Goal: Task Accomplishment & Management: Complete application form

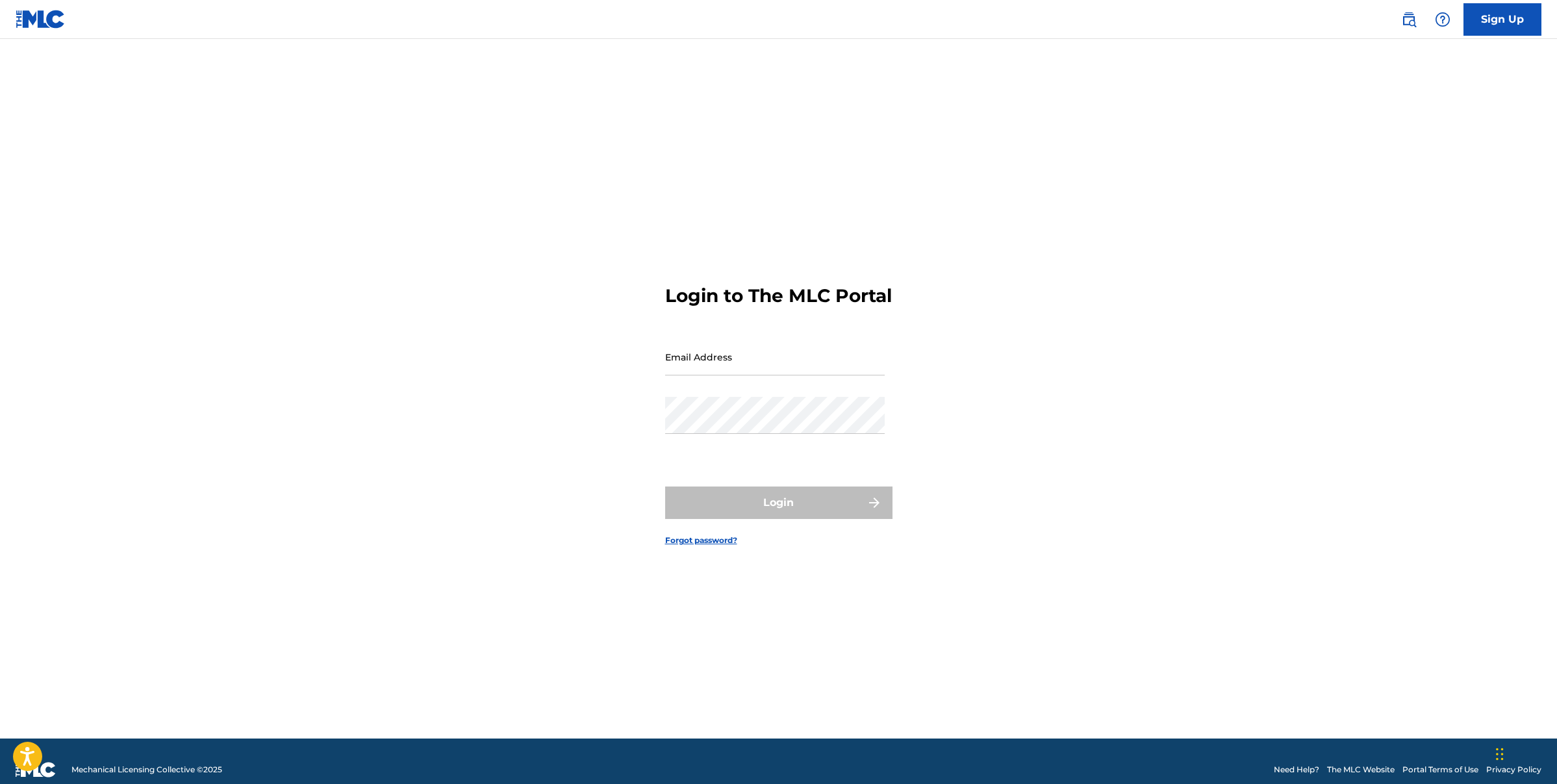
click at [710, 371] on input "Email Address" at bounding box center [775, 357] width 219 height 37
type input "[EMAIL_ADDRESS][DOMAIN_NAME]"
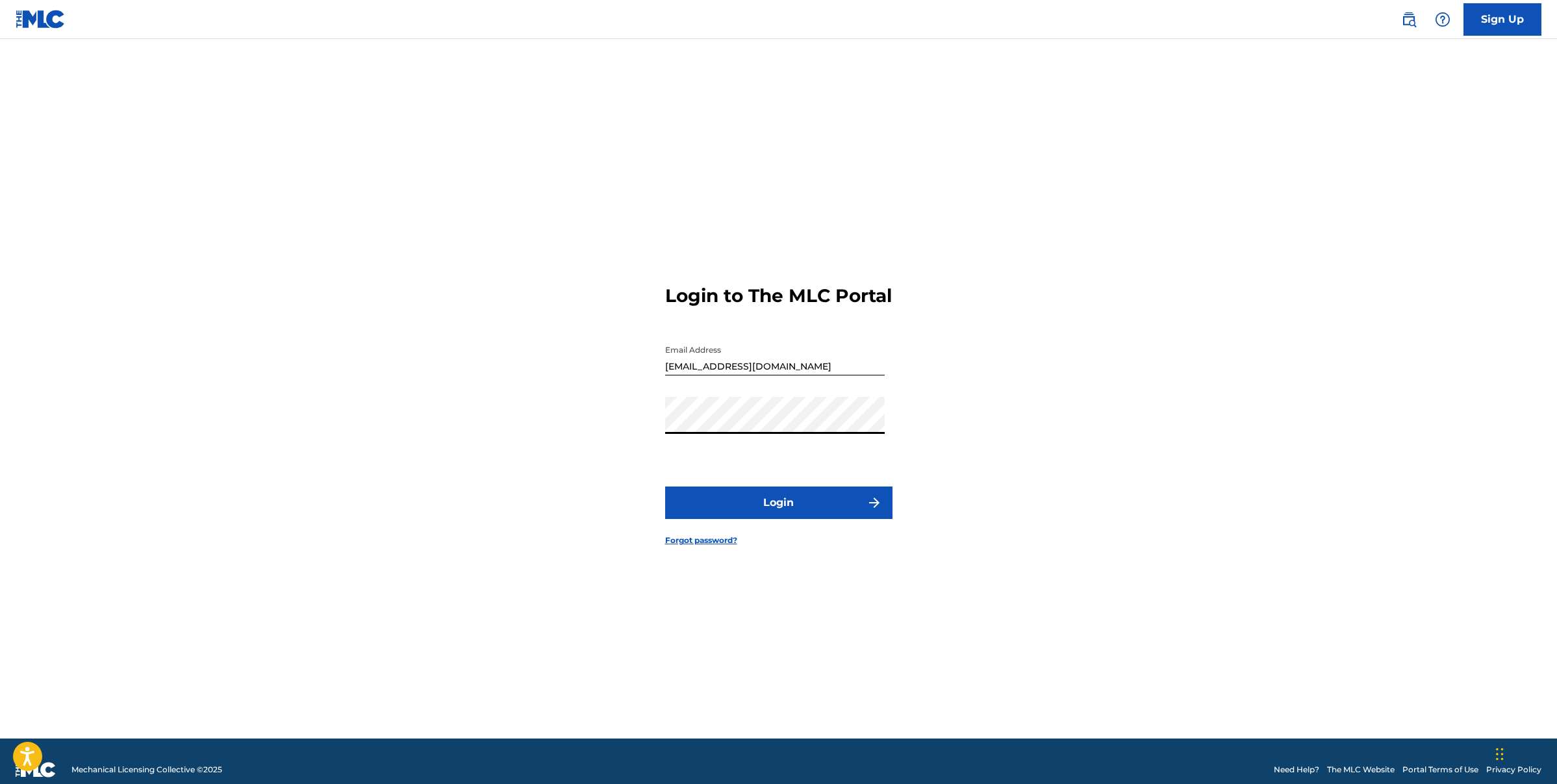
click at [666, 486] on button "Login" at bounding box center [779, 503] width 227 height 33
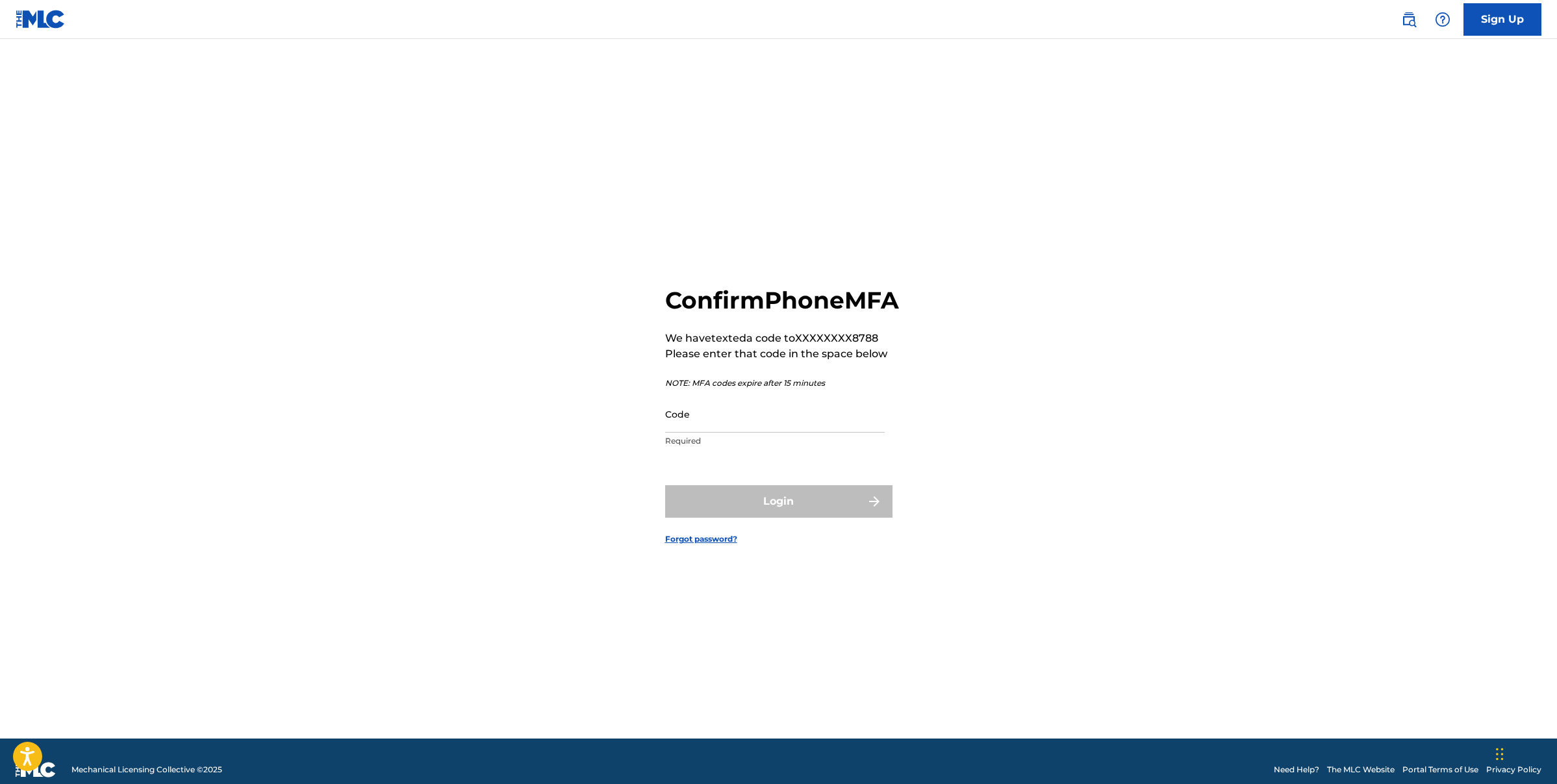
click at [722, 432] on input "Code" at bounding box center [775, 414] width 219 height 37
type input "999927"
click at [666, 485] on button "Login" at bounding box center [779, 501] width 227 height 33
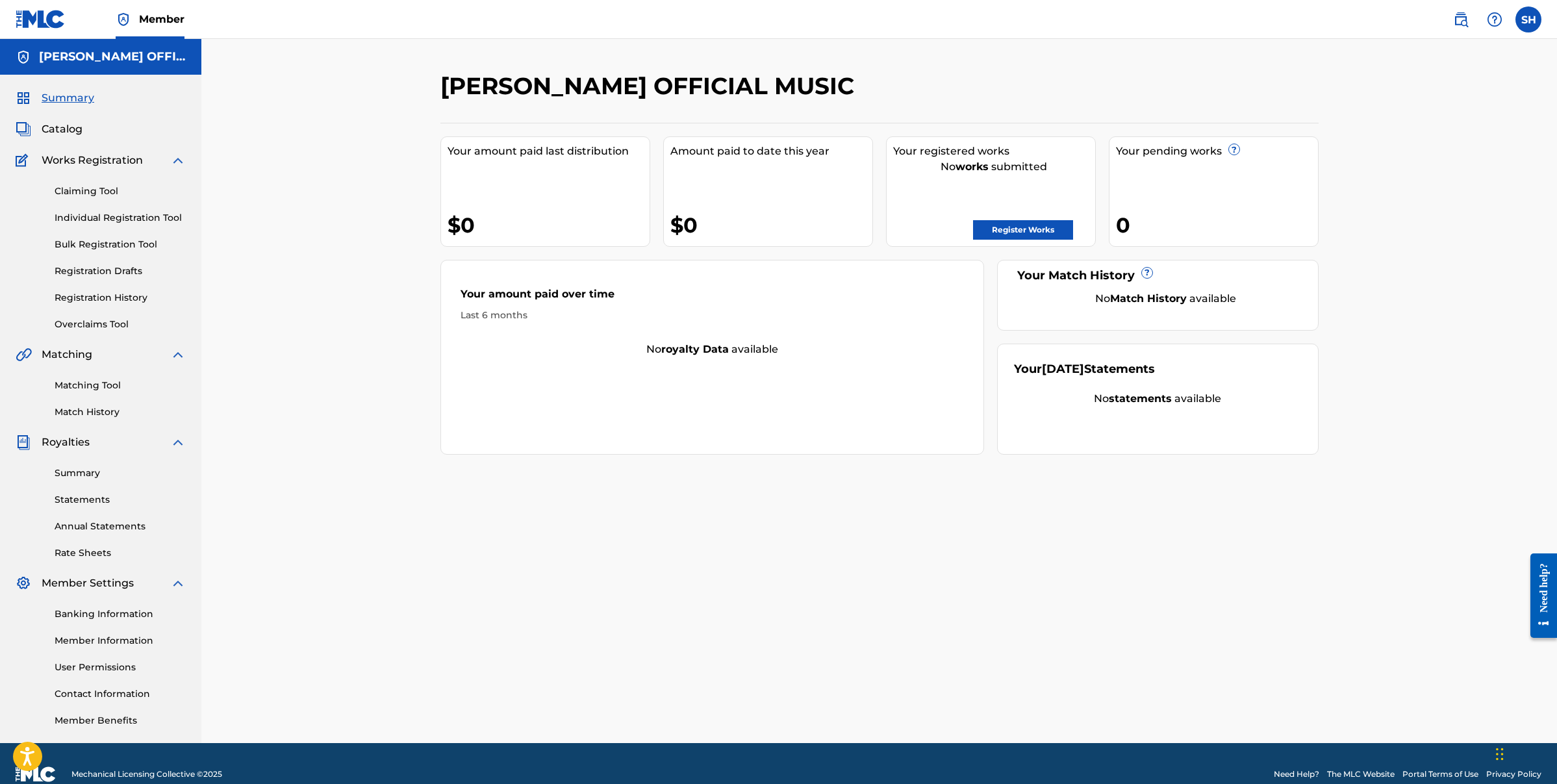
click at [102, 300] on link "Registration History" at bounding box center [120, 298] width 132 height 14
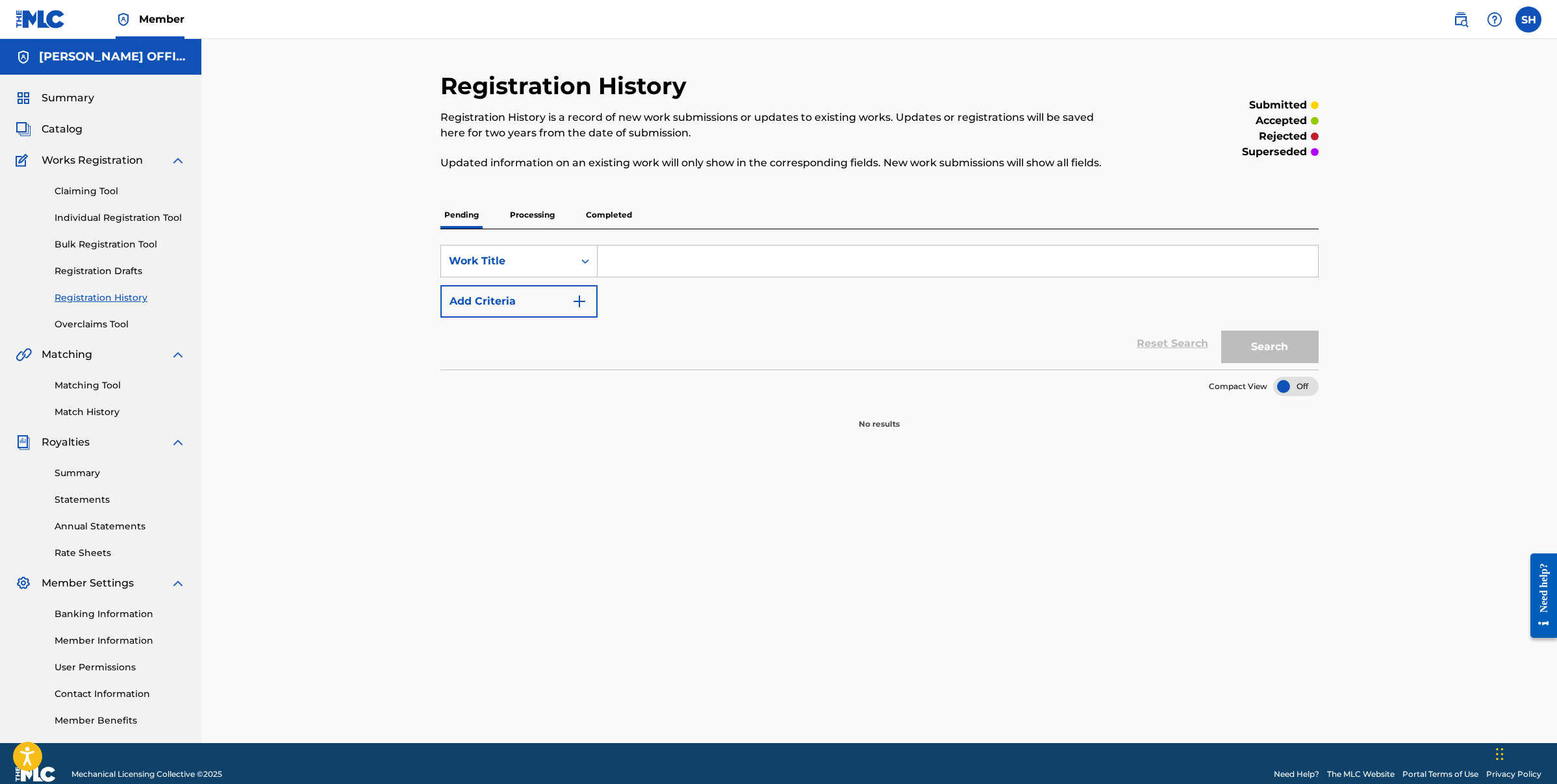
click at [102, 273] on link "Registration Drafts" at bounding box center [120, 271] width 132 height 14
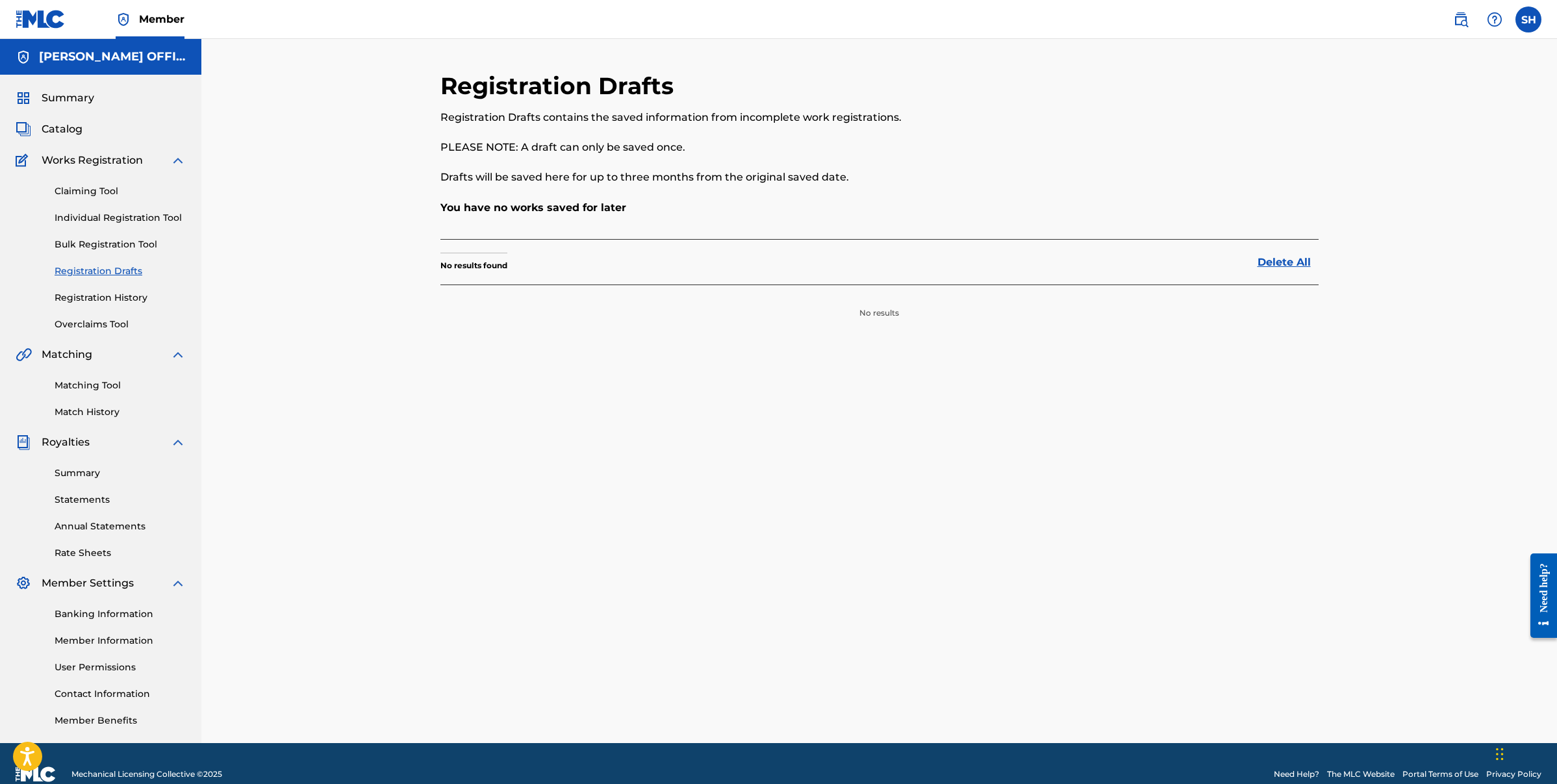
click at [102, 223] on link "Individual Registration Tool" at bounding box center [120, 217] width 132 height 14
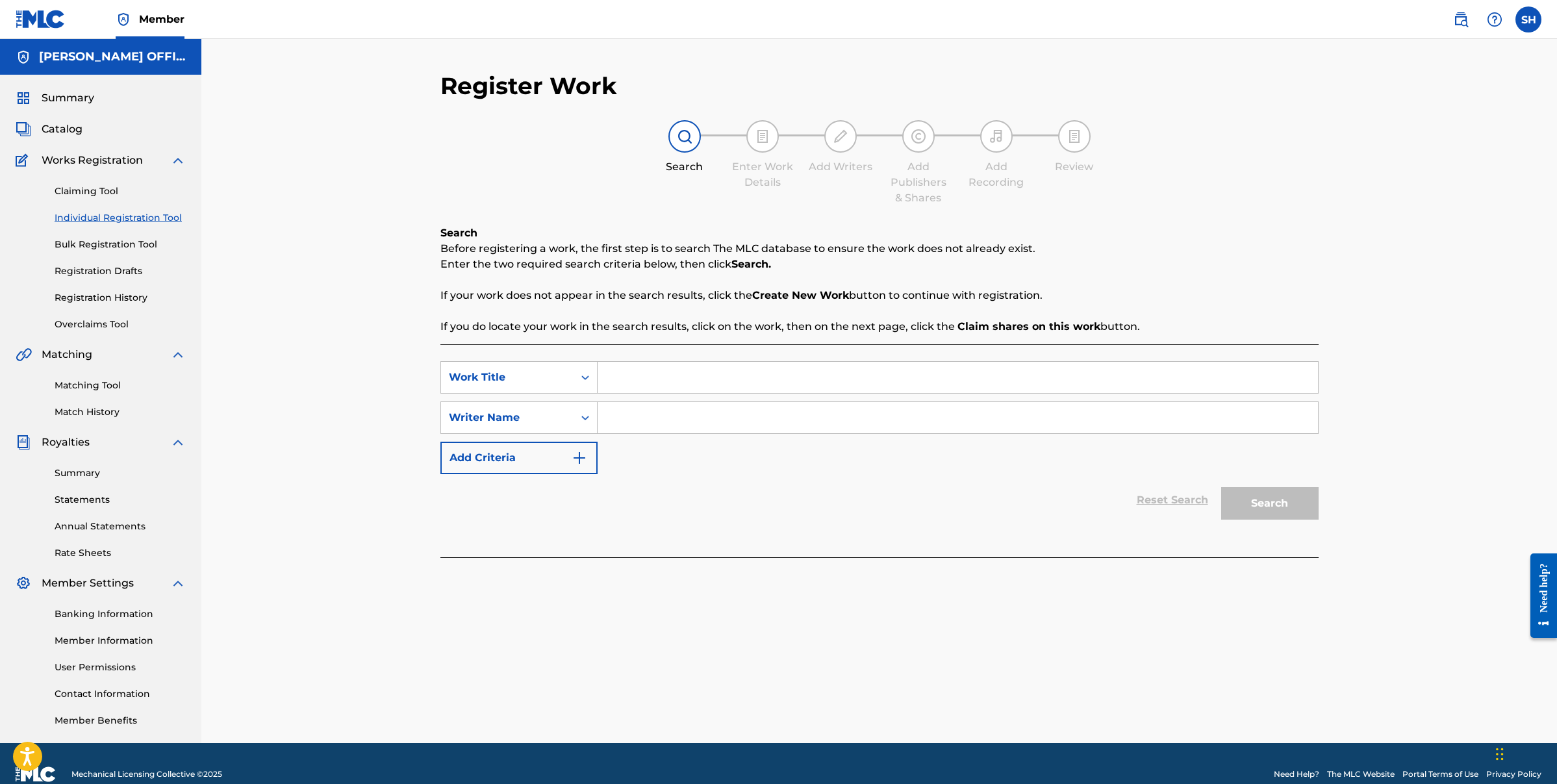
click at [100, 193] on link "Claiming Tool" at bounding box center [120, 191] width 132 height 14
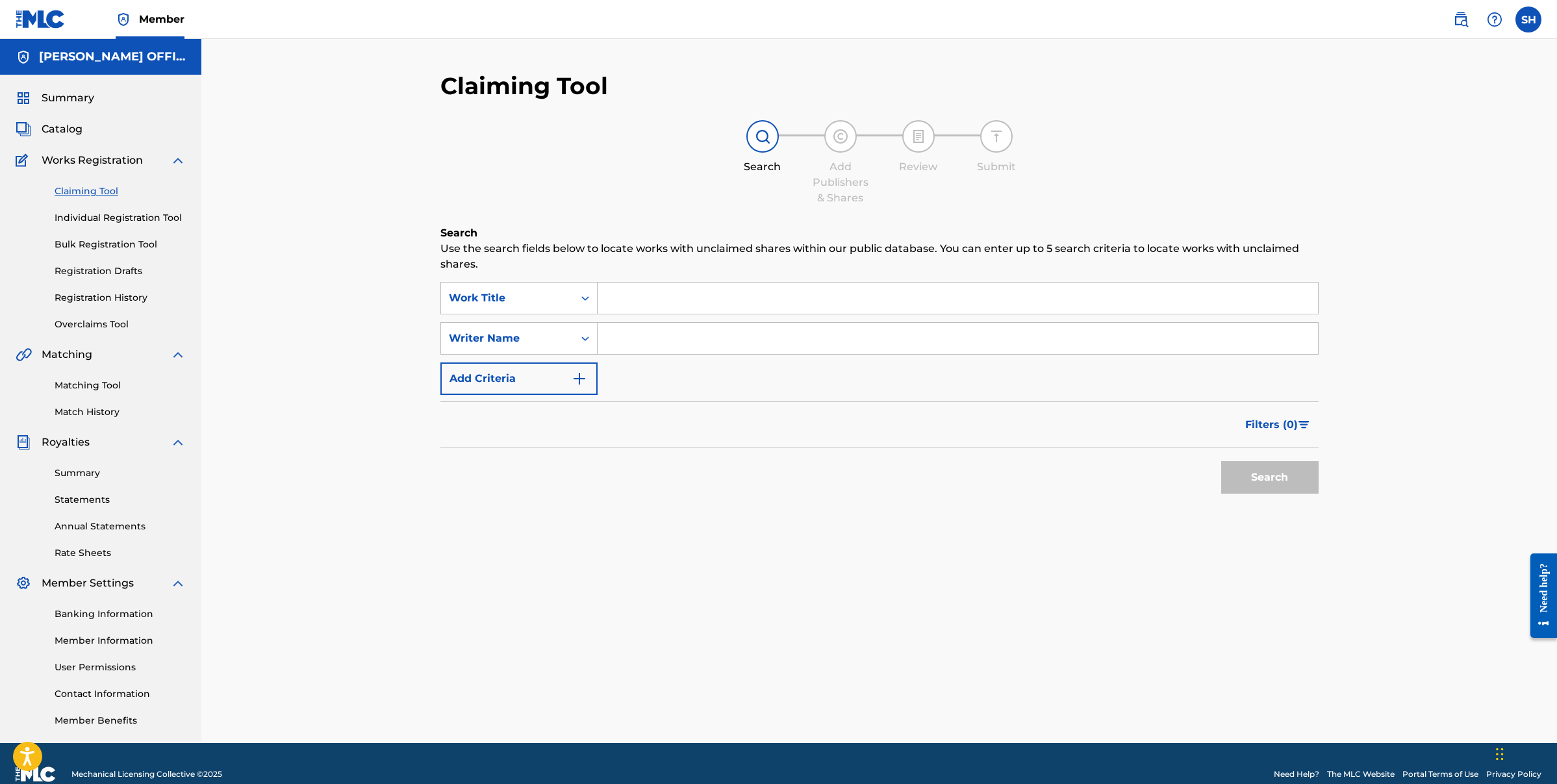
click at [89, 297] on link "Registration History" at bounding box center [120, 298] width 132 height 14
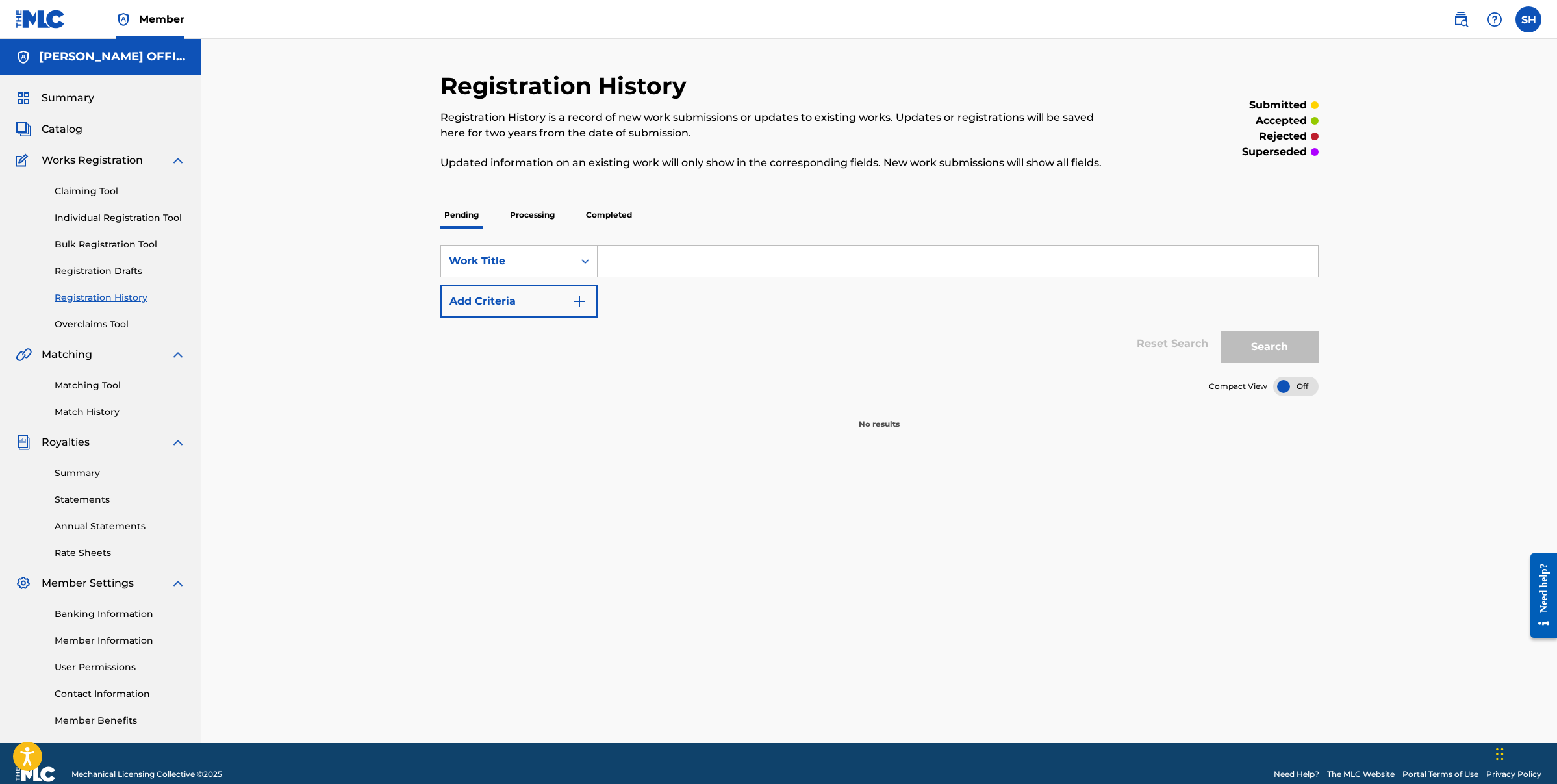
click at [87, 322] on link "Overclaims Tool" at bounding box center [120, 324] width 132 height 14
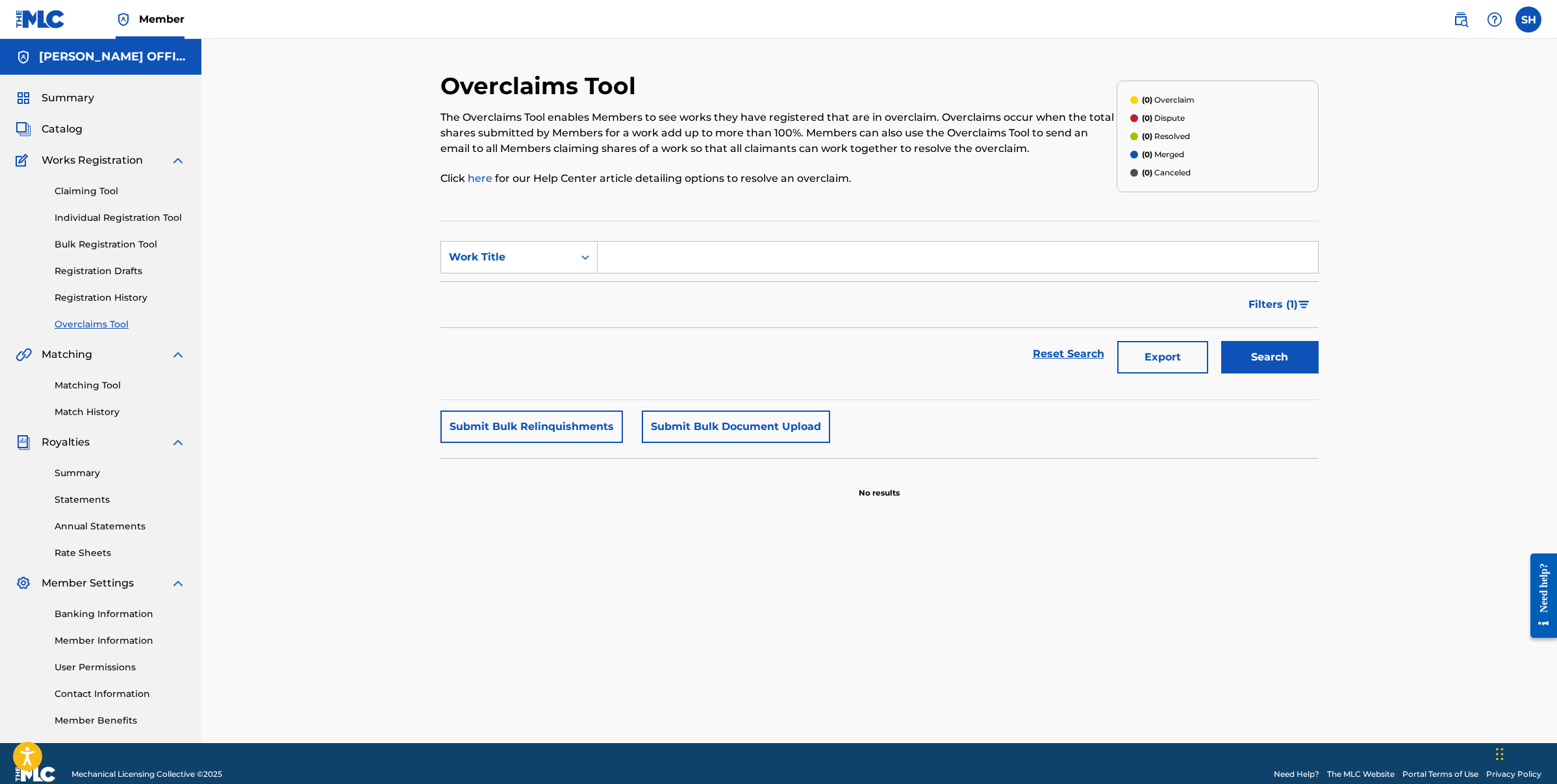
click at [65, 125] on span "Catalog" at bounding box center [62, 130] width 41 height 16
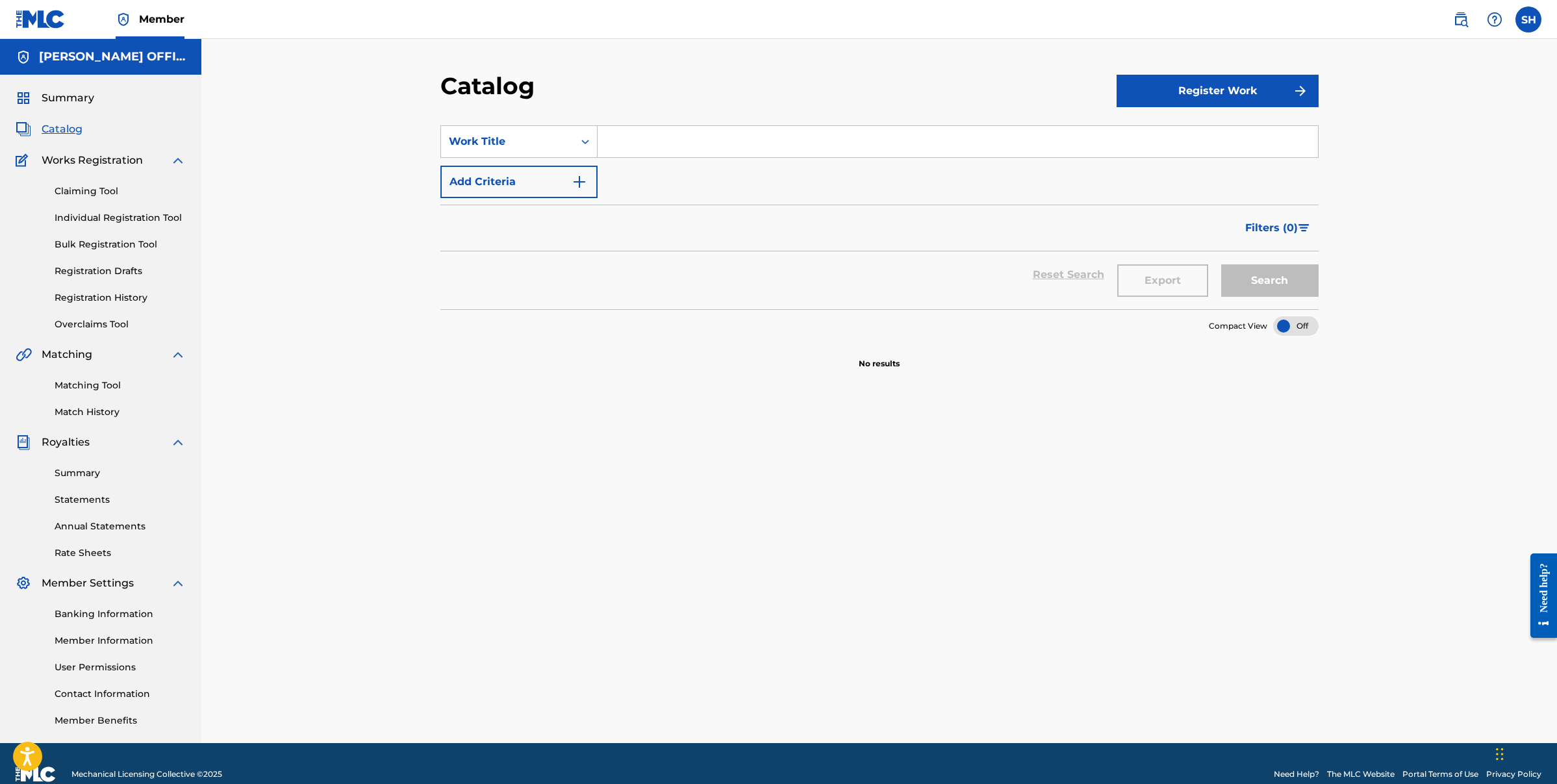
click at [77, 103] on span "Summary" at bounding box center [68, 98] width 53 height 16
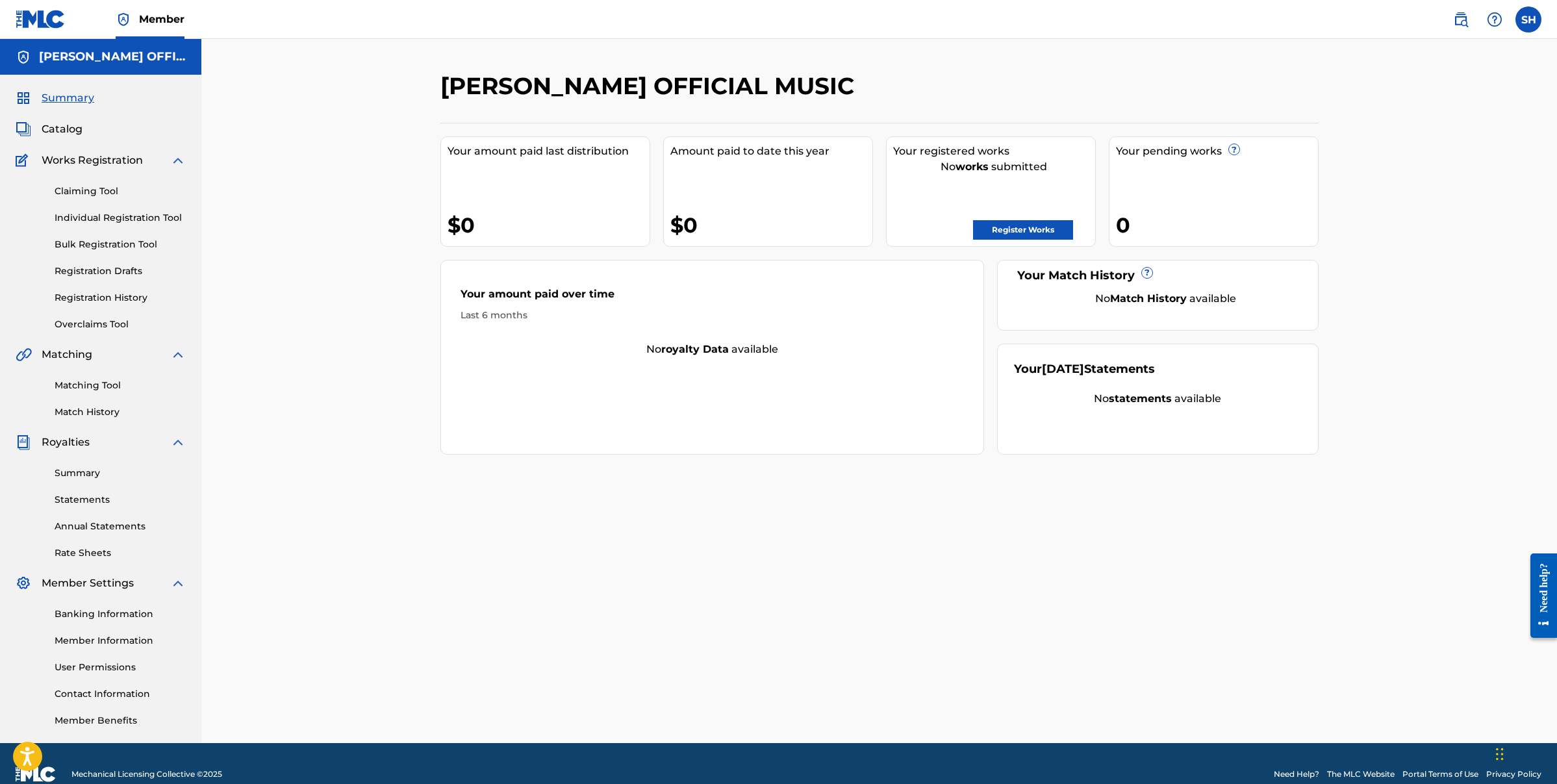
click at [74, 127] on span "Catalog" at bounding box center [62, 130] width 41 height 16
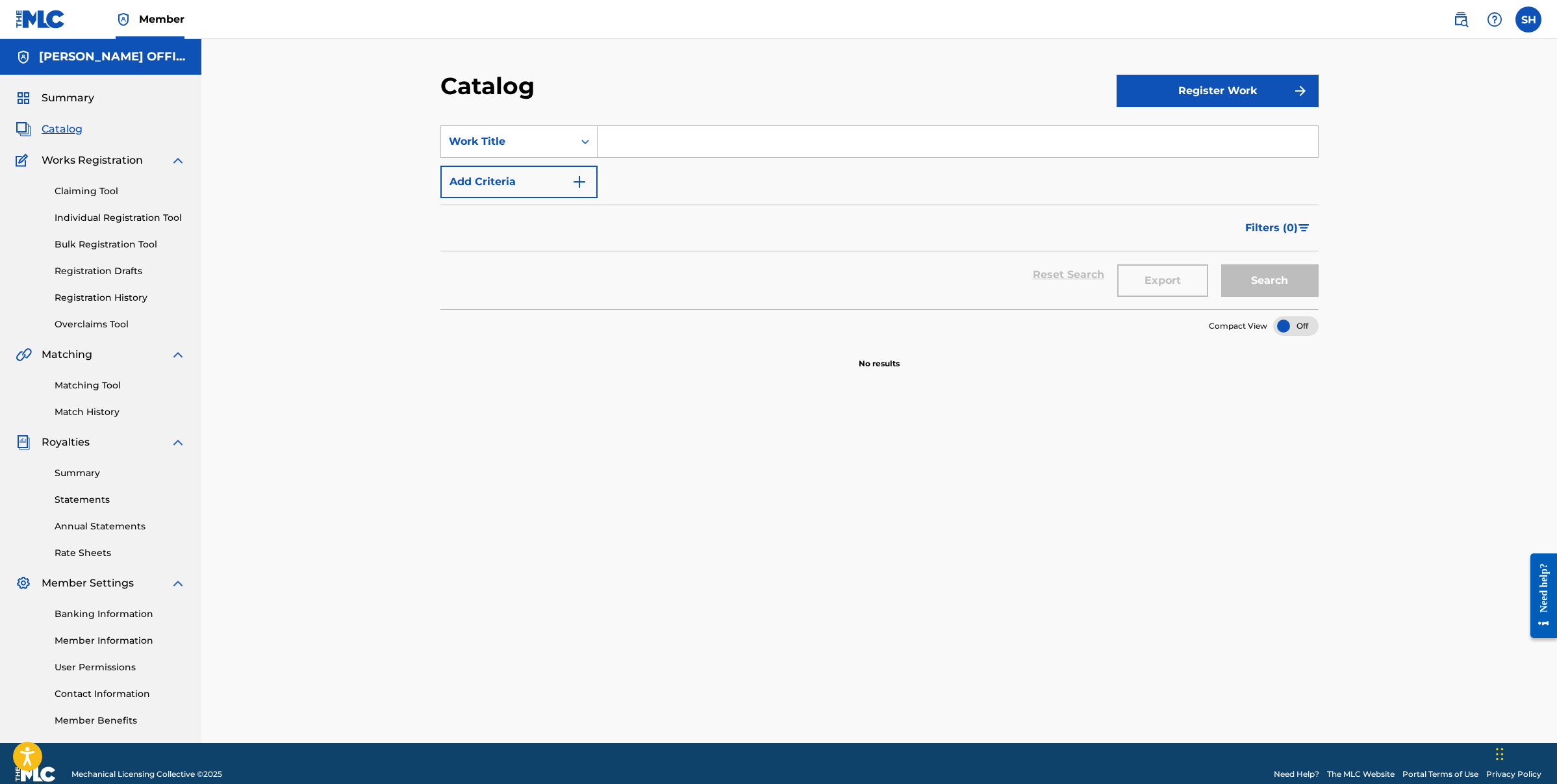
click at [80, 190] on link "Claiming Tool" at bounding box center [120, 191] width 132 height 14
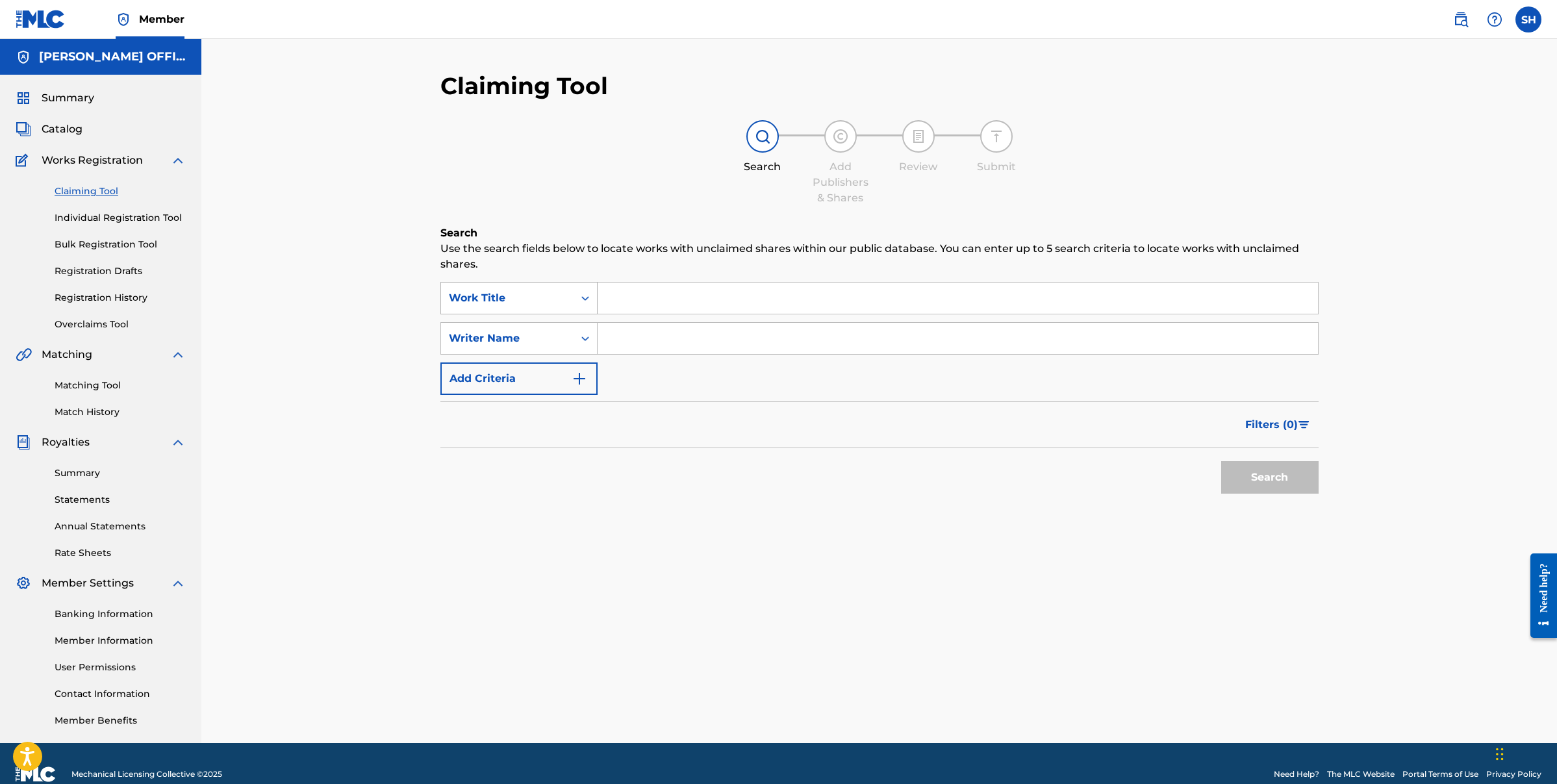
click at [585, 294] on icon "Search Form" at bounding box center [585, 298] width 13 height 13
click at [985, 584] on div "Claiming Tool Search Add Publishers & Shares Review Submit Search Use the searc…" at bounding box center [879, 407] width 910 height 671
click at [587, 330] on div "Search Form" at bounding box center [585, 339] width 23 height 23
click at [671, 429] on div "Filters ( 0 )" at bounding box center [879, 425] width 878 height 47
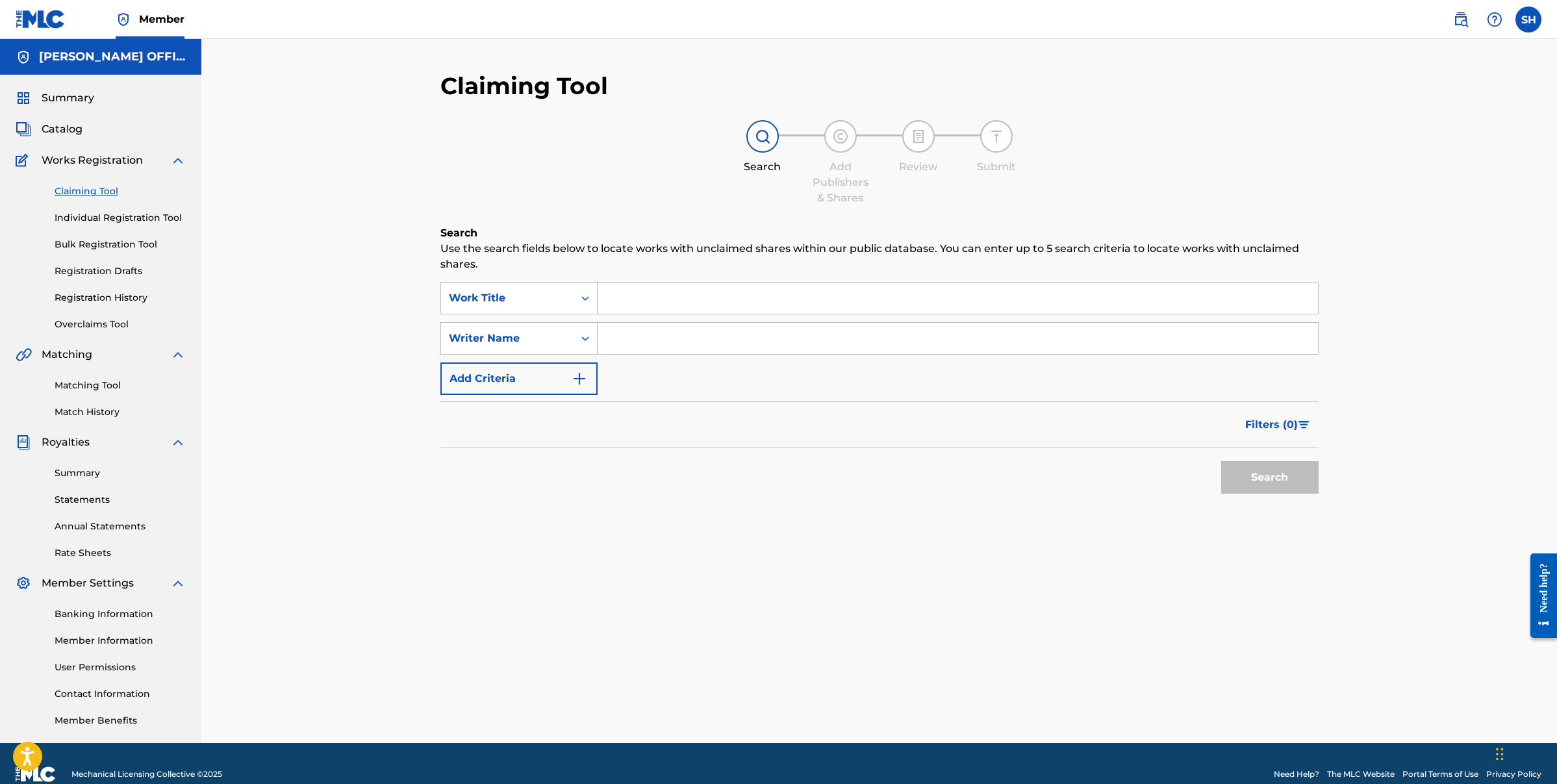
click at [580, 388] on button "Add Criteria" at bounding box center [518, 379] width 157 height 33
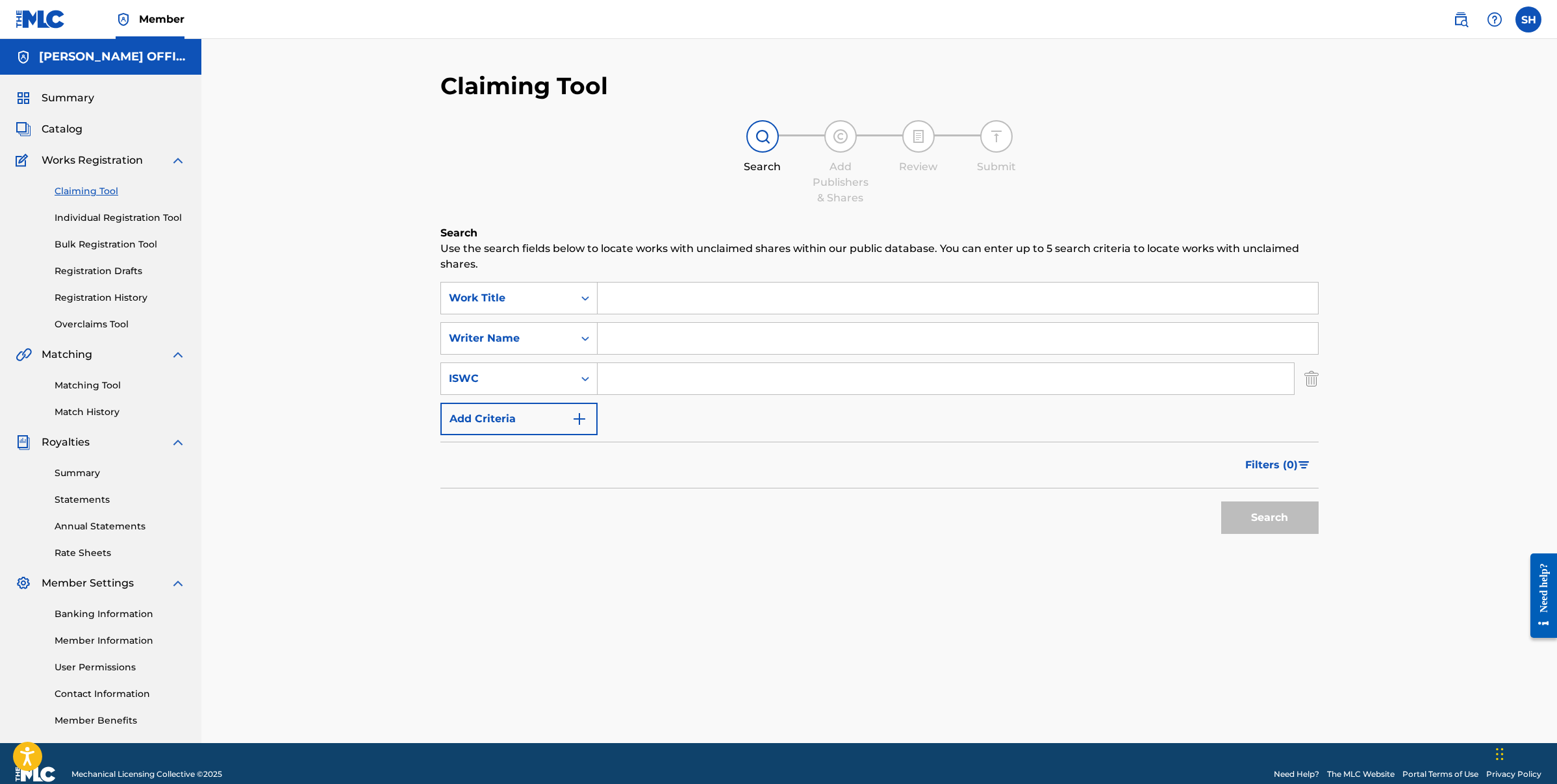
click at [1311, 382] on img "Search Form" at bounding box center [1312, 379] width 14 height 33
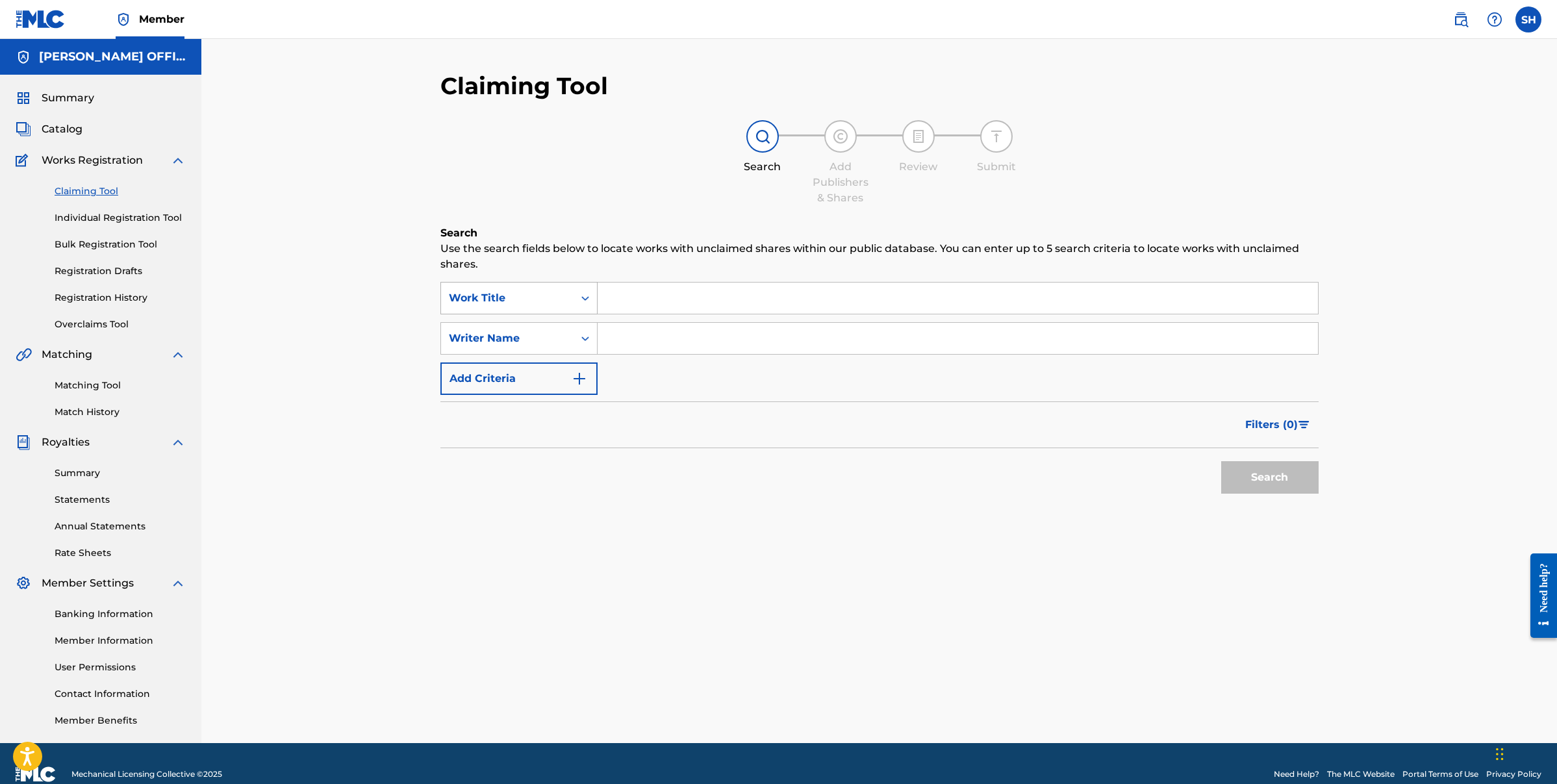
click at [587, 298] on icon "Search Form" at bounding box center [585, 298] width 8 height 5
click at [811, 565] on div "Claiming Tool Search Add Publishers & Shares Review Submit Search Use the searc…" at bounding box center [879, 407] width 910 height 671
click at [126, 221] on link "Individual Registration Tool" at bounding box center [120, 217] width 132 height 14
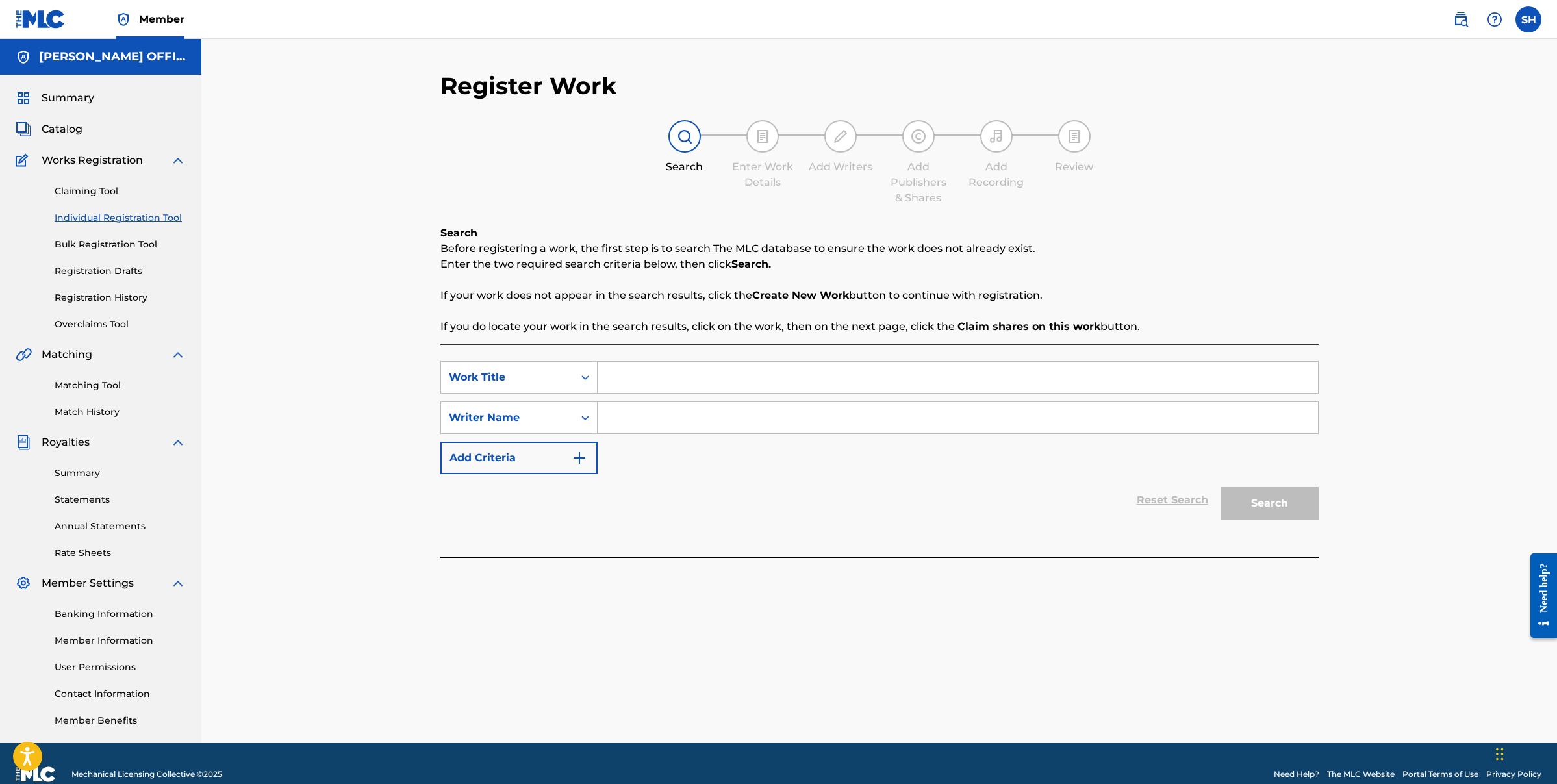
click at [132, 249] on link "Bulk Registration Tool" at bounding box center [120, 244] width 132 height 14
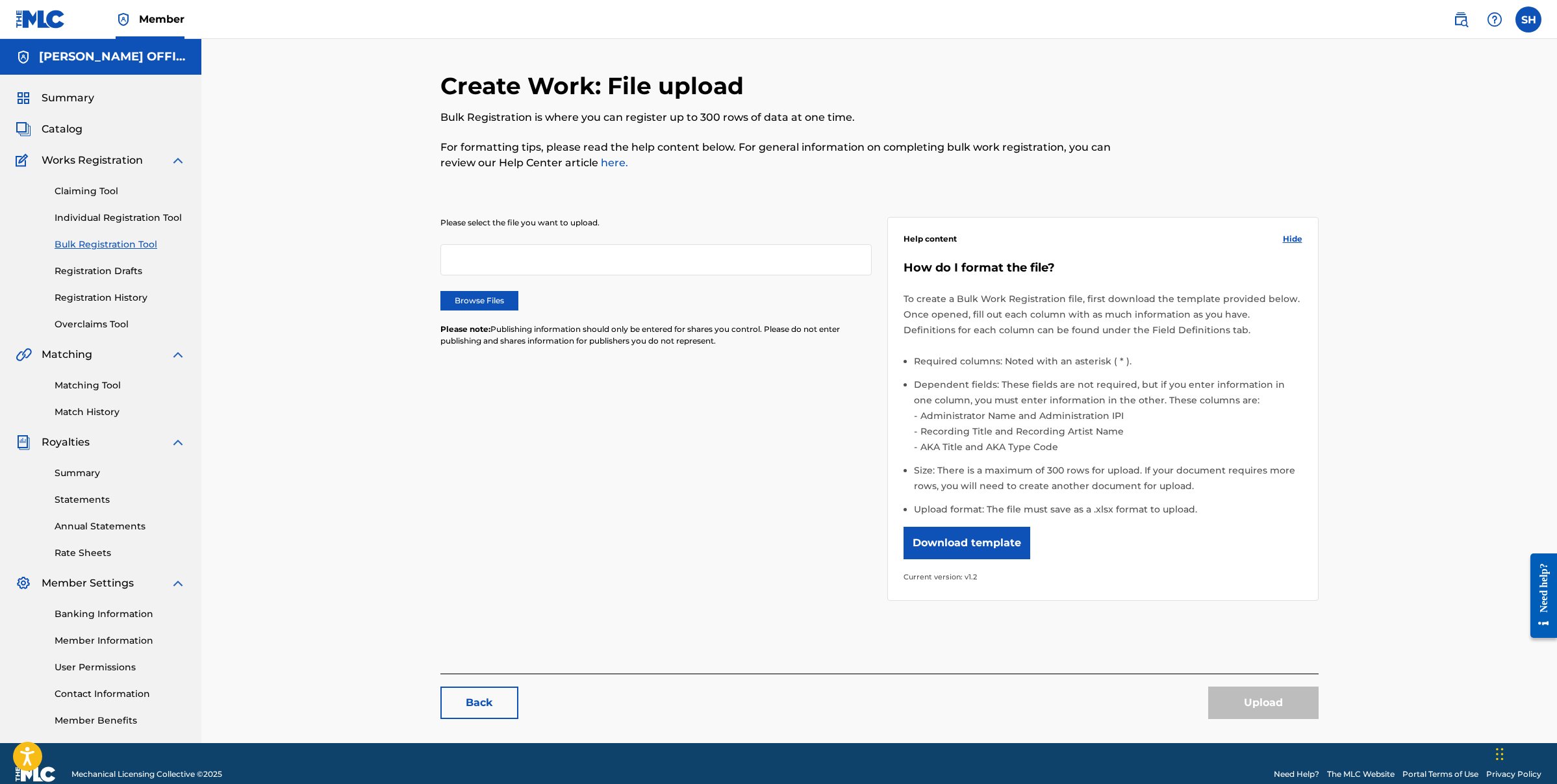
click at [83, 268] on link "Registration Drafts" at bounding box center [120, 271] width 132 height 14
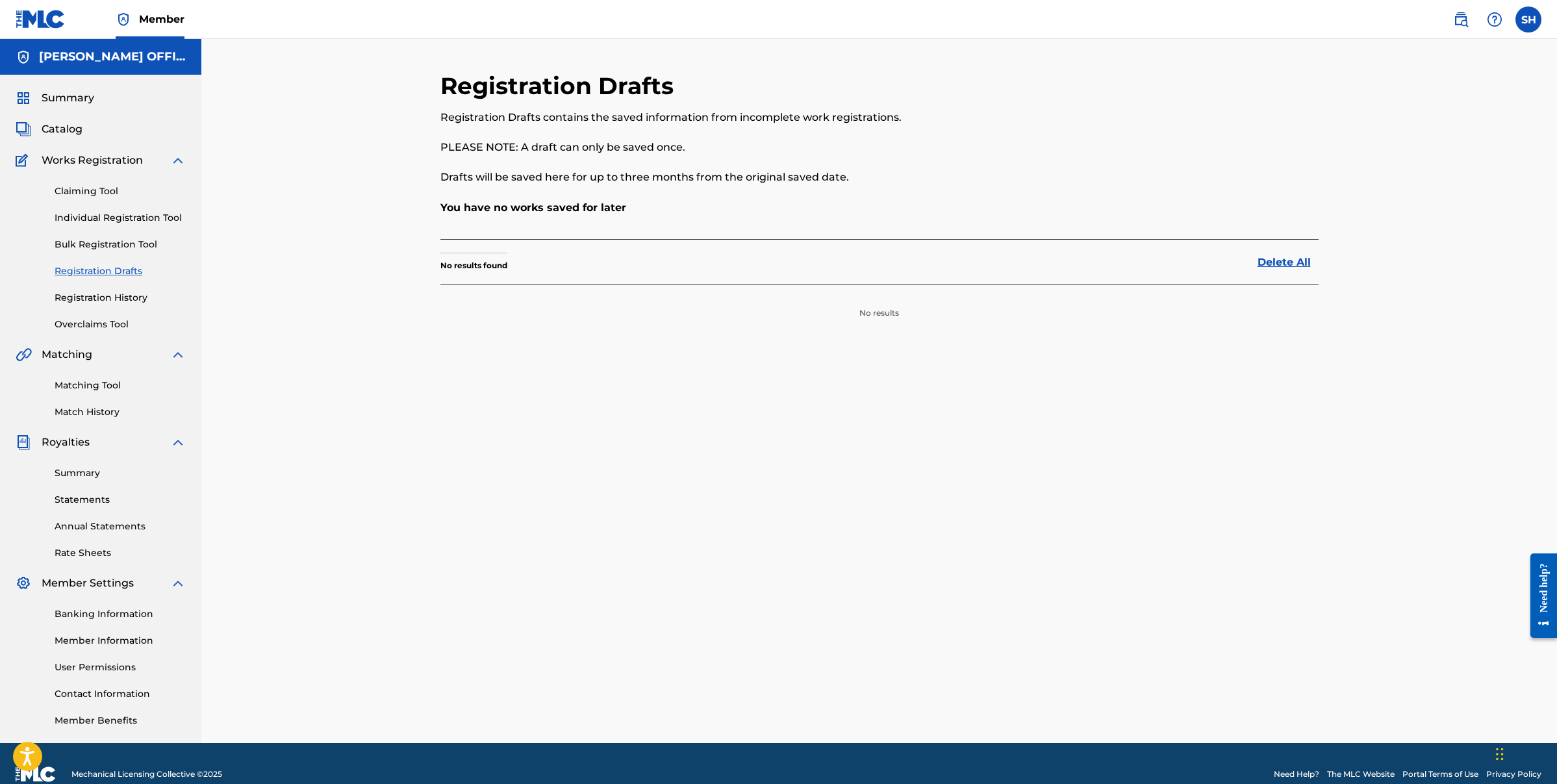
click at [63, 133] on span "Catalog" at bounding box center [62, 130] width 41 height 16
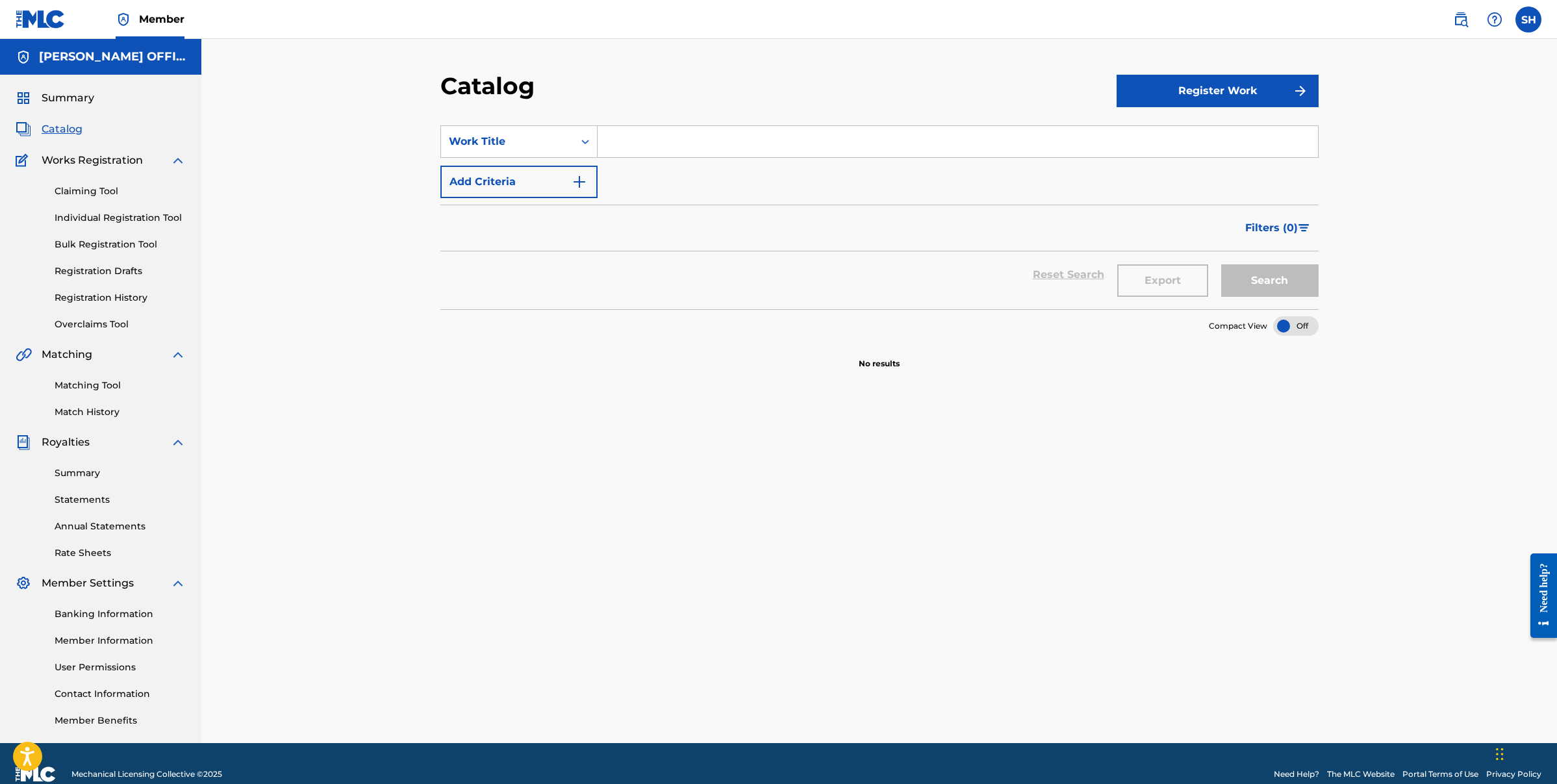
click at [86, 188] on link "Claiming Tool" at bounding box center [120, 191] width 132 height 14
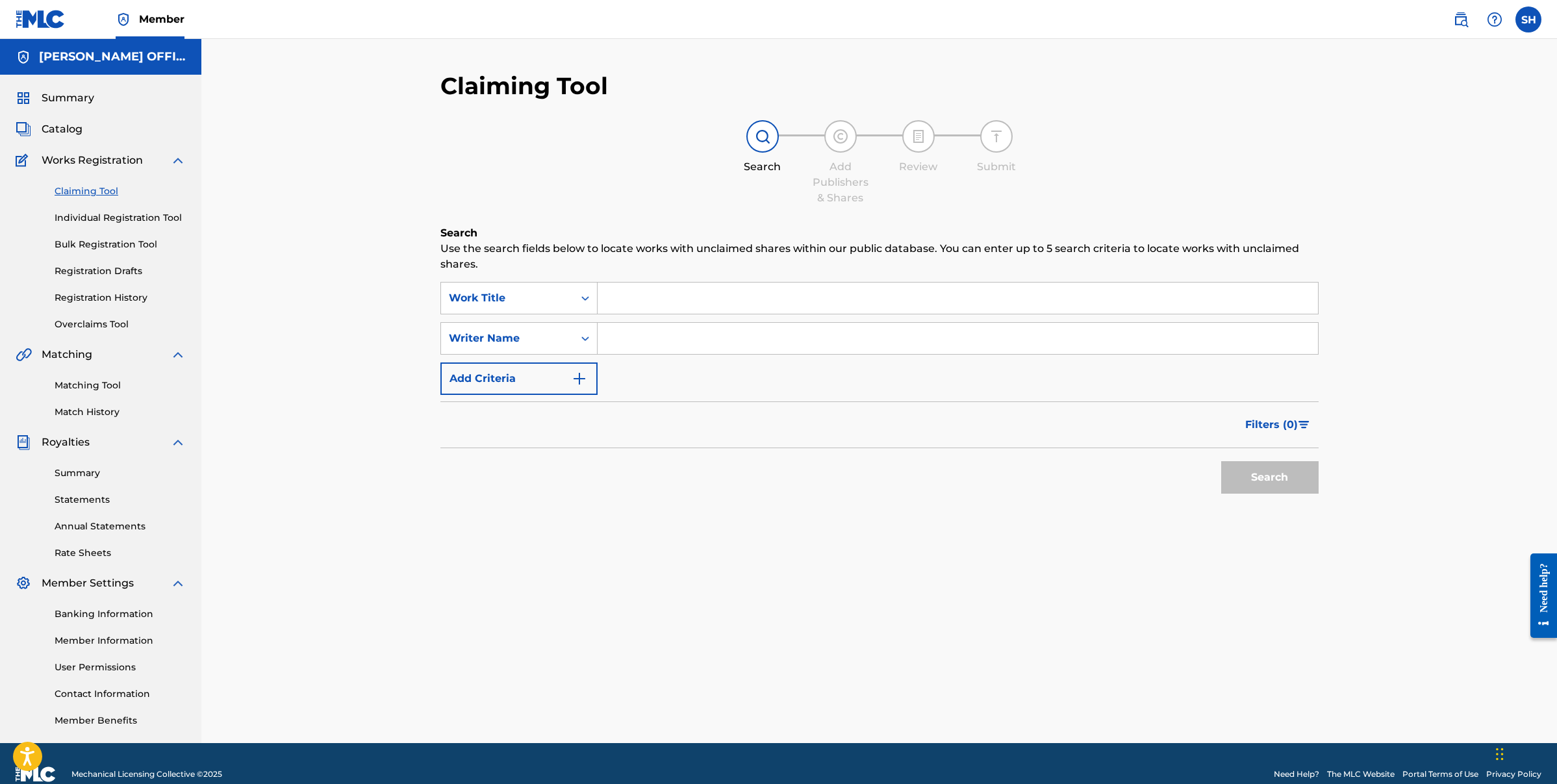
click at [79, 133] on span "Catalog" at bounding box center [62, 130] width 41 height 16
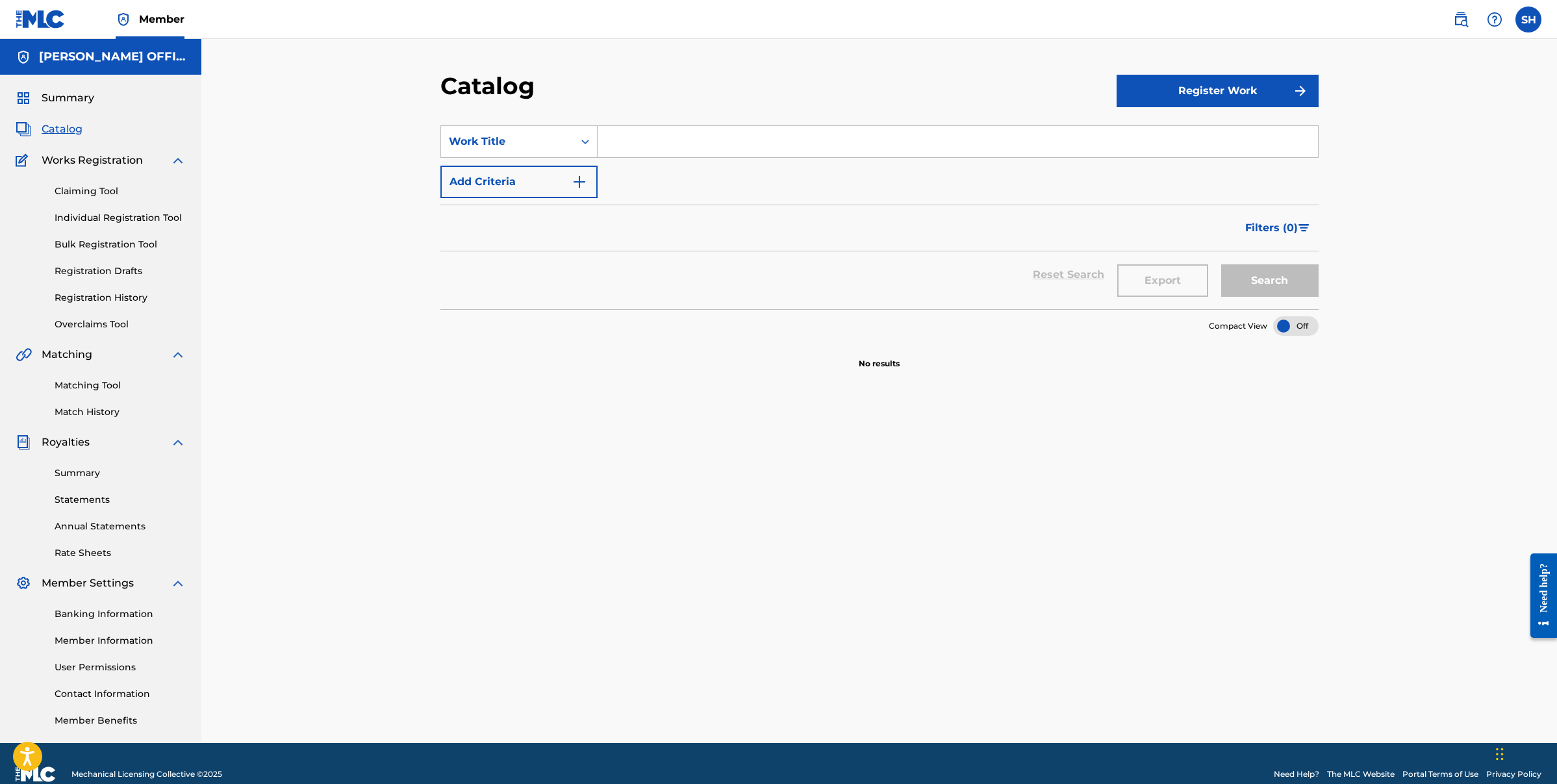
click at [1258, 98] on button "Register Work" at bounding box center [1218, 91] width 202 height 33
click at [1179, 132] on link "Individual" at bounding box center [1218, 133] width 202 height 31
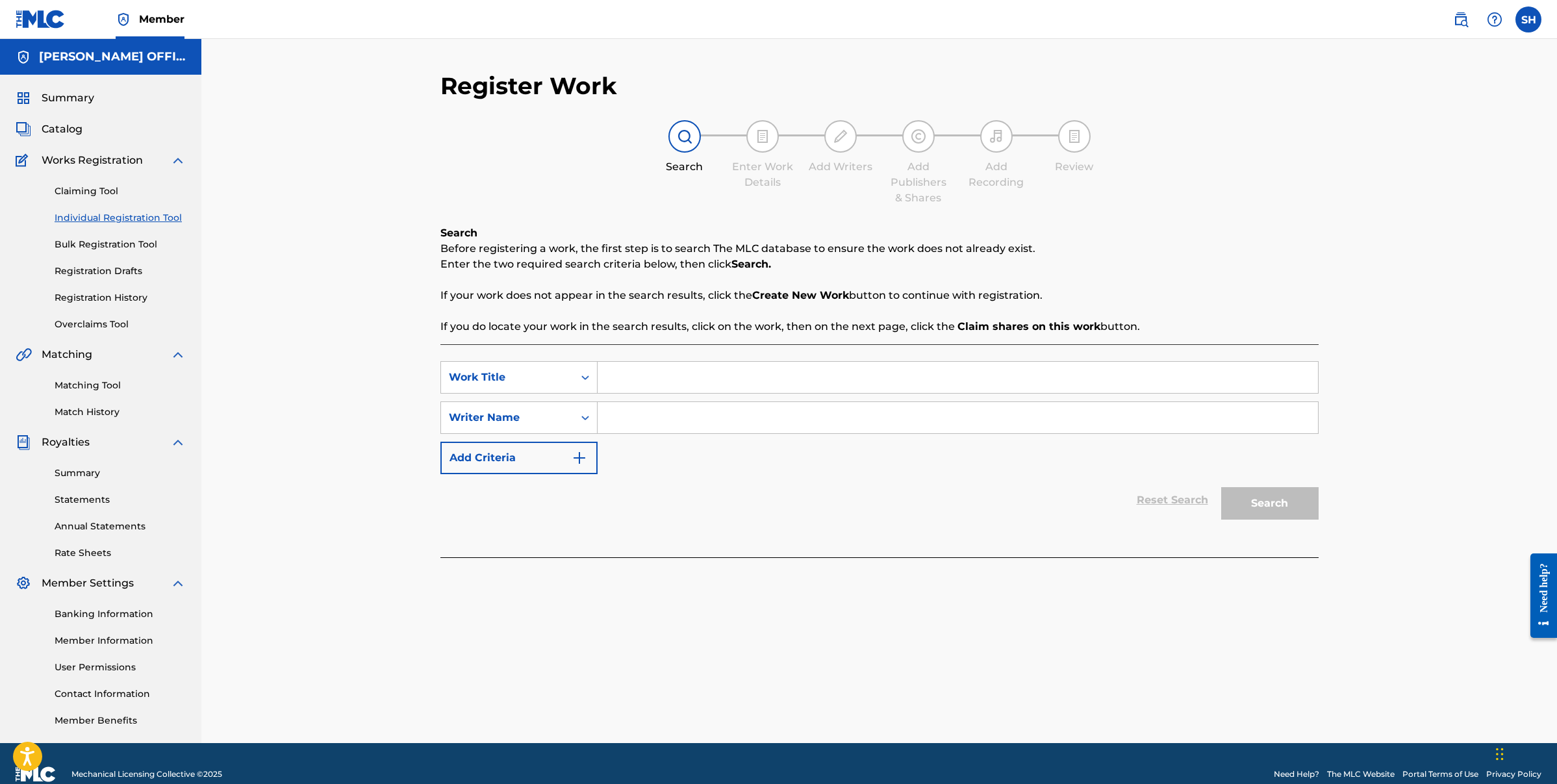
click at [101, 191] on link "Claiming Tool" at bounding box center [120, 191] width 132 height 14
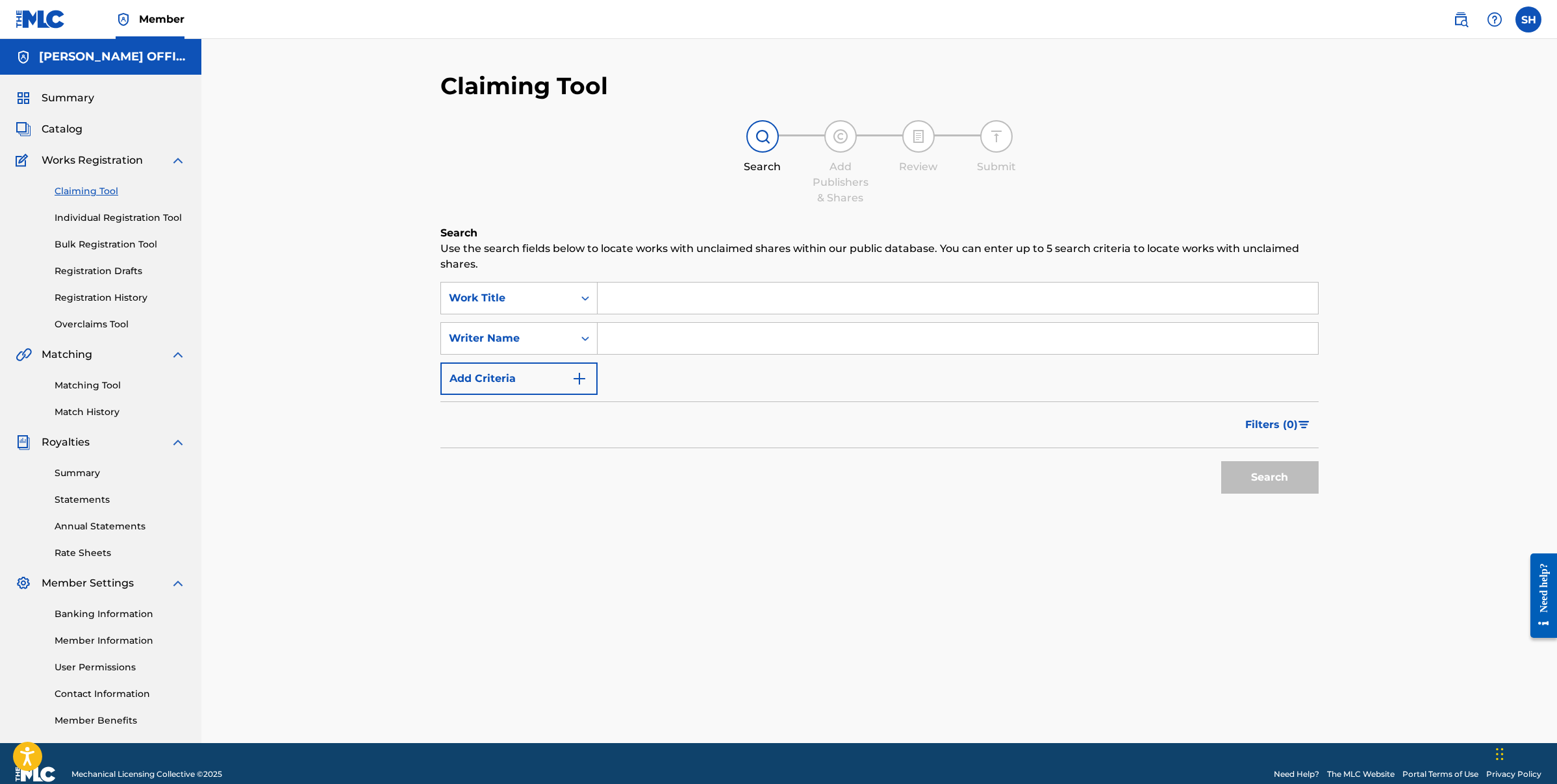
click at [106, 214] on link "Individual Registration Tool" at bounding box center [120, 217] width 132 height 14
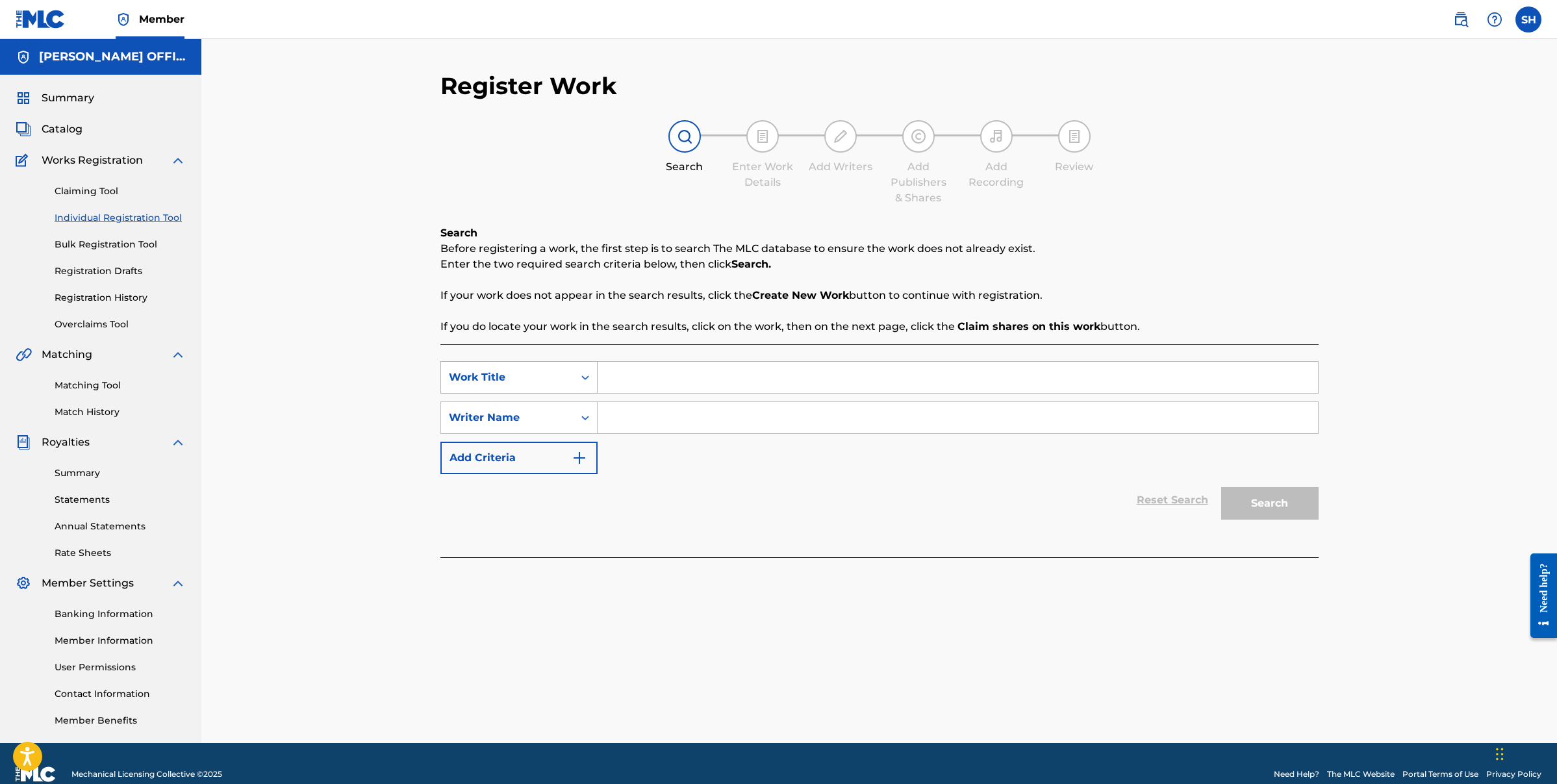
click at [590, 382] on icon "Search Form" at bounding box center [585, 378] width 13 height 13
click at [533, 480] on div "Publisher Name" at bounding box center [518, 475] width 156 height 33
click at [718, 380] on input "Search Form" at bounding box center [958, 378] width 720 height 31
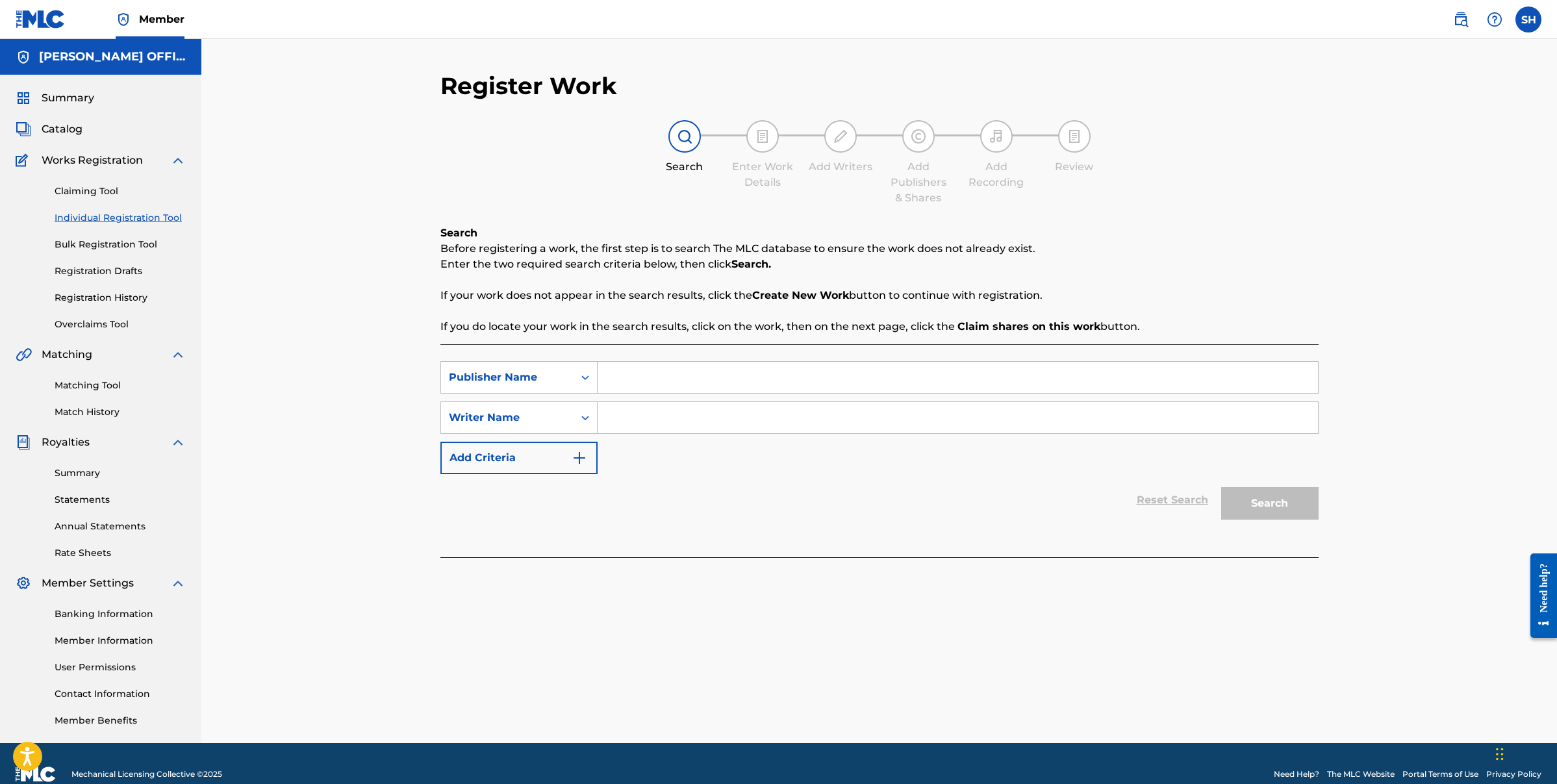
click at [718, 380] on input "Search Form" at bounding box center [958, 378] width 720 height 31
type input "[PERSON_NAME] official music"
click at [587, 381] on icon "Search Form" at bounding box center [585, 378] width 13 height 13
click at [589, 419] on icon "Search Form" at bounding box center [585, 417] width 13 height 13
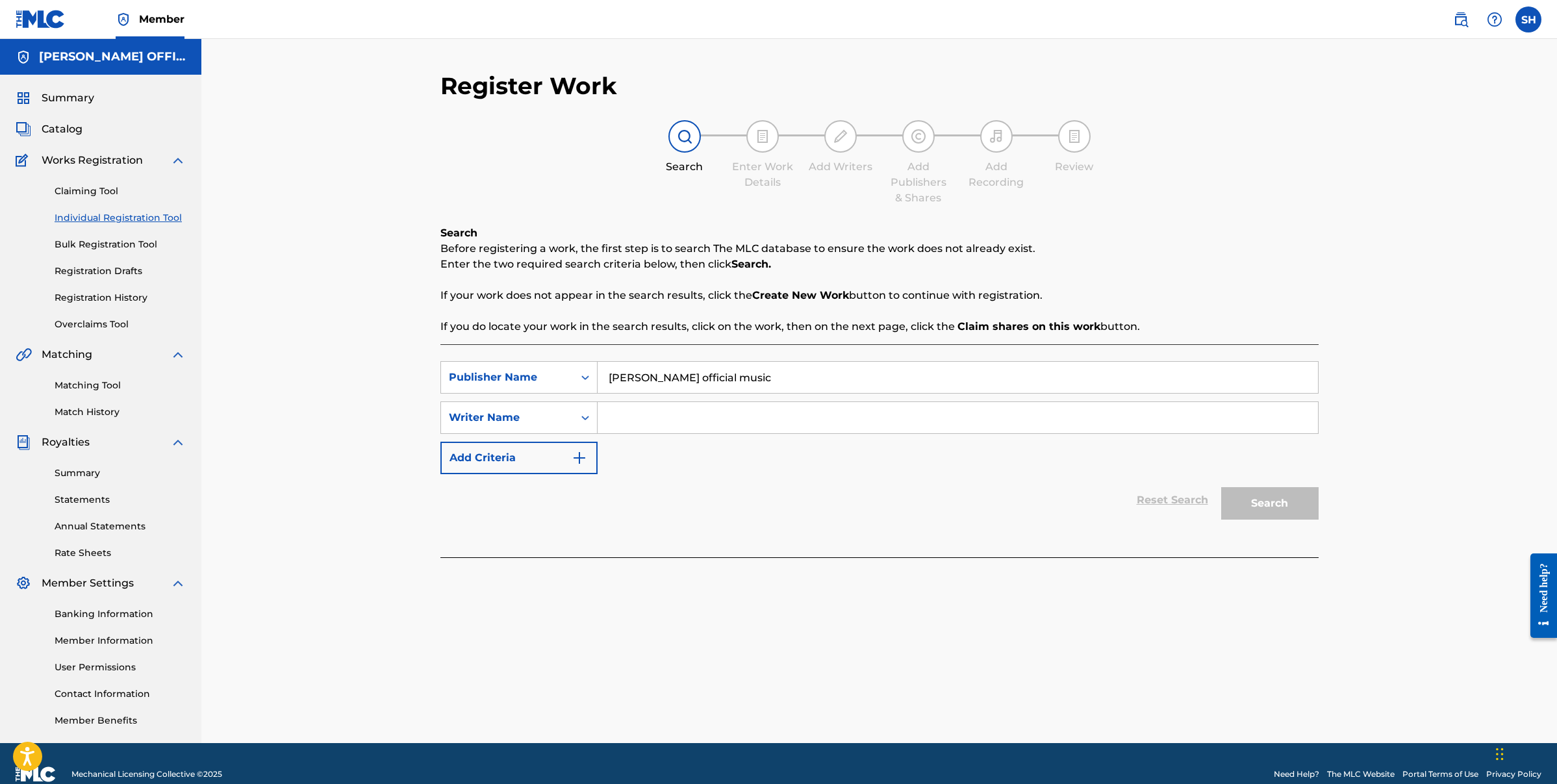
click at [589, 419] on icon "Search Form" at bounding box center [585, 417] width 13 height 13
click at [589, 419] on icon "Search Form" at bounding box center [585, 417] width 13 height 13
click at [481, 554] on div "Writer Name" at bounding box center [518, 548] width 156 height 33
click at [107, 192] on link "Claiming Tool" at bounding box center [120, 191] width 132 height 14
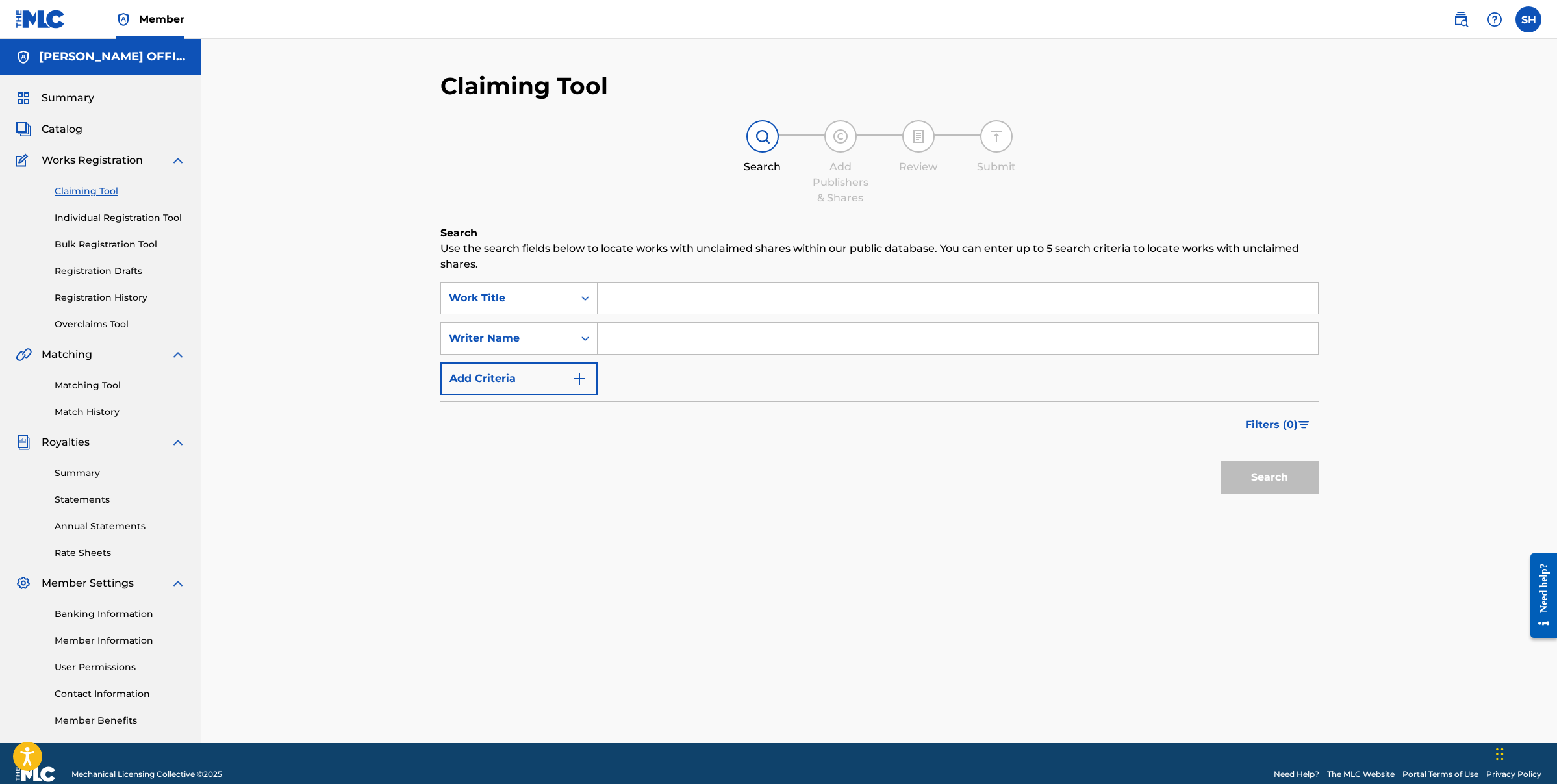
click at [763, 138] on img at bounding box center [763, 137] width 16 height 16
click at [72, 129] on span "Catalog" at bounding box center [62, 130] width 41 height 16
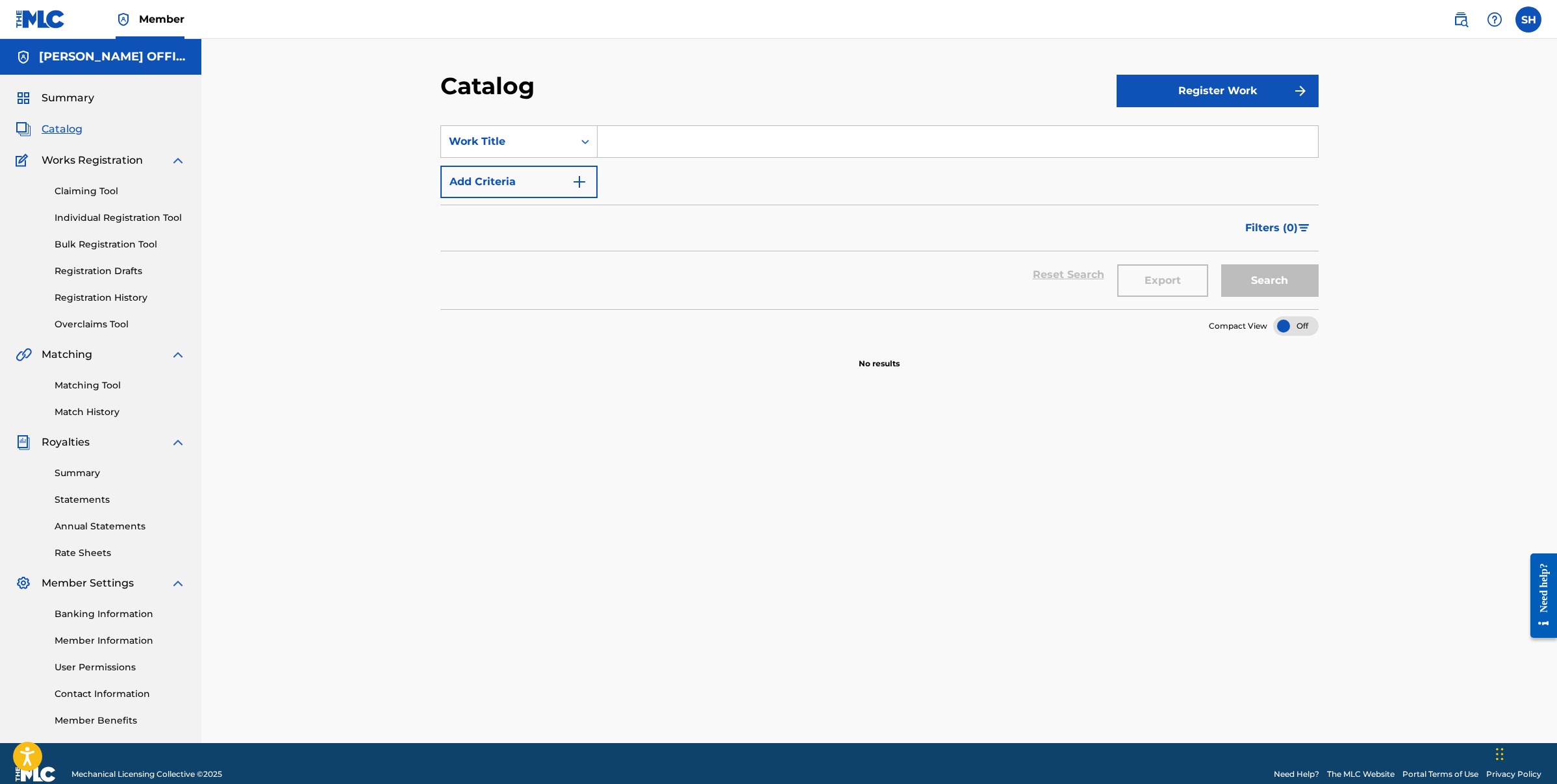
click at [1299, 328] on div at bounding box center [1296, 326] width 46 height 20
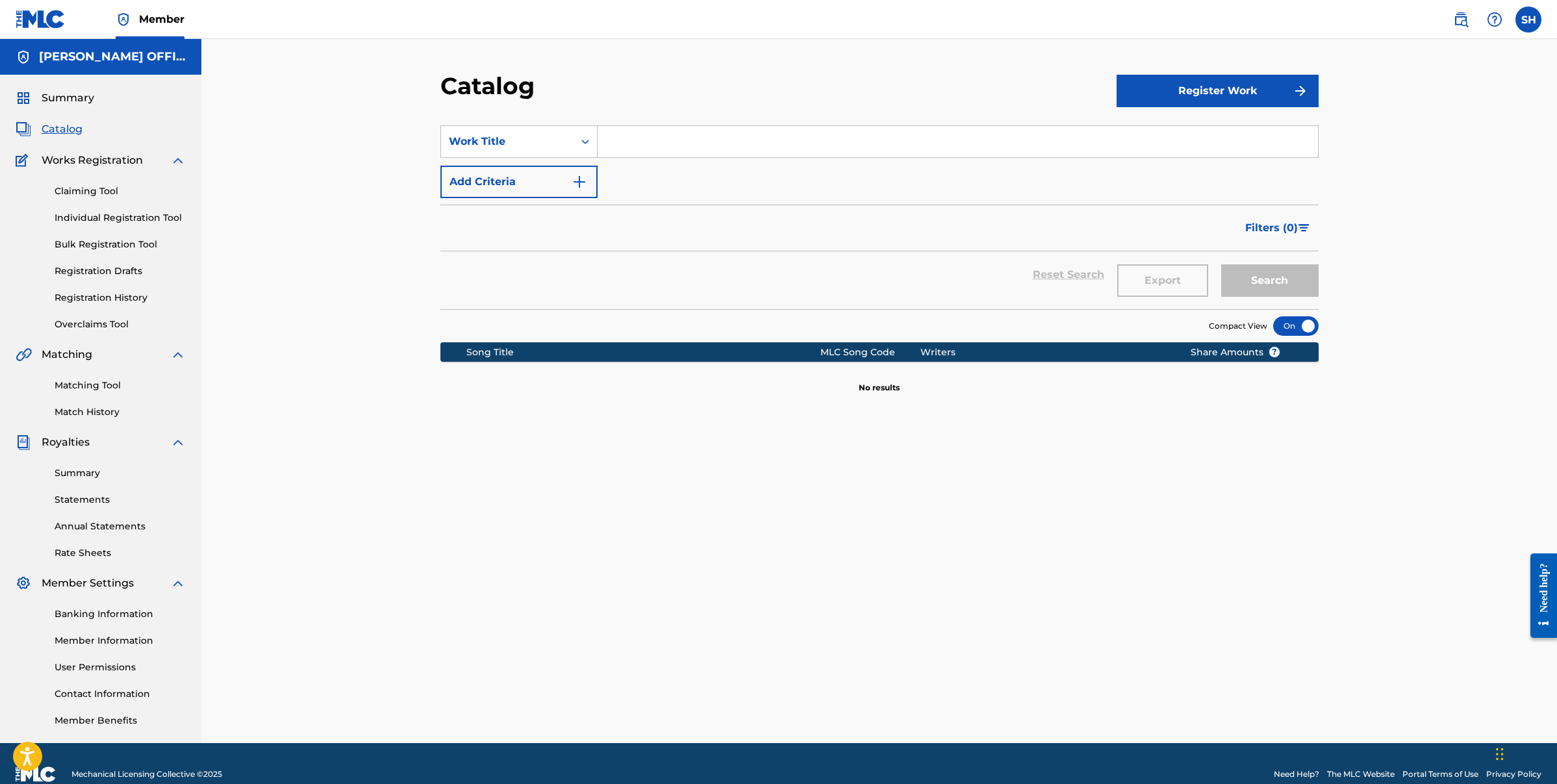
click at [1282, 327] on div at bounding box center [1296, 326] width 46 height 20
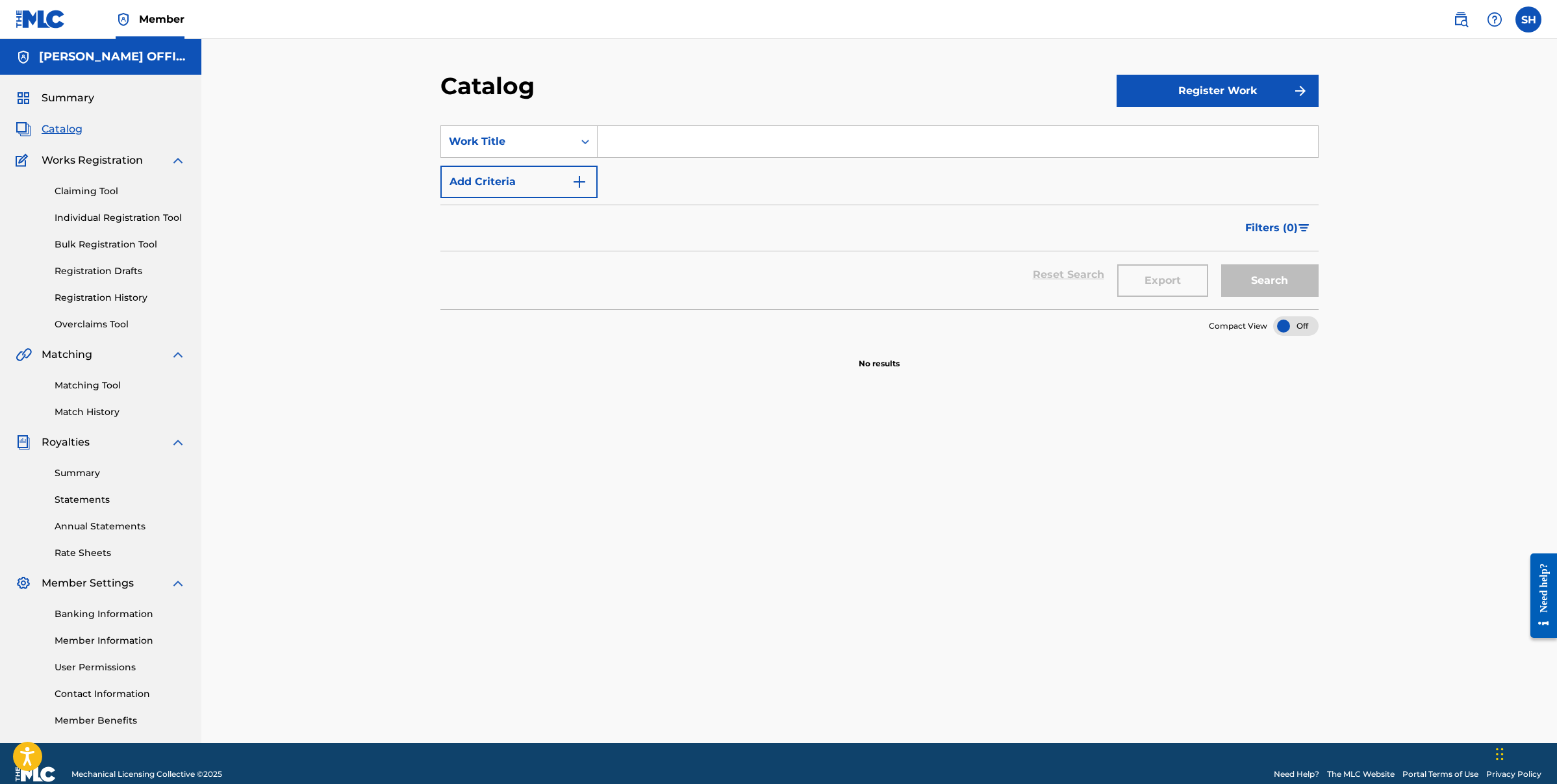
click at [1306, 327] on div at bounding box center [1296, 326] width 46 height 20
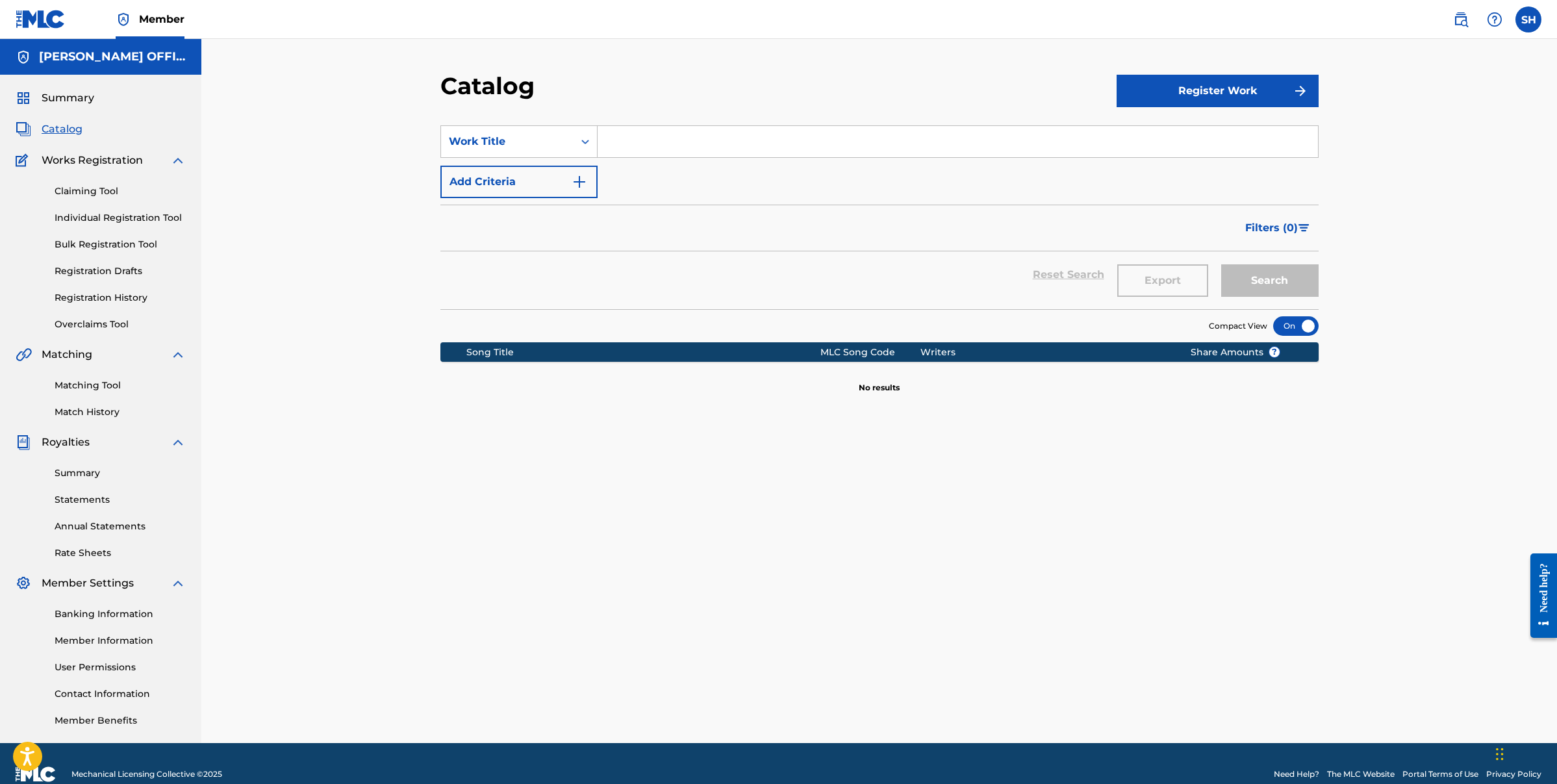
click at [1255, 95] on button "Register Work" at bounding box center [1218, 91] width 202 height 33
click at [1177, 137] on link "Individual" at bounding box center [1218, 133] width 202 height 31
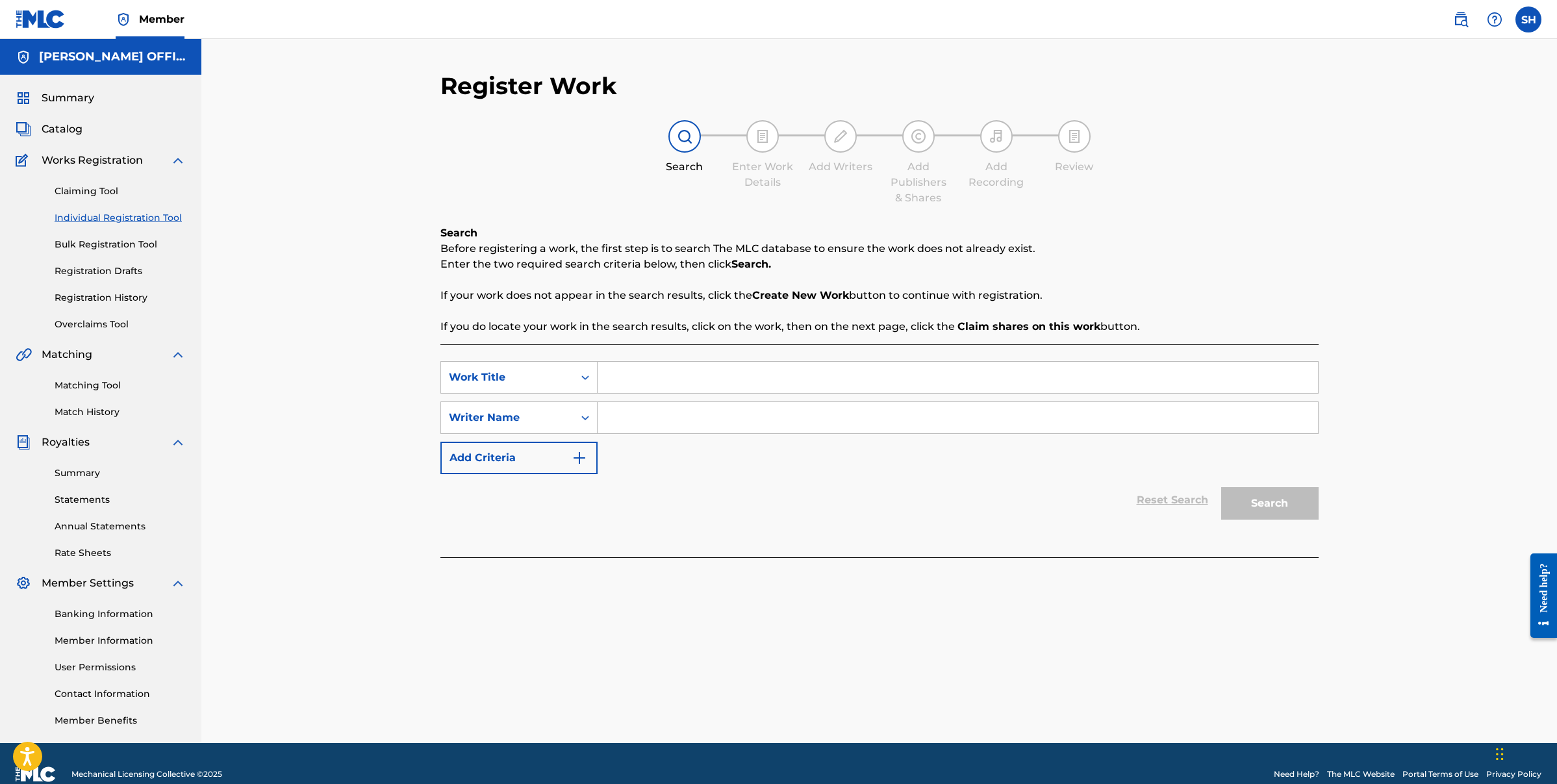
click at [110, 212] on link "Individual Registration Tool" at bounding box center [120, 217] width 132 height 14
click at [104, 244] on link "Bulk Registration Tool" at bounding box center [120, 244] width 132 height 14
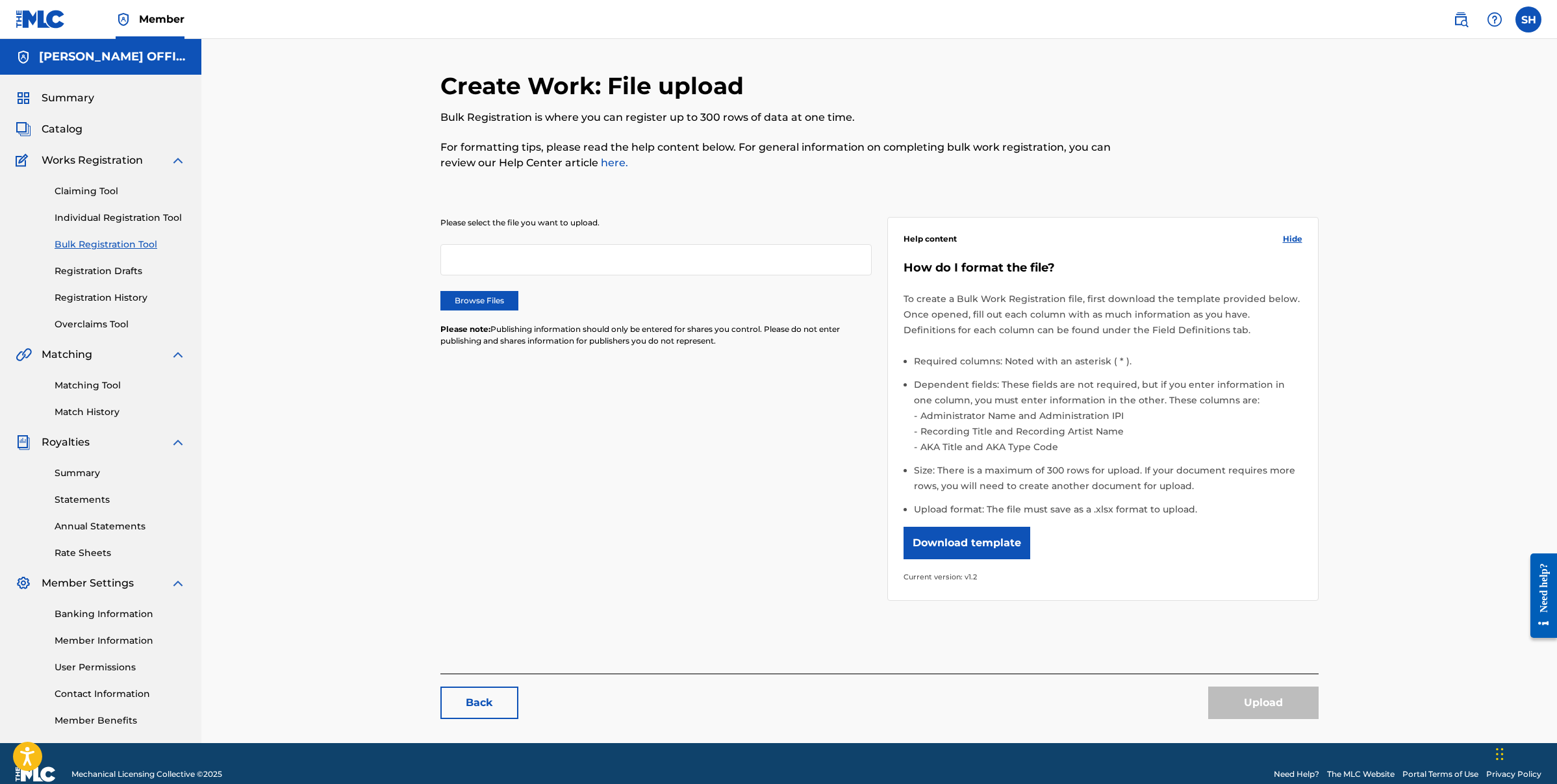
click at [96, 273] on link "Registration Drafts" at bounding box center [120, 271] width 132 height 14
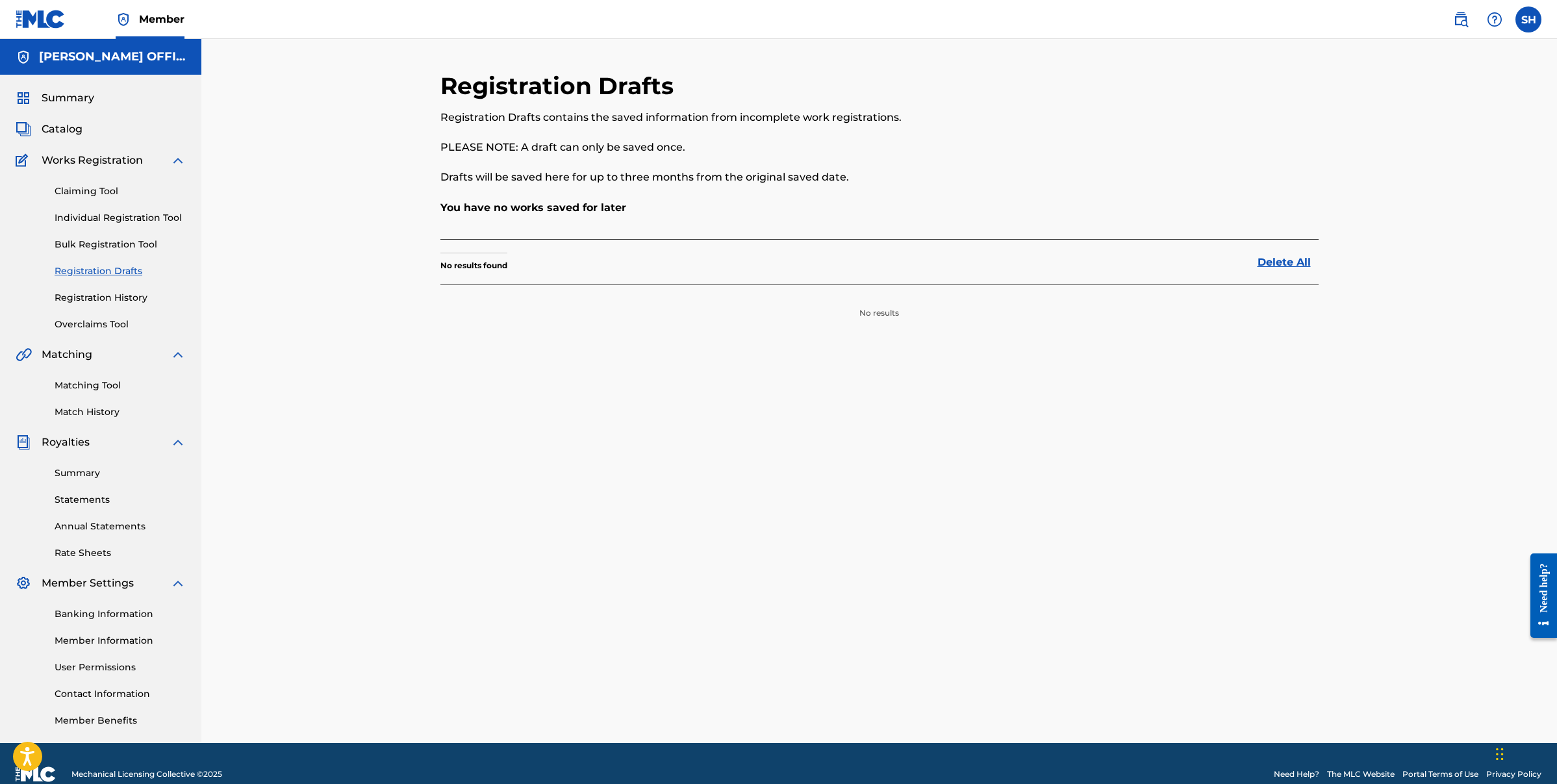
click at [93, 303] on link "Registration History" at bounding box center [120, 298] width 132 height 14
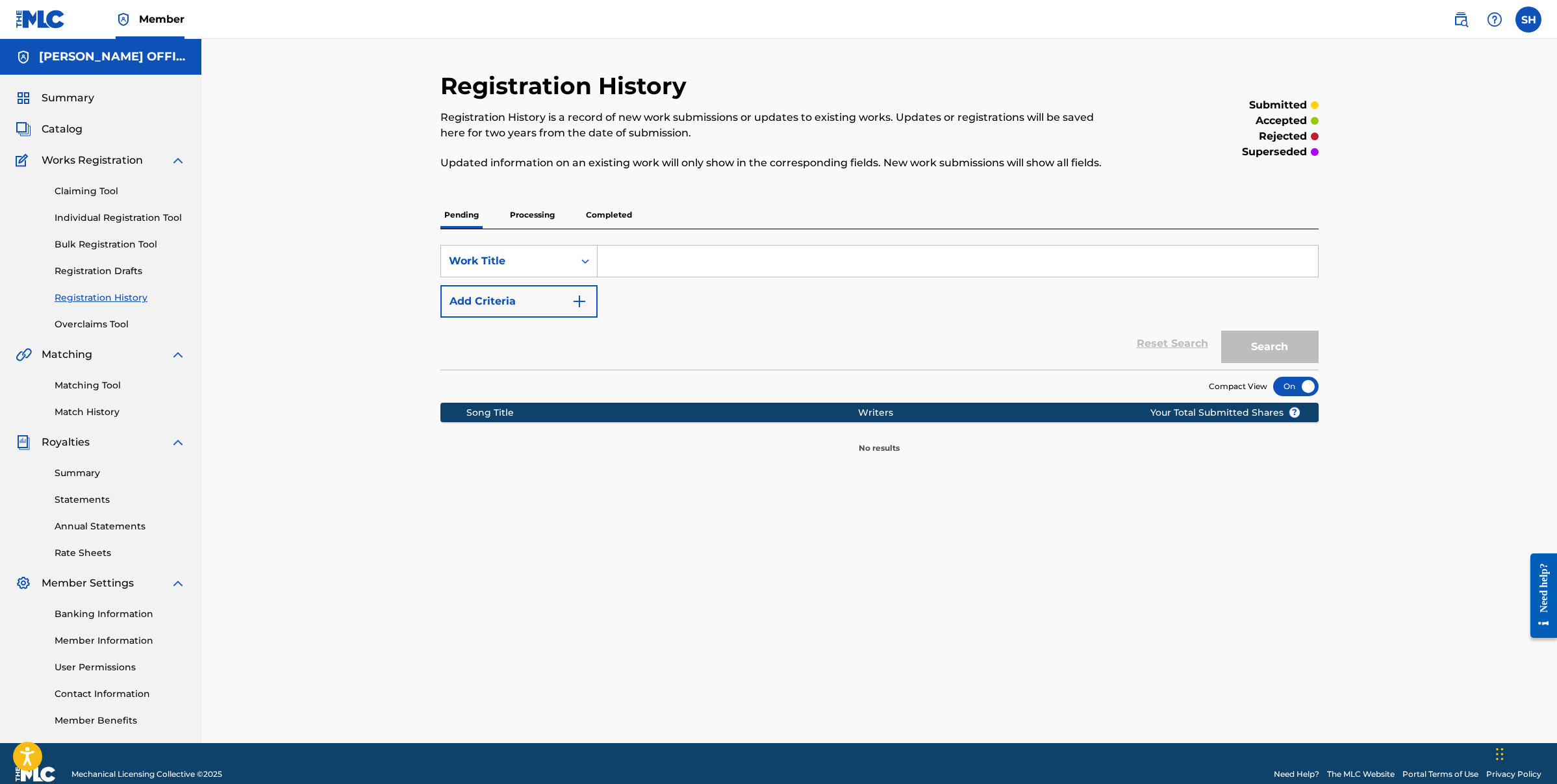
click at [531, 205] on p "Processing" at bounding box center [532, 215] width 53 height 27
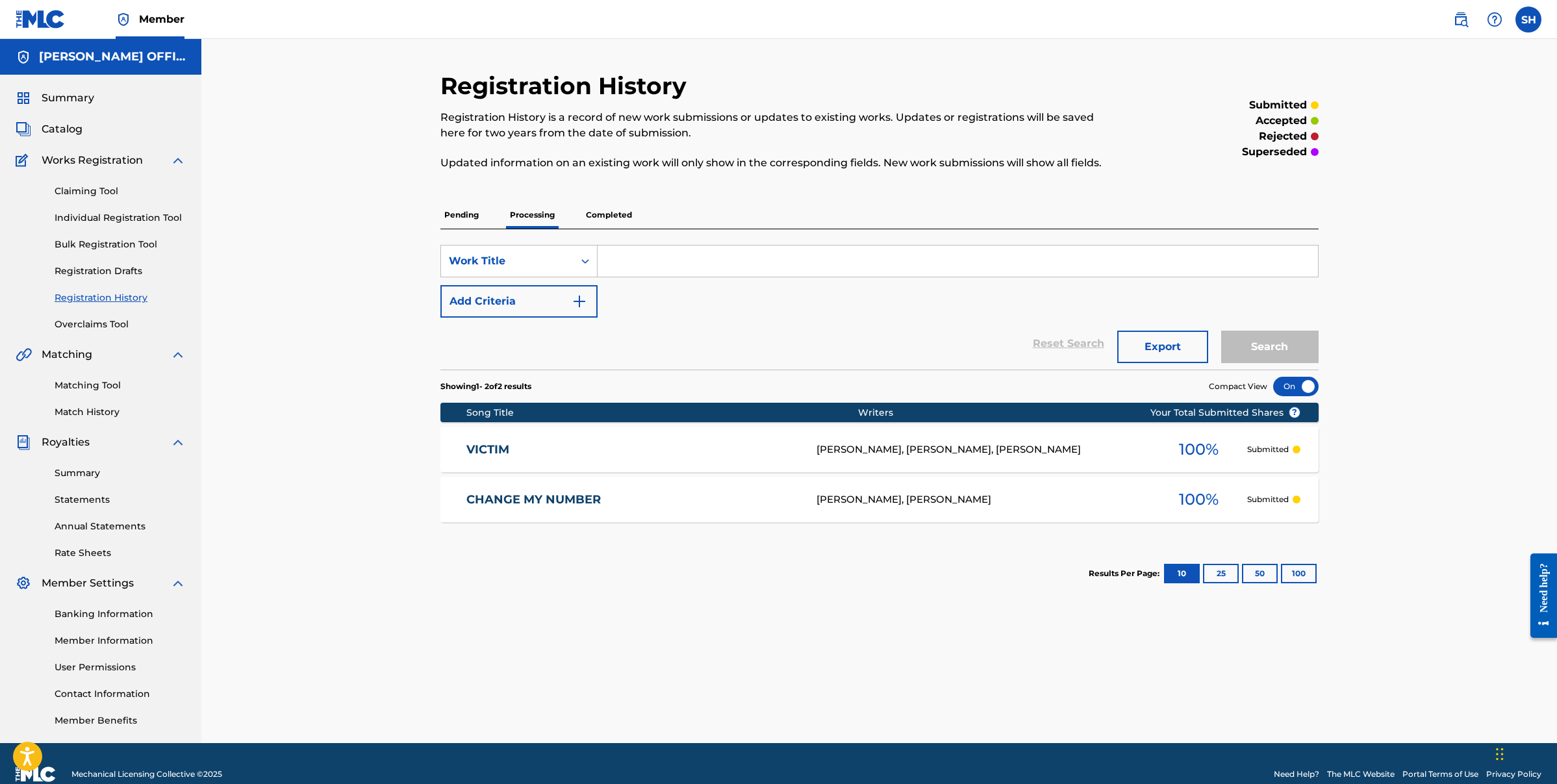
click at [626, 211] on p "Completed" at bounding box center [609, 215] width 54 height 27
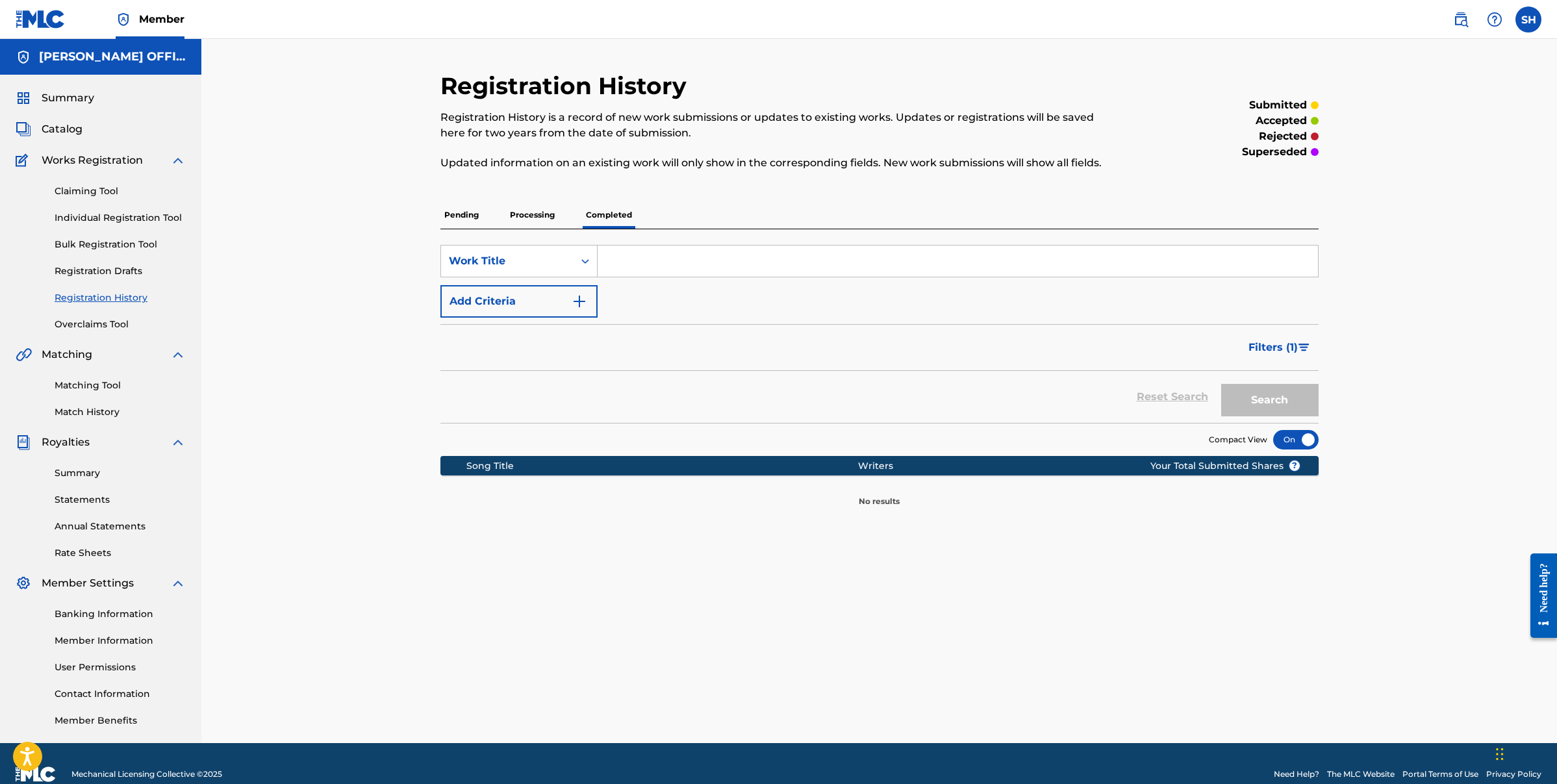
click at [462, 219] on p "Pending" at bounding box center [461, 215] width 42 height 27
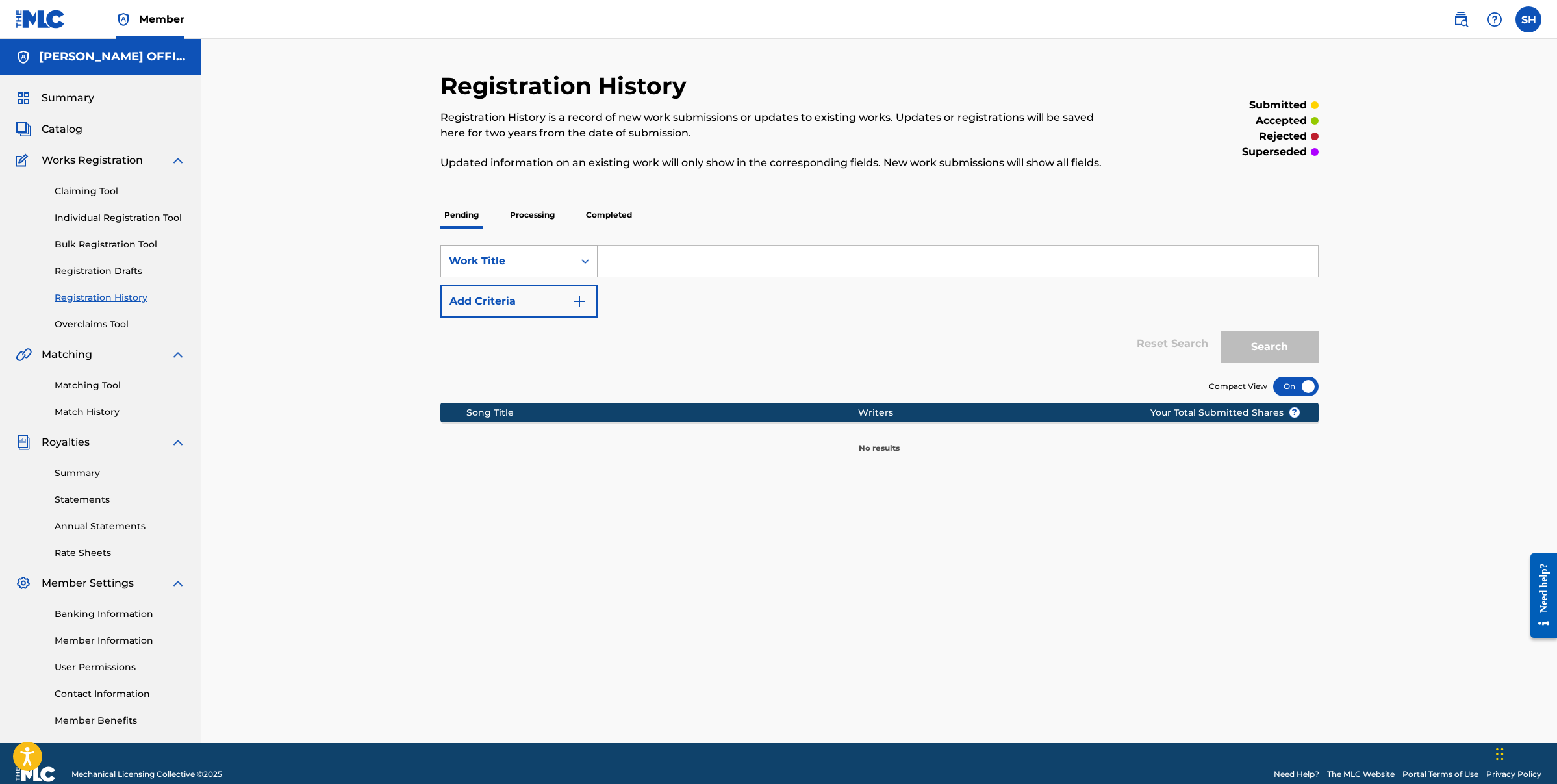
click at [587, 266] on icon "Search Form" at bounding box center [585, 261] width 13 height 13
click at [523, 303] on div "Publisher Name" at bounding box center [518, 294] width 156 height 33
click at [638, 275] on input "Search Form" at bounding box center [958, 261] width 720 height 31
type input "[PERSON_NAME] official music"
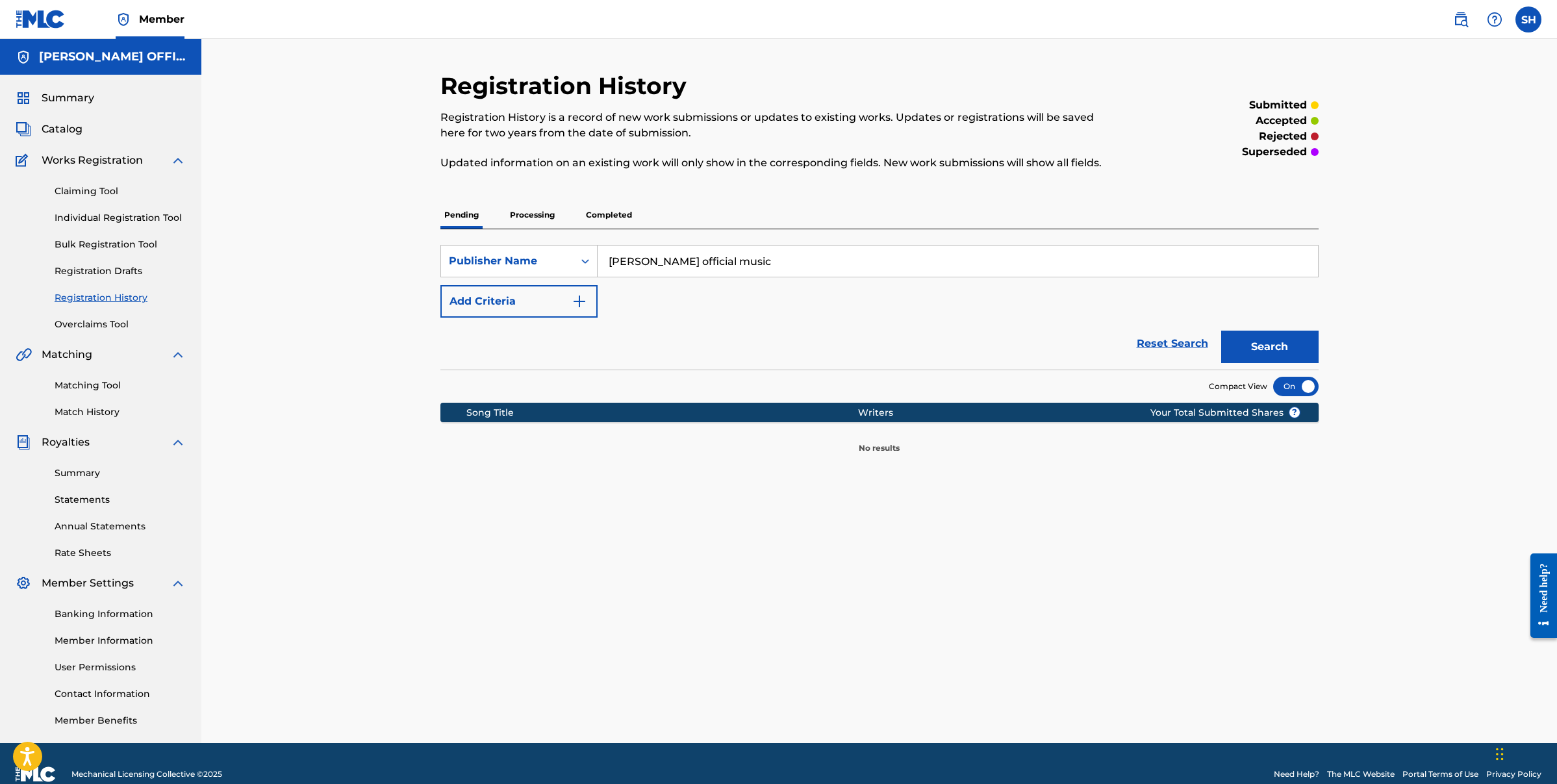
click at [1261, 348] on button "Search" at bounding box center [1270, 347] width 98 height 33
click at [587, 301] on button "Add Criteria" at bounding box center [518, 301] width 157 height 33
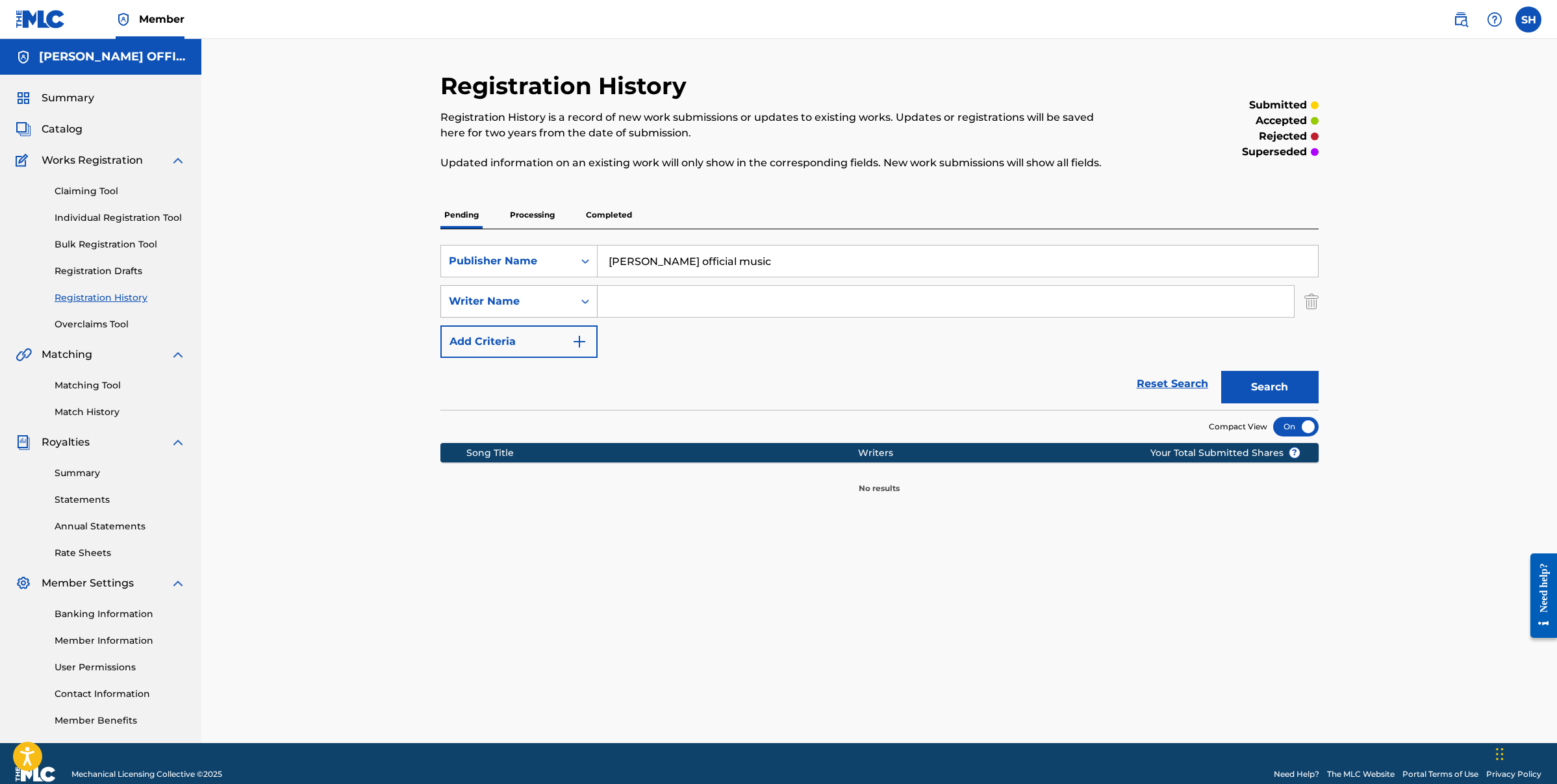
click at [589, 296] on icon "Search Form" at bounding box center [585, 301] width 13 height 13
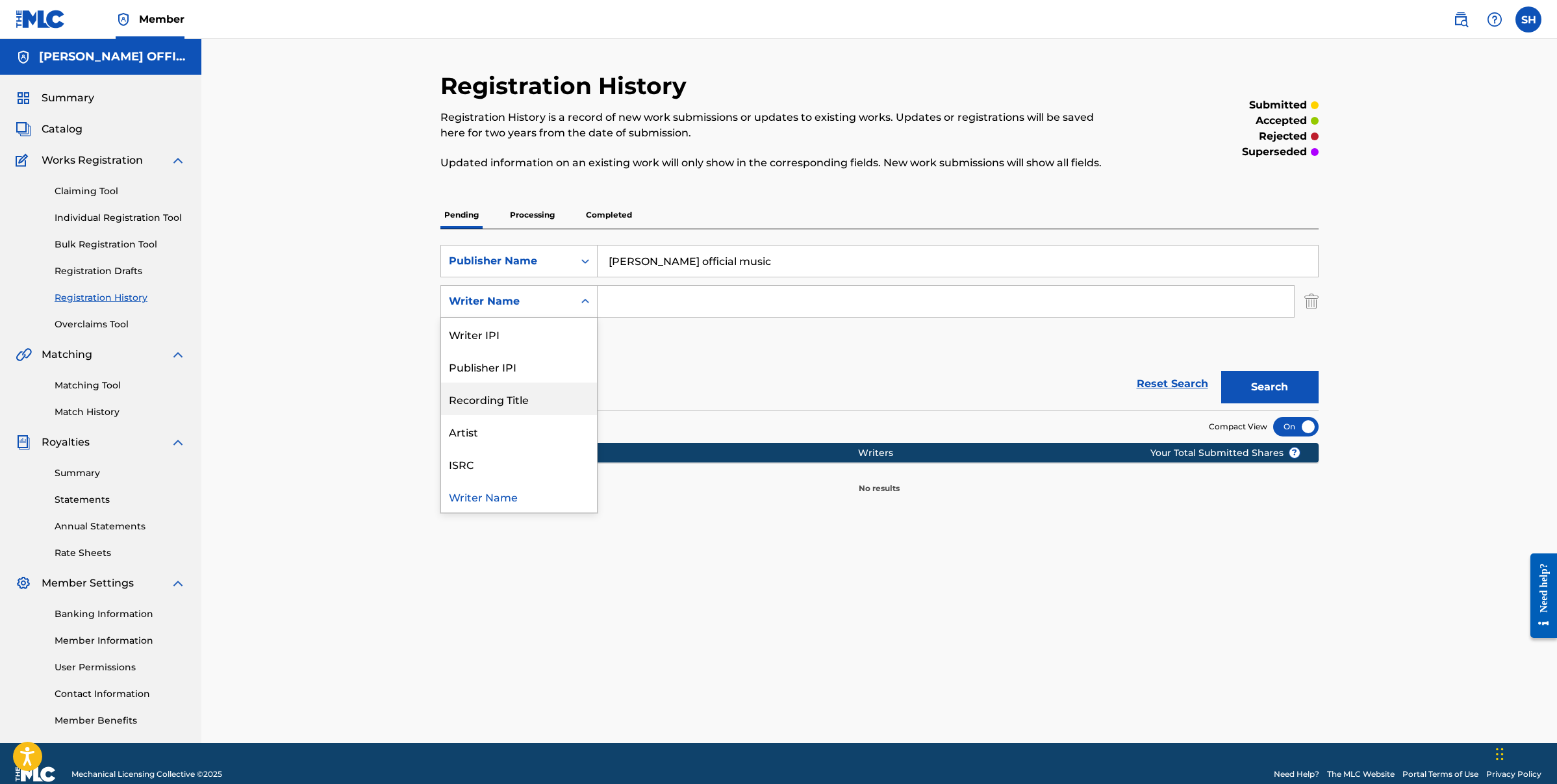
click at [530, 393] on div "Recording Title" at bounding box center [518, 399] width 156 height 33
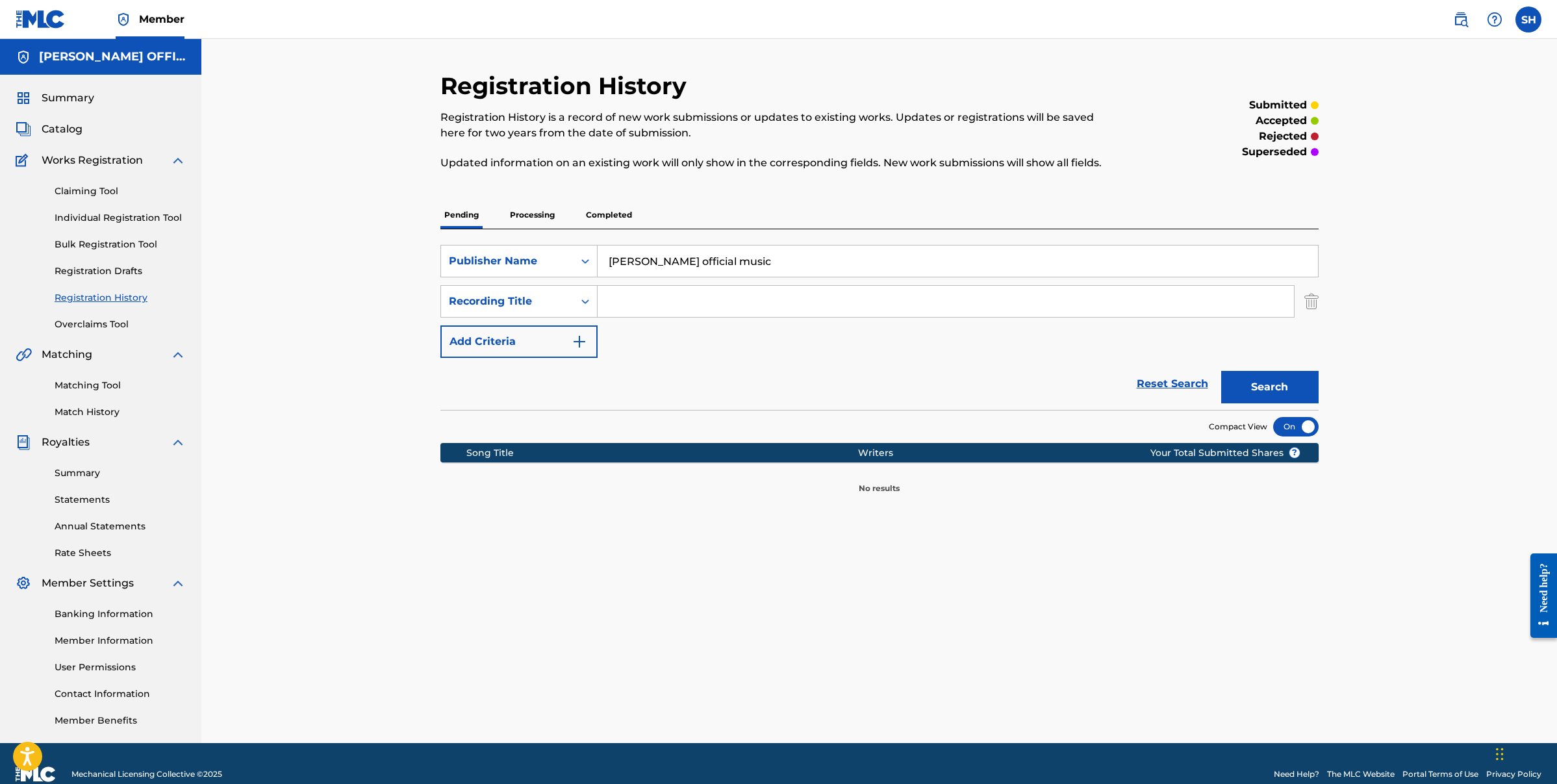
click at [665, 316] on input "Search Form" at bounding box center [946, 301] width 696 height 31
type input "Fed Up"
click at [1267, 397] on button "Search" at bounding box center [1270, 387] width 98 height 33
click at [1264, 381] on button "Search" at bounding box center [1270, 387] width 98 height 33
click at [589, 340] on button "Add Criteria" at bounding box center [518, 342] width 157 height 33
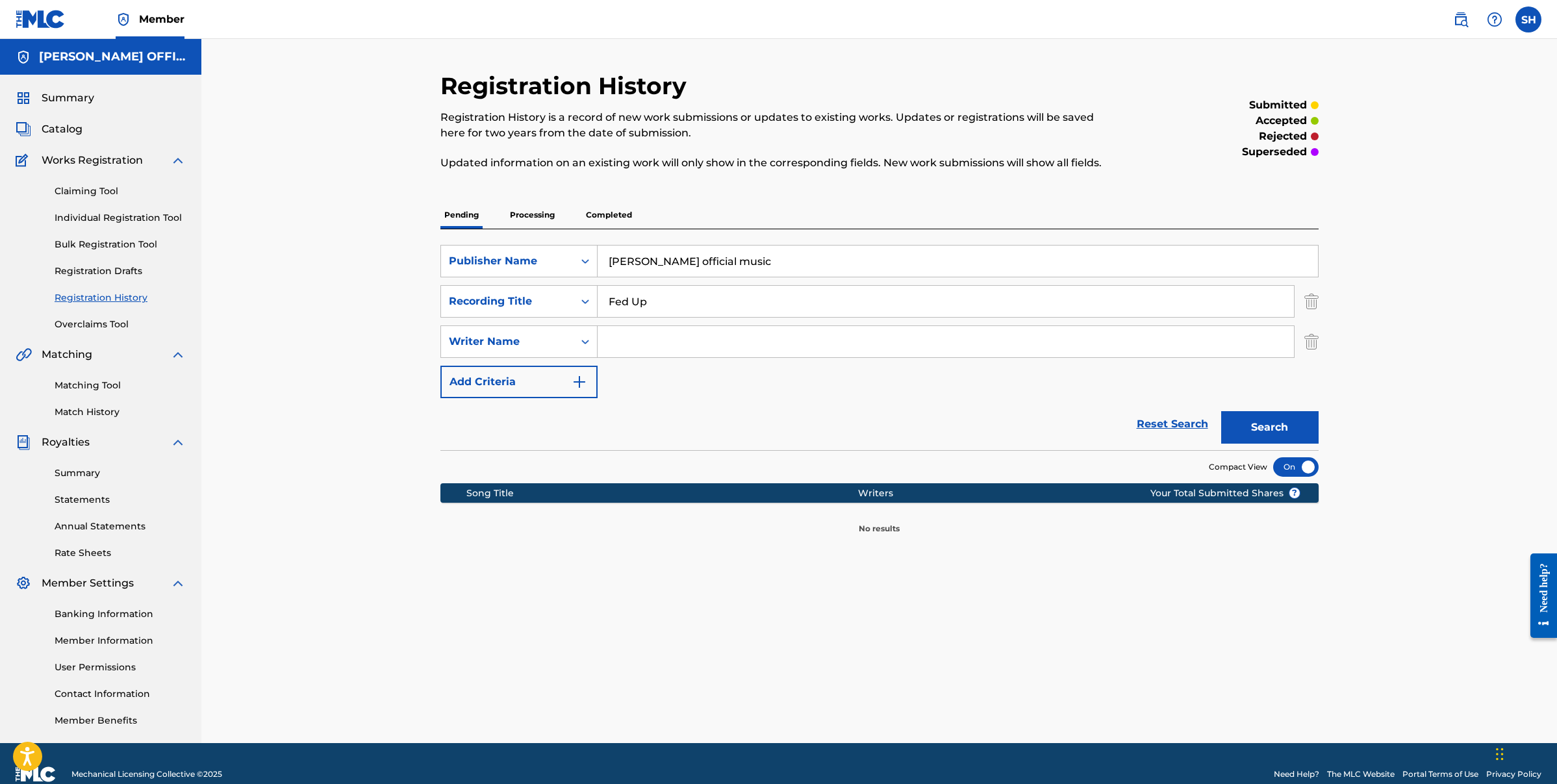
click at [623, 344] on input "Search Form" at bounding box center [946, 342] width 696 height 31
type input "[PERSON_NAME]"
click at [1282, 406] on div "Search" at bounding box center [1267, 425] width 104 height 52
click at [1282, 430] on button "Search" at bounding box center [1270, 427] width 98 height 33
click at [1280, 430] on button "Search" at bounding box center [1270, 427] width 98 height 33
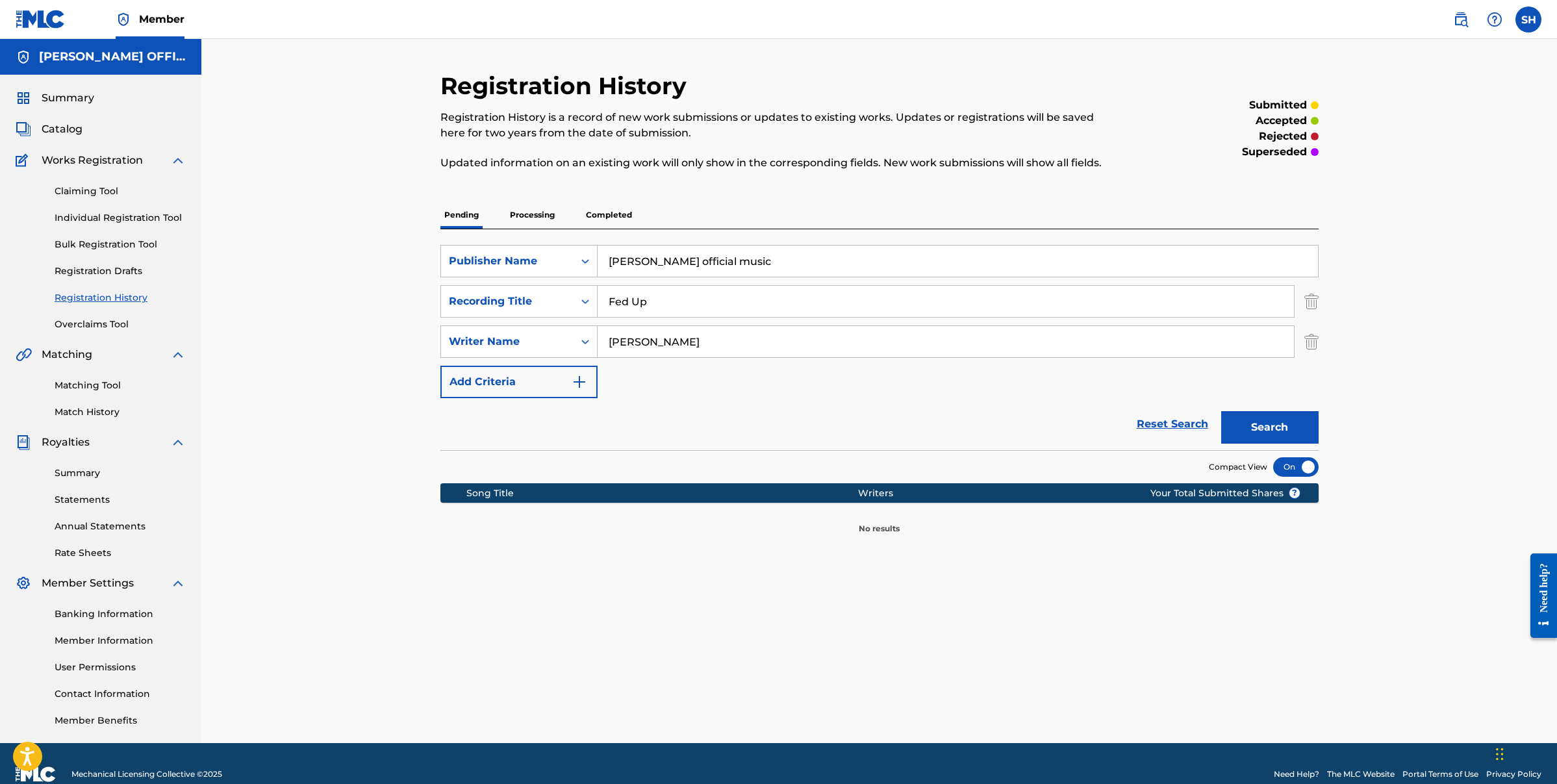
click at [587, 378] on button "Add Criteria" at bounding box center [518, 382] width 157 height 33
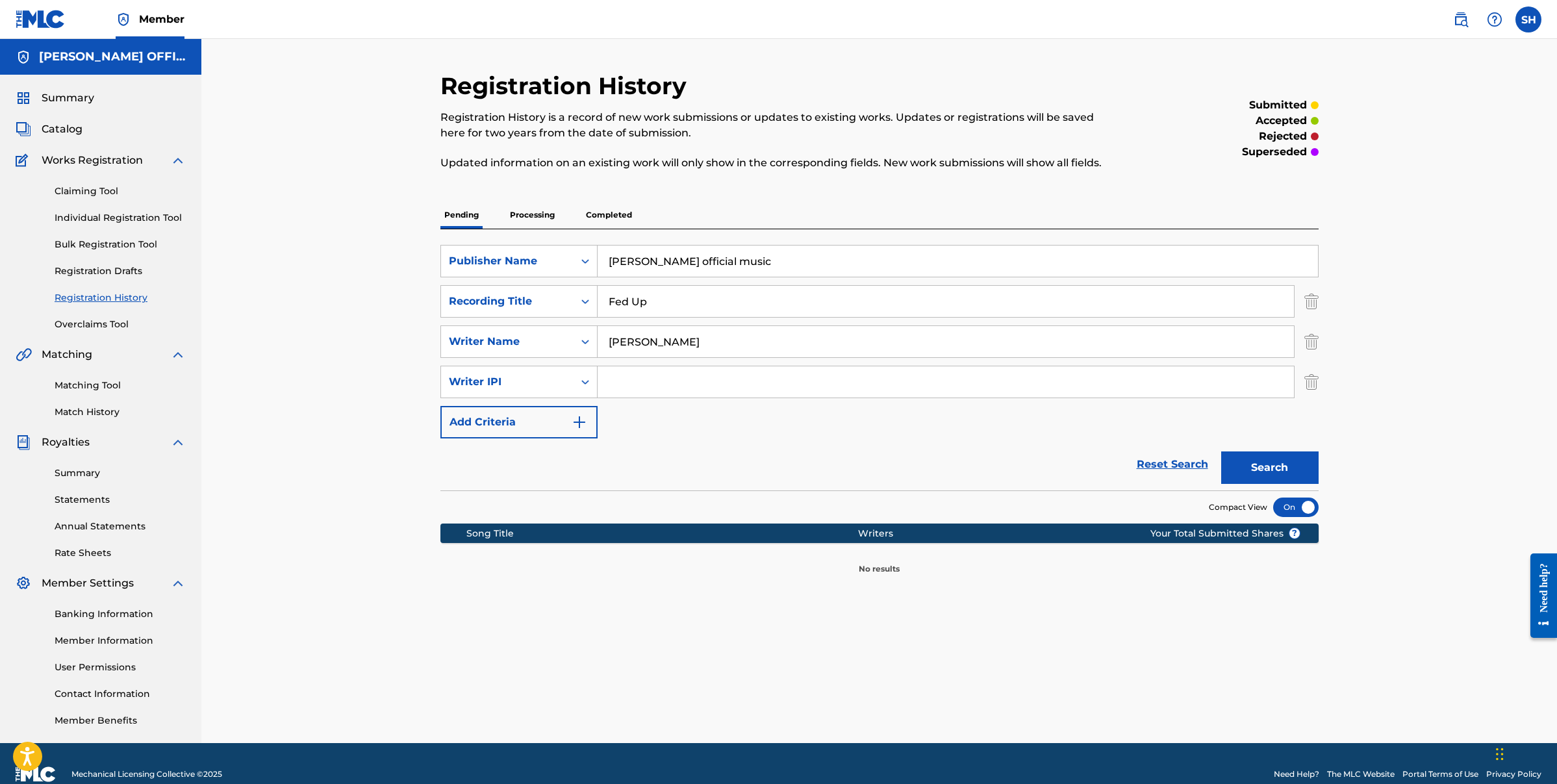
click at [1313, 389] on img "Search Form" at bounding box center [1312, 382] width 14 height 33
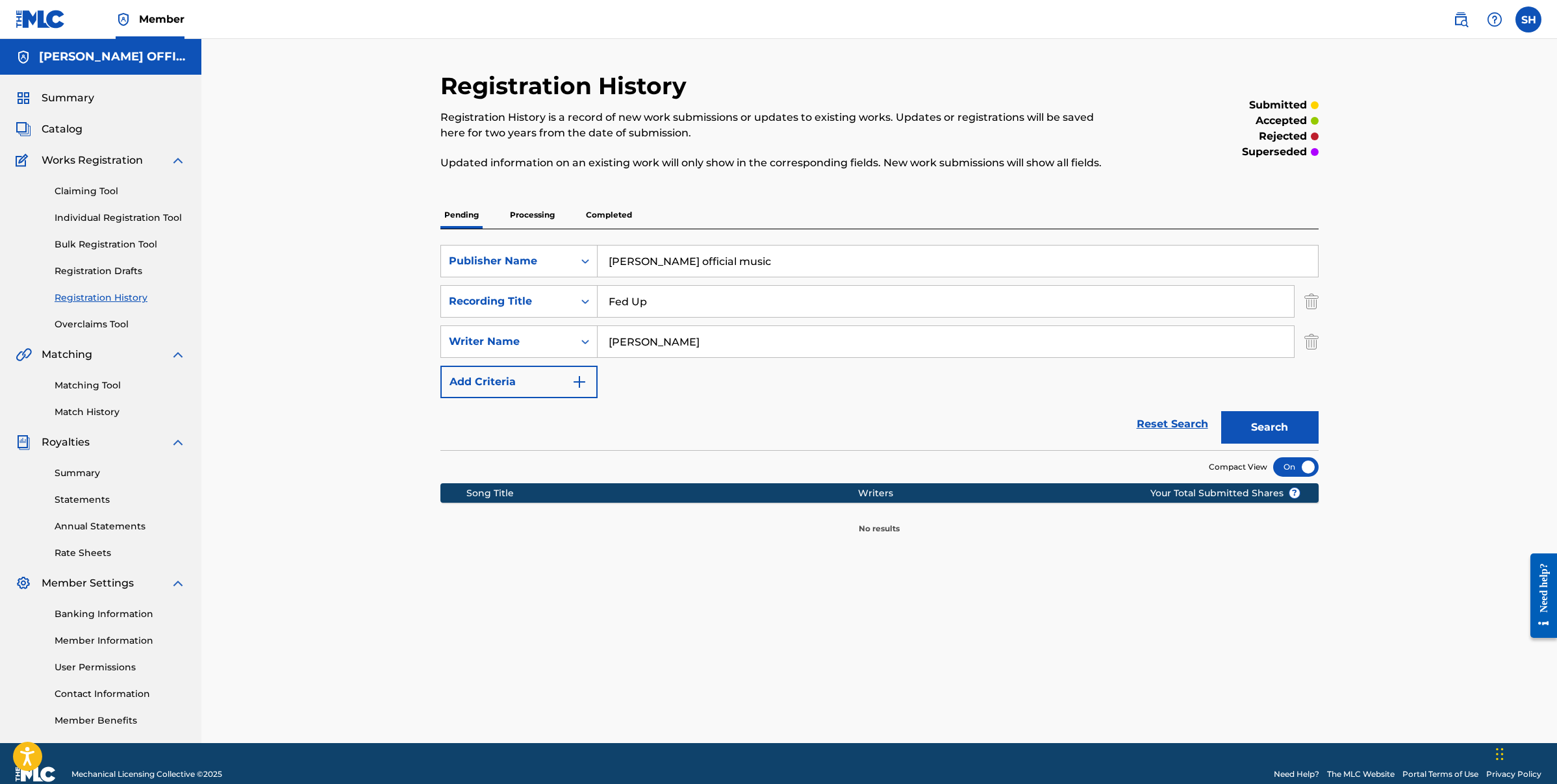
click at [545, 217] on p "Processing" at bounding box center [532, 215] width 53 height 27
click at [616, 217] on p "Completed" at bounding box center [609, 215] width 54 height 27
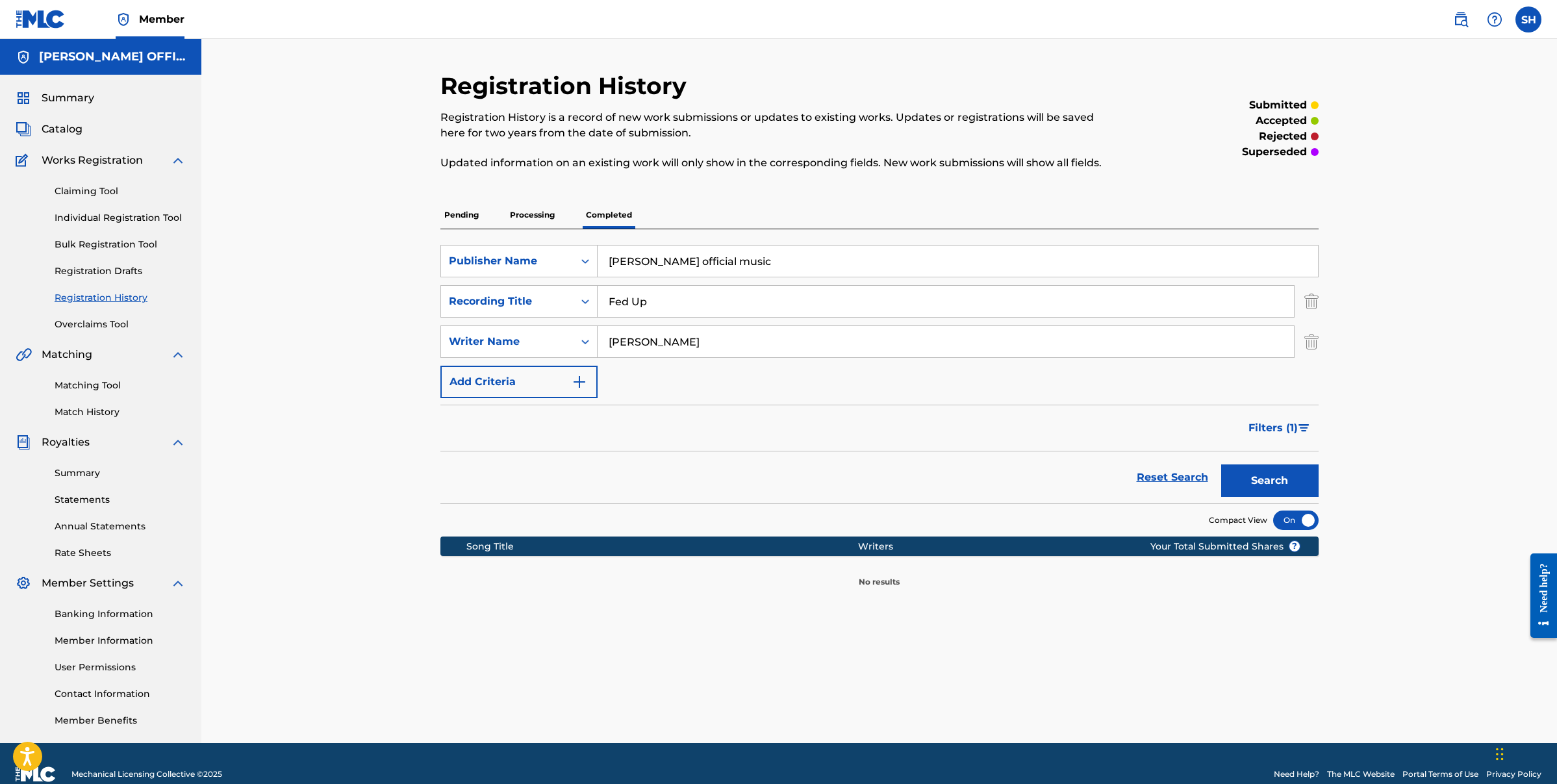
click at [458, 217] on p "Pending" at bounding box center [461, 215] width 42 height 27
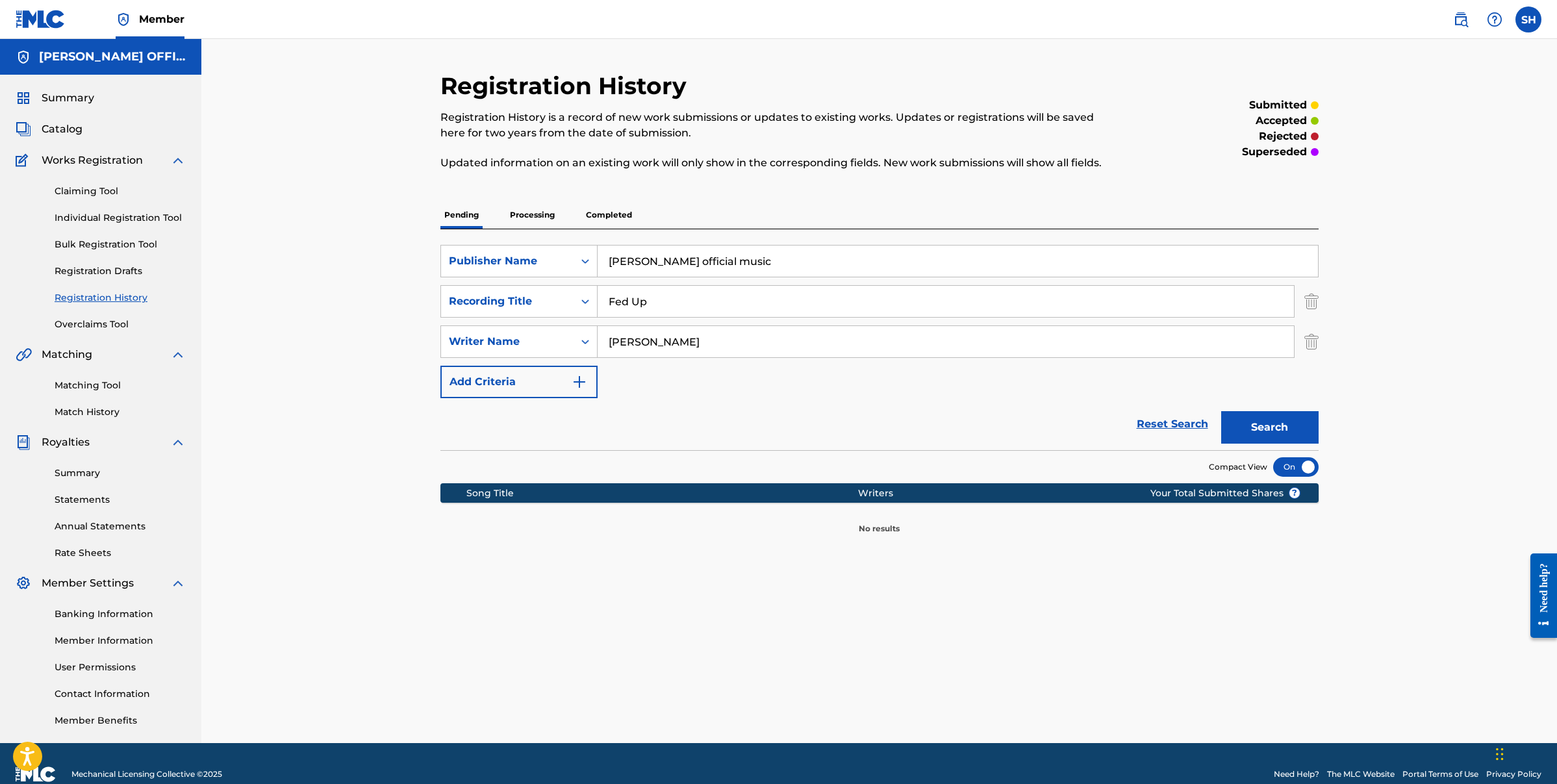
click at [94, 192] on link "Claiming Tool" at bounding box center [120, 191] width 132 height 14
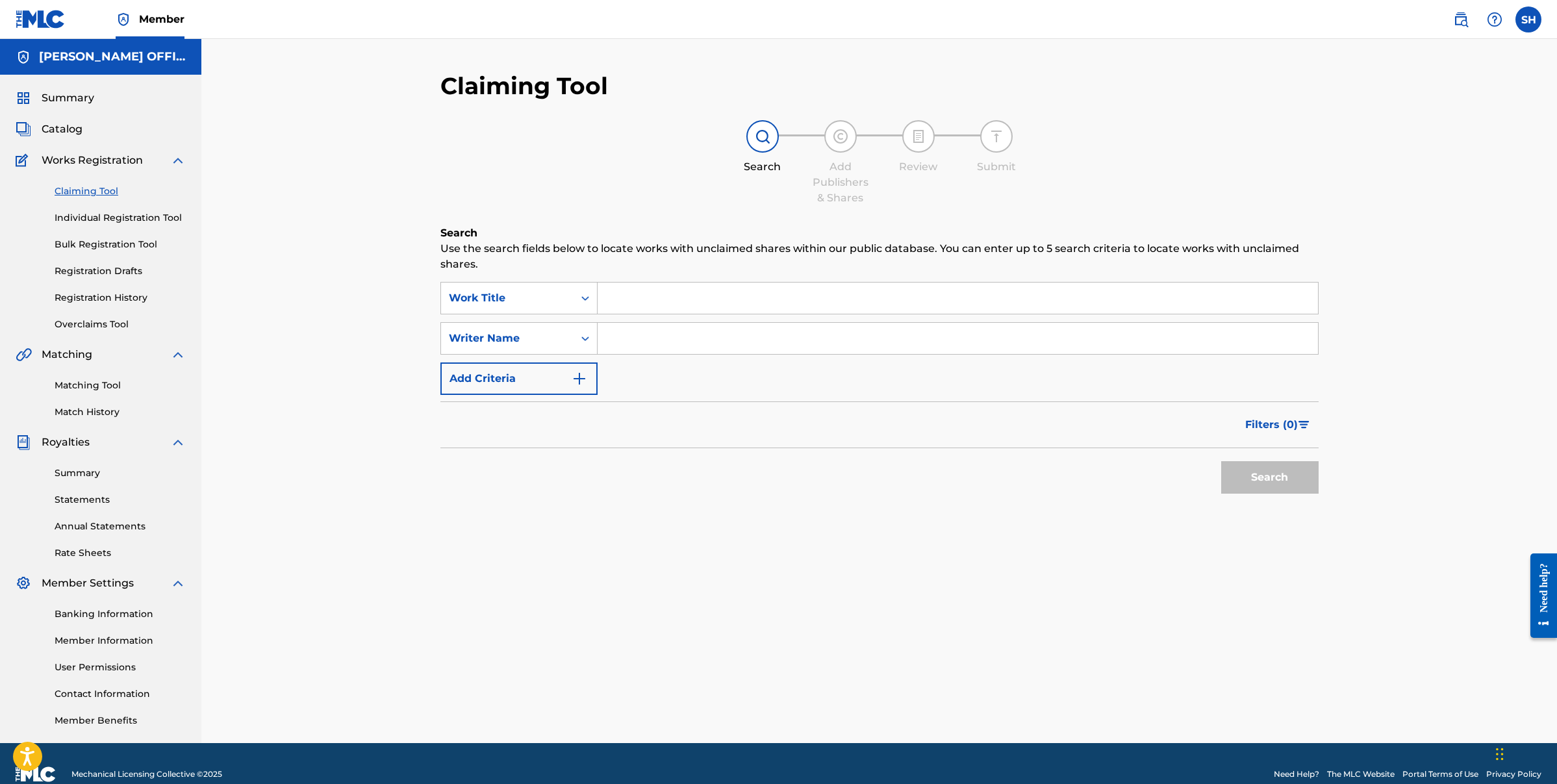
click at [754, 307] on input "Search Form" at bounding box center [958, 298] width 720 height 31
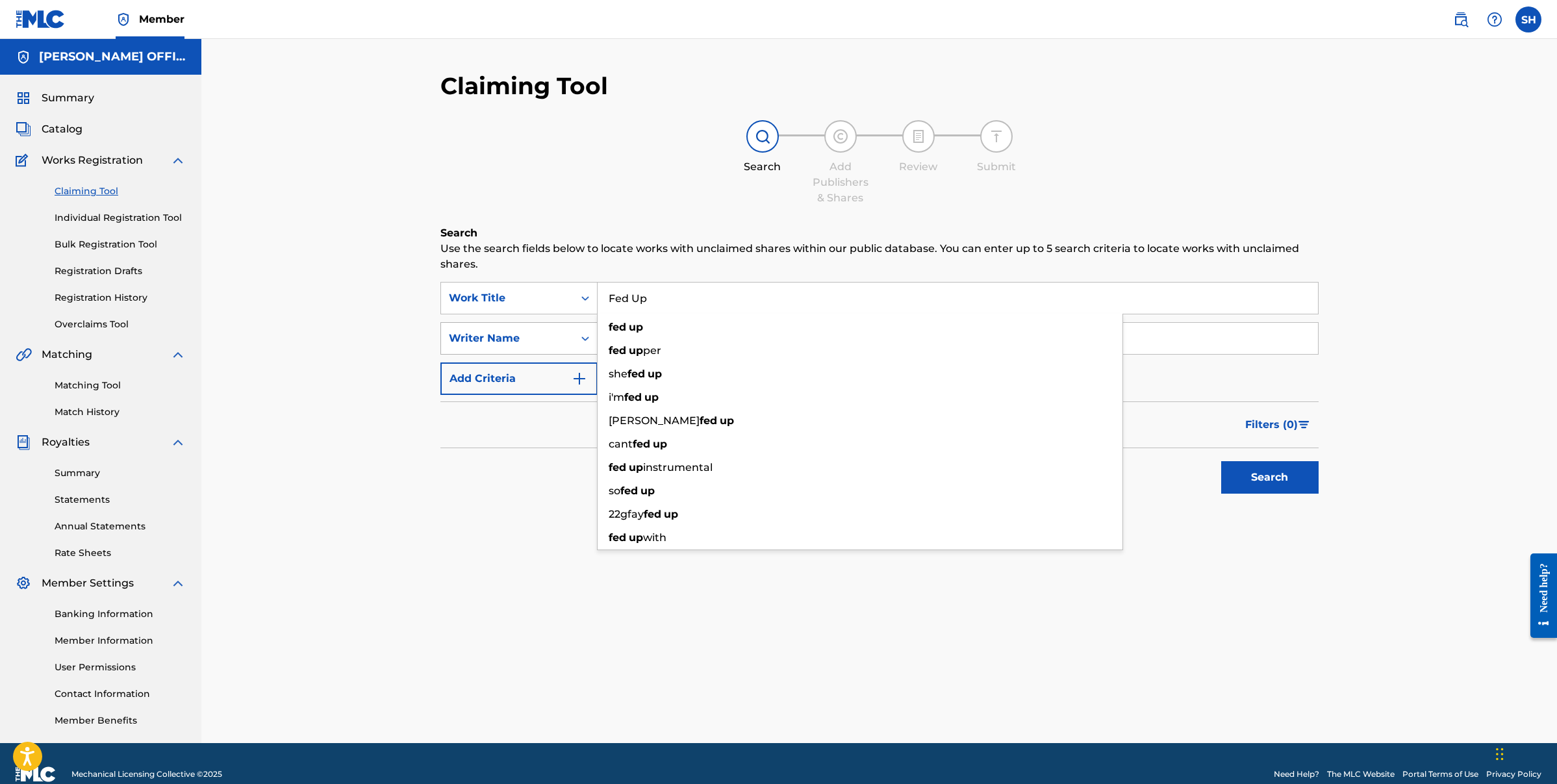
type input "Fed Up"
click at [519, 340] on div "Writer Name" at bounding box center [507, 339] width 117 height 16
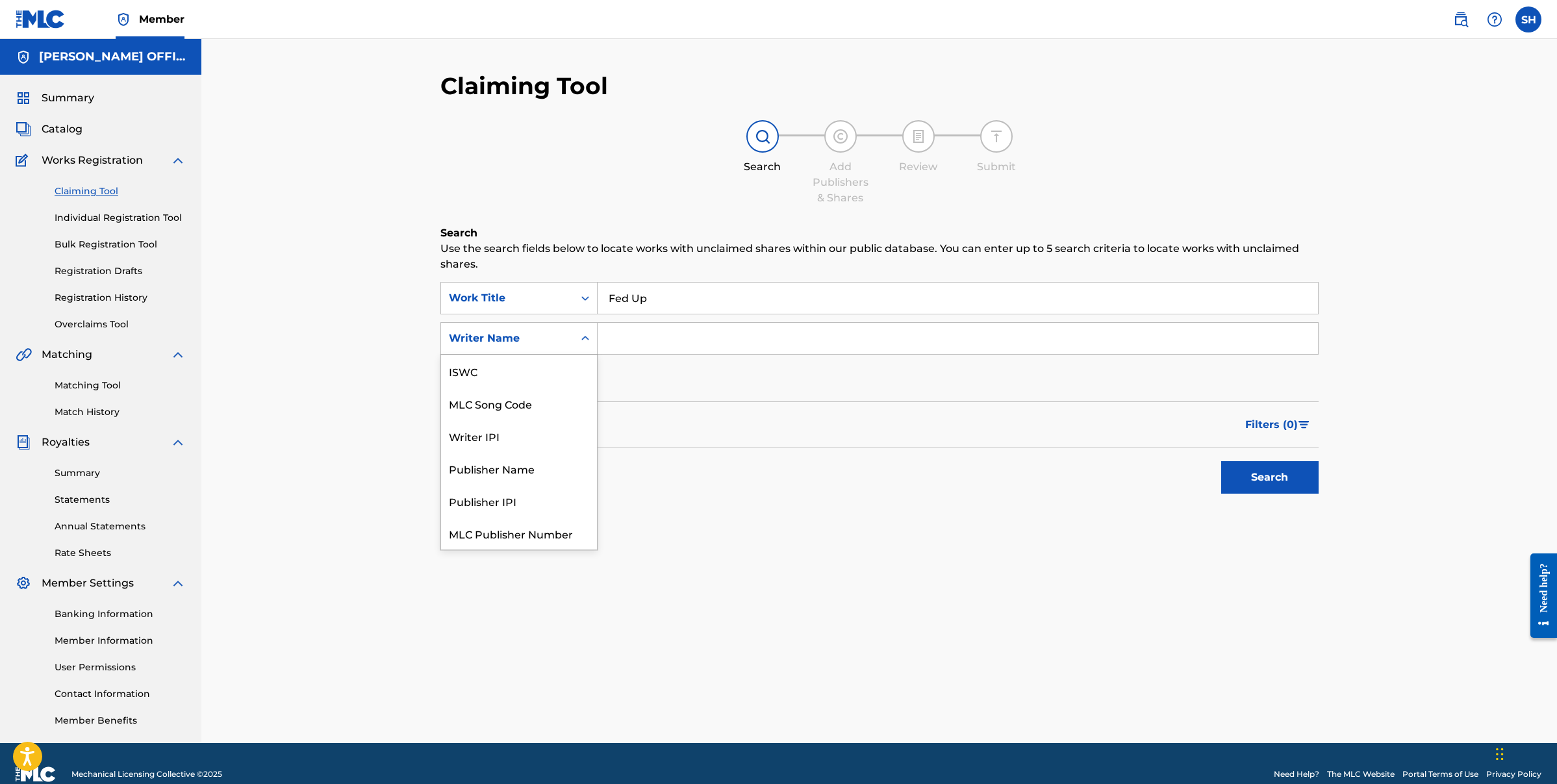
scroll to position [33, 0]
click at [652, 343] on input "Search Form" at bounding box center [958, 339] width 720 height 31
type input "[PERSON_NAME]"
click at [1277, 480] on button "Search" at bounding box center [1270, 477] width 98 height 33
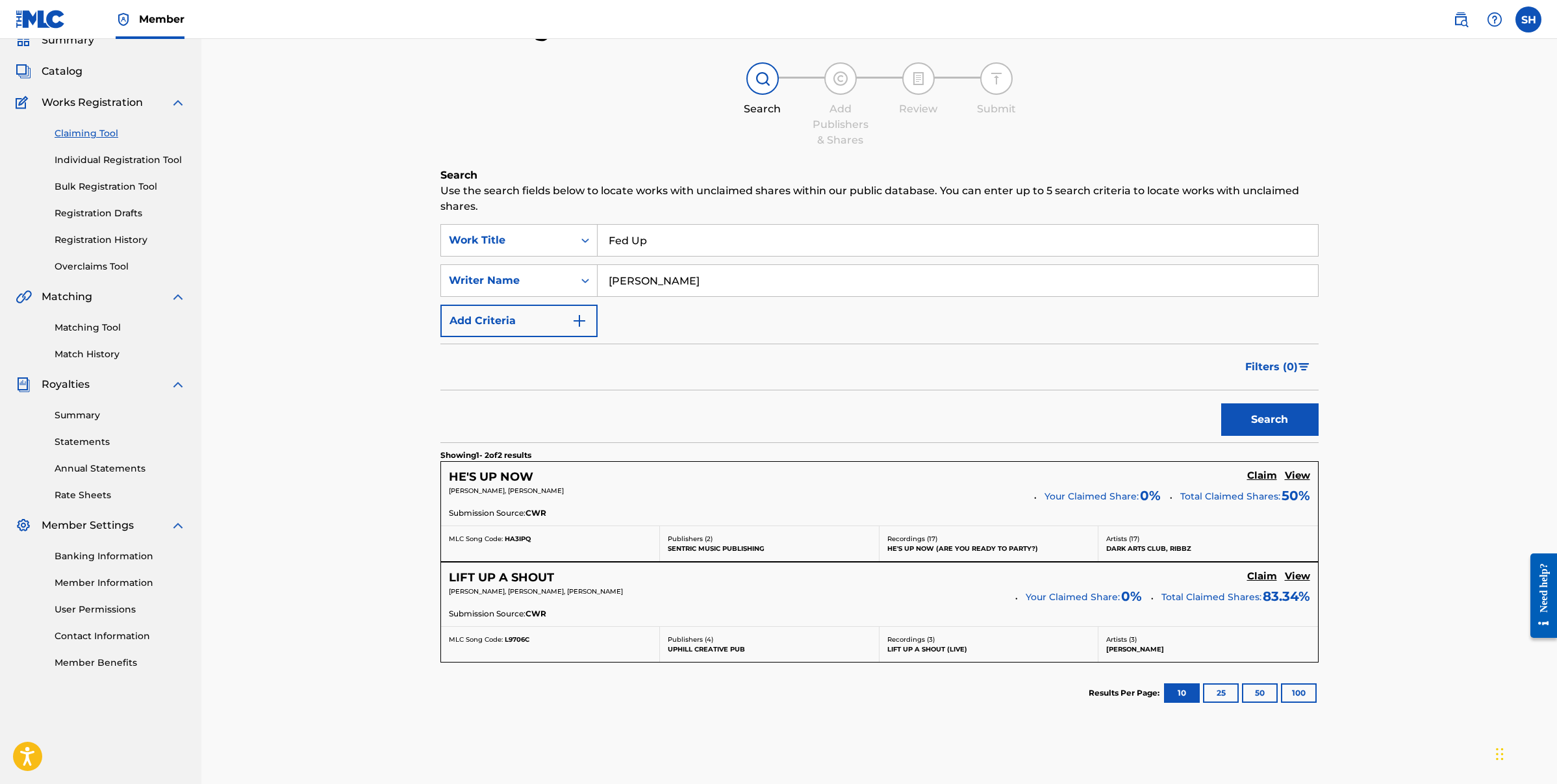
scroll to position [125, 0]
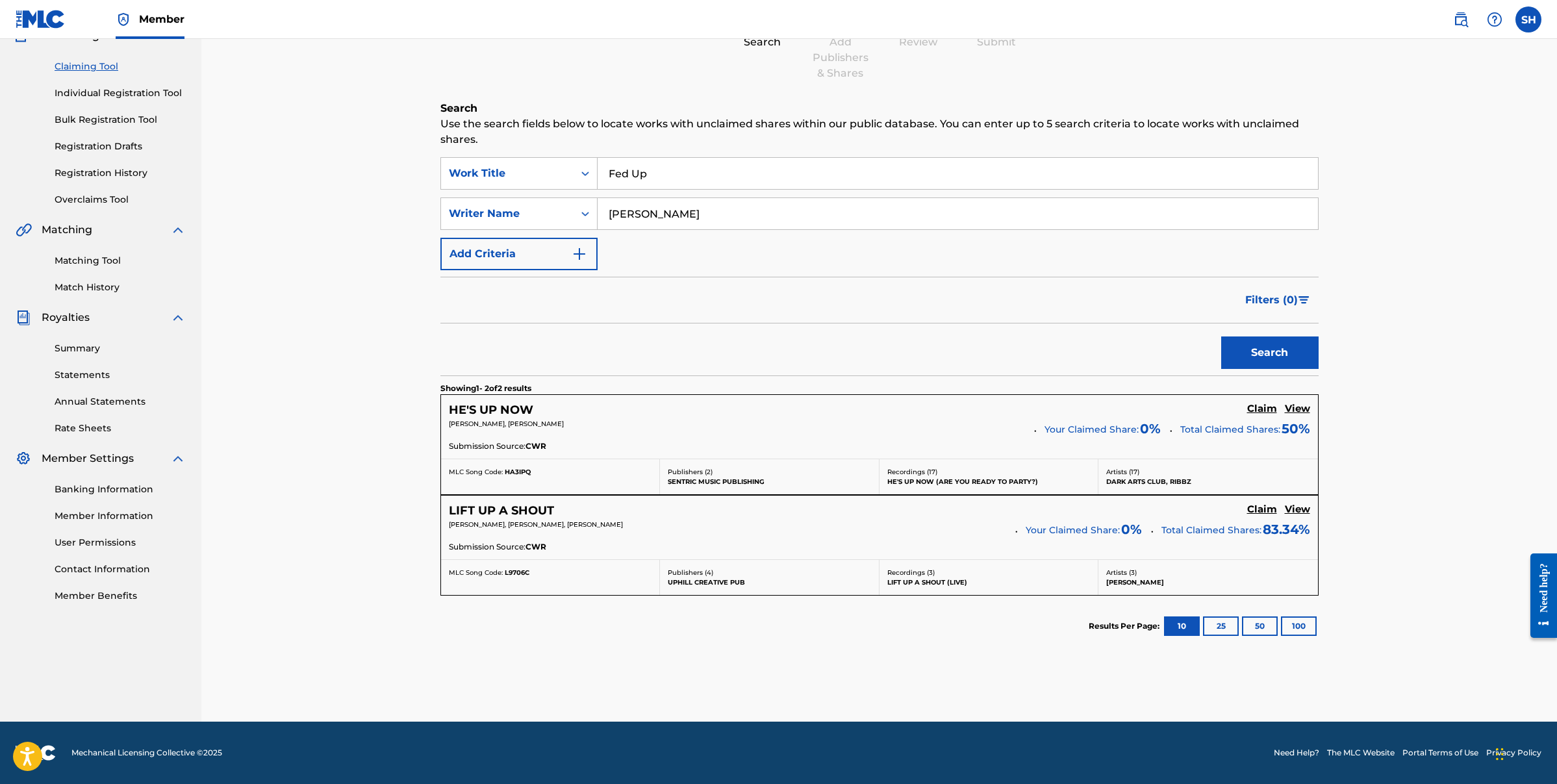
click at [1217, 619] on button "25" at bounding box center [1220, 626] width 36 height 20
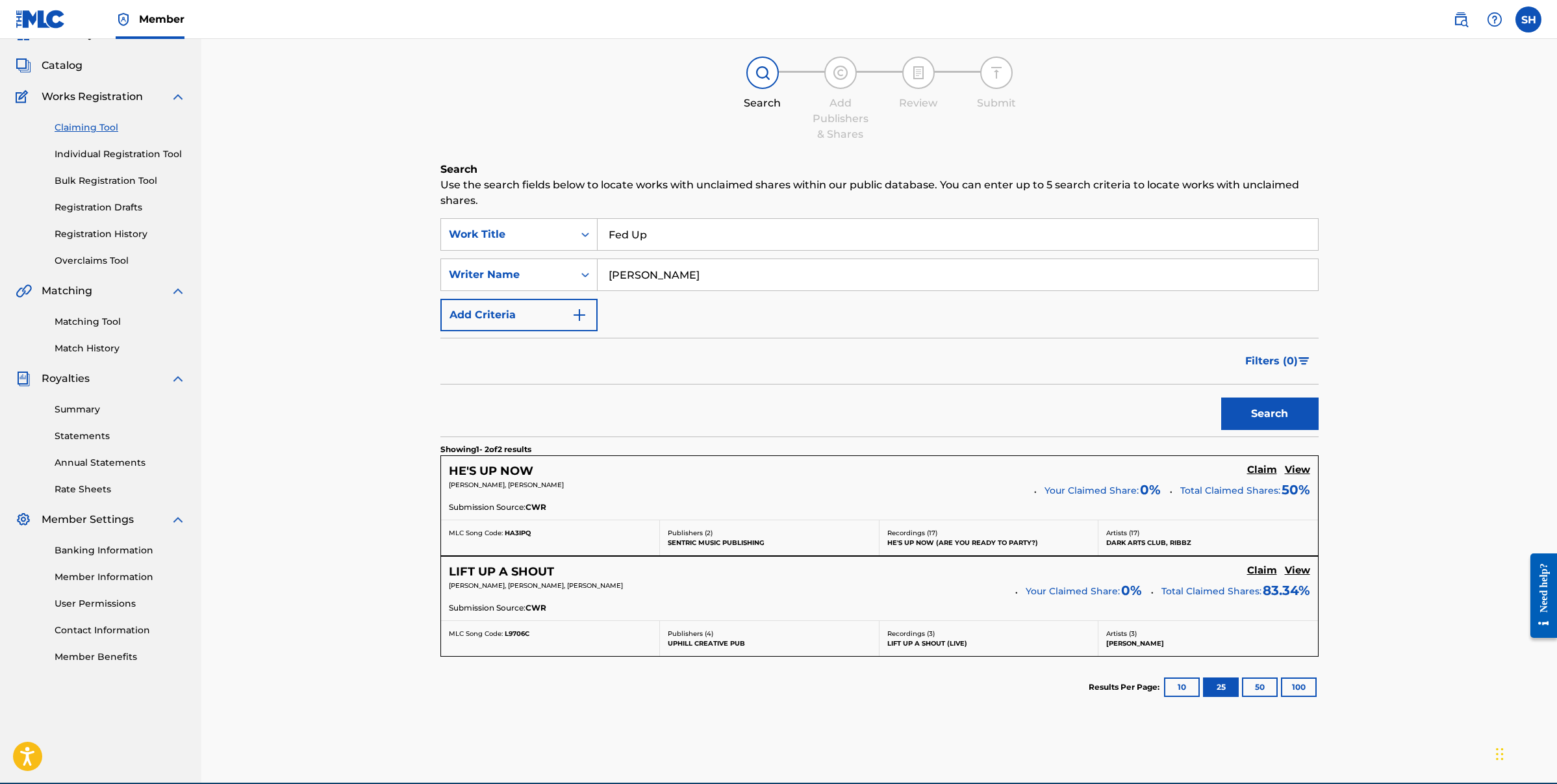
scroll to position [0, 0]
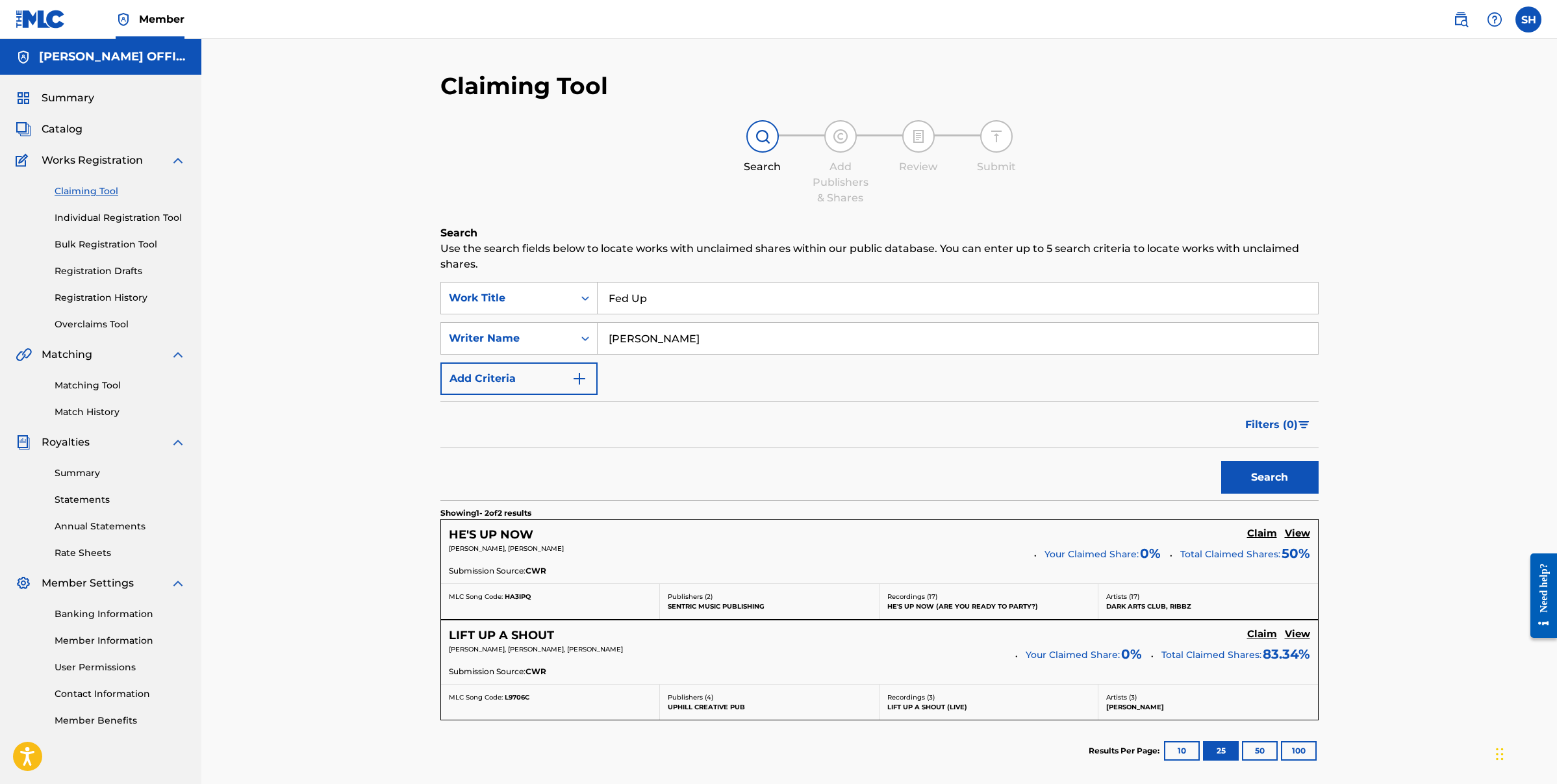
click at [134, 222] on link "Individual Registration Tool" at bounding box center [120, 217] width 132 height 14
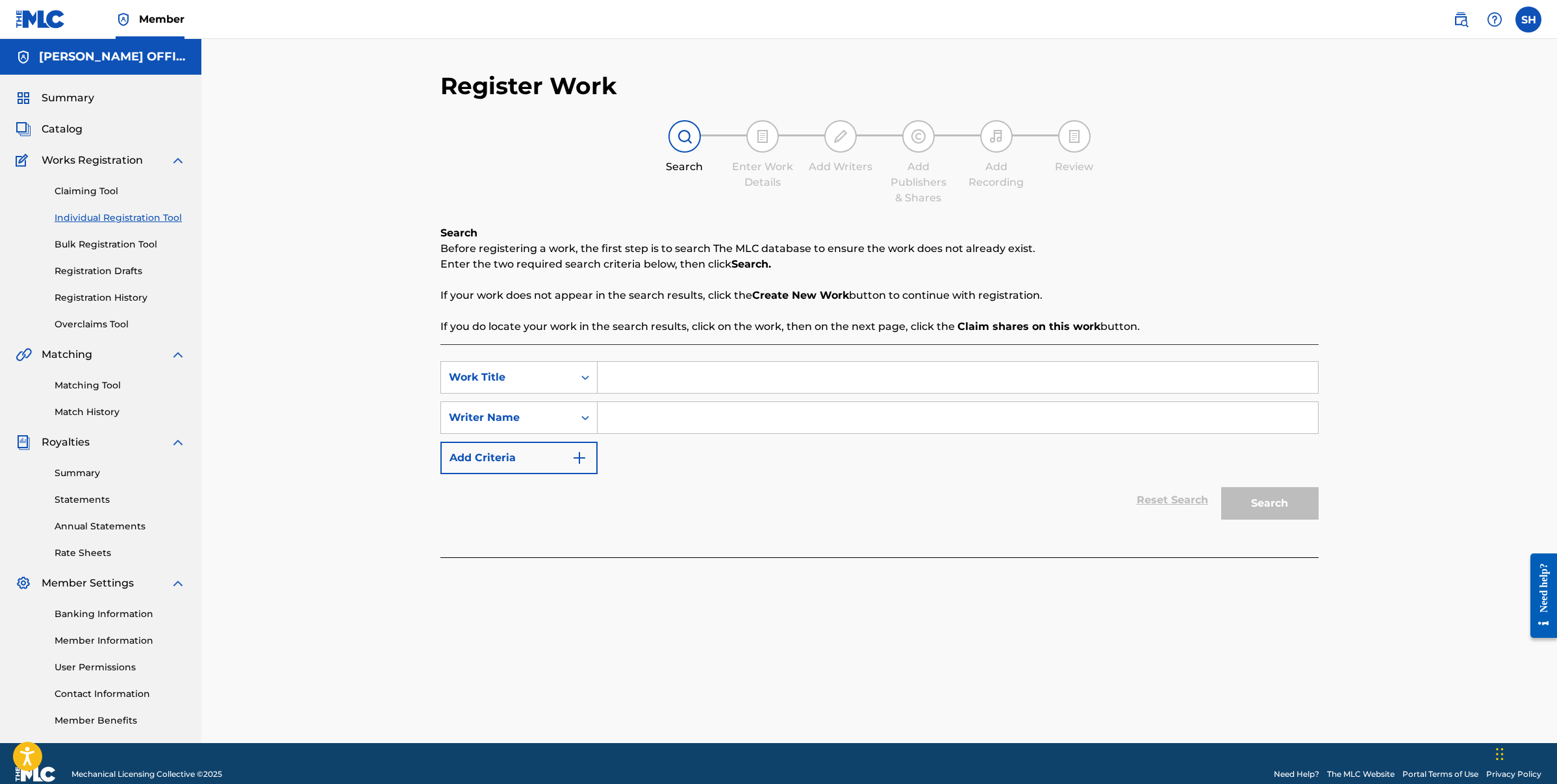
click at [734, 376] on input "Search Form" at bounding box center [958, 378] width 720 height 31
type input "Fed Up"
click at [669, 410] on input "Search Form" at bounding box center [958, 417] width 720 height 31
type input "[PERSON_NAME]"
click at [1254, 511] on button "Search" at bounding box center [1270, 503] width 98 height 33
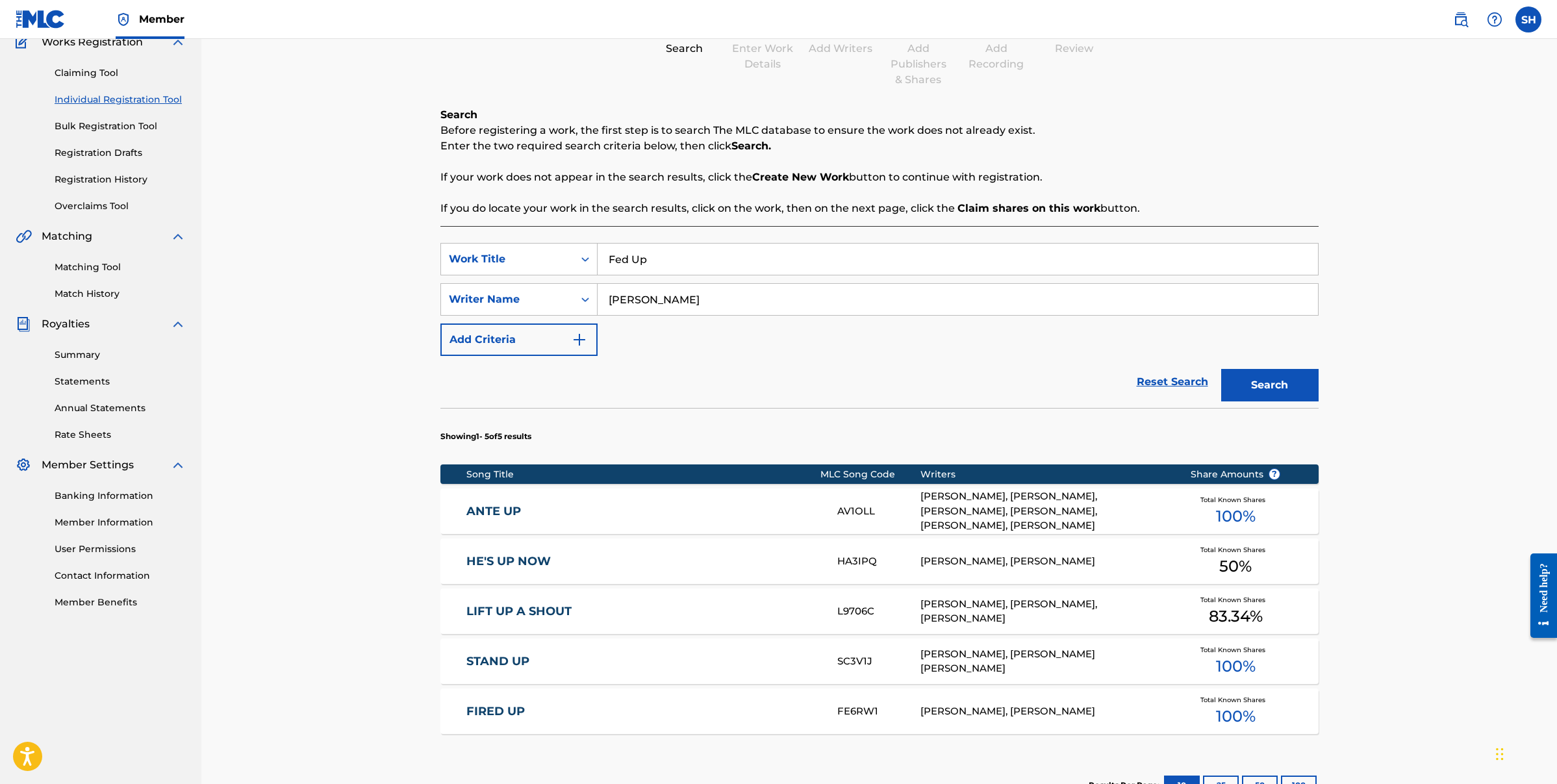
scroll to position [290, 0]
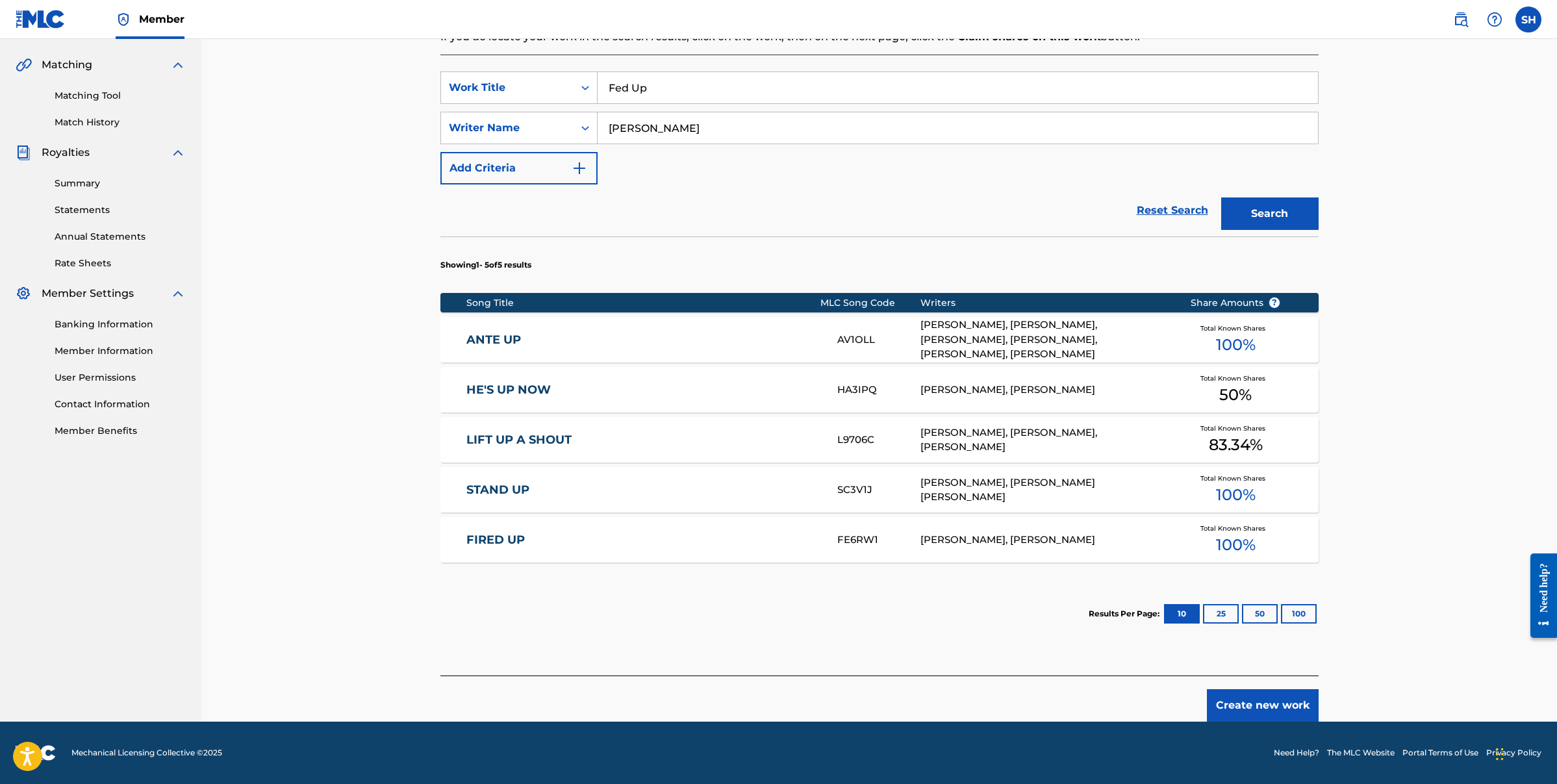
click at [1276, 706] on button "Create new work" at bounding box center [1263, 705] width 112 height 33
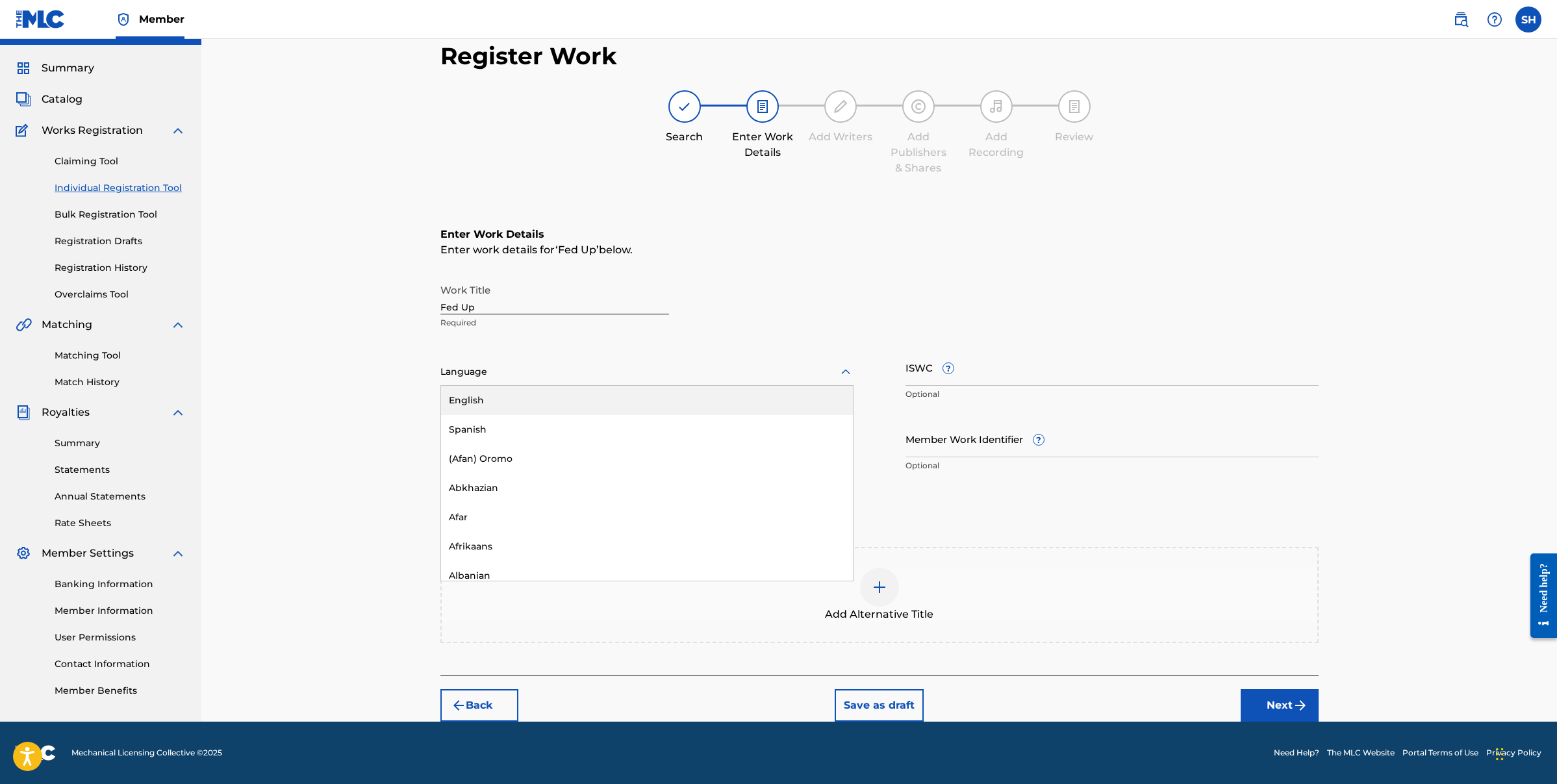
click at [512, 367] on div at bounding box center [647, 372] width 413 height 16
click at [487, 398] on div "English" at bounding box center [647, 400] width 412 height 29
click at [501, 443] on input "Duration" at bounding box center [647, 438] width 413 height 37
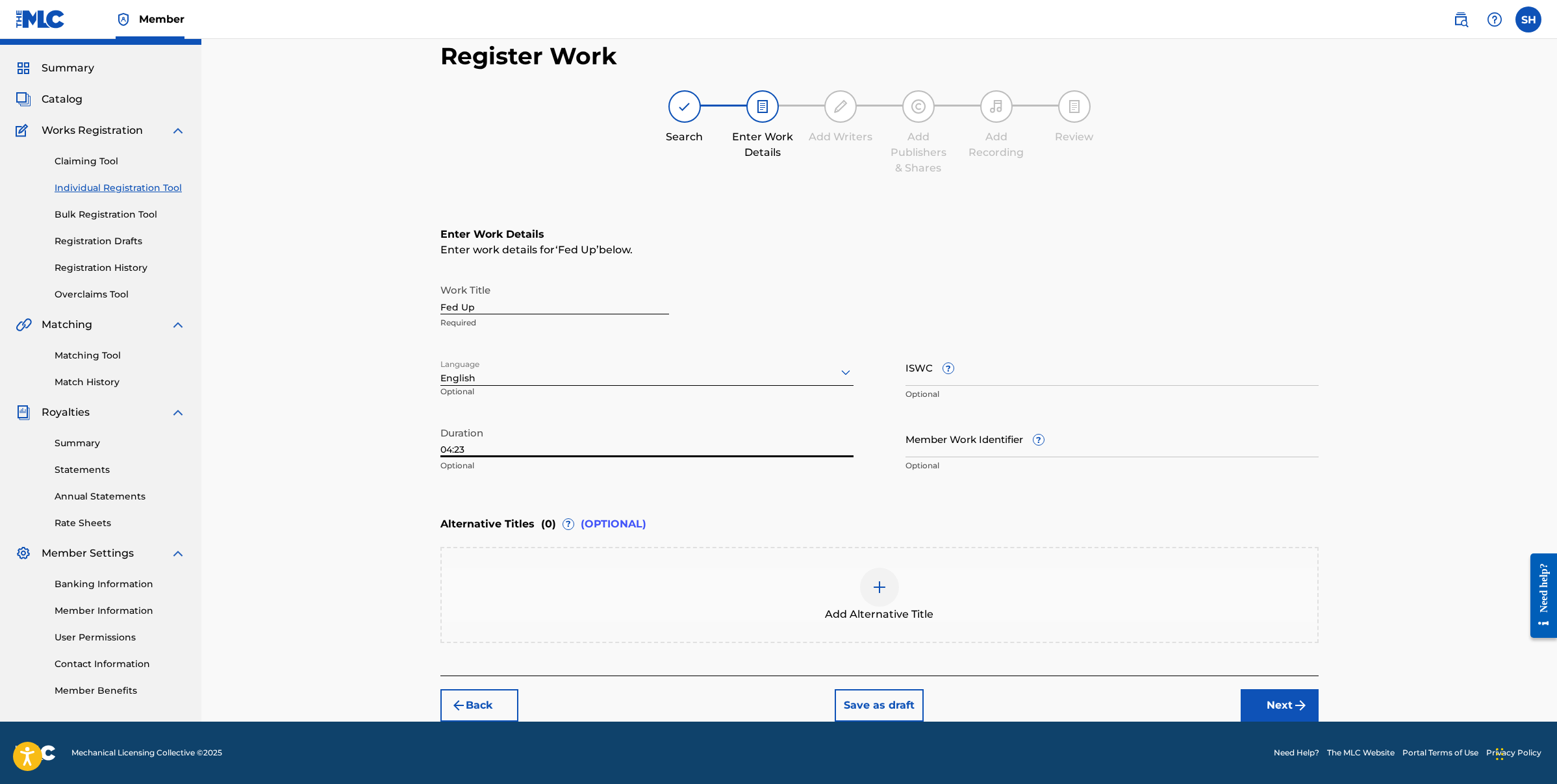
type input "04:23"
click at [996, 365] on input "ISWC ?" at bounding box center [1112, 367] width 413 height 37
paste input "T9319766682"
type input "T9319766682"
click at [1009, 455] on input "Member Work Identifier ?" at bounding box center [1112, 438] width 413 height 37
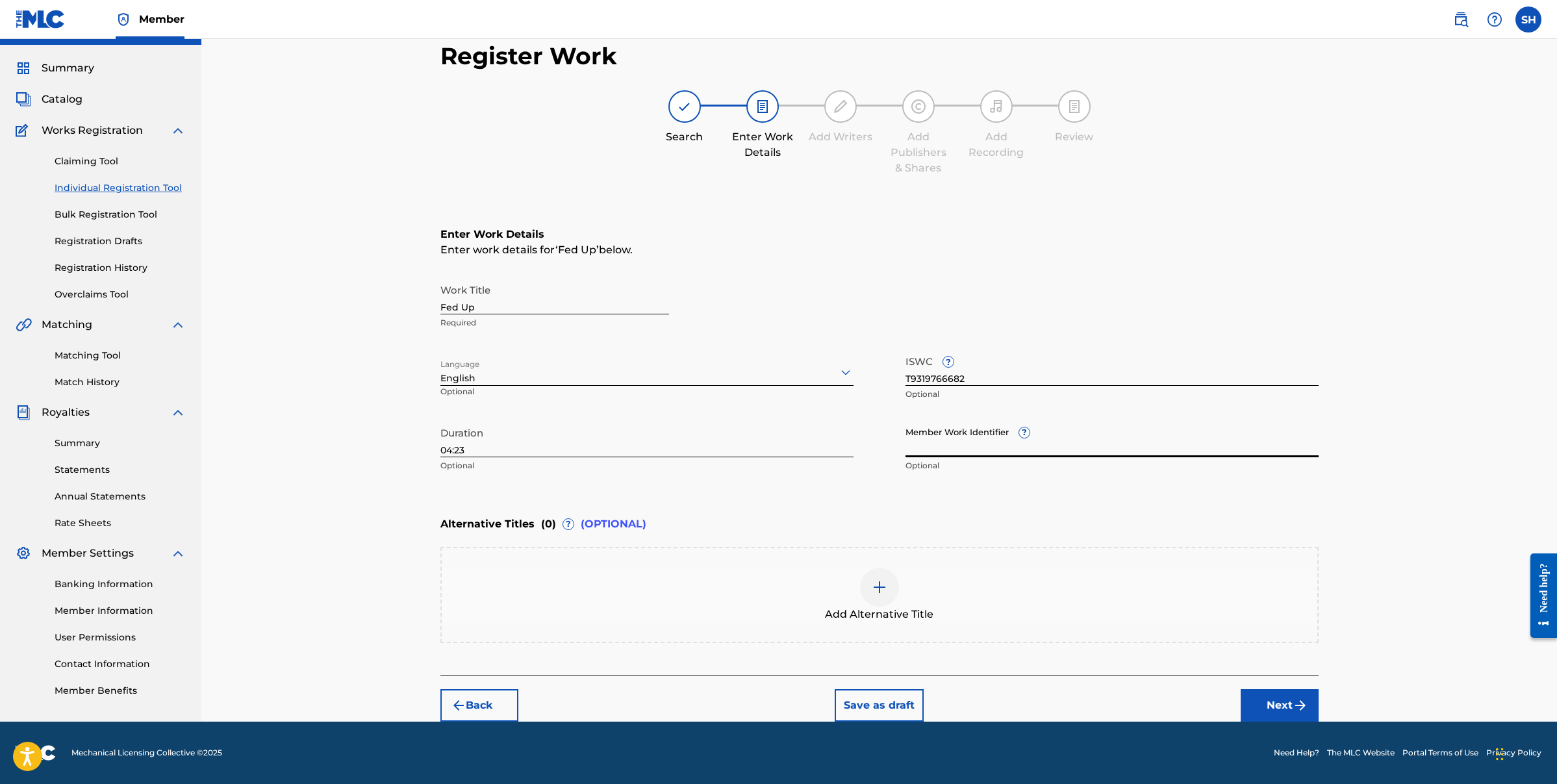
click at [1279, 703] on button "Next" at bounding box center [1280, 705] width 78 height 33
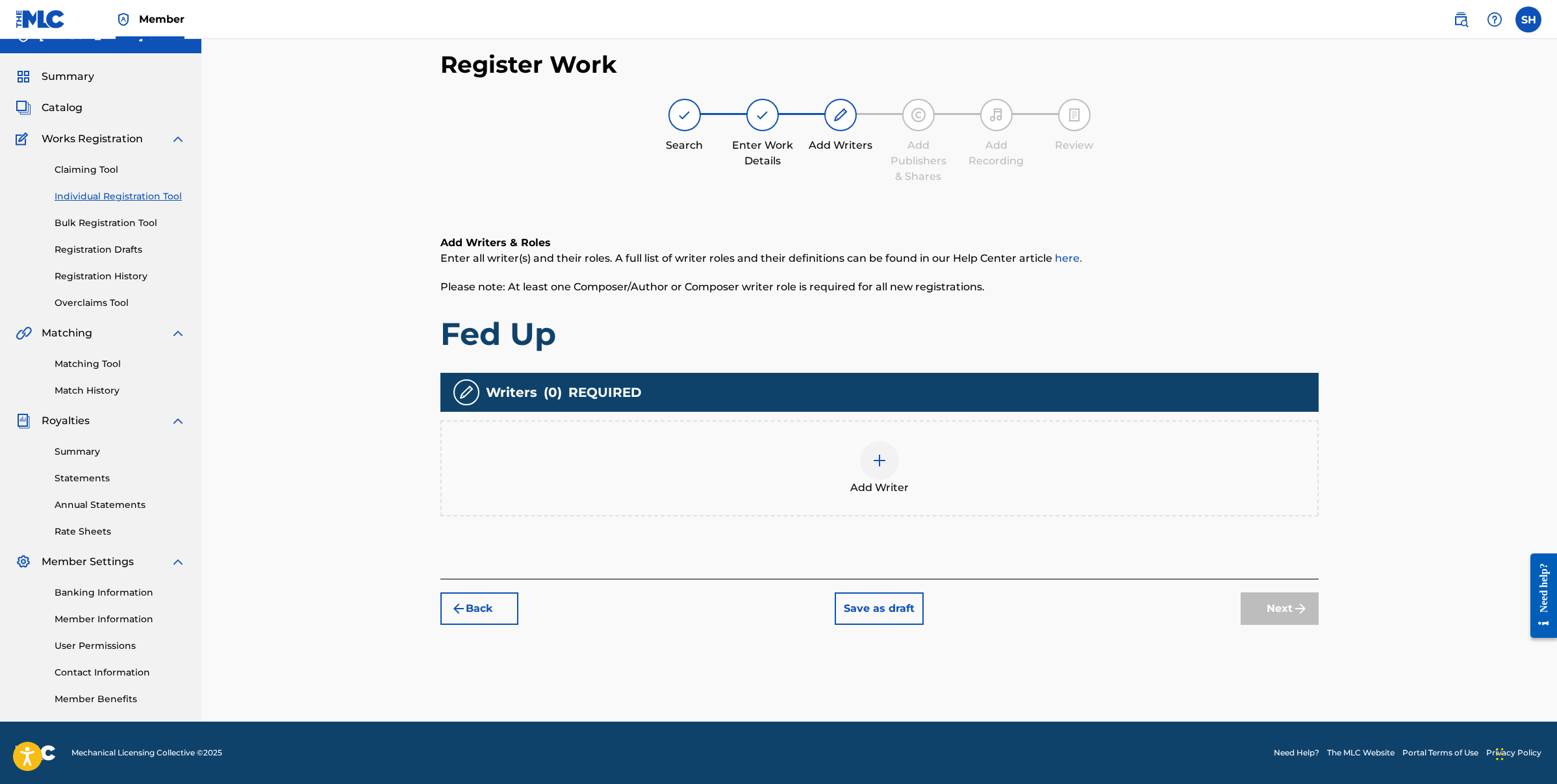
scroll to position [21, 0]
click at [879, 462] on img at bounding box center [880, 460] width 16 height 16
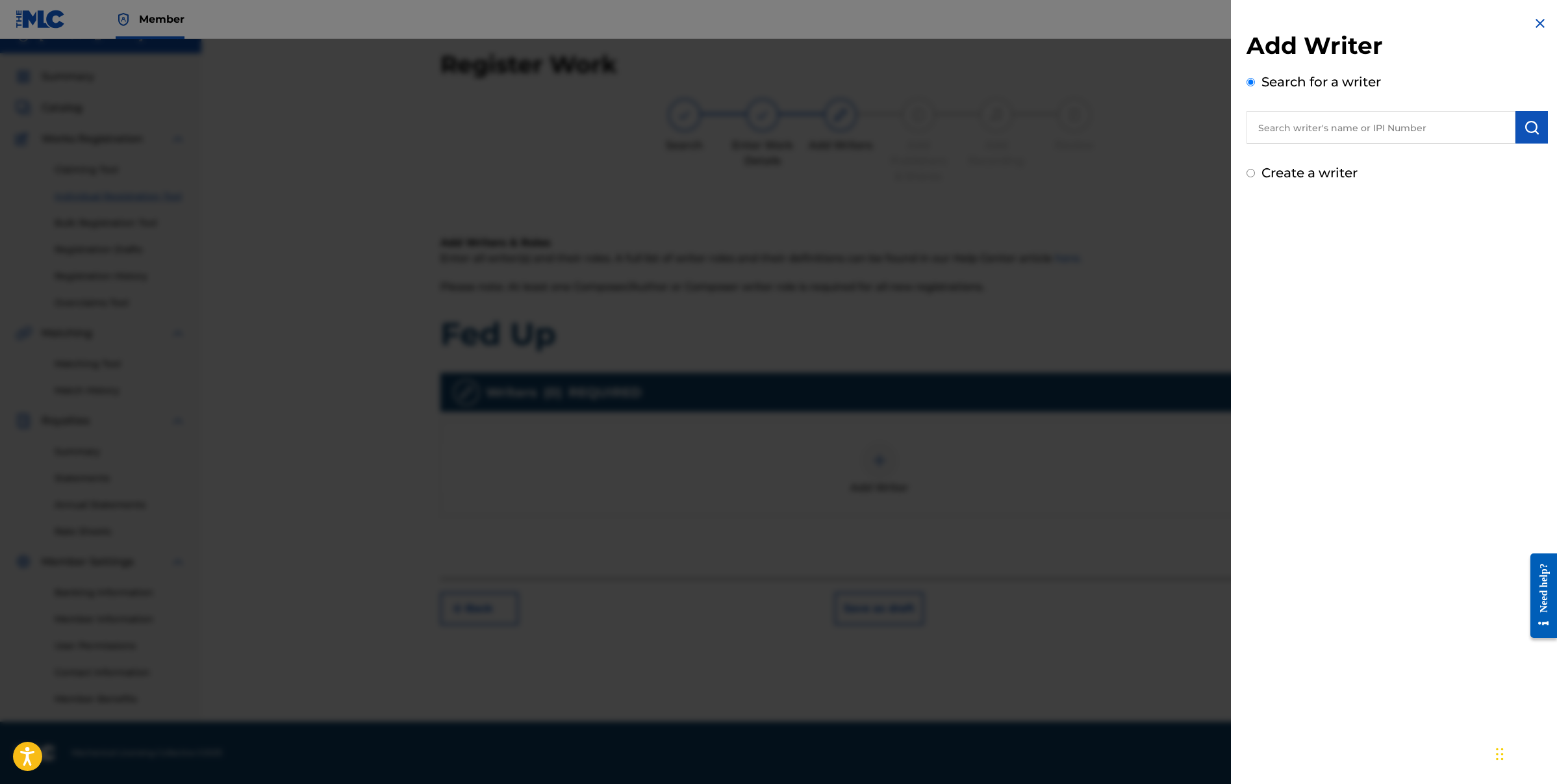
click at [1331, 133] on input "text" at bounding box center [1381, 128] width 269 height 33
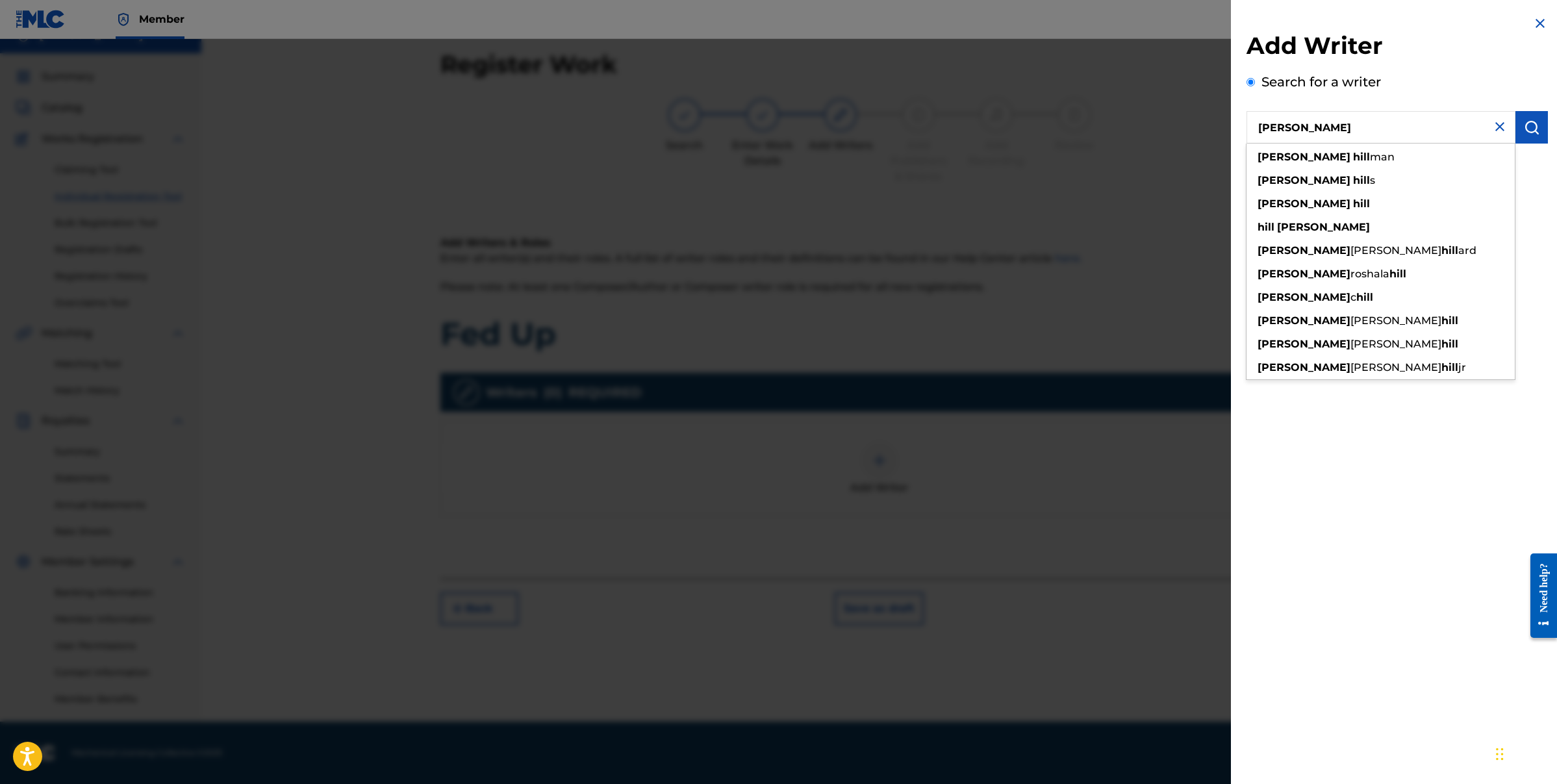
type input "[PERSON_NAME]"
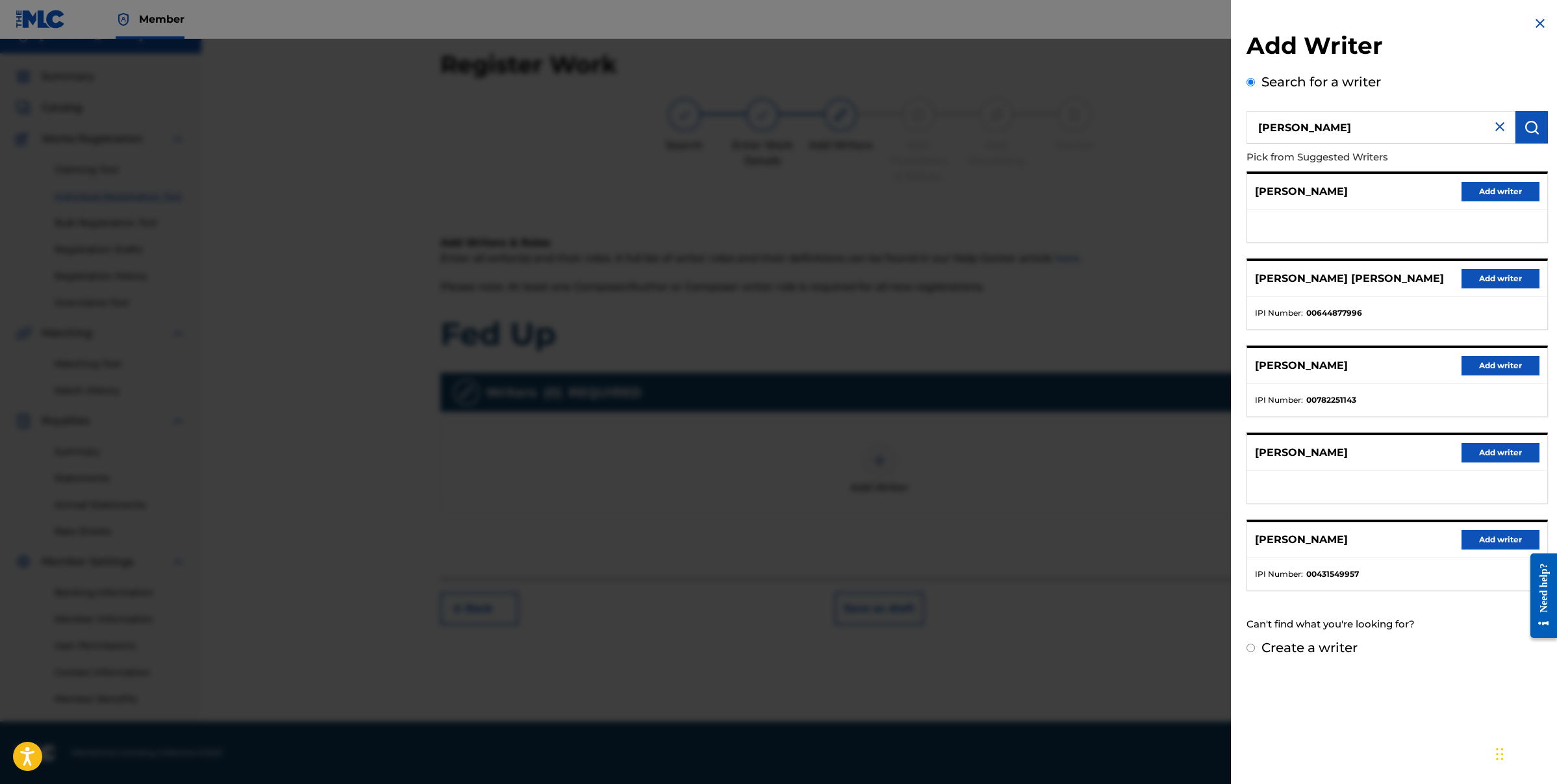
click at [1357, 132] on input "[PERSON_NAME]" at bounding box center [1381, 128] width 269 height 33
click at [1500, 126] on img at bounding box center [1500, 127] width 16 height 16
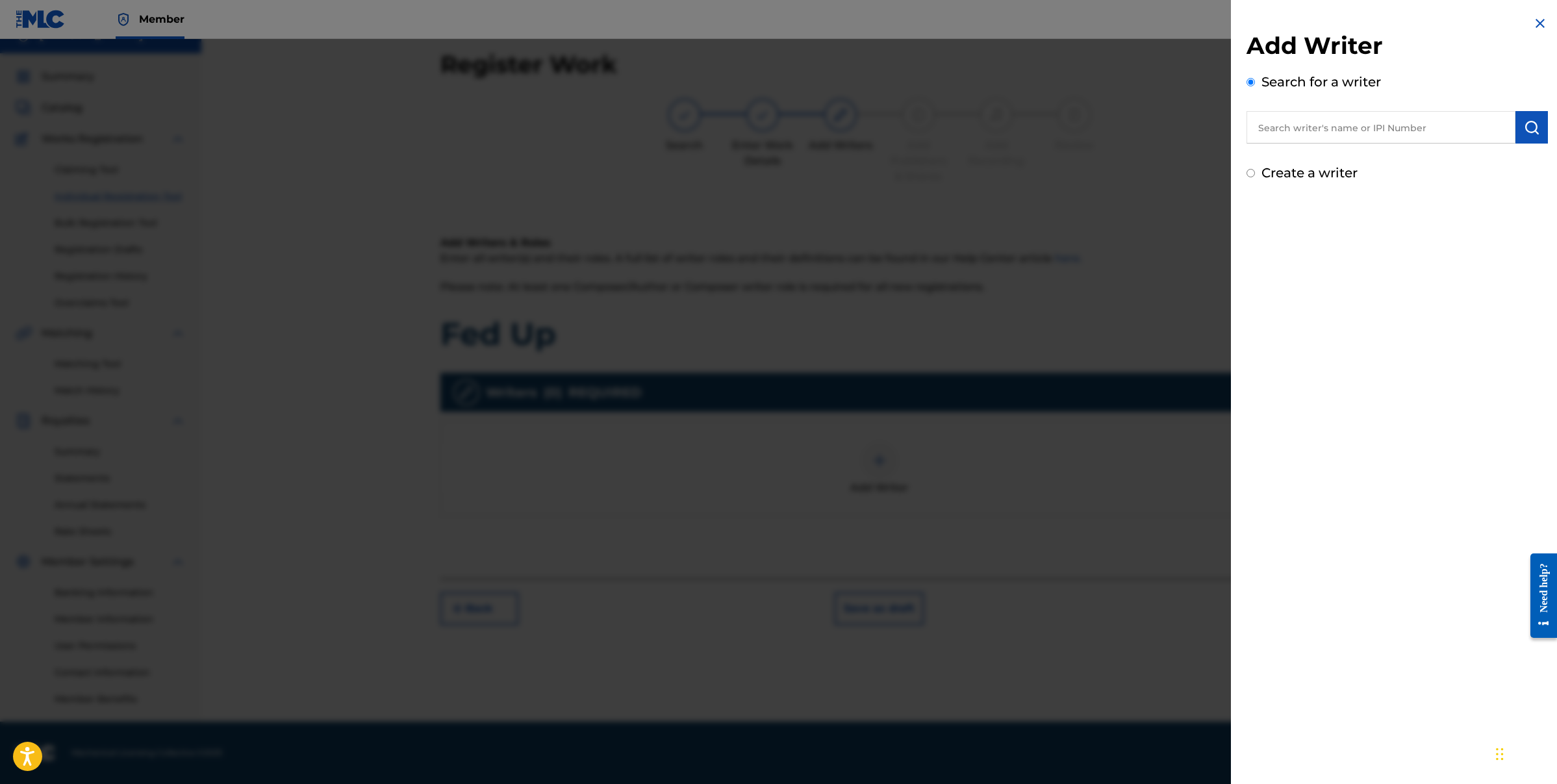
click at [1250, 173] on input "Create a writer" at bounding box center [1250, 173] width 8 height 8
radio input "false"
radio input "true"
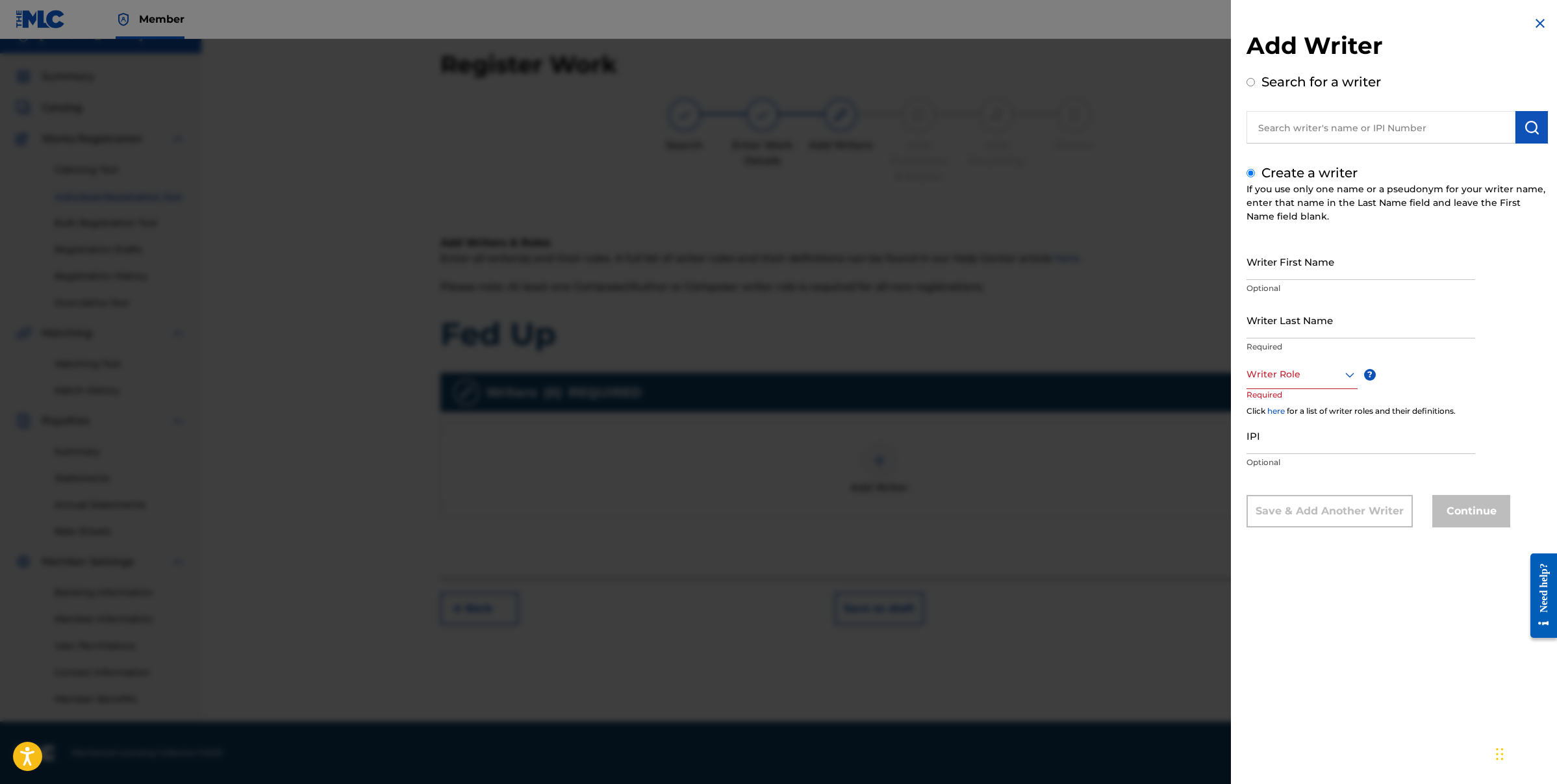
click at [1345, 271] on input "Writer First Name" at bounding box center [1360, 261] width 229 height 37
type input "[PERSON_NAME]"
type input "HILL"
click at [1350, 373] on icon at bounding box center [1350, 375] width 16 height 16
click at [1252, 415] on div "Composer/Author" at bounding box center [1302, 404] width 110 height 29
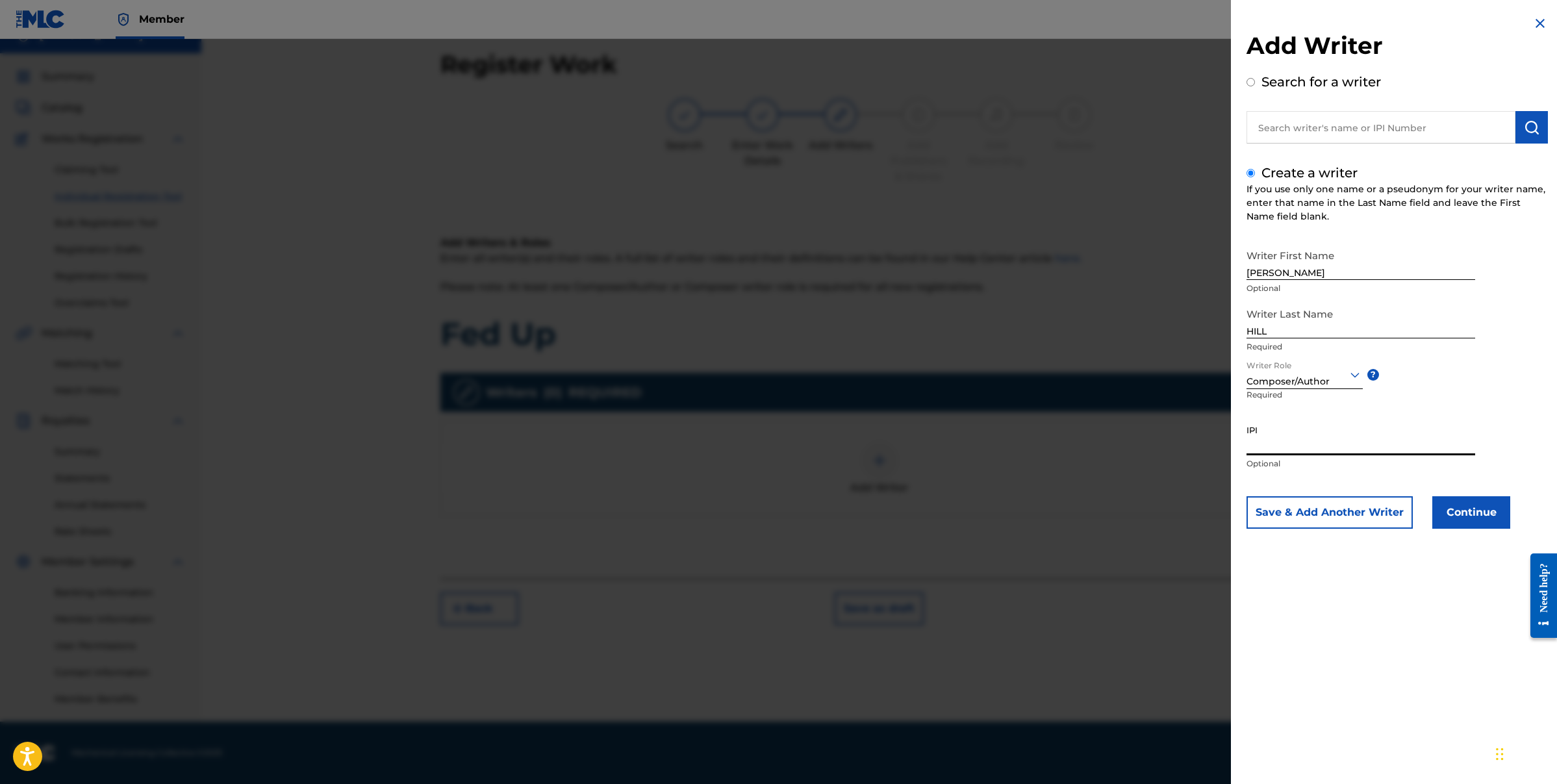
click at [1303, 447] on input "IPI" at bounding box center [1360, 436] width 229 height 37
paste input "182768141"
click at [1316, 450] on input "182768141" at bounding box center [1360, 436] width 229 height 37
drag, startPoint x: 1316, startPoint y: 450, endPoint x: 1066, endPoint y: 435, distance: 250.4
click at [1066, 435] on div "Add Writer Search for a writer Create a writer If you use only one name or a ps…" at bounding box center [778, 412] width 1557 height 745
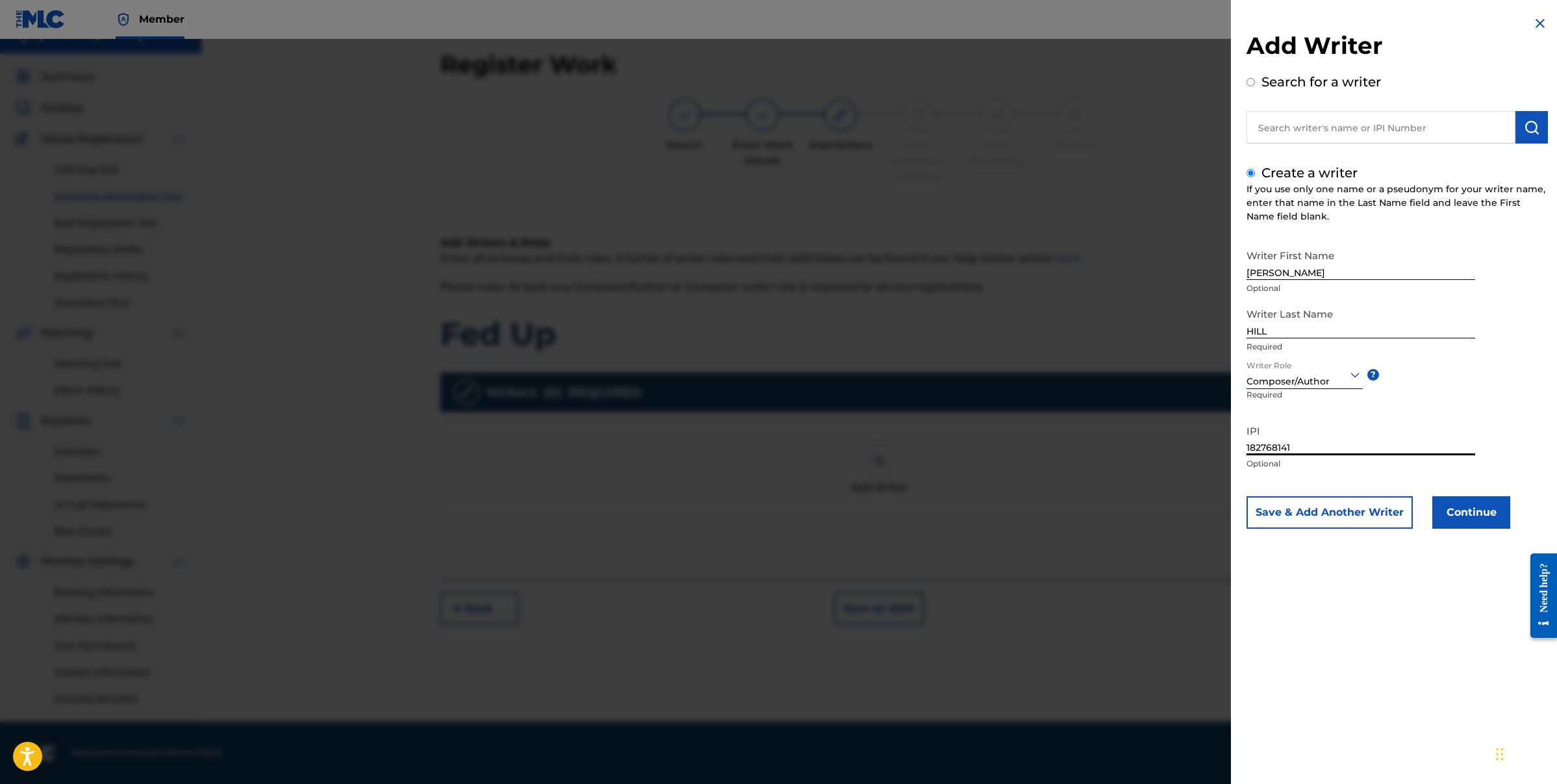
paste input "00"
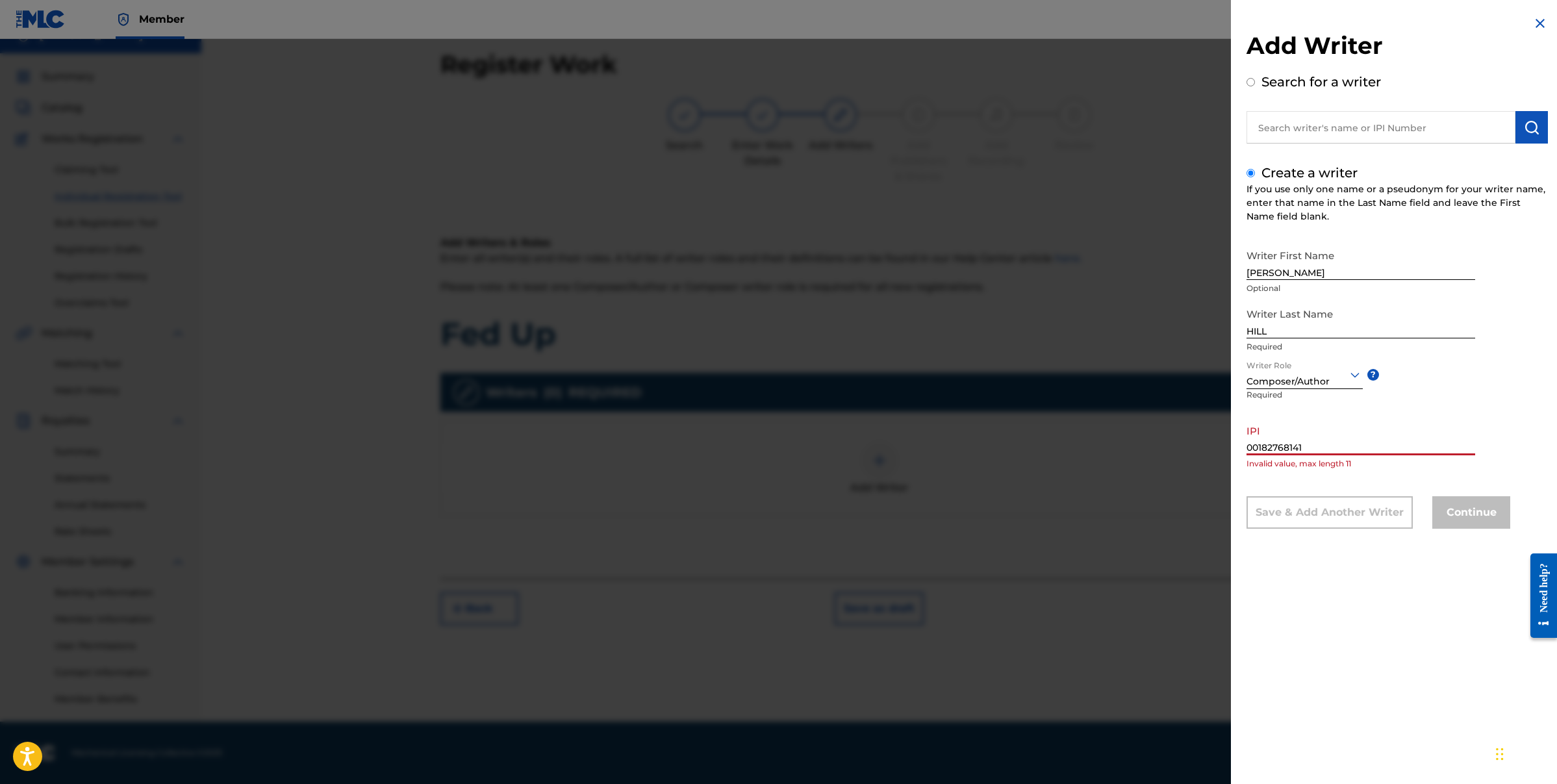
type input "00182768141"
click at [940, 306] on div at bounding box center [778, 431] width 1557 height 784
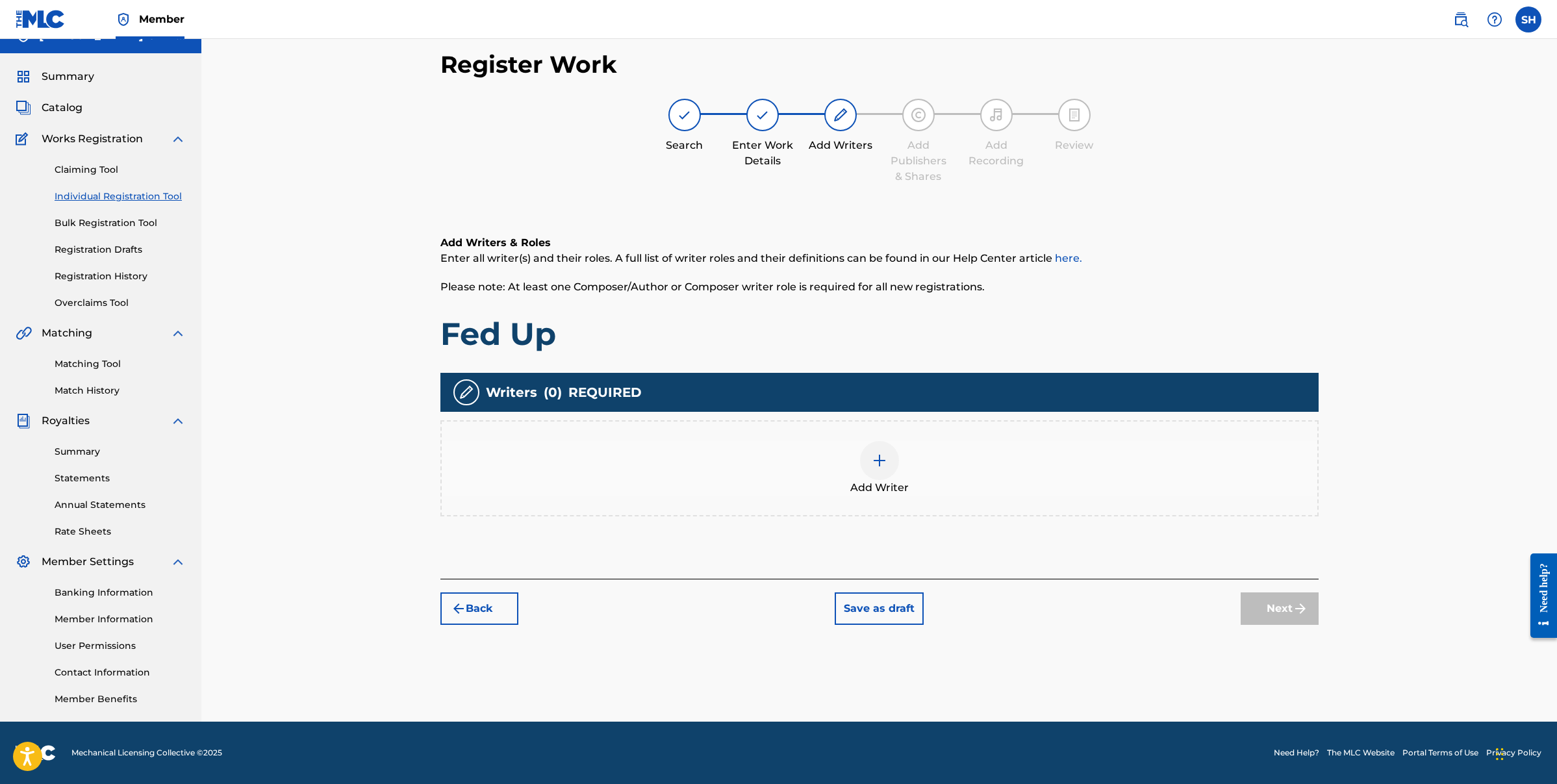
click at [886, 464] on img at bounding box center [880, 460] width 16 height 16
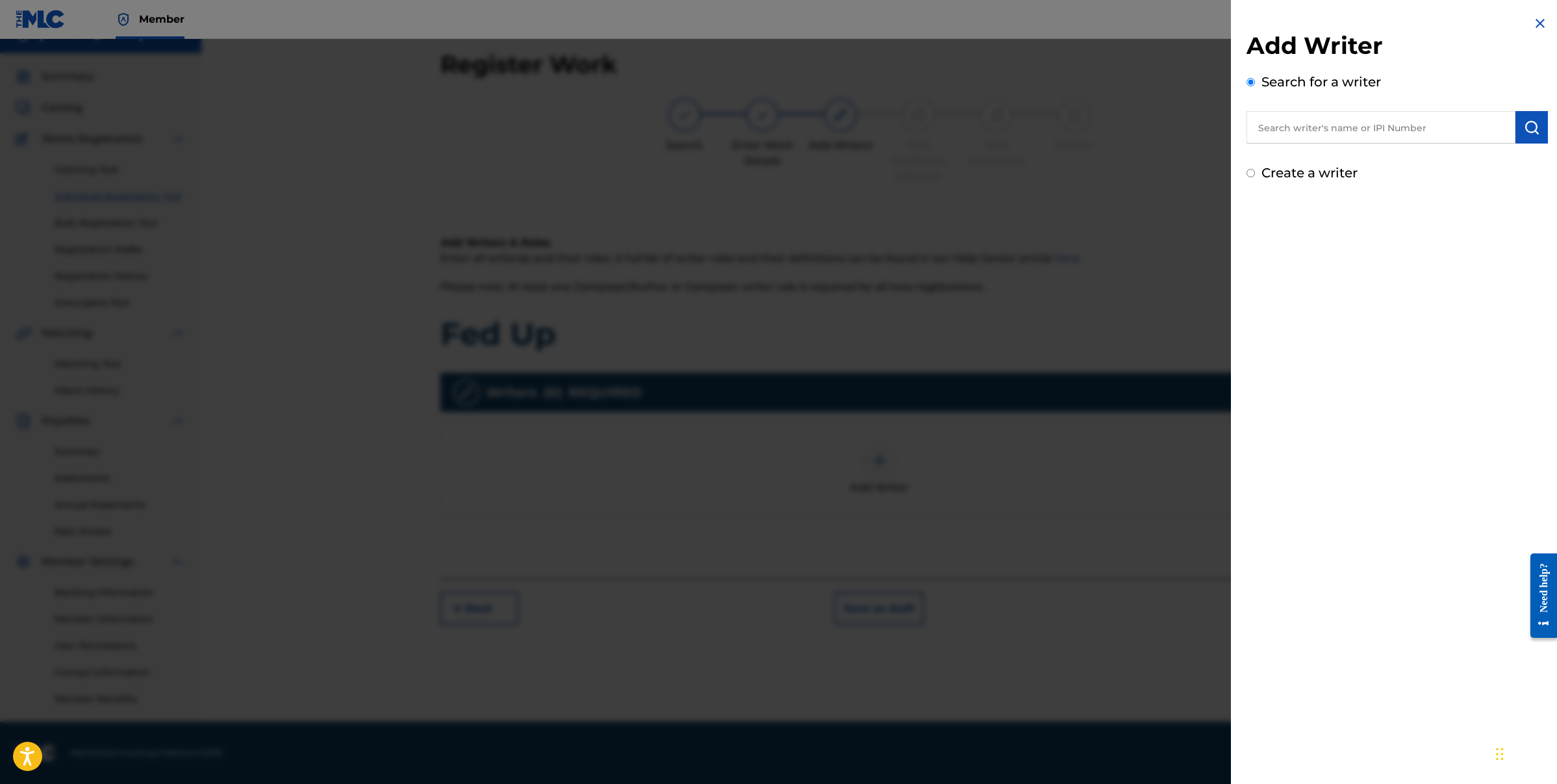
click at [1251, 167] on div "Create a writer" at bounding box center [1397, 173] width 302 height 20
click at [1251, 175] on input "Create a writer" at bounding box center [1250, 173] width 8 height 8
radio input "false"
radio input "true"
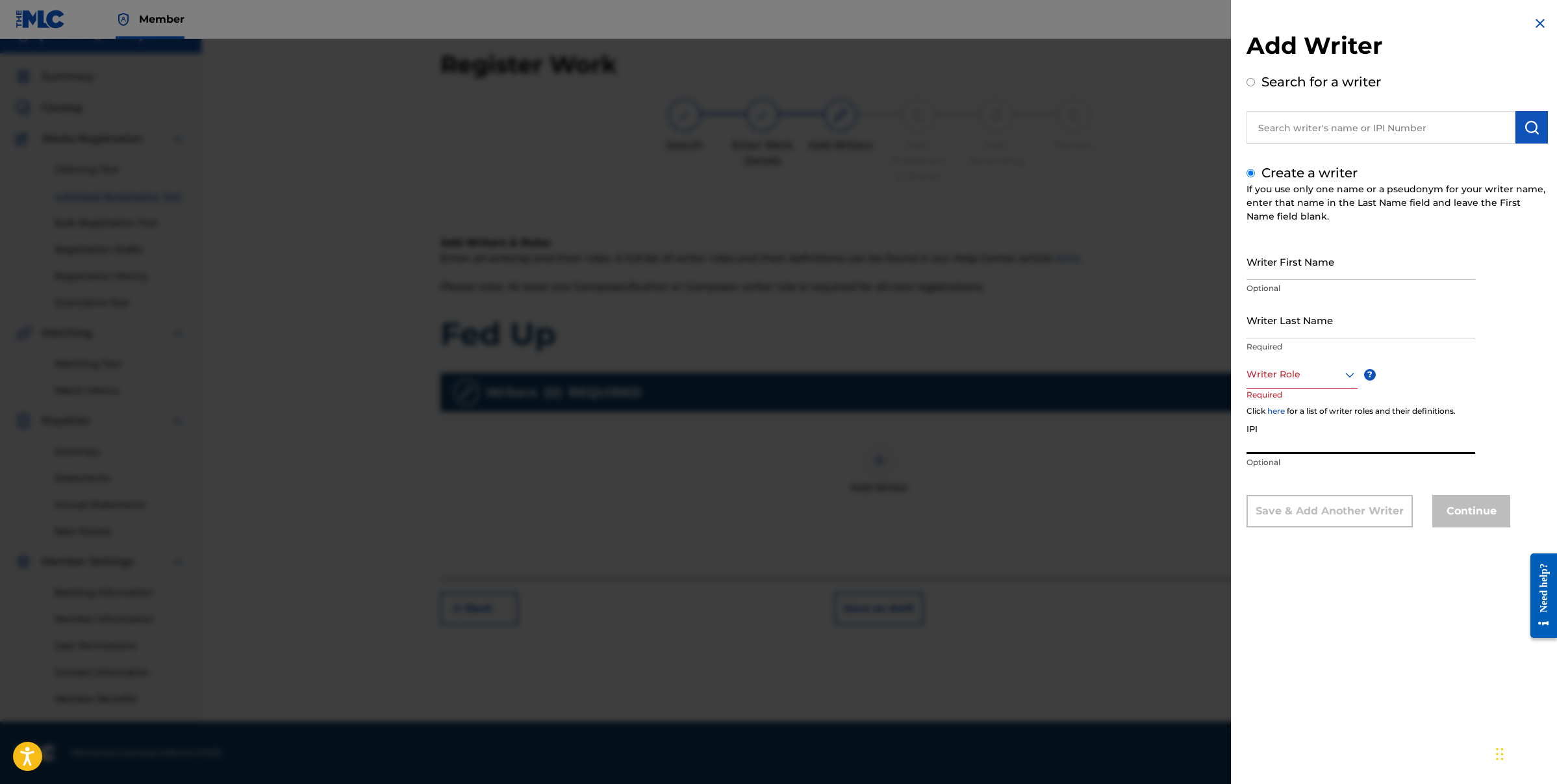
click at [1291, 436] on input "IPI" at bounding box center [1360, 435] width 229 height 37
paste input "00182768141"
click at [1252, 451] on input "00182768141" at bounding box center [1360, 435] width 229 height 37
type input "0182768141"
drag, startPoint x: 1317, startPoint y: 452, endPoint x: 1143, endPoint y: 456, distance: 174.0
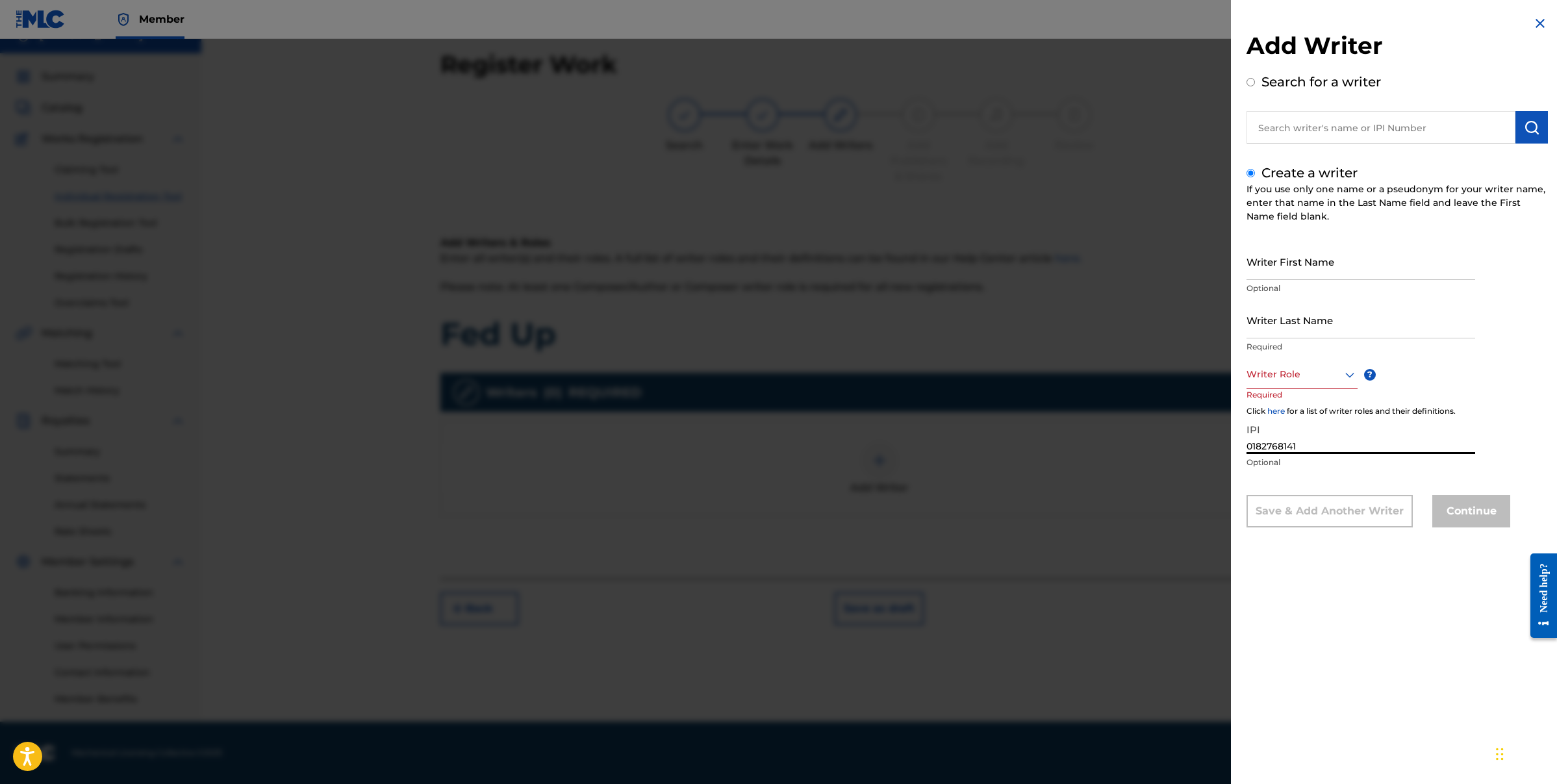
click at [1143, 456] on div "Add Writer Search for a writer Create a writer If you use only one name or a ps…" at bounding box center [778, 412] width 1557 height 745
drag, startPoint x: 1306, startPoint y: 441, endPoint x: 1231, endPoint y: 438, distance: 75.1
click at [1231, 438] on div "Add Writer Search for a writer Create a writer If you use only one name or a ps…" at bounding box center [1397, 281] width 333 height 563
paste input "182768141"
type input "182768141"
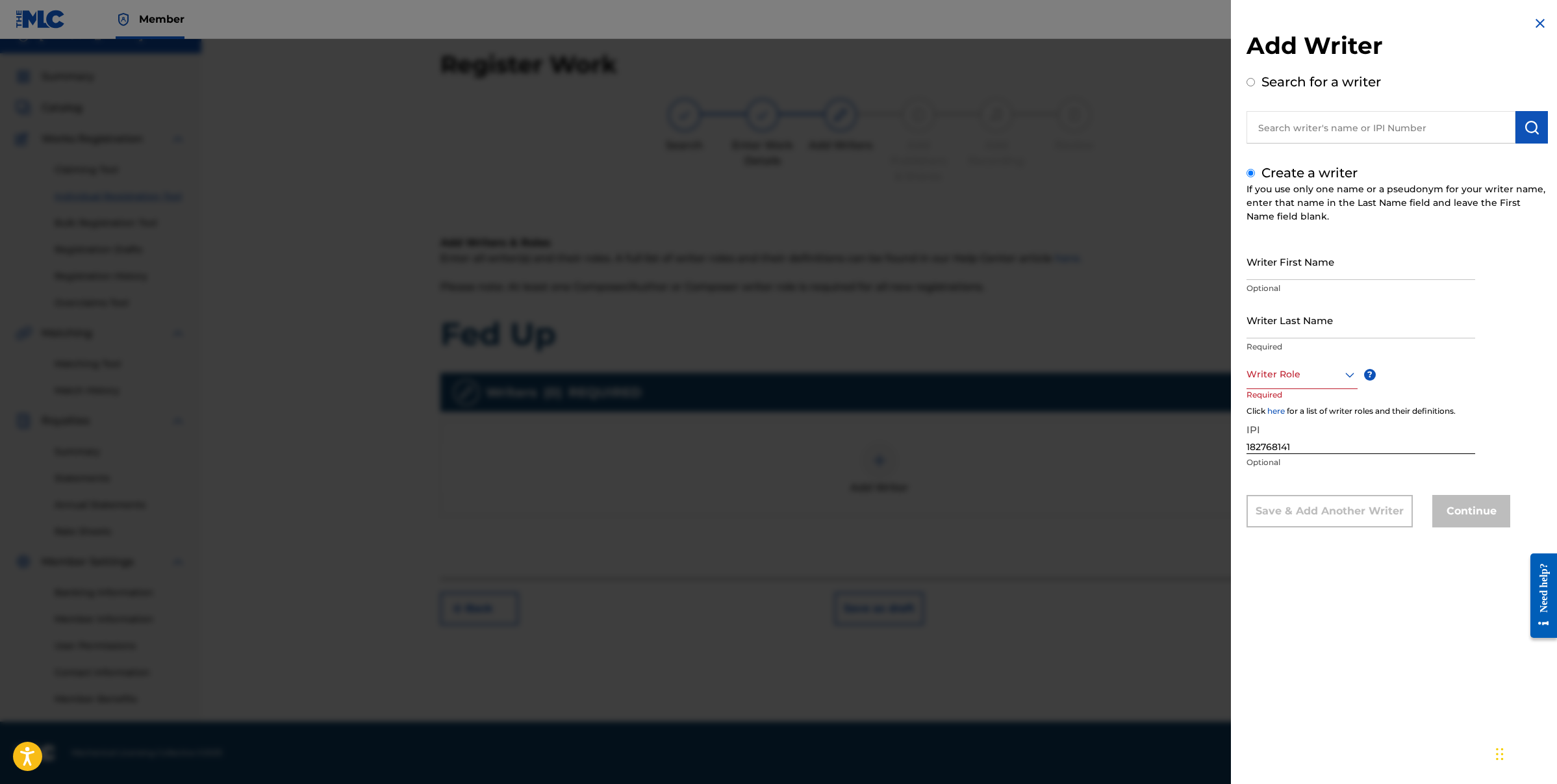
click at [1546, 23] on div "Add Writer Search for a writer Create a writer If you use only one name or a ps…" at bounding box center [1397, 281] width 333 height 563
click at [1542, 23] on img at bounding box center [1540, 23] width 16 height 16
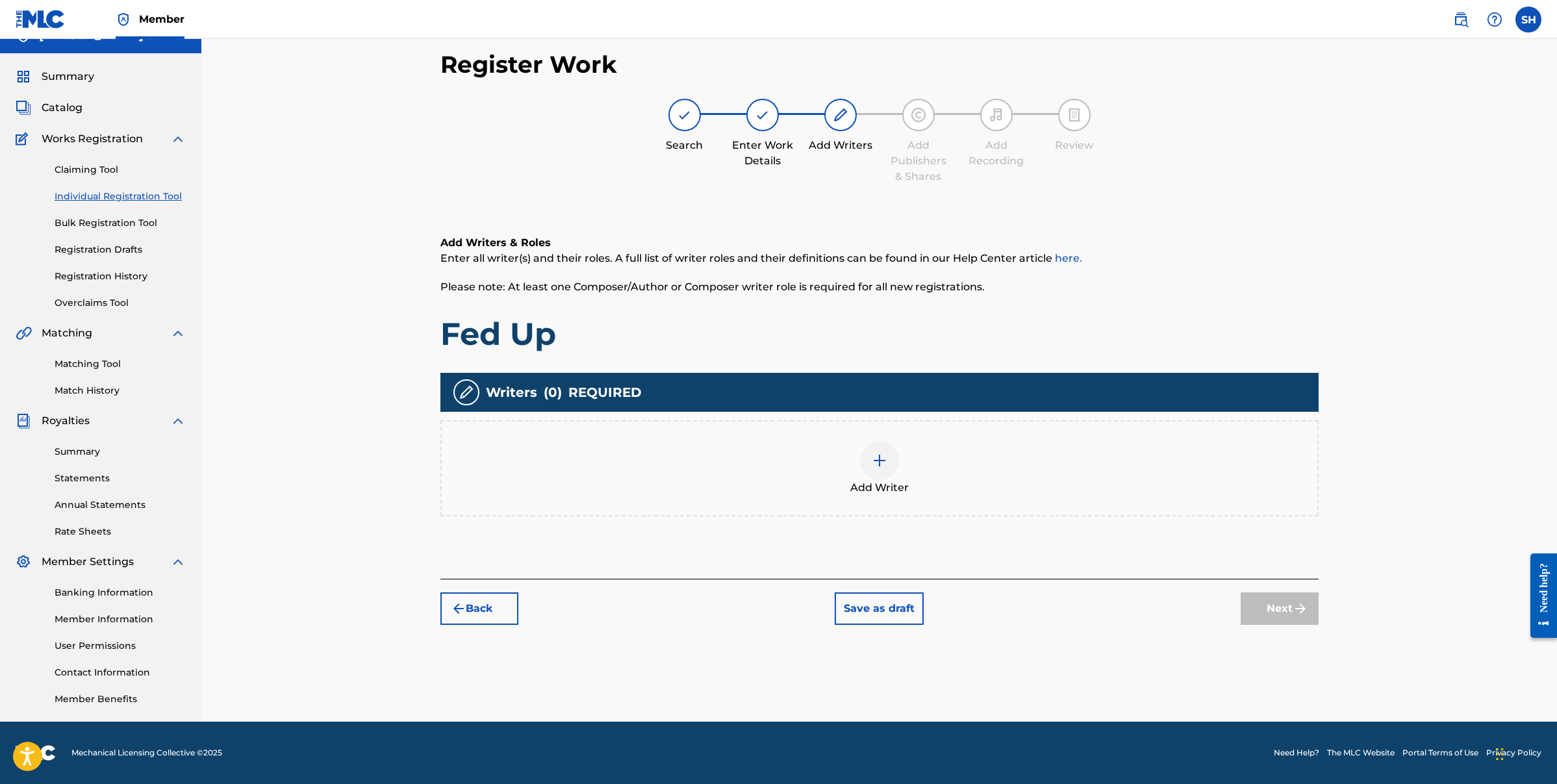
click at [860, 614] on button "Save as draft" at bounding box center [879, 609] width 89 height 33
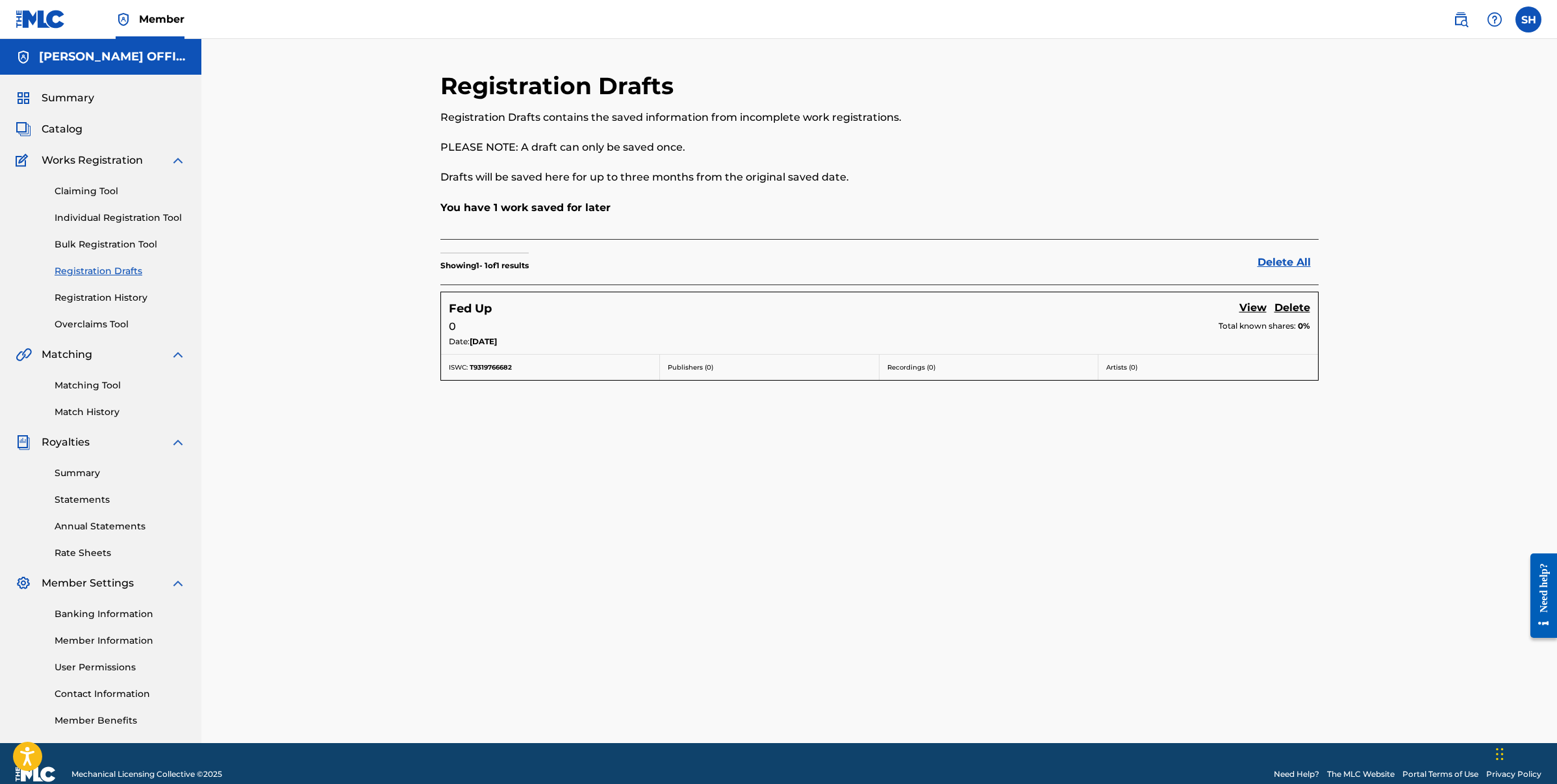
click at [101, 300] on link "Registration History" at bounding box center [120, 298] width 132 height 14
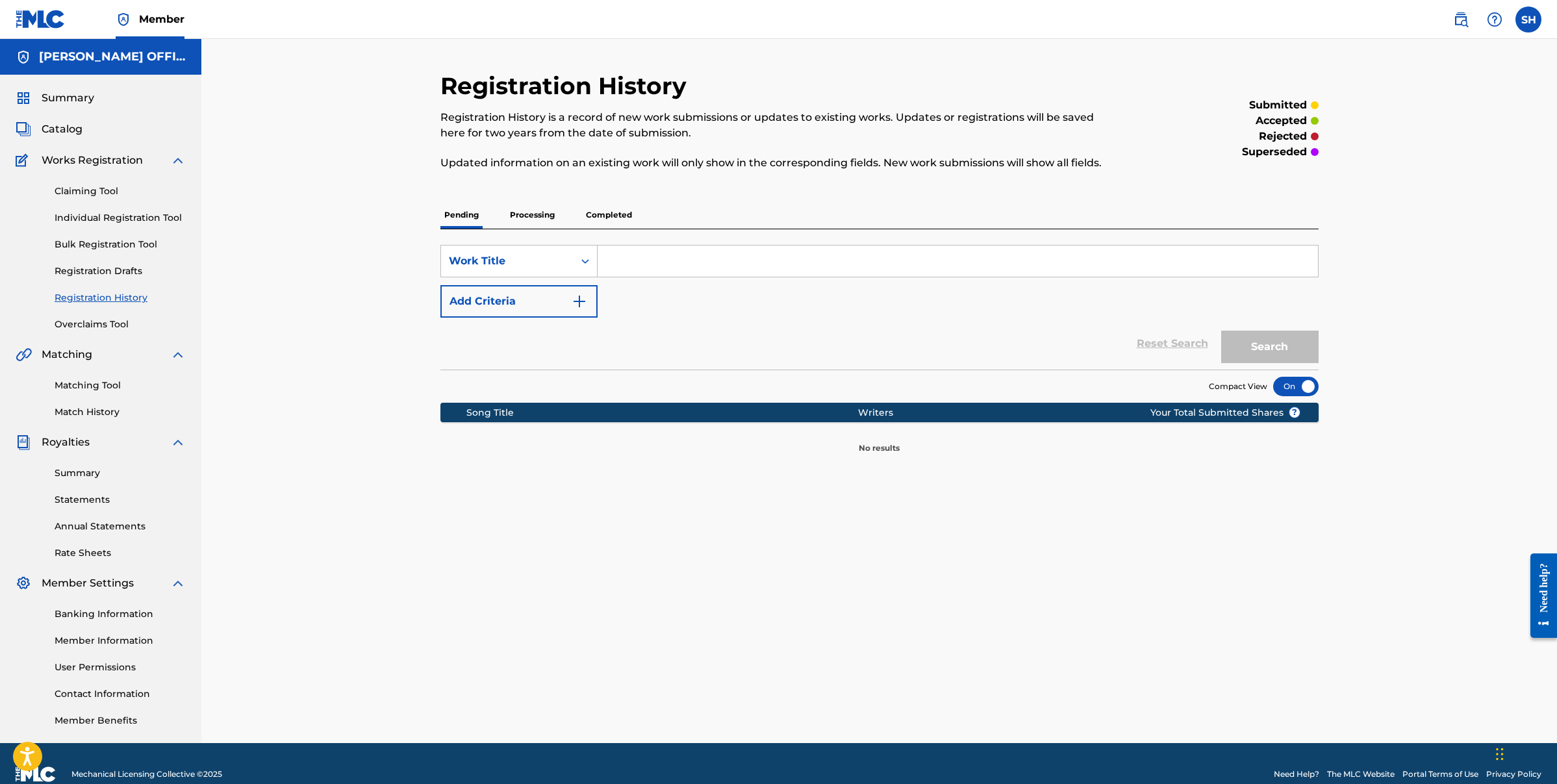
click at [98, 328] on link "Overclaims Tool" at bounding box center [120, 324] width 132 height 14
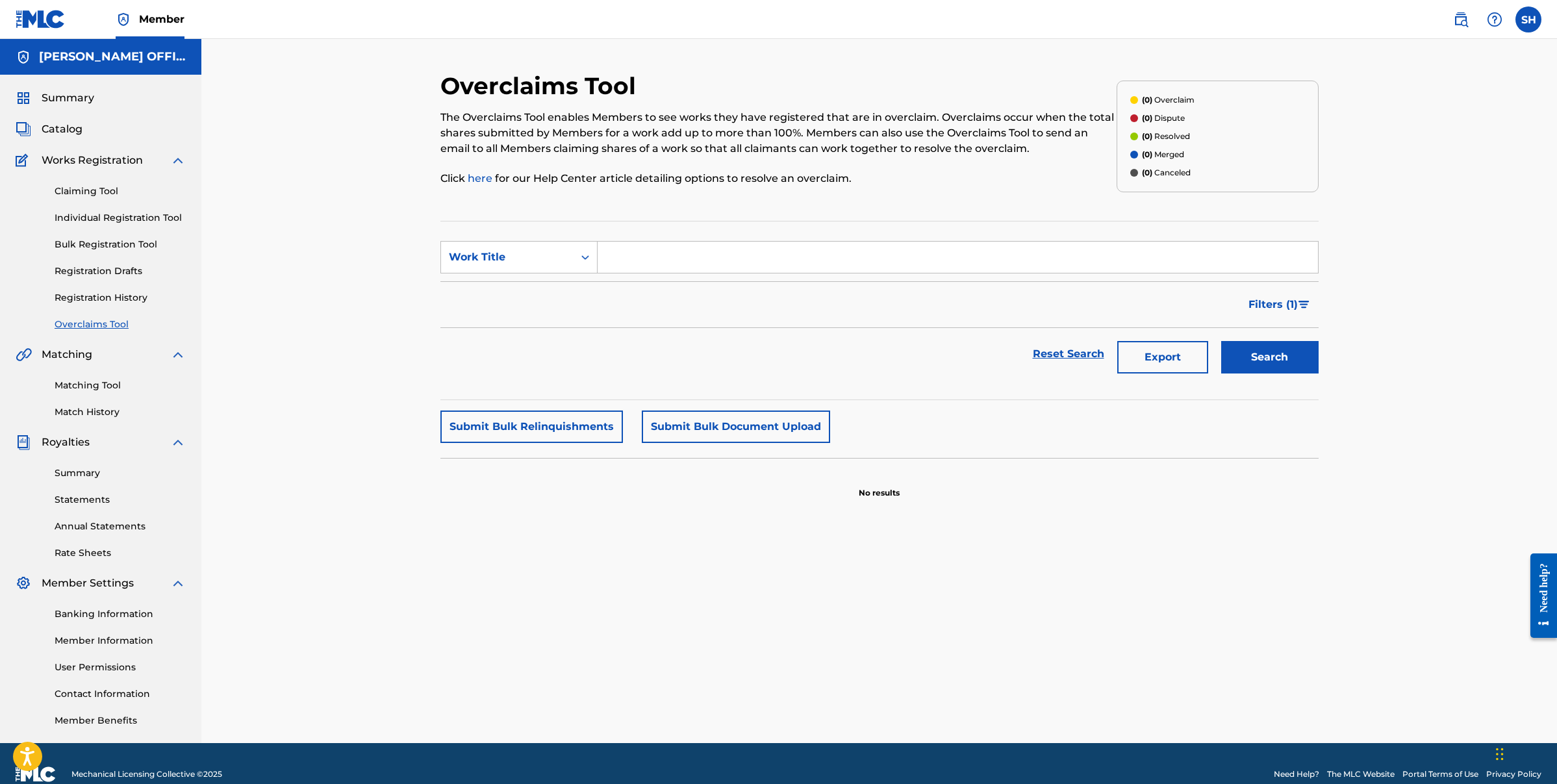
click at [109, 281] on div "Claiming Tool Individual Registration Tool Bulk Registration Tool Registration …" at bounding box center [100, 249] width 170 height 163
click at [94, 301] on link "Registration History" at bounding box center [120, 298] width 132 height 14
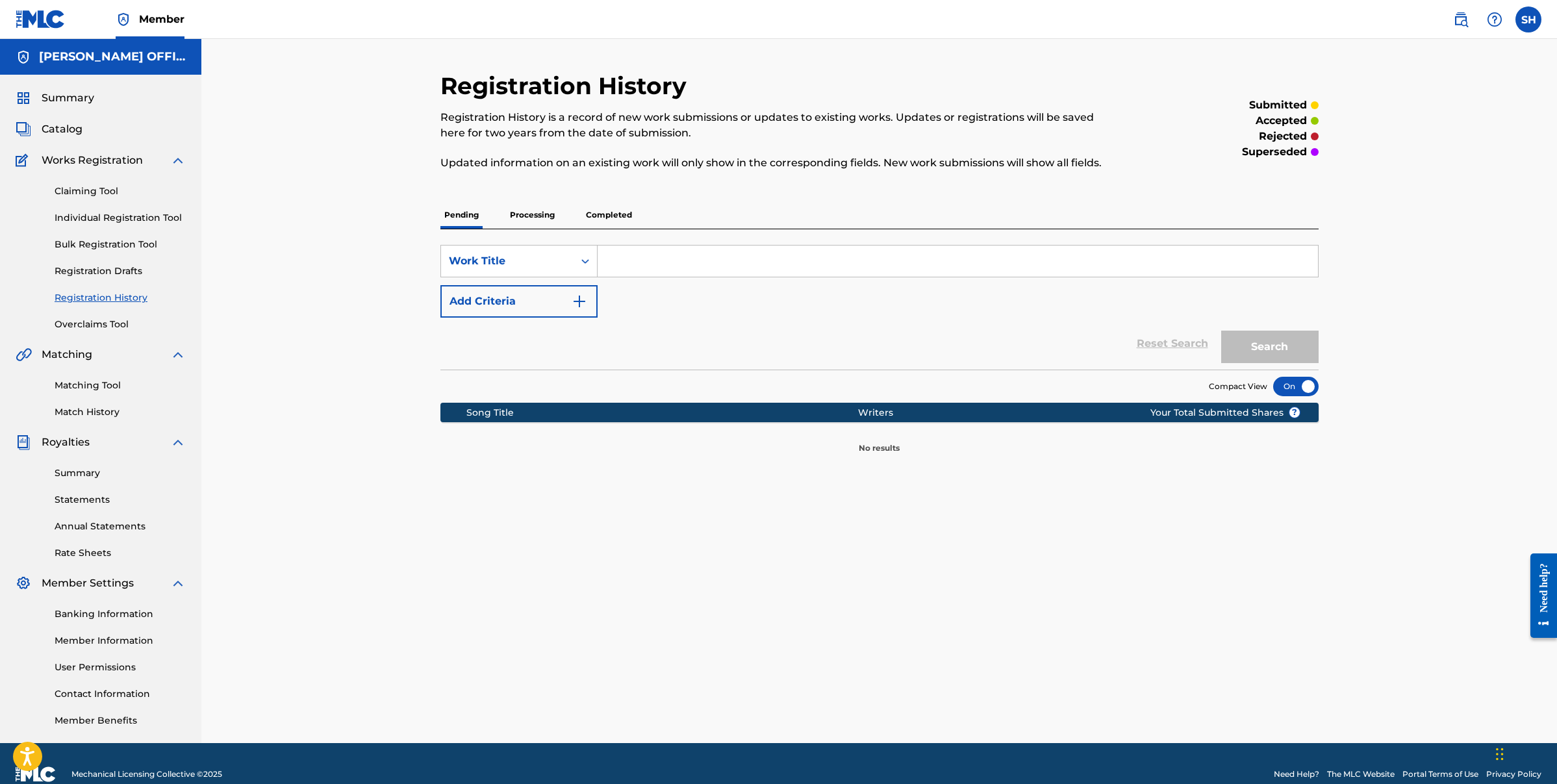
click at [554, 211] on p "Processing" at bounding box center [532, 215] width 53 height 27
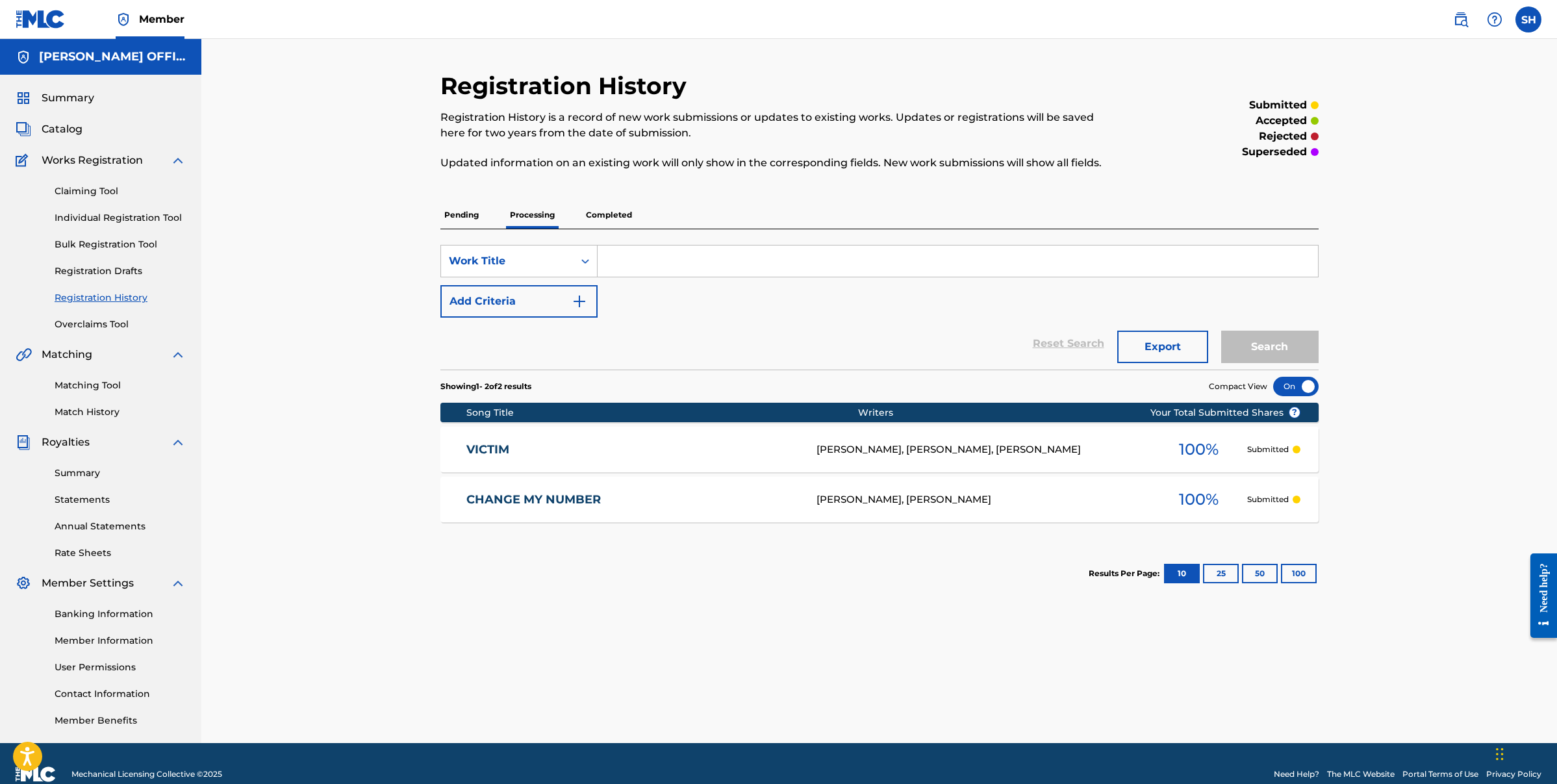
click at [491, 448] on link "VICTIM" at bounding box center [632, 449] width 333 height 15
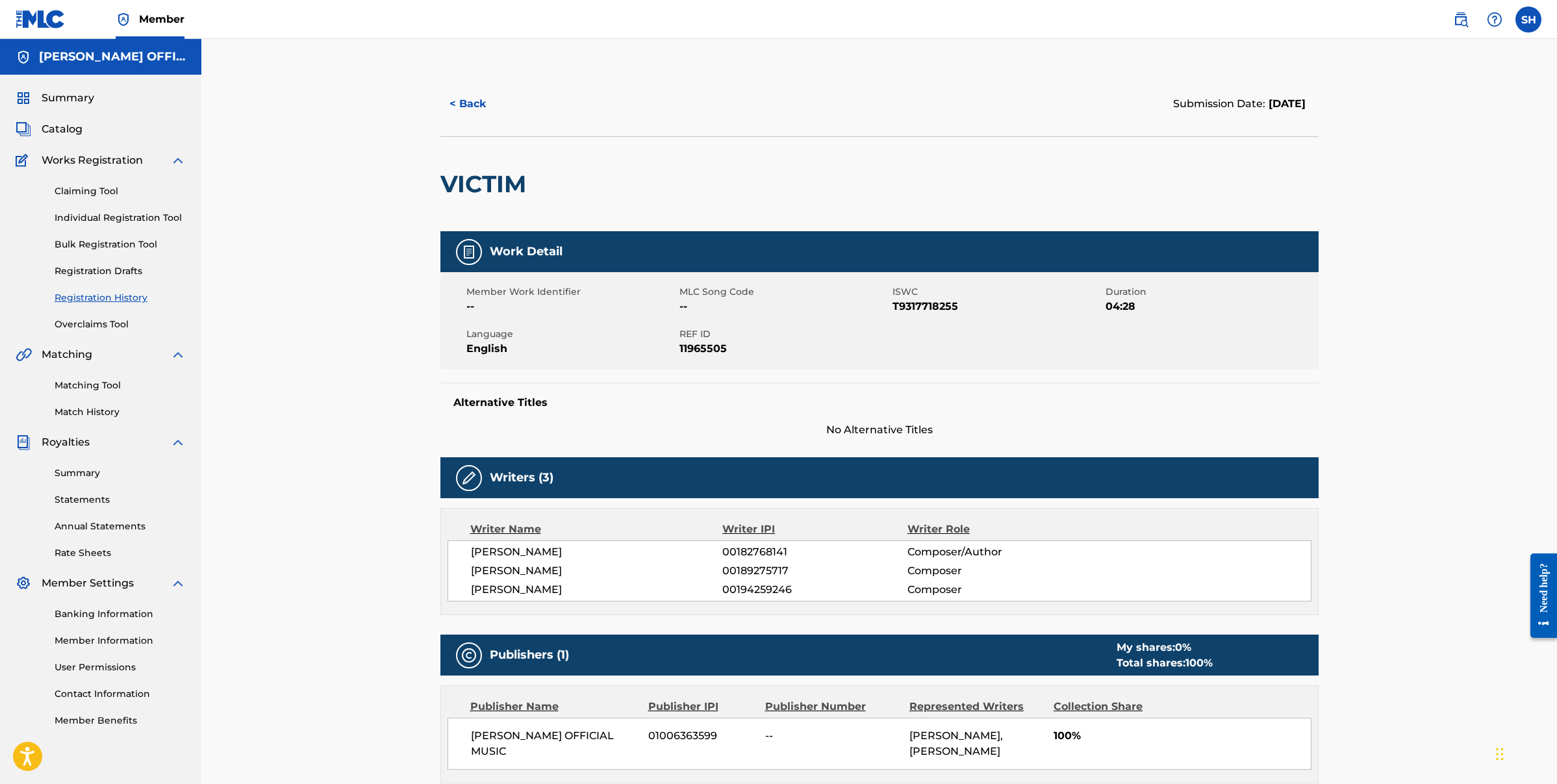
scroll to position [259, 0]
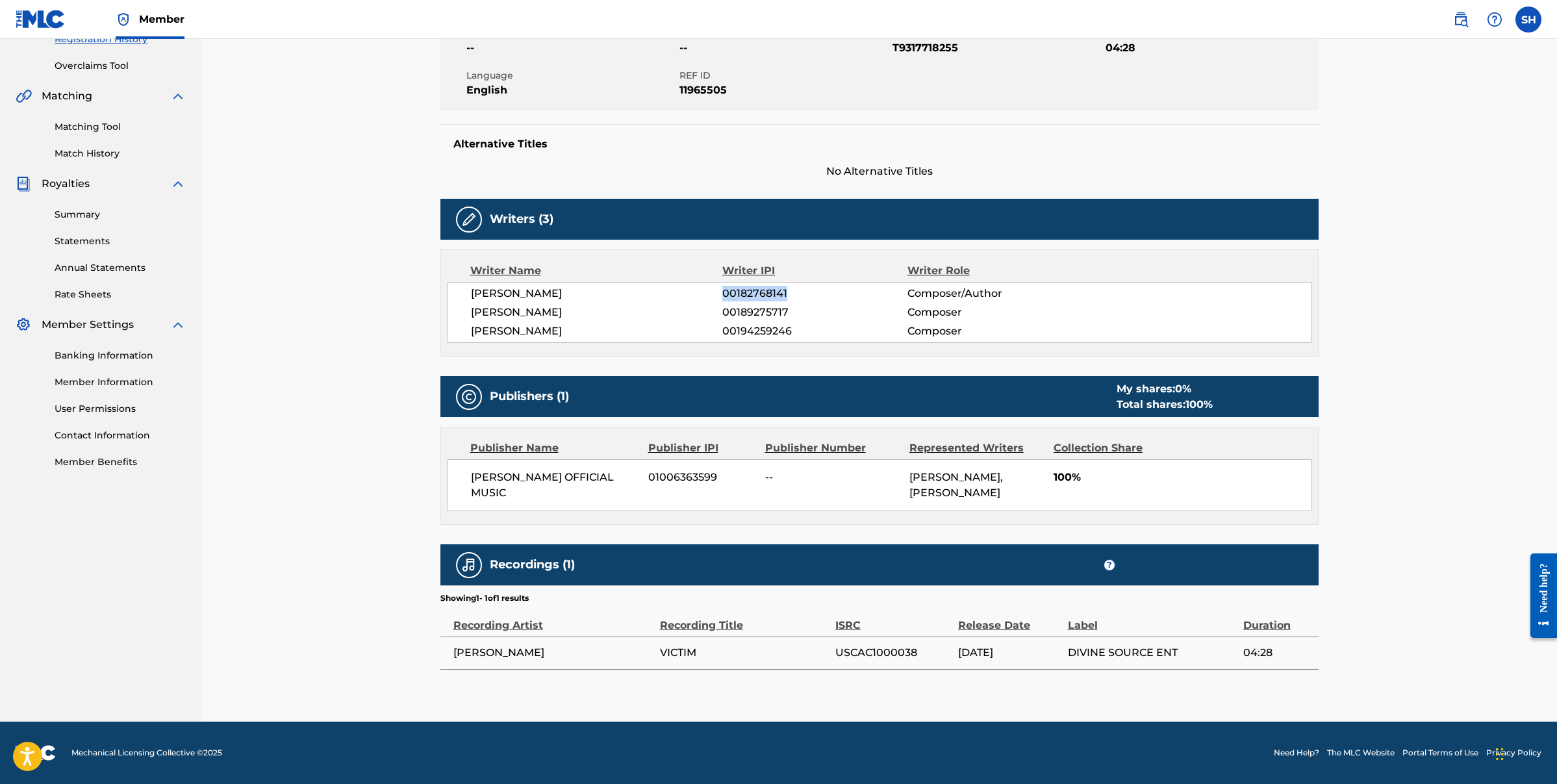
drag, startPoint x: 792, startPoint y: 292, endPoint x: 723, endPoint y: 294, distance: 69.0
click at [723, 294] on span "00182768141" at bounding box center [814, 294] width 184 height 16
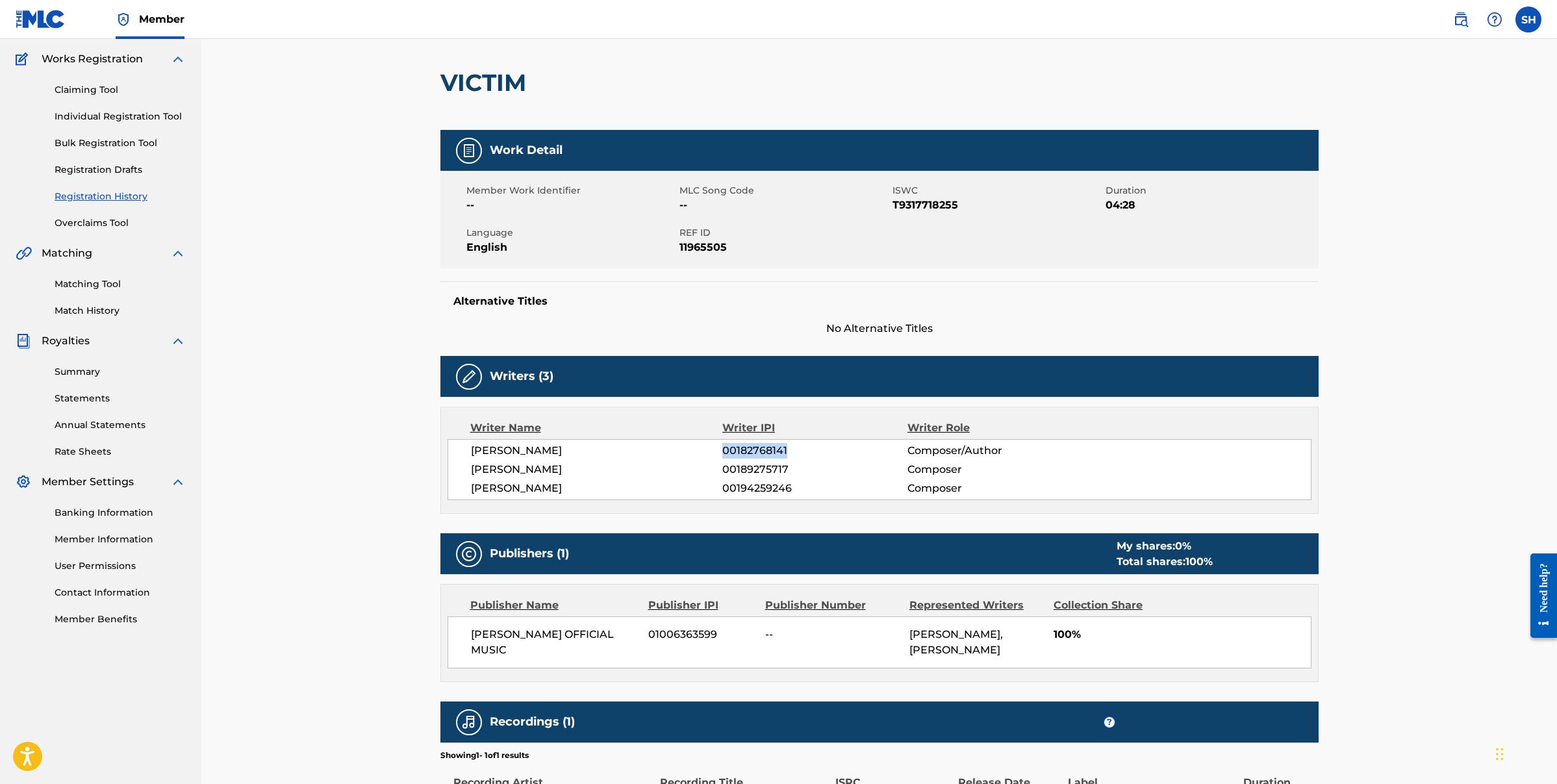
scroll to position [0, 0]
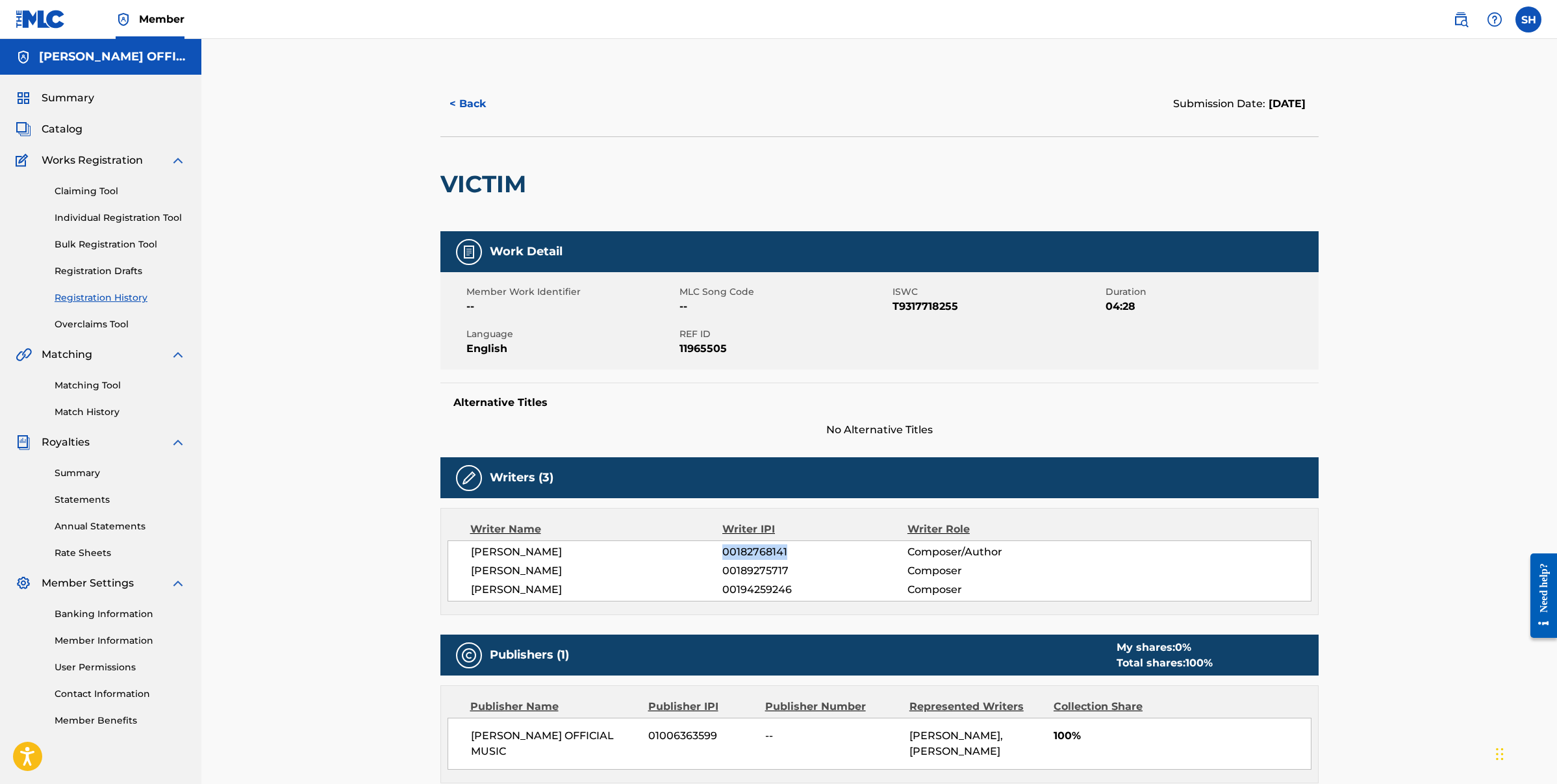
click at [70, 135] on span "Catalog" at bounding box center [62, 130] width 41 height 16
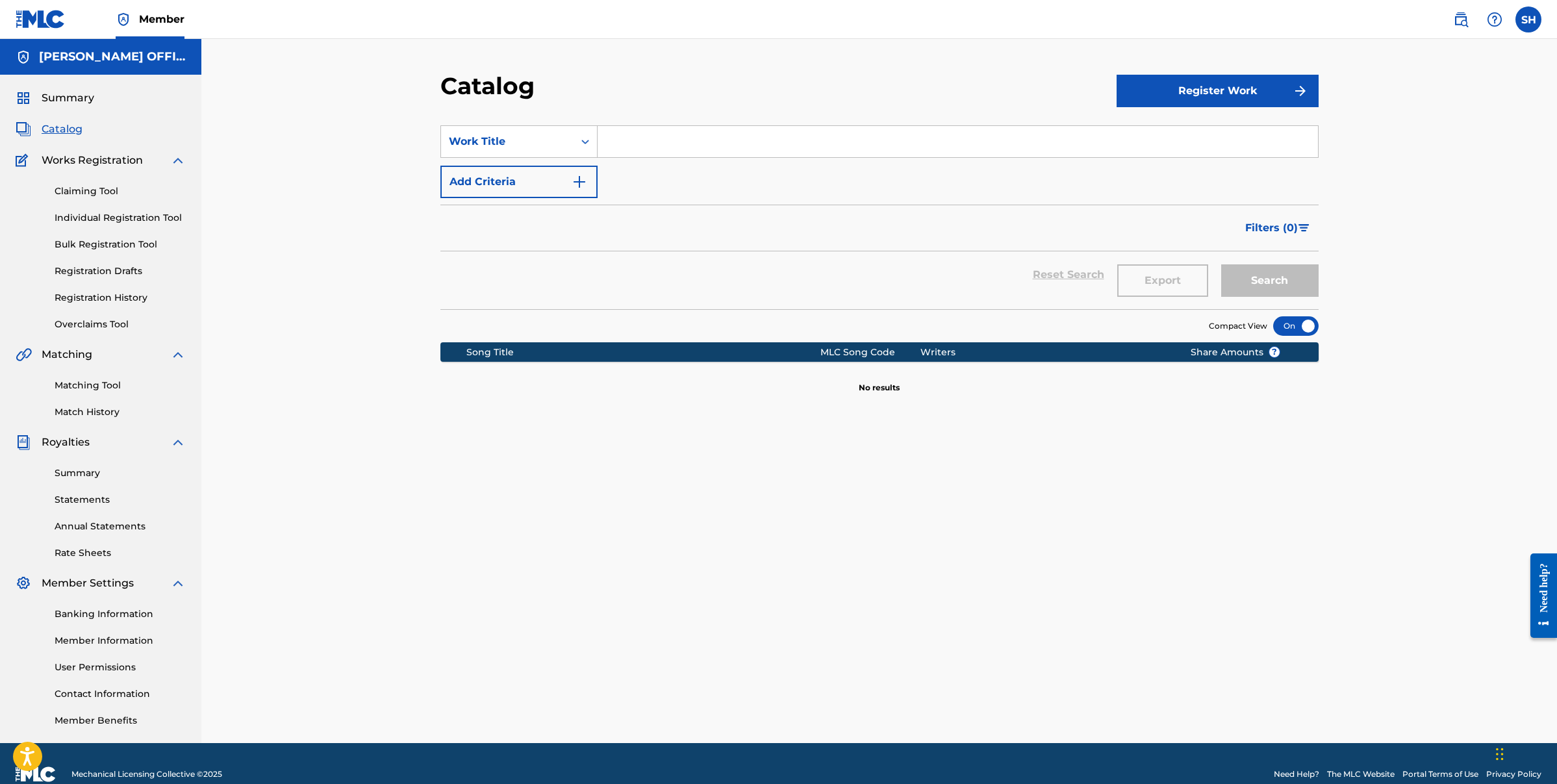
click at [94, 216] on link "Individual Registration Tool" at bounding box center [120, 217] width 132 height 14
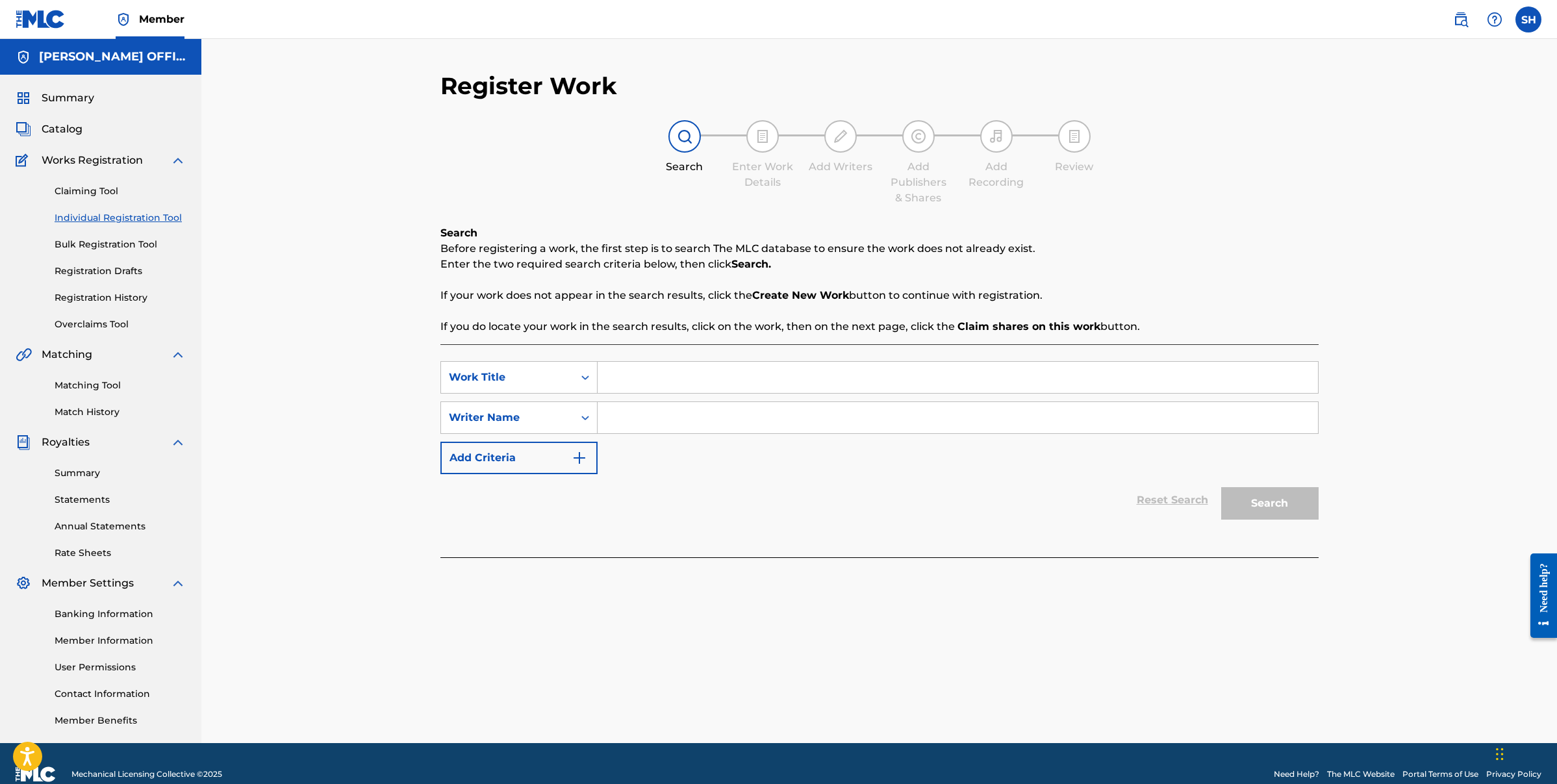
click at [96, 236] on div "Claiming Tool Individual Registration Tool Bulk Registration Tool Registration …" at bounding box center [100, 249] width 170 height 163
click at [96, 240] on link "Bulk Registration Tool" at bounding box center [120, 244] width 132 height 14
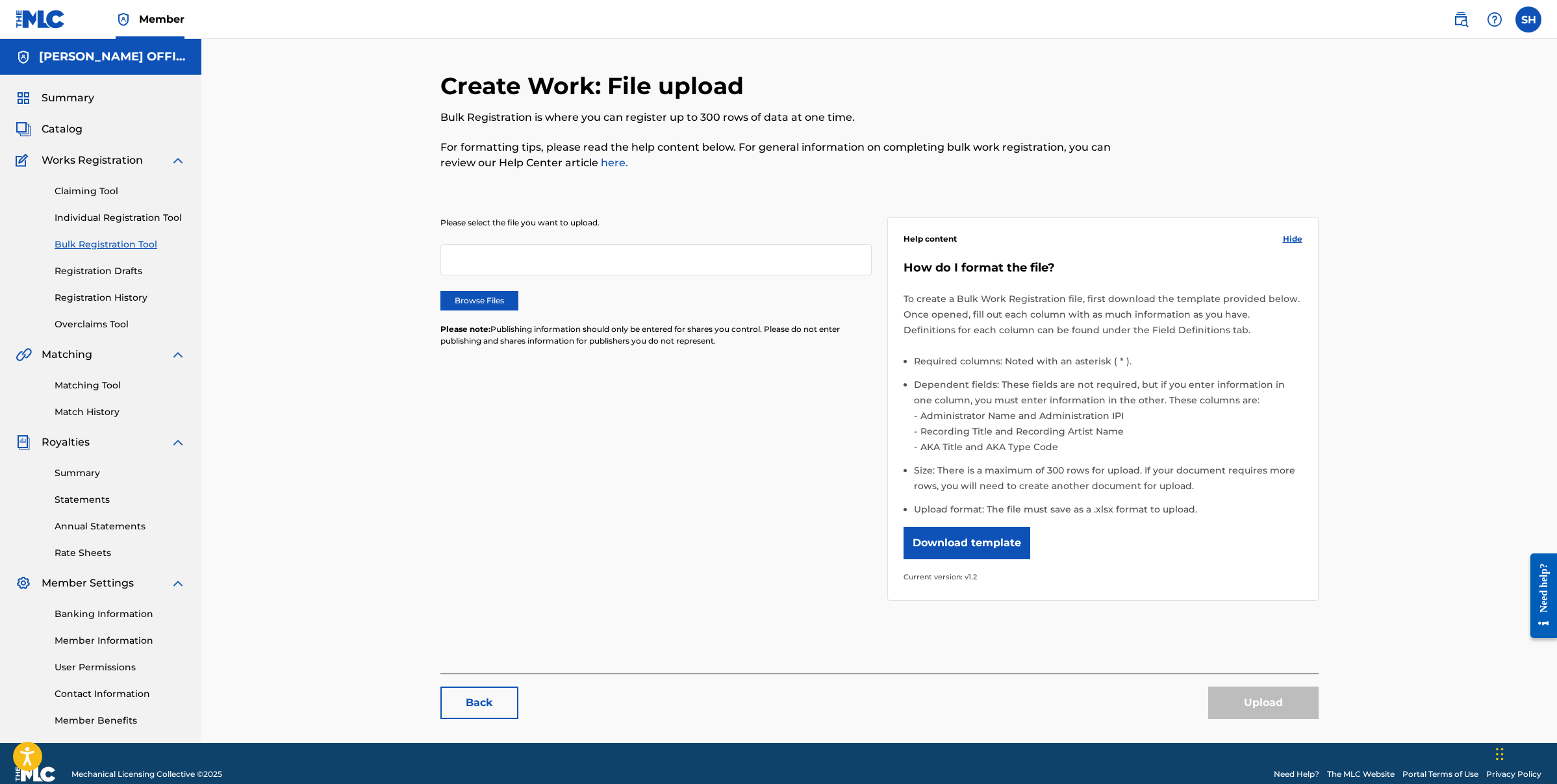
click at [100, 272] on link "Registration Drafts" at bounding box center [120, 271] width 132 height 14
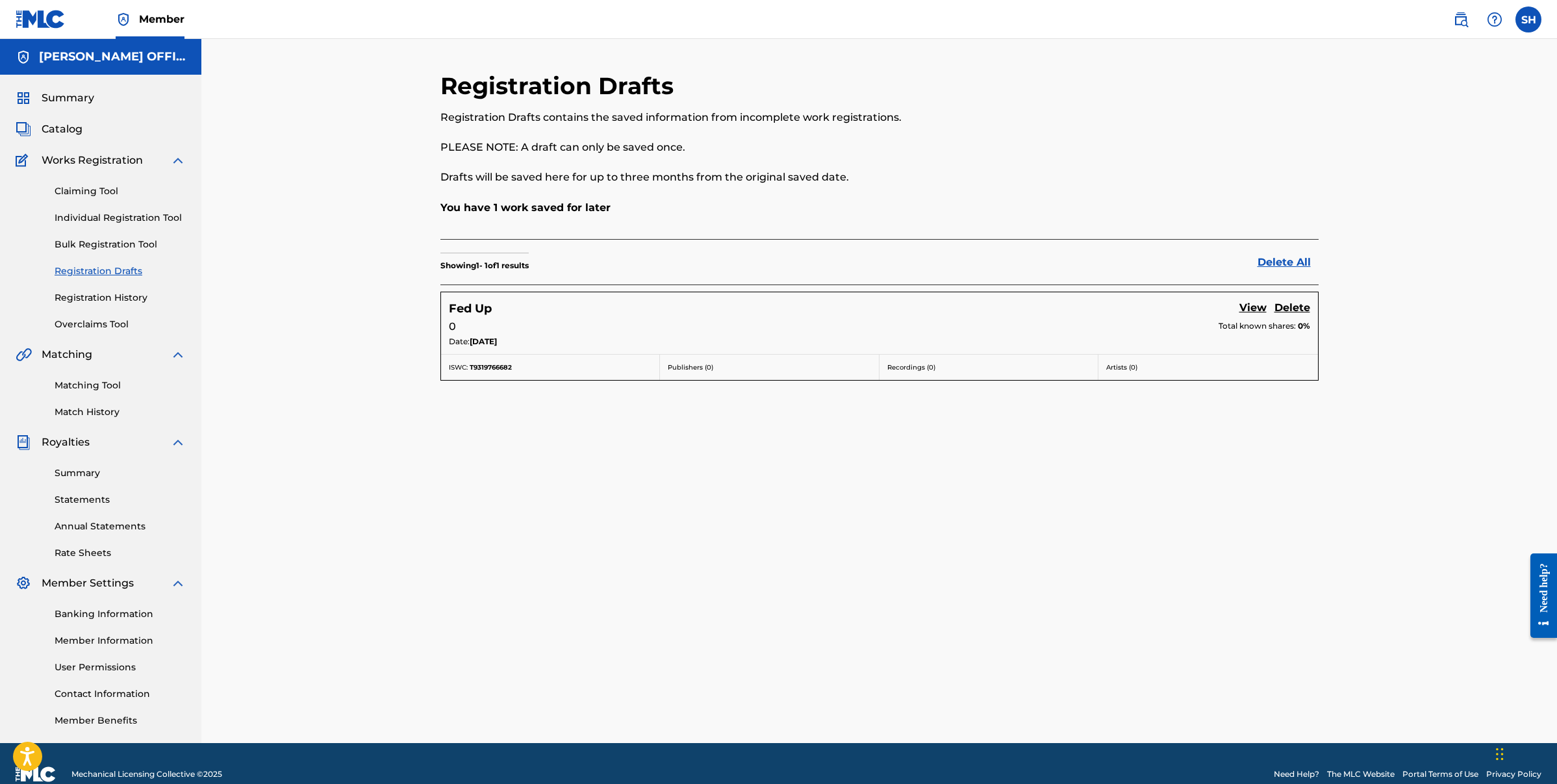
click at [1252, 309] on link "View" at bounding box center [1253, 309] width 27 height 18
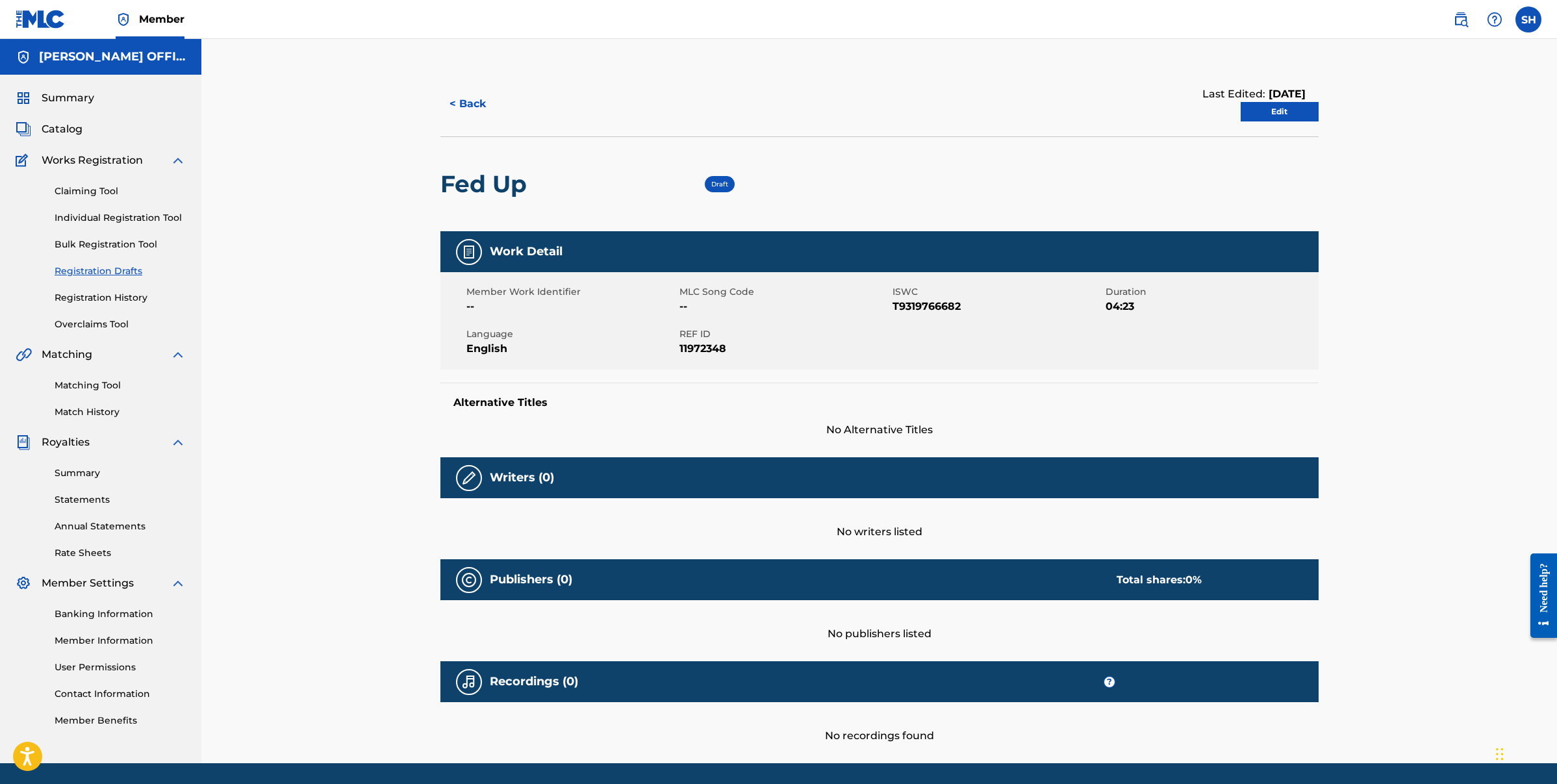
click at [1300, 115] on link "Edit" at bounding box center [1280, 112] width 78 height 20
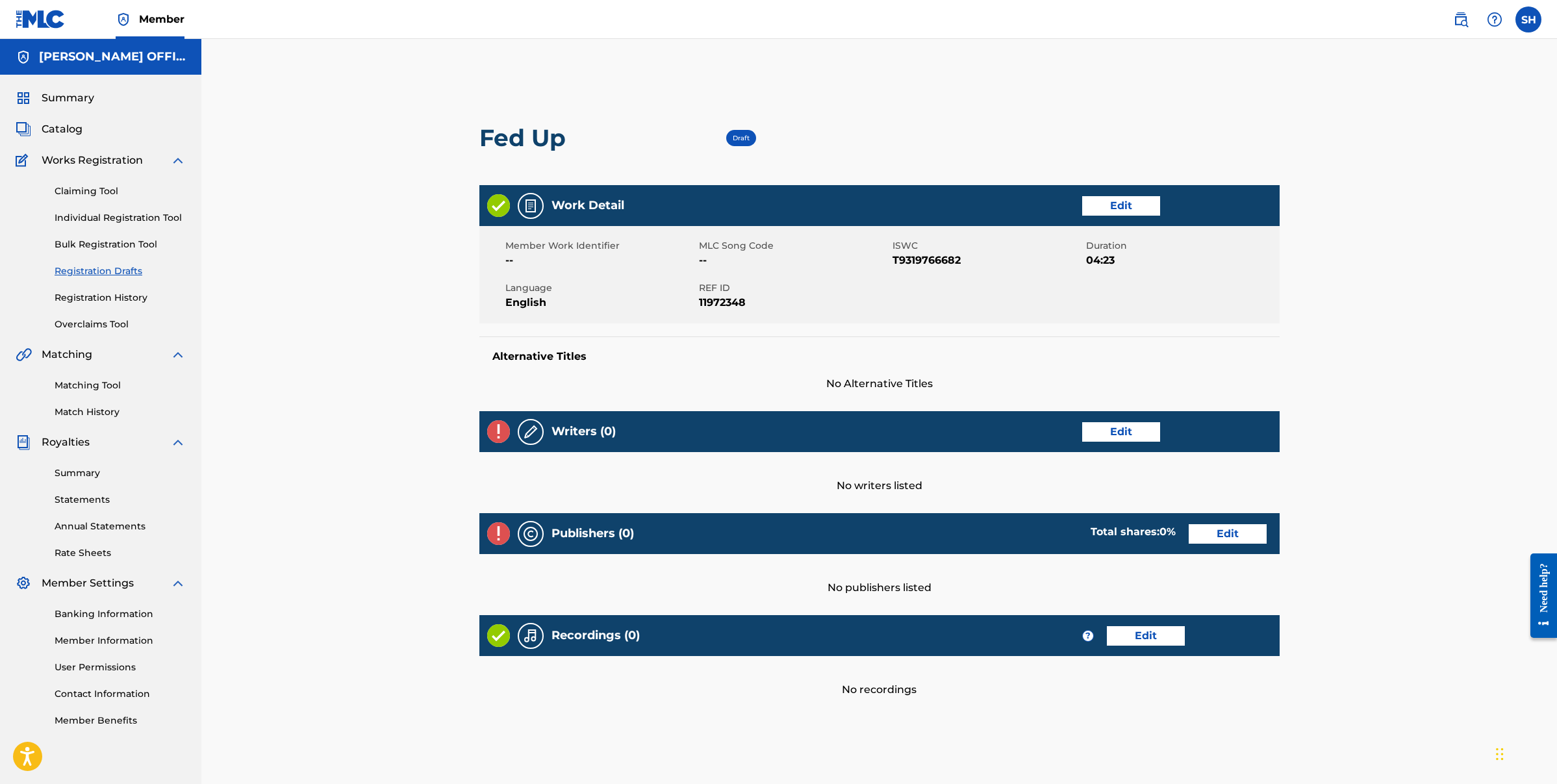
click at [1134, 434] on link "Edit" at bounding box center [1121, 432] width 78 height 20
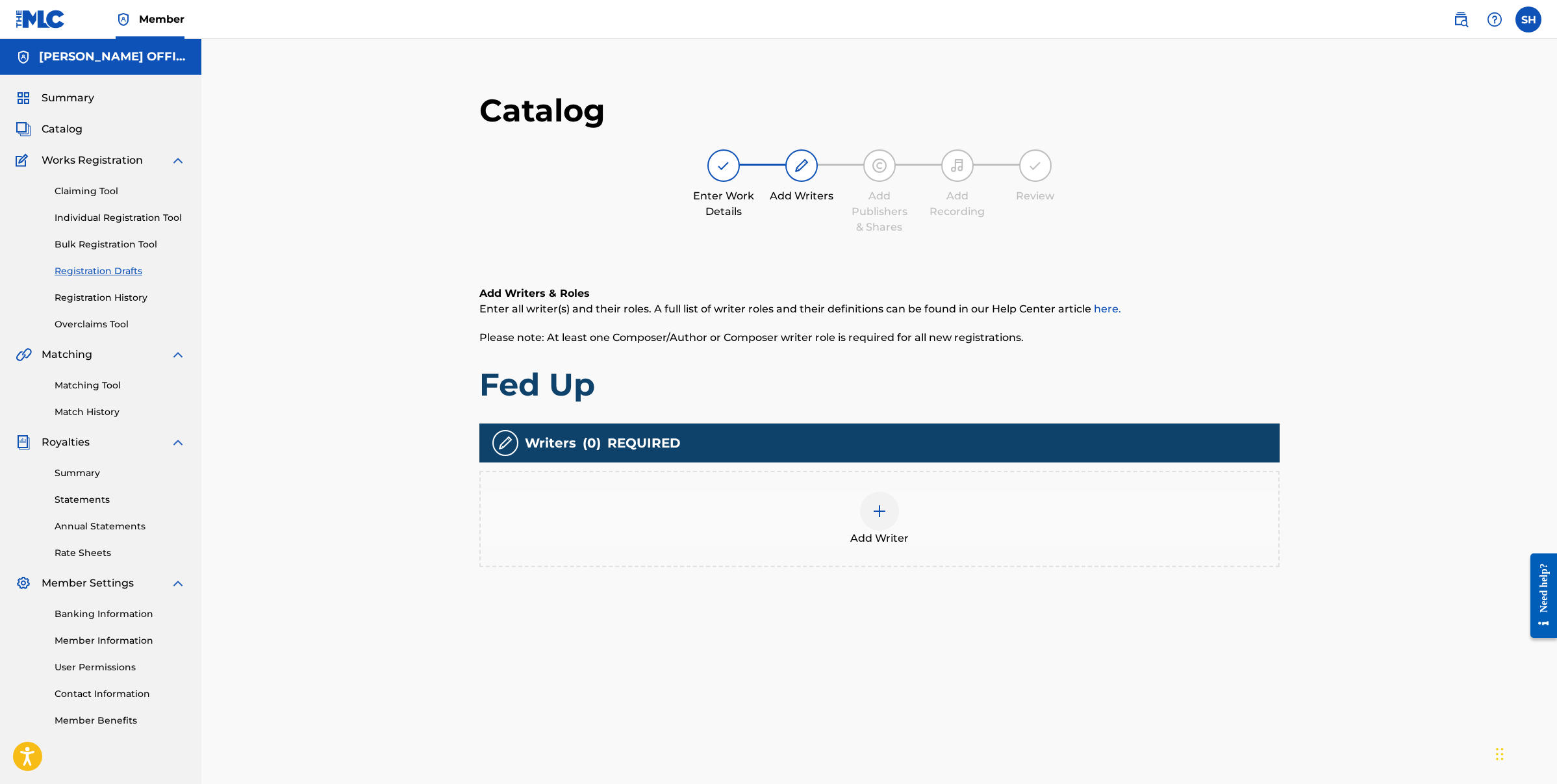
click at [891, 509] on div at bounding box center [880, 511] width 39 height 39
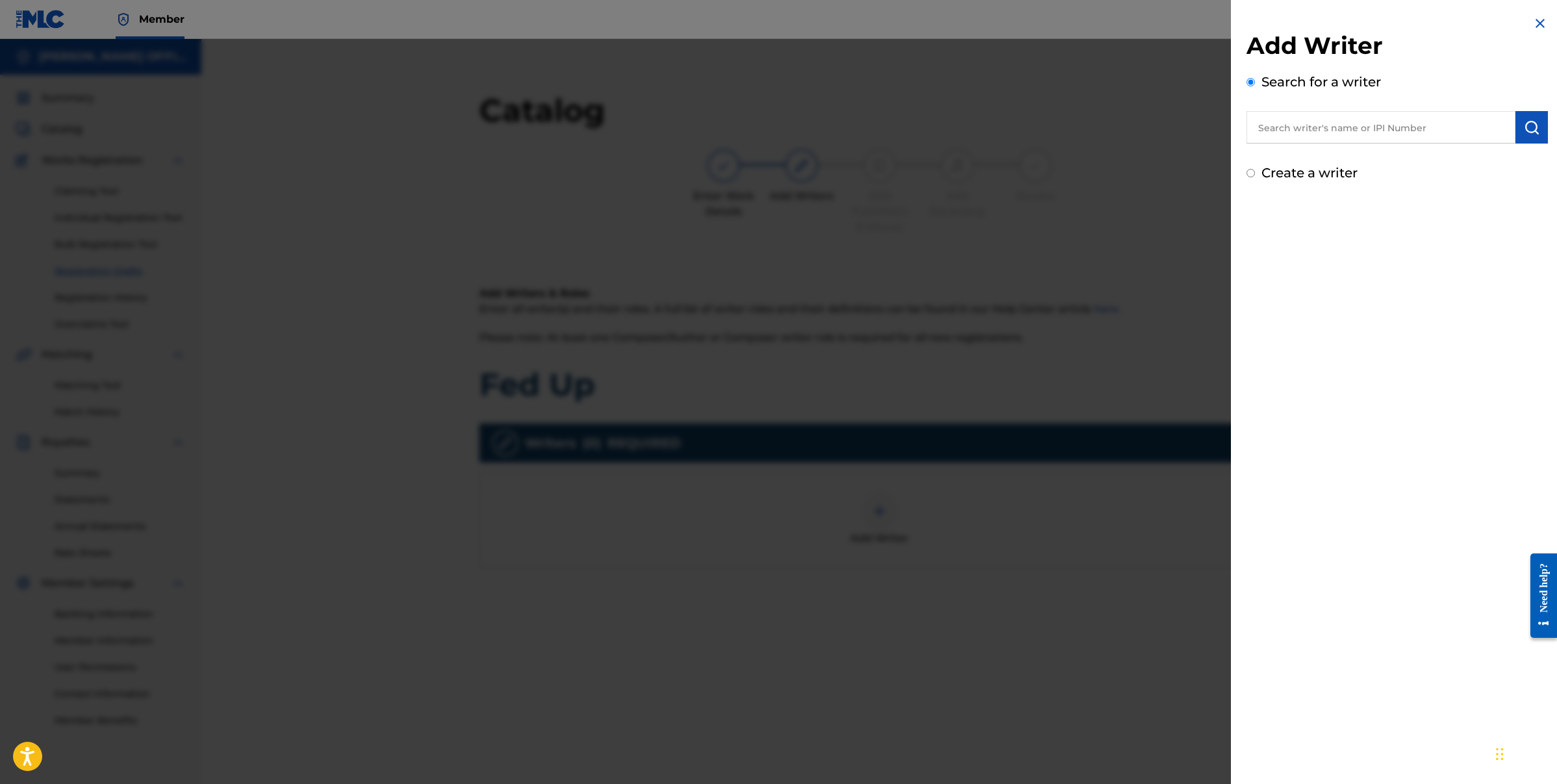
click at [1250, 176] on input "Create a writer" at bounding box center [1250, 173] width 8 height 8
radio input "false"
radio input "true"
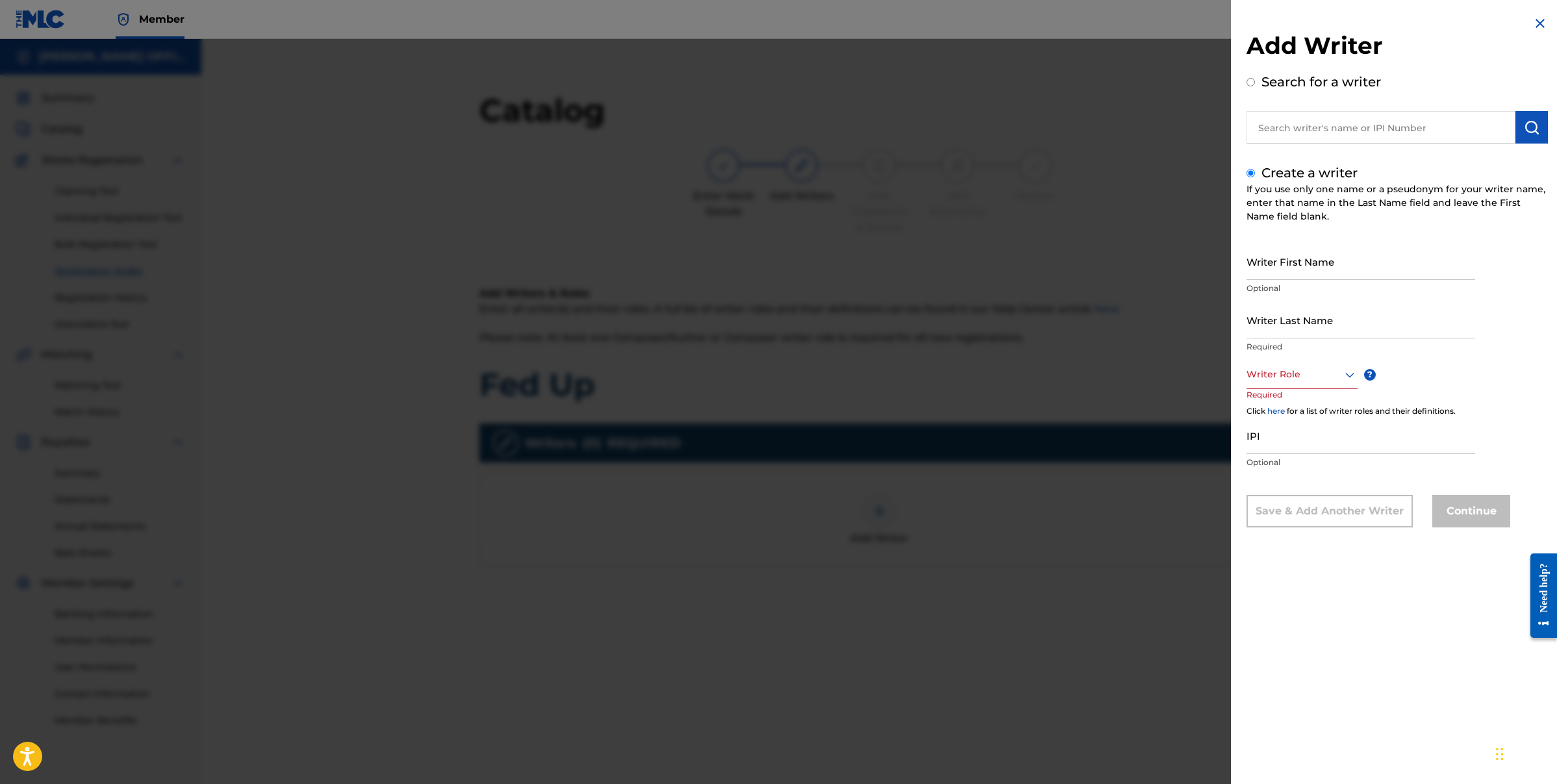
click at [1269, 454] on div "IPI Optional" at bounding box center [1360, 446] width 229 height 59
click at [1269, 449] on input "IPI" at bounding box center [1360, 435] width 229 height 37
paste input "00182768141"
type input "00182768141"
click at [1344, 375] on icon at bounding box center [1350, 375] width 16 height 16
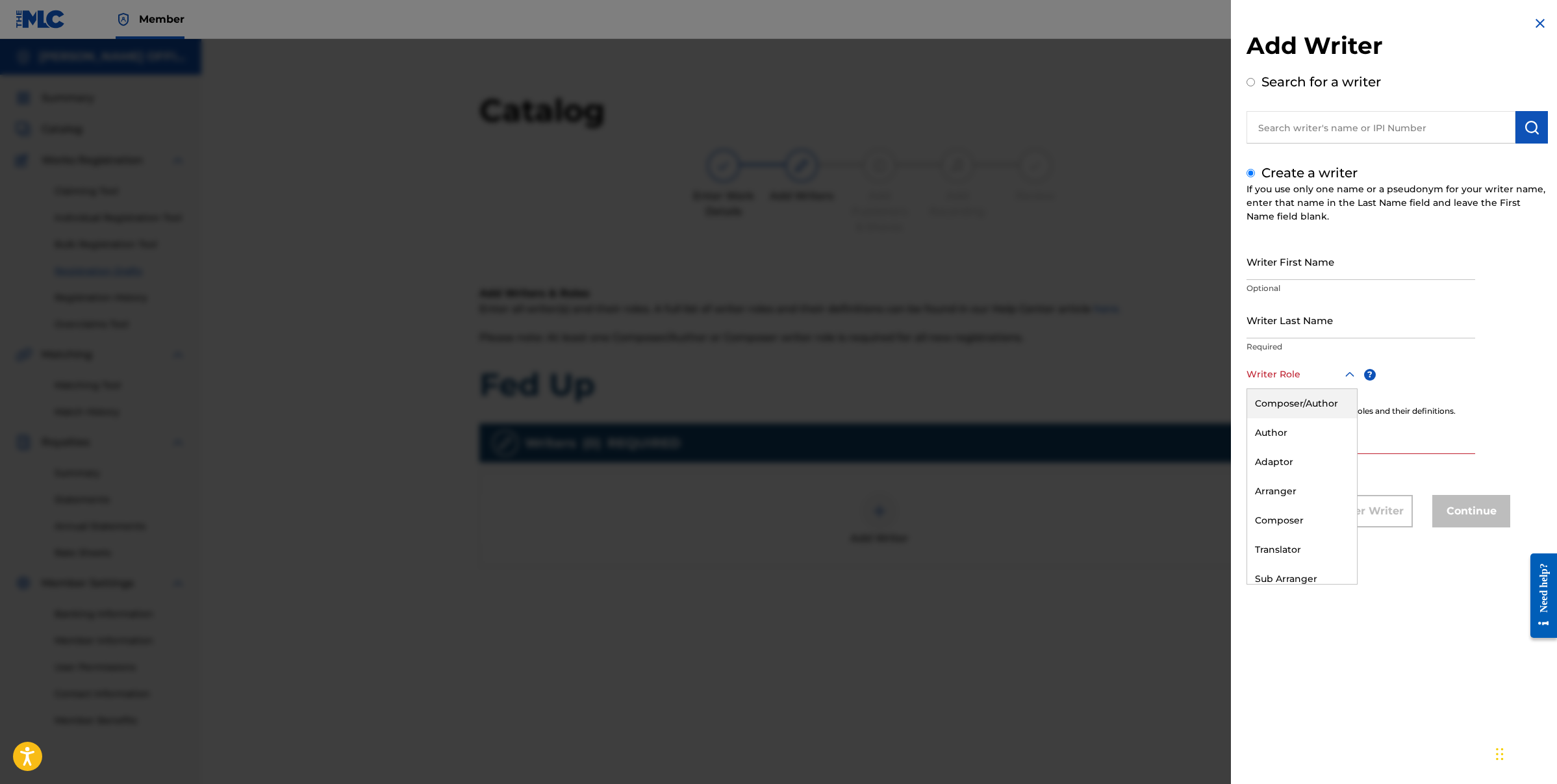
click at [1282, 406] on div "Composer/Author" at bounding box center [1302, 404] width 110 height 29
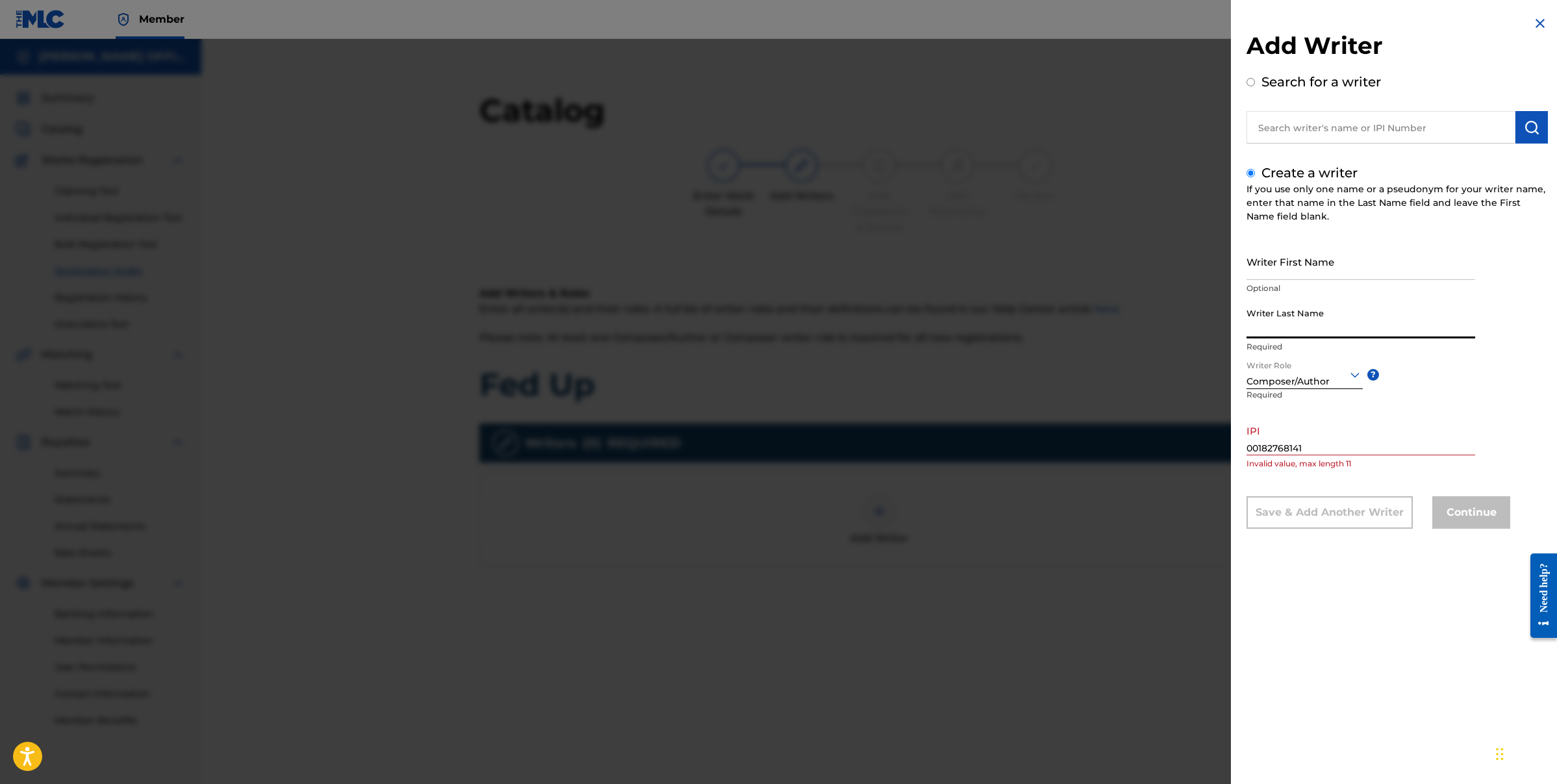
click at [1295, 327] on input "Writer Last Name" at bounding box center [1360, 320] width 229 height 37
type input "HILL"
click at [1360, 275] on input "Writer First Name" at bounding box center [1360, 261] width 229 height 37
type input "[PERSON_NAME]"
click at [1319, 447] on input "00182768141" at bounding box center [1360, 436] width 229 height 37
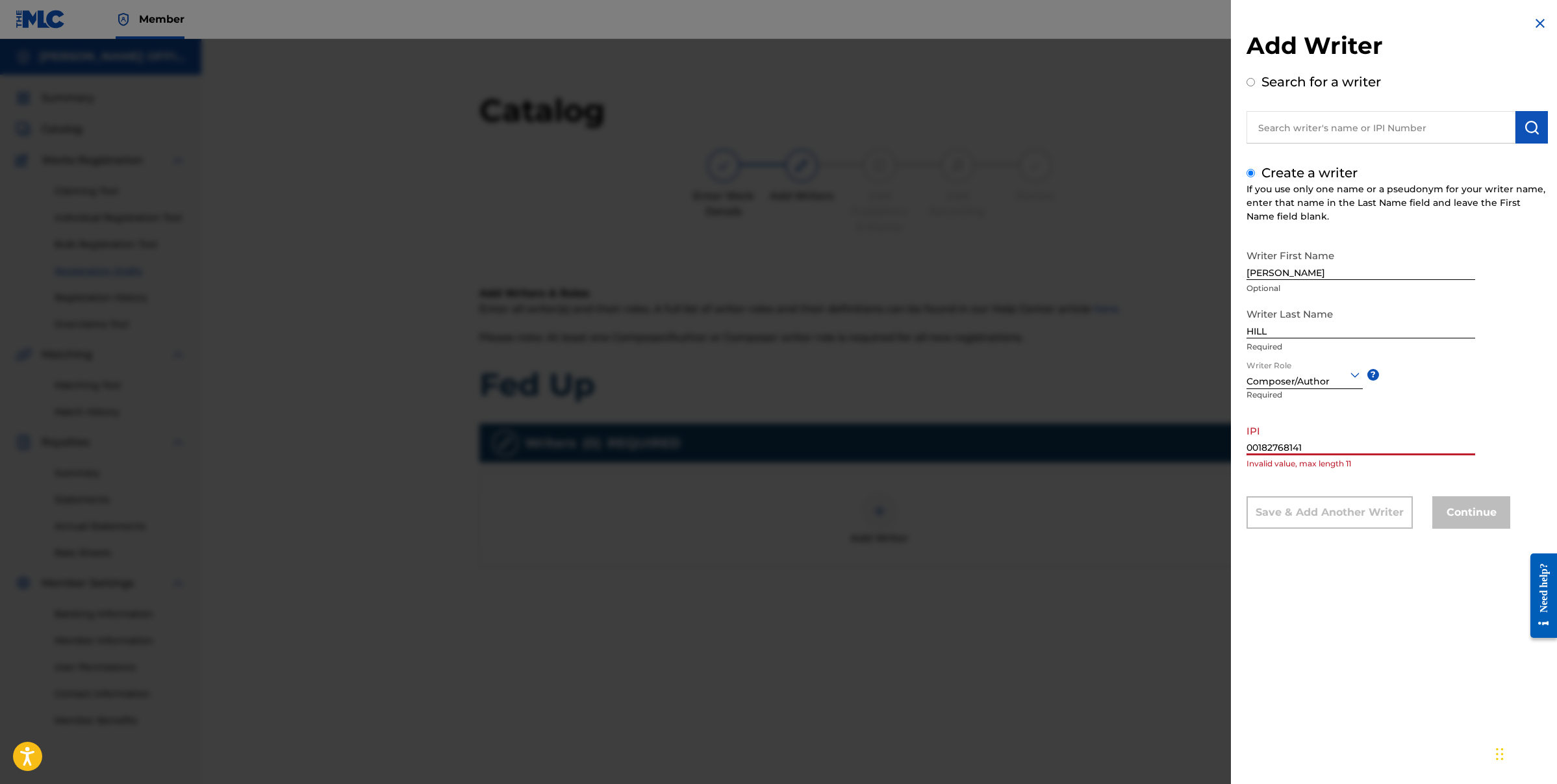
click at [1354, 445] on input "00182768141" at bounding box center [1360, 436] width 229 height 37
click at [1323, 451] on input "00182768141" at bounding box center [1360, 436] width 229 height 37
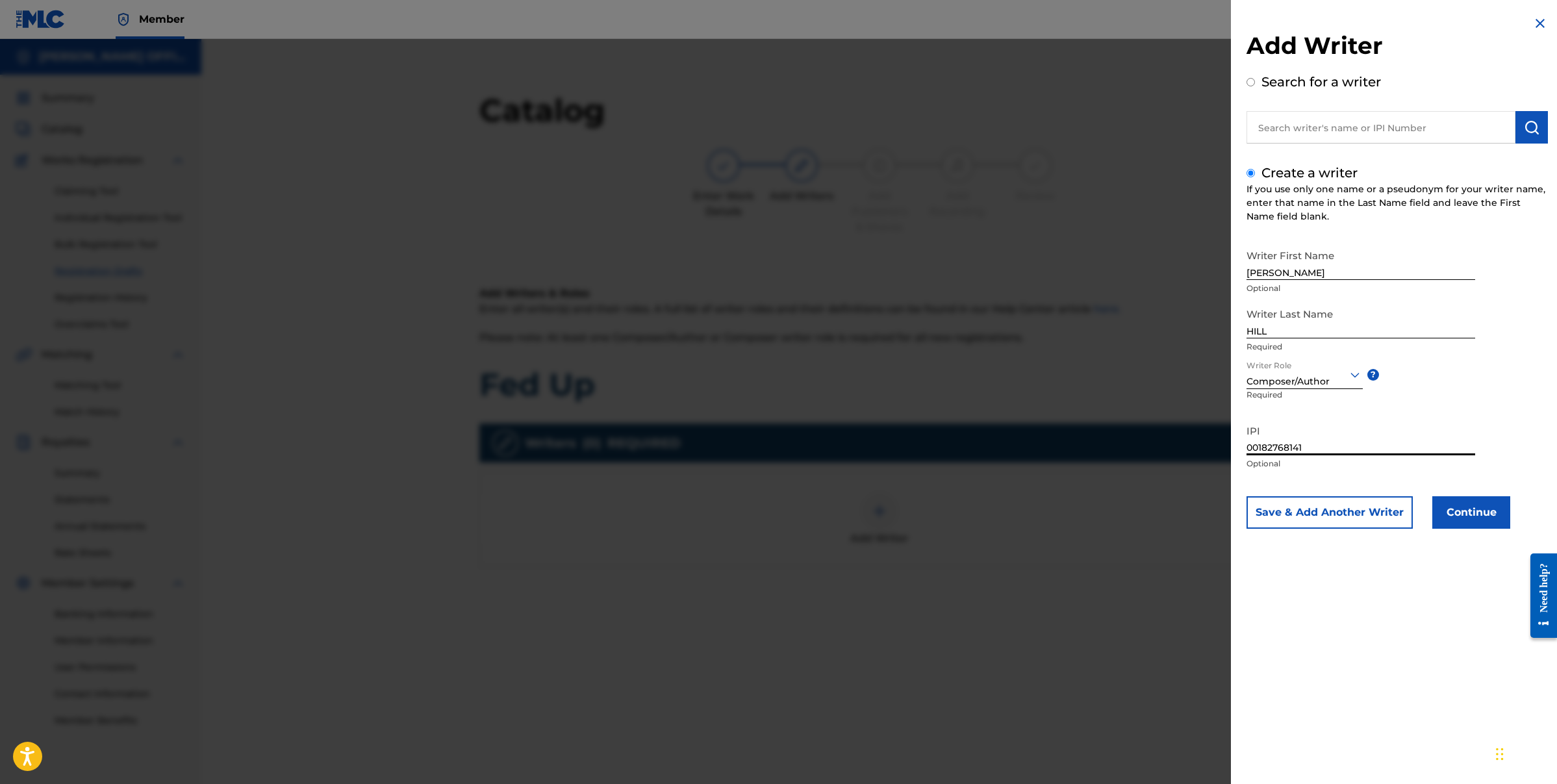
drag, startPoint x: 1335, startPoint y: 444, endPoint x: 1177, endPoint y: 452, distance: 158.2
click at [1177, 452] on div "Add Writer Search for a writer Create a writer If you use only one name or a ps…" at bounding box center [778, 412] width 1557 height 745
paste input "text"
type input "00182768141"
click at [1330, 434] on input "00182768141" at bounding box center [1360, 436] width 229 height 37
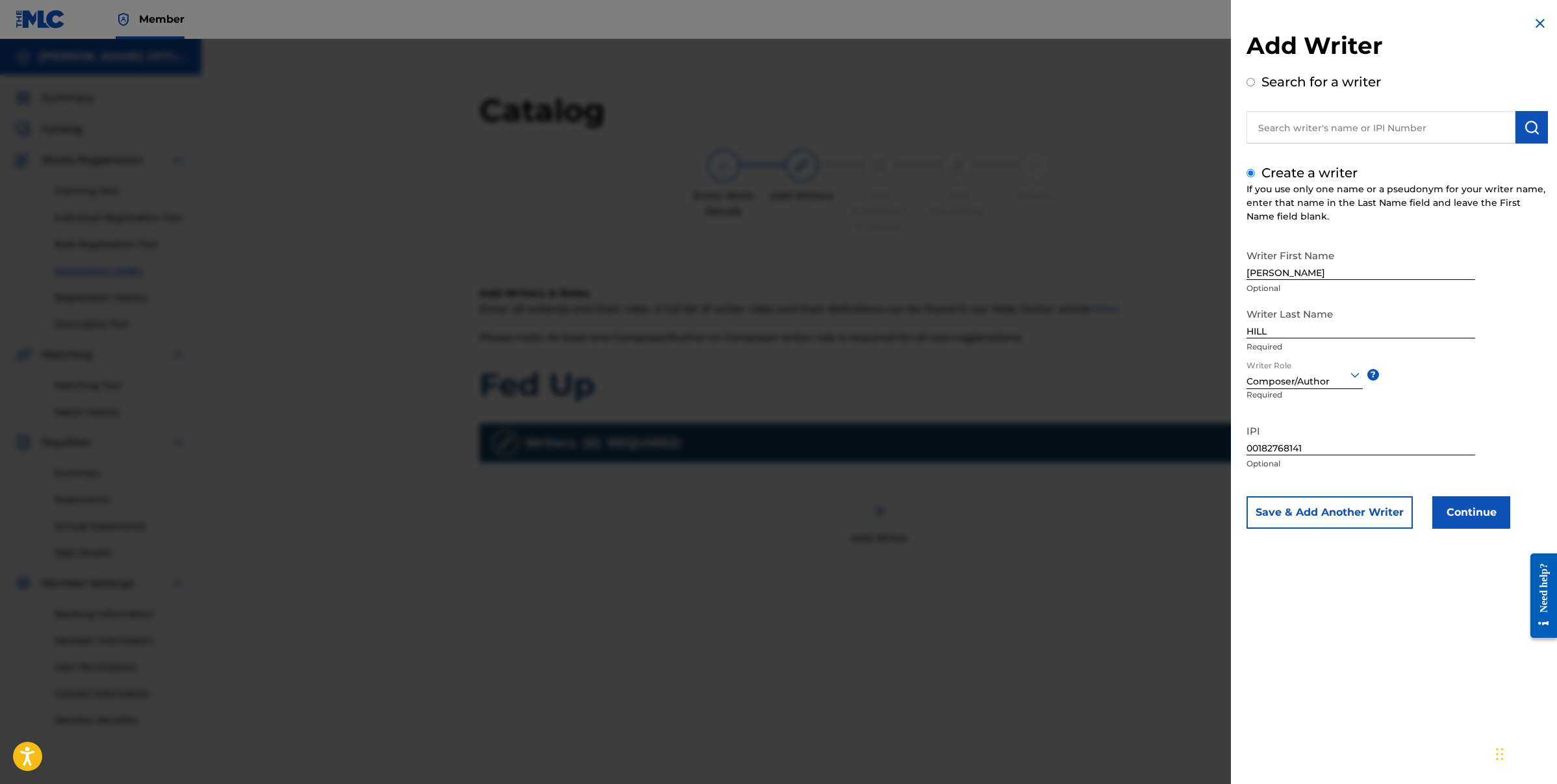
click at [1468, 508] on button "Continue" at bounding box center [1472, 512] width 78 height 33
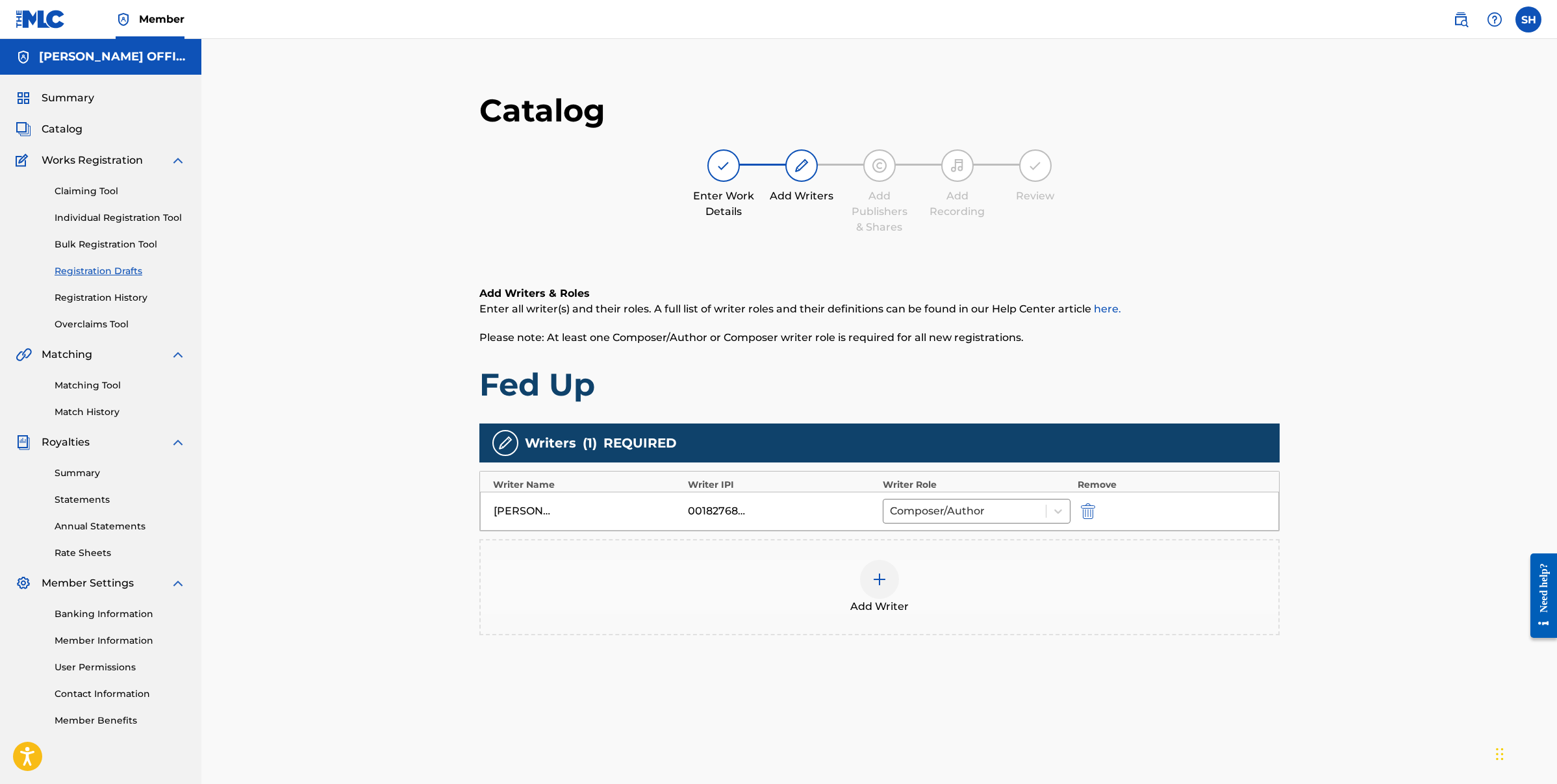
click at [873, 588] on div at bounding box center [880, 580] width 39 height 39
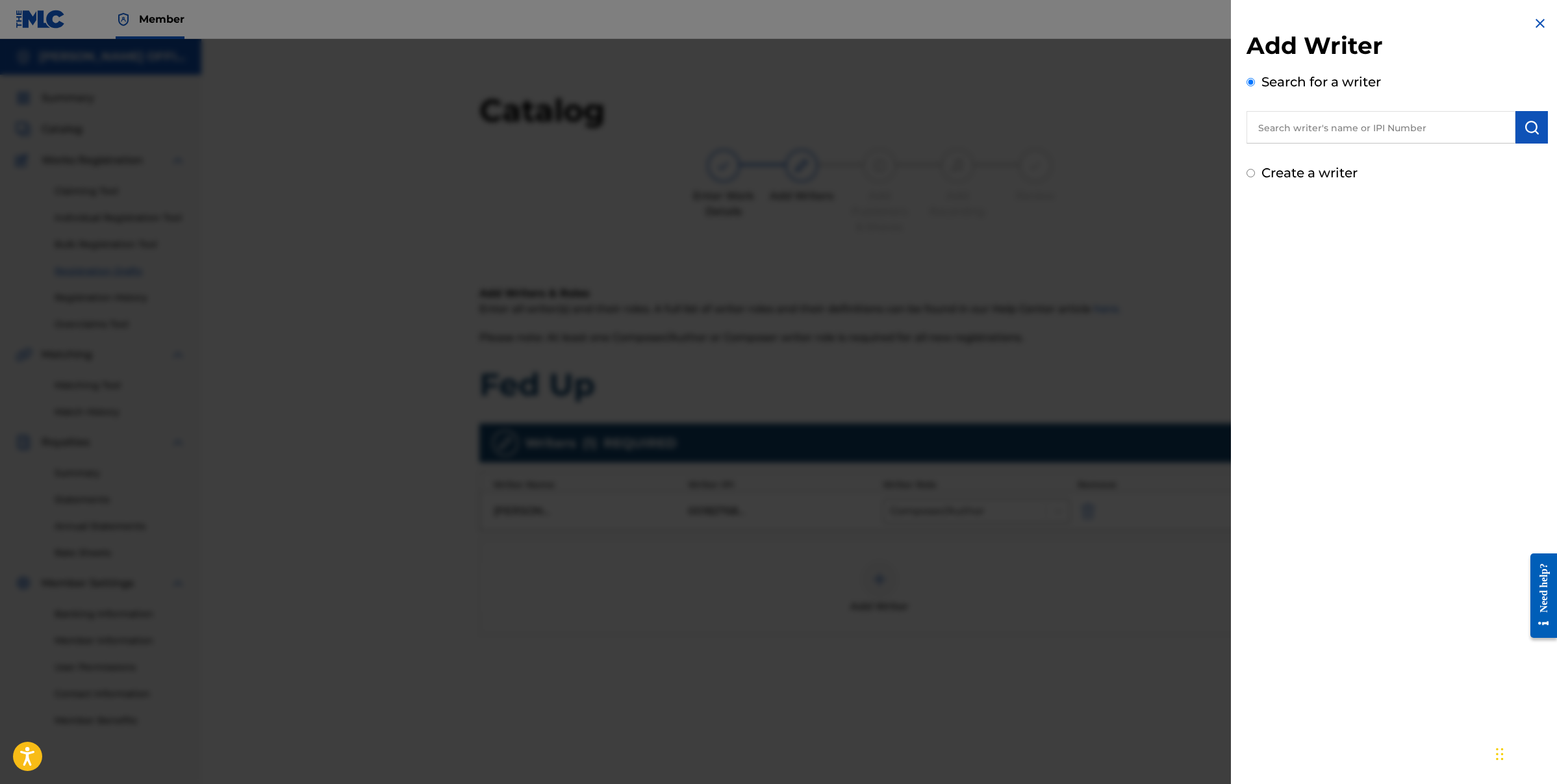
click at [1252, 174] on input "Create a writer" at bounding box center [1250, 173] width 8 height 8
radio input "false"
radio input "true"
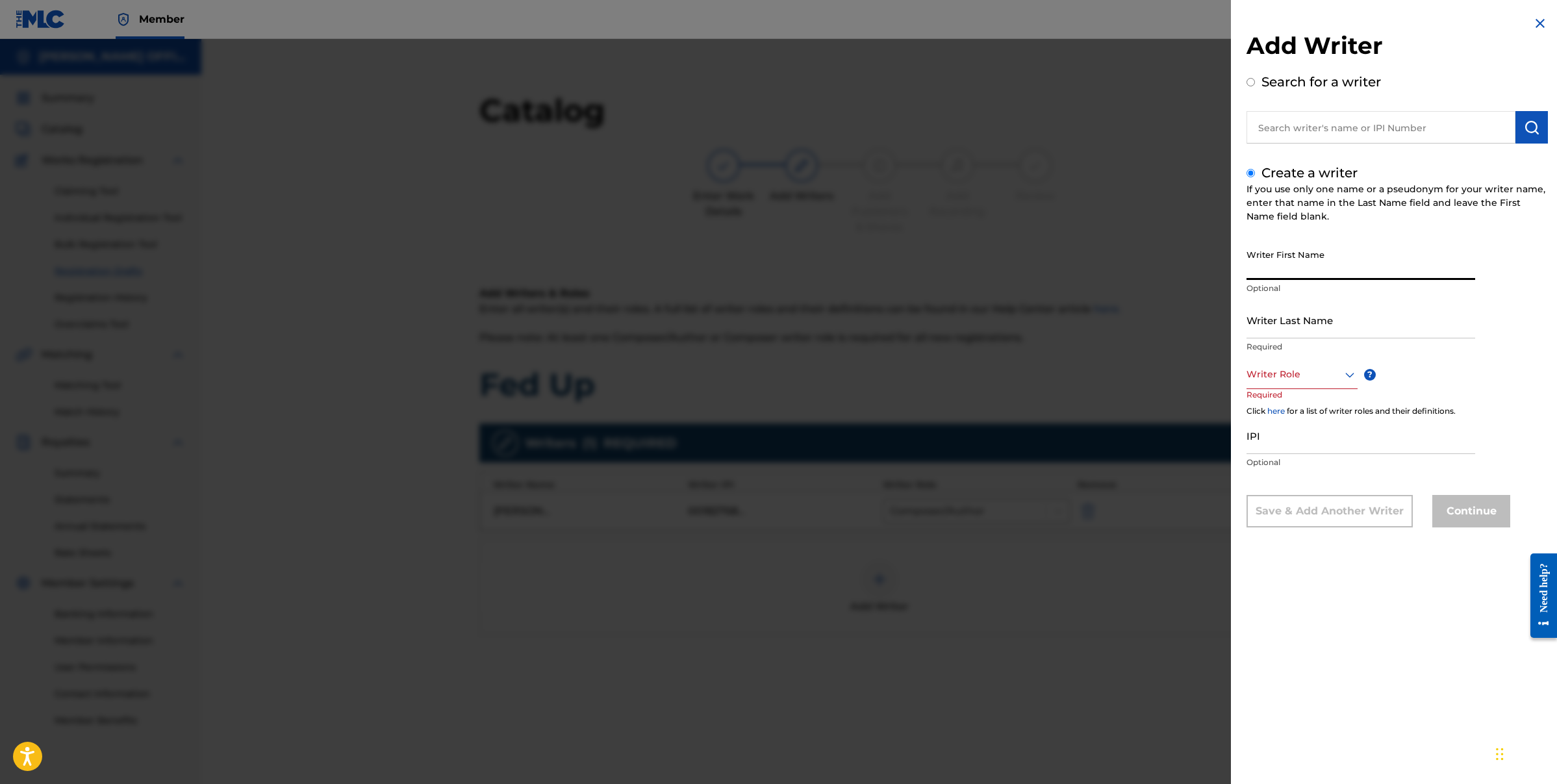
click at [1313, 271] on input "Writer First Name" at bounding box center [1360, 261] width 229 height 37
type input "[PERSON_NAME]"
click at [1325, 324] on input "Writer Last Name" at bounding box center [1360, 320] width 229 height 37
type input "[PERSON_NAME]"
click at [1291, 378] on div at bounding box center [1302, 374] width 111 height 16
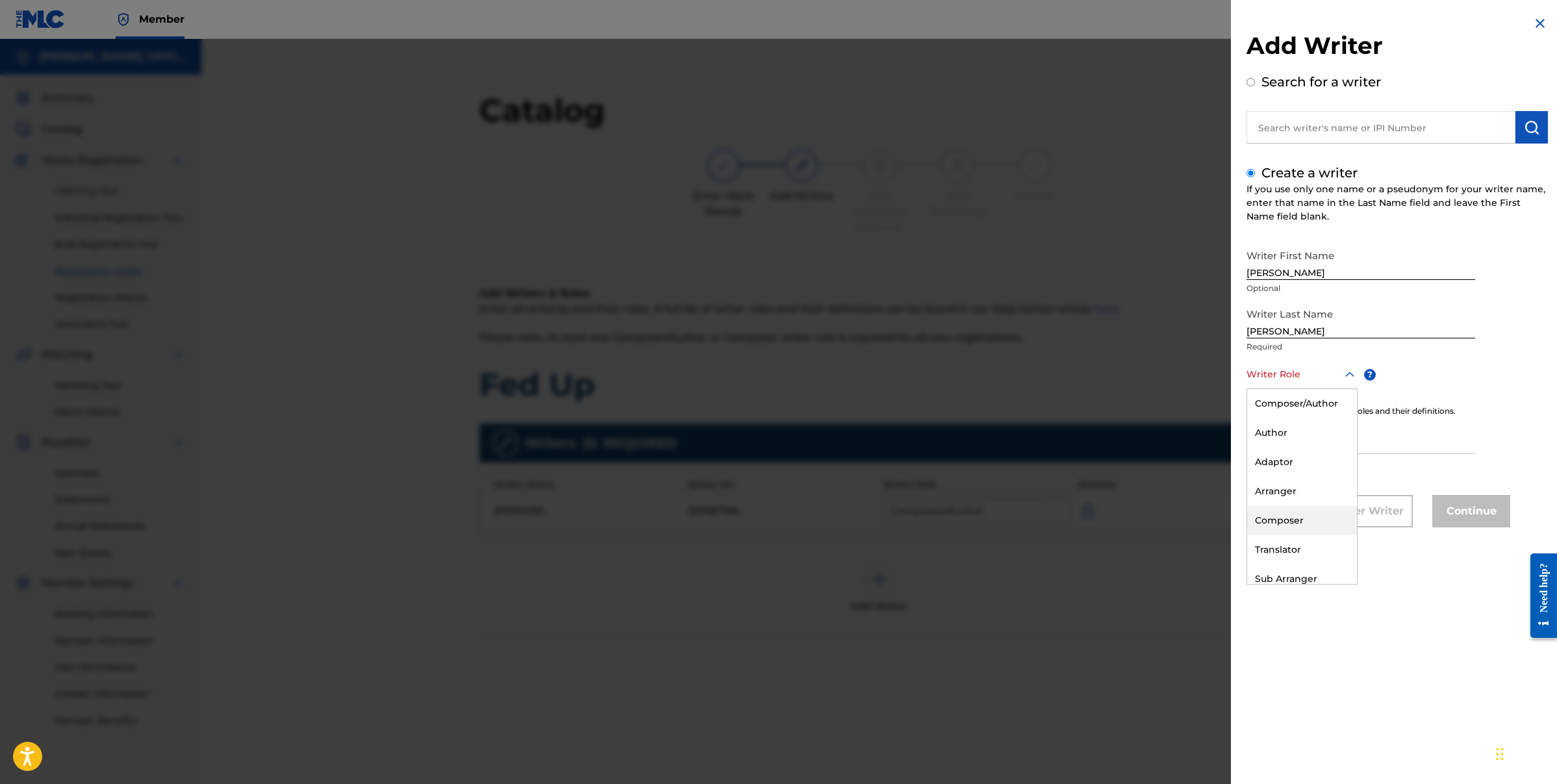
click at [1289, 520] on div "Composer" at bounding box center [1302, 520] width 110 height 29
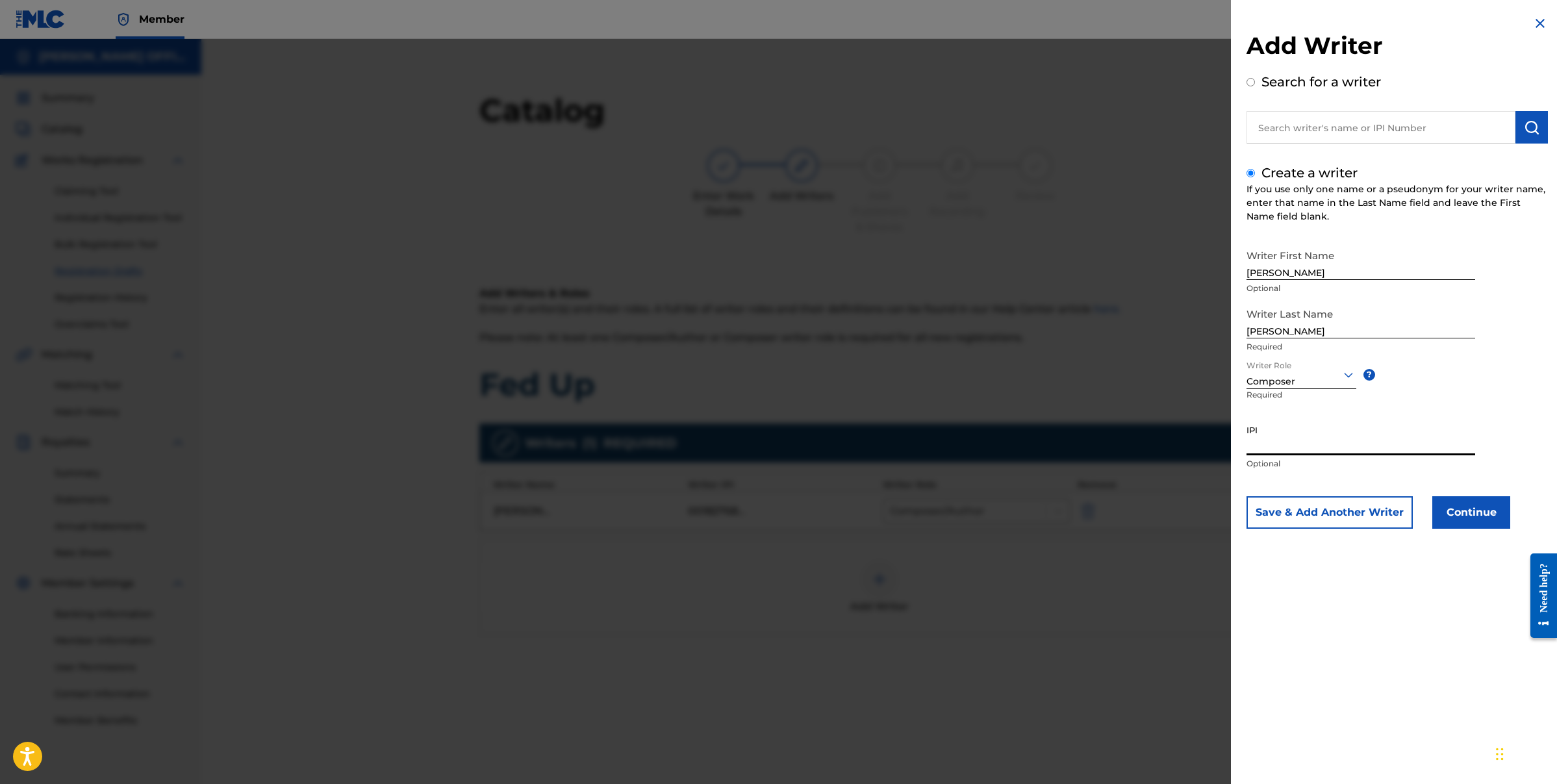
click at [1296, 445] on input "IPI" at bounding box center [1360, 436] width 229 height 37
paste input "00189275717"
type input "00189275717"
click at [1335, 515] on button "Save & Add Another Writer" at bounding box center [1329, 512] width 166 height 33
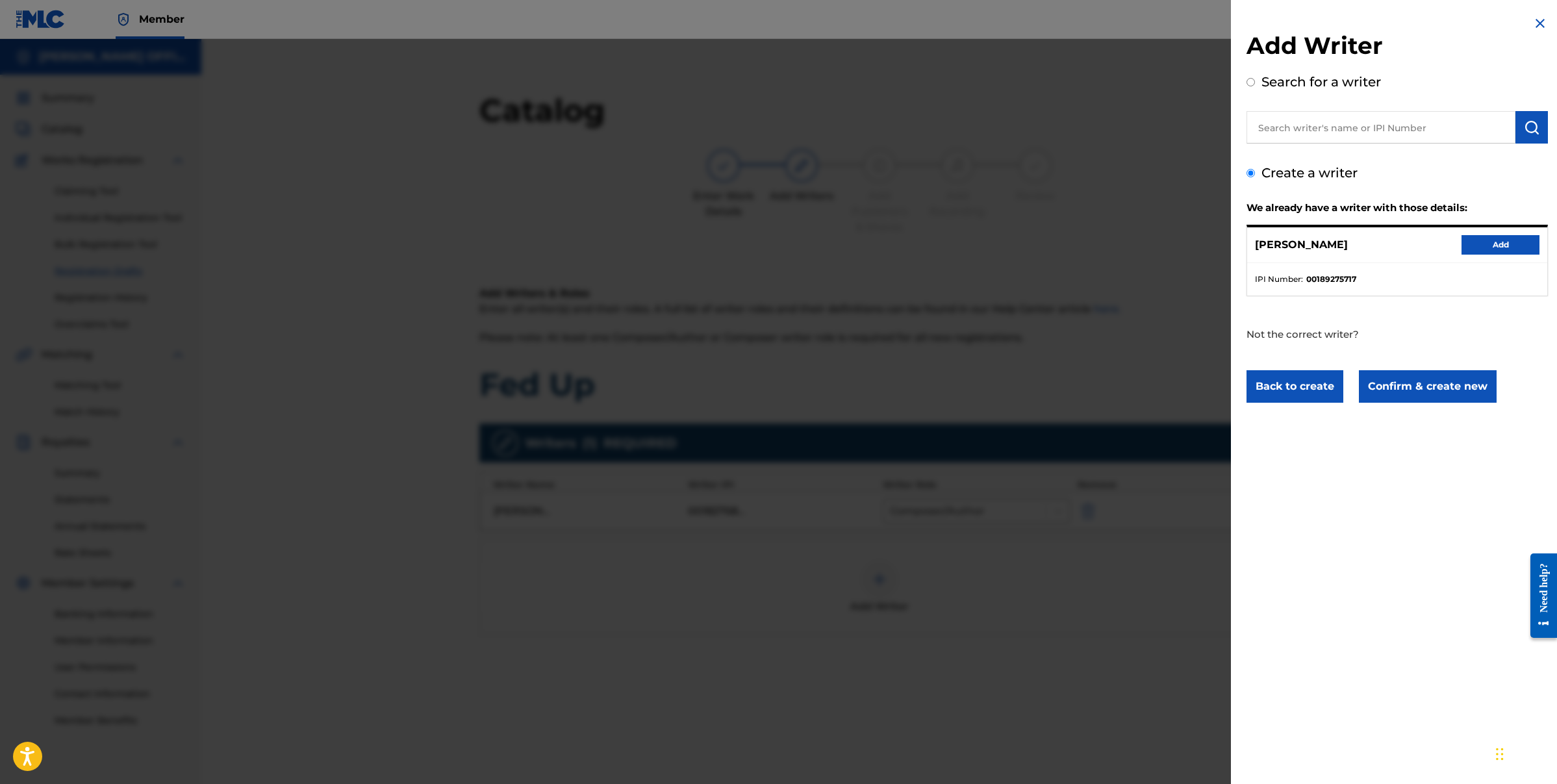
click at [1506, 245] on button "Add" at bounding box center [1501, 245] width 78 height 20
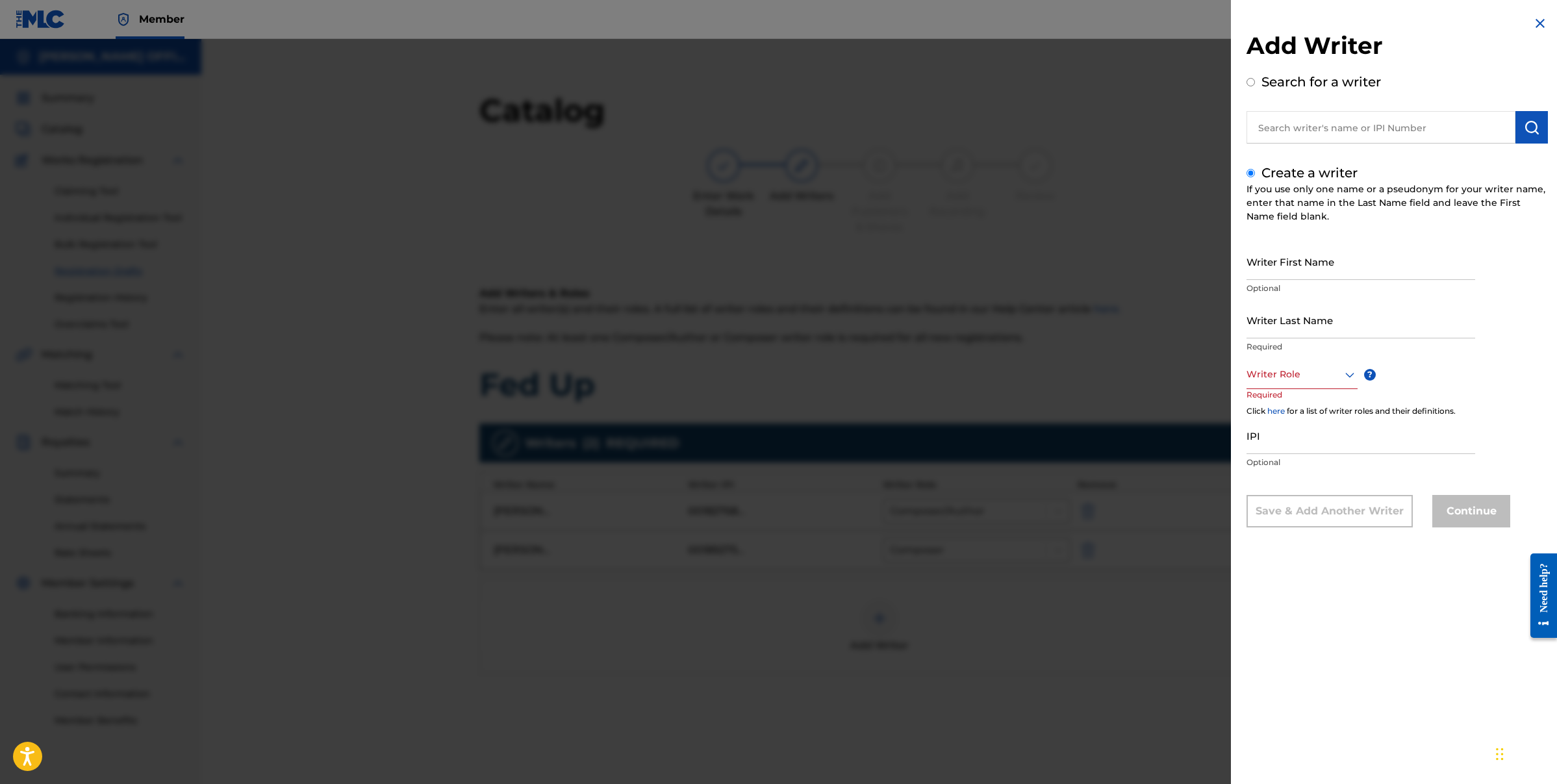
click at [1539, 25] on img at bounding box center [1540, 23] width 16 height 16
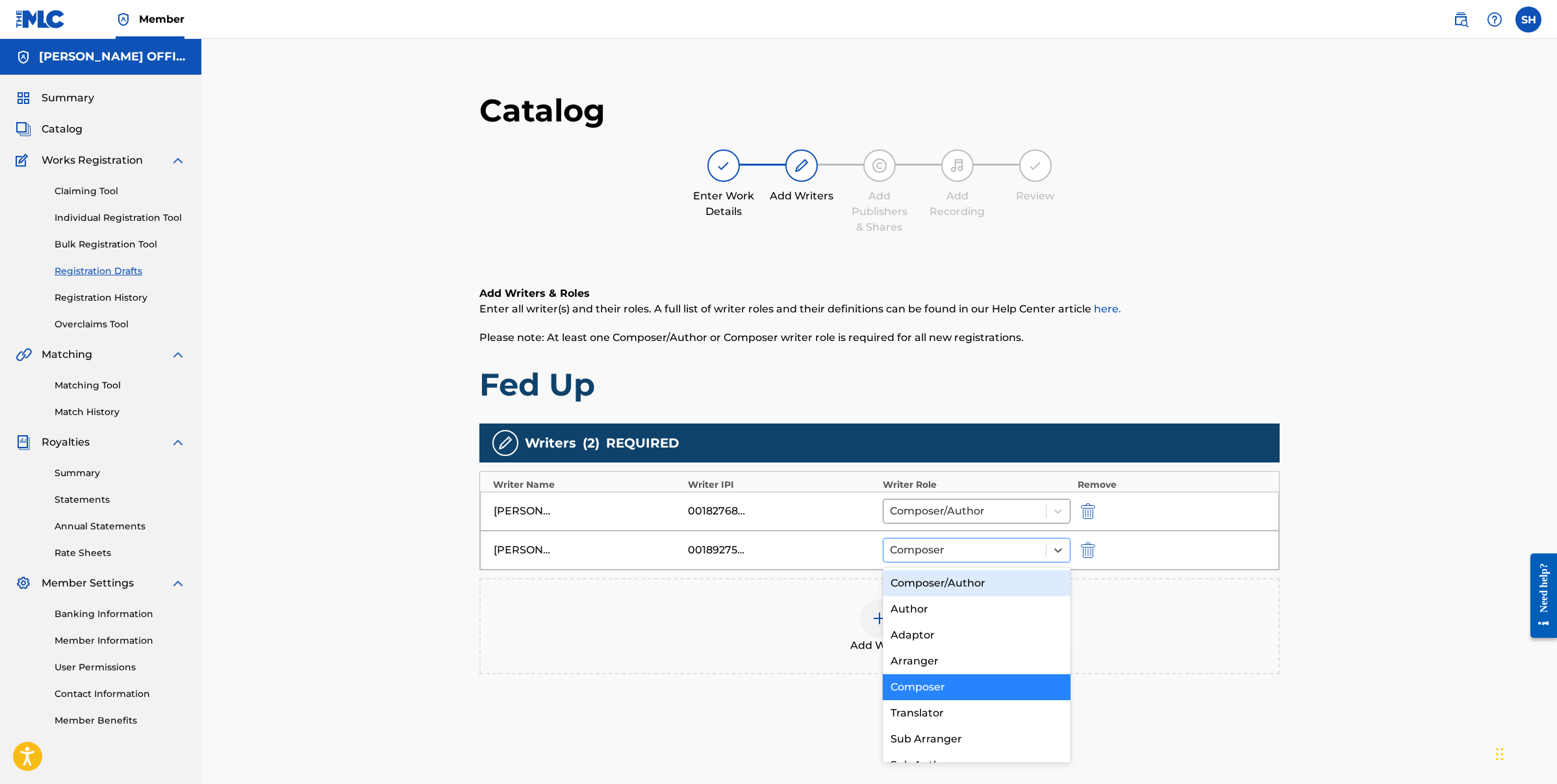
click at [920, 555] on div at bounding box center [965, 550] width 150 height 18
click at [737, 557] on div "00189275717" at bounding box center [717, 550] width 59 height 16
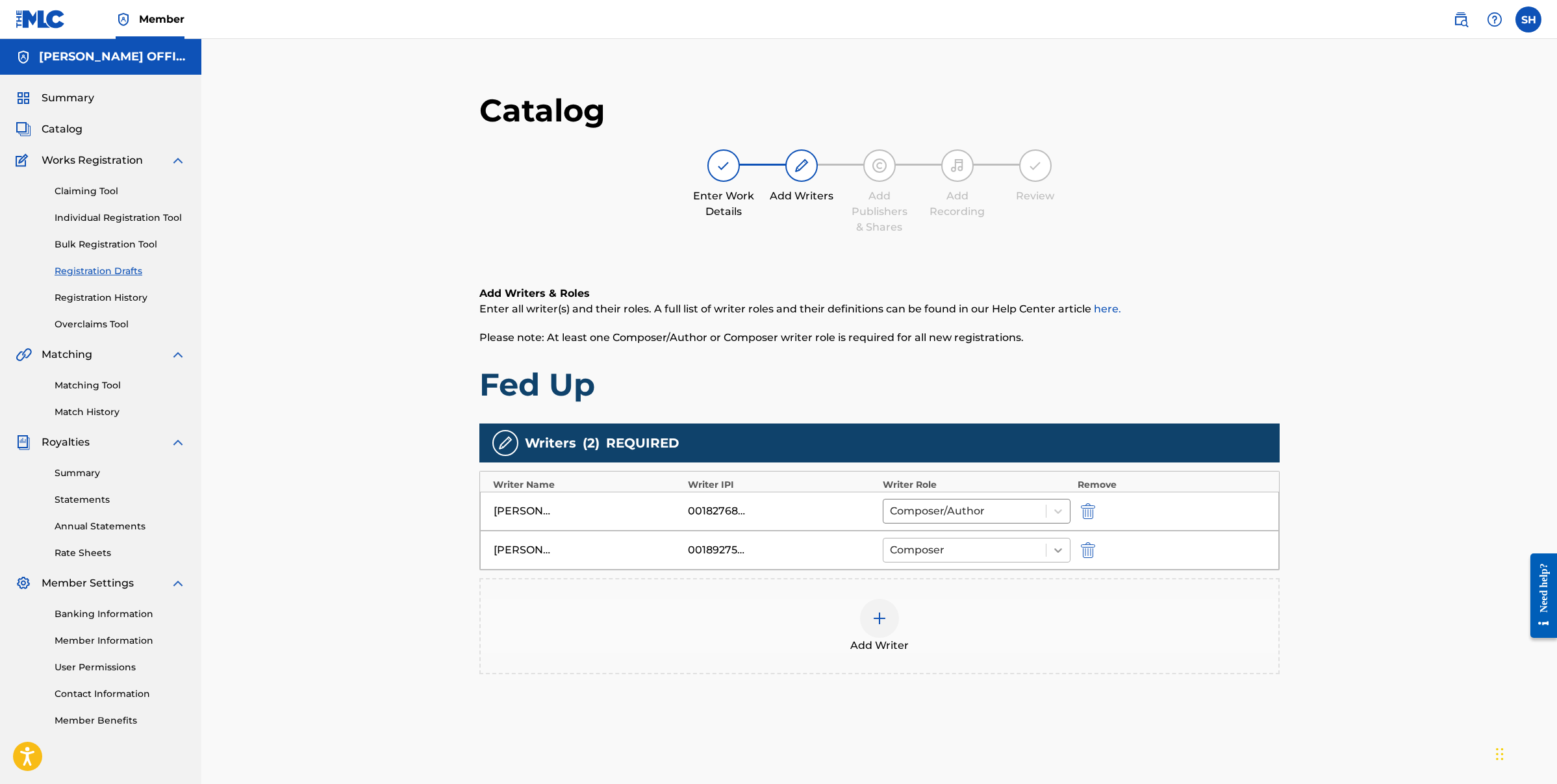
click at [1056, 550] on icon at bounding box center [1058, 550] width 13 height 13
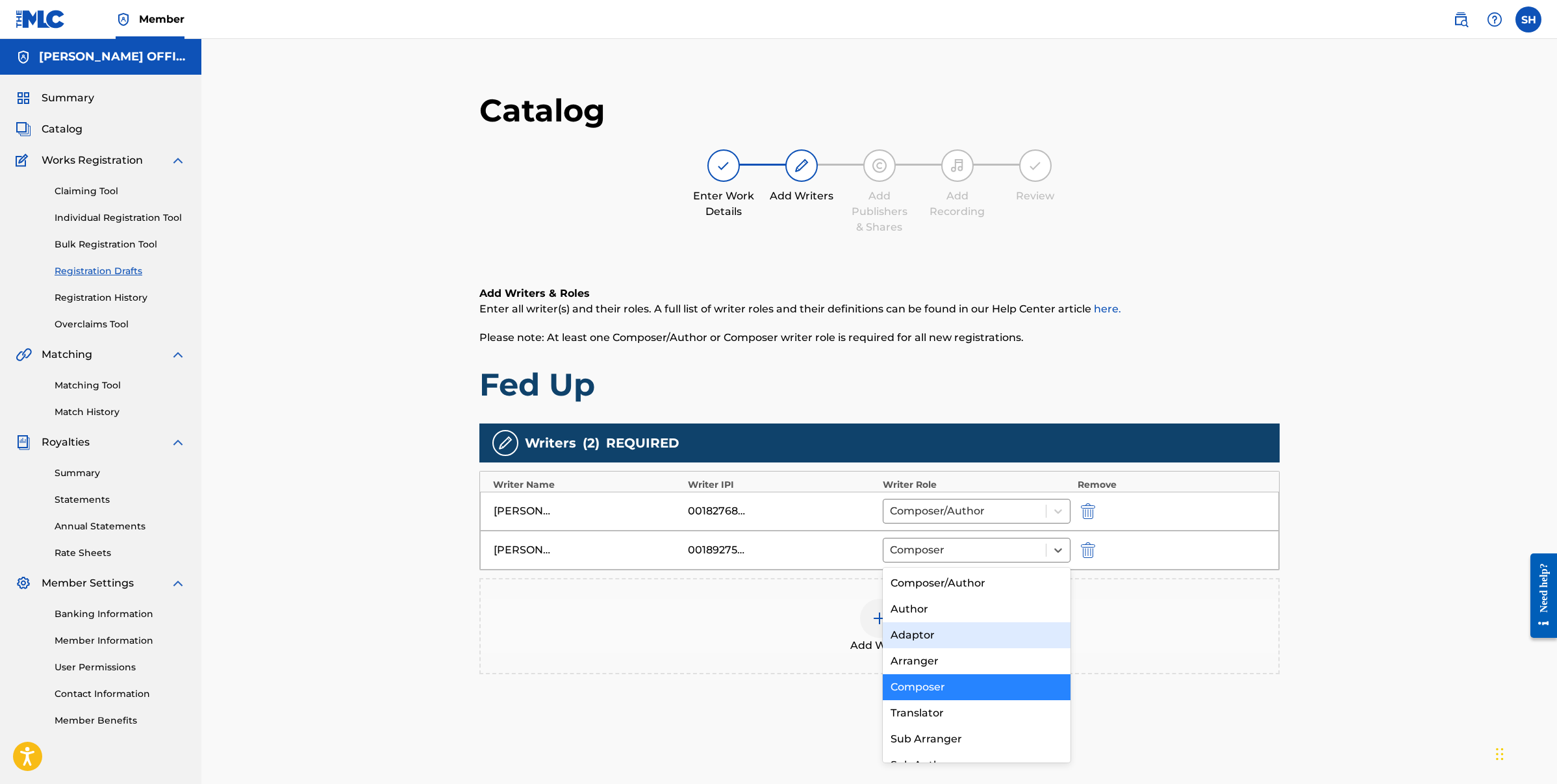
click at [1291, 675] on main "Catalog Enter Work Details Add Writers Add Publishers & Shares Add Recording Re…" at bounding box center [879, 464] width 878 height 784
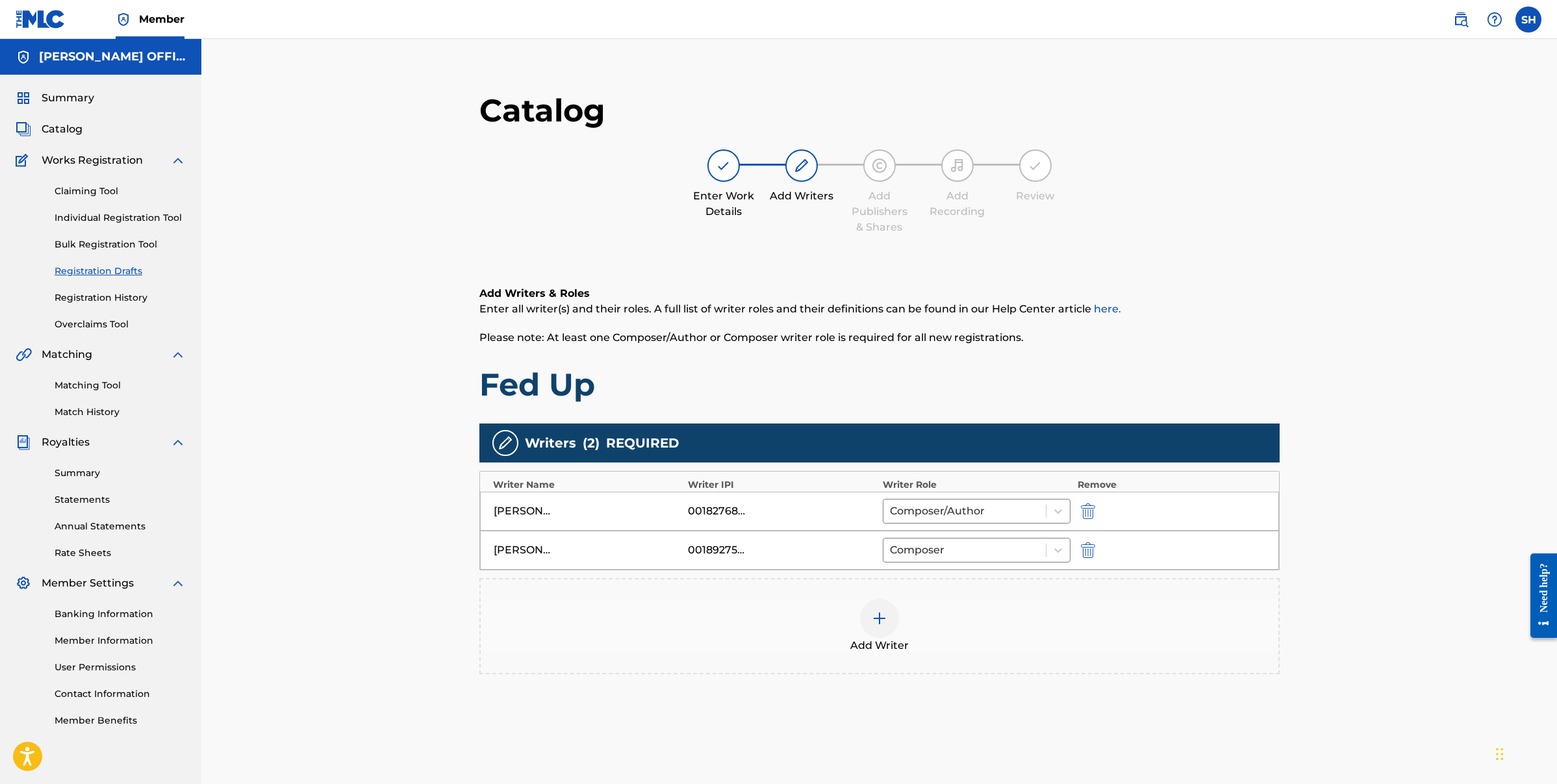
click at [879, 619] on img at bounding box center [880, 619] width 16 height 16
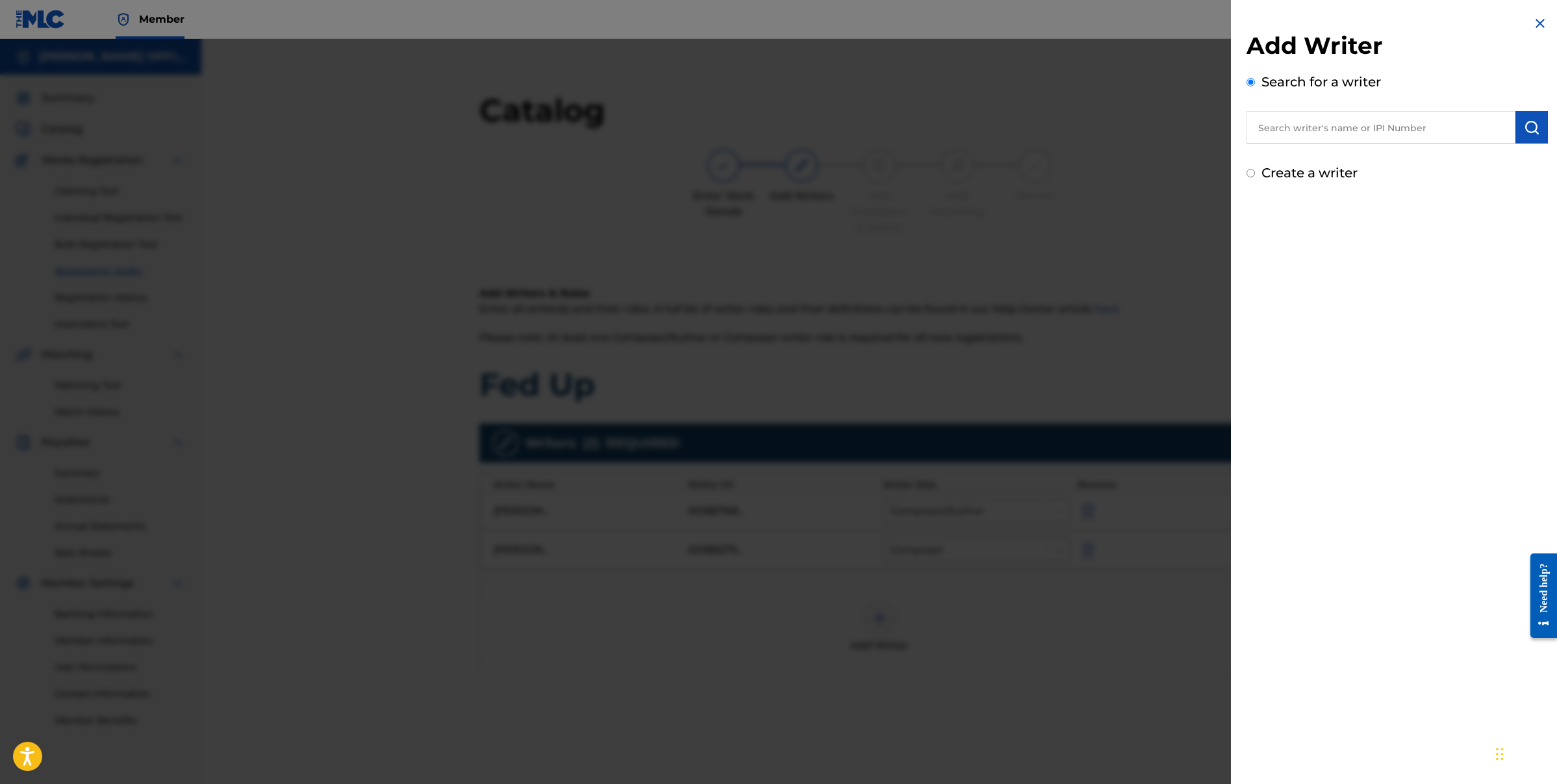
click at [1306, 133] on input "text" at bounding box center [1381, 128] width 269 height 33
type input "[PERSON_NAME]"
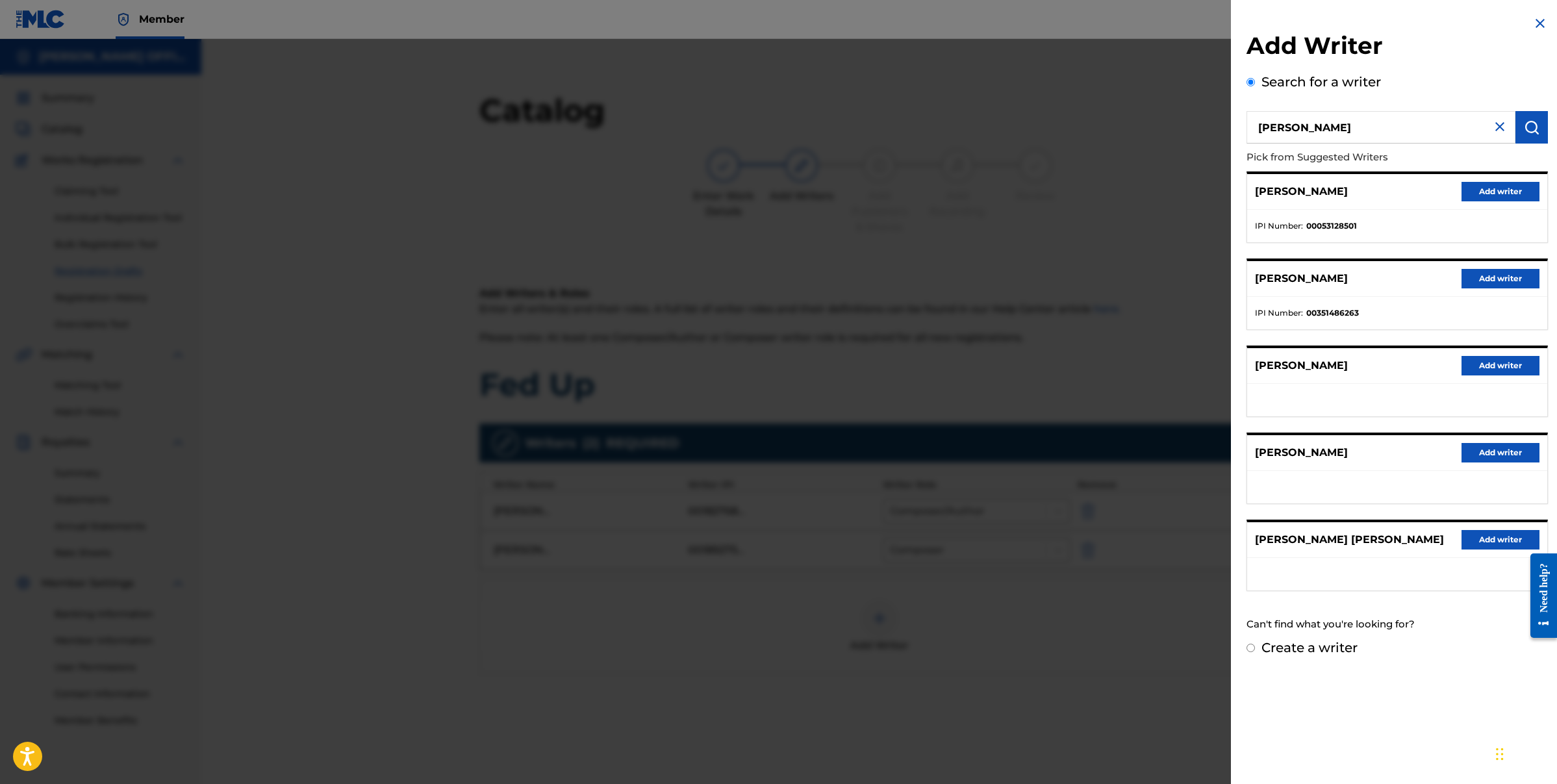
click at [1471, 34] on h2 "Add Writer" at bounding box center [1397, 48] width 302 height 33
click at [1492, 125] on img at bounding box center [1500, 127] width 16 height 16
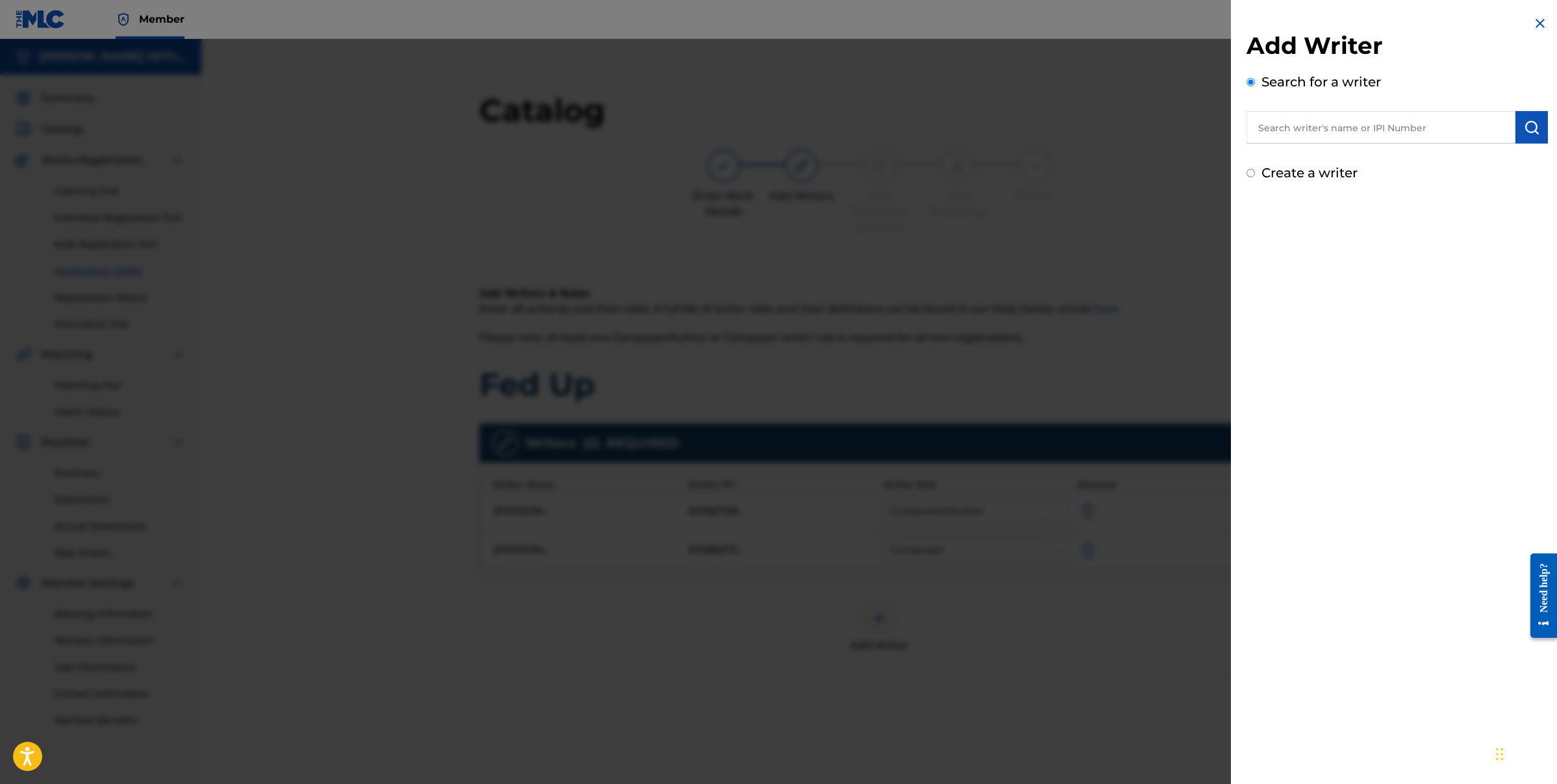
click at [1250, 178] on div "Create a writer" at bounding box center [1397, 173] width 302 height 20
click at [1250, 175] on input "Create a writer" at bounding box center [1250, 173] width 8 height 8
radio input "false"
radio input "true"
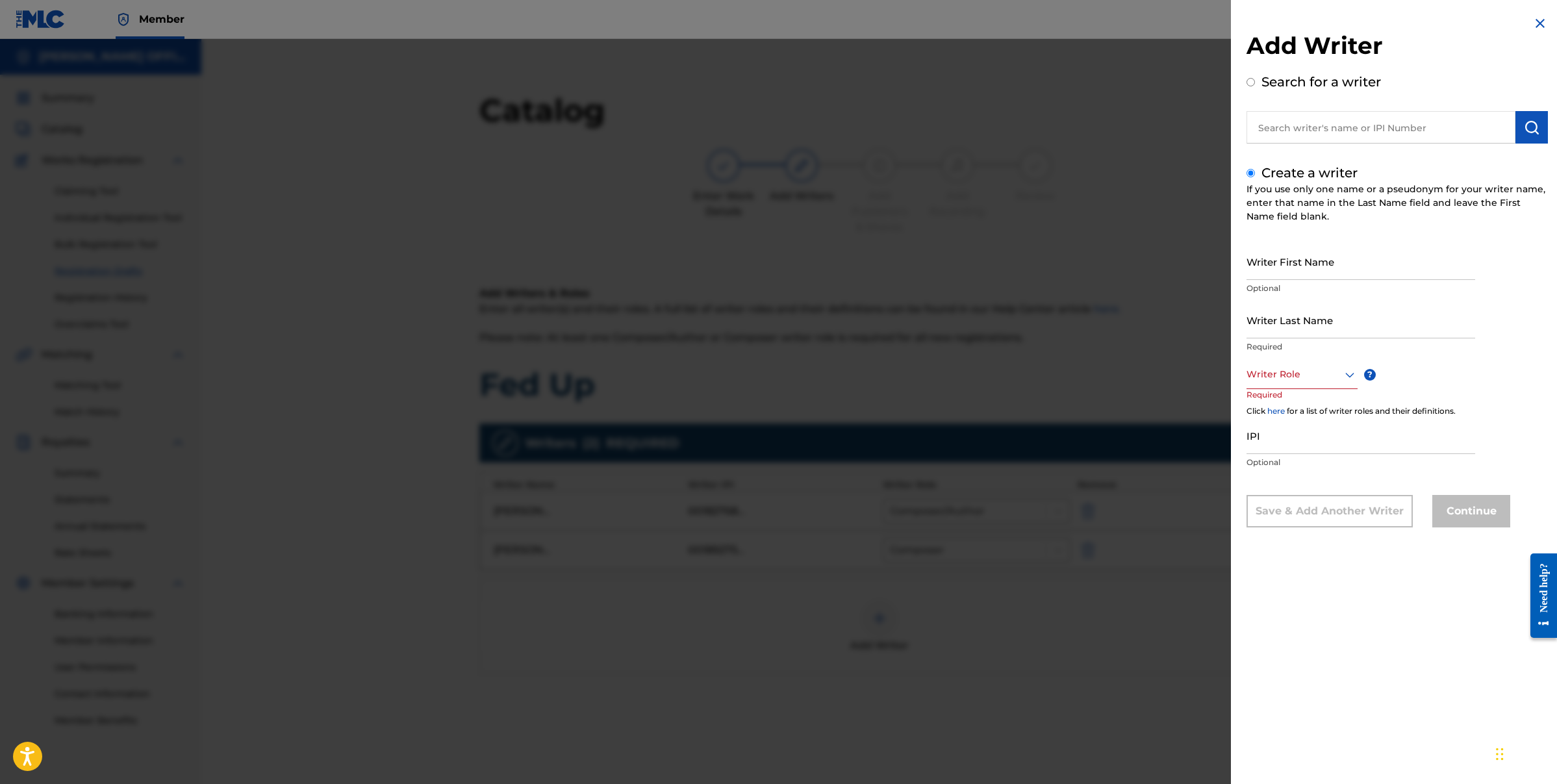
click at [1345, 278] on input "Writer First Name" at bounding box center [1360, 261] width 229 height 37
type input "[PERSON_NAME]"
click at [1294, 382] on div at bounding box center [1302, 374] width 111 height 16
click at [1276, 527] on div "Composer" at bounding box center [1302, 520] width 110 height 29
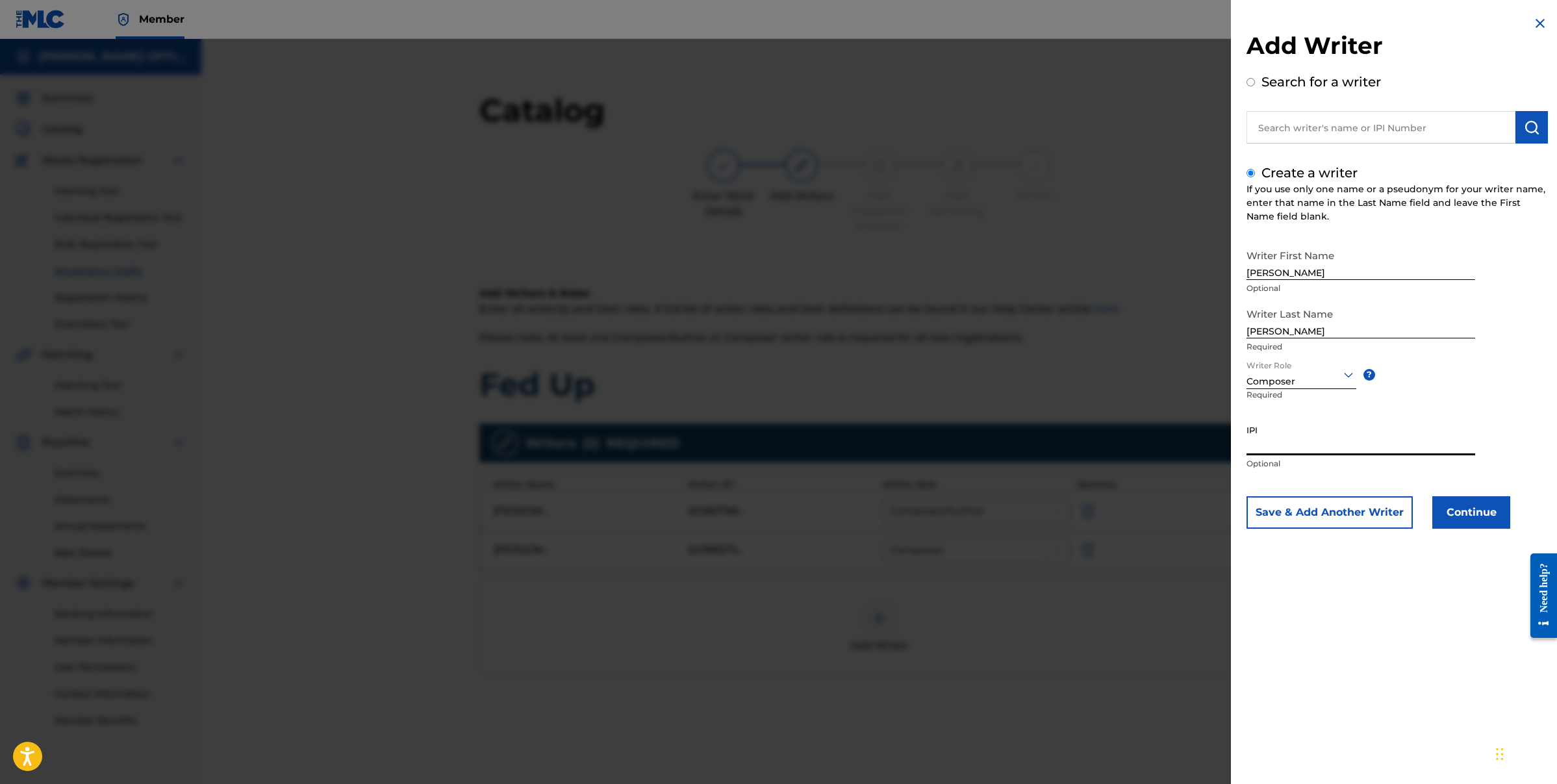
click at [1291, 444] on input "IPI" at bounding box center [1360, 436] width 229 height 37
click at [1325, 514] on button "Save & Add Another Writer" at bounding box center [1329, 512] width 166 height 33
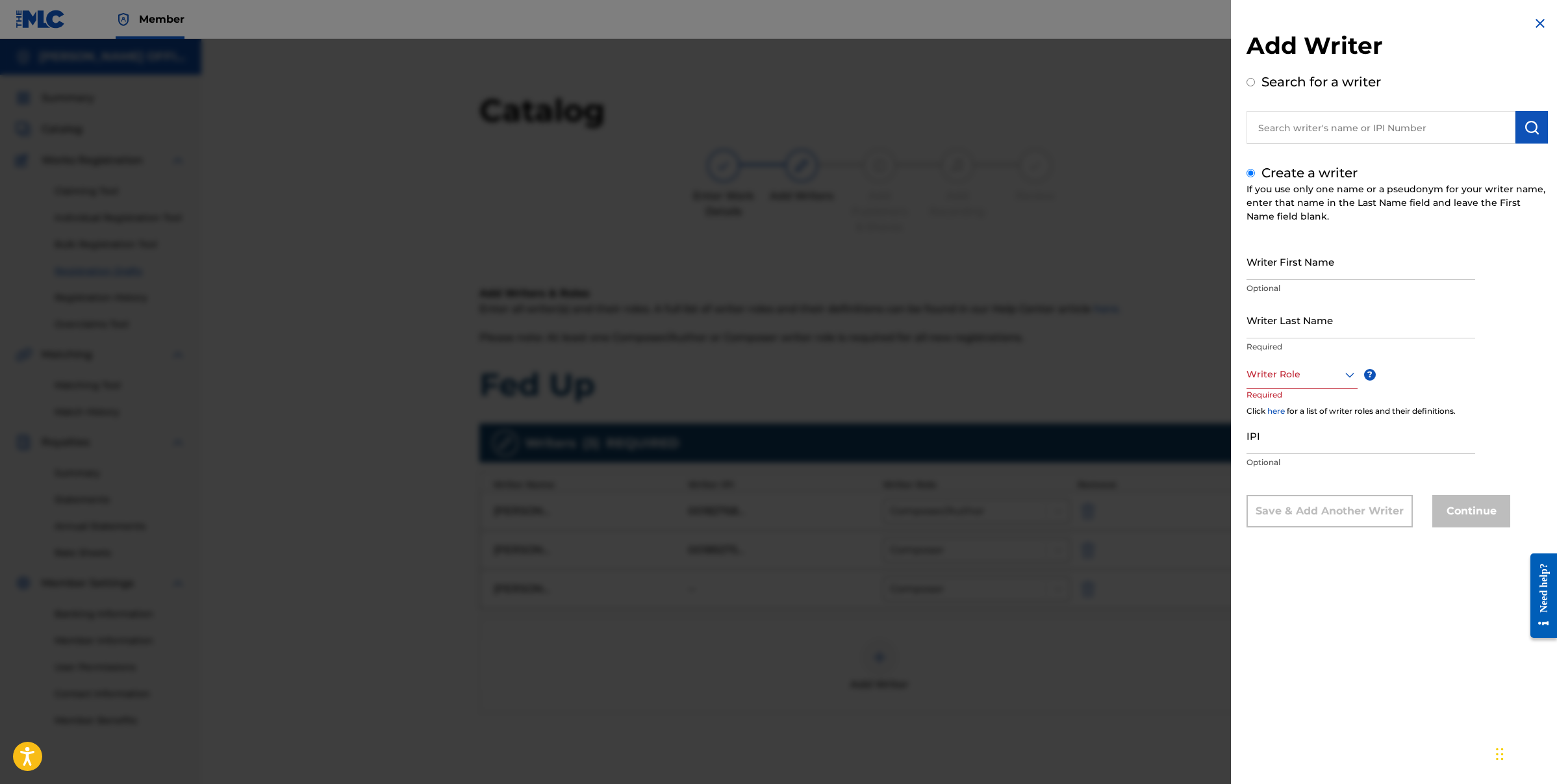
click at [1534, 29] on img at bounding box center [1540, 23] width 16 height 16
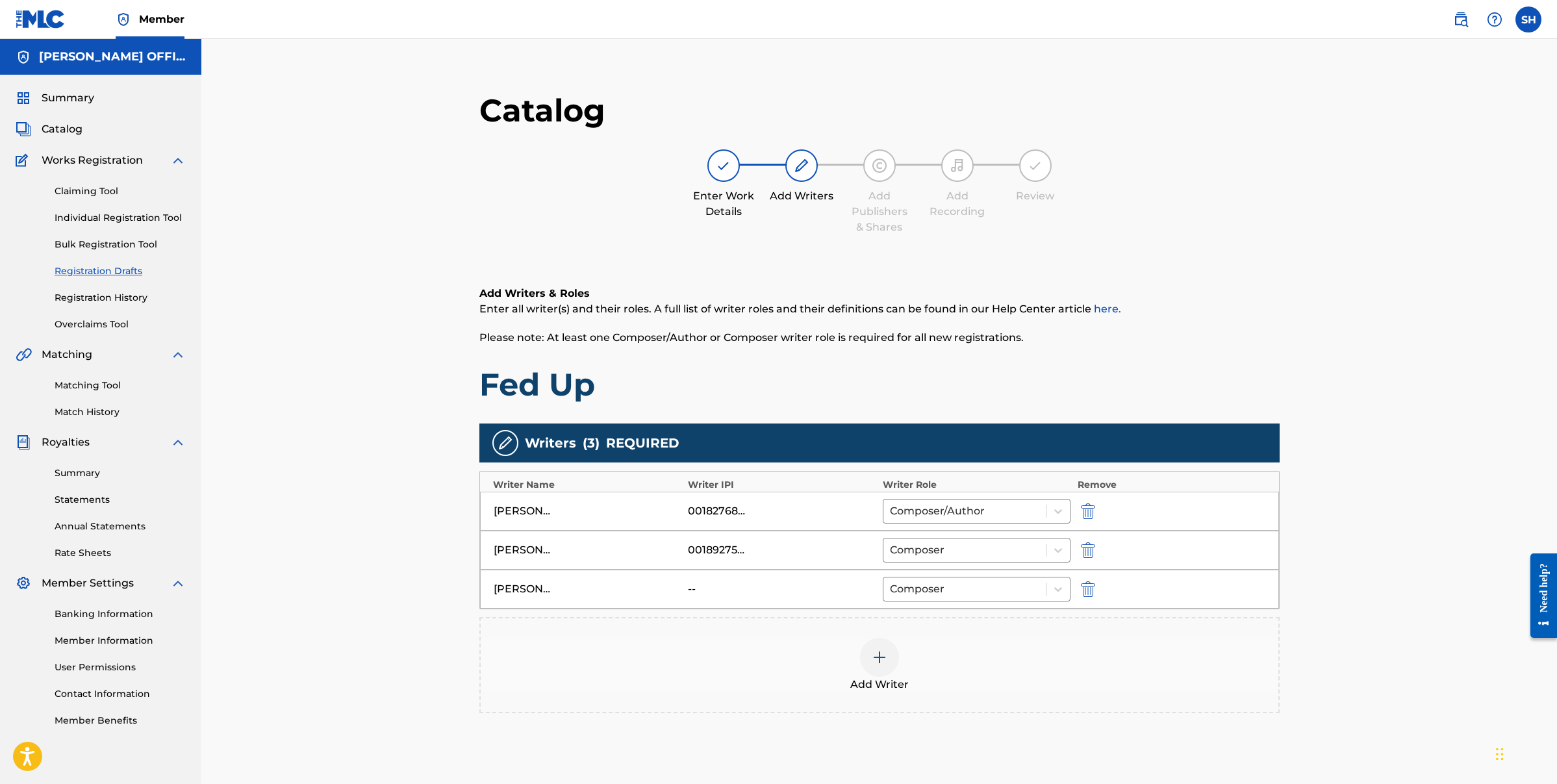
click at [700, 590] on div "--" at bounding box center [717, 589] width 59 height 16
click at [516, 587] on div "[PERSON_NAME]" at bounding box center [523, 589] width 59 height 16
click at [1089, 588] on img "submit" at bounding box center [1088, 589] width 14 height 16
click at [1089, 546] on img "submit" at bounding box center [1088, 550] width 14 height 16
click at [867, 576] on div at bounding box center [880, 580] width 39 height 39
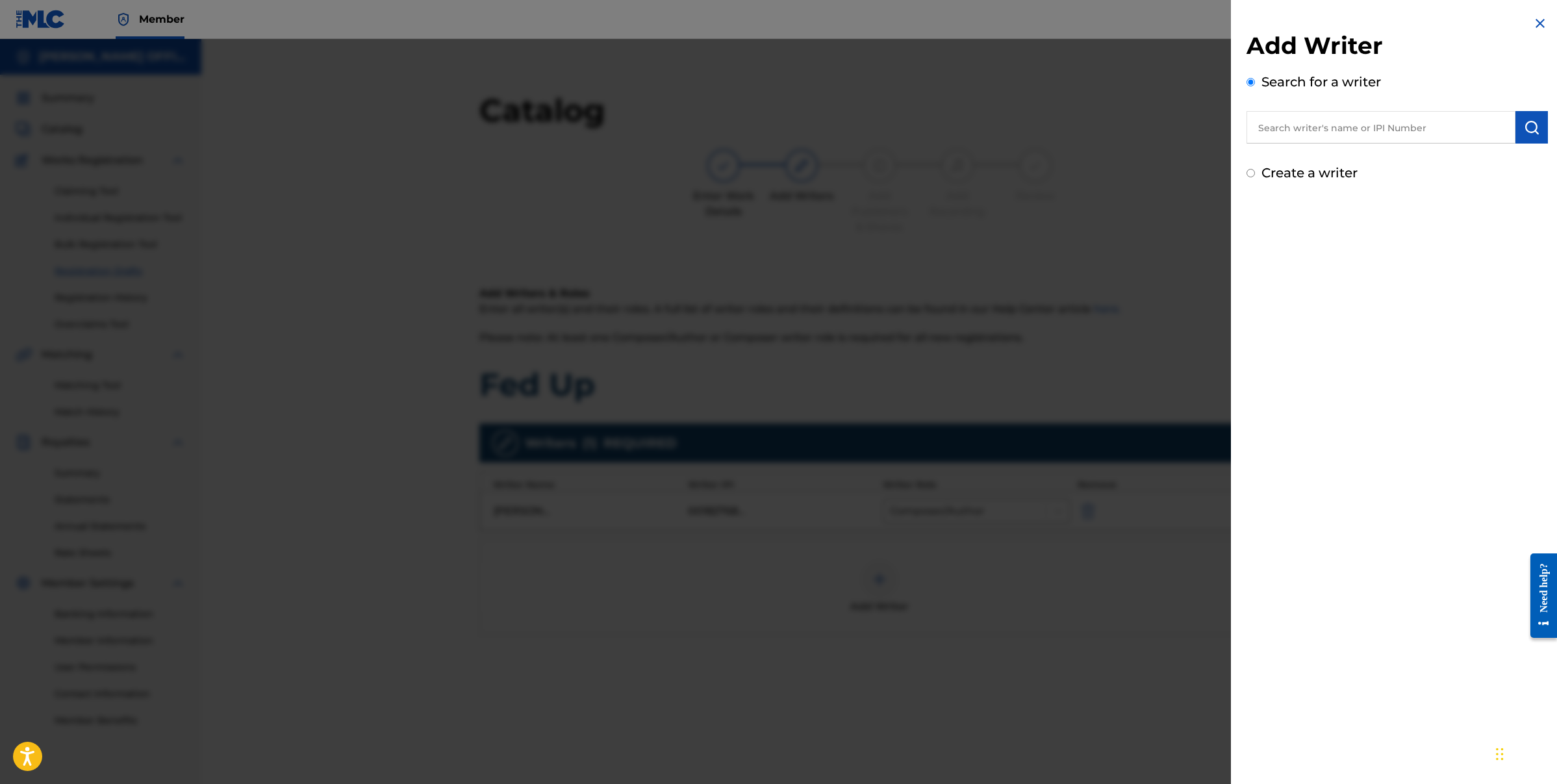
click at [1250, 173] on input "Create a writer" at bounding box center [1250, 173] width 8 height 8
radio input "false"
radio input "true"
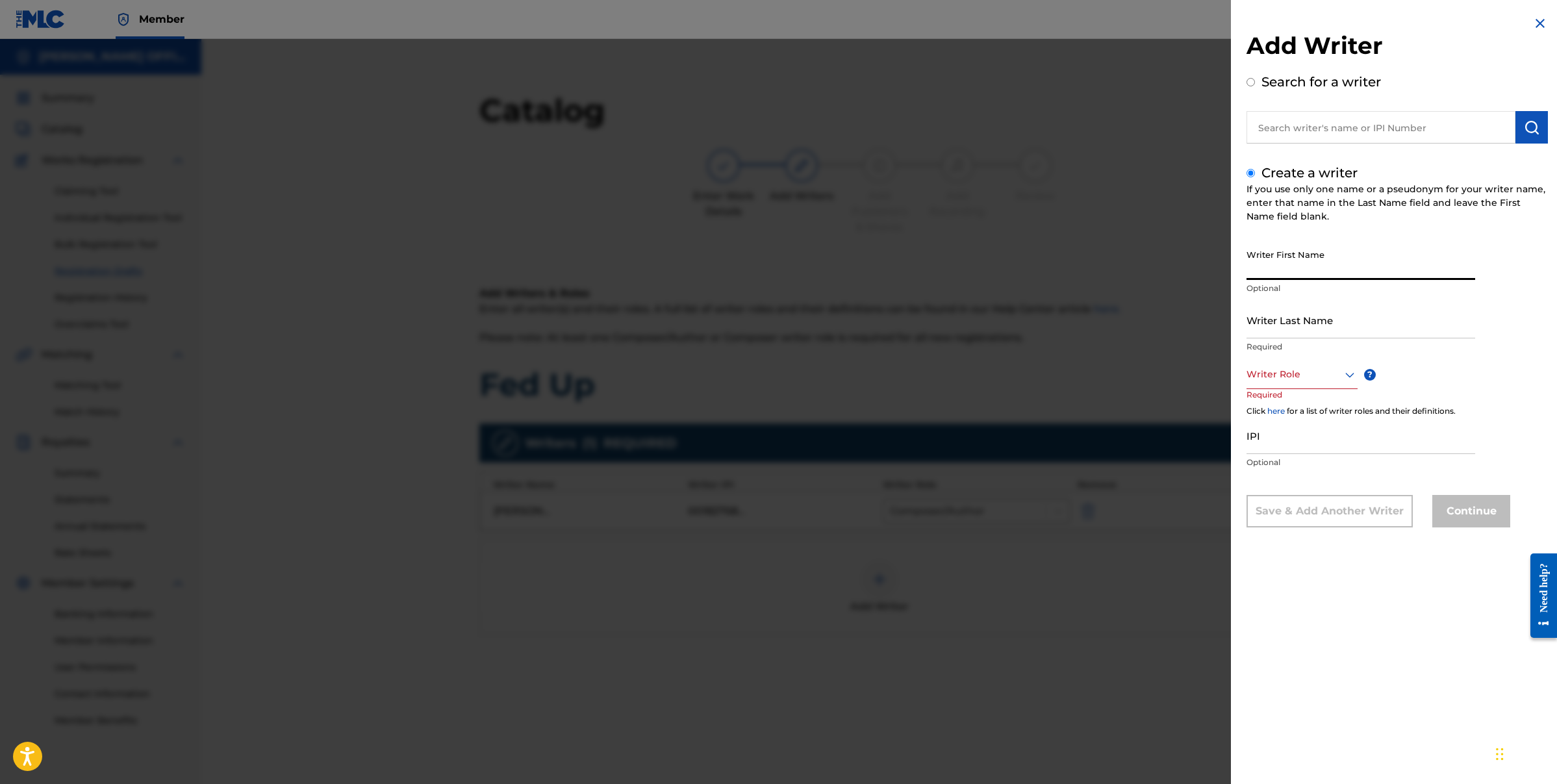
click at [1271, 279] on input "Writer First Name" at bounding box center [1360, 261] width 229 height 37
click at [1270, 278] on input "Writer First Name" at bounding box center [1360, 261] width 229 height 37
drag, startPoint x: 1346, startPoint y: 275, endPoint x: 1298, endPoint y: 272, distance: 48.1
click at [1298, 272] on input "[PERSON_NAME]" at bounding box center [1360, 261] width 229 height 37
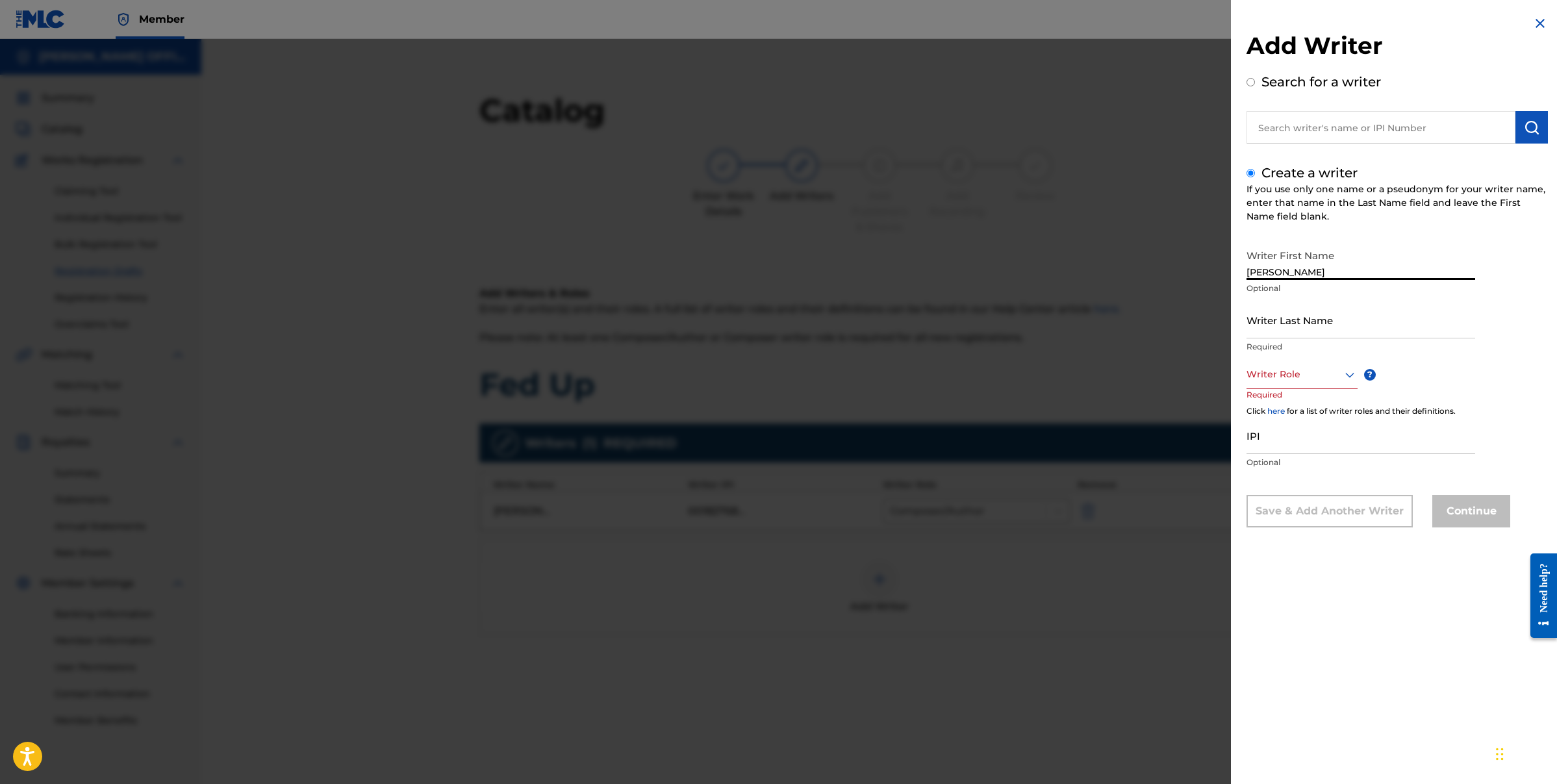
type input "[PERSON_NAME]"
click at [1295, 324] on input "Writer Last Name" at bounding box center [1360, 320] width 229 height 37
type input "[PERSON_NAME]"
click at [1289, 380] on div at bounding box center [1302, 374] width 111 height 16
click at [1285, 520] on div "Composer" at bounding box center [1302, 520] width 110 height 29
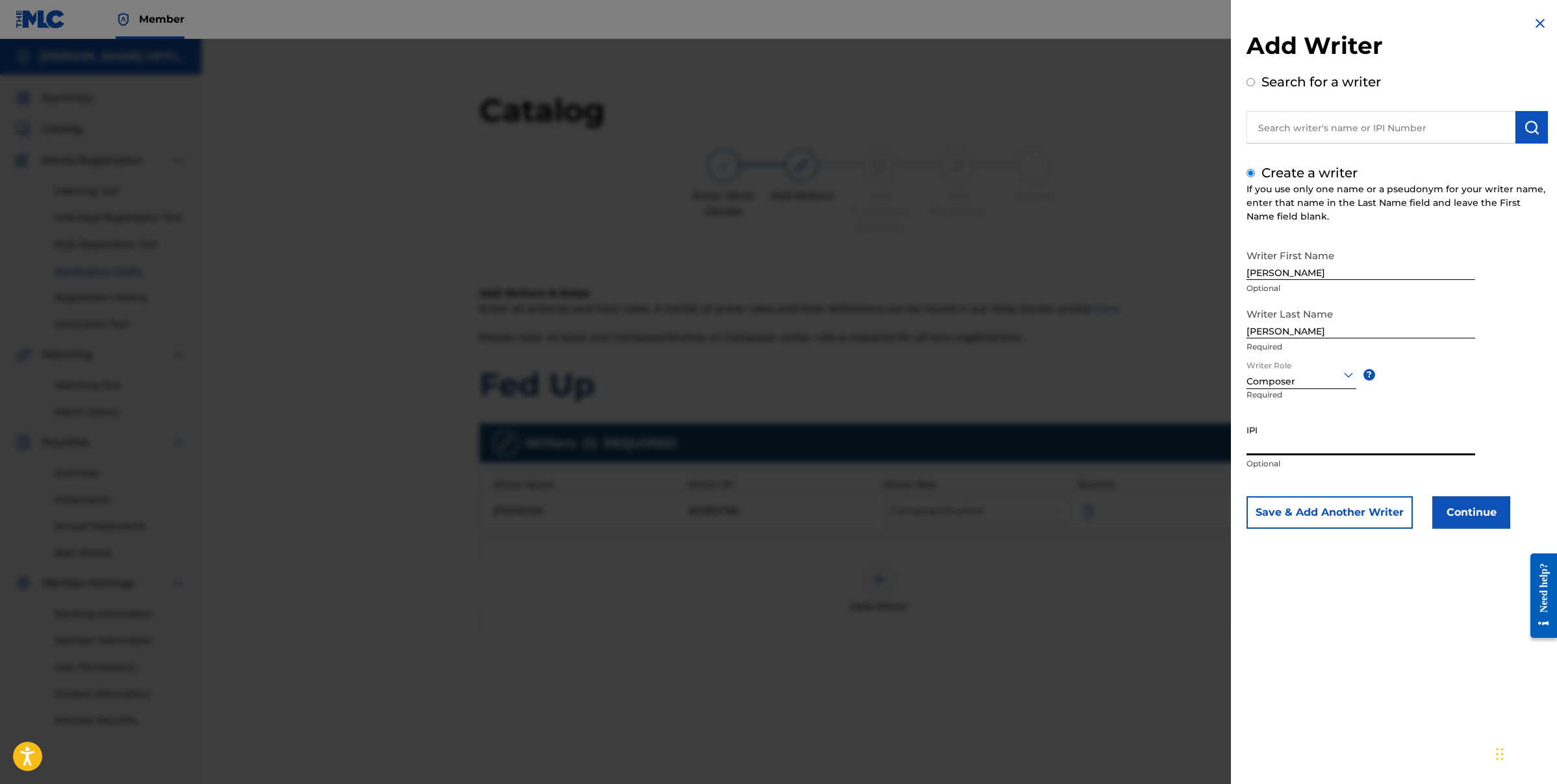
click at [1282, 449] on input "IPI" at bounding box center [1360, 436] width 229 height 37
click at [1273, 449] on input "IPI" at bounding box center [1360, 436] width 229 height 37
paste input "00189275717"
type input "00189275717"
click at [1494, 516] on button "Continue" at bounding box center [1472, 512] width 78 height 33
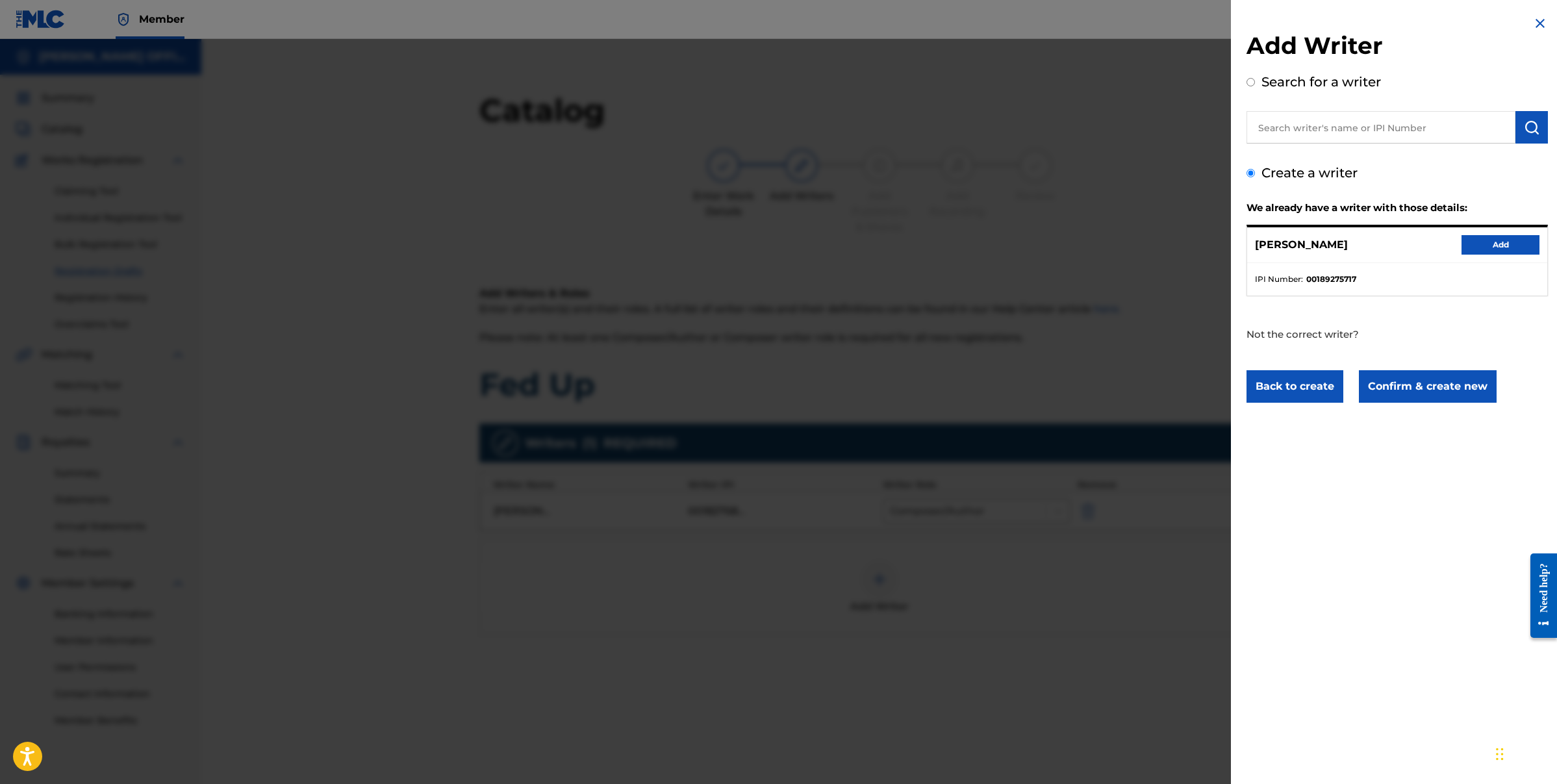
click at [1484, 243] on button "Add" at bounding box center [1501, 245] width 78 height 20
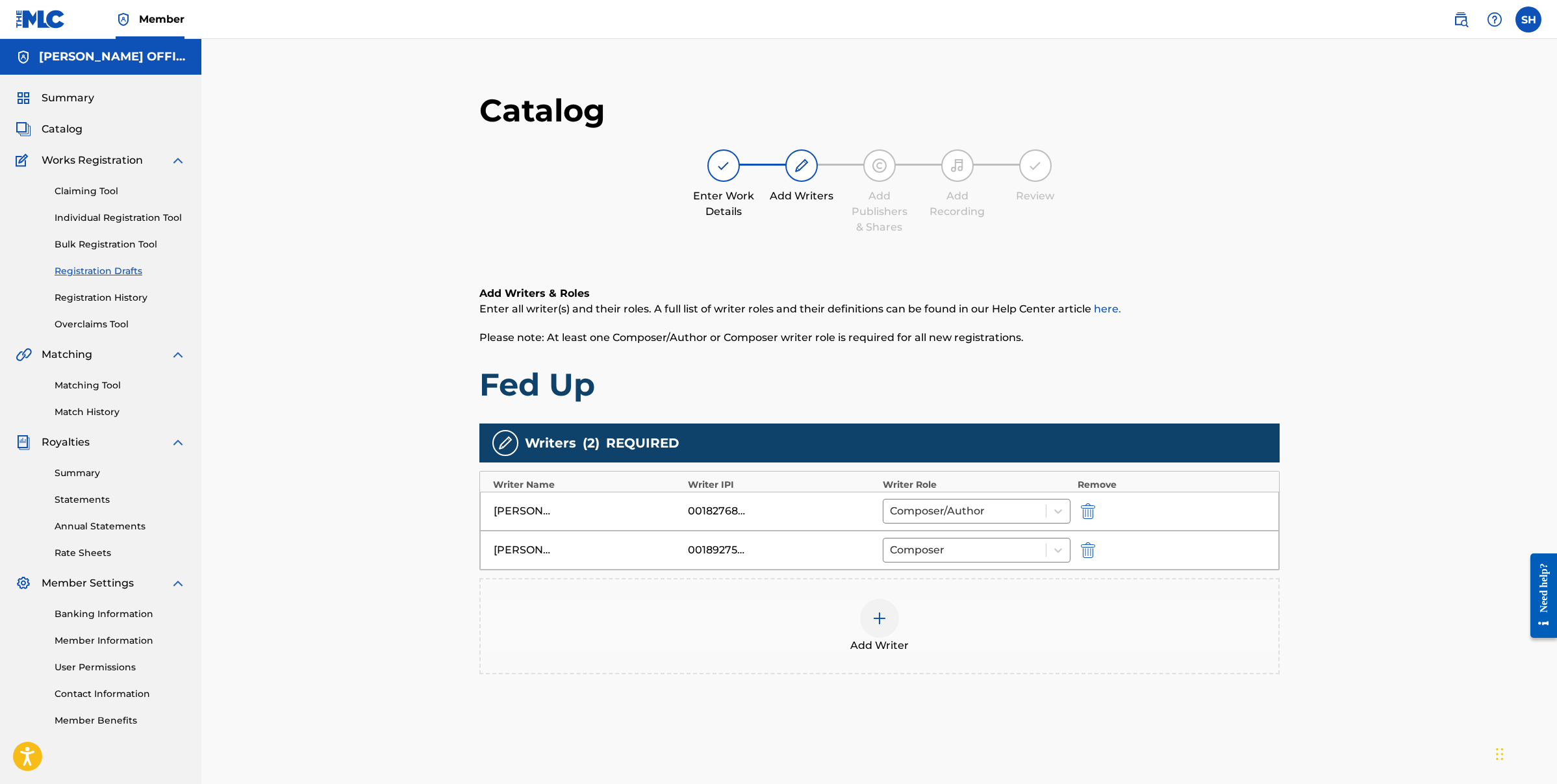
click at [876, 616] on img at bounding box center [880, 619] width 16 height 16
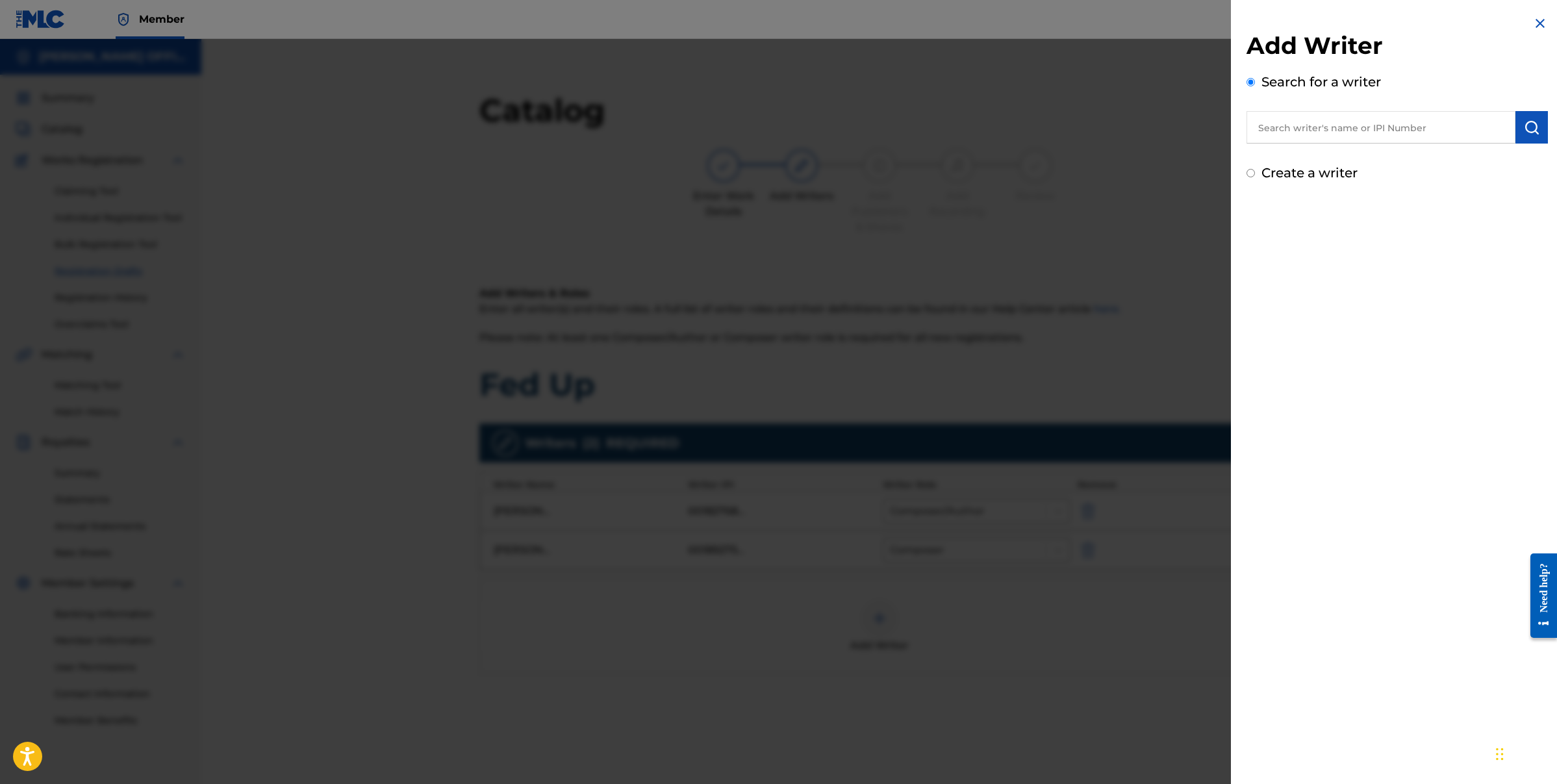
click at [1253, 165] on div "Create a writer" at bounding box center [1397, 173] width 302 height 20
click at [1253, 169] on input "Create a writer" at bounding box center [1250, 173] width 8 height 8
radio input "false"
radio input "true"
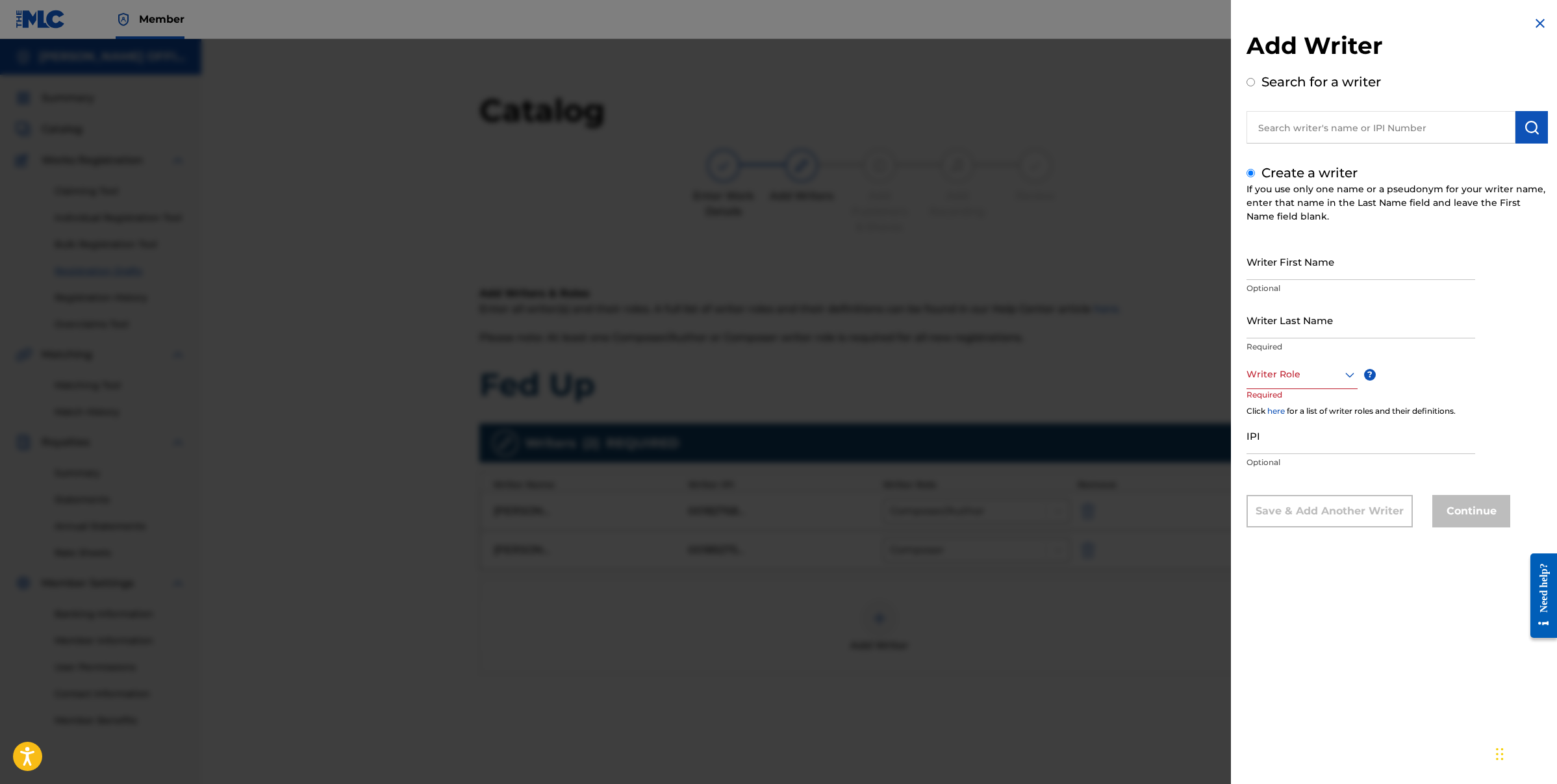
click at [1366, 281] on div "Writer First Name Optional" at bounding box center [1360, 272] width 229 height 59
click at [1366, 279] on input "Writer First Name" at bounding box center [1360, 261] width 229 height 37
type input "[PERSON_NAME]"
click at [1347, 377] on icon at bounding box center [1350, 375] width 16 height 16
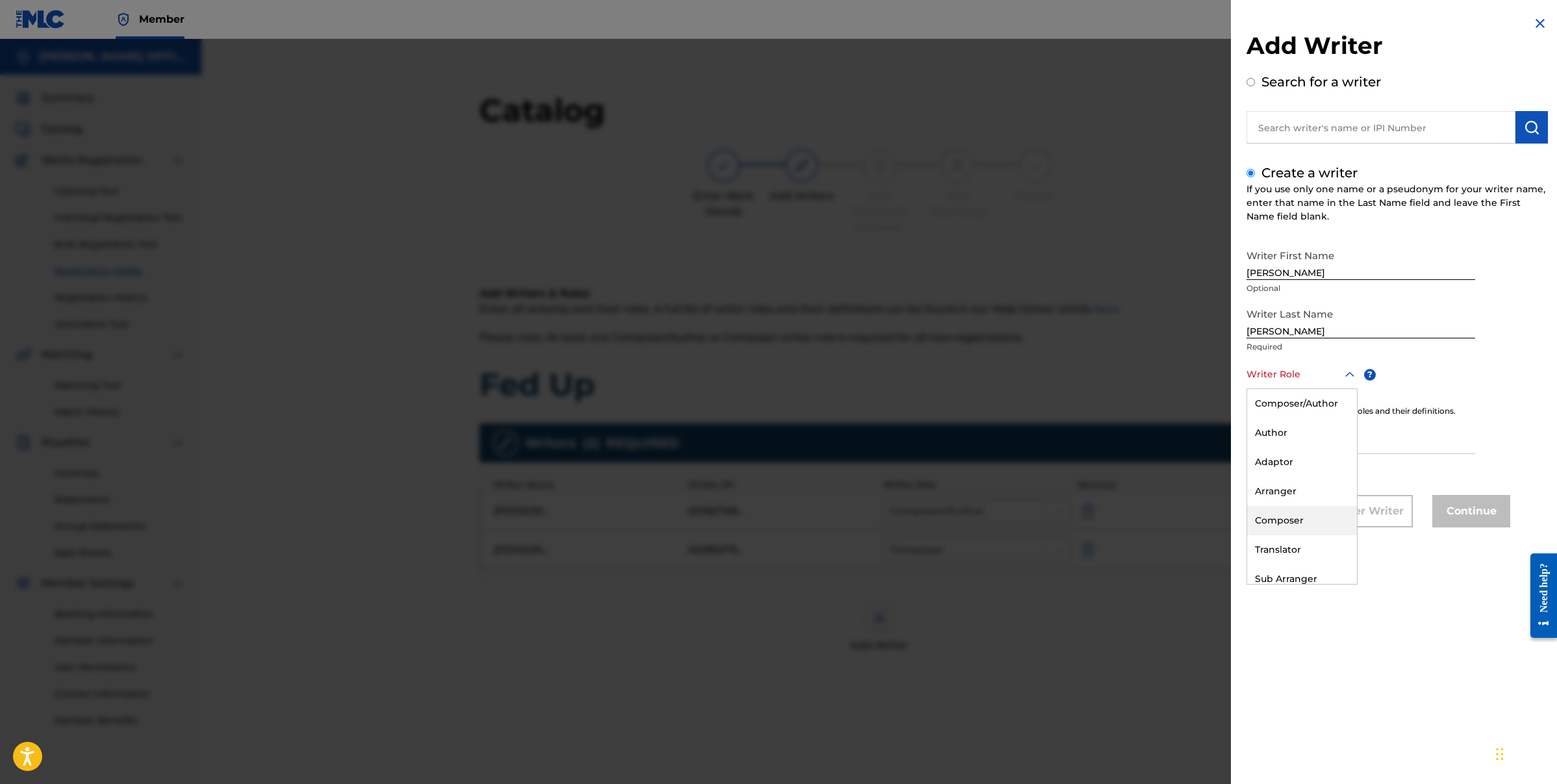
click at [1293, 529] on div "Composer" at bounding box center [1302, 520] width 110 height 29
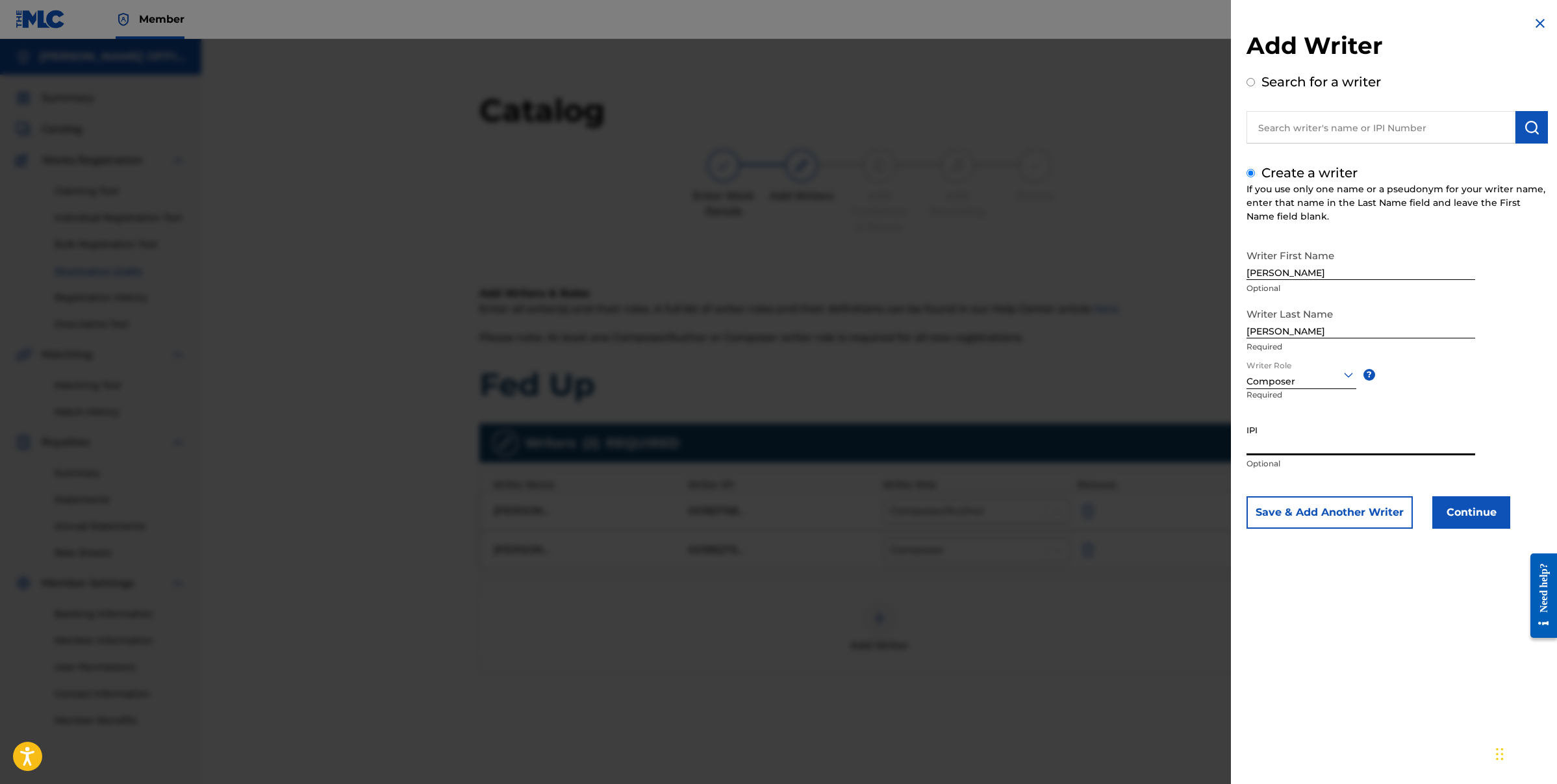
click at [1321, 448] on input "IPI" at bounding box center [1360, 436] width 229 height 37
paste input "00194259246"
type input "00194259246"
click at [1478, 507] on button "Continue" at bounding box center [1472, 512] width 78 height 33
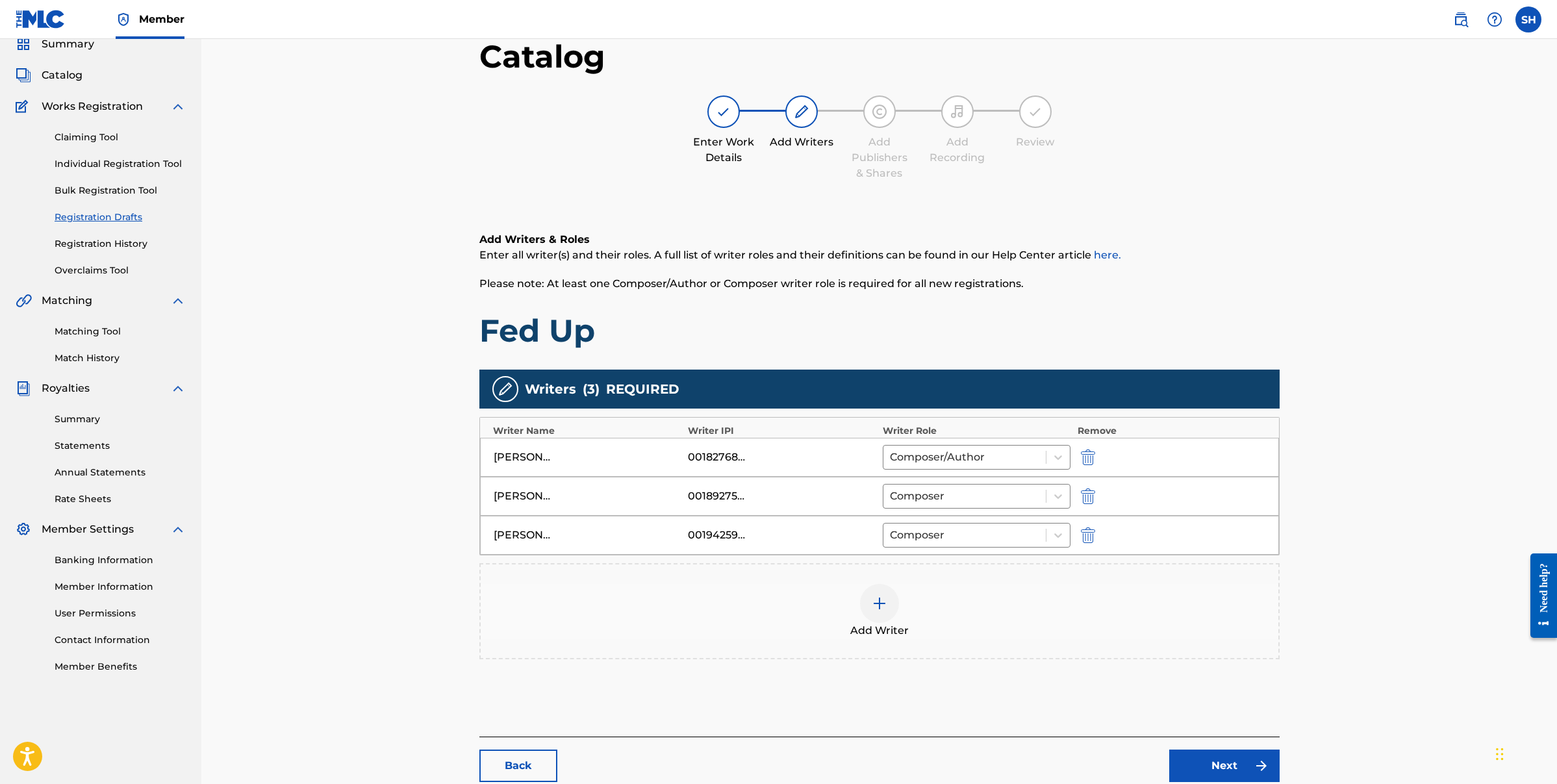
scroll to position [133, 0]
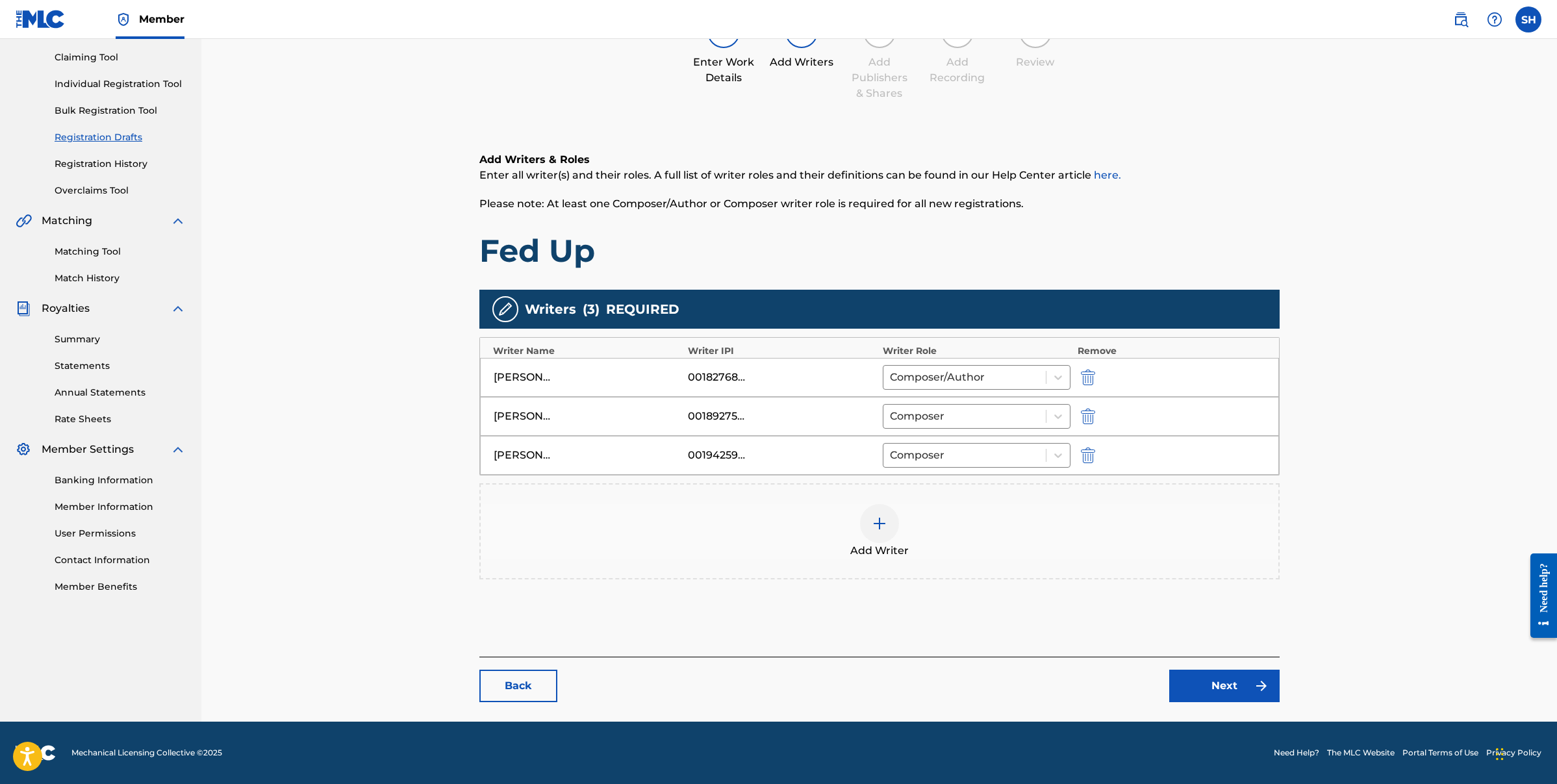
click at [1244, 692] on link "Next" at bounding box center [1225, 686] width 111 height 33
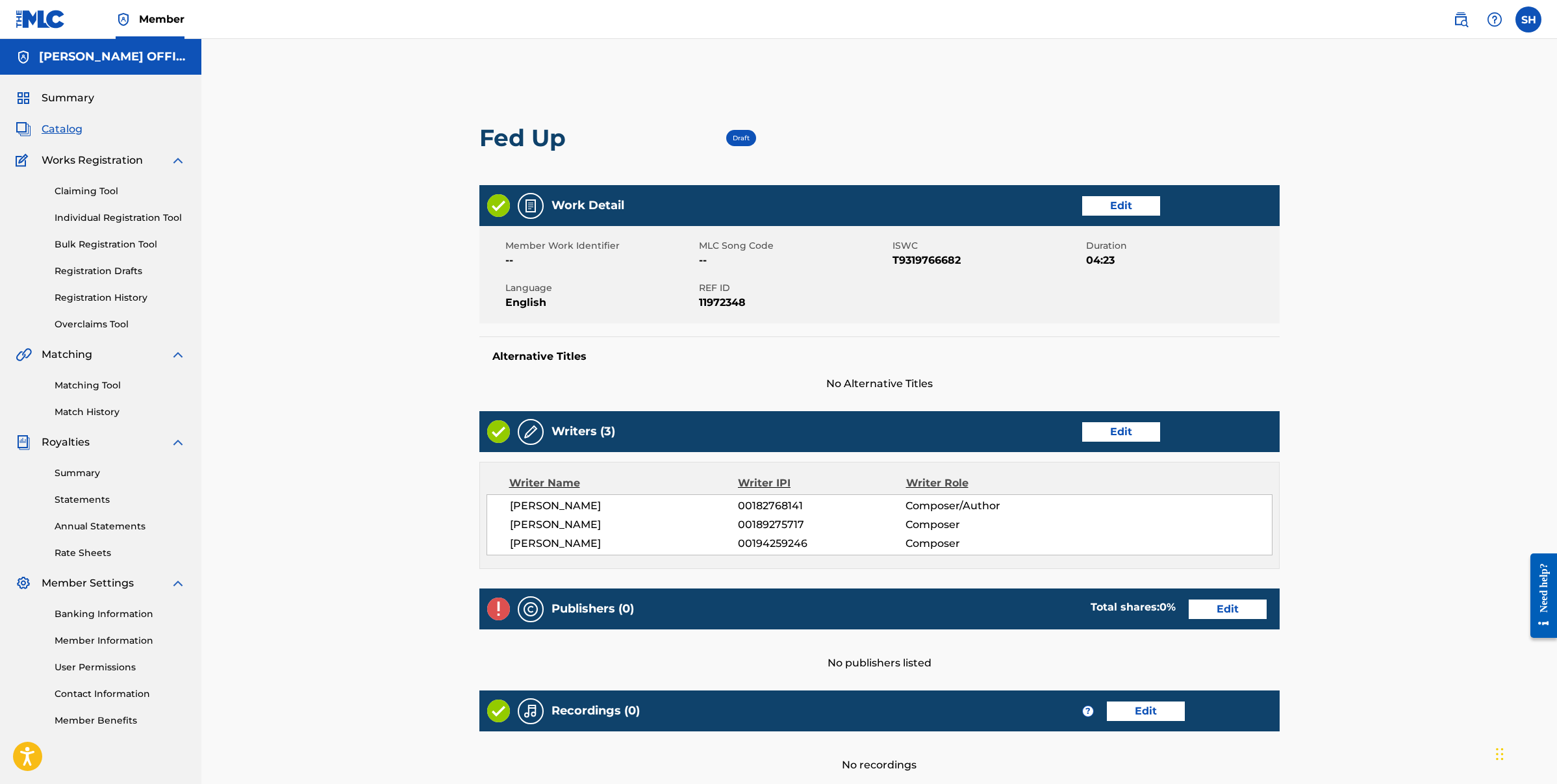
scroll to position [3, 0]
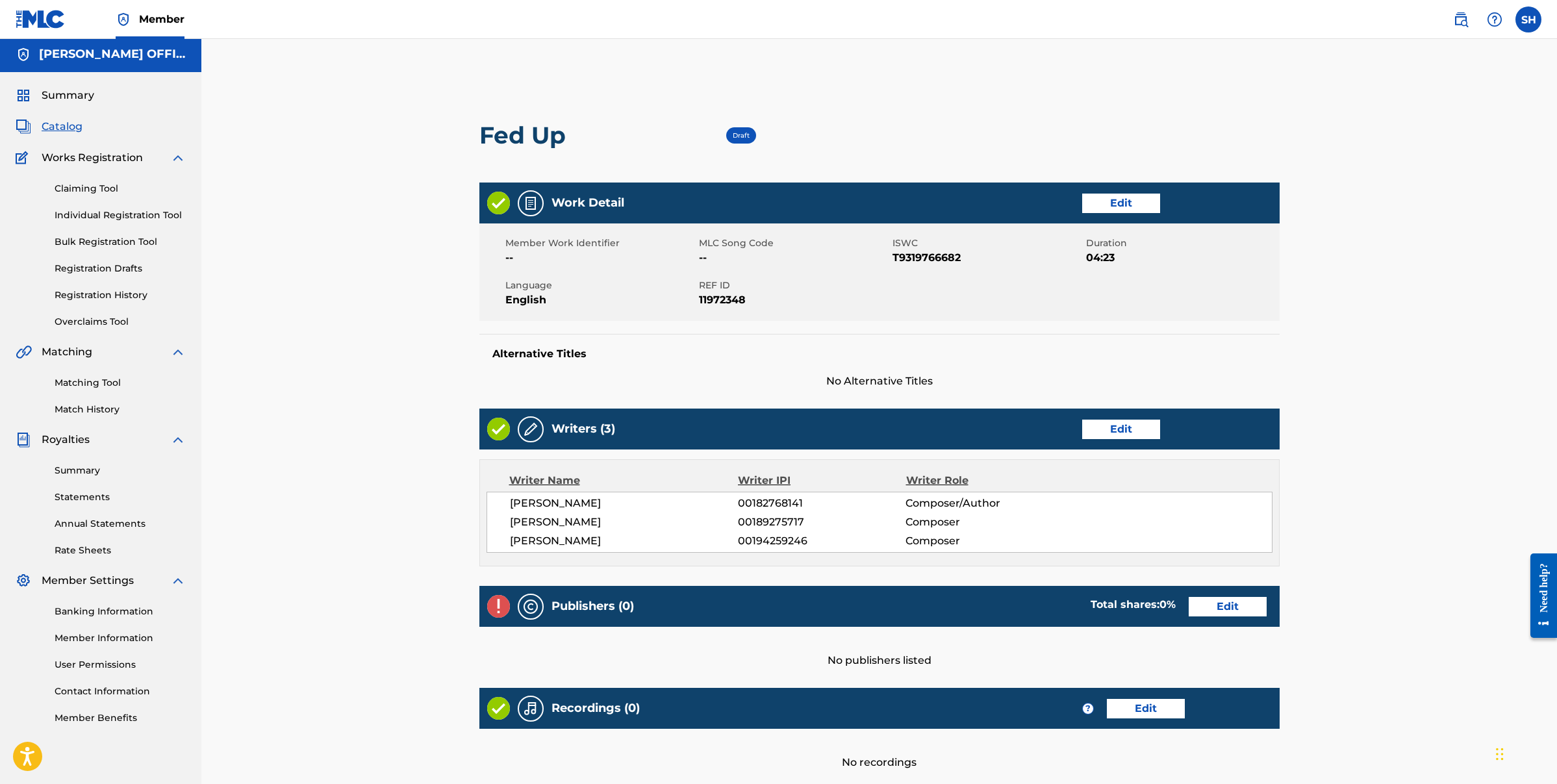
click at [1244, 611] on link "Edit" at bounding box center [1228, 607] width 78 height 20
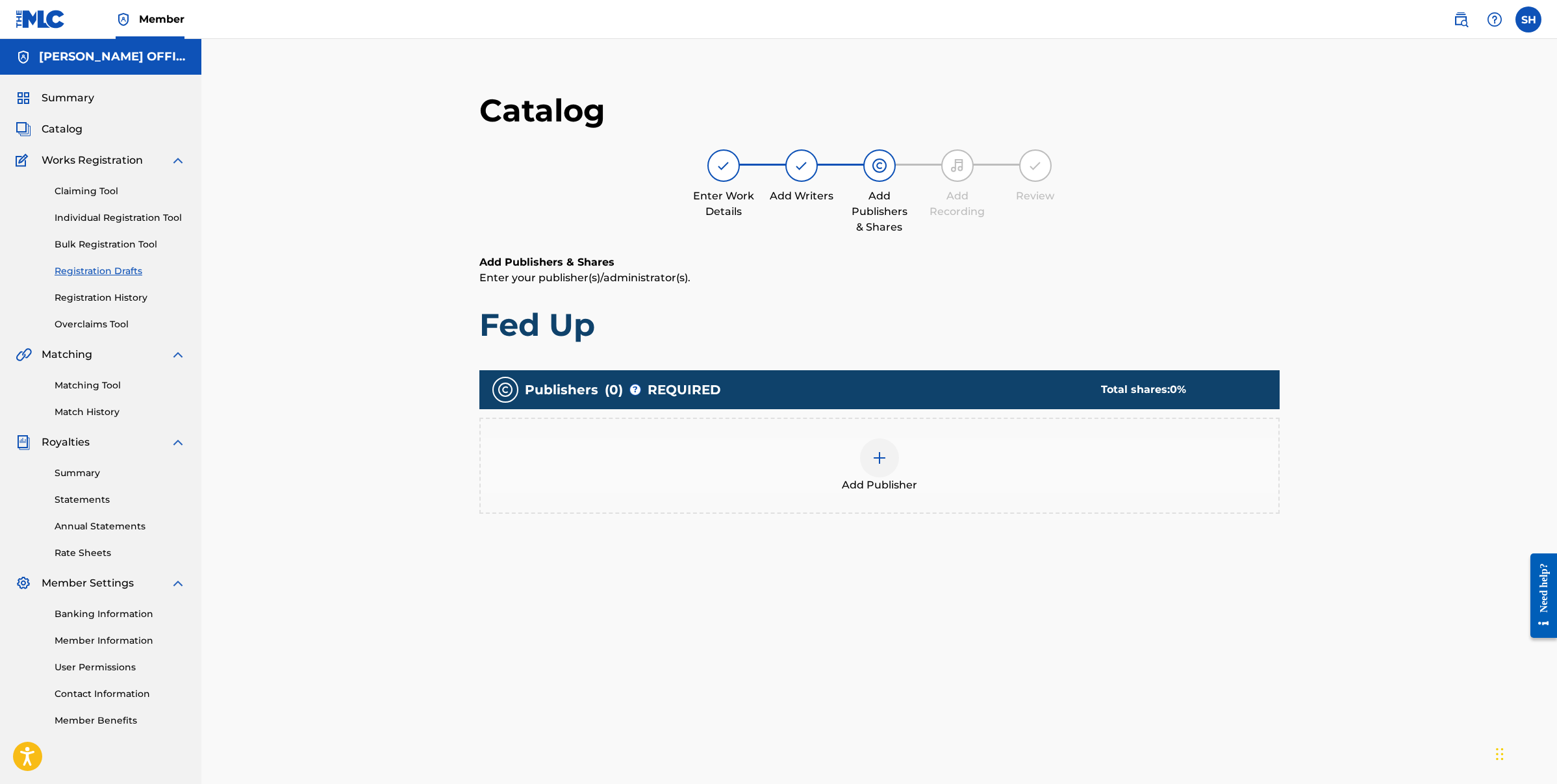
click at [899, 463] on div "Add Publisher" at bounding box center [879, 466] width 798 height 55
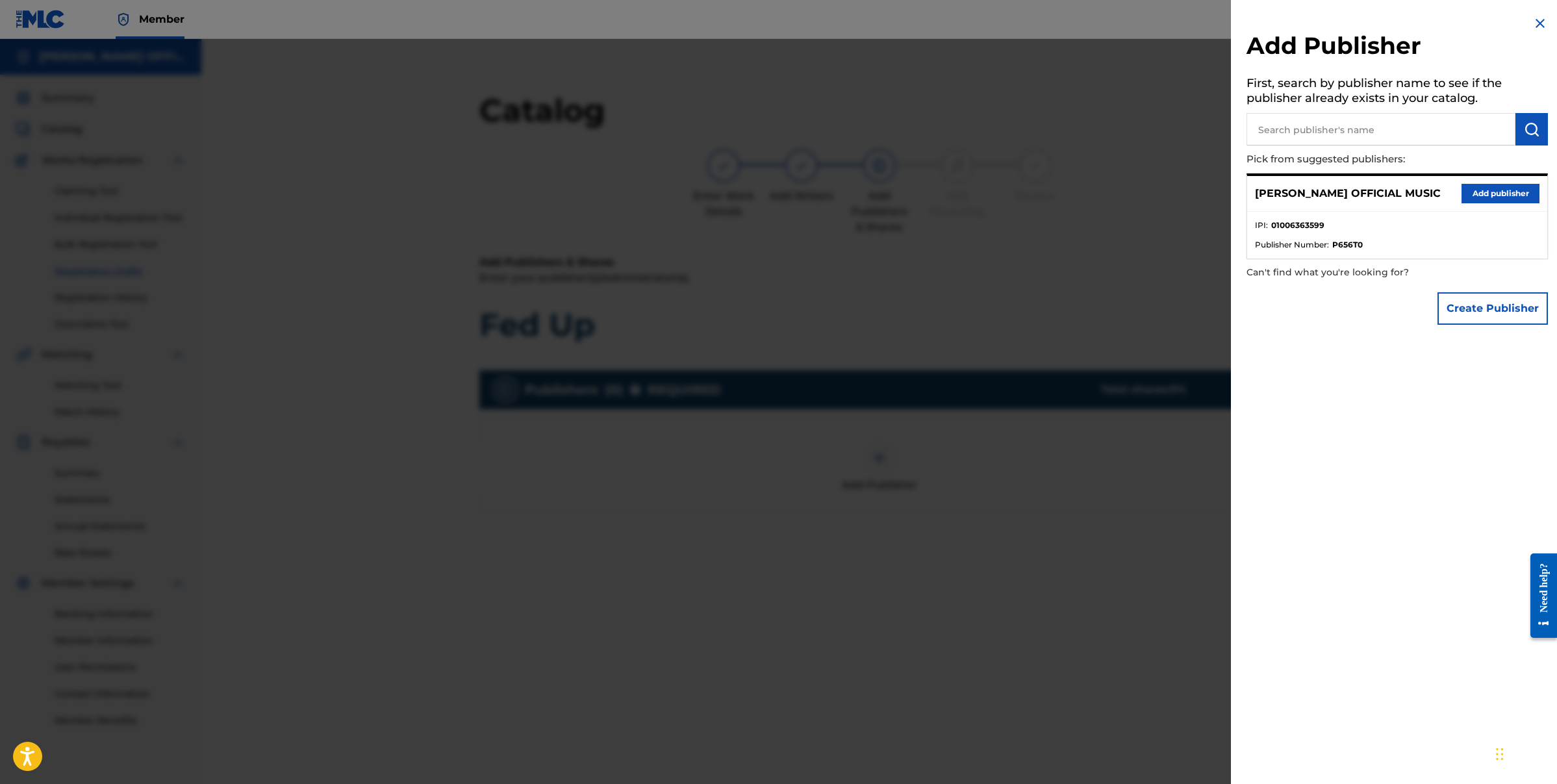
click at [1487, 195] on button "Add publisher" at bounding box center [1501, 193] width 78 height 20
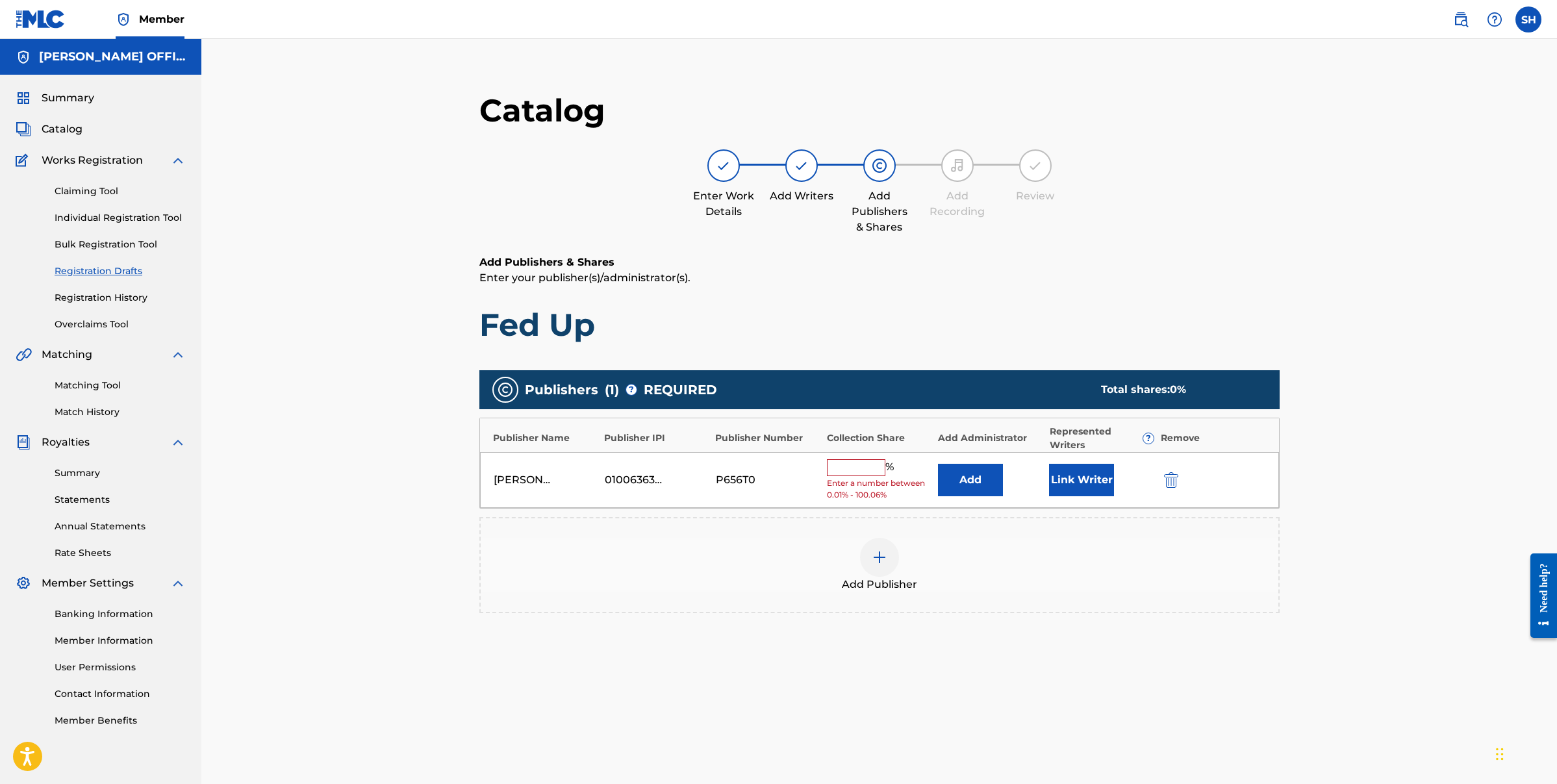
click at [846, 465] on input "text" at bounding box center [856, 468] width 59 height 17
type input "100"
click at [1097, 471] on button "Link Writer" at bounding box center [1082, 475] width 65 height 33
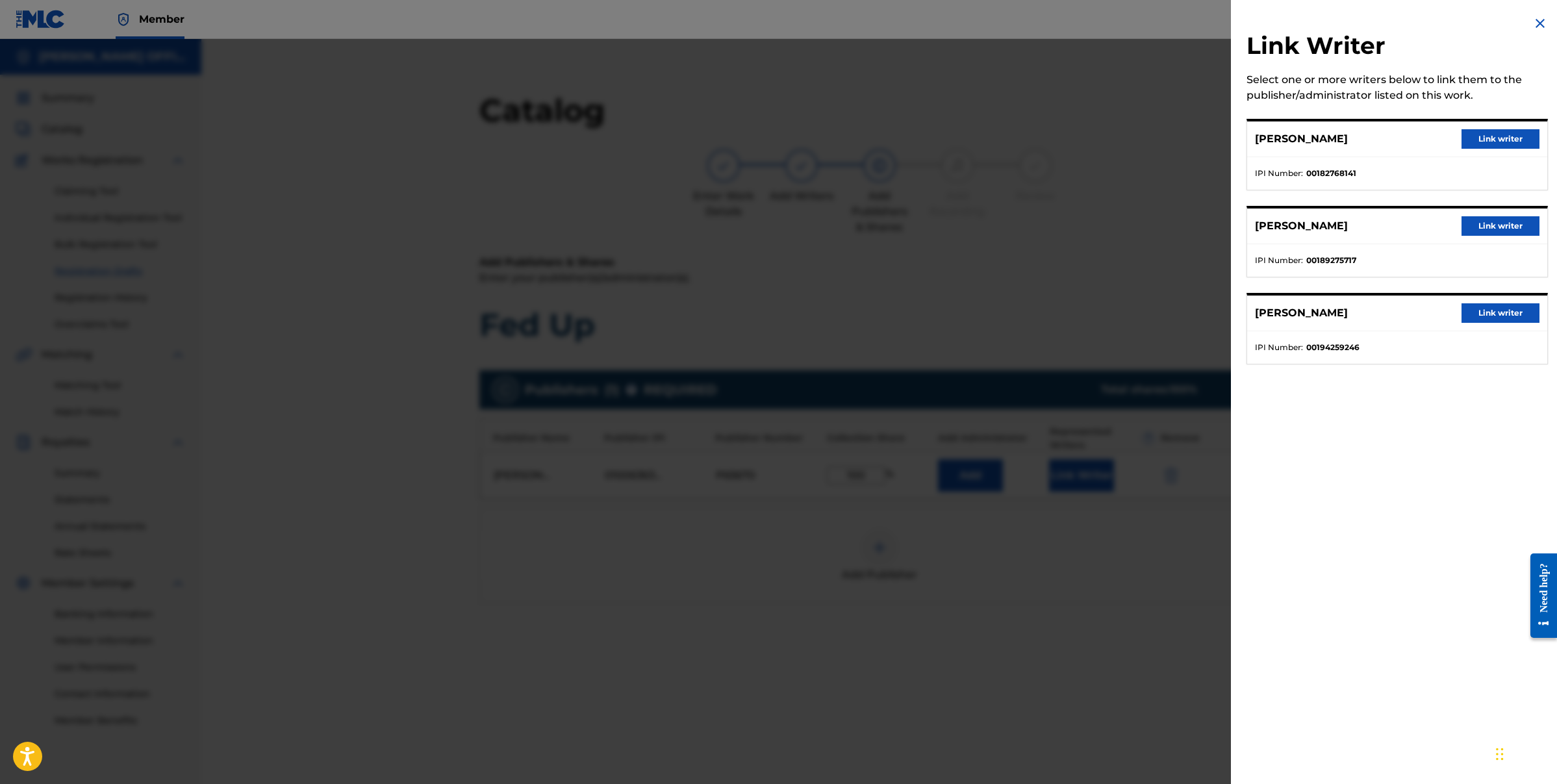
click at [1511, 139] on button "Link writer" at bounding box center [1501, 139] width 78 height 20
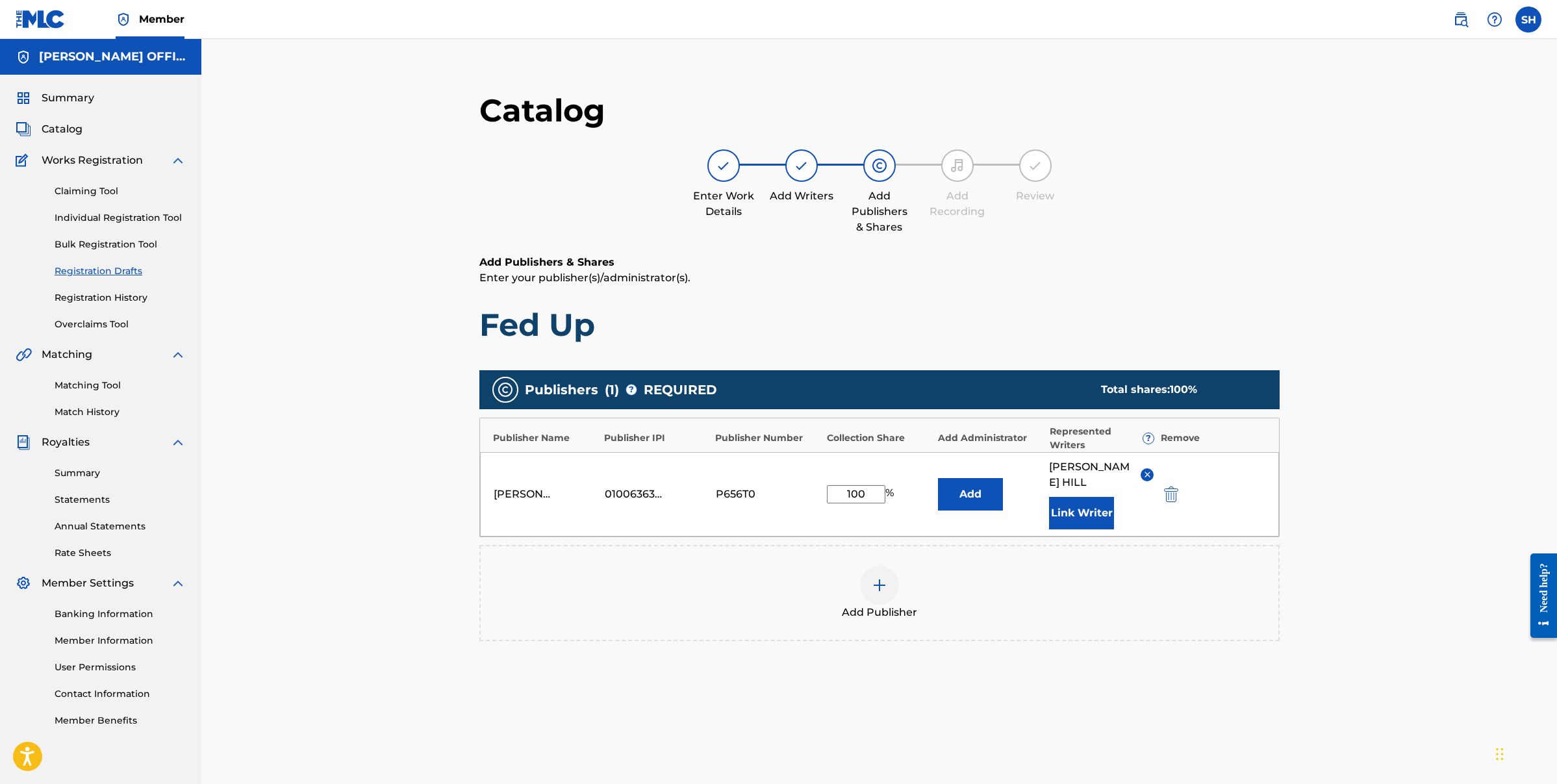
click at [1088, 504] on button "Link Writer" at bounding box center [1082, 513] width 65 height 33
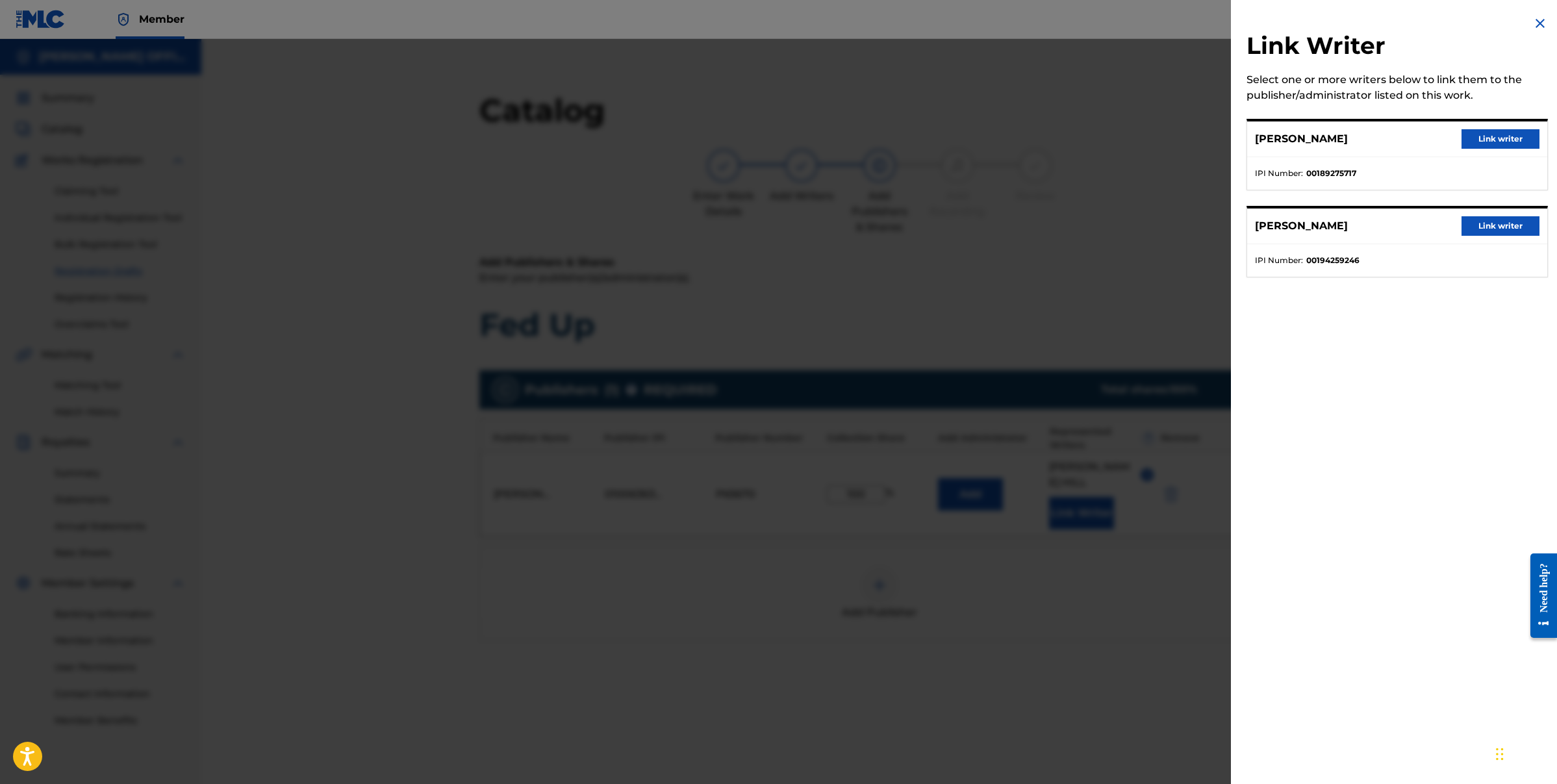
click at [1492, 139] on button "Link writer" at bounding box center [1501, 139] width 78 height 20
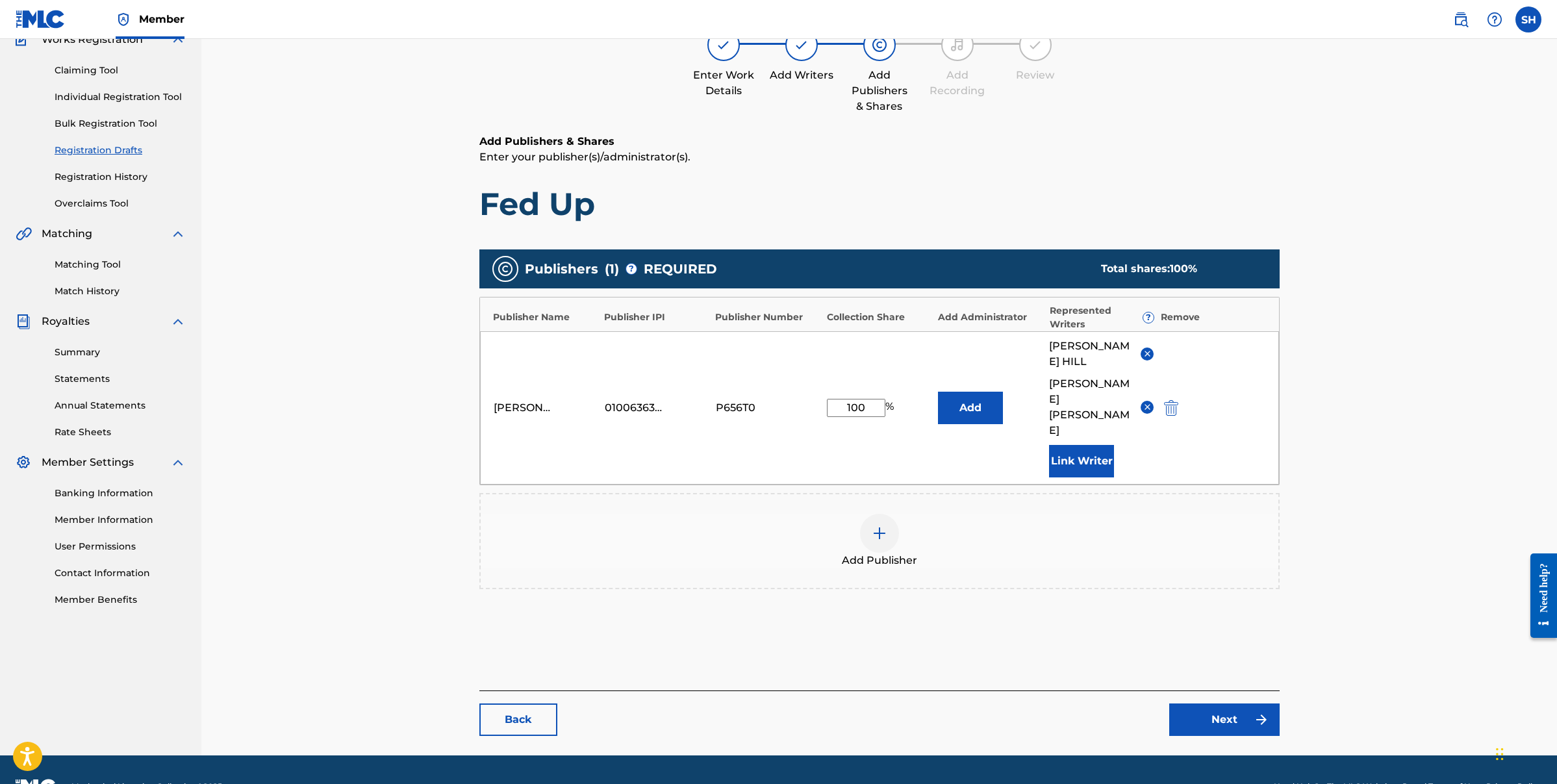
scroll to position [133, 0]
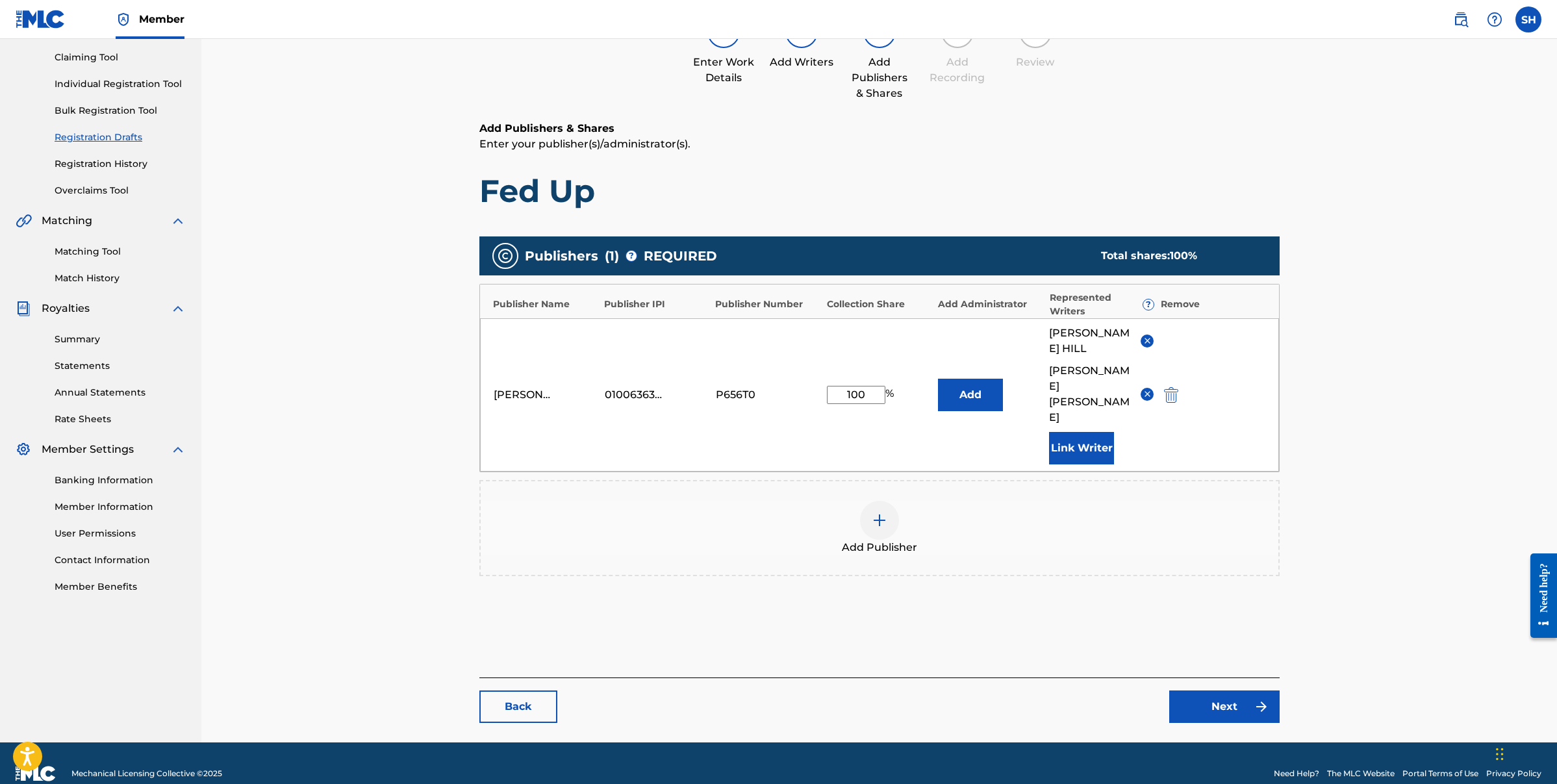
click at [1246, 690] on link "Next" at bounding box center [1225, 707] width 111 height 33
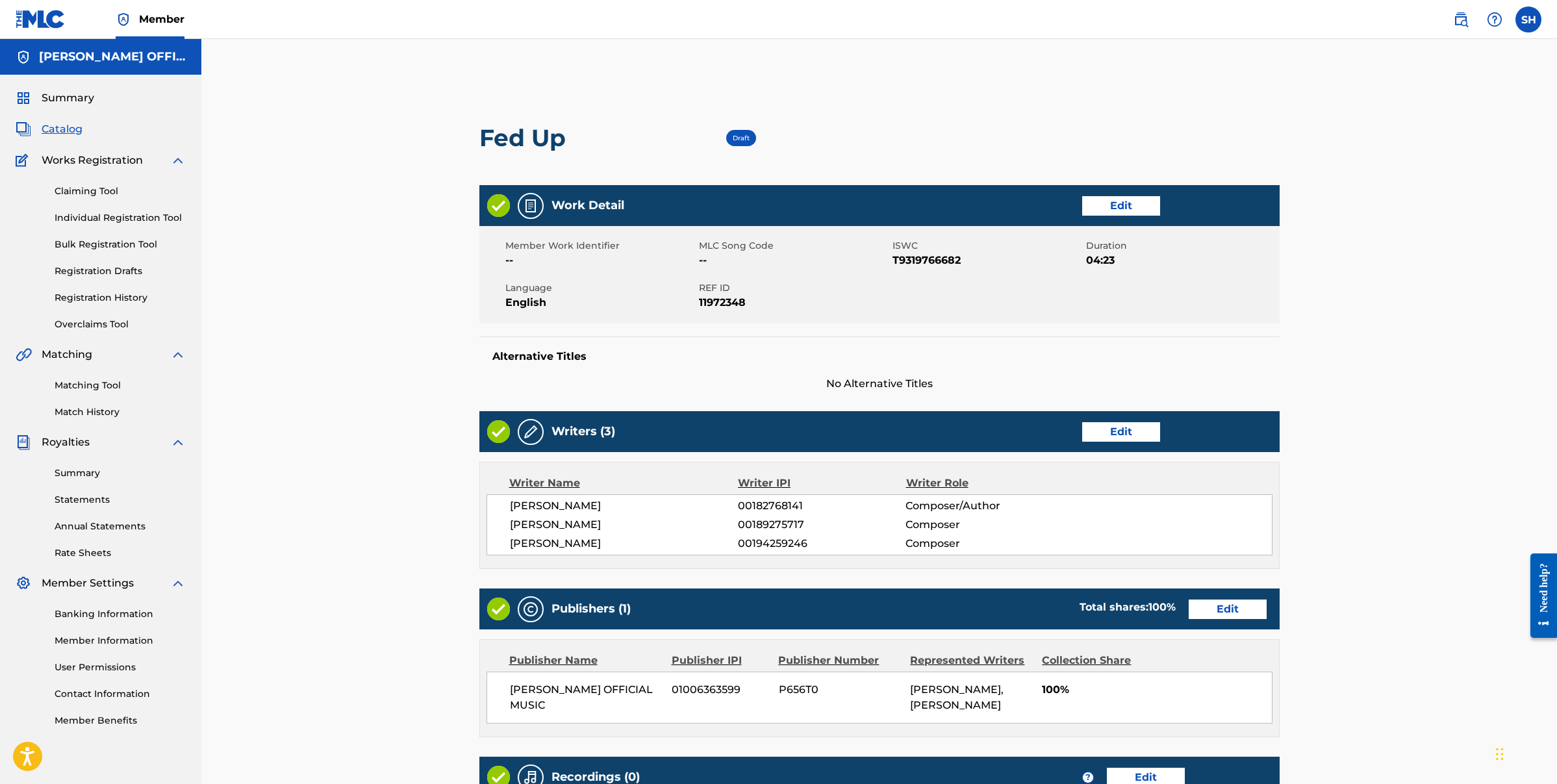
scroll to position [202, 0]
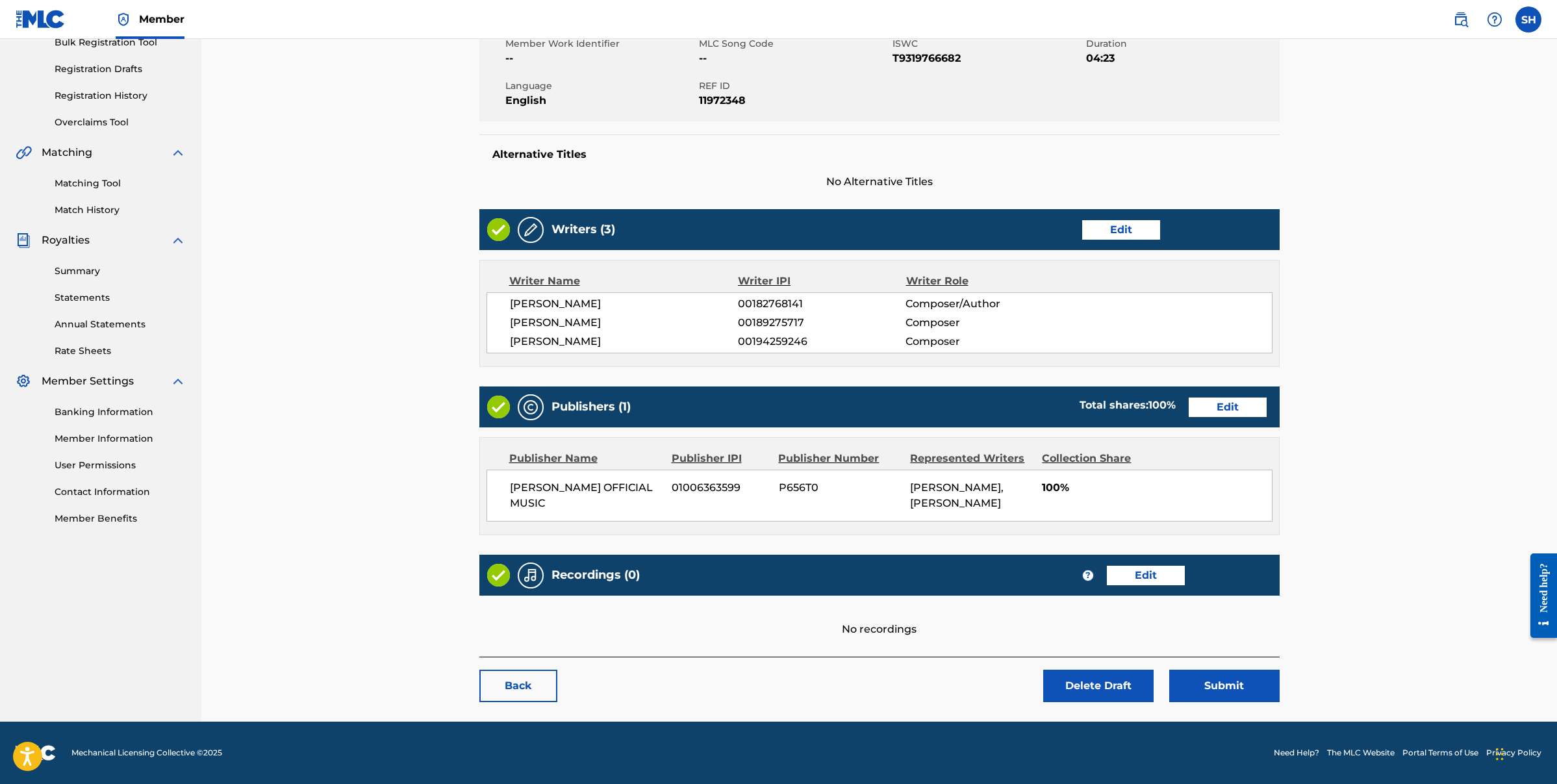
click at [1155, 580] on link "Edit" at bounding box center [1146, 576] width 78 height 20
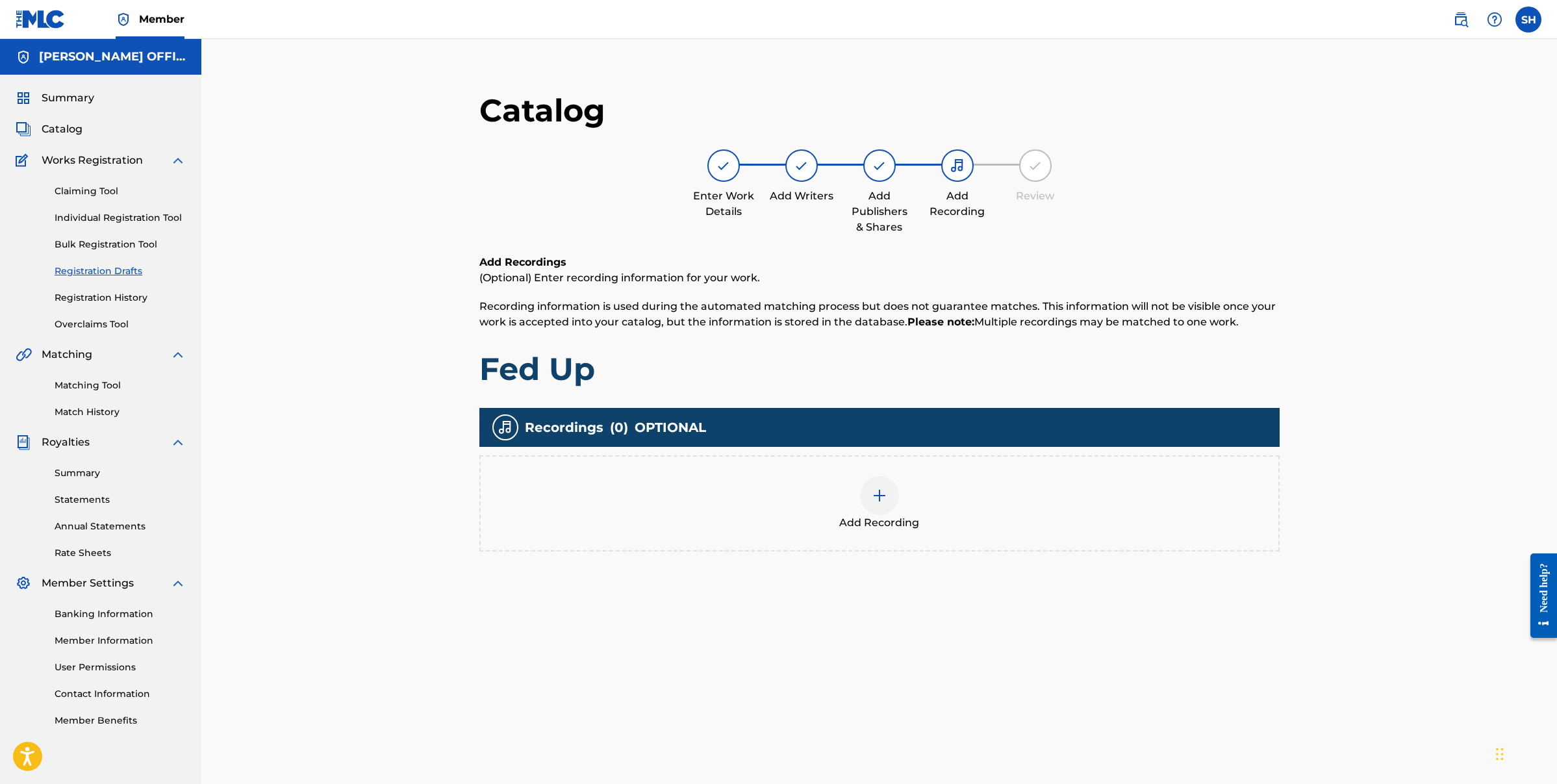
click at [875, 503] on img at bounding box center [880, 496] width 16 height 16
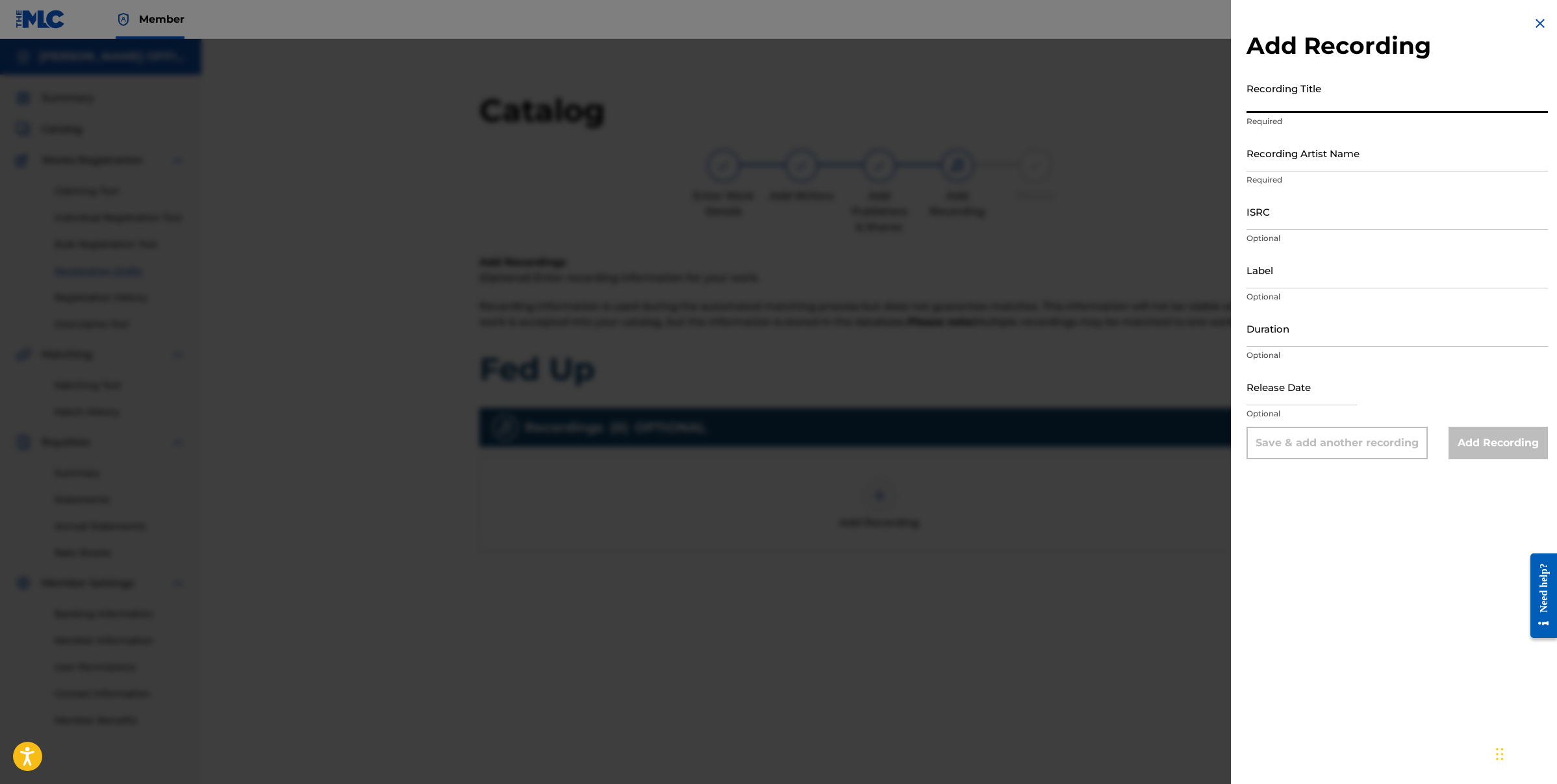
click at [1330, 102] on input "Recording Title" at bounding box center [1397, 94] width 302 height 37
click at [1521, 20] on div "Add Recording Recording Title Required Recording Artist Name Required ISRC Opti…" at bounding box center [1397, 237] width 333 height 475
click at [1534, 21] on img at bounding box center [1540, 23] width 16 height 16
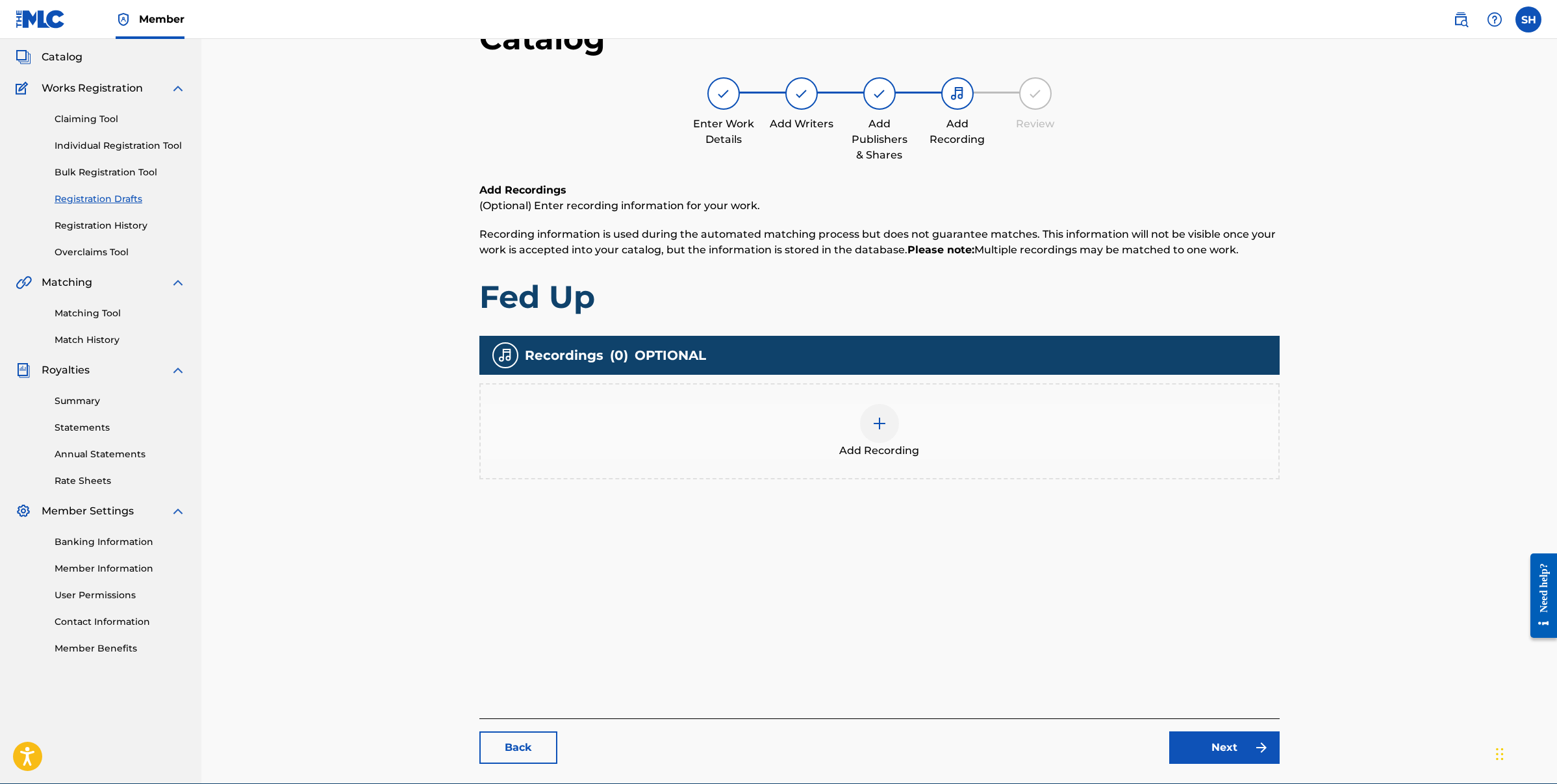
scroll to position [133, 0]
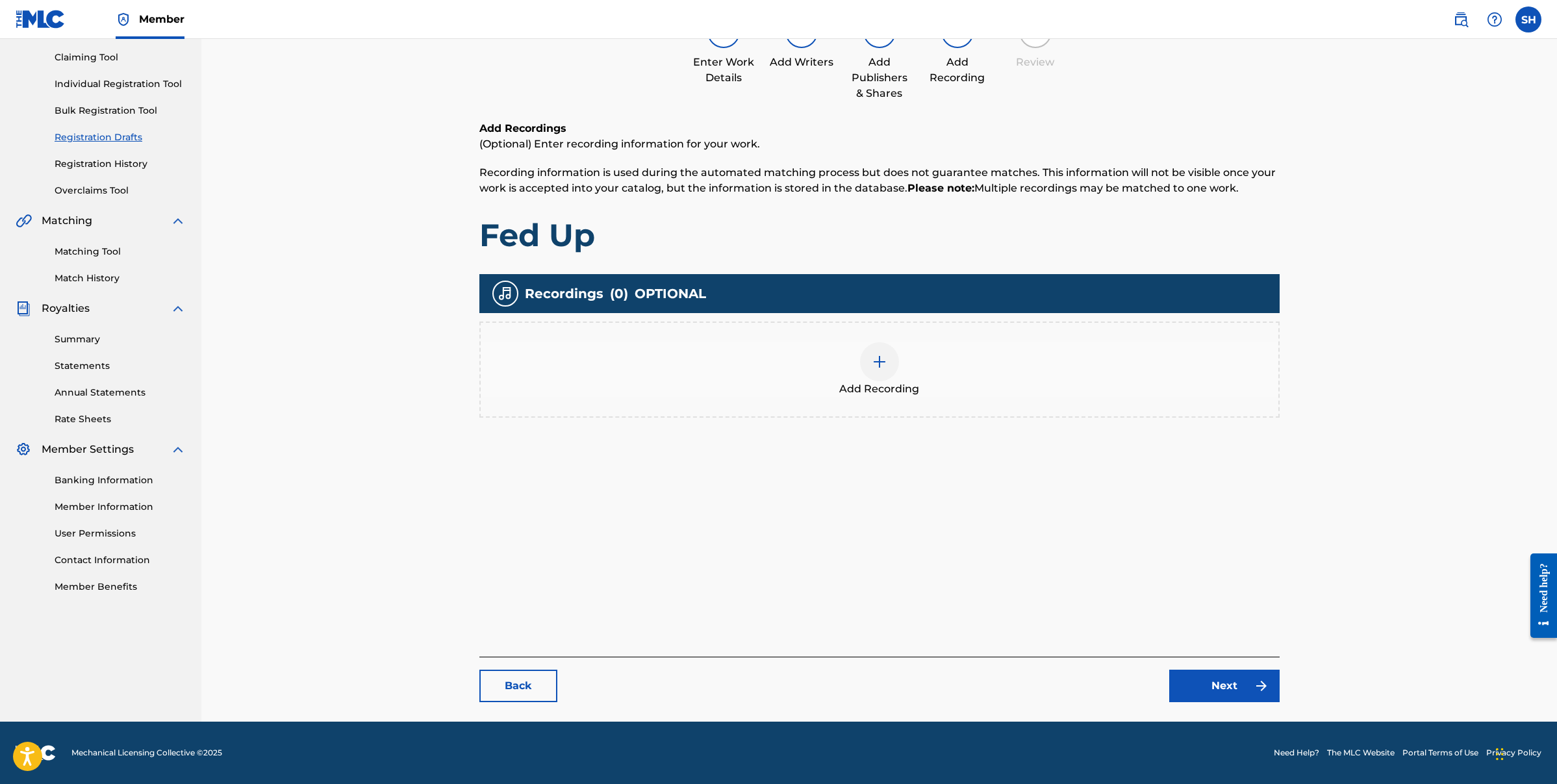
click at [487, 686] on link "Back" at bounding box center [518, 686] width 78 height 33
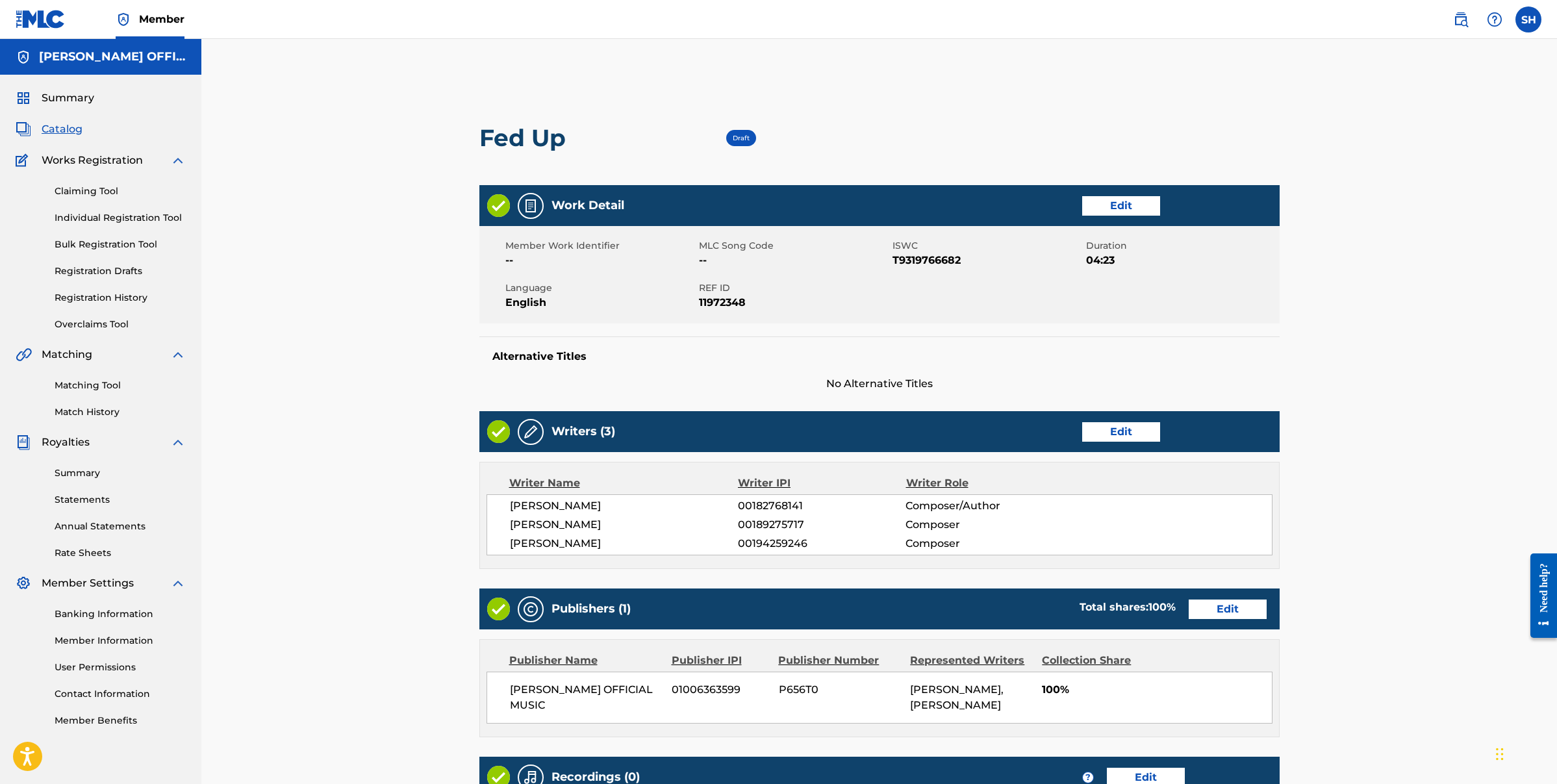
click at [1220, 611] on link "Edit" at bounding box center [1228, 609] width 78 height 20
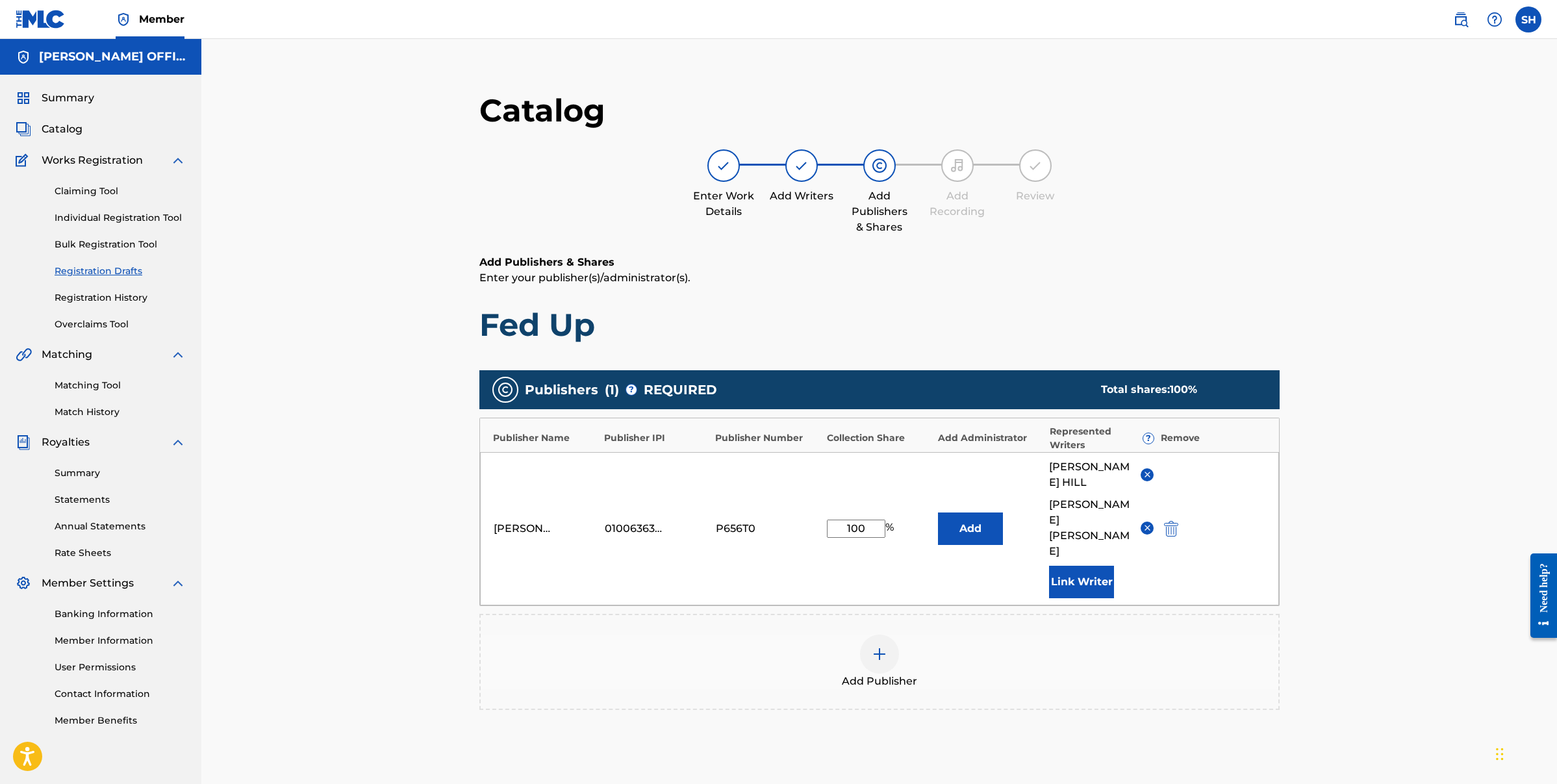
drag, startPoint x: 875, startPoint y: 514, endPoint x: 832, endPoint y: 512, distance: 43.0
click at [832, 520] on input "100" at bounding box center [856, 529] width 59 height 18
drag, startPoint x: 869, startPoint y: 512, endPoint x: 843, endPoint y: 505, distance: 26.9
click at [843, 520] on input "50" at bounding box center [856, 529] width 59 height 18
type input "100"
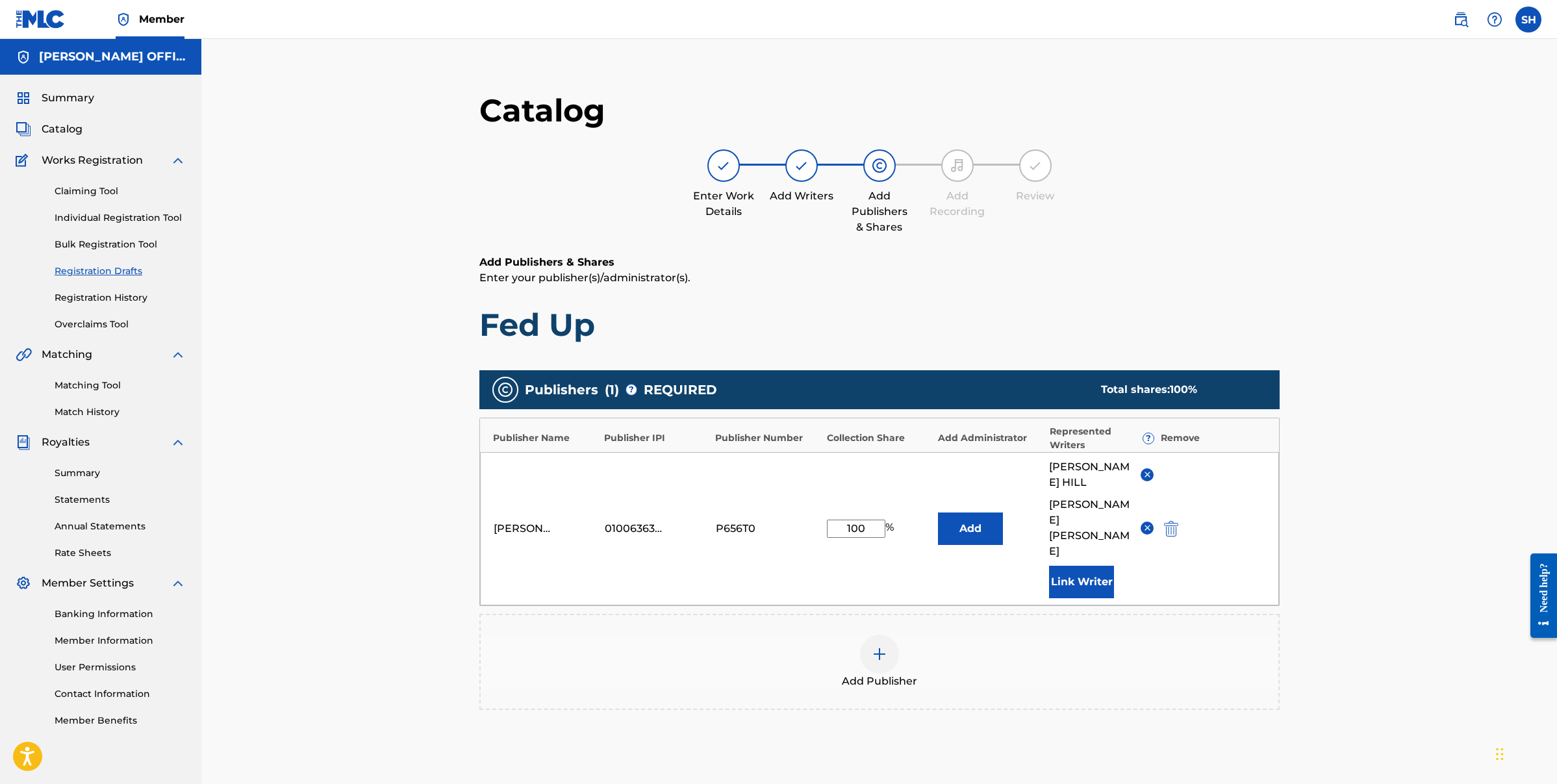
click at [976, 521] on button "Add" at bounding box center [970, 529] width 65 height 33
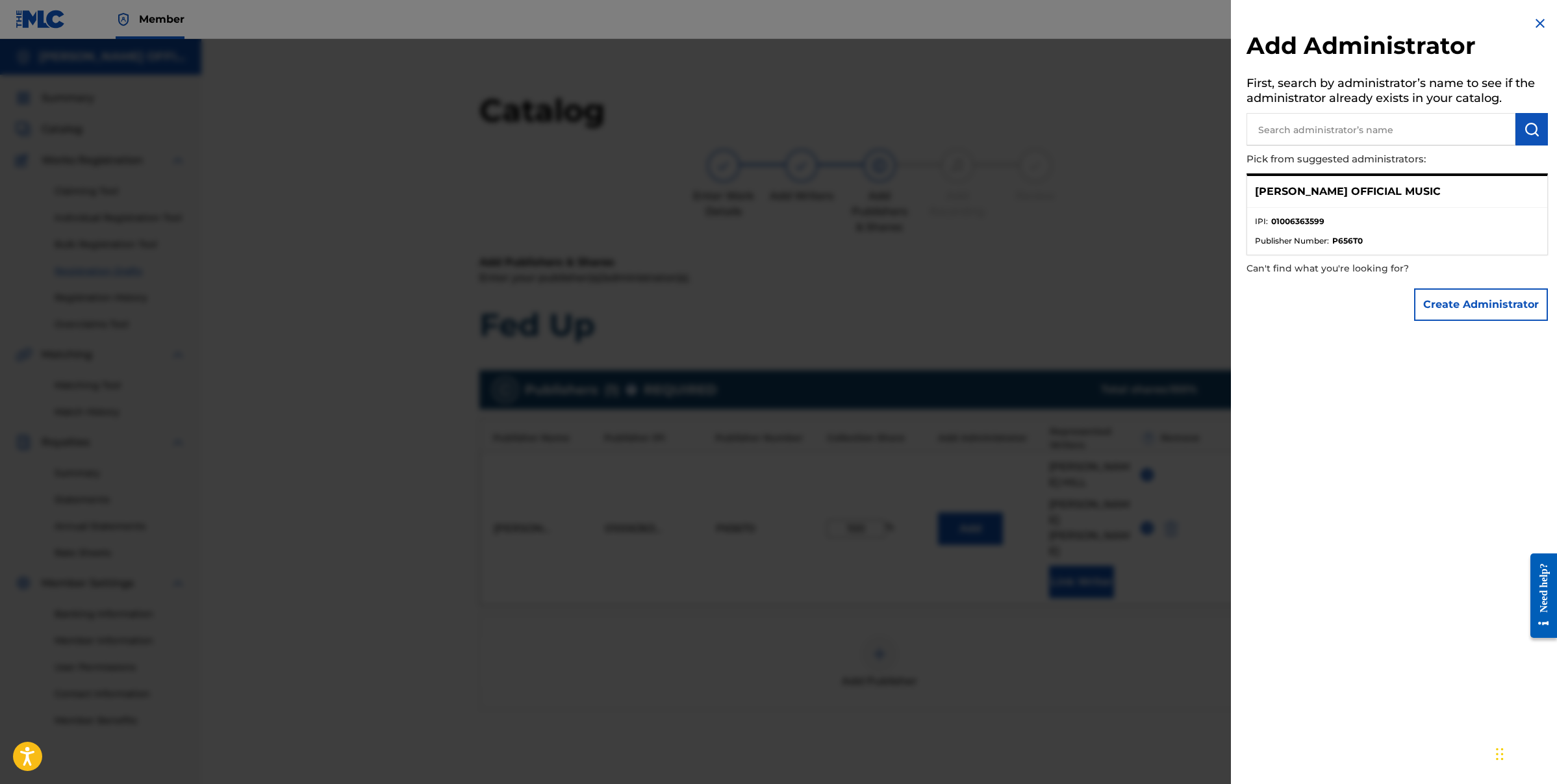
click at [1394, 196] on p "[PERSON_NAME] OFFICIAL MUSIC" at bounding box center [1347, 191] width 186 height 16
click at [1324, 194] on p "[PERSON_NAME] OFFICIAL MUSIC" at bounding box center [1347, 191] width 186 height 16
click at [1537, 23] on img at bounding box center [1540, 23] width 16 height 16
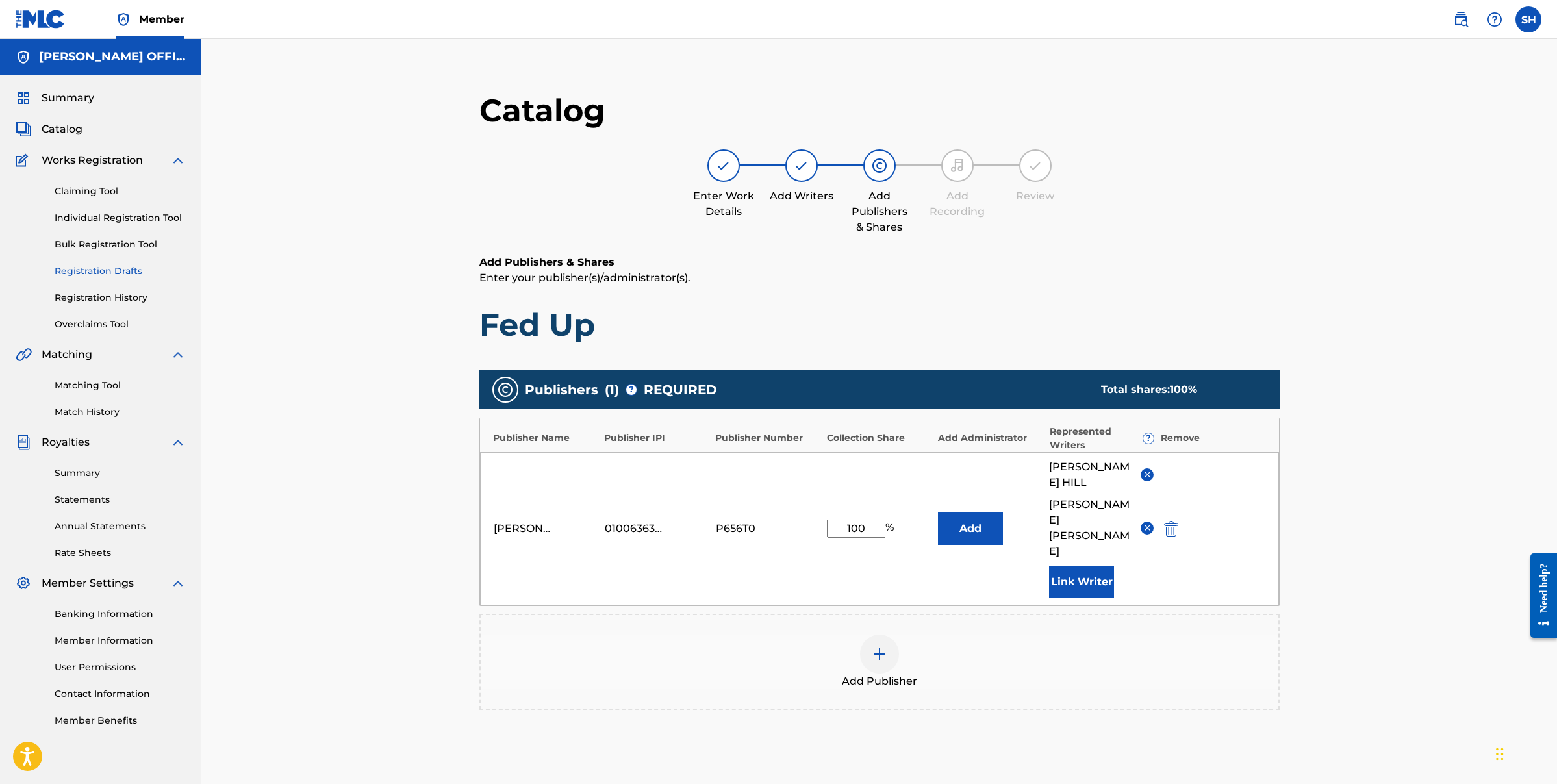
click at [1104, 462] on span "[PERSON_NAME]" at bounding box center [1090, 475] width 82 height 31
click at [1089, 464] on span "[PERSON_NAME]" at bounding box center [1090, 475] width 82 height 31
click at [1087, 464] on span "[PERSON_NAME]" at bounding box center [1090, 475] width 82 height 31
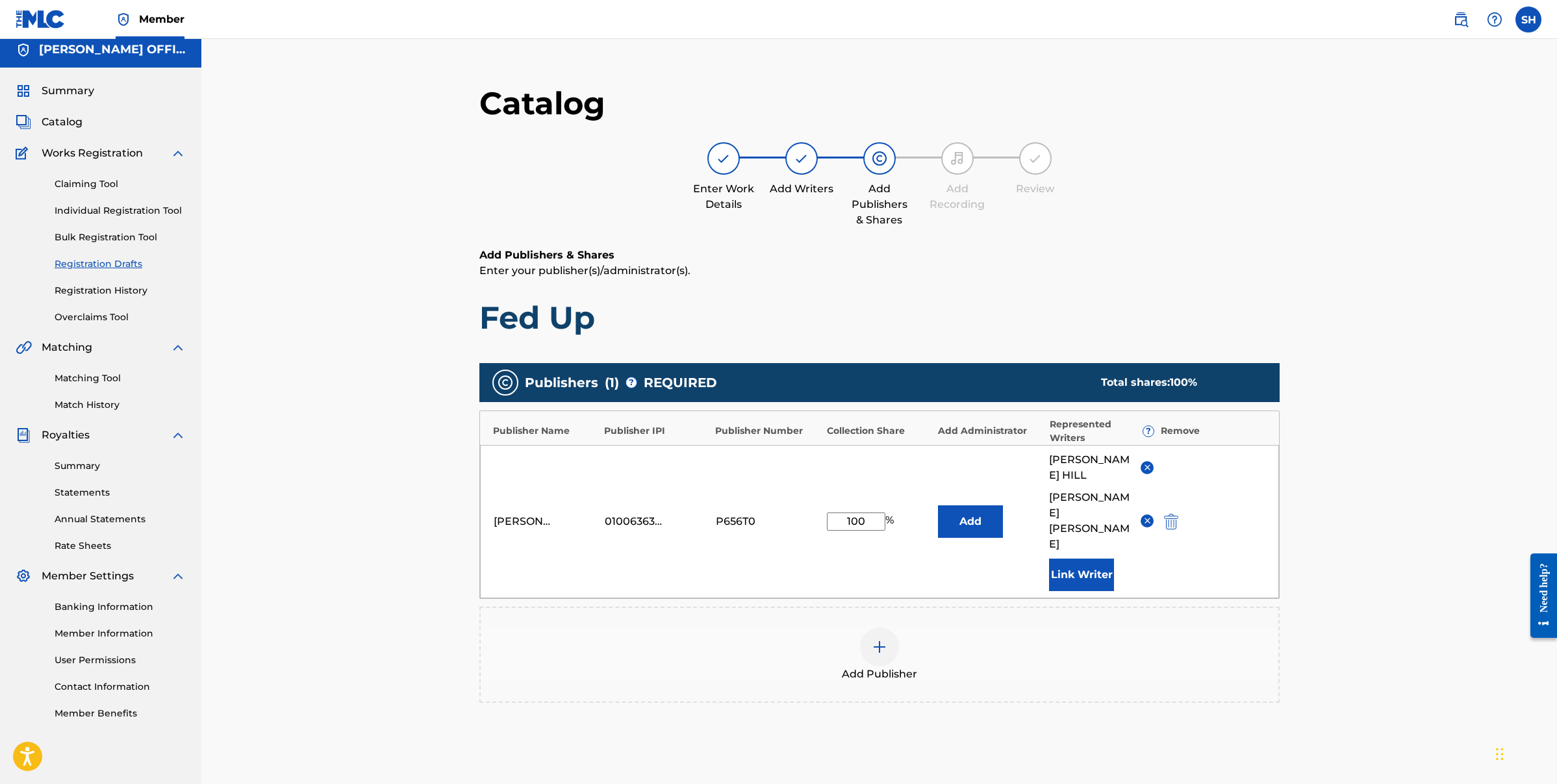
scroll to position [133, 0]
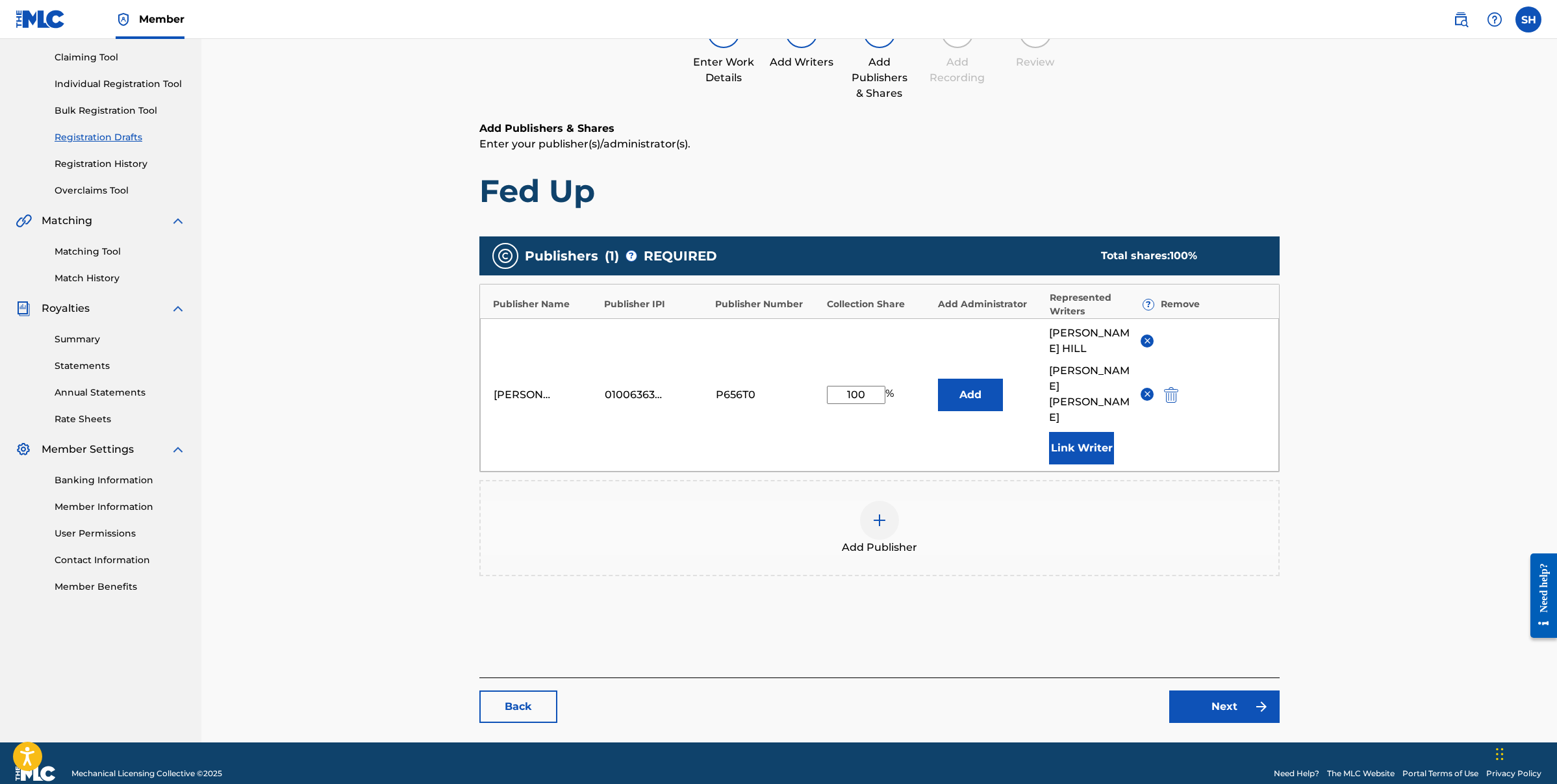
click at [1224, 692] on link "Next" at bounding box center [1225, 707] width 111 height 33
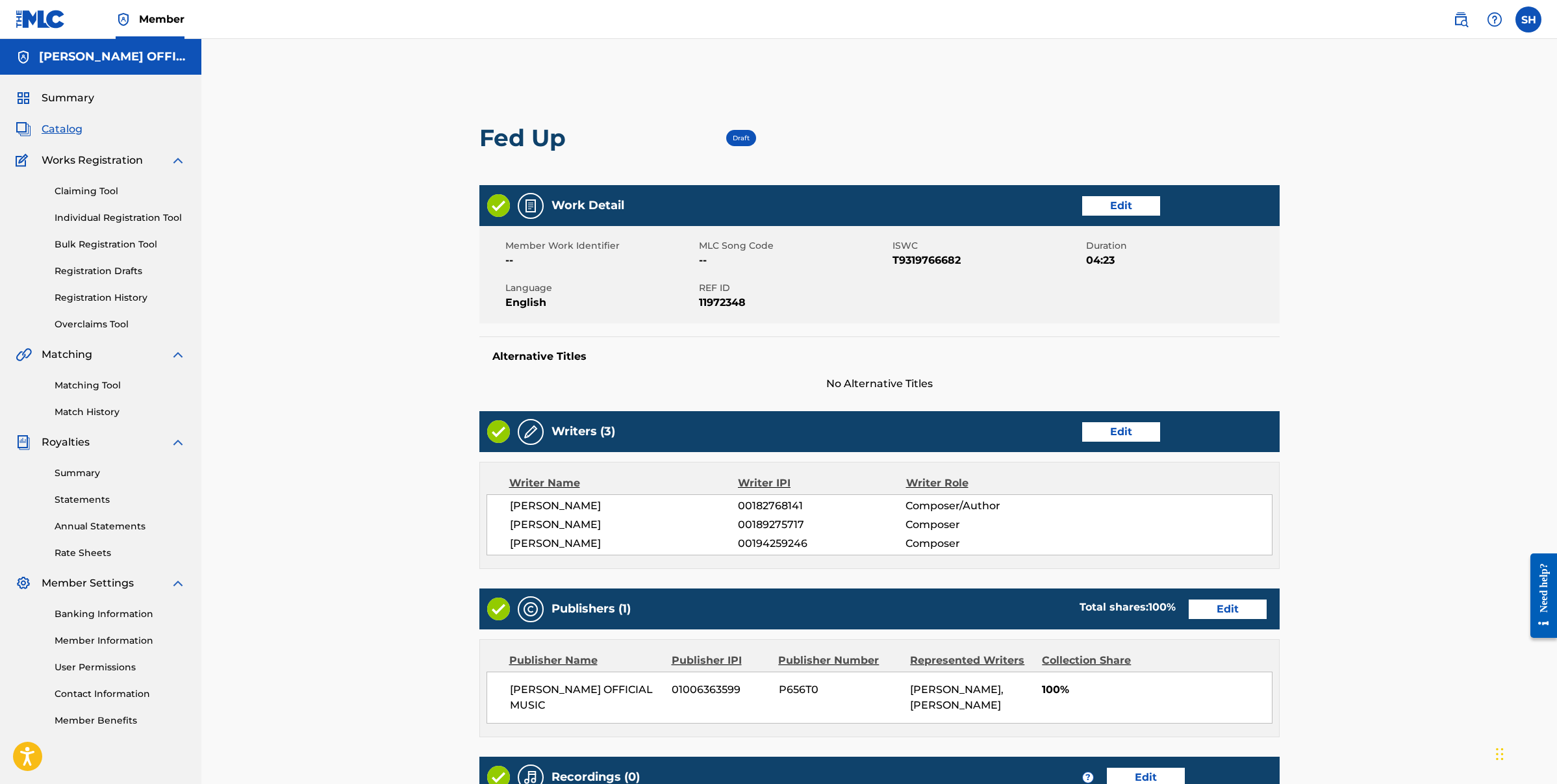
click at [1219, 597] on div "Publishers (1) Total shares: 100 % Edit" at bounding box center [879, 609] width 800 height 41
click at [1218, 606] on link "Edit" at bounding box center [1228, 609] width 78 height 20
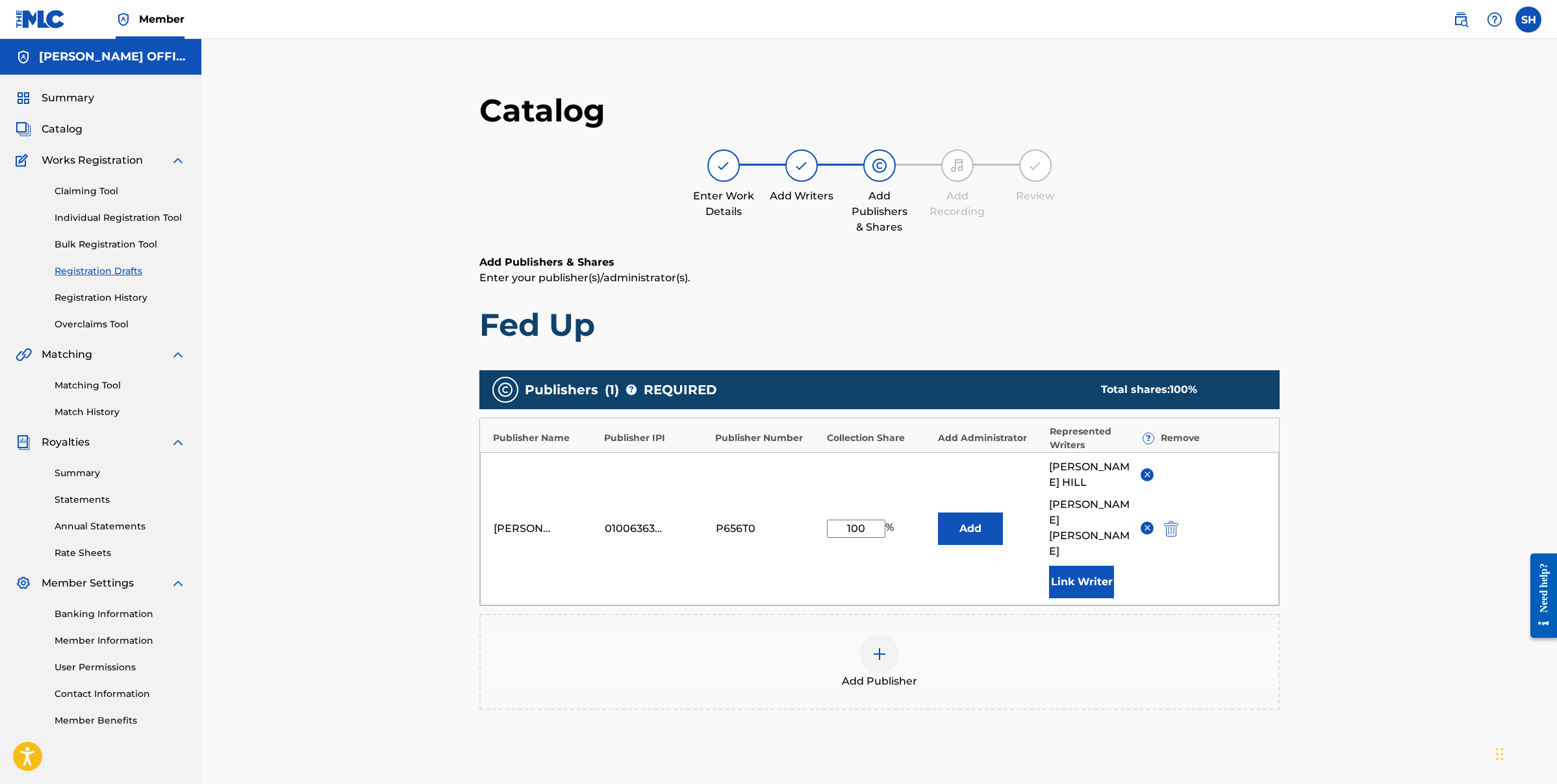
click at [877, 647] on img at bounding box center [880, 654] width 16 height 16
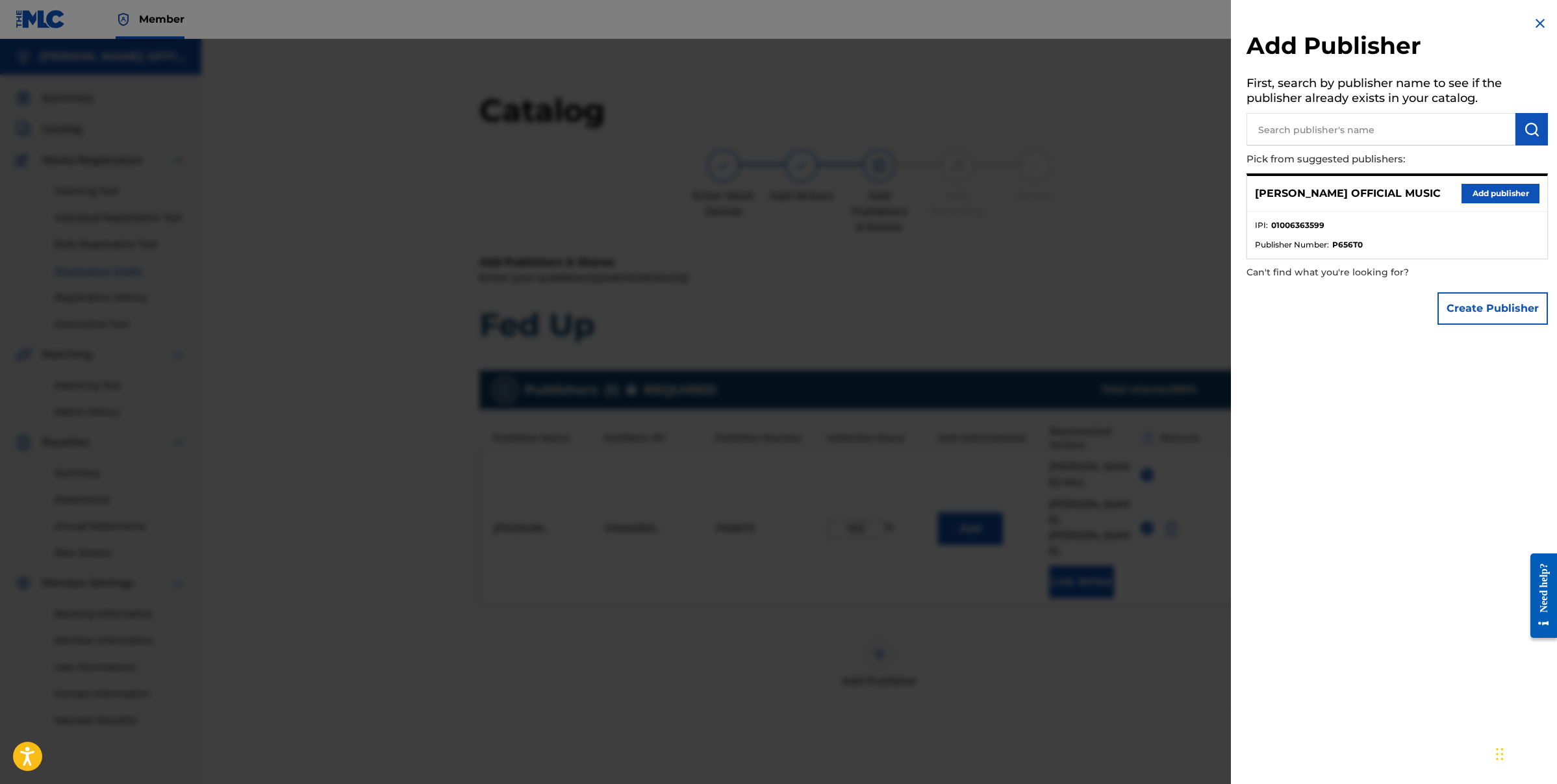
click at [1534, 21] on img at bounding box center [1540, 23] width 16 height 16
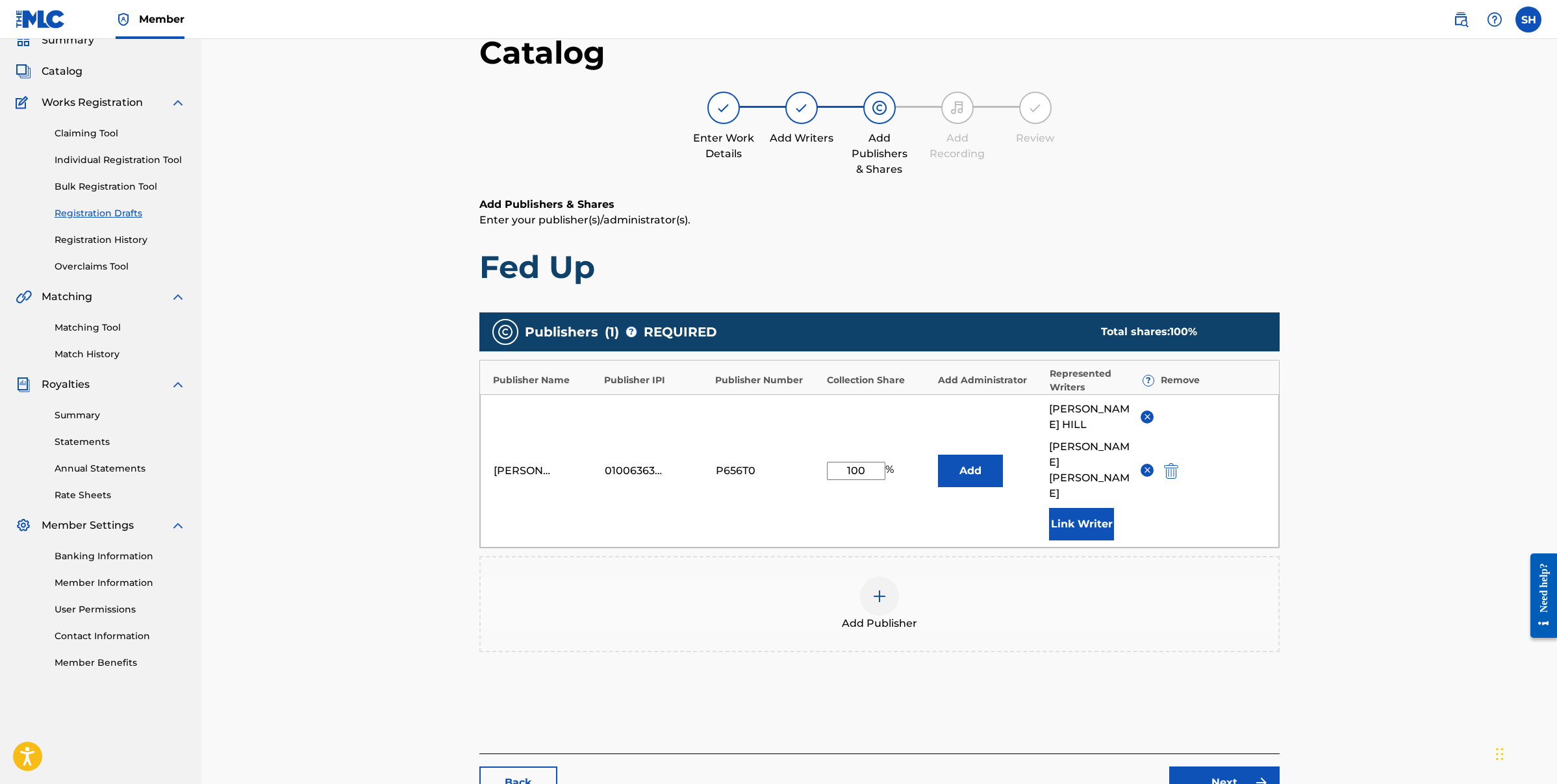
scroll to position [133, 0]
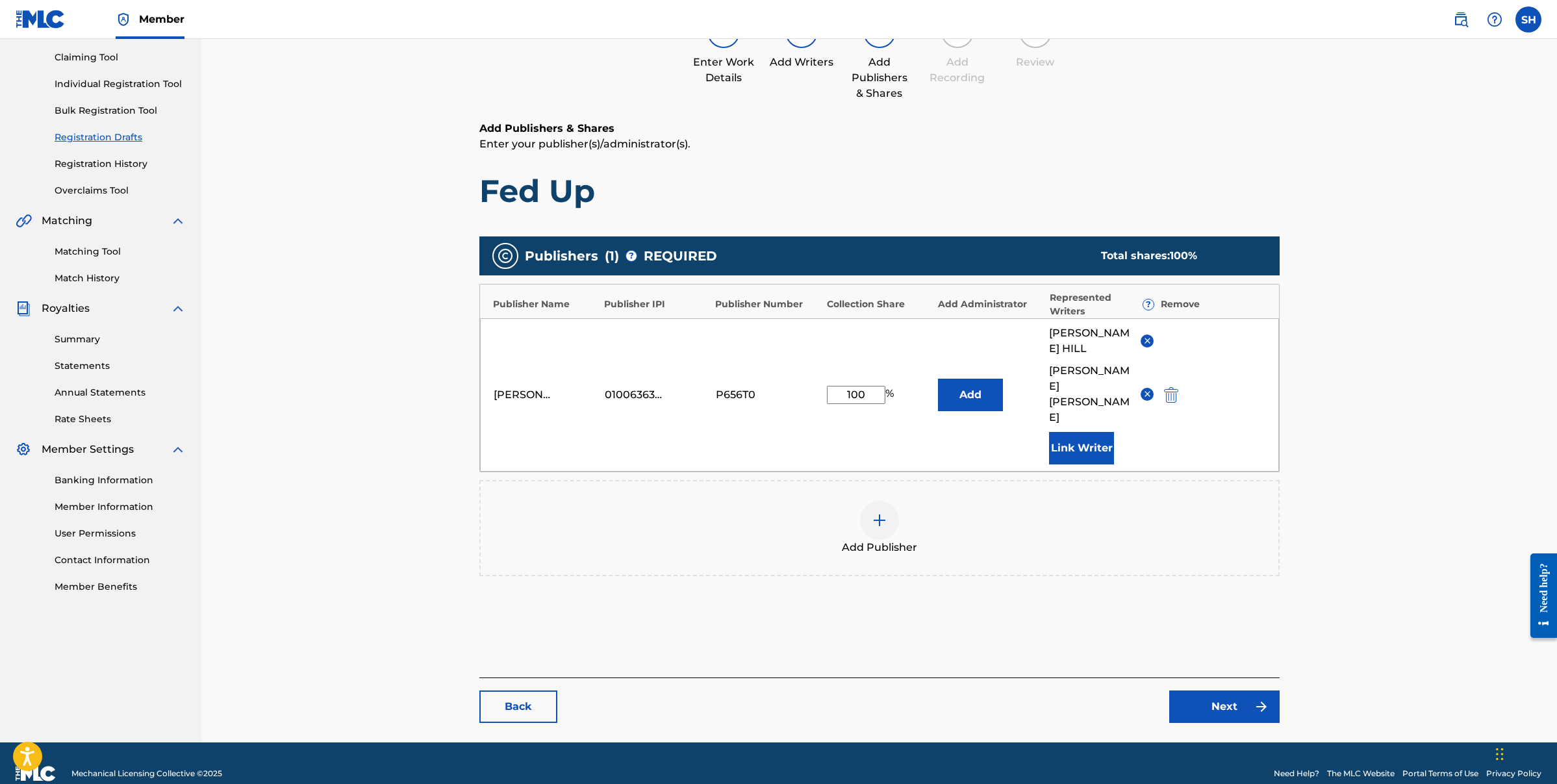
click at [1246, 690] on link "Next" at bounding box center [1225, 707] width 111 height 33
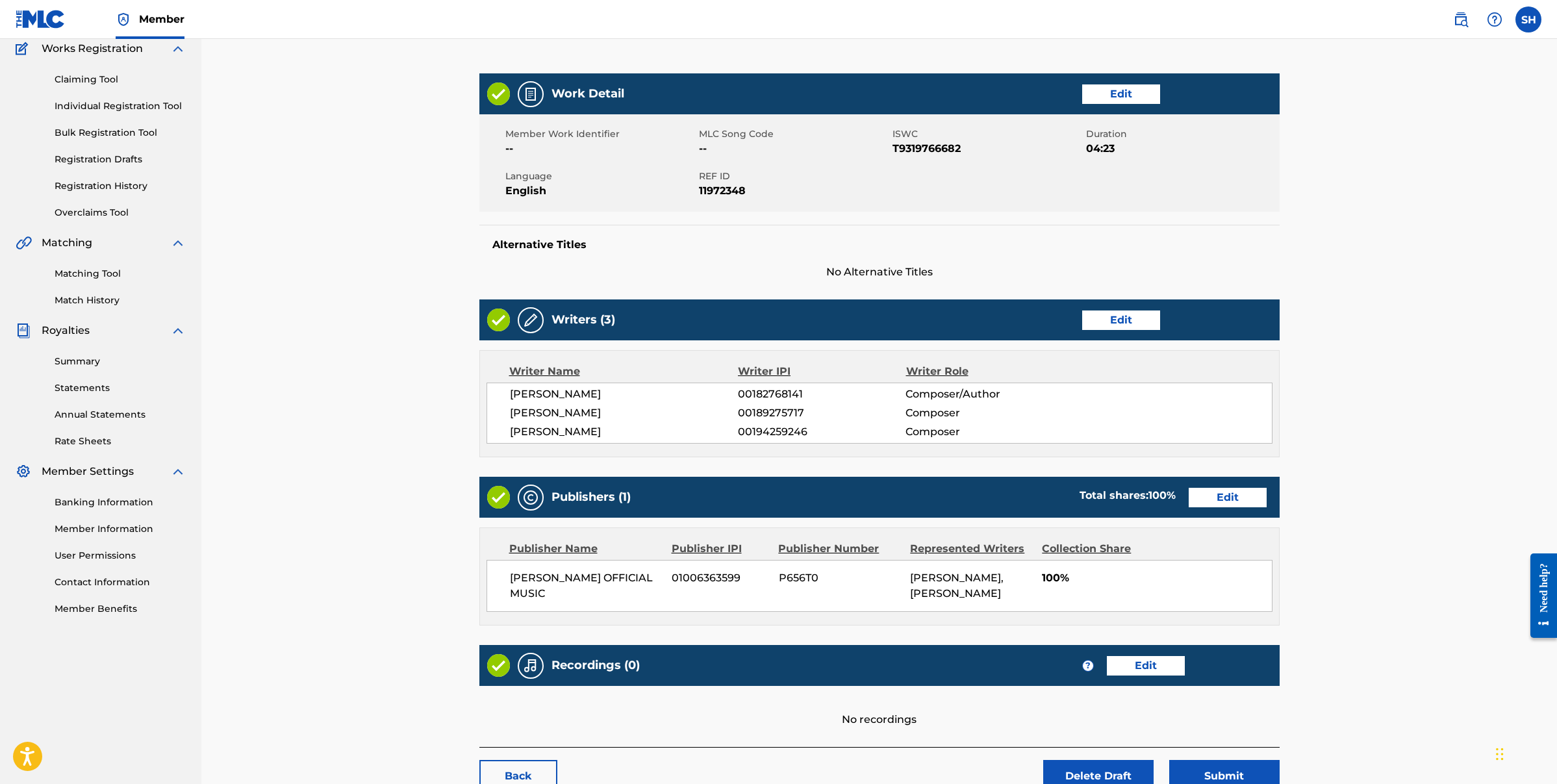
scroll to position [202, 0]
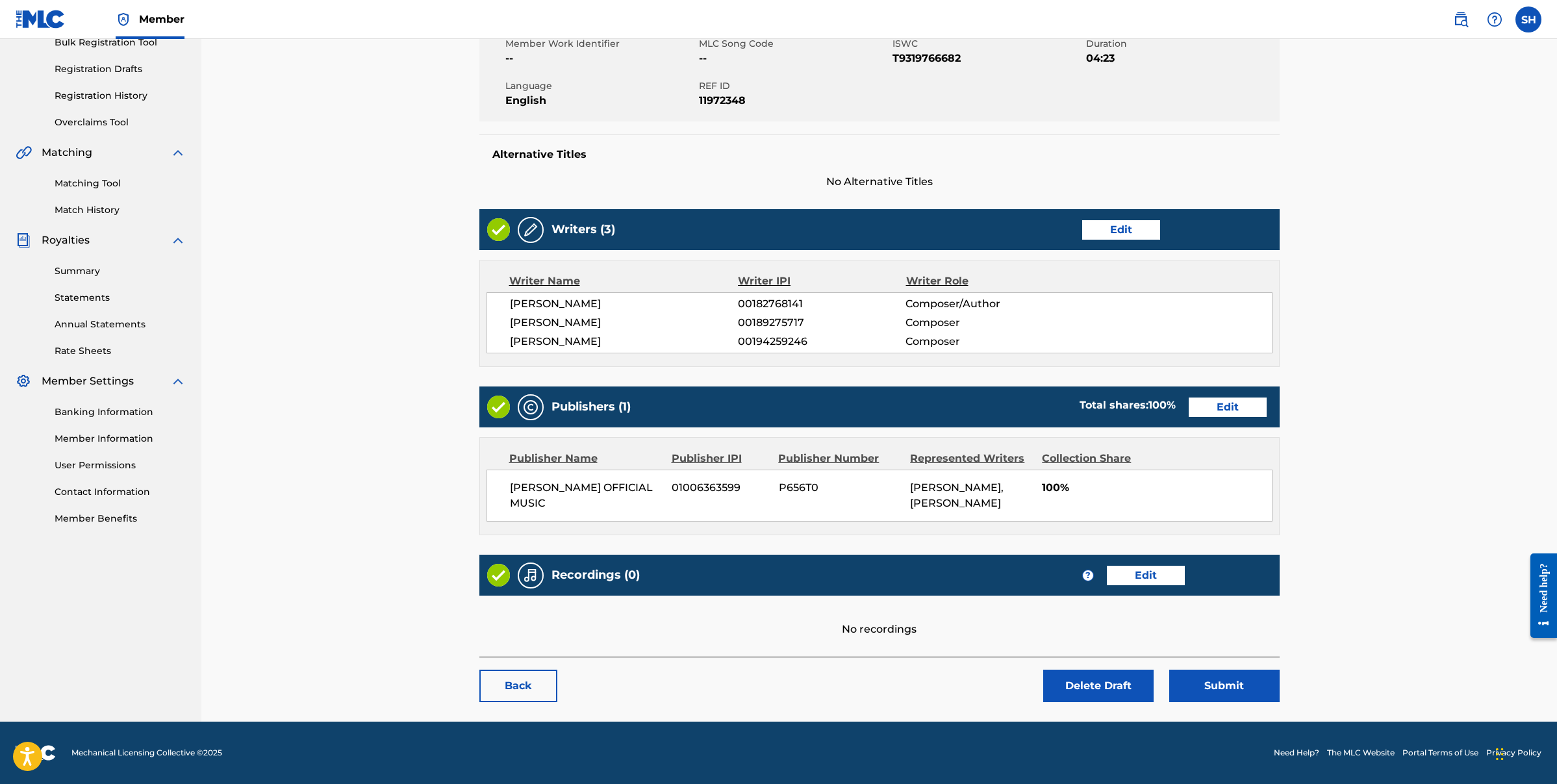
click at [1155, 575] on link "Edit" at bounding box center [1146, 576] width 78 height 20
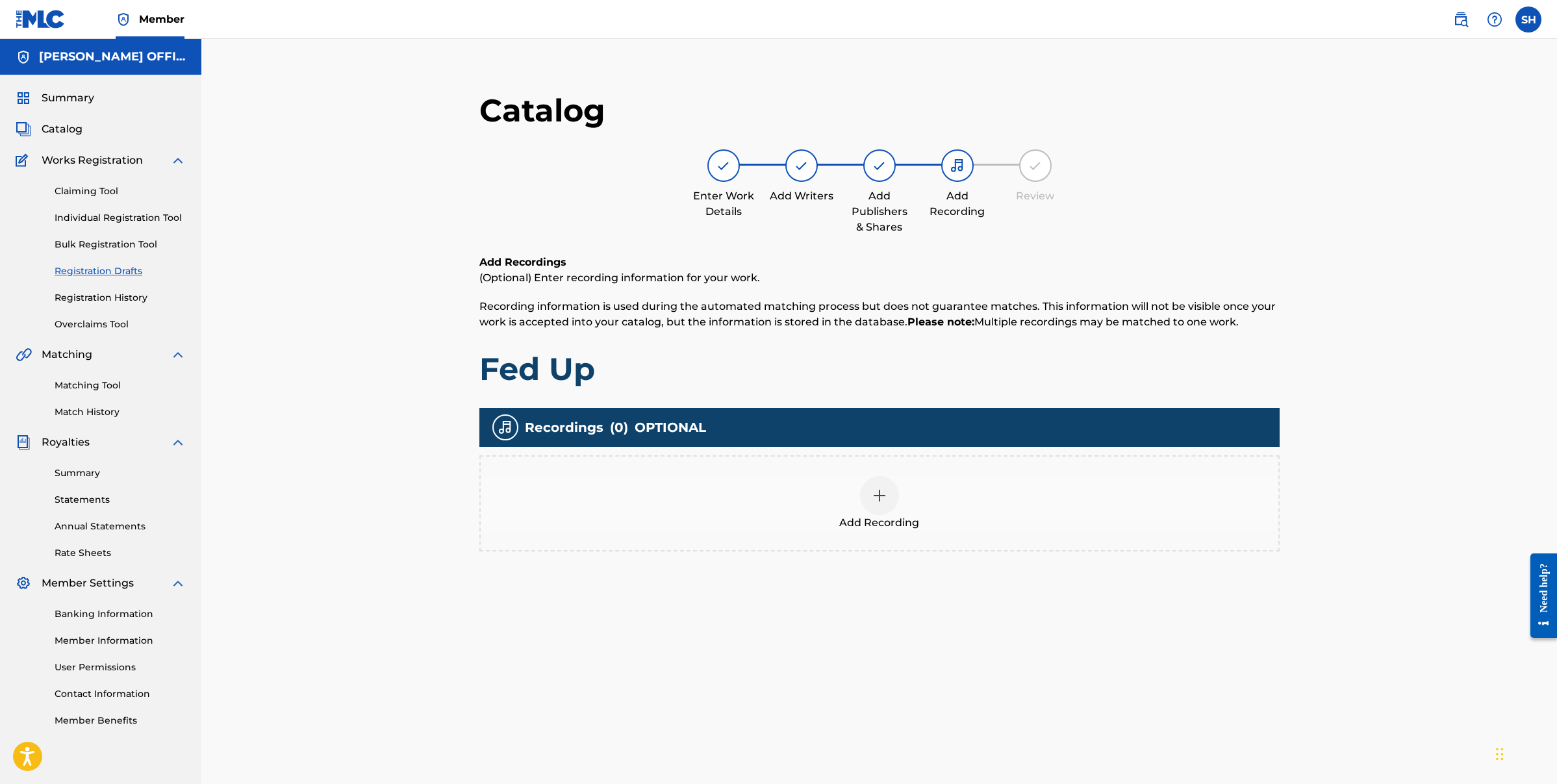
click at [873, 494] on img at bounding box center [880, 496] width 16 height 16
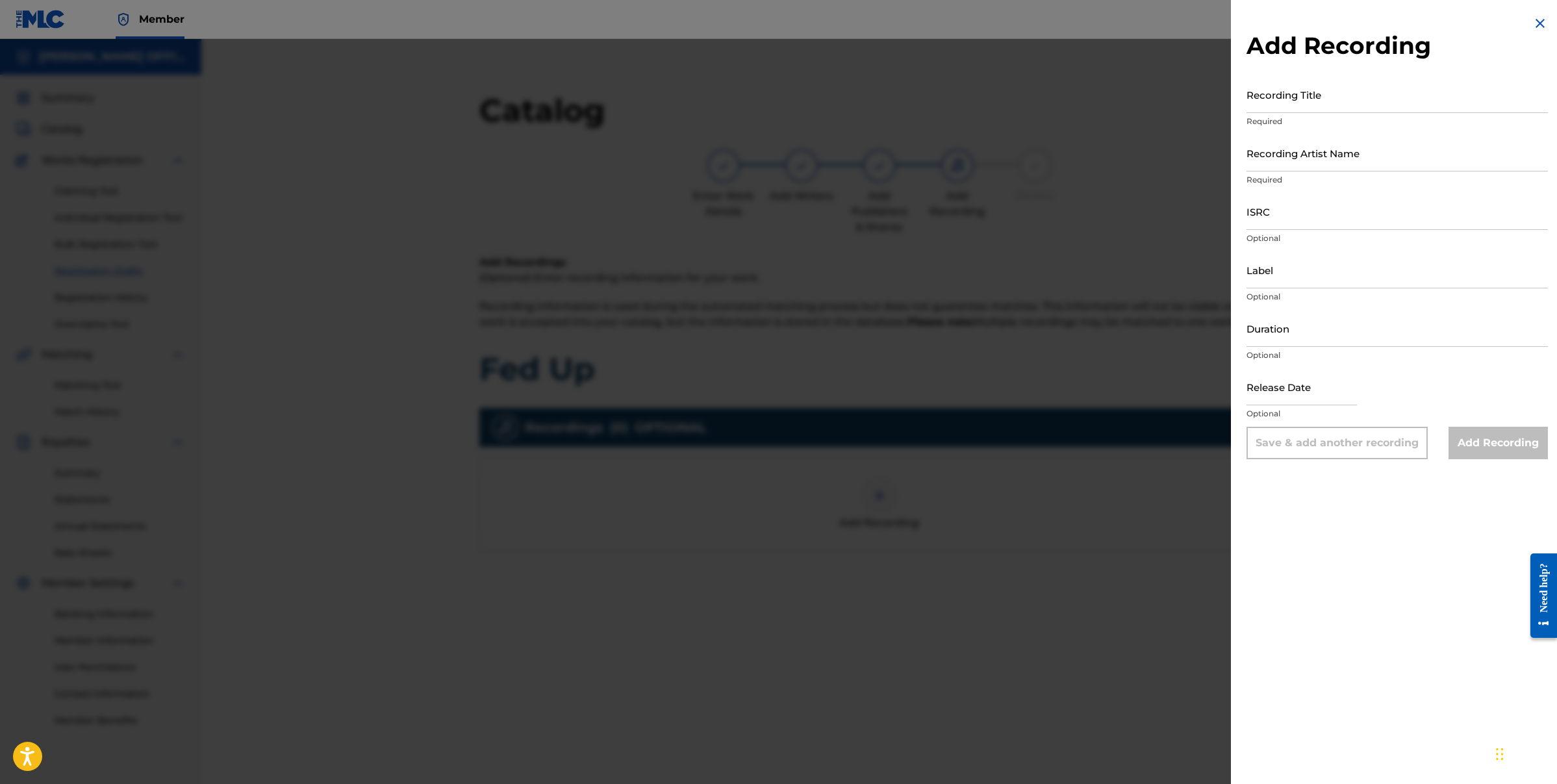
click at [1310, 219] on input "ISRC" at bounding box center [1397, 211] width 302 height 37
click at [1320, 525] on div "Add Recording Recording Title Required Recording Artist Name Required ISRC Opti…" at bounding box center [1397, 392] width 333 height 784
click at [1322, 100] on input "Recording Title" at bounding box center [1397, 94] width 302 height 37
type input "FED UP"
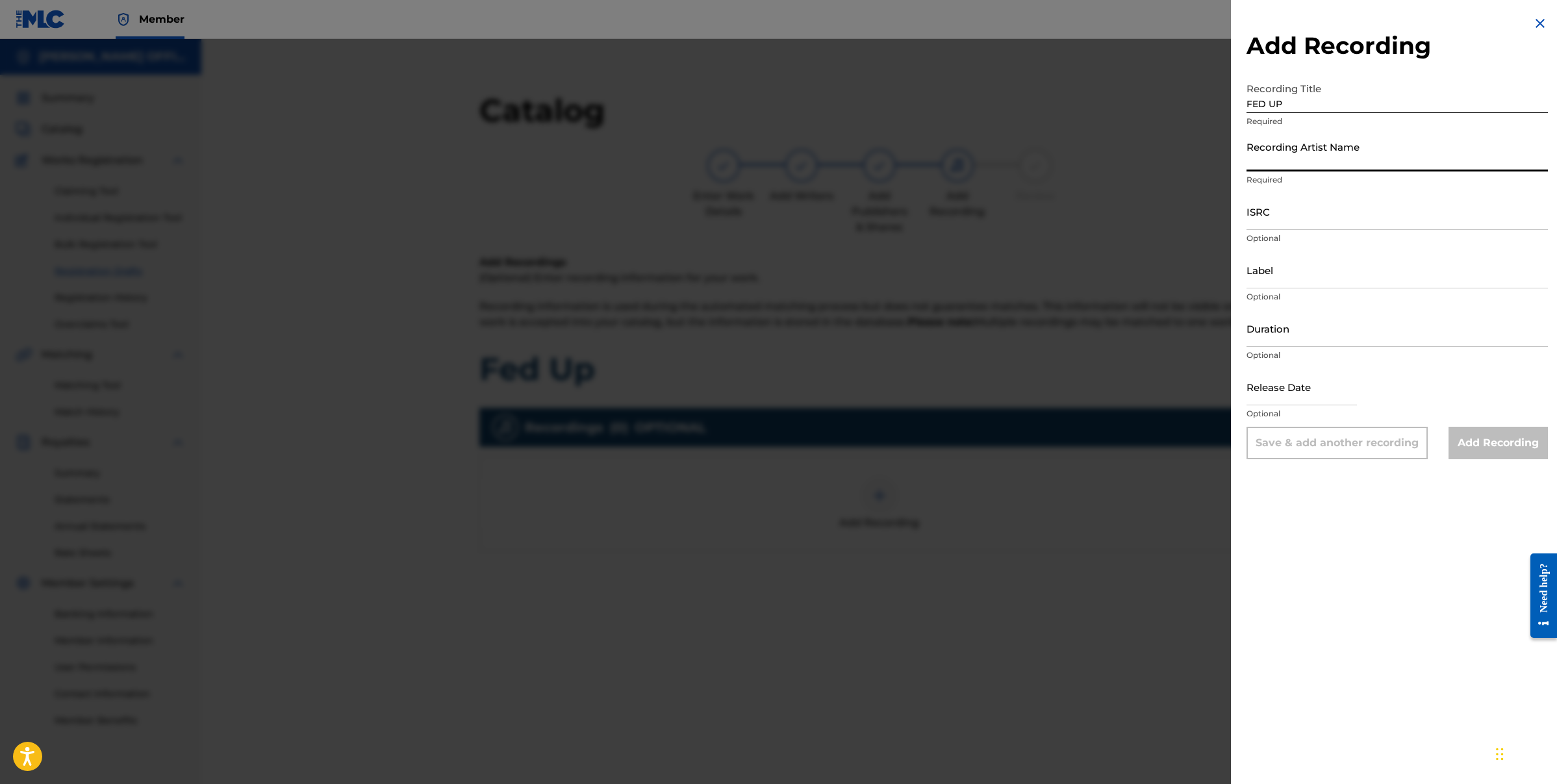
click at [1349, 156] on input "Recording Artist Name" at bounding box center [1397, 152] width 302 height 37
type input "[PERSON_NAME]"
click at [1317, 280] on input "Label" at bounding box center [1397, 270] width 302 height 37
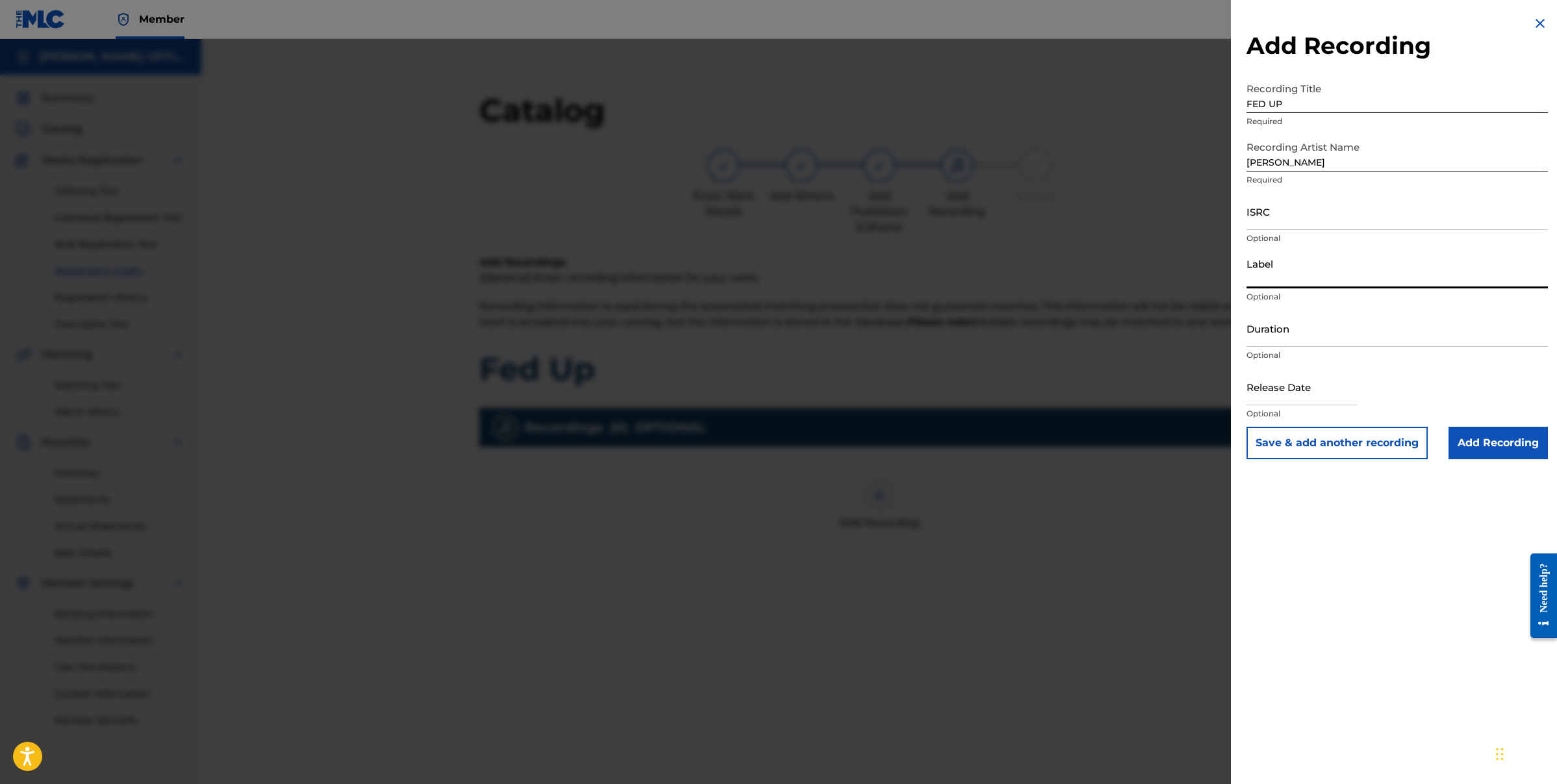
click at [1317, 280] on input "Label" at bounding box center [1397, 270] width 302 height 37
type input "DIVINE SOURCE ENT"
click at [1322, 338] on input "Duration" at bounding box center [1397, 328] width 302 height 37
click at [1282, 334] on input "04:28" at bounding box center [1397, 328] width 302 height 37
type input "04:23"
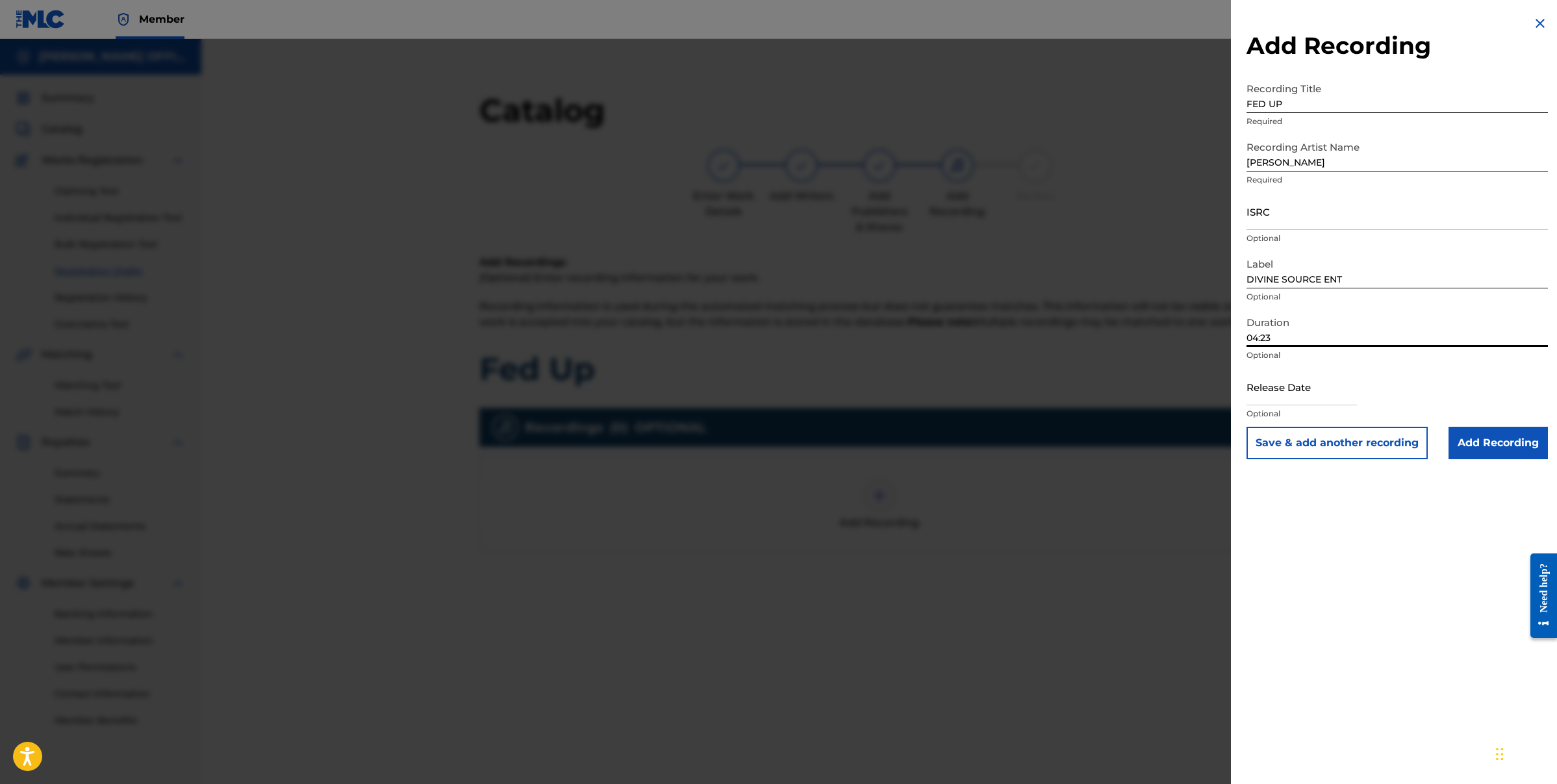
click at [1319, 404] on input "text" at bounding box center [1302, 387] width 111 height 37
select select "7"
select select "2025"
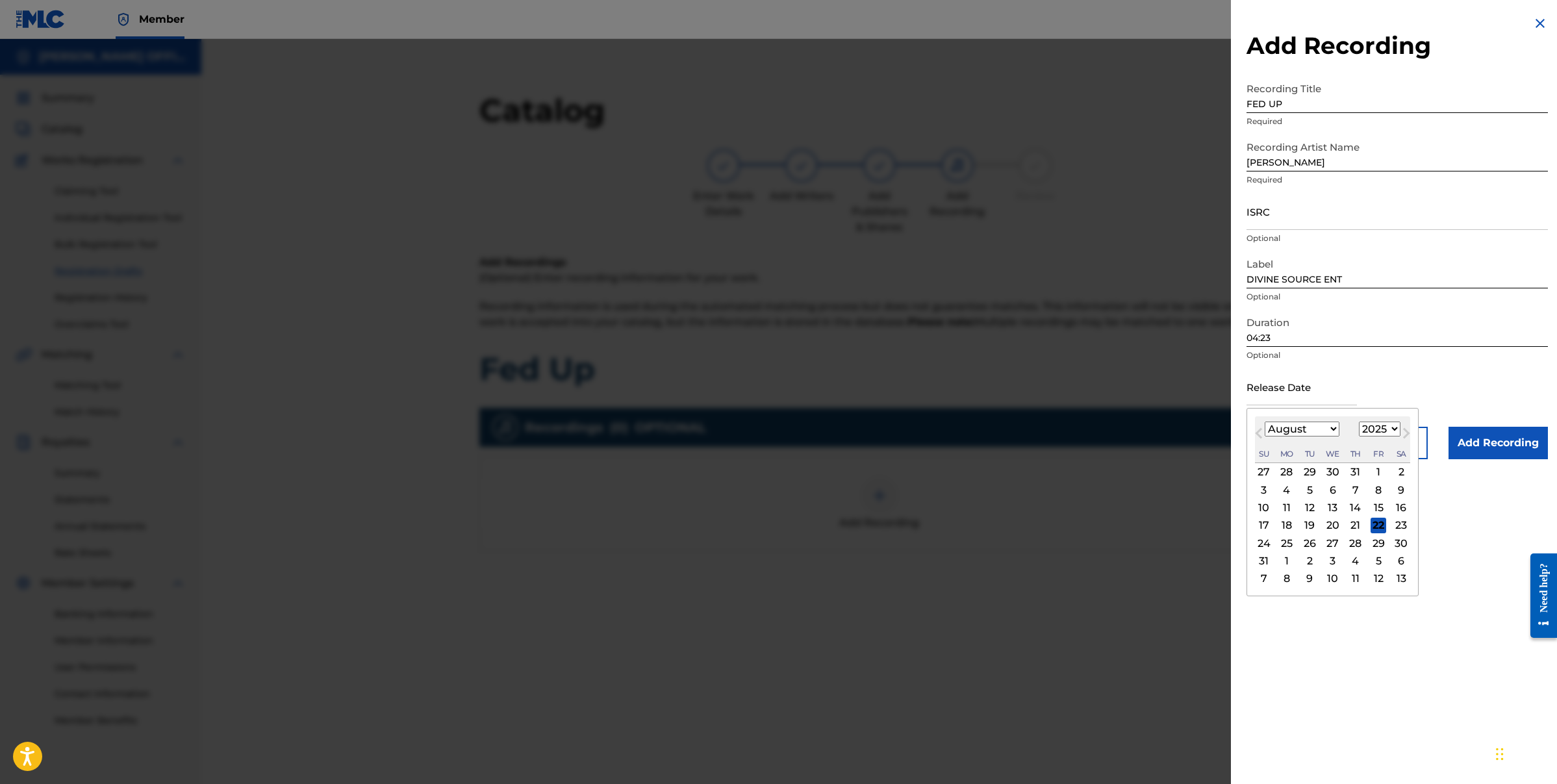
click at [1272, 422] on select "January February March April May June July August September October November De…" at bounding box center [1302, 428] width 75 height 15
select select "2"
click at [1354, 525] on div "20" at bounding box center [1356, 525] width 16 height 16
type input "[DATE]"
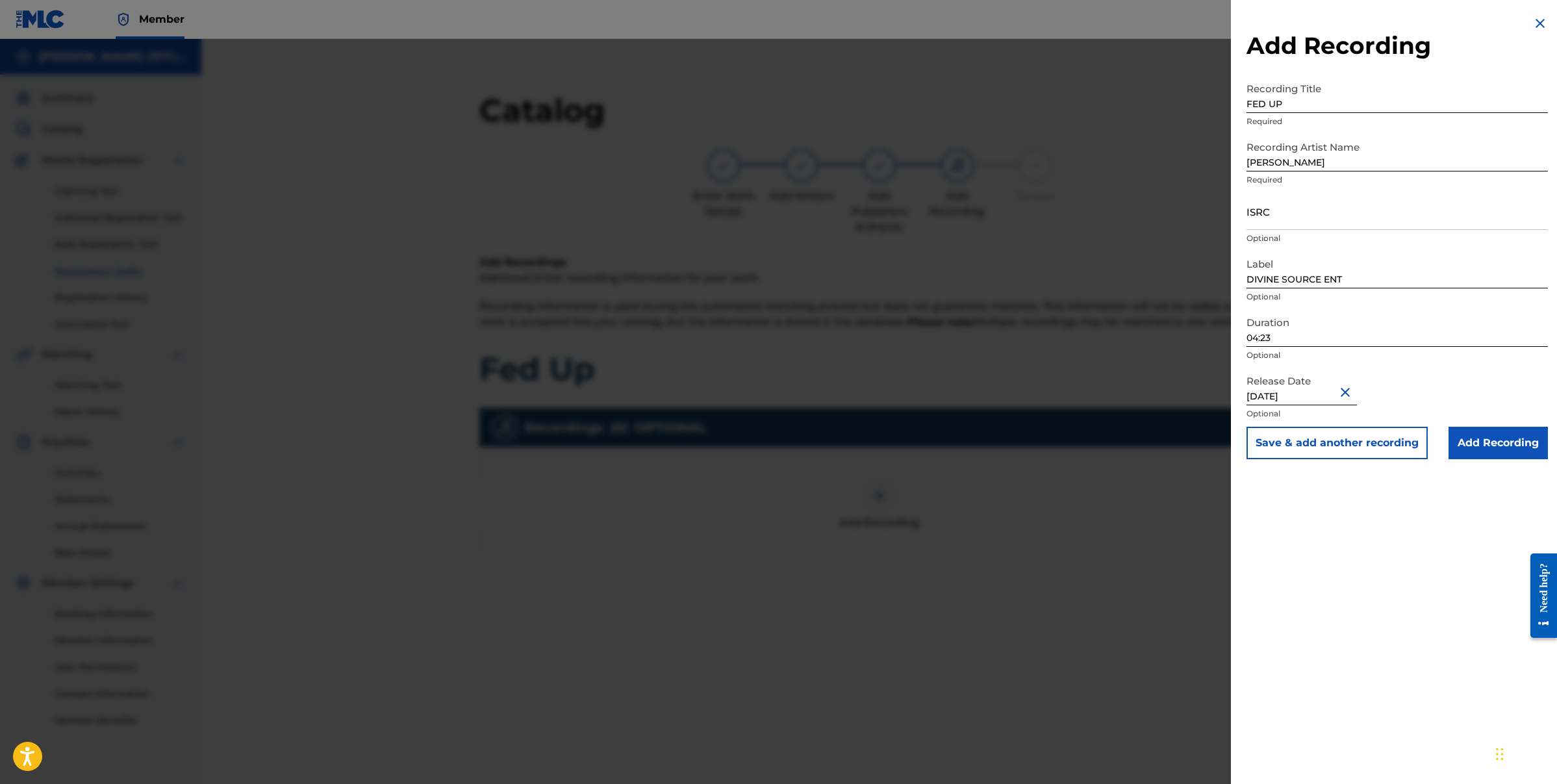
click at [1321, 400] on input "[DATE]" at bounding box center [1302, 387] width 111 height 37
select select "2"
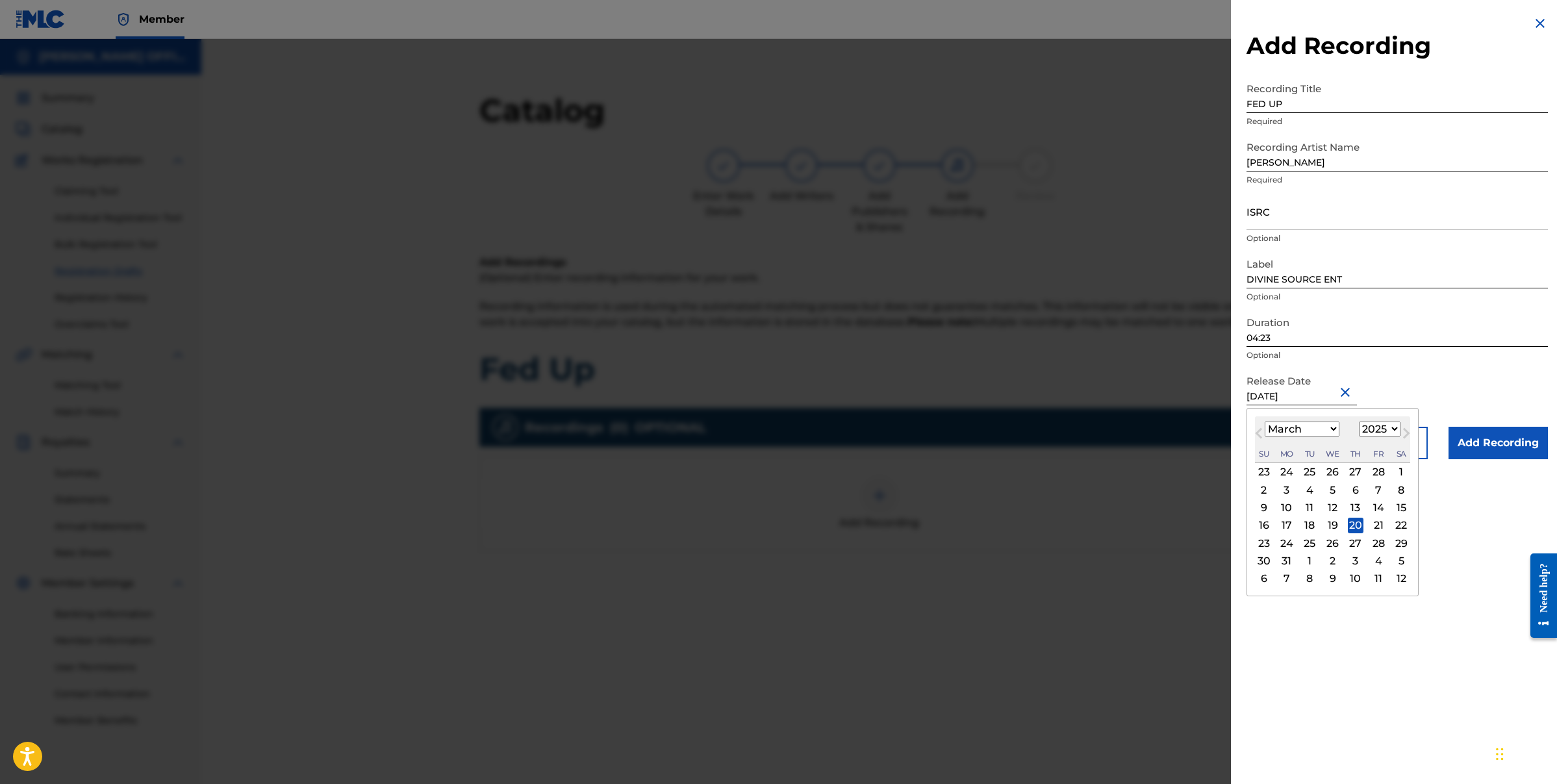
click at [1394, 430] on select "1899 1900 1901 1902 1903 1904 1905 1906 1907 1908 1909 1910 1911 1912 1913 1914…" at bounding box center [1380, 428] width 42 height 15
select select "2020"
click at [1405, 677] on div "Add Recording Recording Title FED UP Required Recording Artist Name [PERSON_NAM…" at bounding box center [1397, 392] width 333 height 784
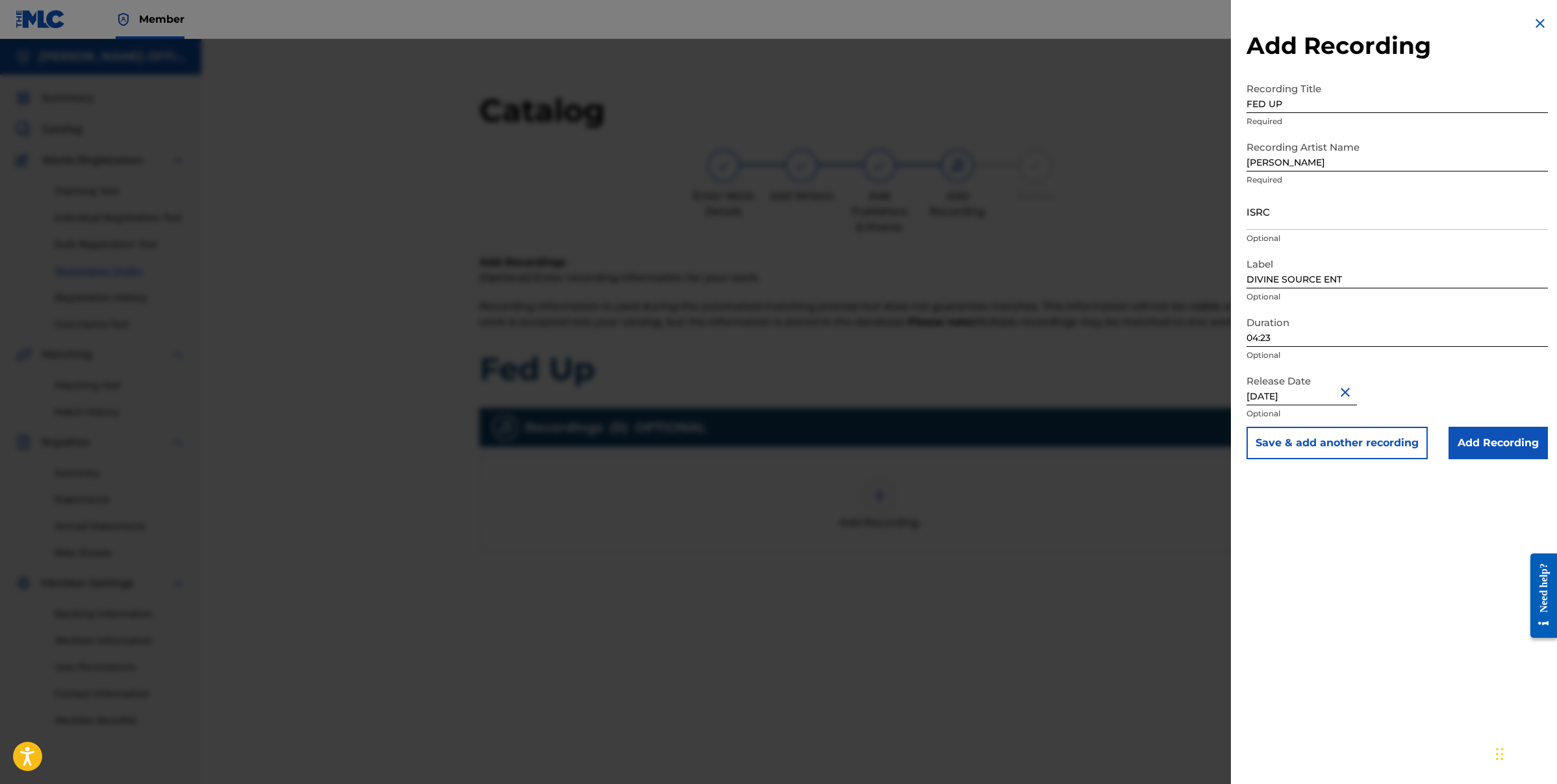
click at [1494, 442] on input "Add Recording" at bounding box center [1498, 443] width 100 height 33
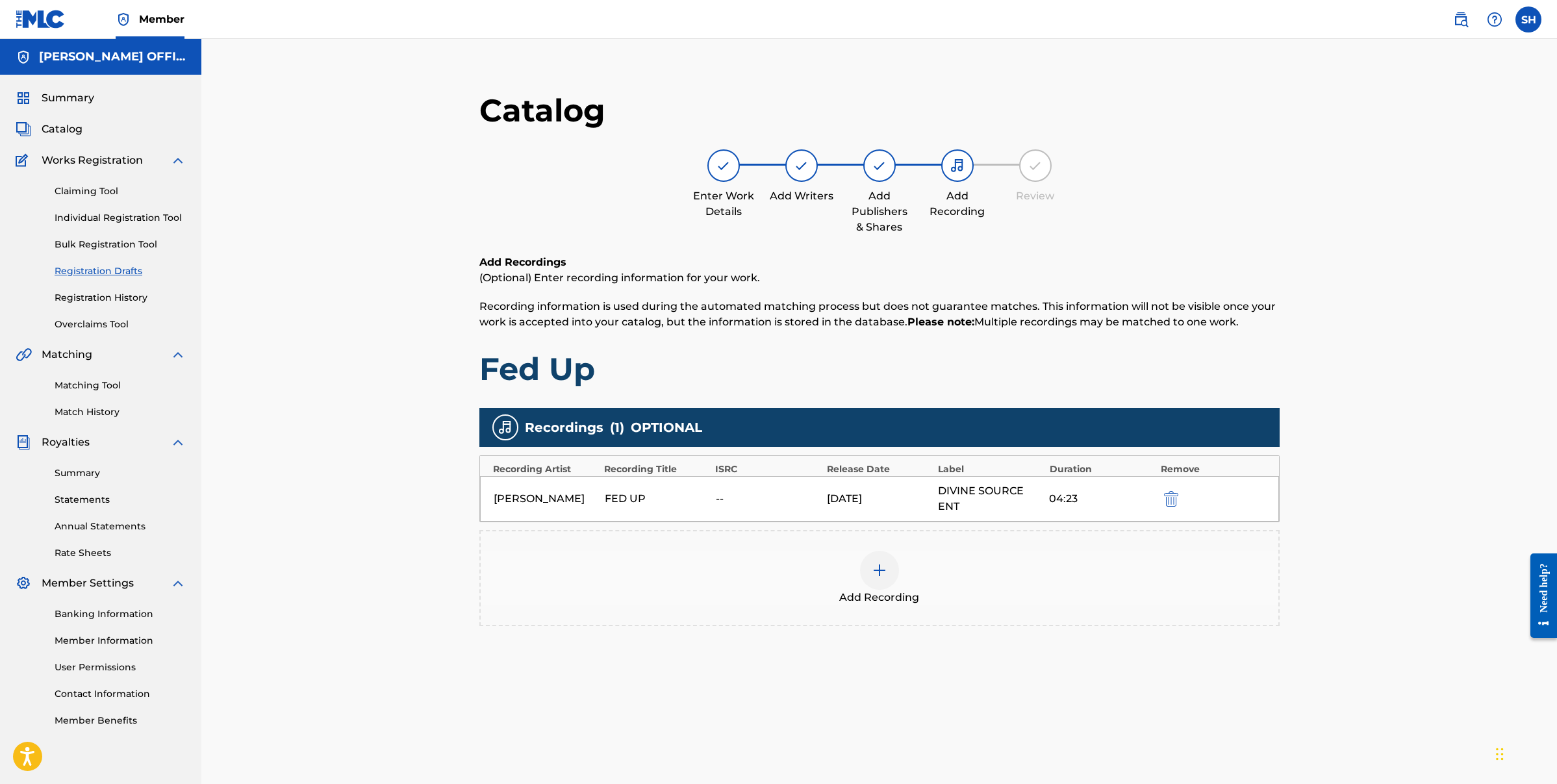
click at [520, 499] on div "[PERSON_NAME]" at bounding box center [546, 499] width 105 height 16
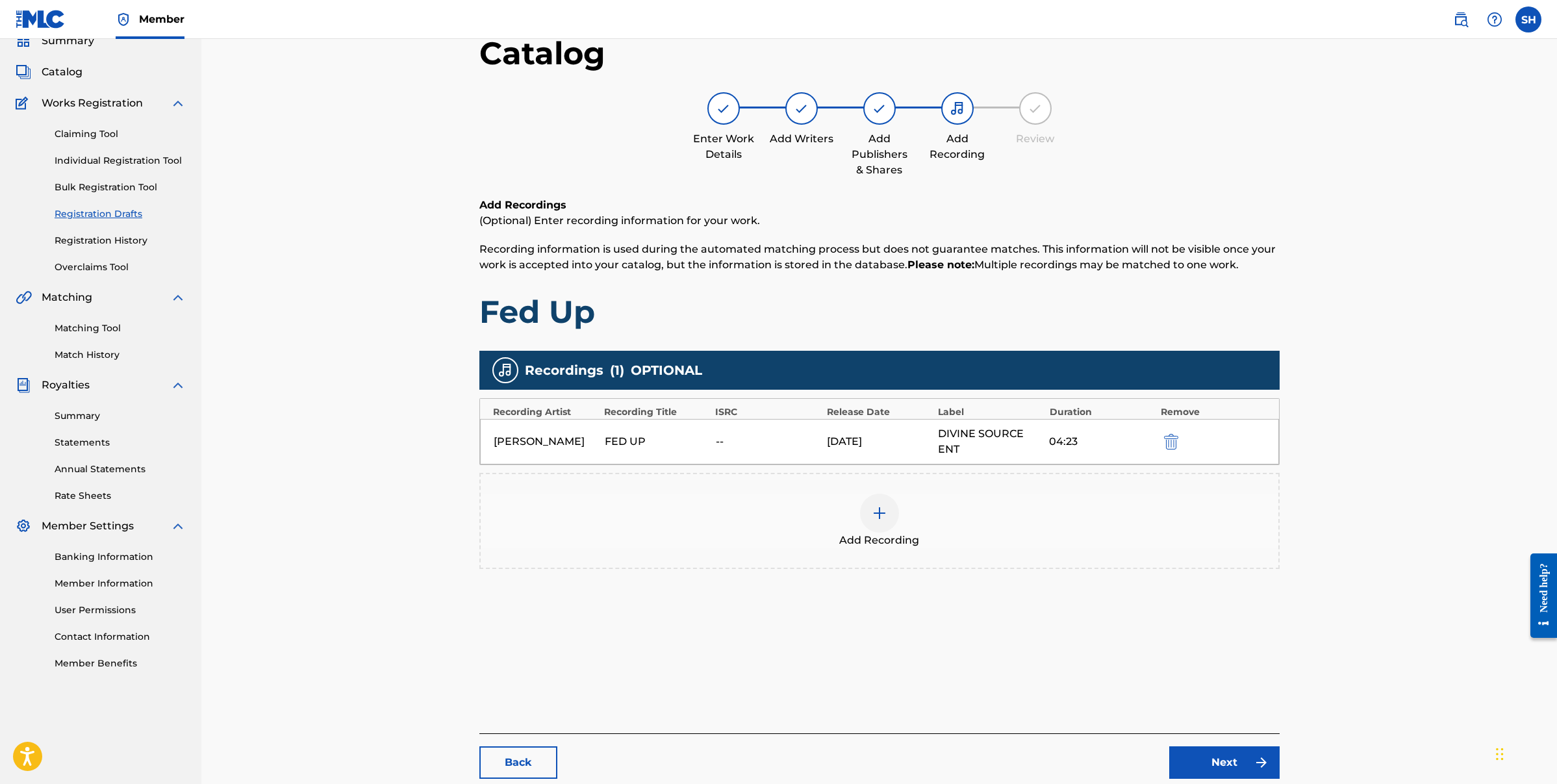
scroll to position [133, 0]
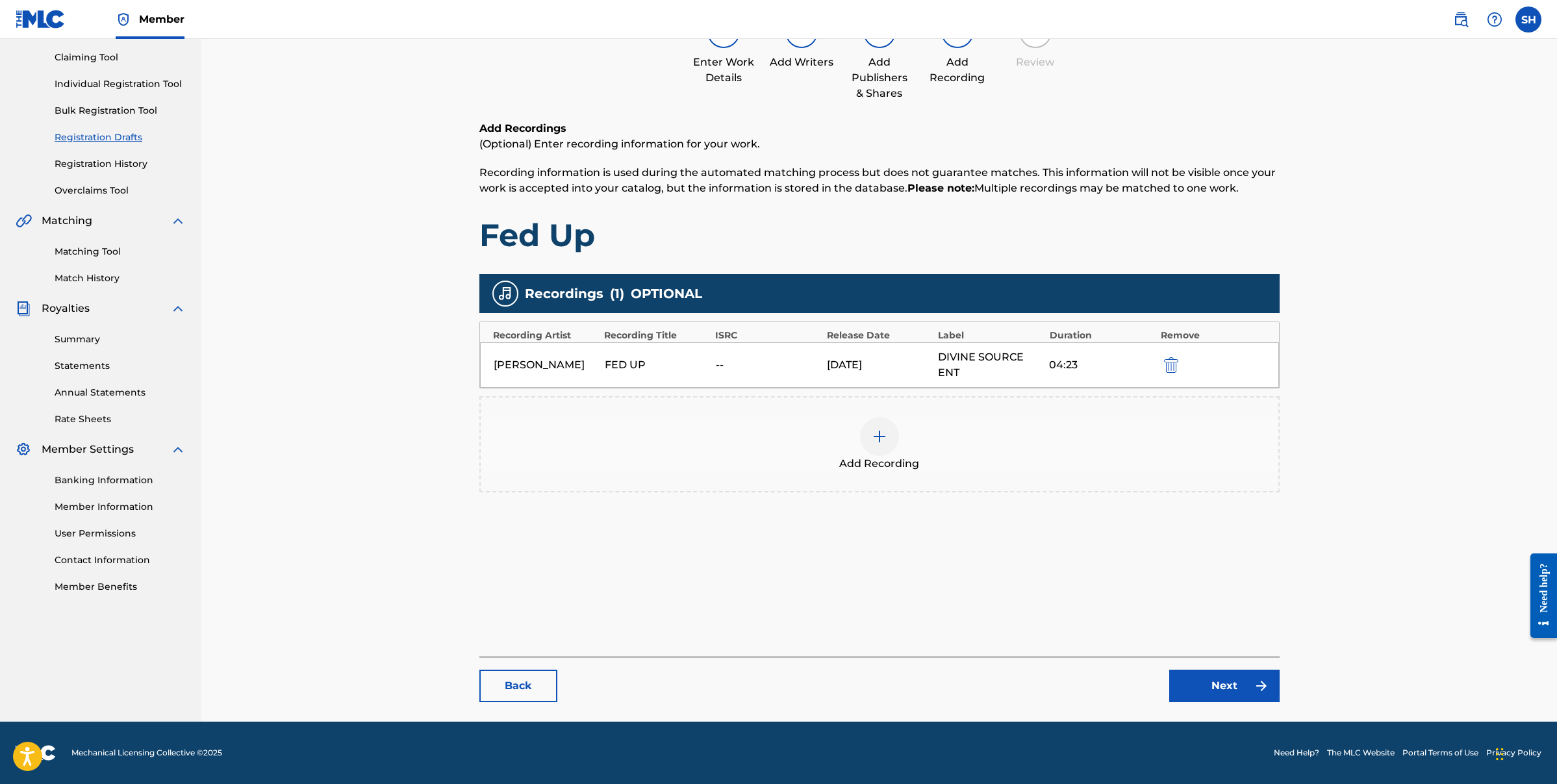
click at [1250, 682] on link "Next" at bounding box center [1225, 686] width 111 height 33
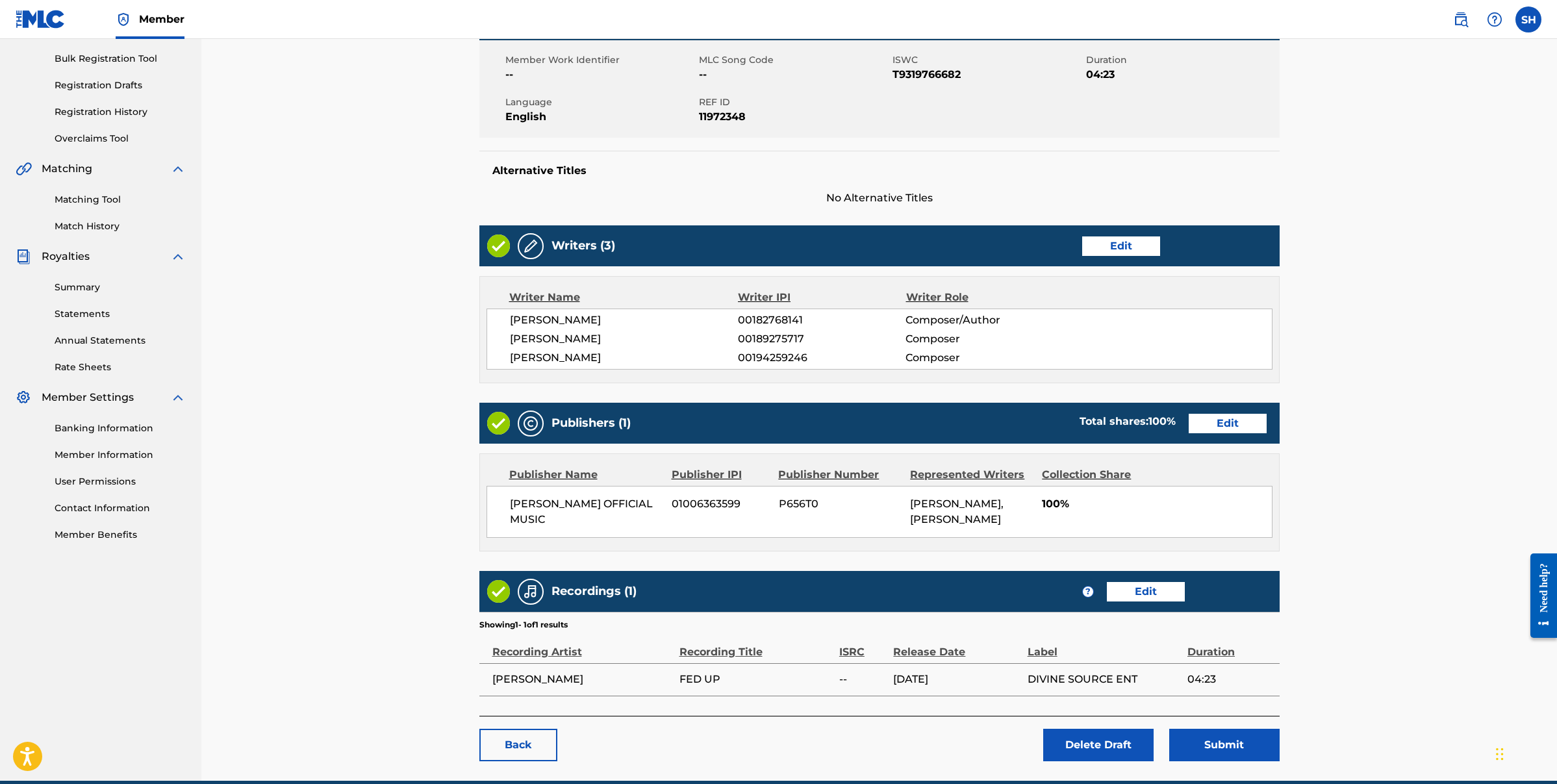
scroll to position [245, 0]
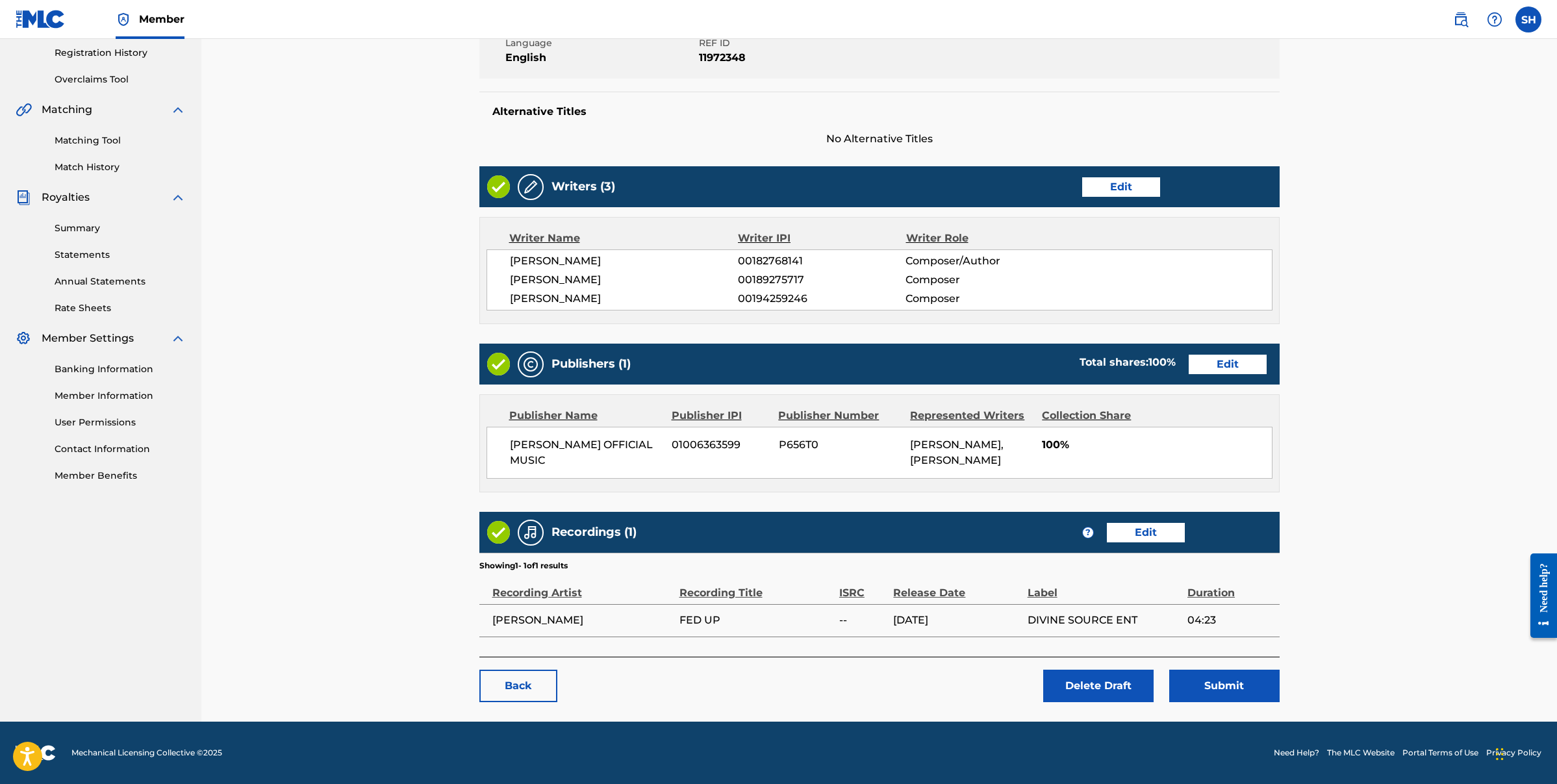
click at [1149, 531] on link "Edit" at bounding box center [1146, 533] width 78 height 20
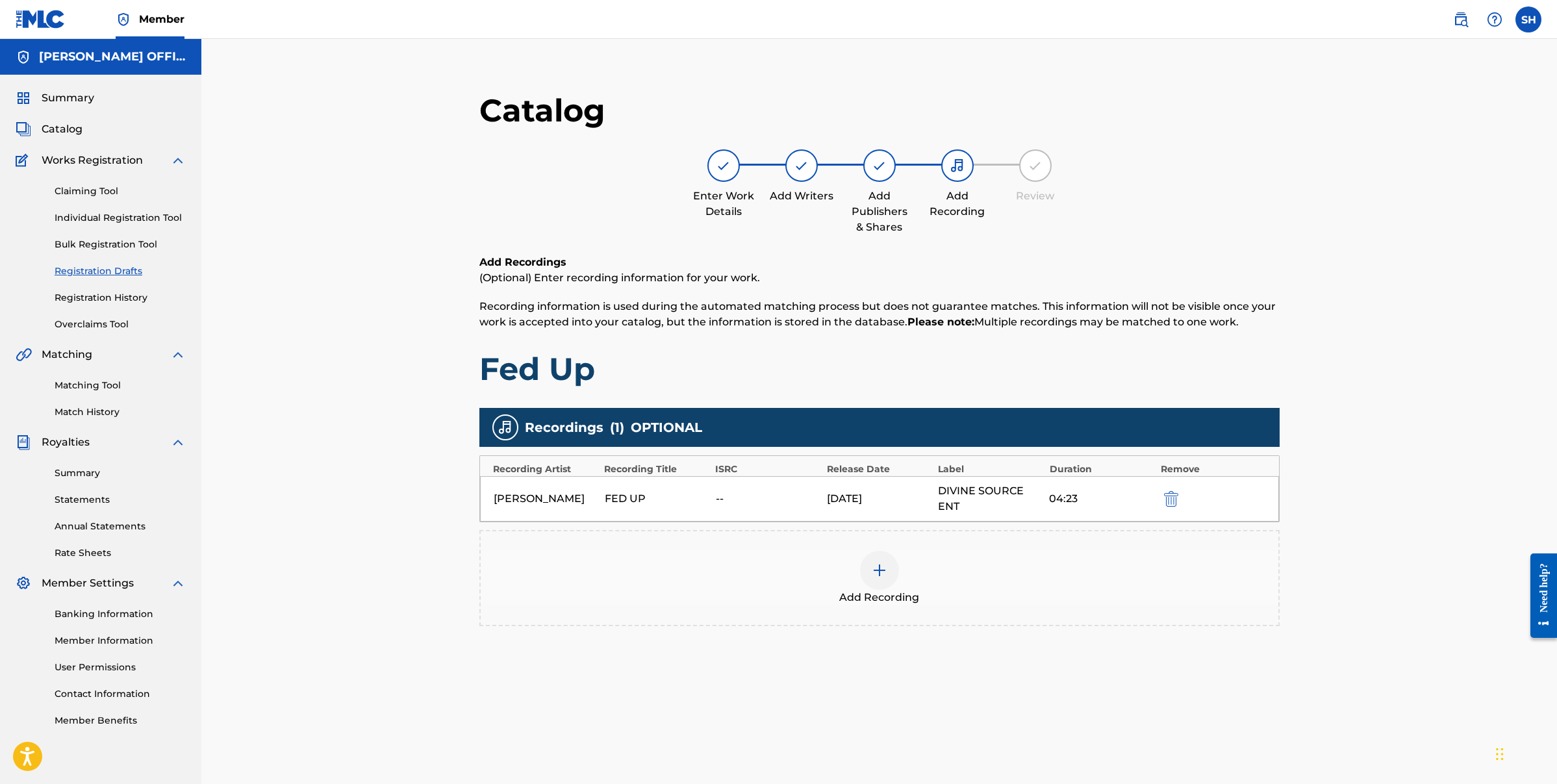
click at [585, 495] on div "[PERSON_NAME]" at bounding box center [546, 499] width 105 height 16
click at [547, 496] on div "[PERSON_NAME]" at bounding box center [546, 499] width 105 height 16
click at [543, 496] on div "[PERSON_NAME]" at bounding box center [546, 499] width 105 height 16
click at [544, 496] on div "[PERSON_NAME]" at bounding box center [546, 499] width 105 height 16
drag, startPoint x: 544, startPoint y: 496, endPoint x: 604, endPoint y: 497, distance: 60.0
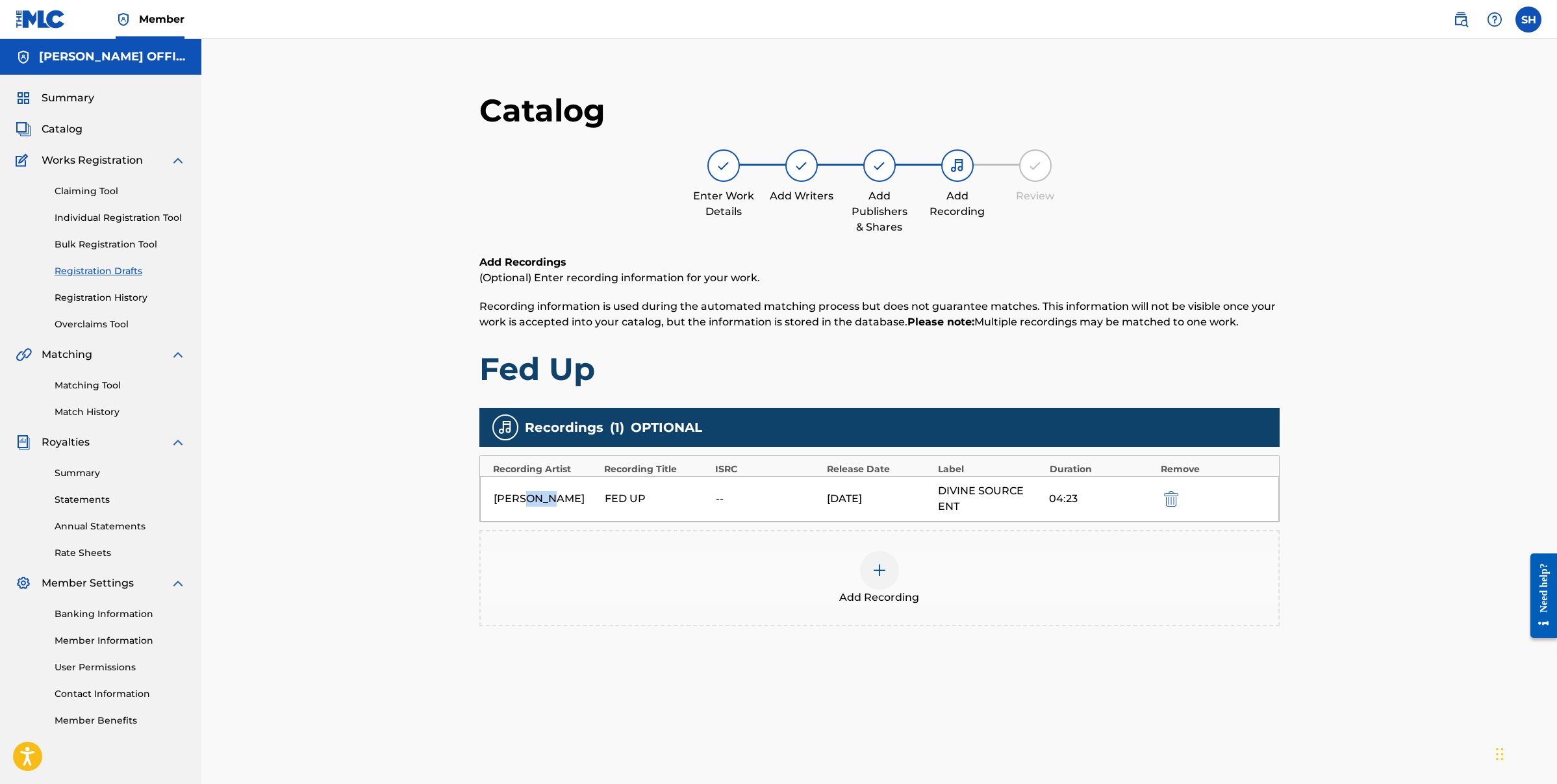
click at [544, 496] on div "[PERSON_NAME]" at bounding box center [546, 499] width 105 height 16
click at [751, 476] on div "[PERSON_NAME] FED UP -- [DATE] DIVINE SOURCE ENT 04:23" at bounding box center [879, 499] width 799 height 46
click at [736, 473] on div "ISRC" at bounding box center [767, 469] width 105 height 14
click at [583, 480] on div "[PERSON_NAME] FED UP -- [DATE] DIVINE SOURCE ENT 04:23" at bounding box center [879, 499] width 799 height 46
click at [491, 490] on div "[PERSON_NAME] FED UP -- [DATE] DIVINE SOURCE ENT 04:23" at bounding box center [879, 499] width 799 height 46
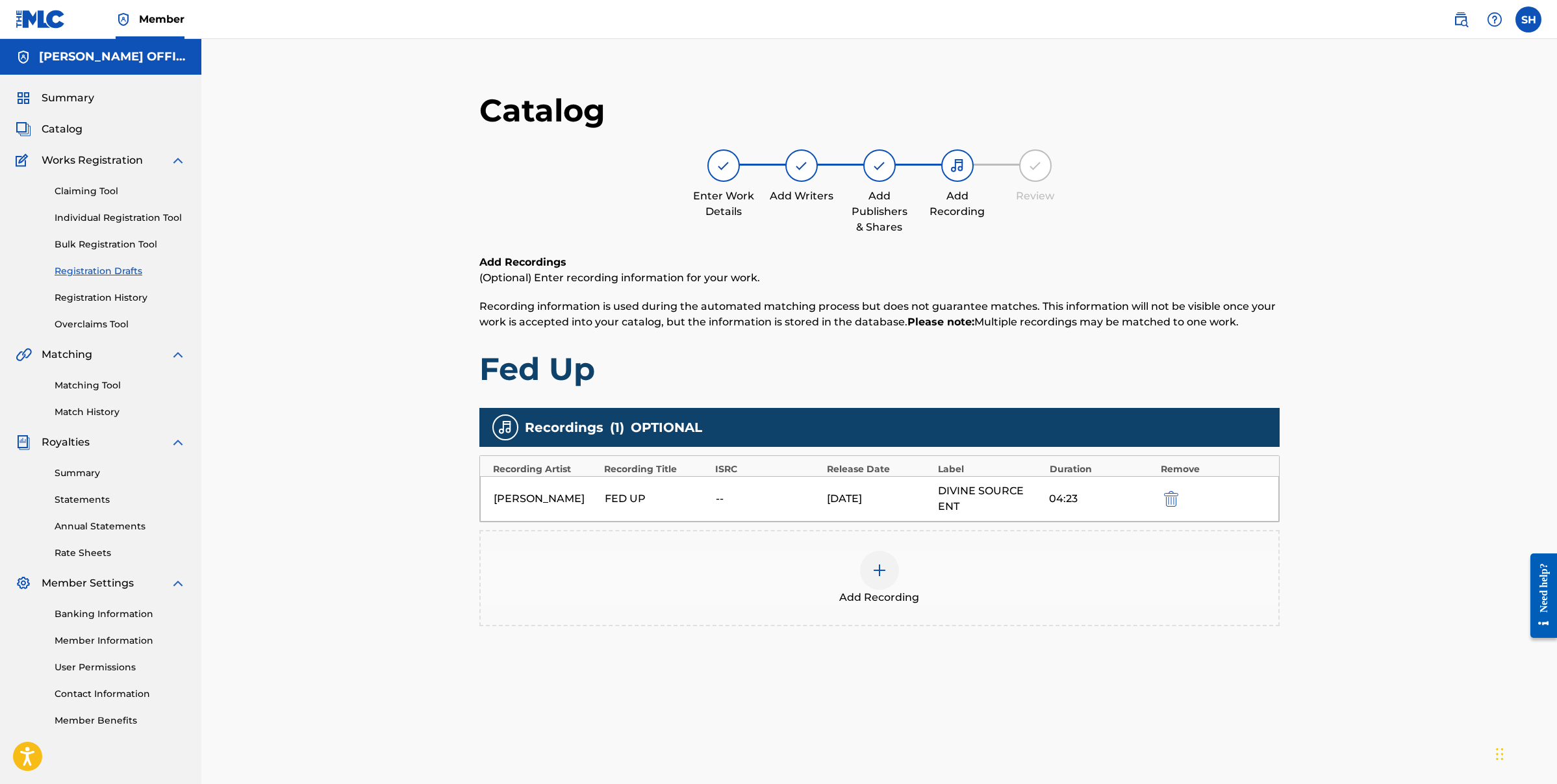
drag, startPoint x: 508, startPoint y: 496, endPoint x: 1123, endPoint y: 483, distance: 615.1
click at [516, 496] on div "[PERSON_NAME]" at bounding box center [546, 499] width 105 height 16
click at [1043, 486] on div "[PERSON_NAME] FED UP -- [DATE] DIVINE SOURCE ENT 04:23" at bounding box center [879, 499] width 799 height 46
click at [989, 496] on div "DIVINE SOURCE ENT" at bounding box center [990, 499] width 105 height 31
drag, startPoint x: 884, startPoint y: 491, endPoint x: 785, endPoint y: 494, distance: 99.0
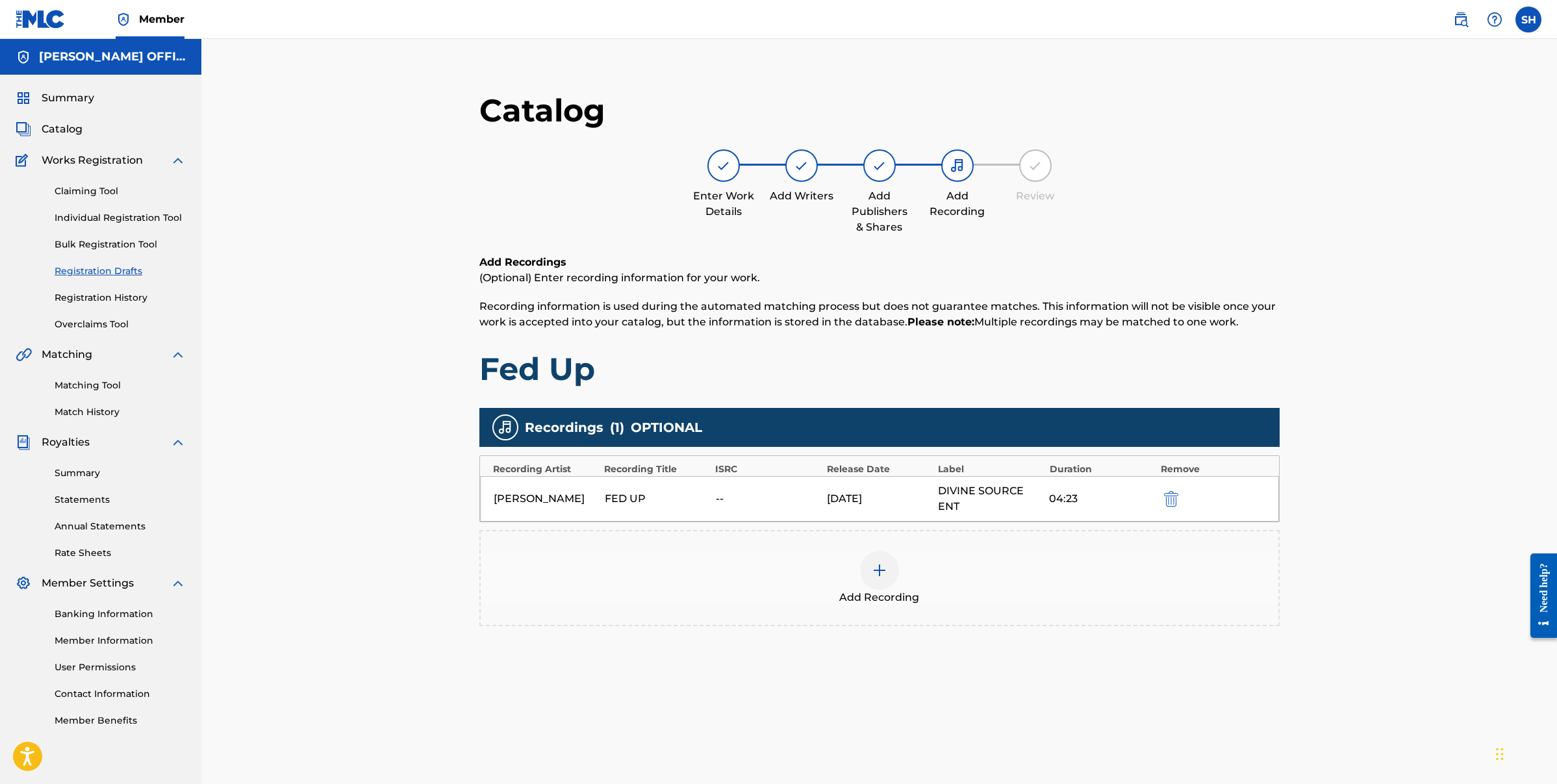
click at [882, 491] on div "[DATE]" at bounding box center [879, 499] width 105 height 16
click at [741, 497] on div "--" at bounding box center [768, 499] width 105 height 16
click at [639, 496] on div "FED UP" at bounding box center [657, 499] width 105 height 16
drag, startPoint x: 647, startPoint y: 494, endPoint x: 617, endPoint y: 494, distance: 30.0
click at [643, 496] on div "FED UP" at bounding box center [657, 499] width 105 height 16
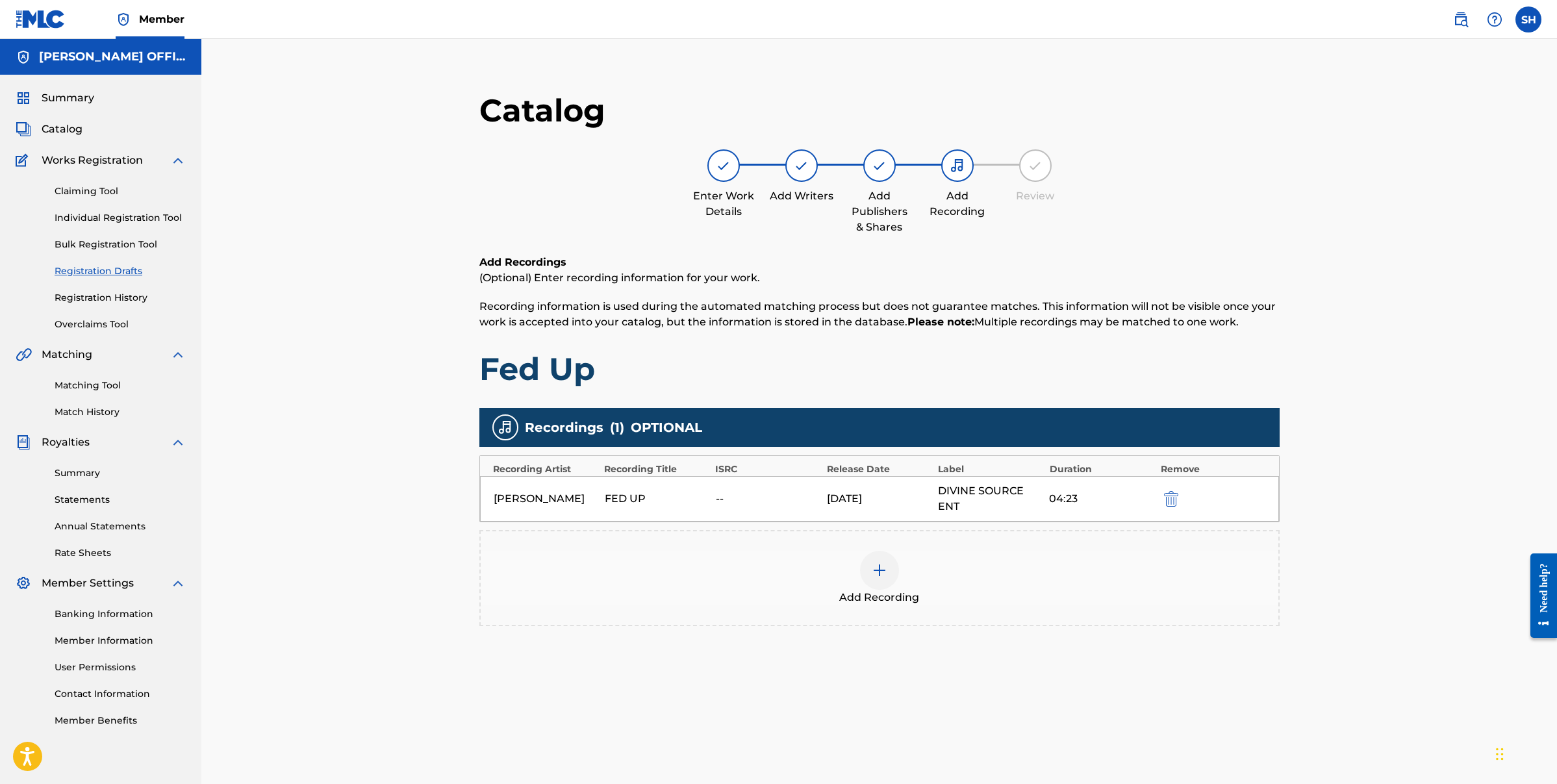
click at [576, 481] on div "[PERSON_NAME] FED UP -- [DATE] DIVINE SOURCE ENT 04:23" at bounding box center [879, 499] width 799 height 46
drag, startPoint x: 554, startPoint y: 477, endPoint x: 540, endPoint y: 471, distance: 15.2
click at [553, 477] on div "[PERSON_NAME] FED UP -- [DATE] DIVINE SOURCE ENT 04:23" at bounding box center [879, 499] width 799 height 46
click at [539, 470] on div "Recording Artist" at bounding box center [545, 469] width 105 height 14
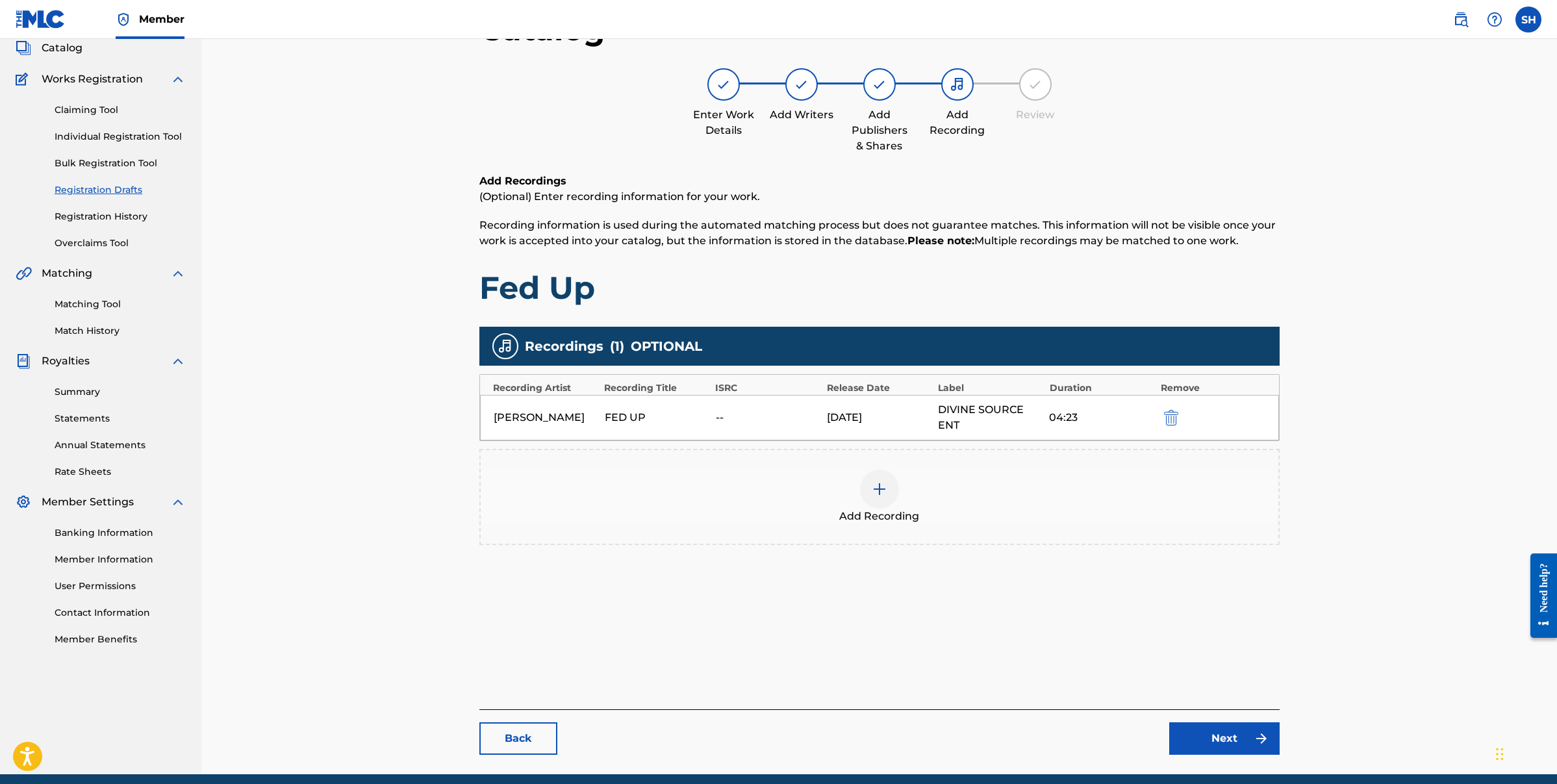
scroll to position [133, 0]
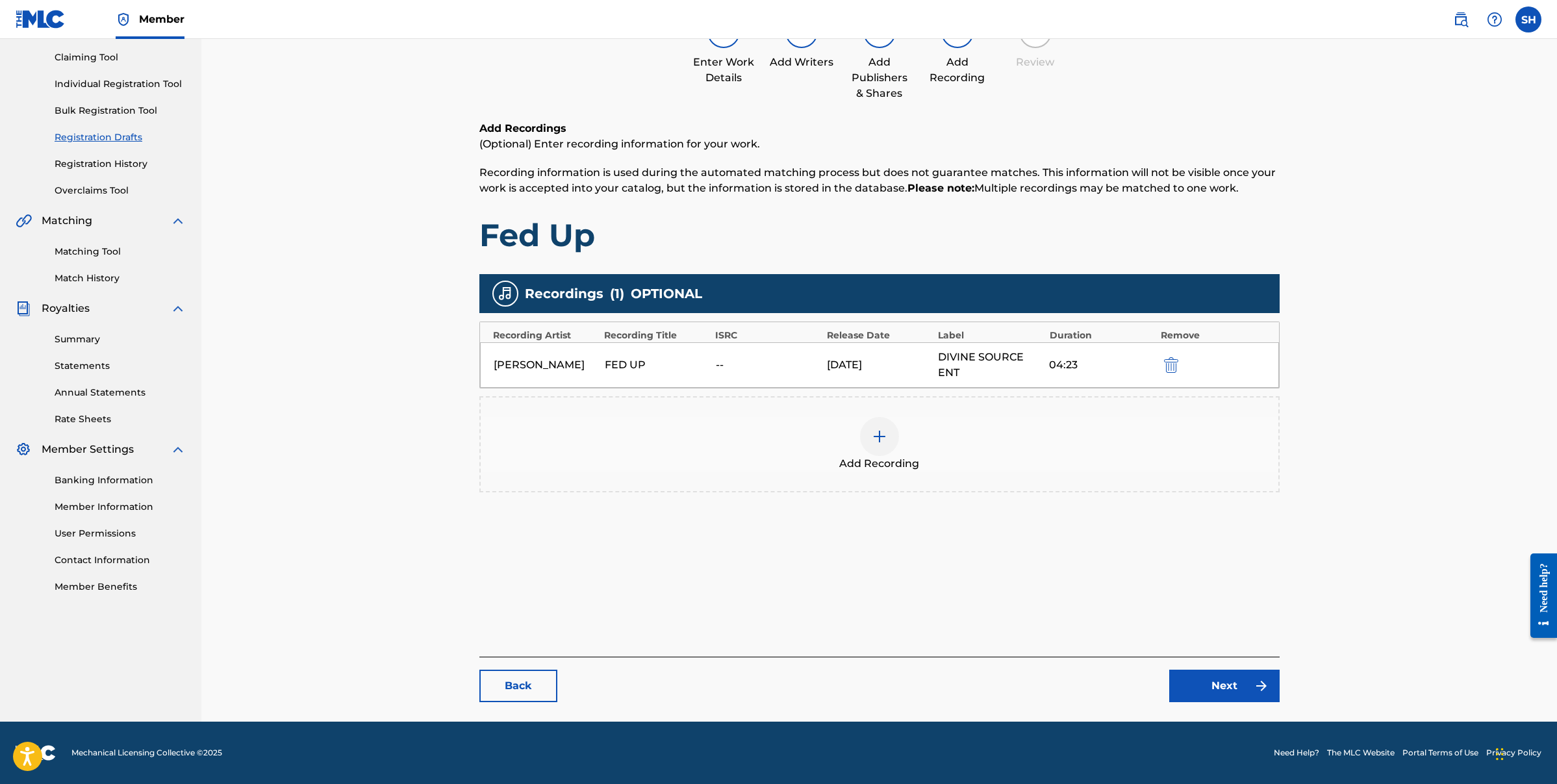
click at [503, 688] on link "Back" at bounding box center [518, 686] width 78 height 33
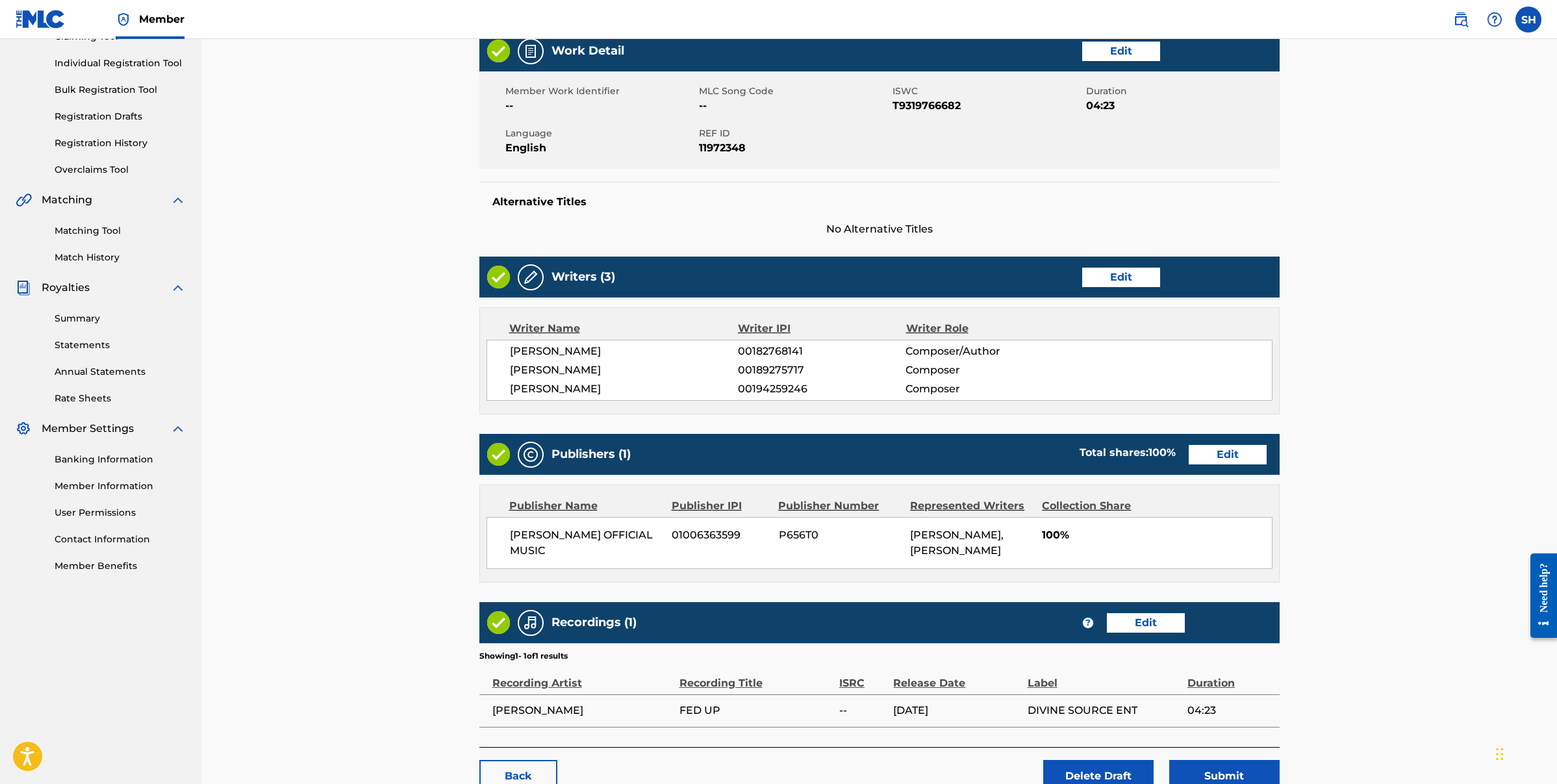
scroll to position [245, 0]
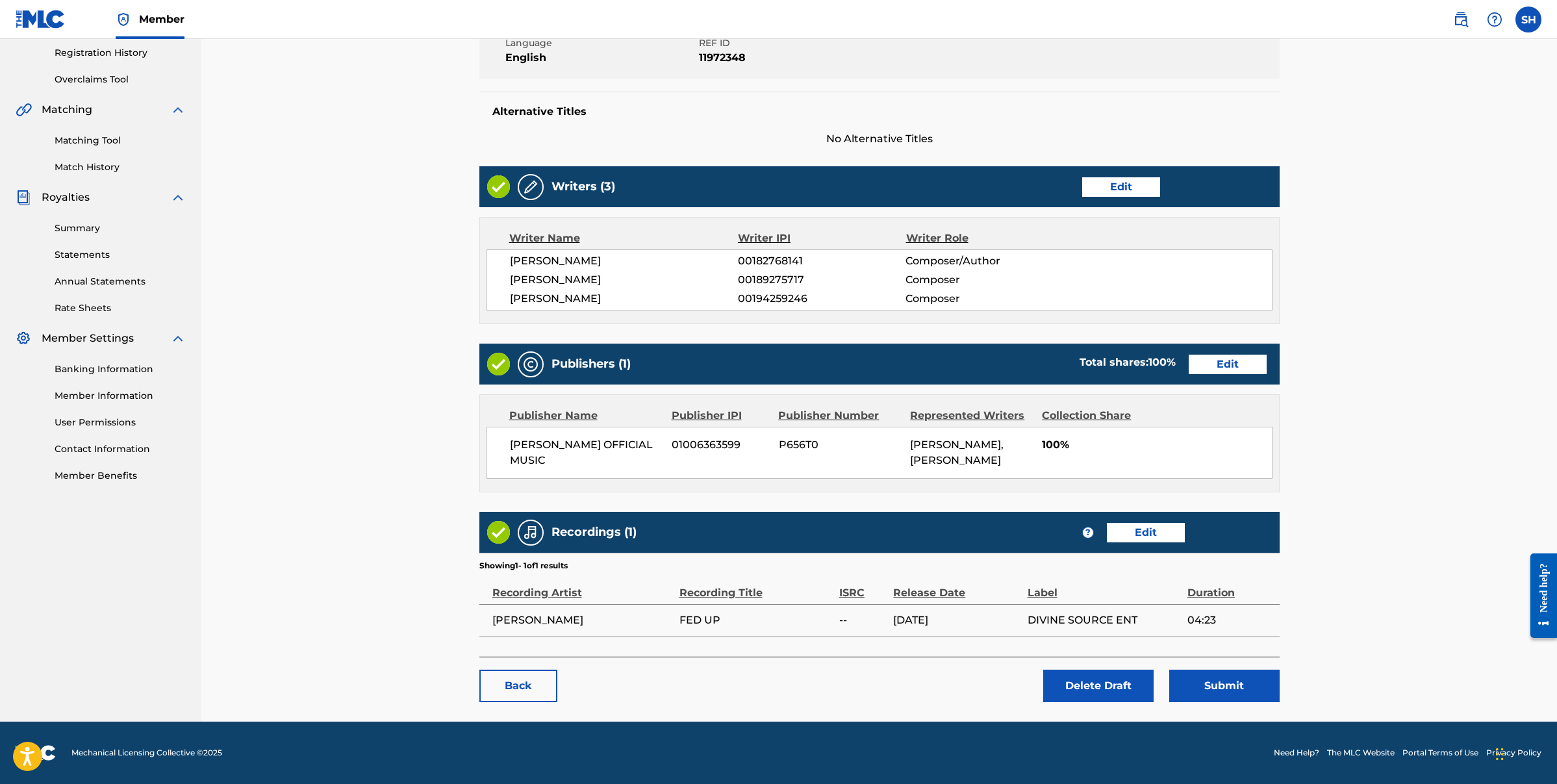
click at [1170, 535] on link "Edit" at bounding box center [1146, 533] width 78 height 20
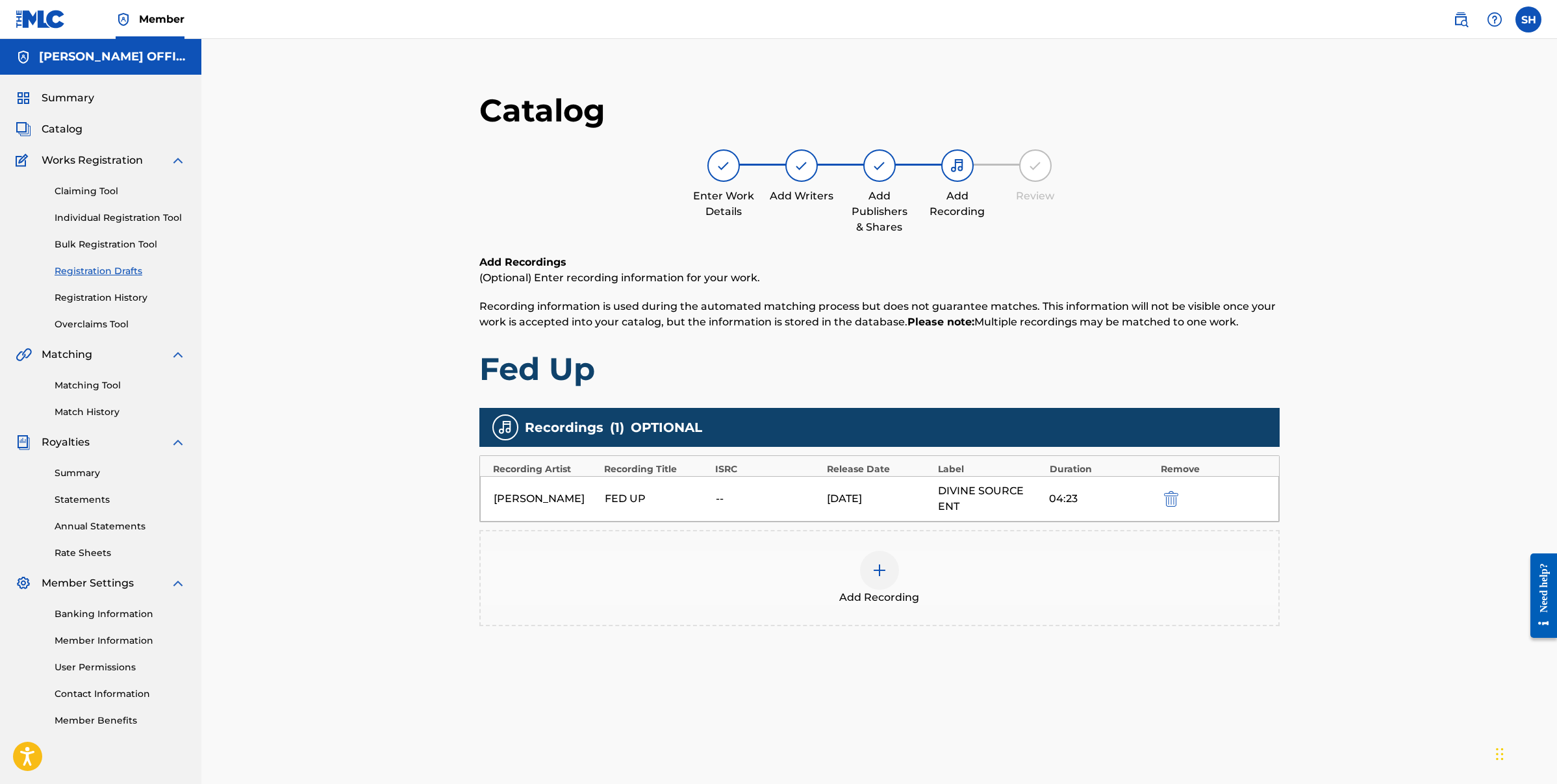
click at [1081, 501] on div "04:23" at bounding box center [1101, 499] width 105 height 16
click at [1081, 500] on div "04:23" at bounding box center [1101, 499] width 105 height 16
click at [661, 499] on div "FED UP" at bounding box center [657, 499] width 105 height 16
click at [643, 499] on div "FED UP" at bounding box center [657, 499] width 105 height 16
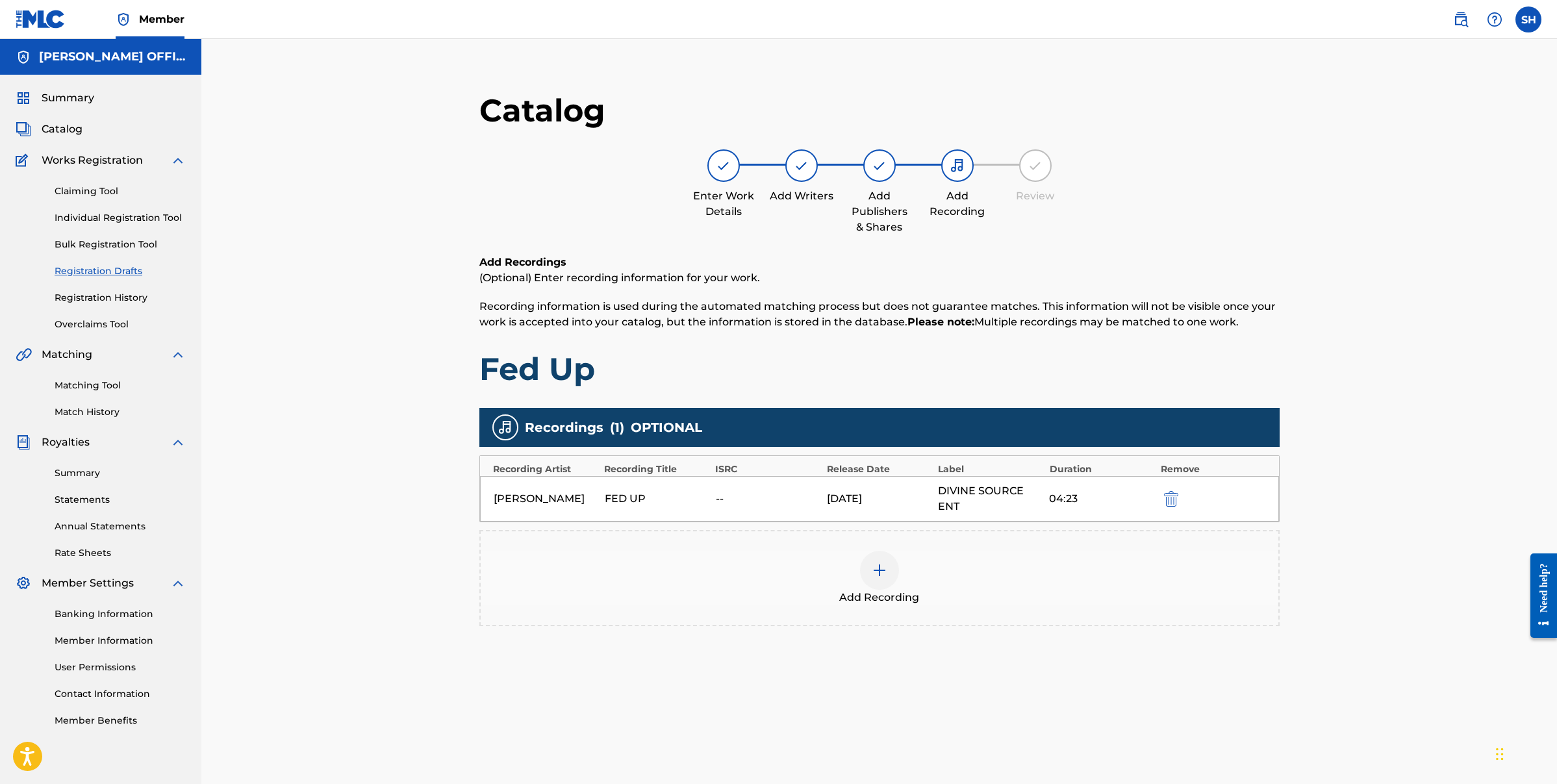
click at [613, 500] on div "FED UP" at bounding box center [657, 499] width 105 height 16
click at [589, 500] on div "[PERSON_NAME]" at bounding box center [546, 499] width 105 height 16
click at [496, 499] on div "[PERSON_NAME]" at bounding box center [546, 499] width 105 height 16
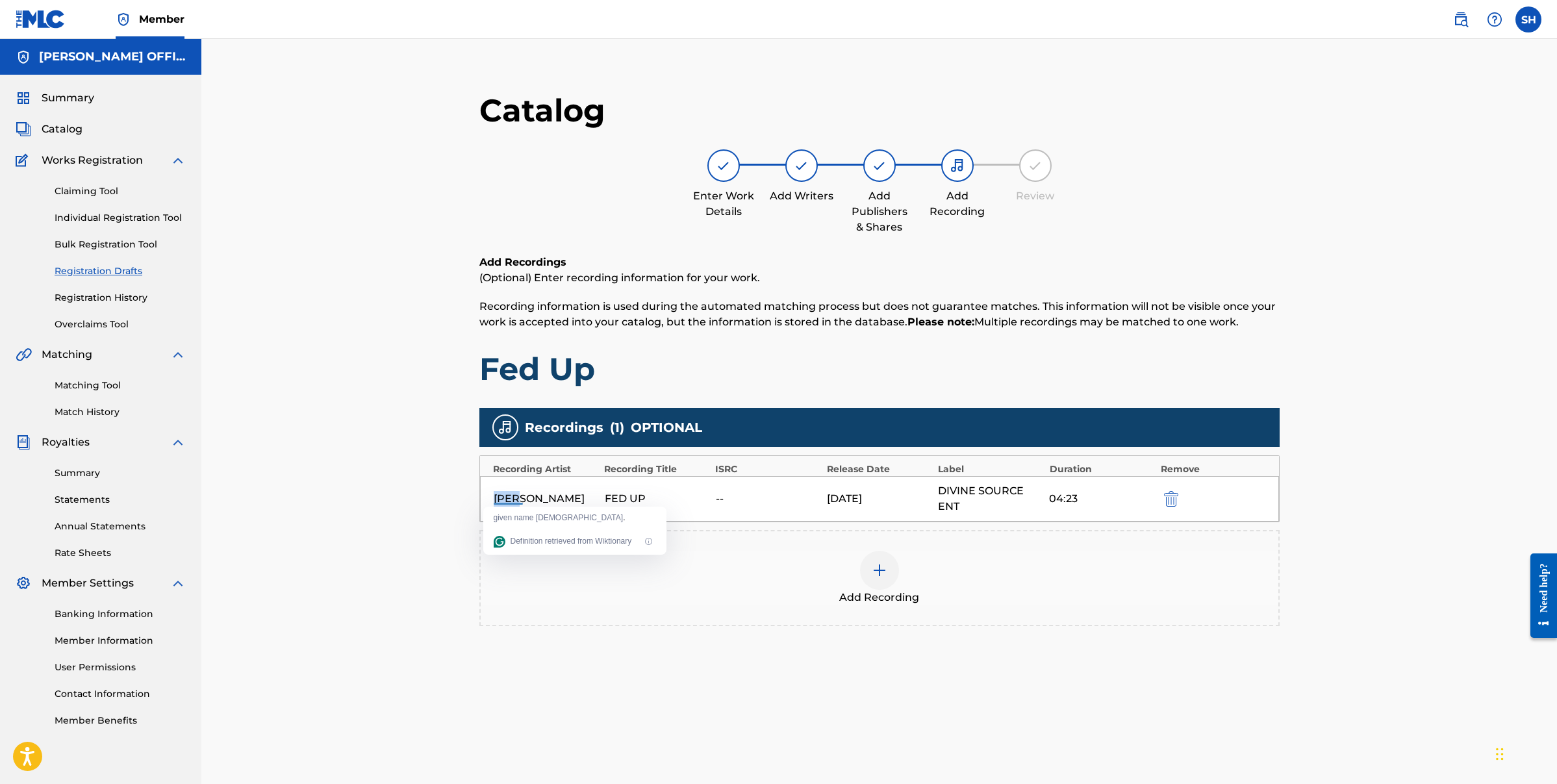
drag, startPoint x: 498, startPoint y: 499, endPoint x: 506, endPoint y: 497, distance: 8.2
click at [498, 499] on div "[PERSON_NAME]" at bounding box center [546, 499] width 105 height 16
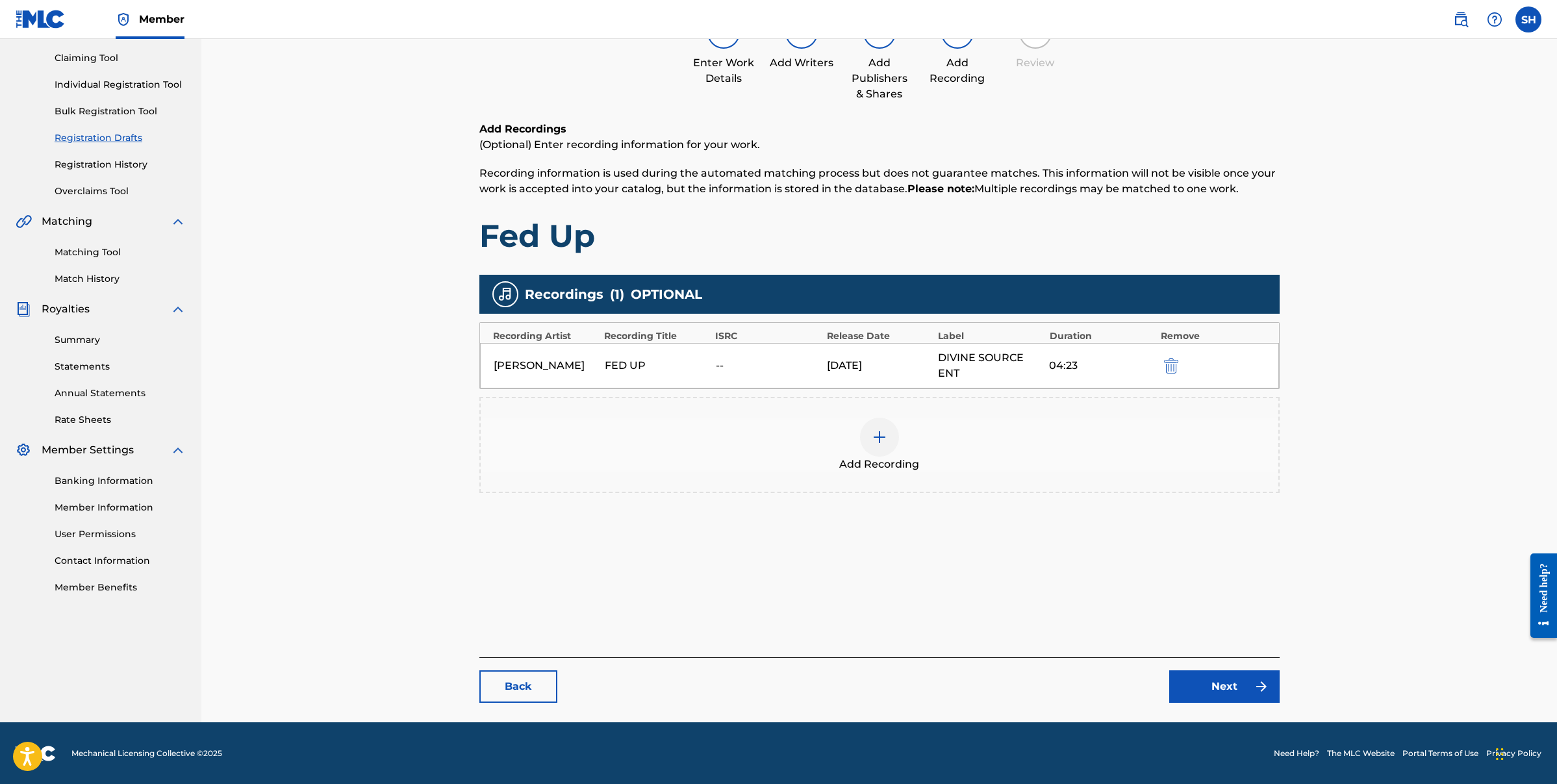
scroll to position [133, 0]
click at [1169, 365] on img "submit" at bounding box center [1171, 365] width 14 height 16
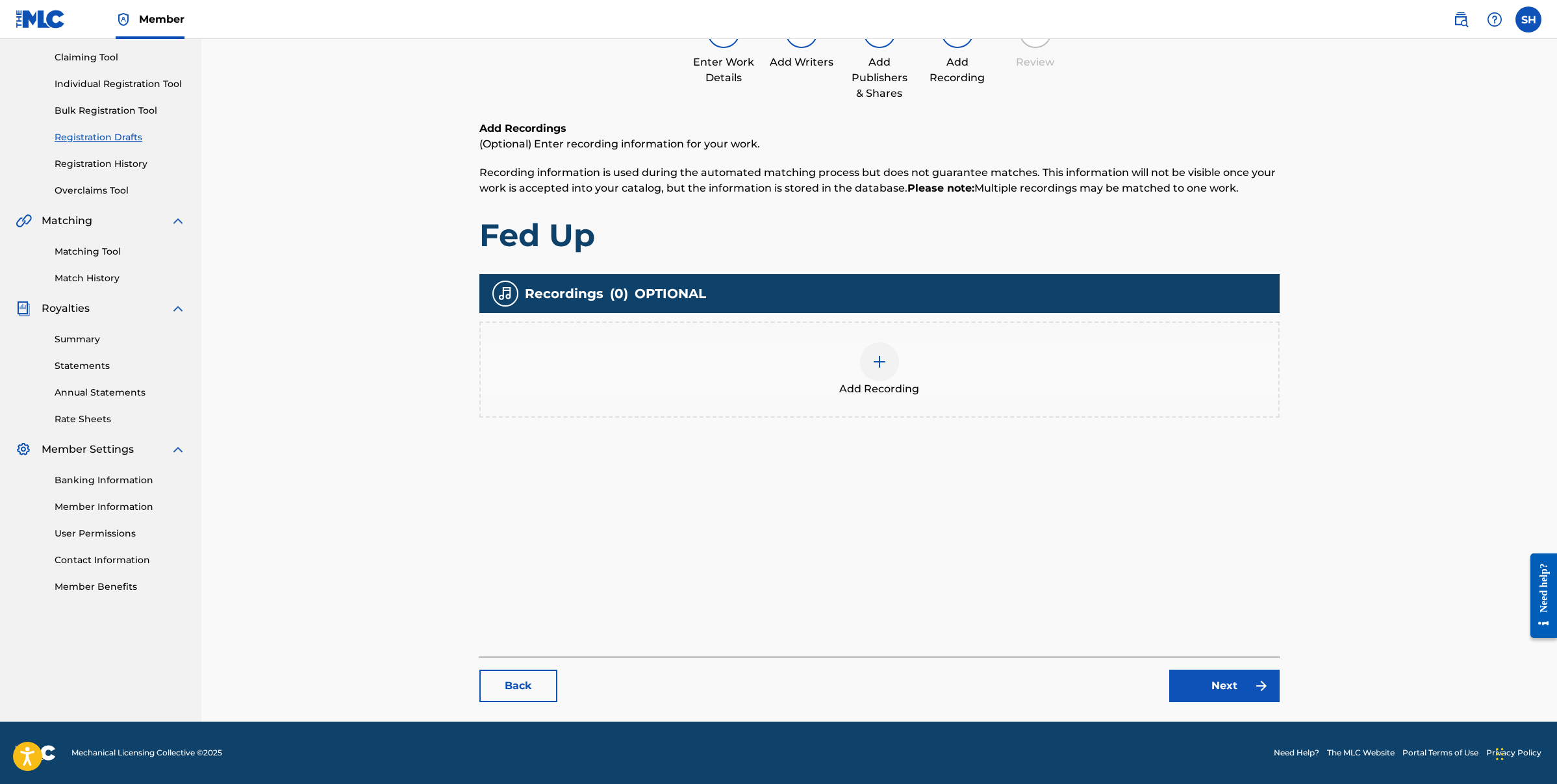
click at [894, 346] on div "Add Recording" at bounding box center [879, 370] width 798 height 55
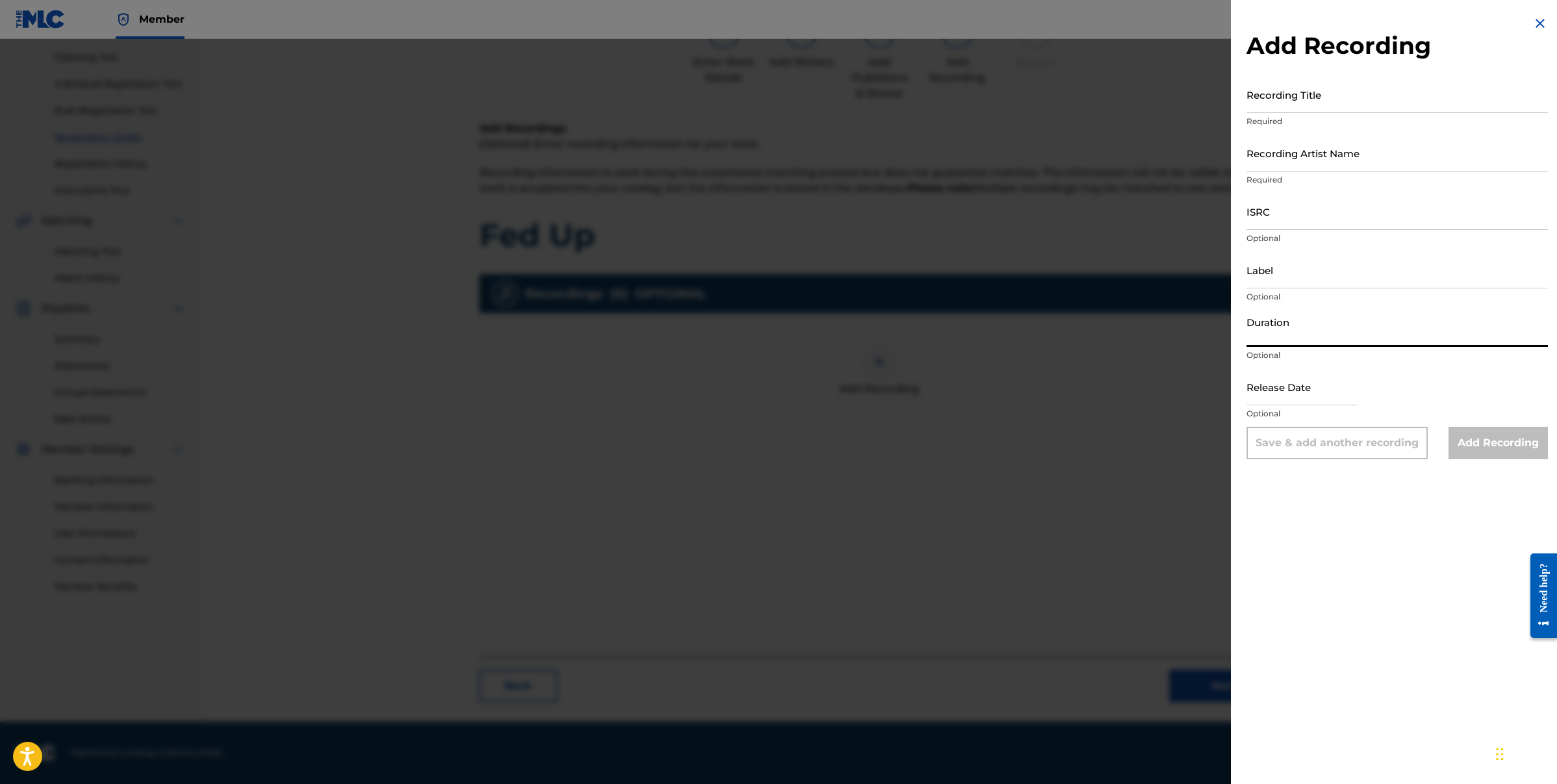
click at [1328, 343] on input "Duration" at bounding box center [1397, 328] width 302 height 37
type input "04:23"
click at [1287, 400] on input "text" at bounding box center [1302, 387] width 111 height 37
select select "7"
select select "2025"
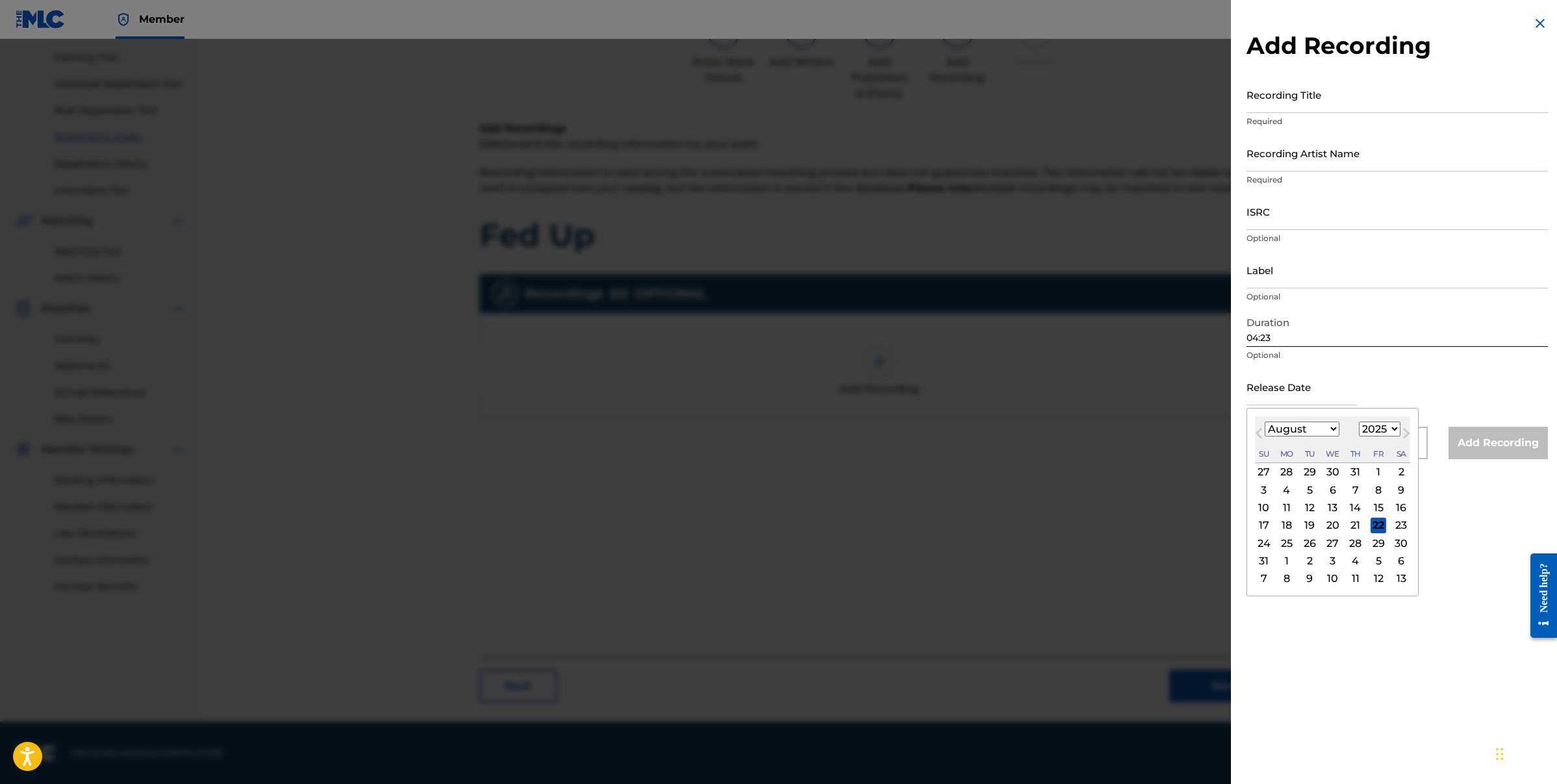
click at [1271, 427] on select "January February March April May June July August September October November De…" at bounding box center [1302, 428] width 75 height 15
select select "2"
click at [1393, 427] on select "1899 1900 1901 1902 1903 1904 1905 1906 1907 1908 1909 1910 1911 1912 1913 1914…" at bounding box center [1380, 428] width 42 height 15
select select "2020"
click at [1376, 511] on div "20" at bounding box center [1379, 508] width 16 height 16
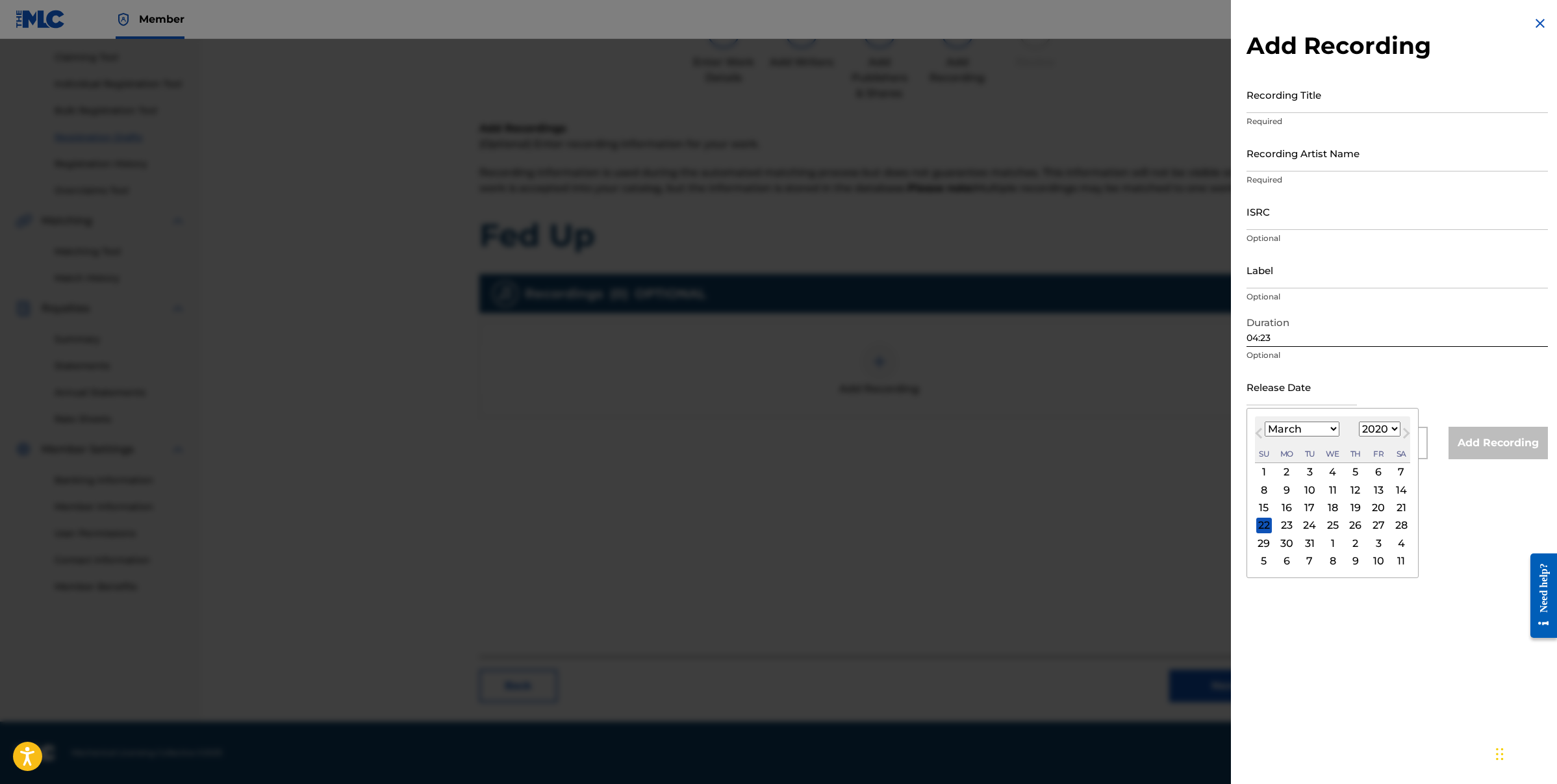
type input "[DATE]"
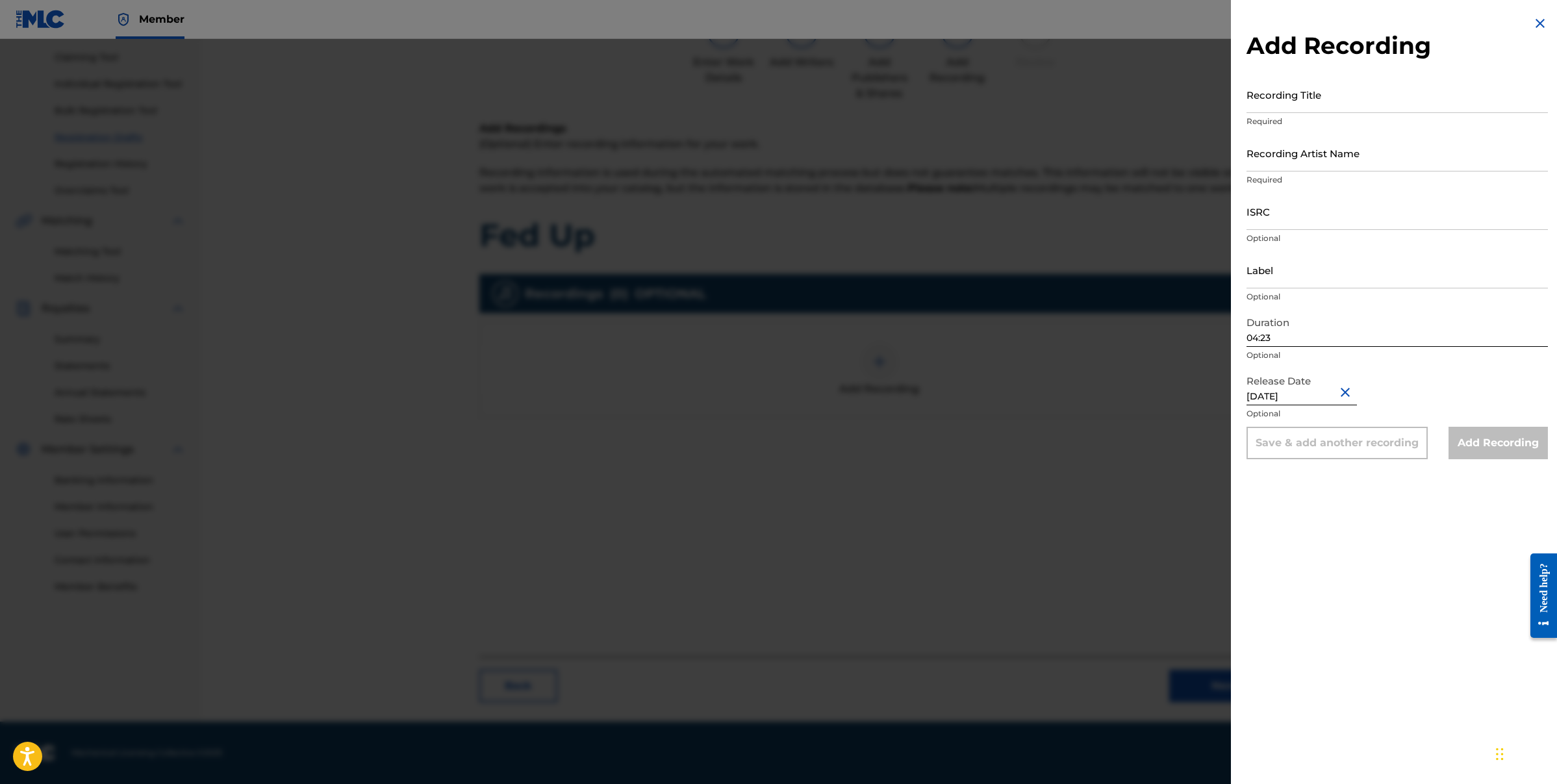
click at [1375, 529] on div "Add Recording Recording Title Required Recording Artist Name Required ISRC Opti…" at bounding box center [1397, 392] width 333 height 784
click at [1300, 277] on input "Label" at bounding box center [1397, 270] width 302 height 37
type input "DIVINE SOURCE ENT"
click at [1319, 161] on input "Recording Artist Name" at bounding box center [1397, 152] width 302 height 37
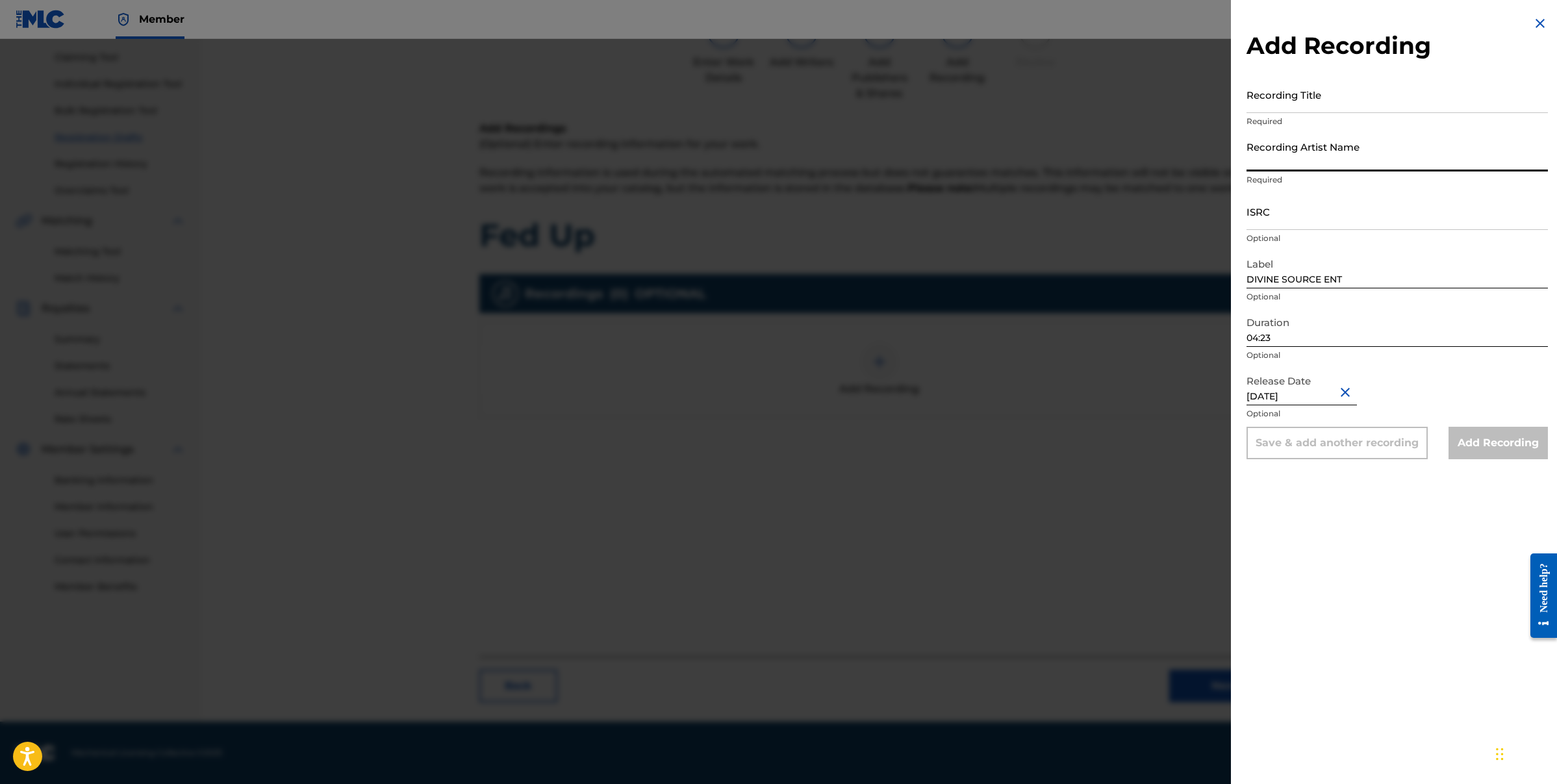
click at [1319, 161] on input "Recording Artist Name" at bounding box center [1397, 152] width 302 height 37
click at [1341, 107] on input "Recording Title" at bounding box center [1397, 94] width 302 height 37
type input "FED UP"
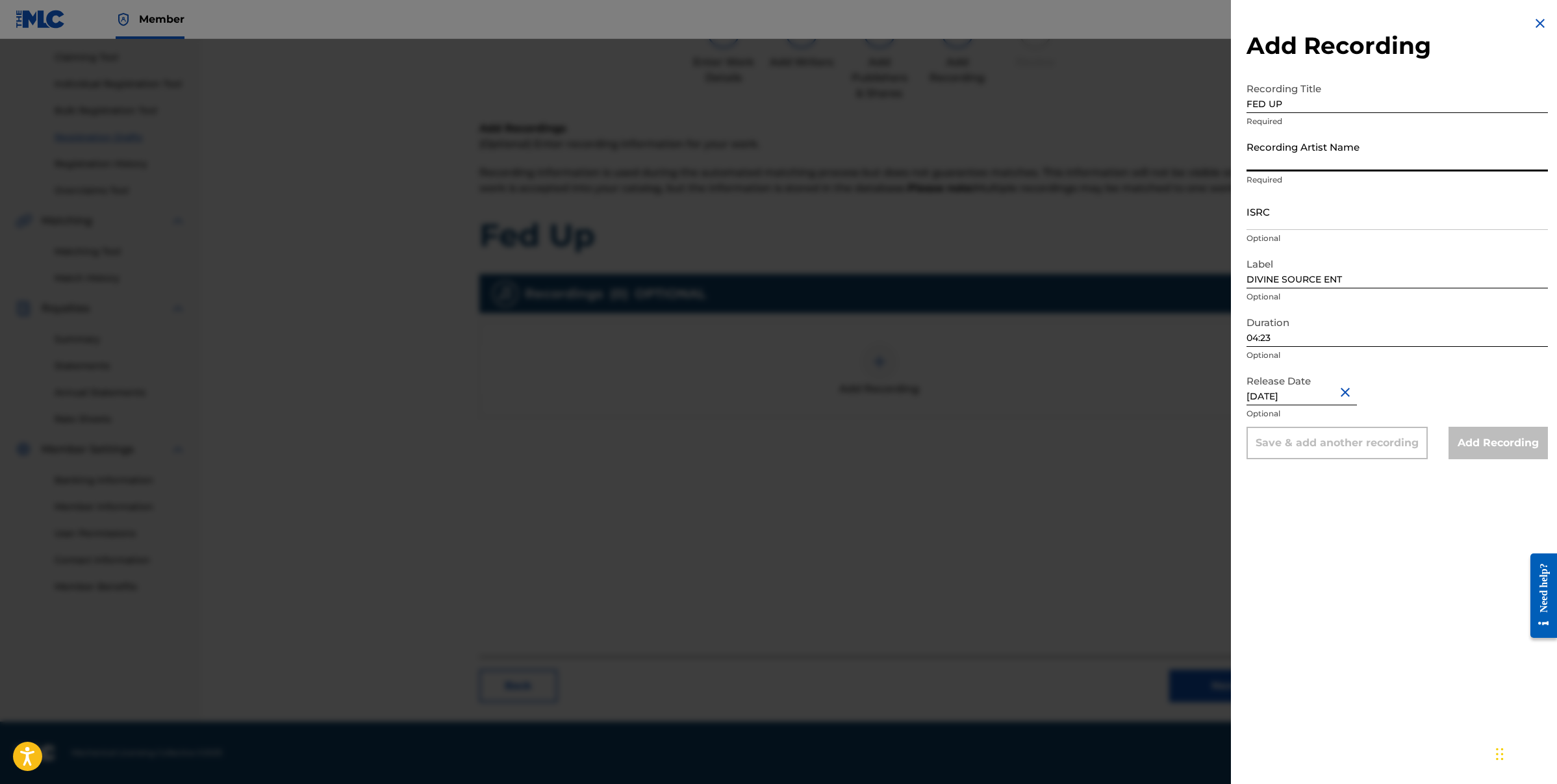
click at [1326, 164] on input "Recording Artist Name" at bounding box center [1397, 152] width 302 height 37
type input "[PERSON_NAME]"
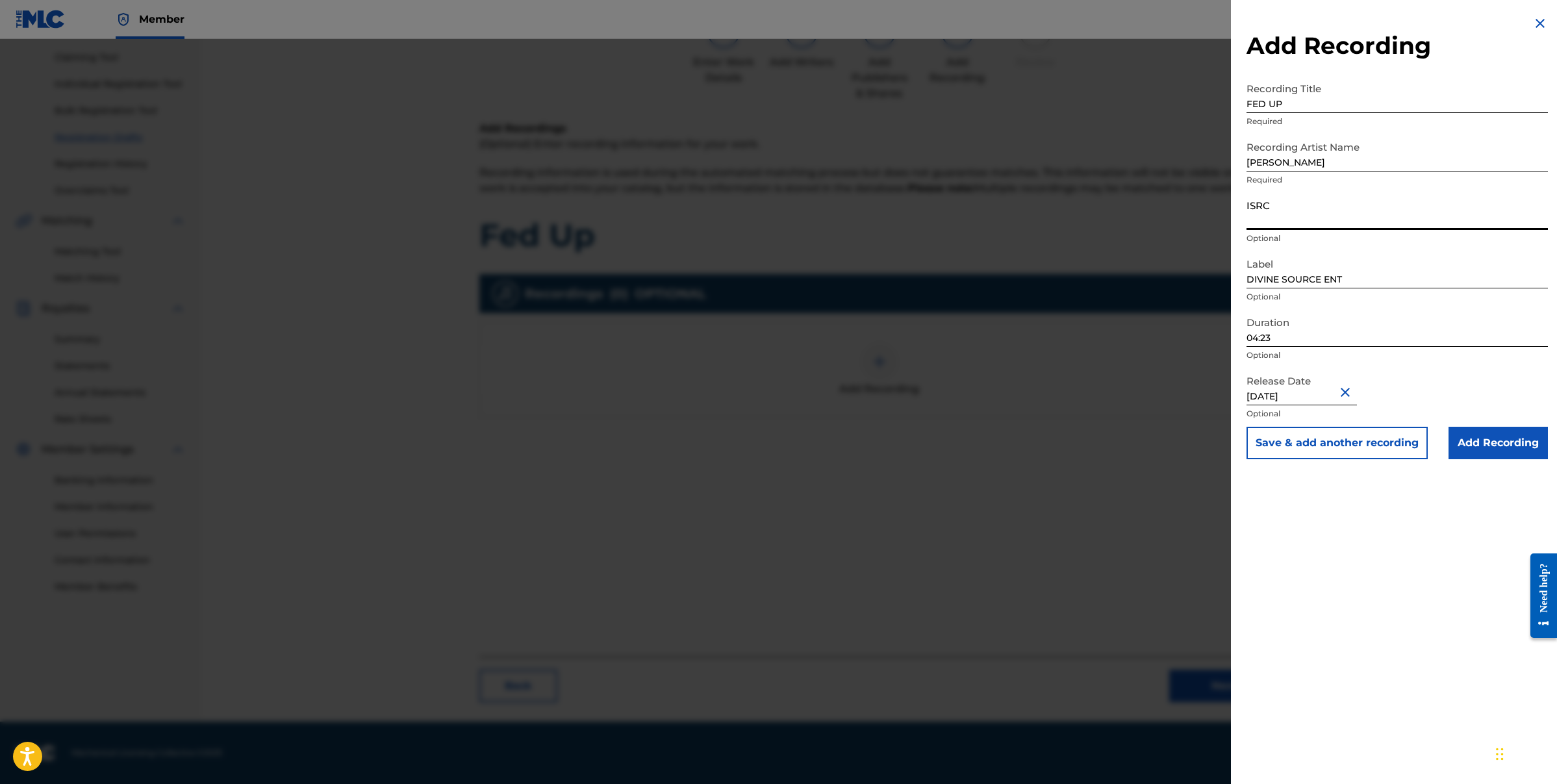
click at [1276, 223] on input "ISRC" at bounding box center [1397, 211] width 302 height 37
paste input "USCAC1000039"
type input "USCAC1000039"
click at [1507, 447] on input "Add Recording" at bounding box center [1498, 443] width 100 height 33
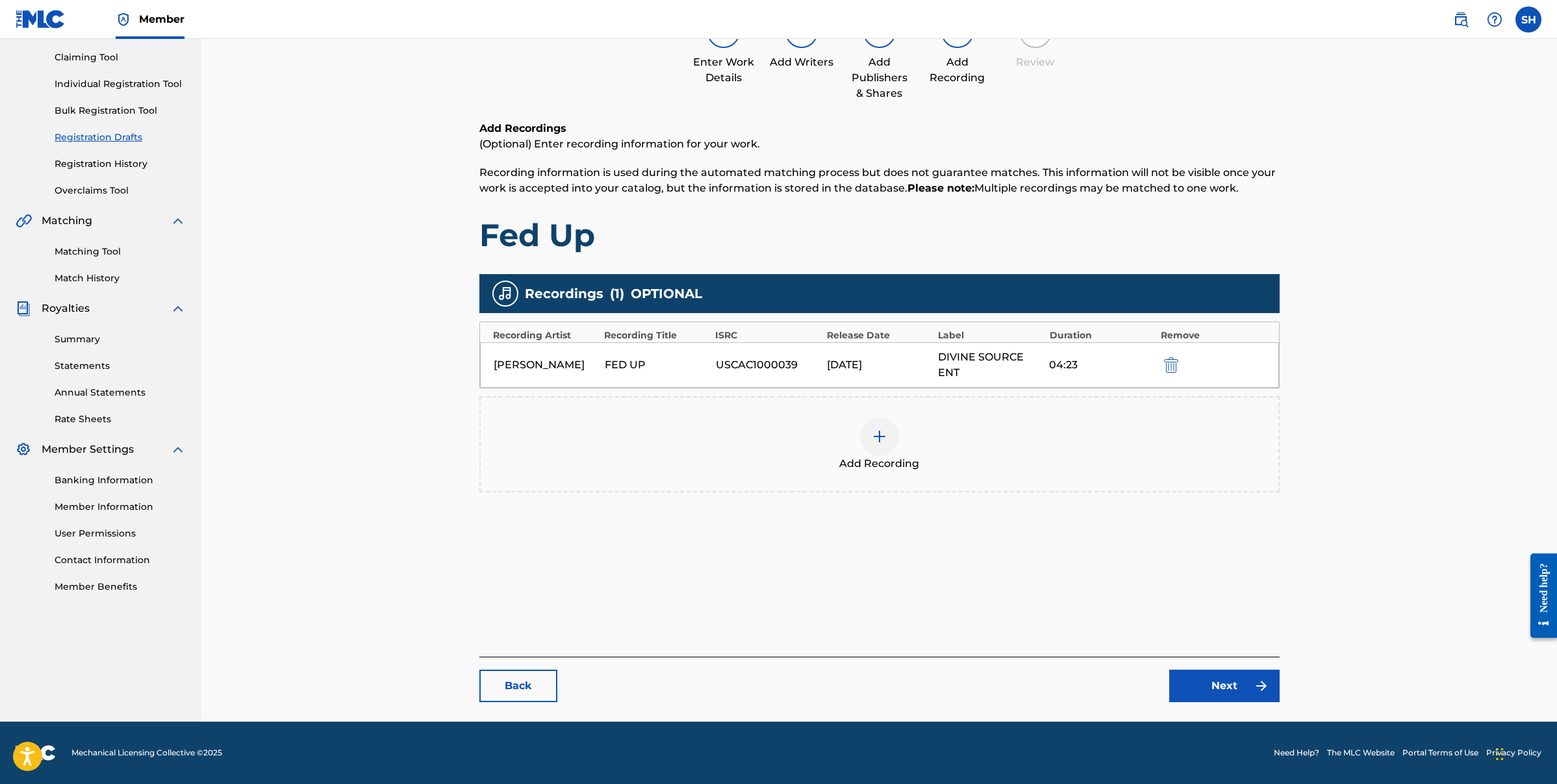
click at [1250, 688] on link "Next" at bounding box center [1225, 686] width 111 height 33
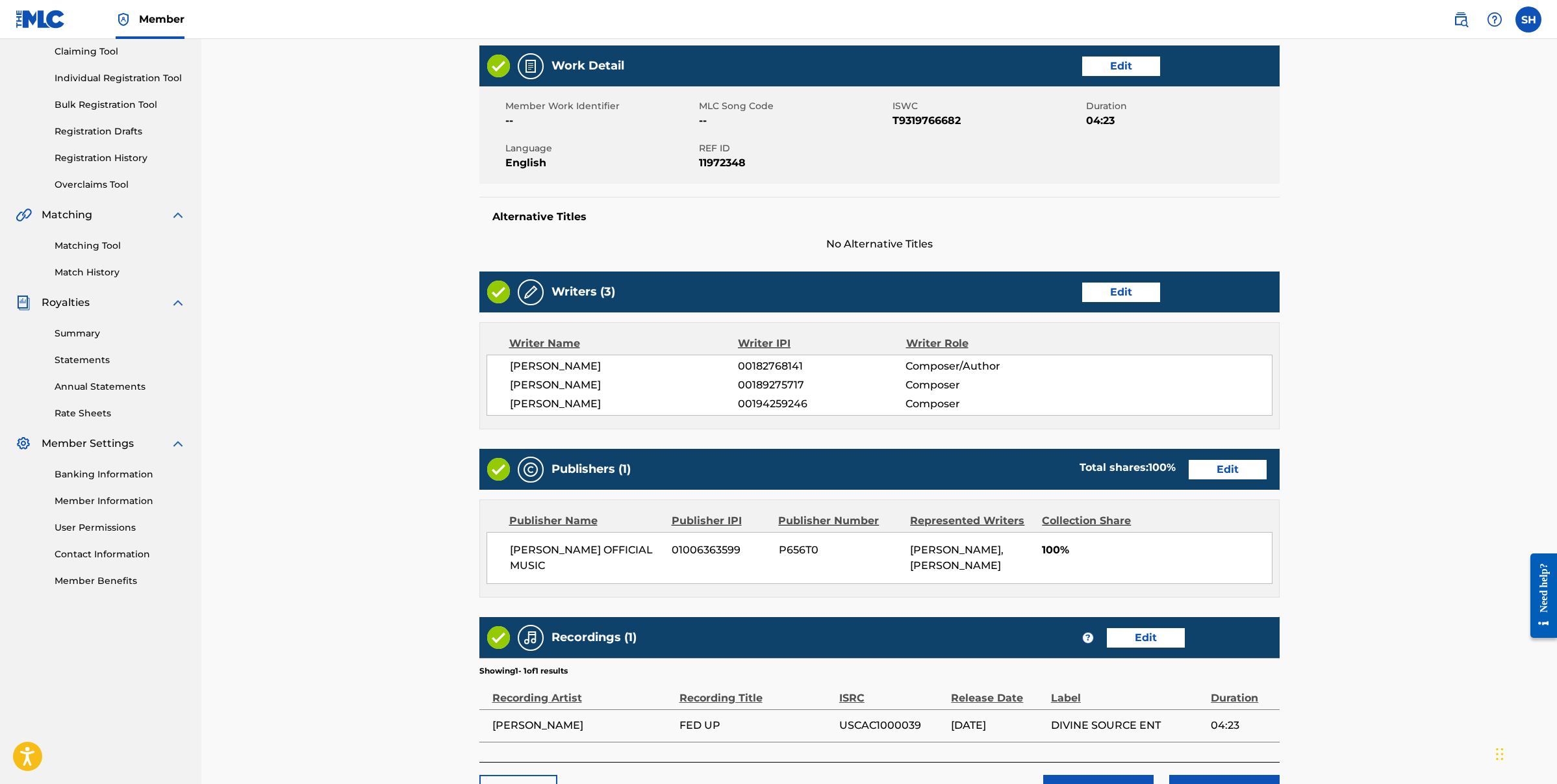
scroll to position [245, 0]
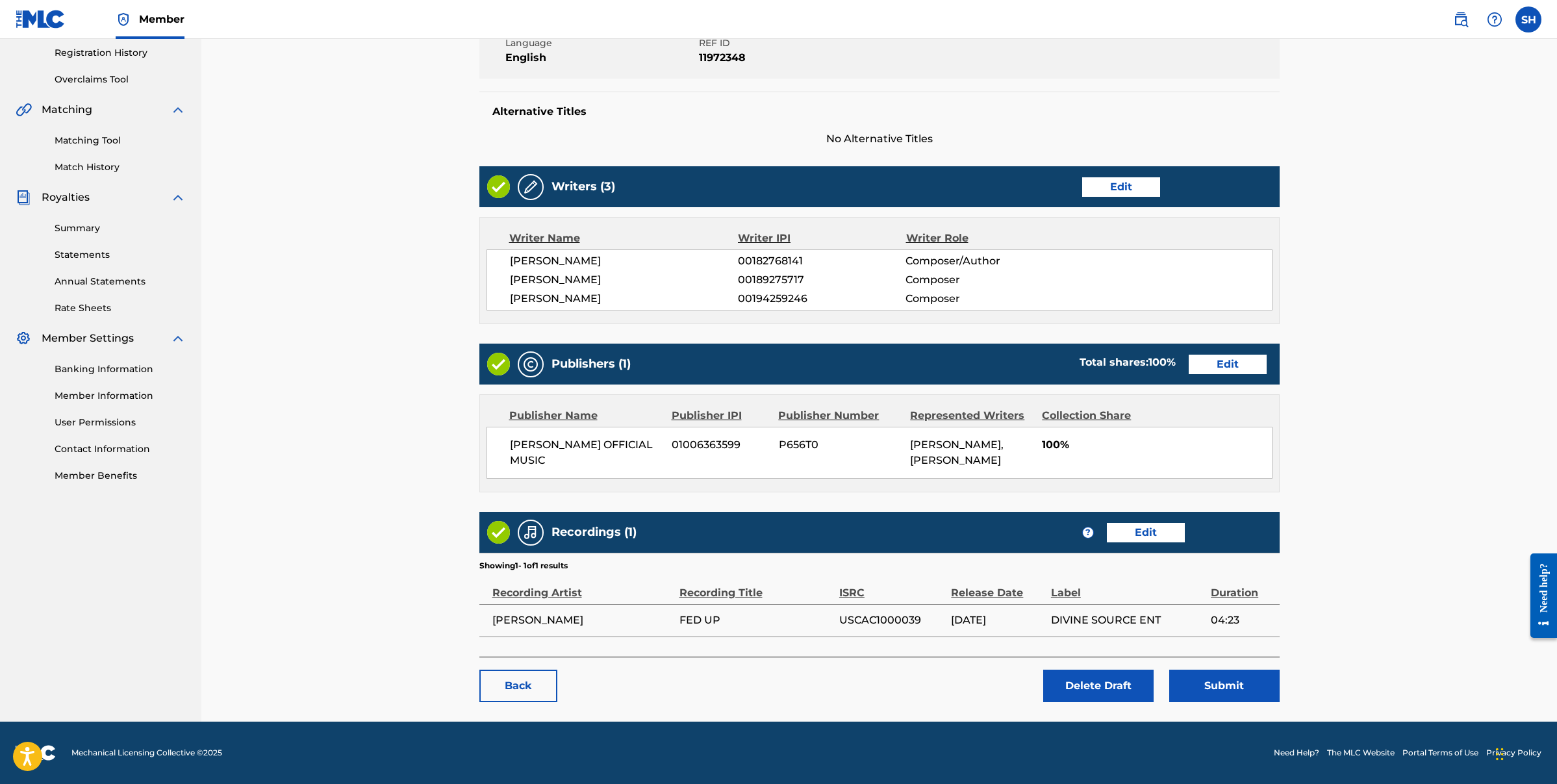
click at [1237, 687] on button "Submit" at bounding box center [1225, 686] width 111 height 33
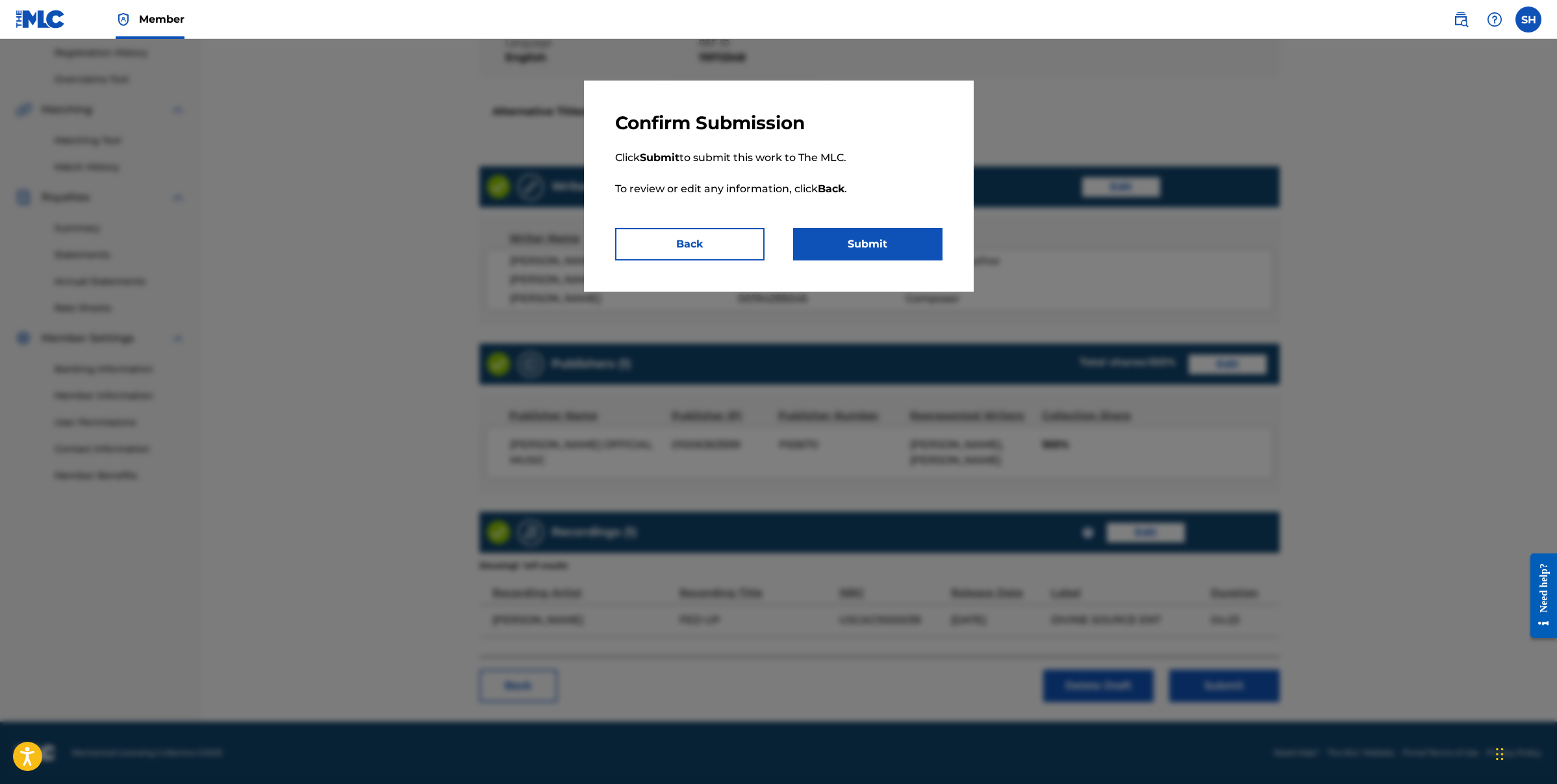
click at [726, 250] on button "Back" at bounding box center [690, 244] width 149 height 33
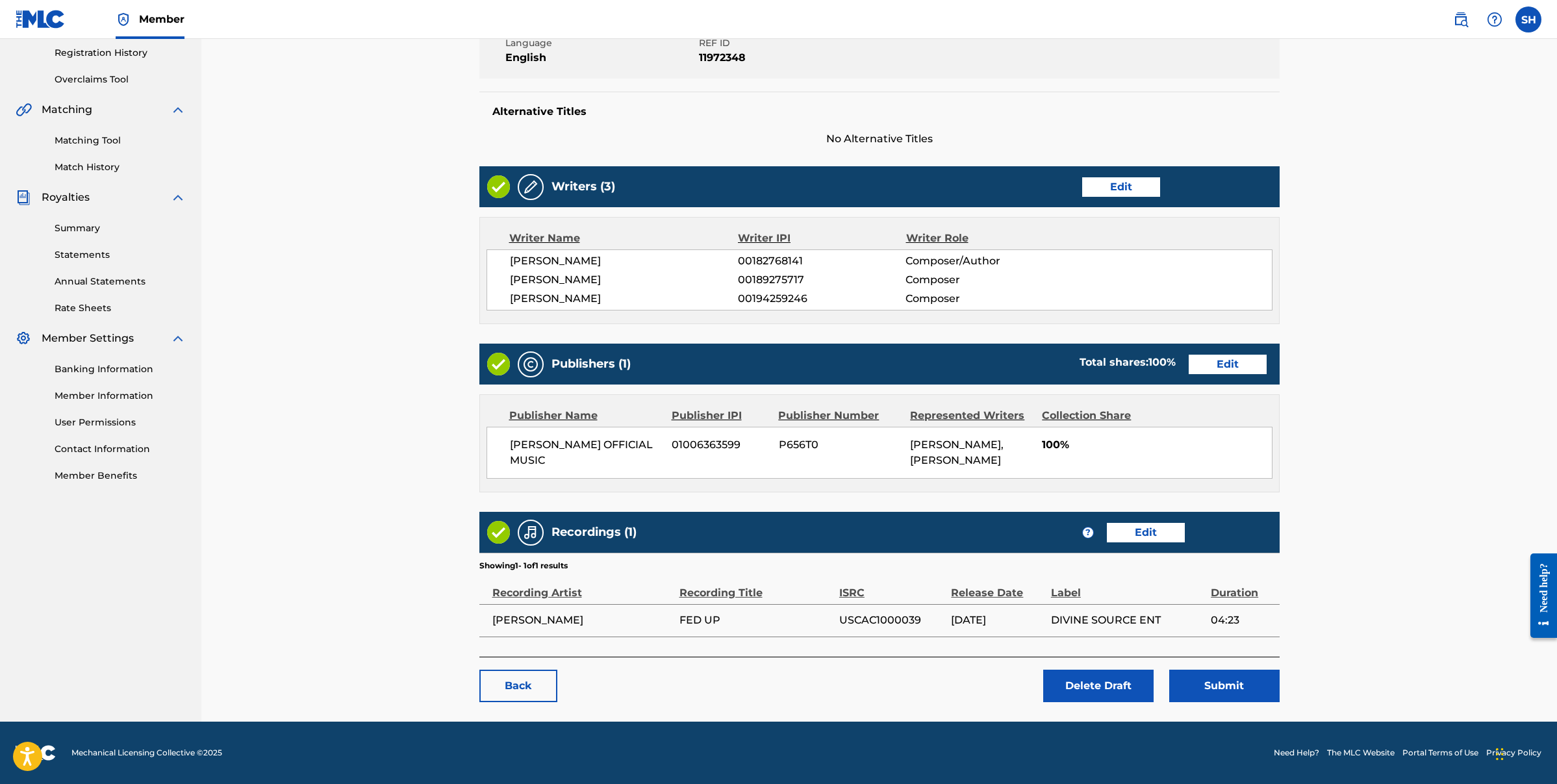
click at [1230, 684] on button "Submit" at bounding box center [1225, 686] width 111 height 33
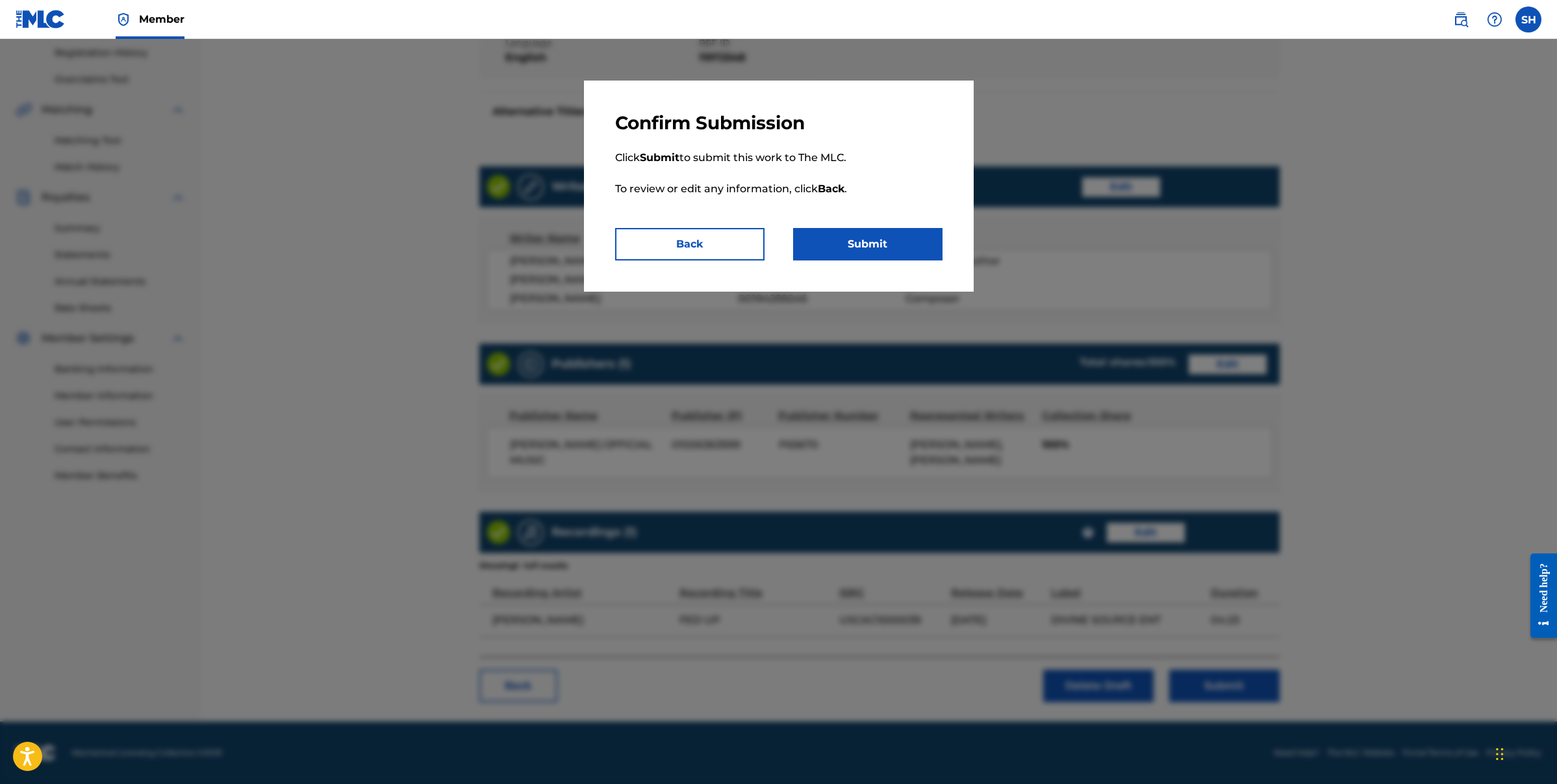
click at [915, 241] on button "Submit" at bounding box center [867, 244] width 149 height 33
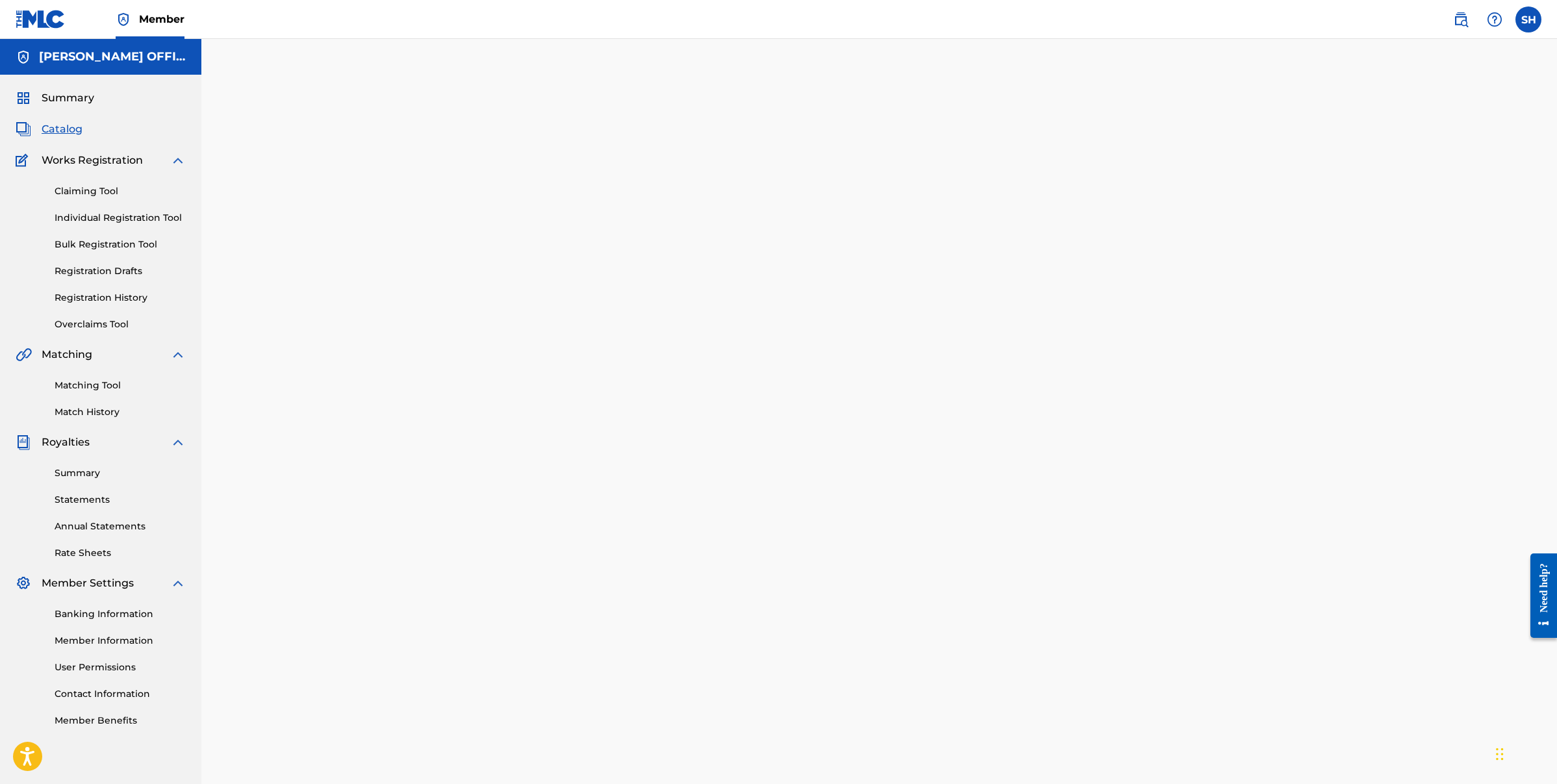
click at [74, 133] on span "Catalog" at bounding box center [62, 130] width 41 height 16
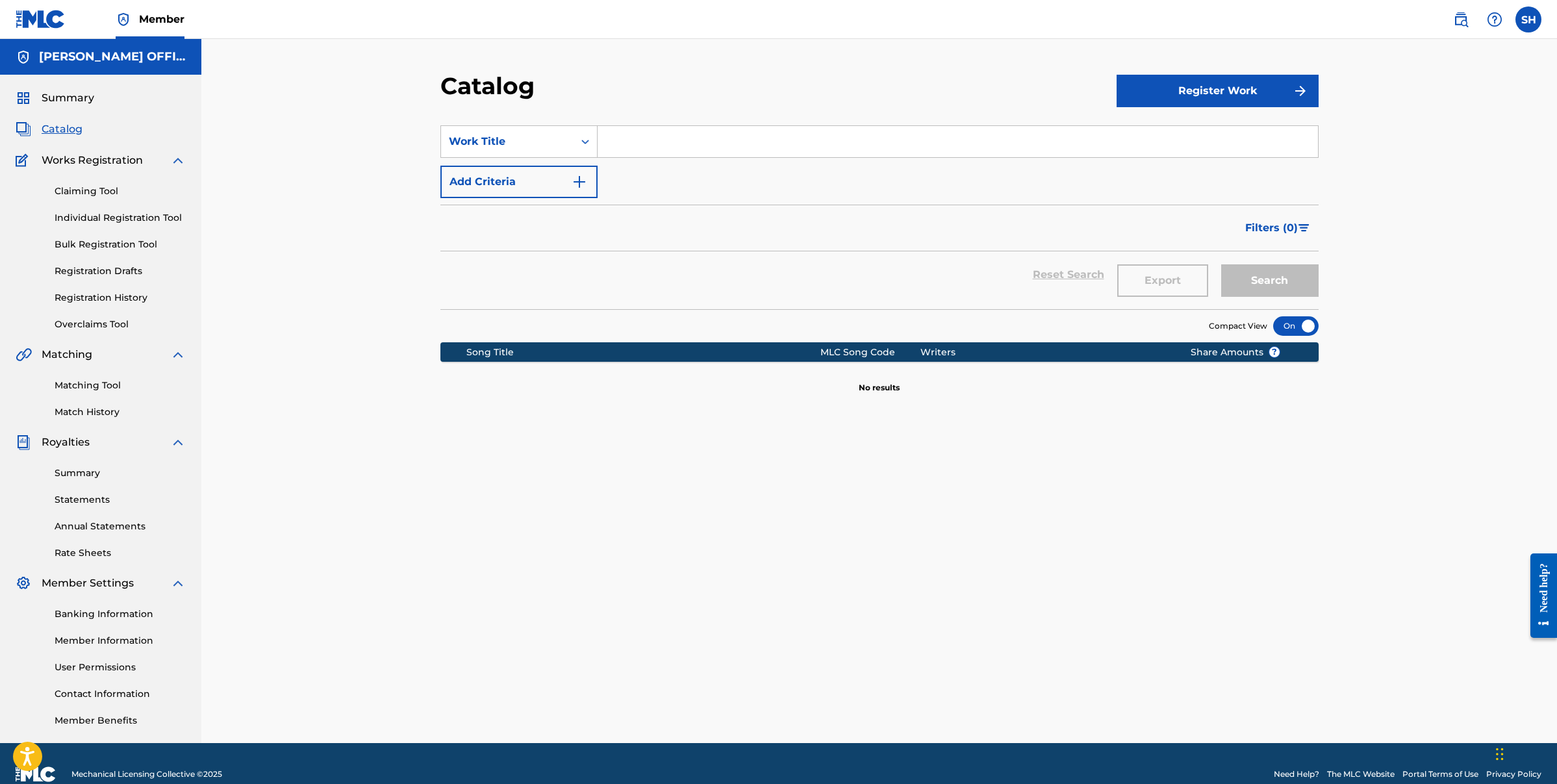
click at [124, 180] on div "Claiming Tool Individual Registration Tool Bulk Registration Tool Registration …" at bounding box center [100, 249] width 170 height 163
click at [118, 191] on link "Claiming Tool" at bounding box center [120, 191] width 132 height 14
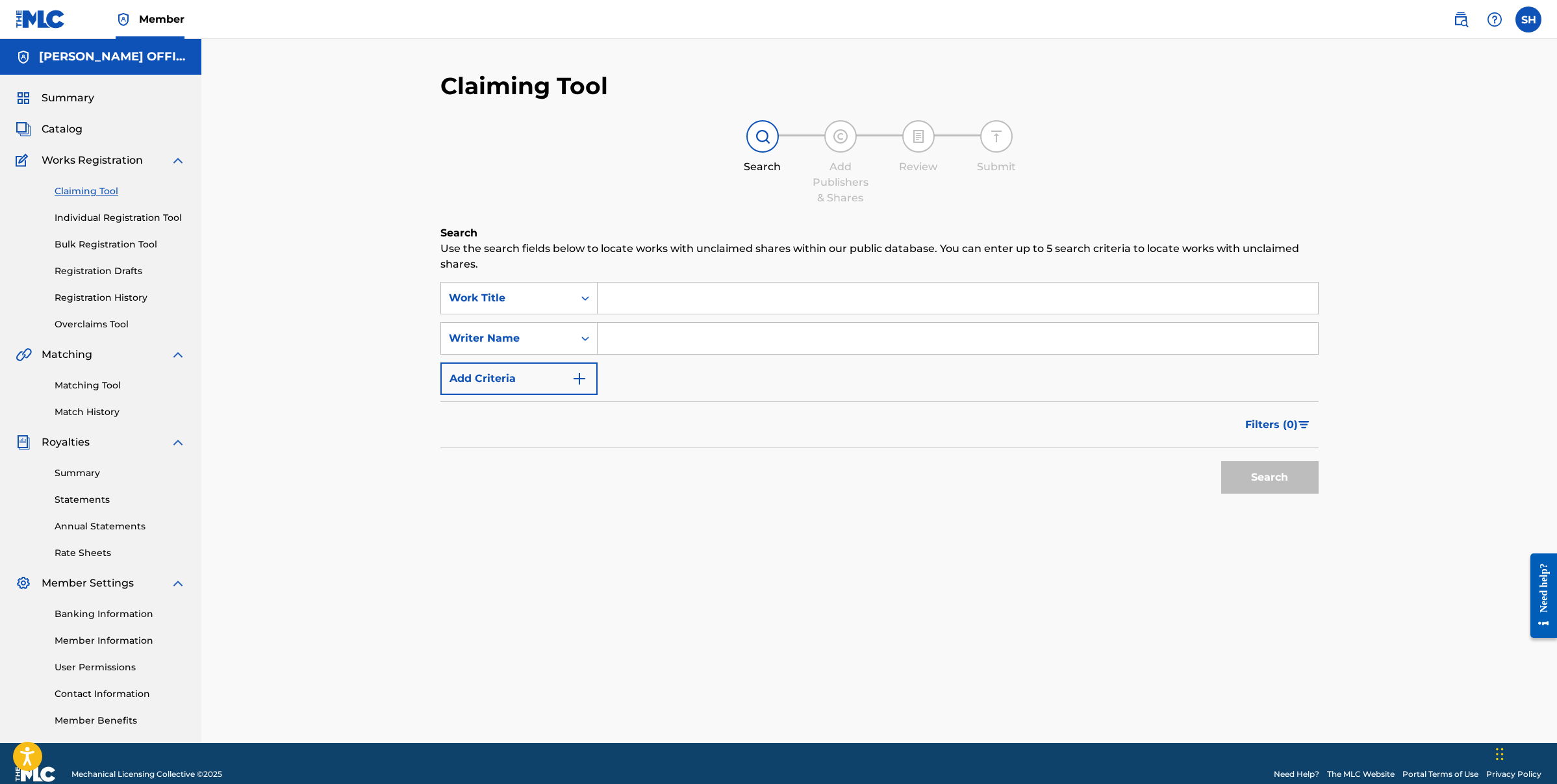
click at [119, 221] on link "Individual Registration Tool" at bounding box center [120, 217] width 132 height 14
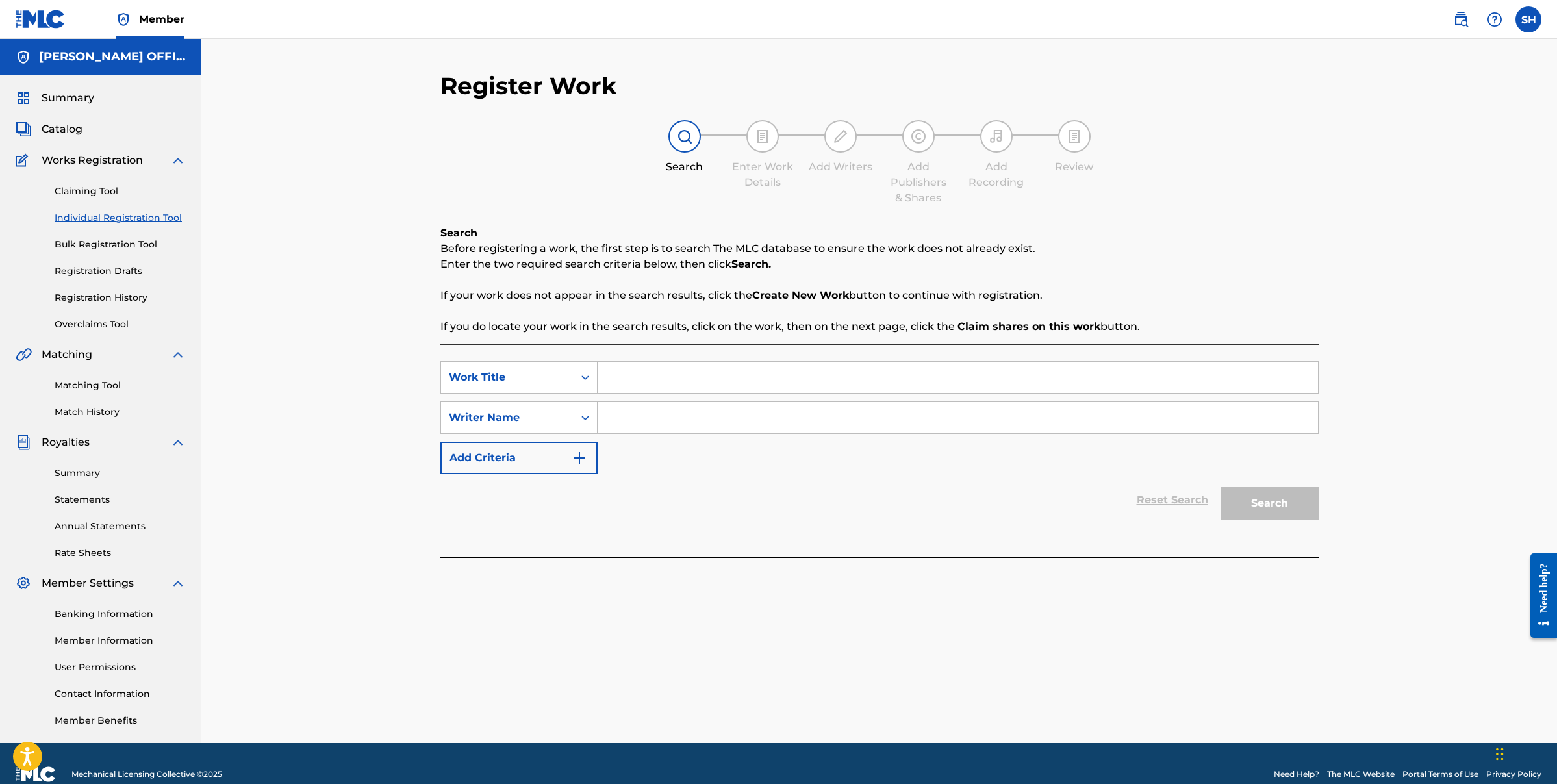
click at [100, 244] on link "Bulk Registration Tool" at bounding box center [120, 244] width 132 height 14
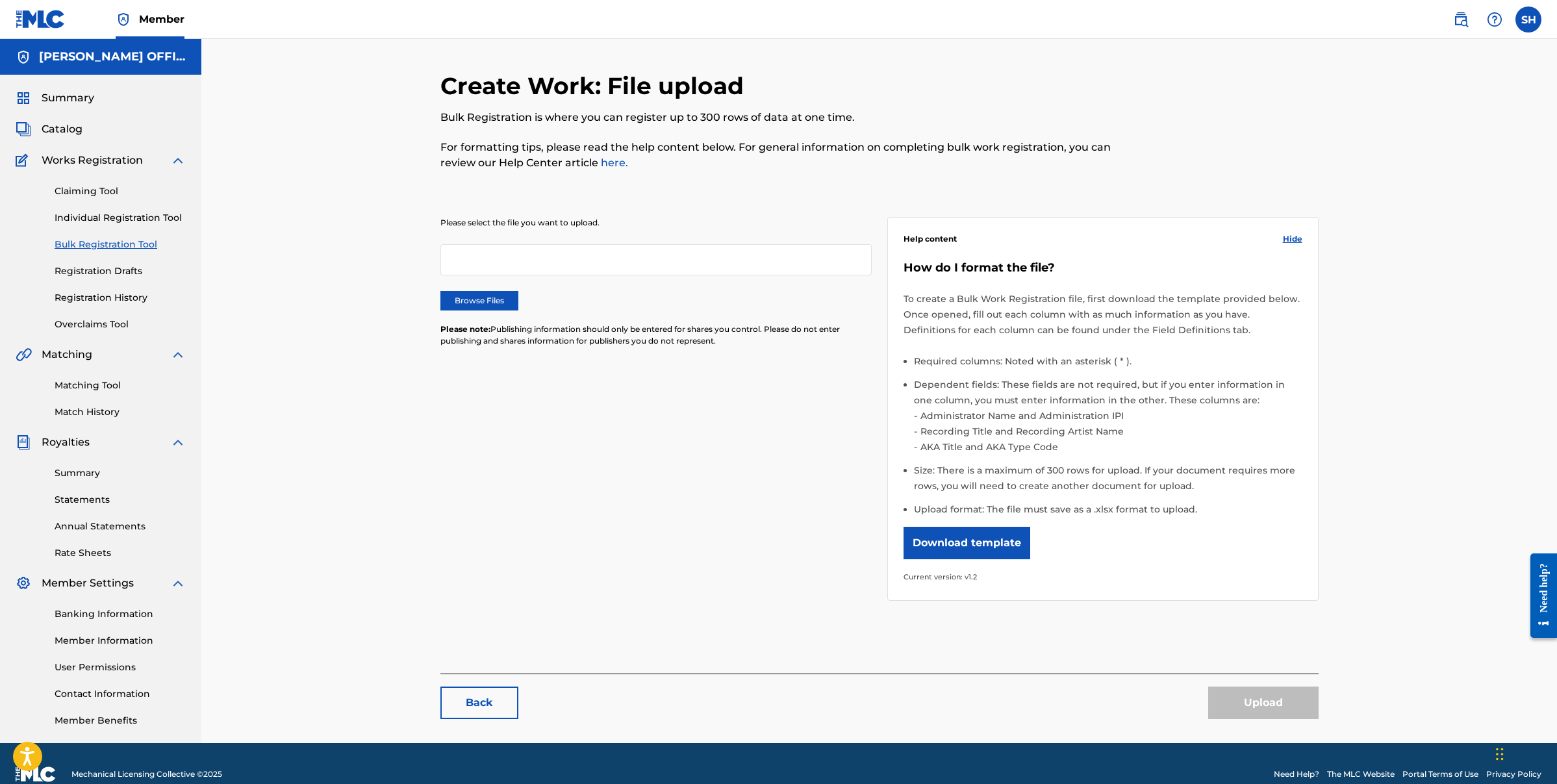
click at [105, 275] on link "Registration Drafts" at bounding box center [120, 271] width 132 height 14
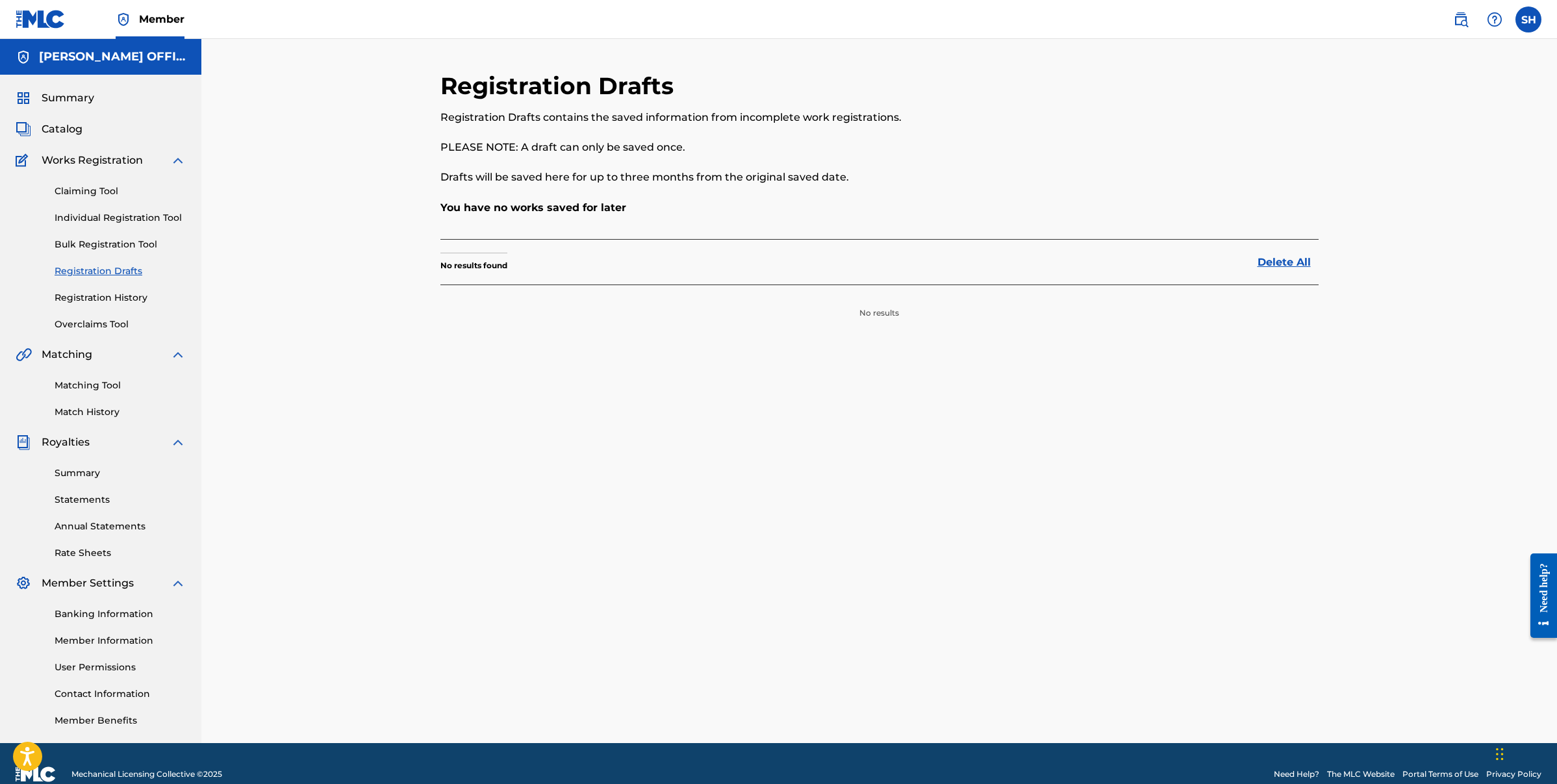
click at [106, 297] on link "Registration History" at bounding box center [120, 298] width 132 height 14
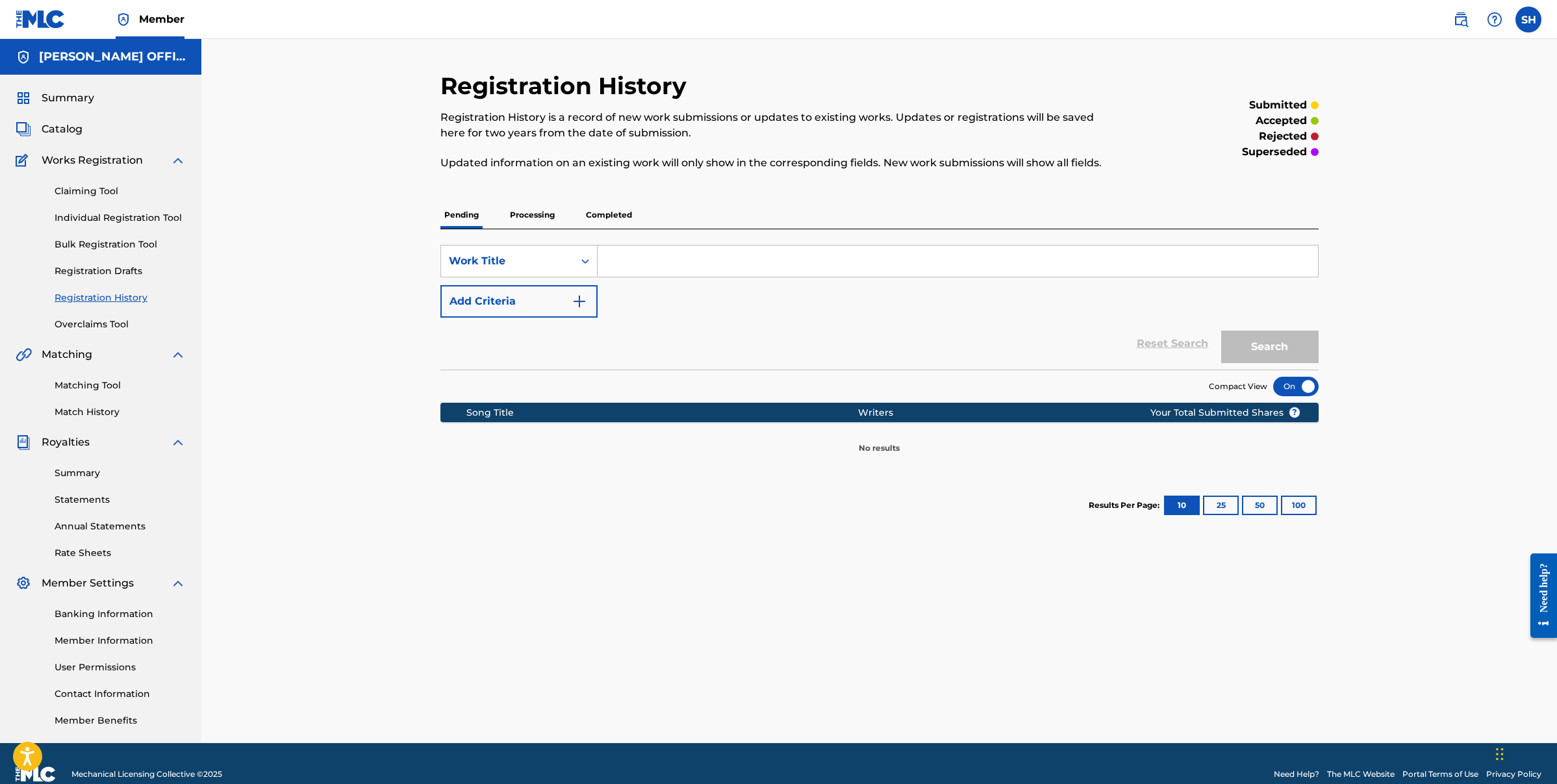
click at [79, 128] on span "Catalog" at bounding box center [62, 130] width 41 height 16
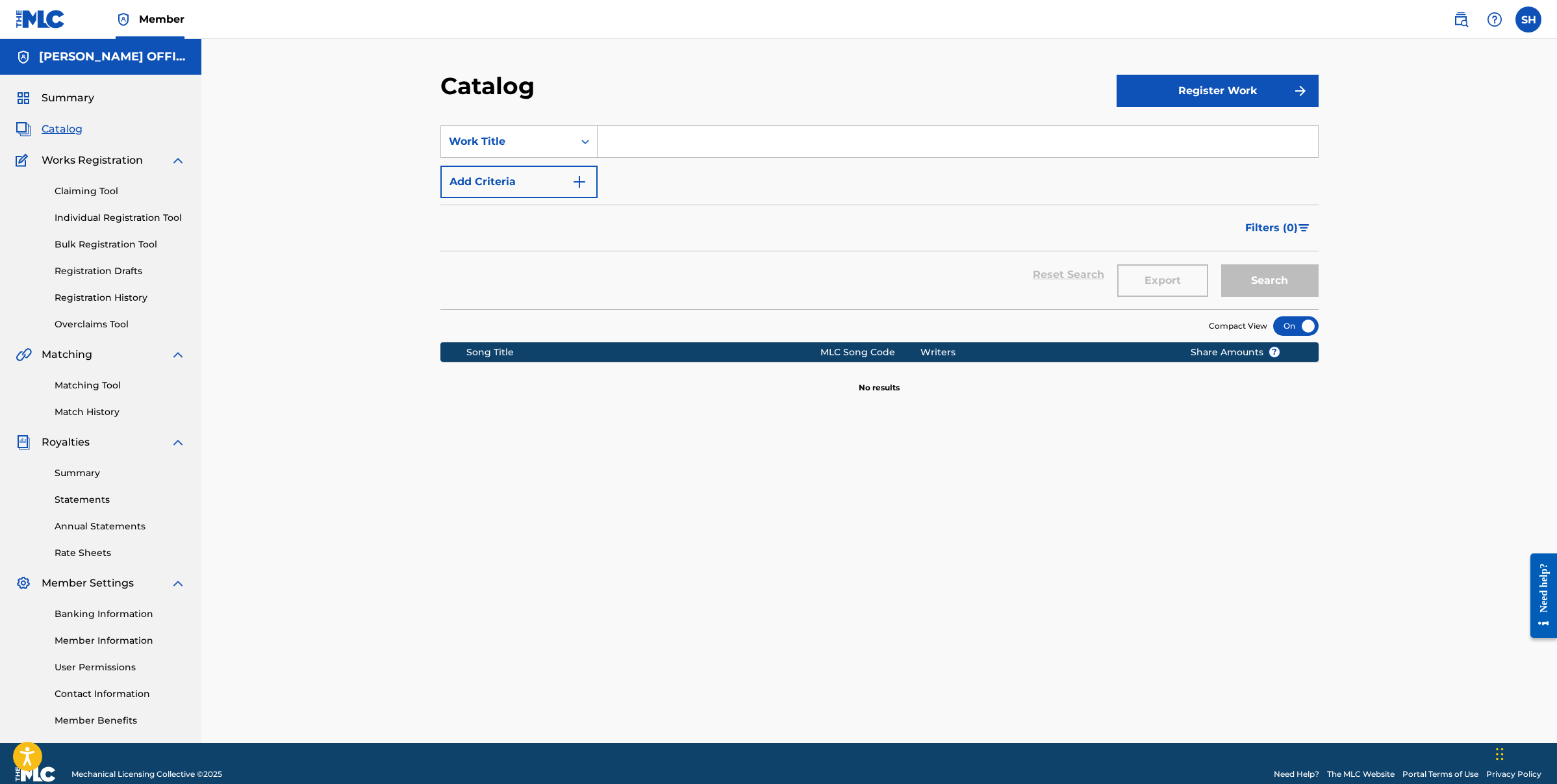
click at [652, 143] on input "Search Form" at bounding box center [958, 142] width 720 height 31
click at [638, 154] on input "Search Form" at bounding box center [958, 142] width 720 height 31
type input "I'm Loving The Way"
click at [1219, 92] on button "Register Work" at bounding box center [1218, 91] width 202 height 33
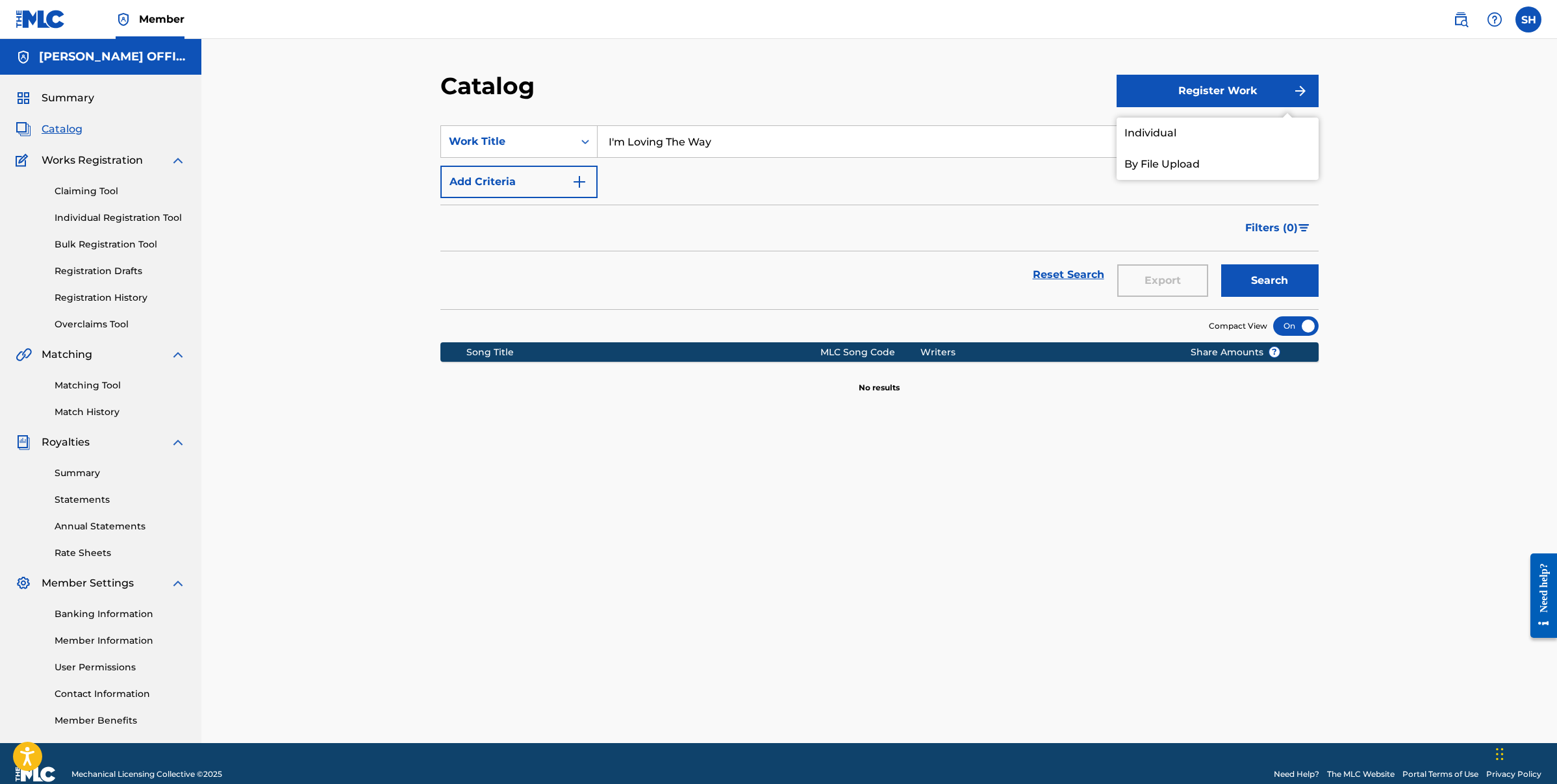
click at [1020, 85] on div "Catalog" at bounding box center [778, 91] width 676 height 38
click at [1262, 285] on button "Search" at bounding box center [1270, 281] width 98 height 33
click at [1261, 285] on button "Search" at bounding box center [1270, 281] width 98 height 33
click at [583, 176] on img "Search Form" at bounding box center [580, 182] width 16 height 16
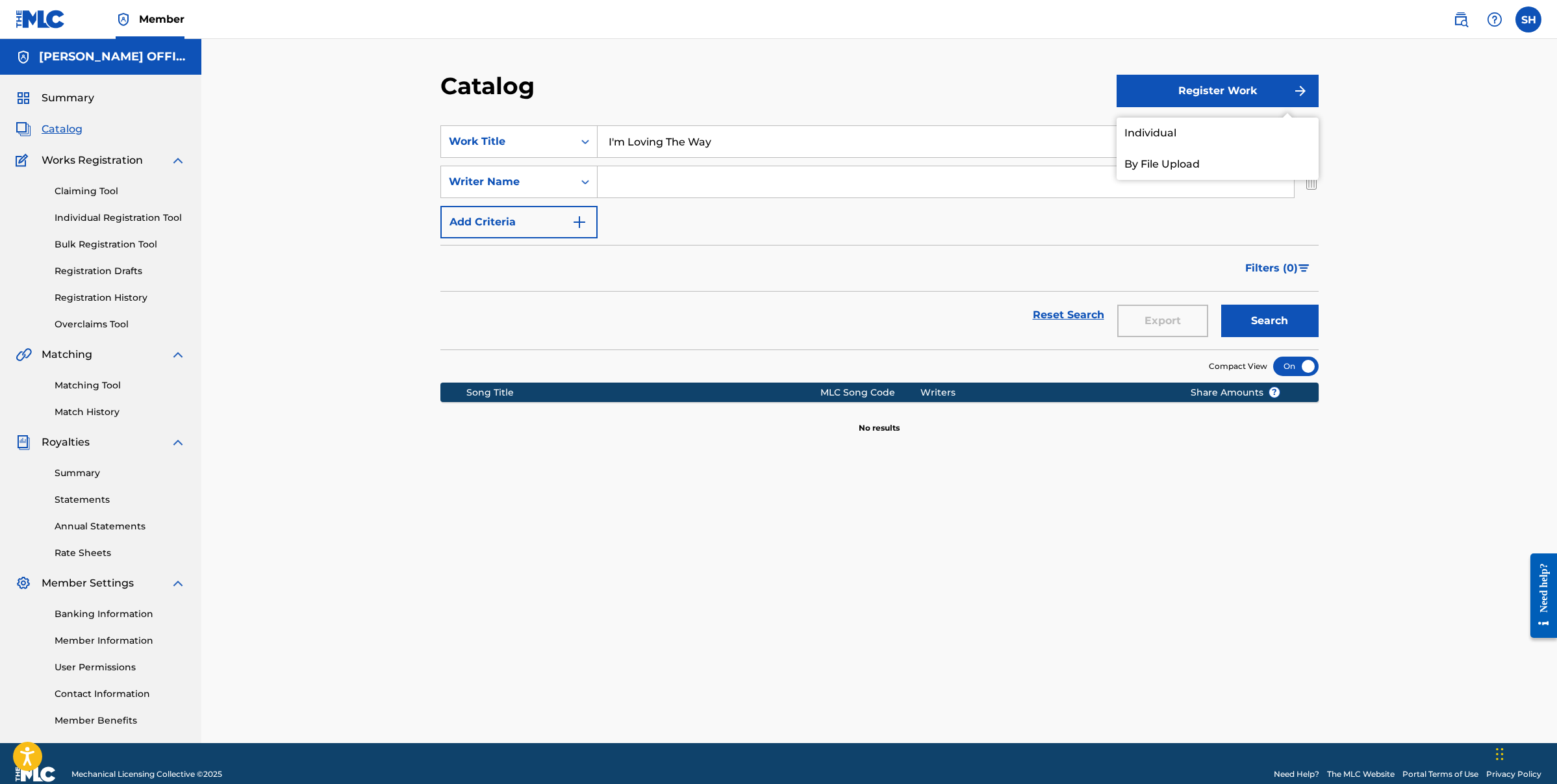
click at [700, 183] on input "Search Form" at bounding box center [946, 182] width 696 height 31
type input "[PERSON_NAME]"
click at [1286, 316] on button "Search" at bounding box center [1270, 321] width 98 height 33
click at [1145, 229] on div "SearchWithCriteria26e43cdd-4361-46bc-b6e7-4053cfe7e707 Work Title I'm Loving Th…" at bounding box center [879, 182] width 878 height 113
click at [1396, 93] on div "Catalog Register Work Individual By File Upload SearchWithCriteria26e43cdd-4361…" at bounding box center [879, 391] width 1356 height 704
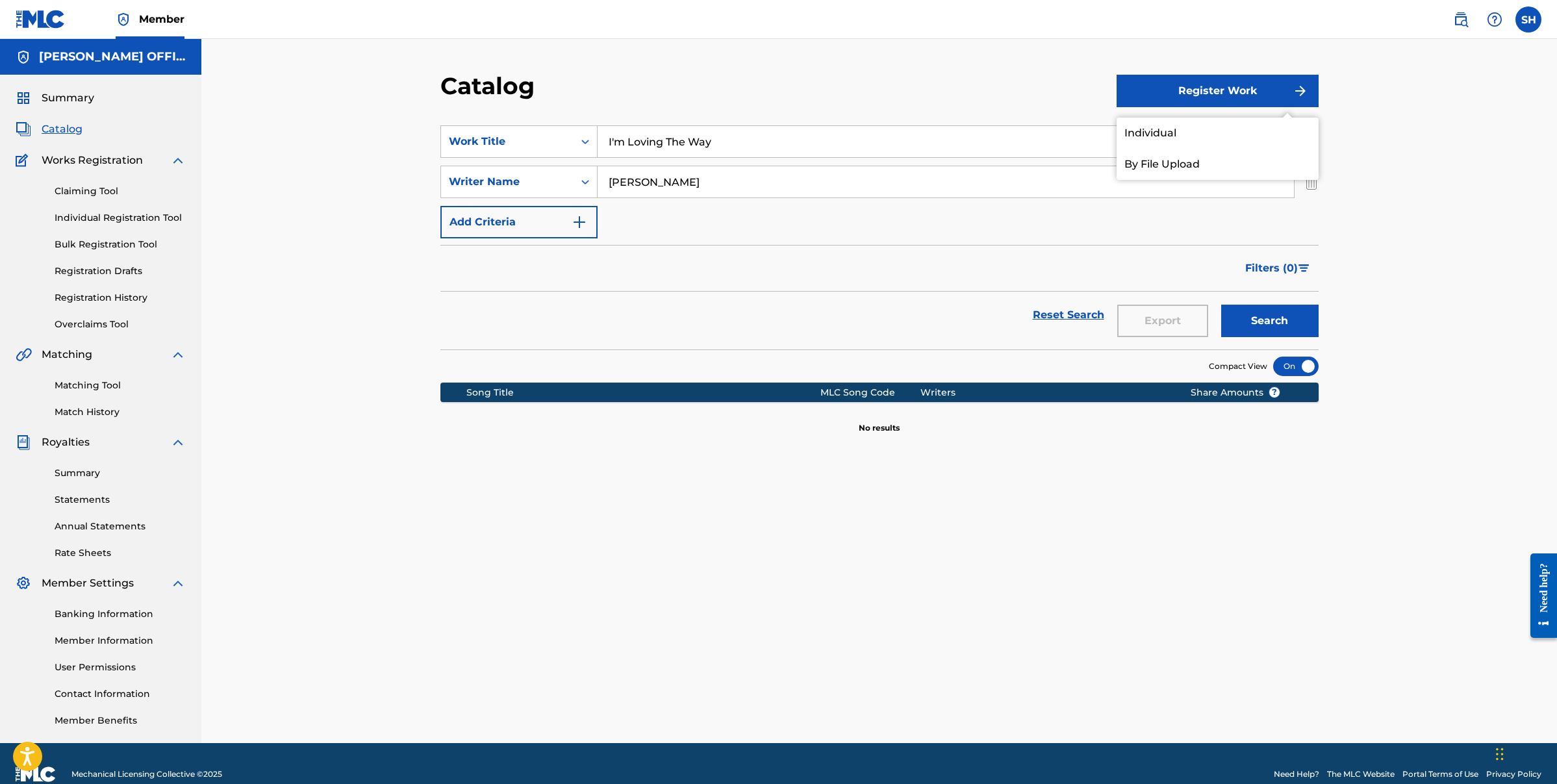
click at [1253, 81] on button "Register Work" at bounding box center [1218, 91] width 202 height 33
click at [1081, 69] on div "Catalog Register Work Individual By File Upload SearchWithCriteria26e43cdd-4361…" at bounding box center [879, 391] width 1356 height 704
drag, startPoint x: 1034, startPoint y: 96, endPoint x: 810, endPoint y: 102, distance: 224.1
click at [1017, 99] on div "Catalog" at bounding box center [778, 91] width 676 height 38
click at [109, 196] on link "Claiming Tool" at bounding box center [120, 191] width 132 height 14
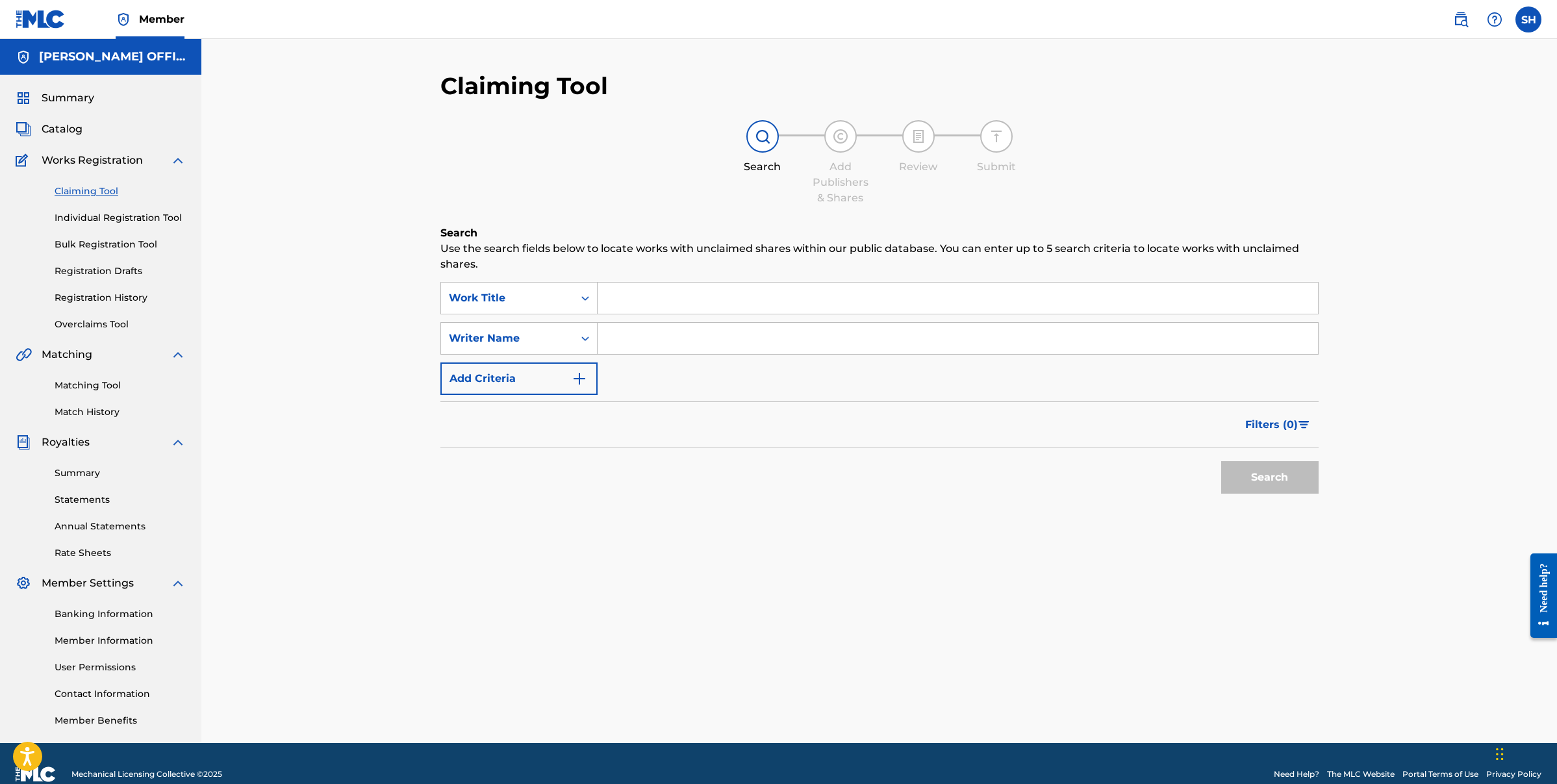
click at [81, 150] on div "Summary Catalog Works Registration Claiming Tool Individual Registration Tool B…" at bounding box center [100, 409] width 201 height 668
click at [76, 131] on span "Catalog" at bounding box center [62, 130] width 41 height 16
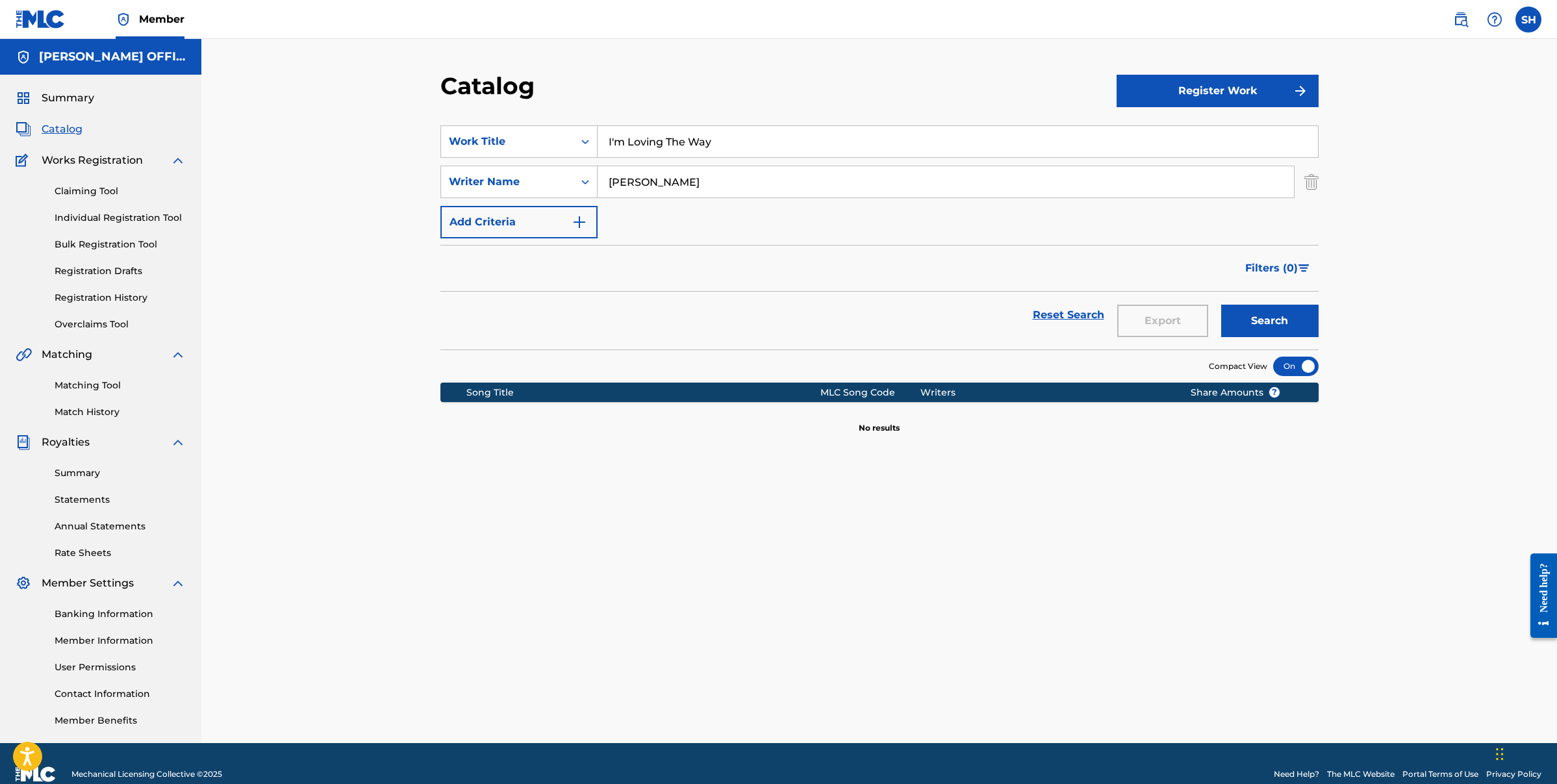
click at [1265, 324] on button "Search" at bounding box center [1270, 321] width 98 height 33
click at [585, 223] on img "Search Form" at bounding box center [580, 222] width 16 height 16
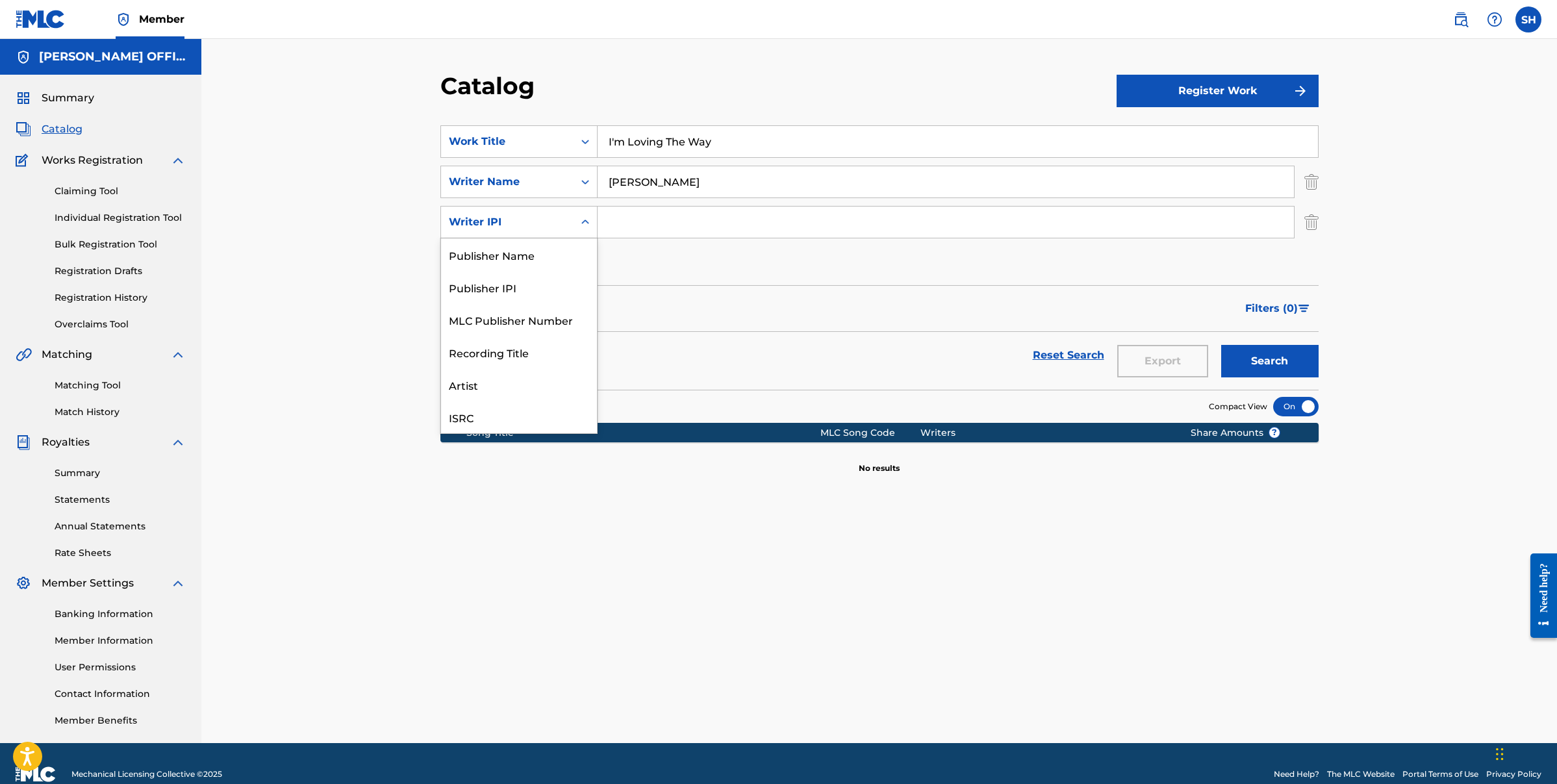
click at [575, 222] on div "Search Form" at bounding box center [585, 222] width 23 height 23
click at [488, 387] on div "ISRC" at bounding box center [518, 385] width 156 height 33
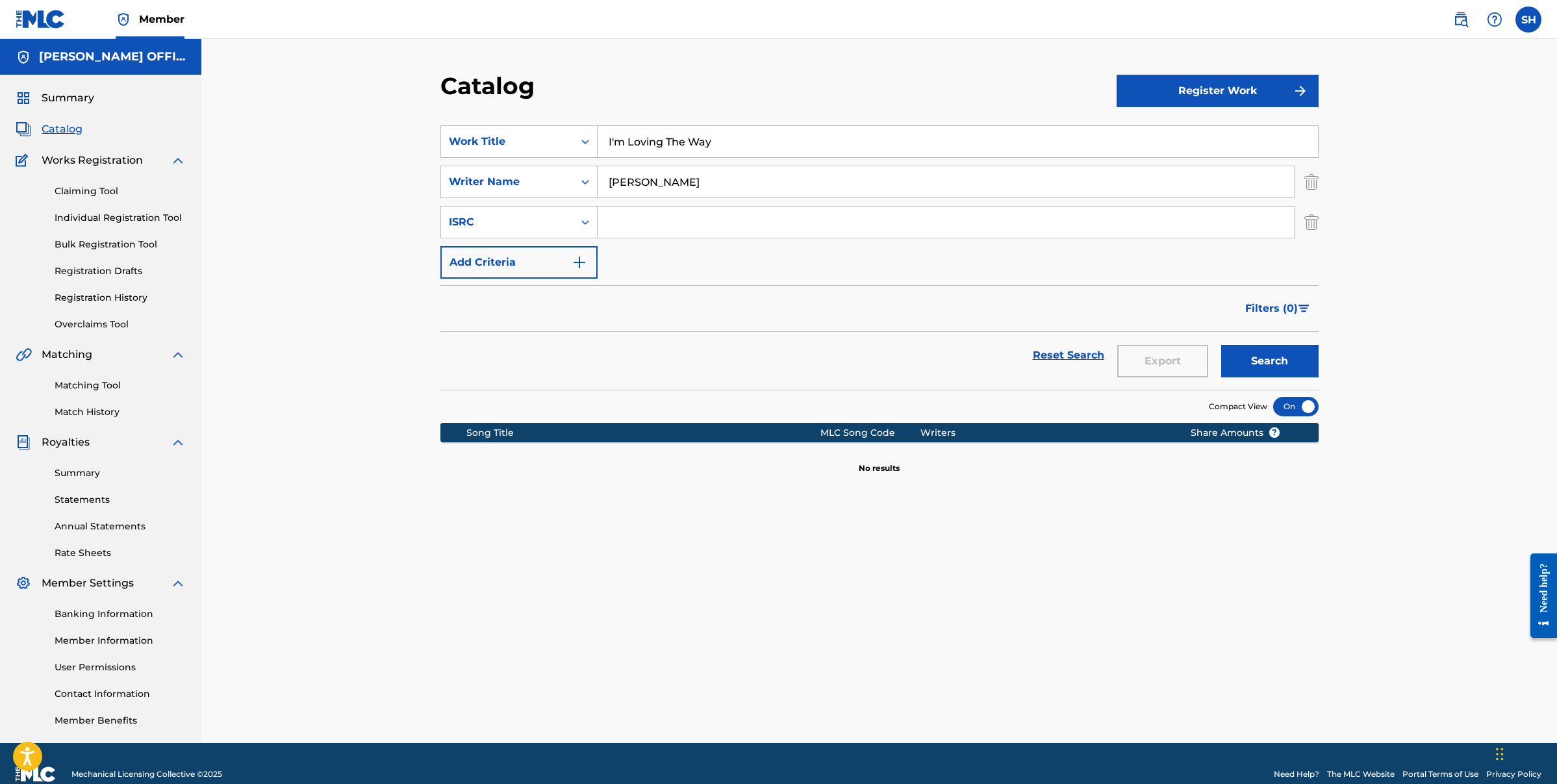
click at [644, 222] on input "Search Form" at bounding box center [946, 222] width 696 height 31
paste input "USCAC1000040"
type input "USCAC1000040"
click at [1270, 361] on button "Search" at bounding box center [1270, 361] width 98 height 33
click at [1239, 98] on button "Register Work" at bounding box center [1218, 91] width 202 height 33
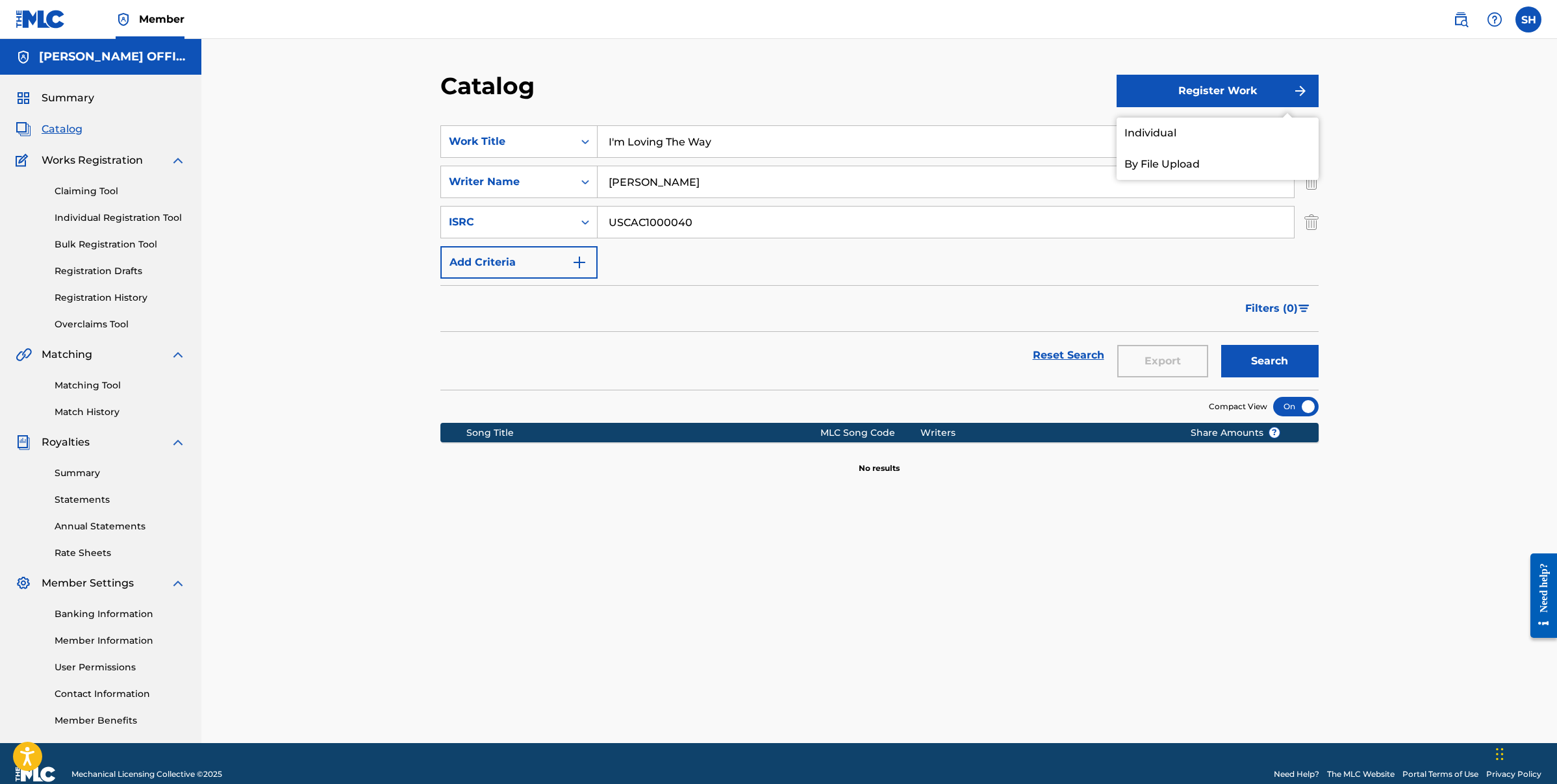
click at [1171, 125] on link "Individual" at bounding box center [1218, 133] width 202 height 31
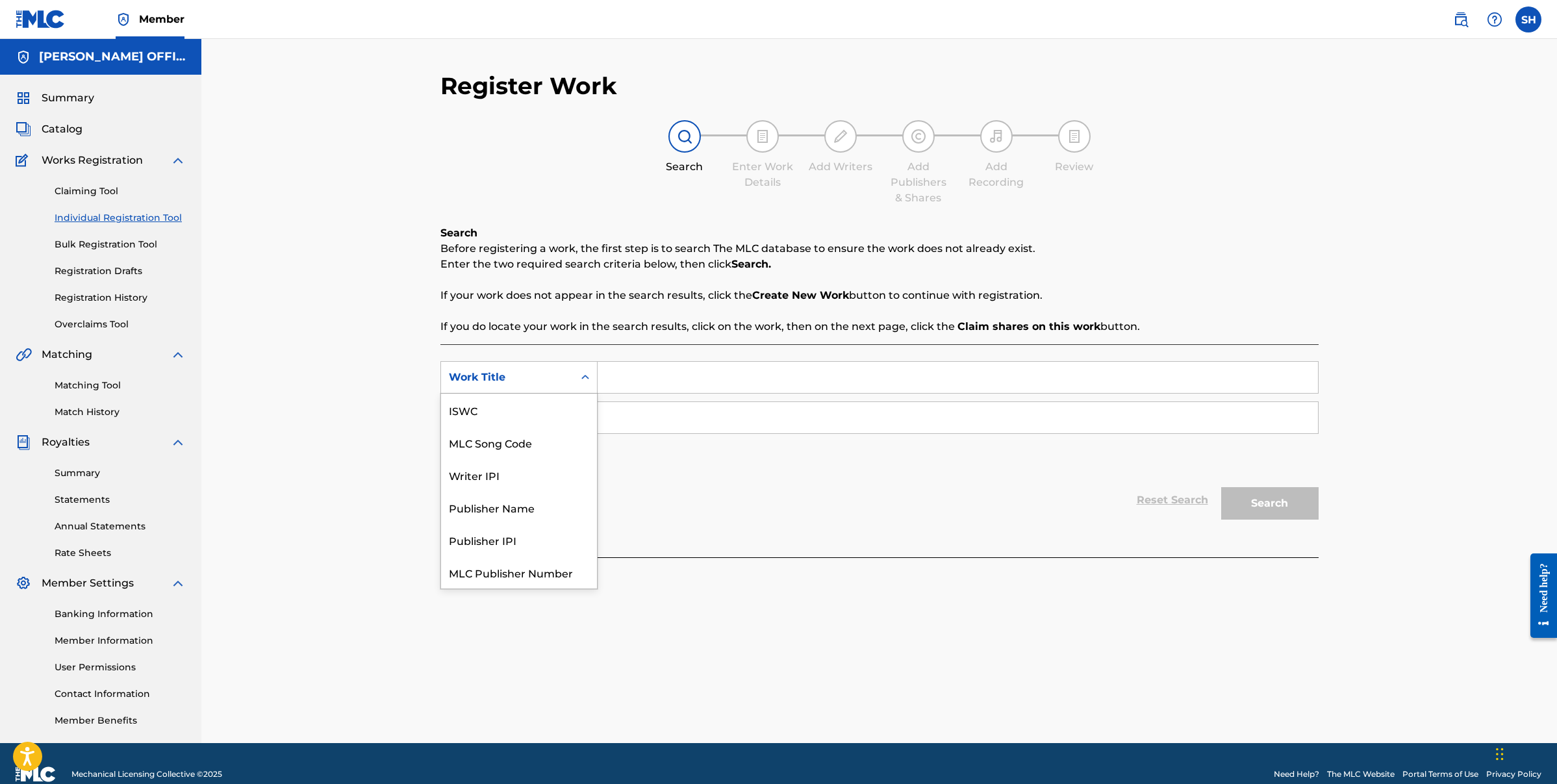
click at [588, 378] on icon "Search Form" at bounding box center [585, 378] width 13 height 13
click at [514, 473] on div "Publisher Name" at bounding box center [518, 475] width 156 height 33
click at [656, 374] on input "Search Form" at bounding box center [958, 378] width 720 height 31
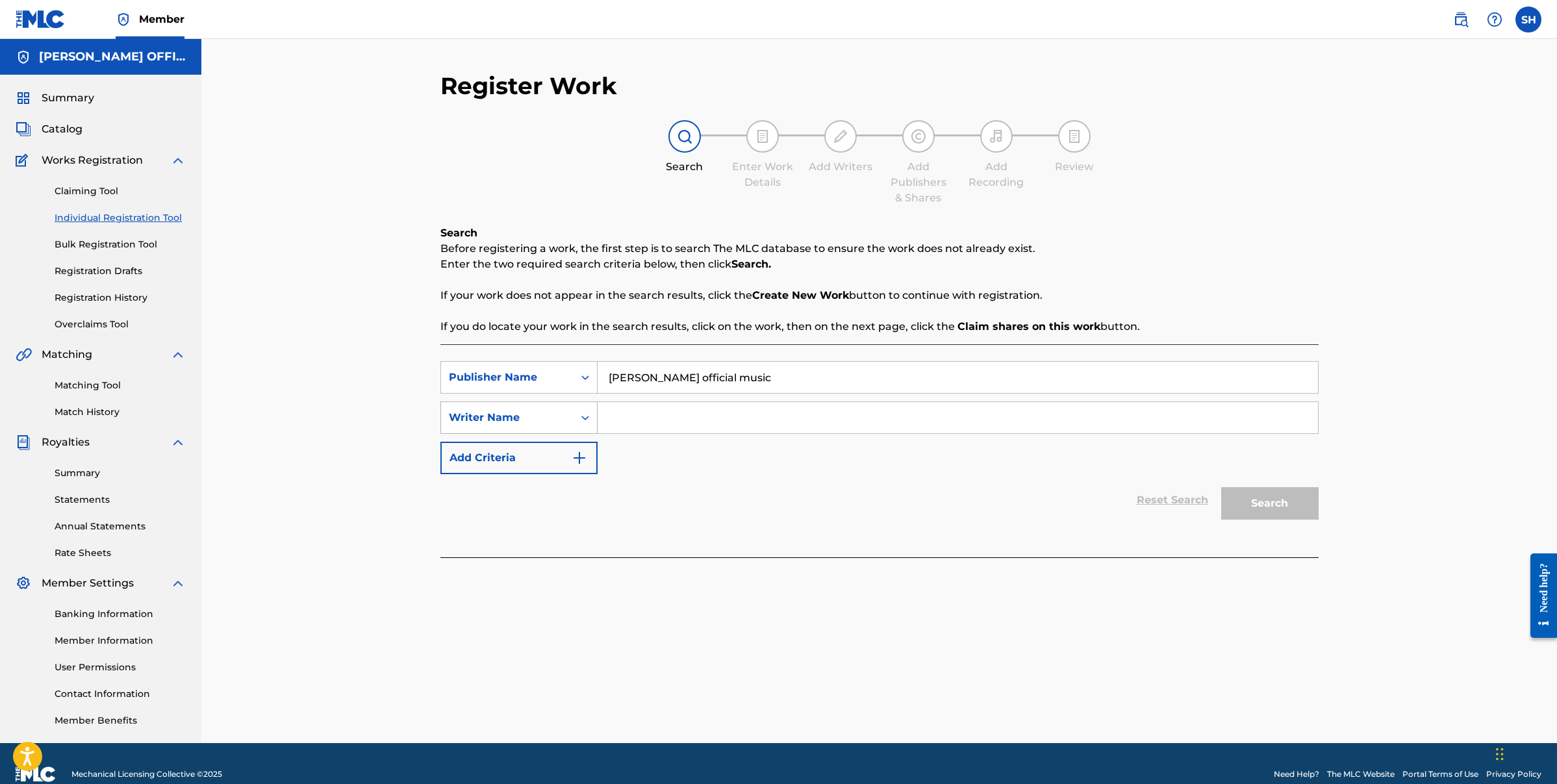
type input "[PERSON_NAME] official music"
click at [595, 421] on div "Search Form" at bounding box center [585, 417] width 23 height 23
click at [705, 419] on input "Search Form" at bounding box center [958, 417] width 720 height 31
type input "[PERSON_NAME]"
click at [1248, 486] on div "Search" at bounding box center [1267, 500] width 104 height 52
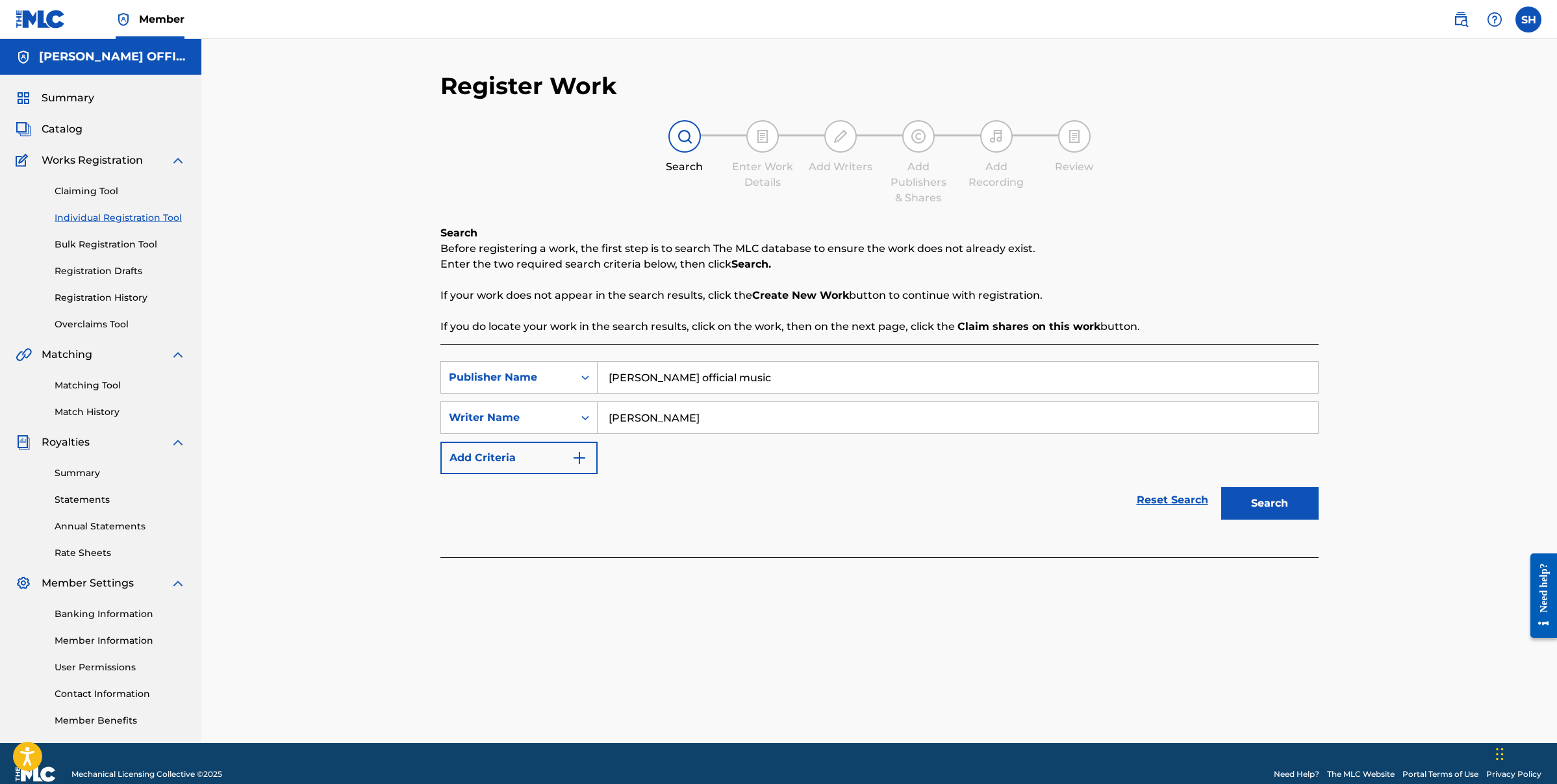
click at [1272, 503] on button "Search" at bounding box center [1270, 503] width 98 height 33
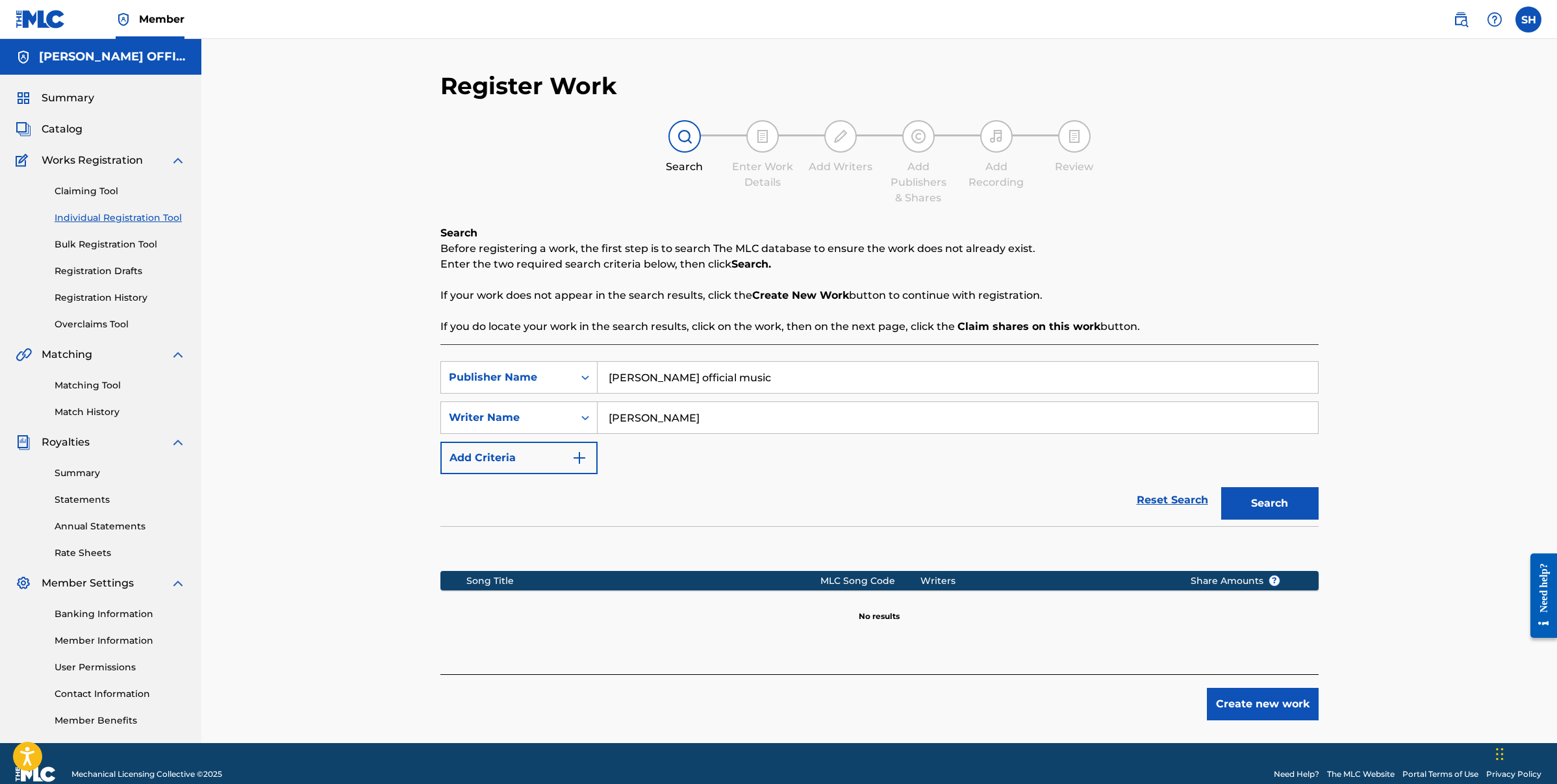
click at [1278, 697] on button "Create new work" at bounding box center [1263, 704] width 112 height 33
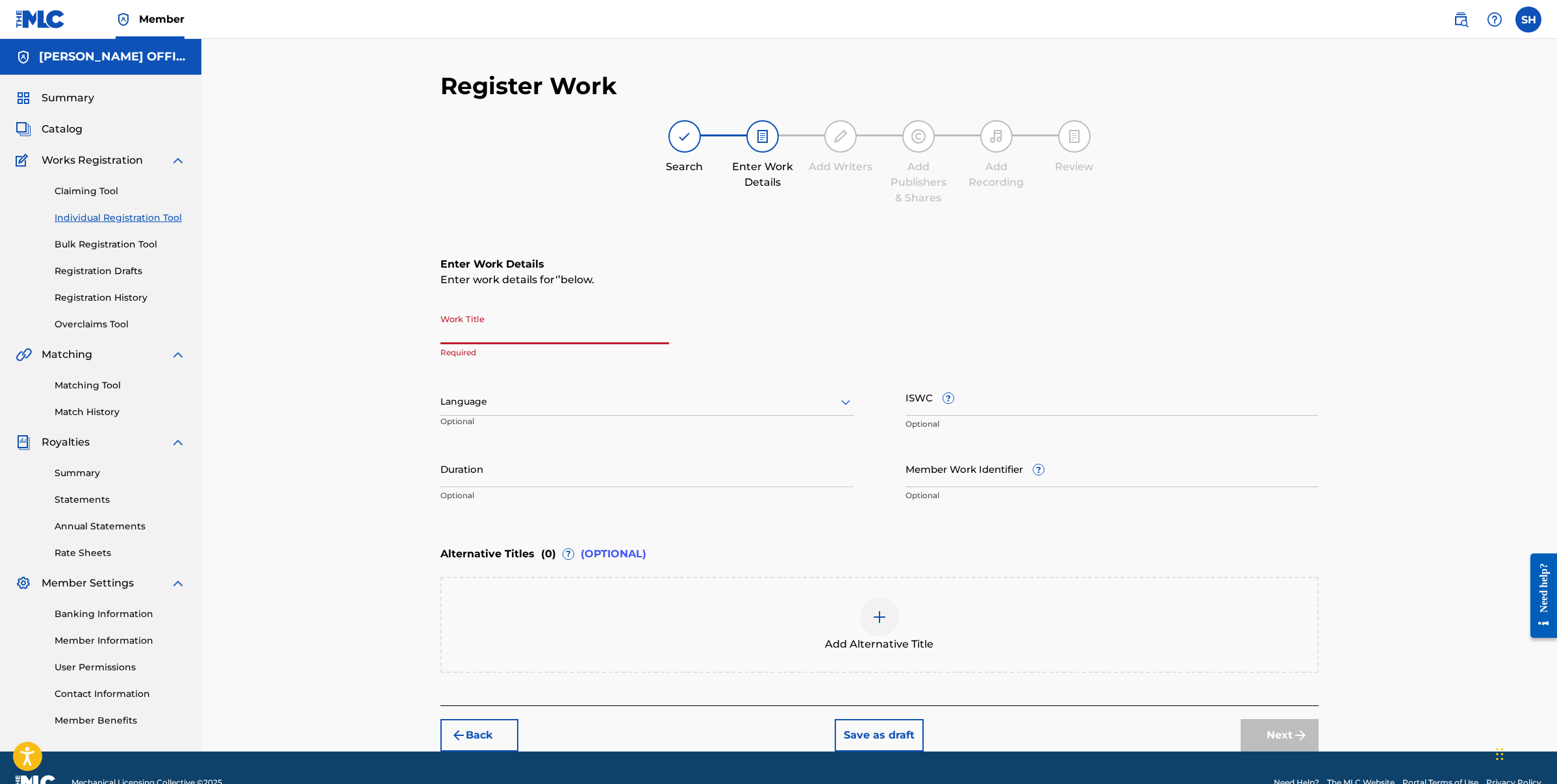
click at [518, 336] on input "Work Title" at bounding box center [554, 326] width 229 height 37
type input "I"
type input "I'M LOVING THE WAY"
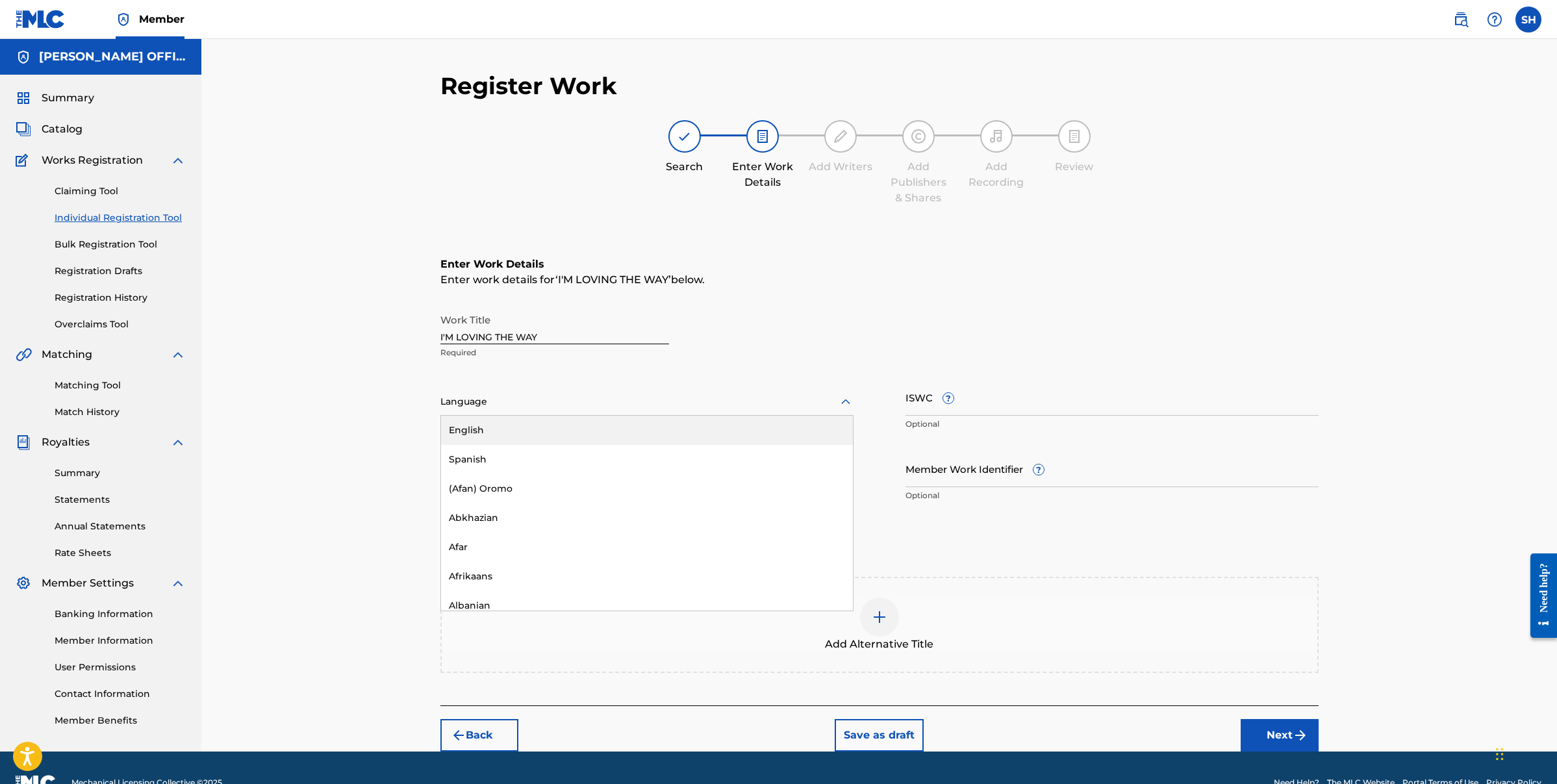
click at [510, 402] on div at bounding box center [647, 402] width 413 height 16
click at [509, 423] on div "English" at bounding box center [647, 430] width 412 height 29
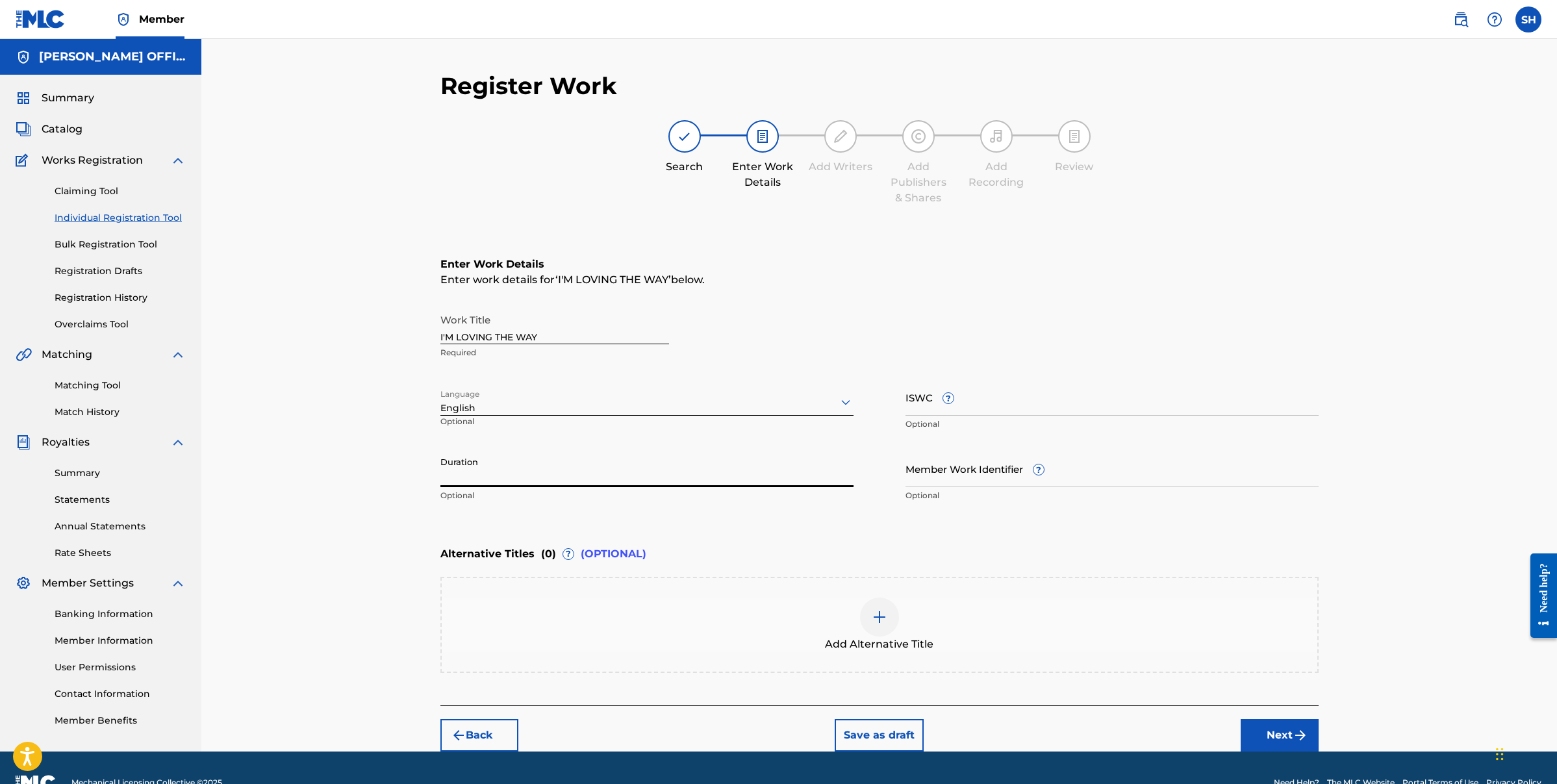
click at [509, 483] on input "Duration" at bounding box center [647, 468] width 413 height 37
type input "03:22"
click at [1028, 412] on input "ISWC ?" at bounding box center [1112, 397] width 413 height 37
paste input "T-303.357.199-8"
type input "T-303.357.199-8"
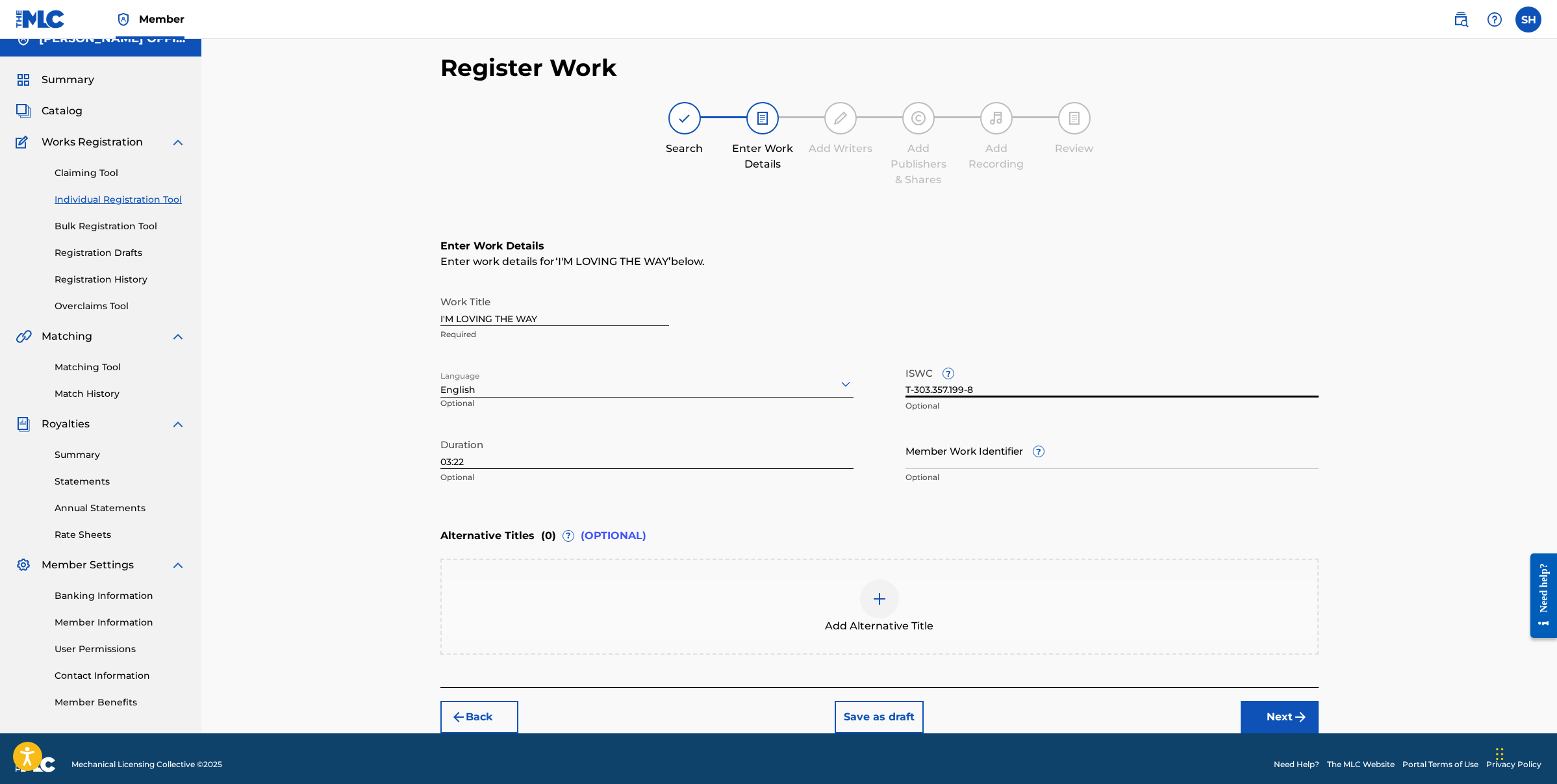
scroll to position [29, 0]
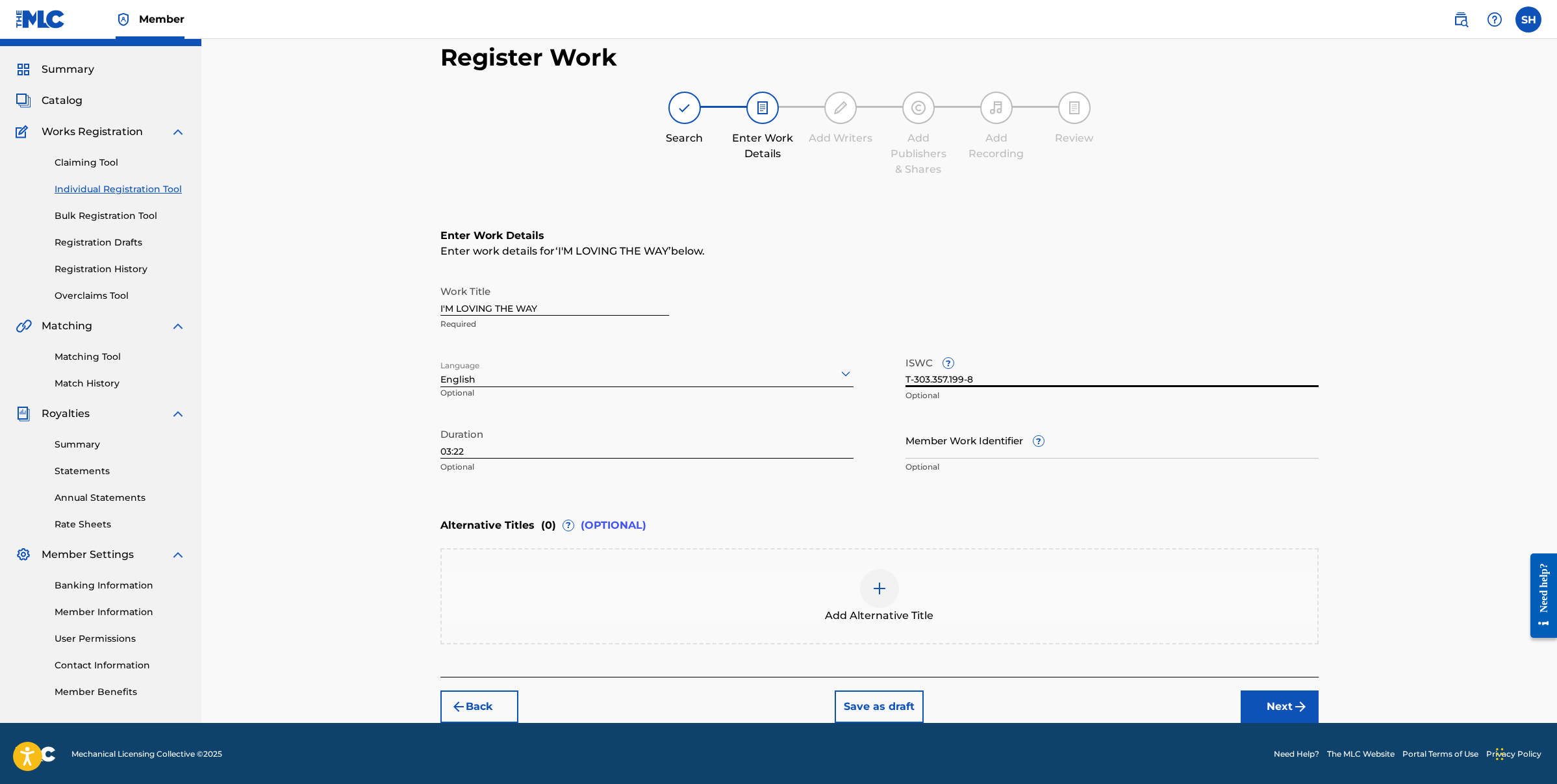
click at [1285, 706] on button "Next" at bounding box center [1280, 707] width 78 height 33
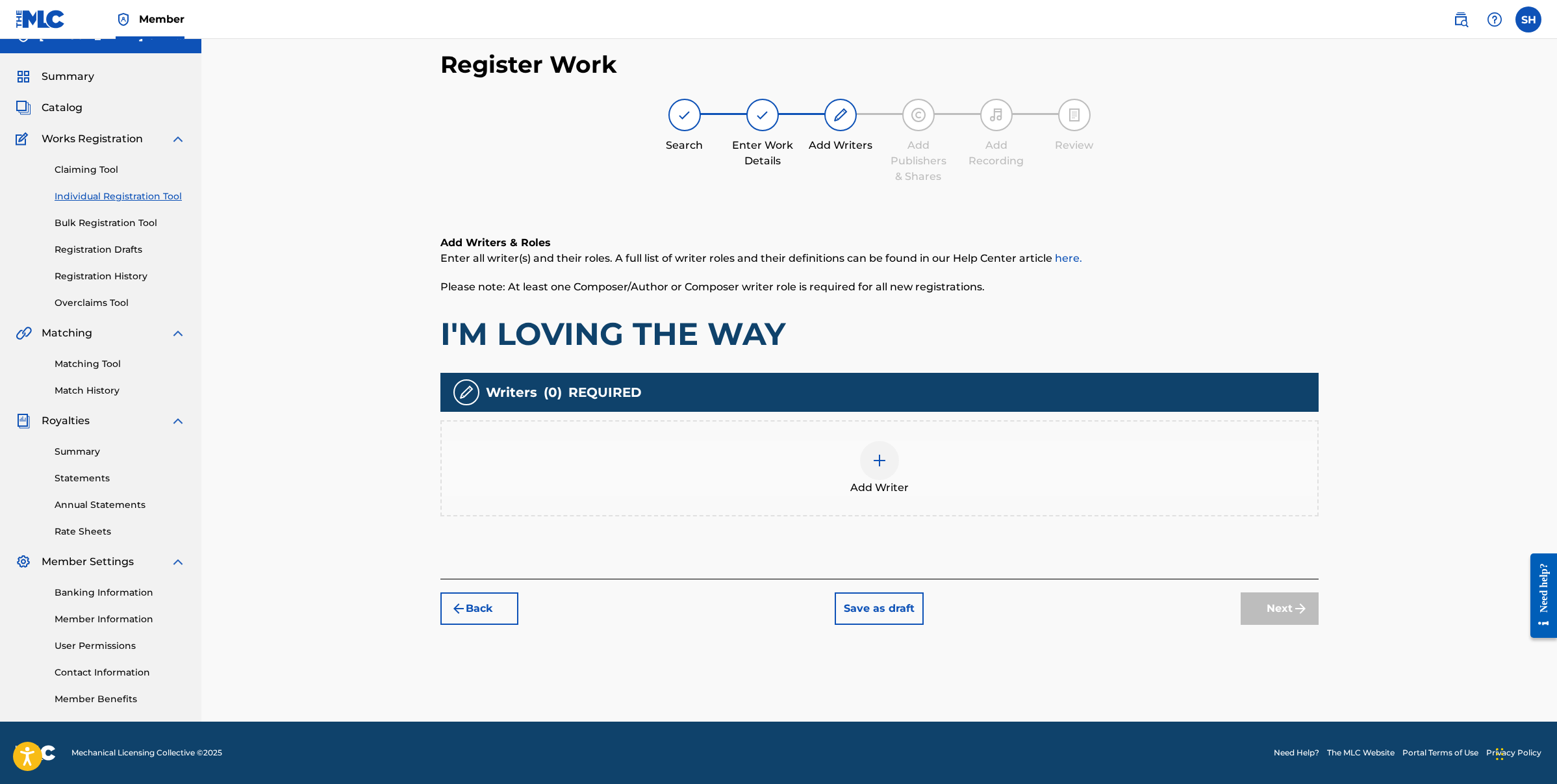
scroll to position [21, 0]
click at [873, 458] on img at bounding box center [880, 460] width 16 height 16
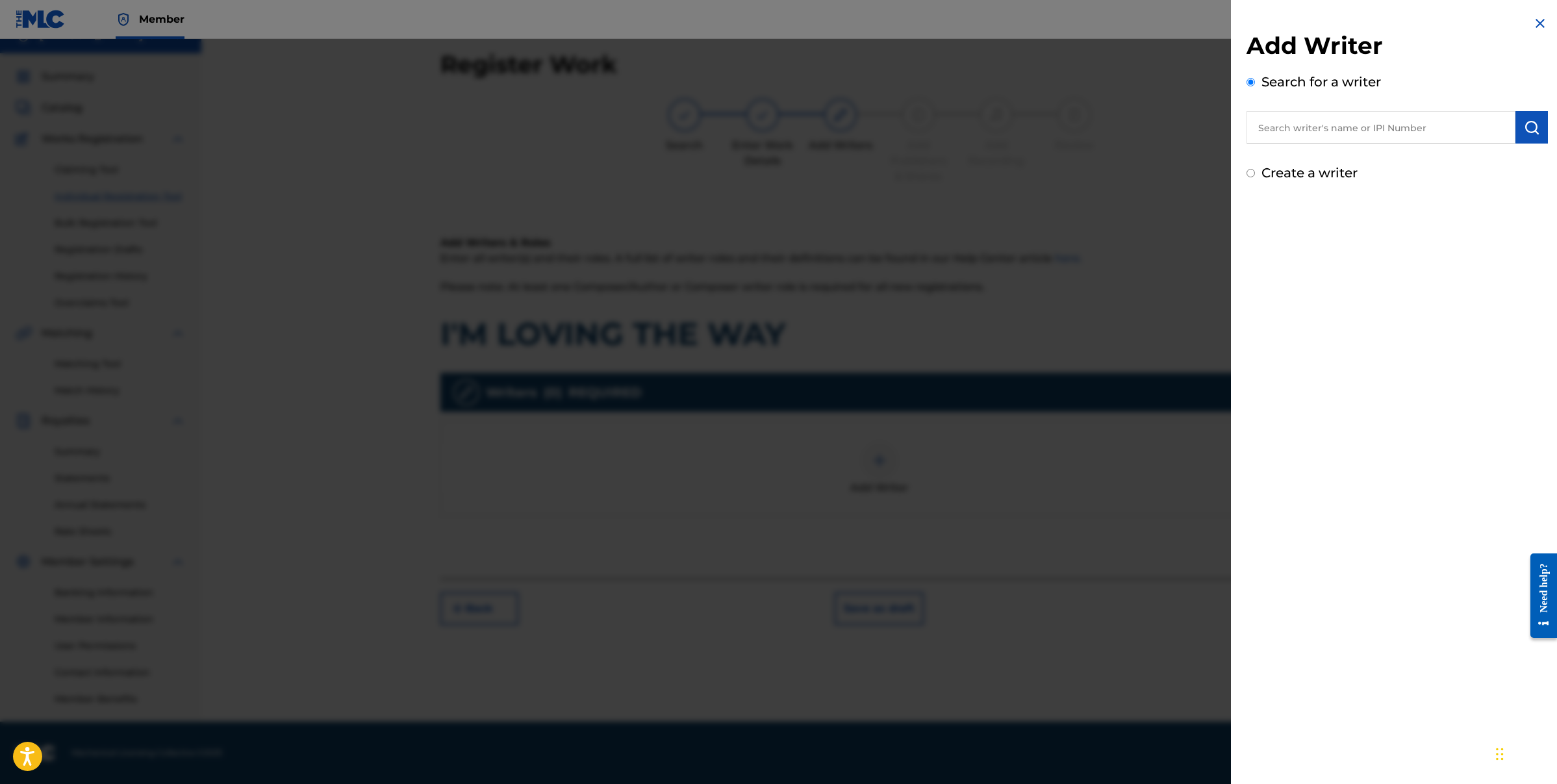
click at [1254, 176] on input "Create a writer" at bounding box center [1250, 173] width 8 height 8
radio input "false"
radio input "true"
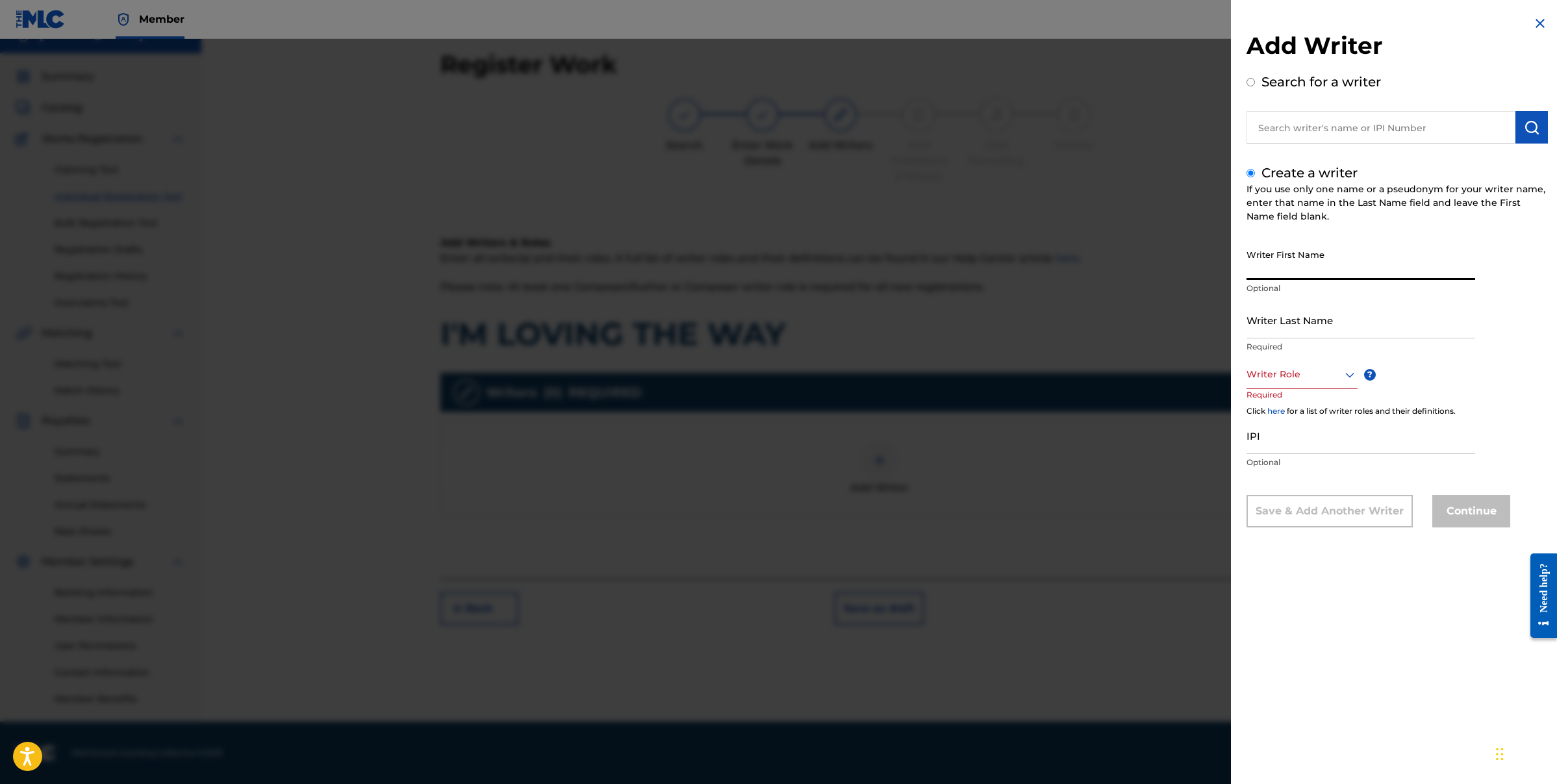
click at [1326, 273] on input "Writer First Name" at bounding box center [1360, 261] width 229 height 37
type input "[PERSON_NAME]"
type input "HILL"
click at [1347, 382] on icon at bounding box center [1350, 375] width 16 height 16
click at [1328, 406] on div "Composer/Author" at bounding box center [1302, 404] width 110 height 29
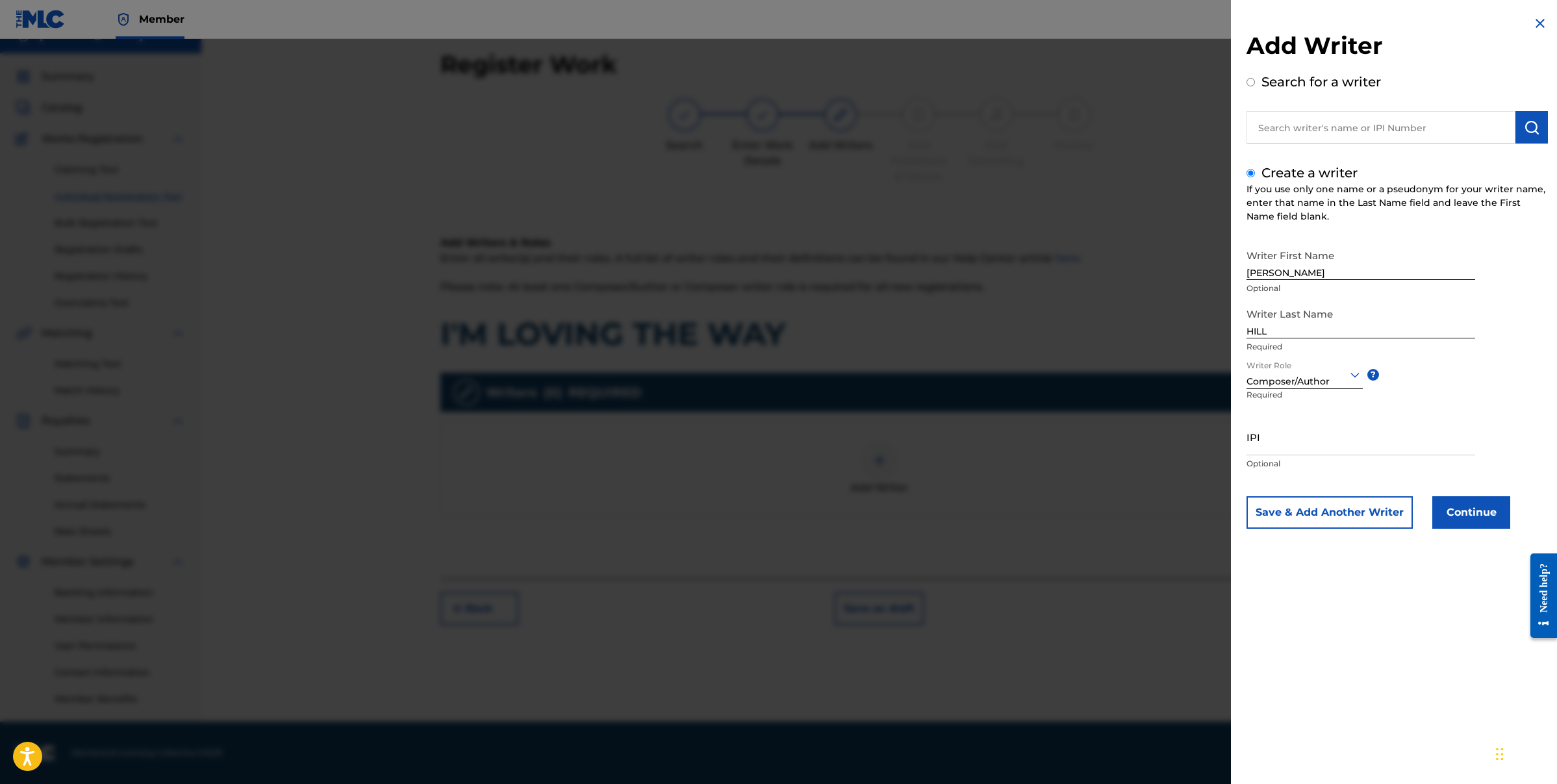
click at [1289, 442] on input "IPI" at bounding box center [1360, 436] width 229 height 37
click at [1263, 444] on input "IPI" at bounding box center [1360, 436] width 229 height 37
paste input "00182768141"
type input "00182768141"
click at [1473, 512] on button "Continue" at bounding box center [1472, 512] width 78 height 33
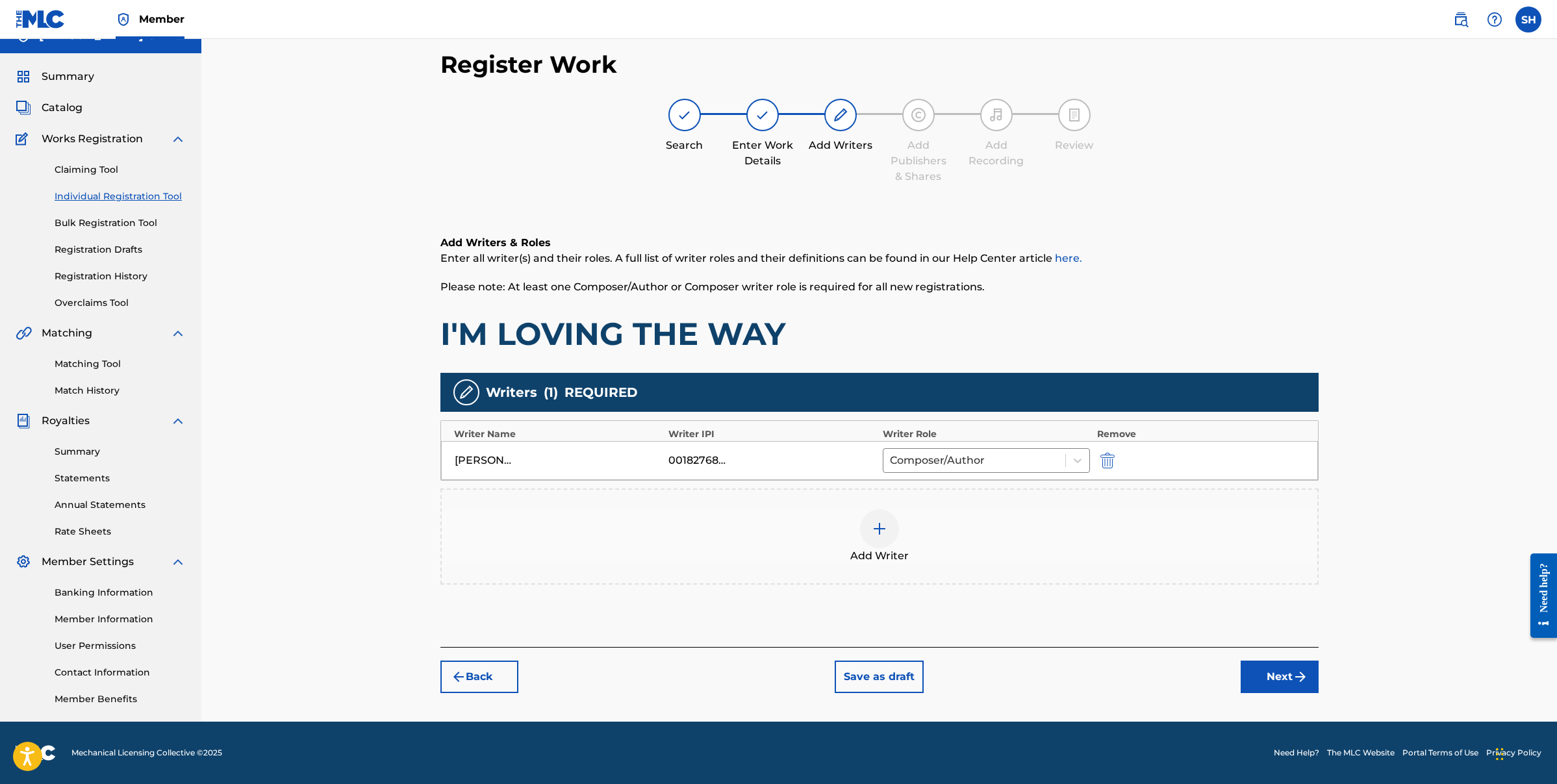
click at [890, 529] on div at bounding box center [880, 529] width 39 height 39
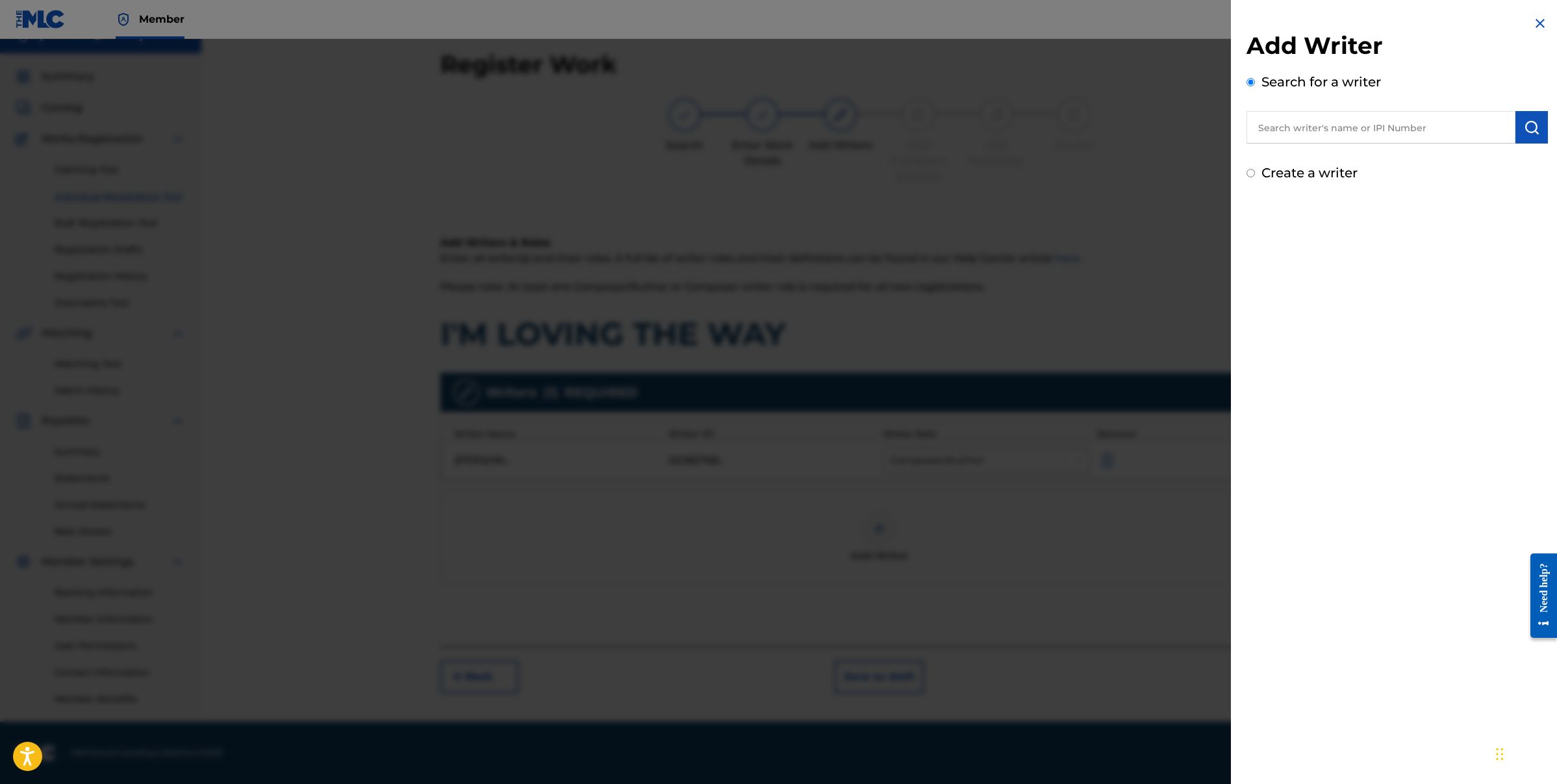
click at [1248, 177] on div "Create a writer" at bounding box center [1397, 173] width 302 height 20
click at [1252, 175] on input "Create a writer" at bounding box center [1250, 173] width 8 height 8
radio input "false"
radio input "true"
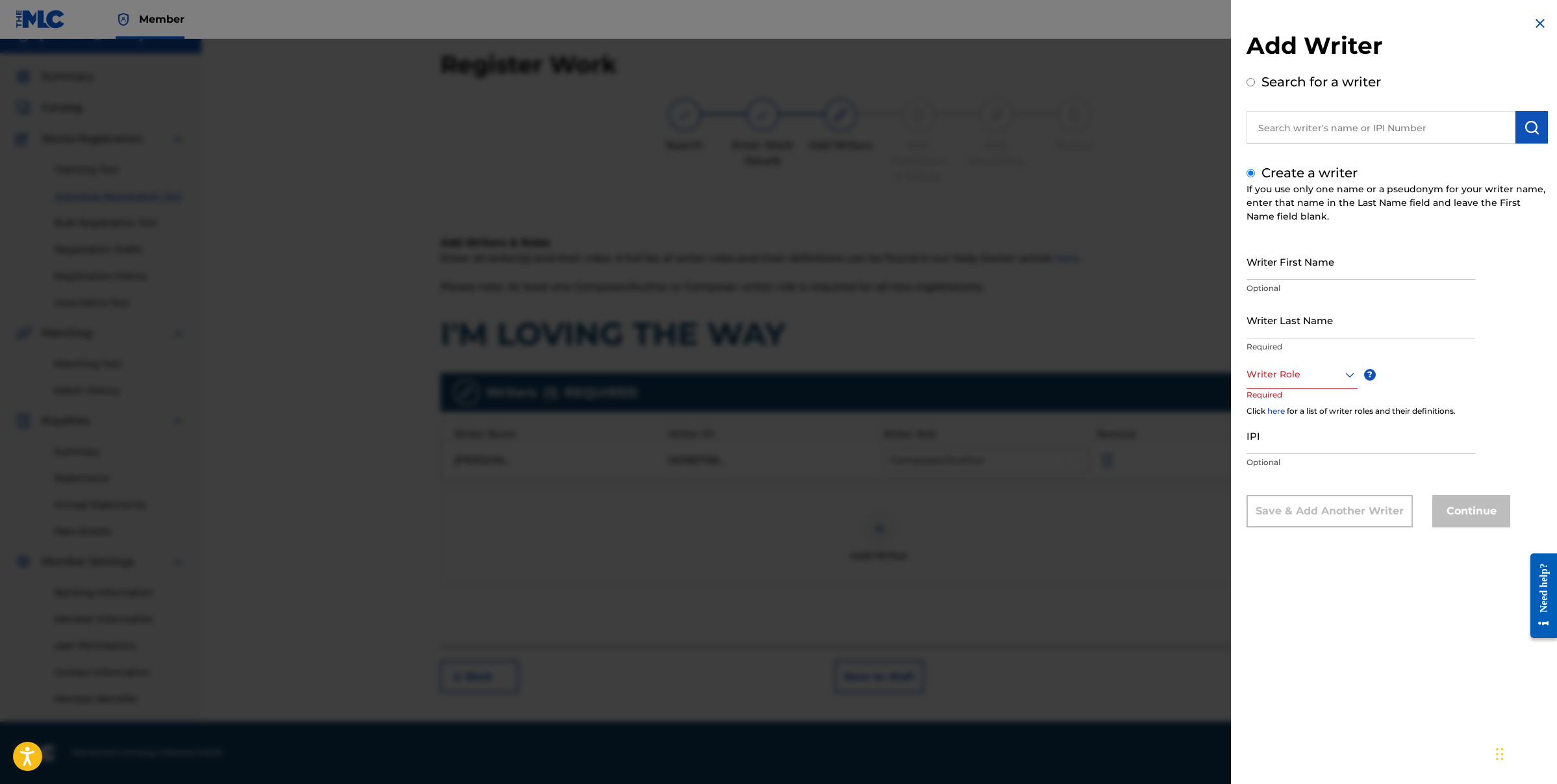
click at [1323, 269] on input "Writer First Name" at bounding box center [1360, 261] width 229 height 37
type input "[PERSON_NAME]"
click at [1338, 381] on div at bounding box center [1302, 374] width 111 height 16
click at [1275, 525] on div "Composer" at bounding box center [1302, 520] width 110 height 29
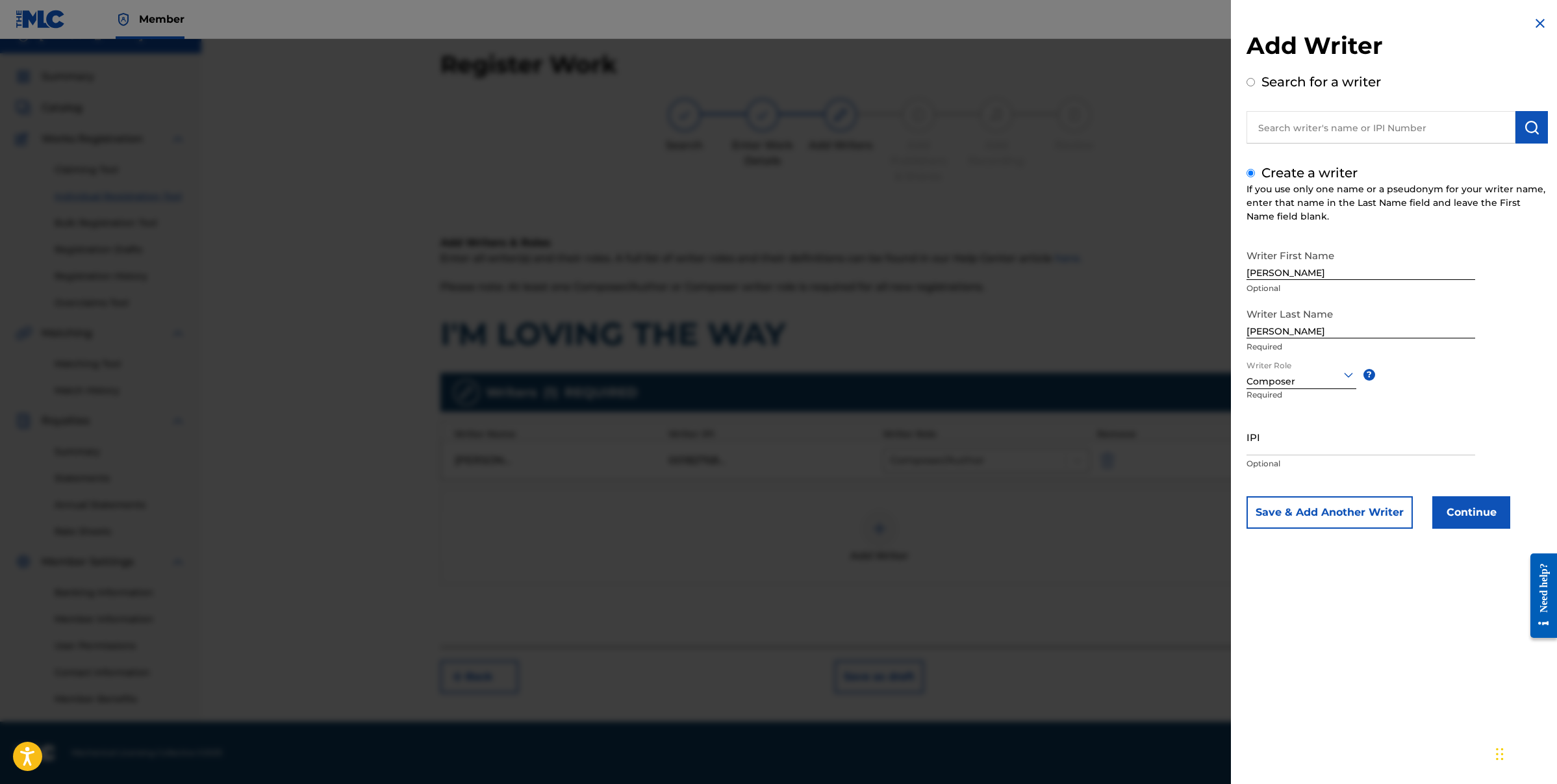
click at [1291, 445] on input "IPI" at bounding box center [1360, 436] width 229 height 37
click at [1280, 451] on input "IPI" at bounding box center [1360, 436] width 229 height 37
paste input "00189275717"
type input "00189275717"
click at [1478, 513] on button "Continue" at bounding box center [1472, 512] width 78 height 33
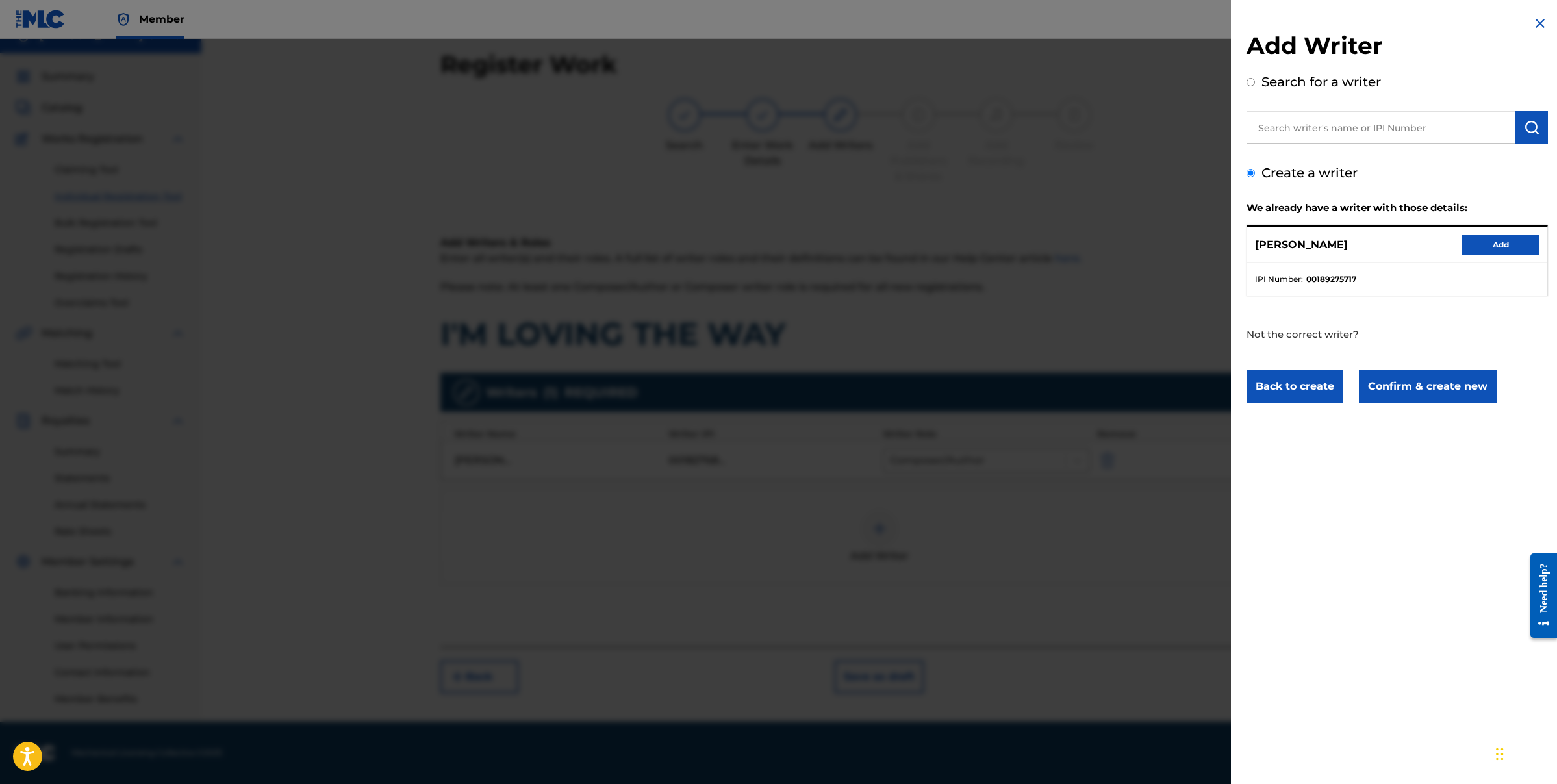
click at [1484, 247] on button "Add" at bounding box center [1501, 245] width 78 height 20
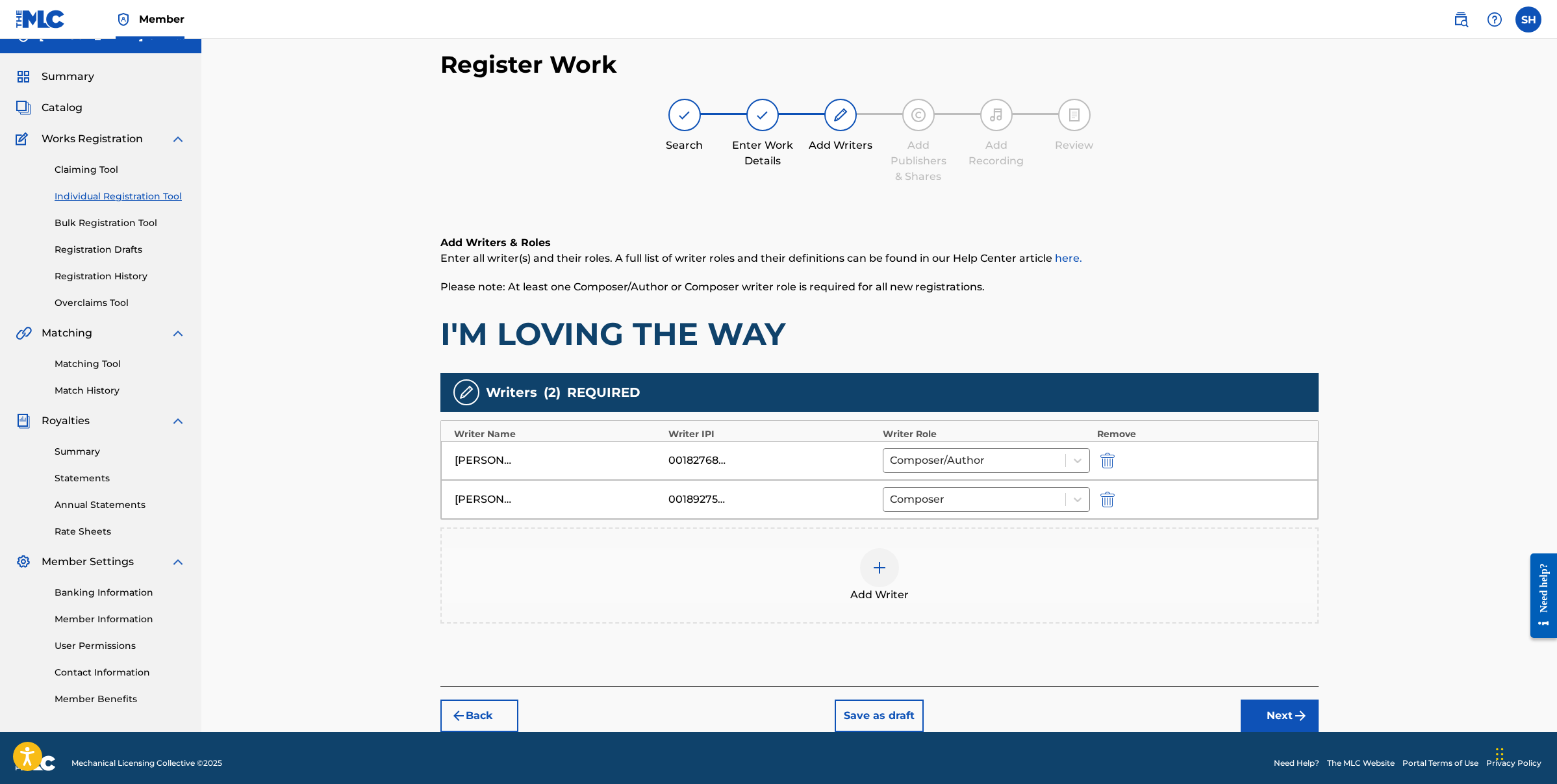
click at [1281, 710] on button "Next" at bounding box center [1280, 716] width 78 height 33
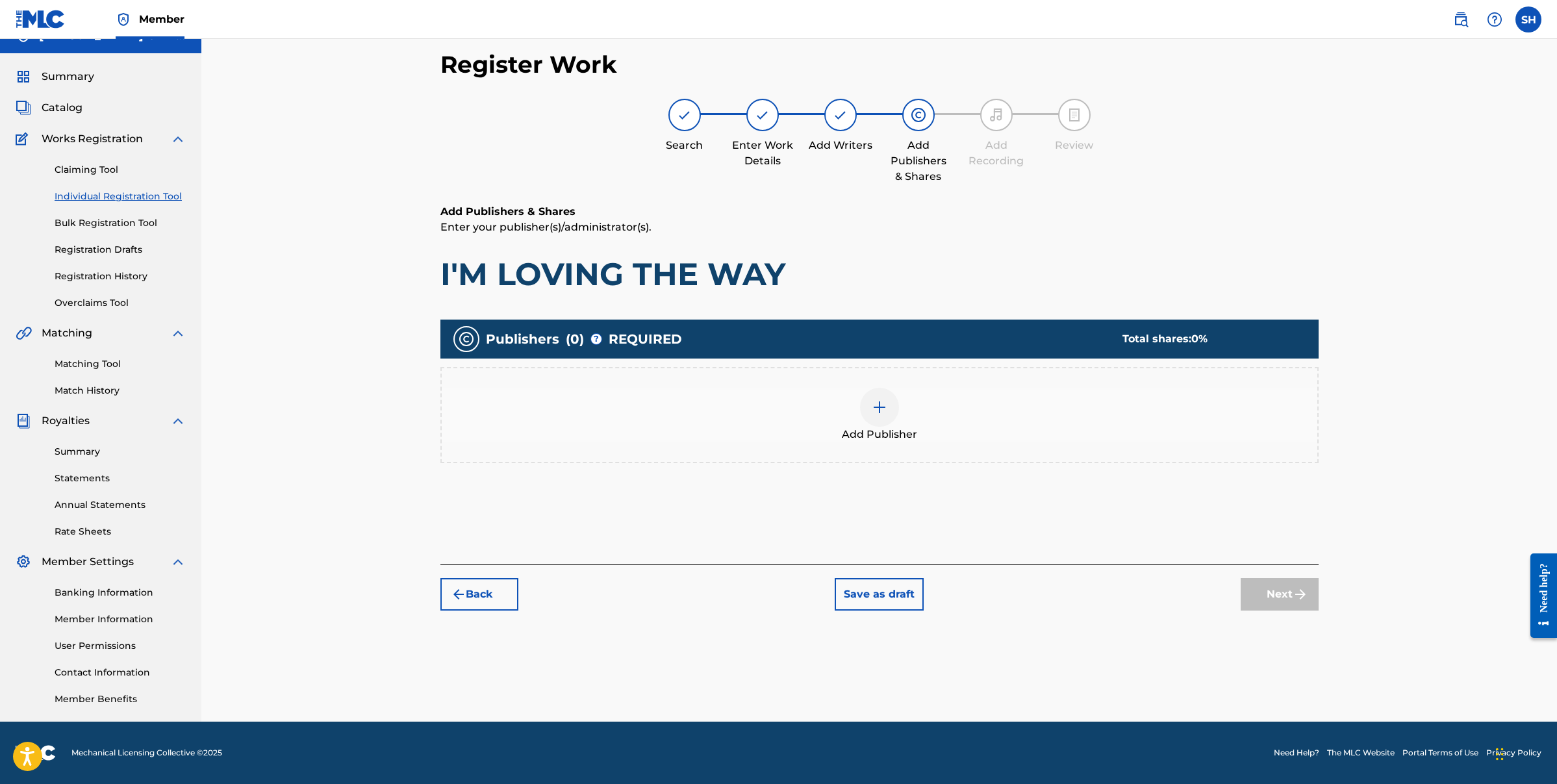
click at [886, 404] on img at bounding box center [880, 408] width 16 height 16
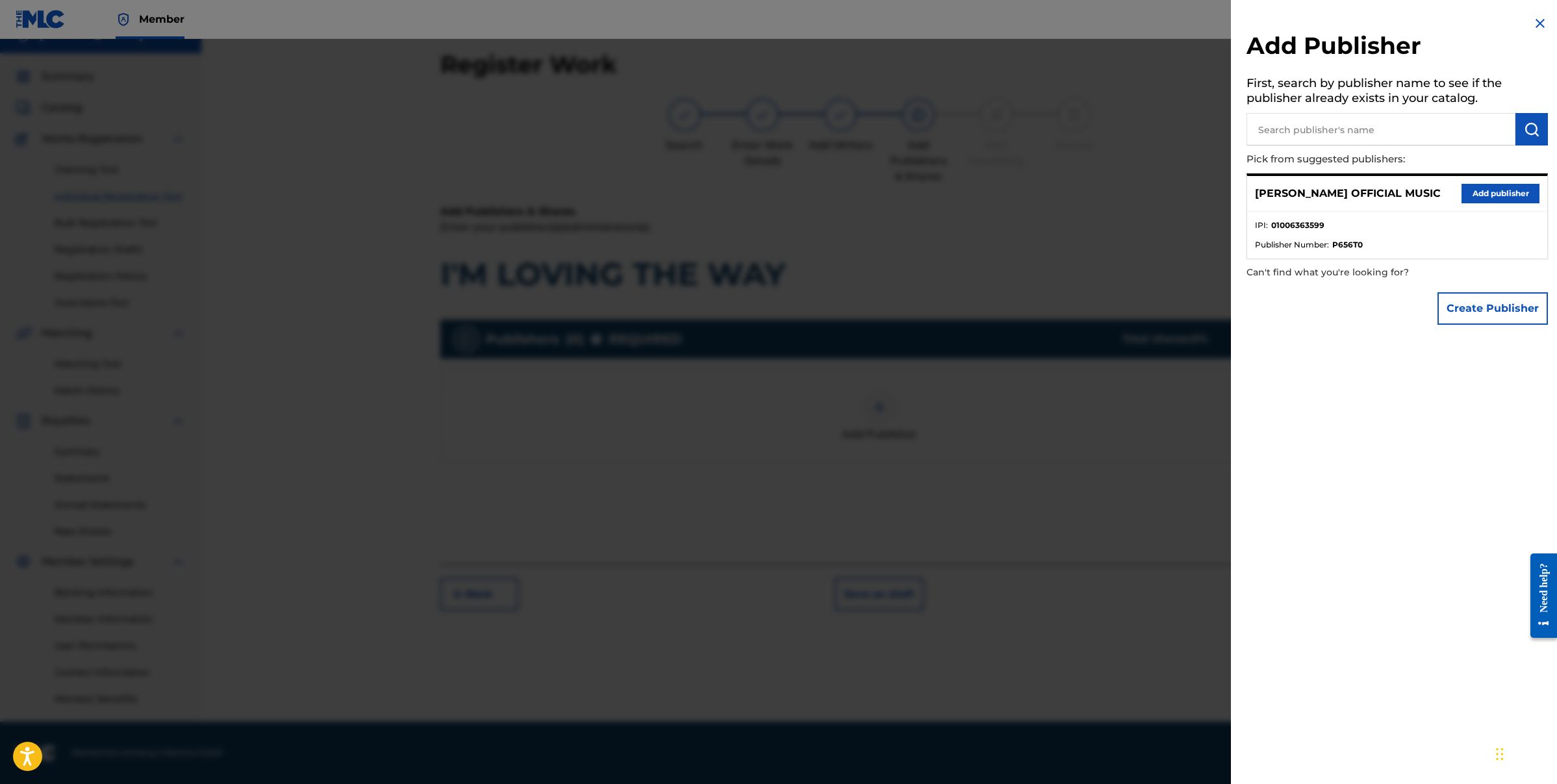
click at [1509, 193] on button "Add publisher" at bounding box center [1501, 193] width 78 height 20
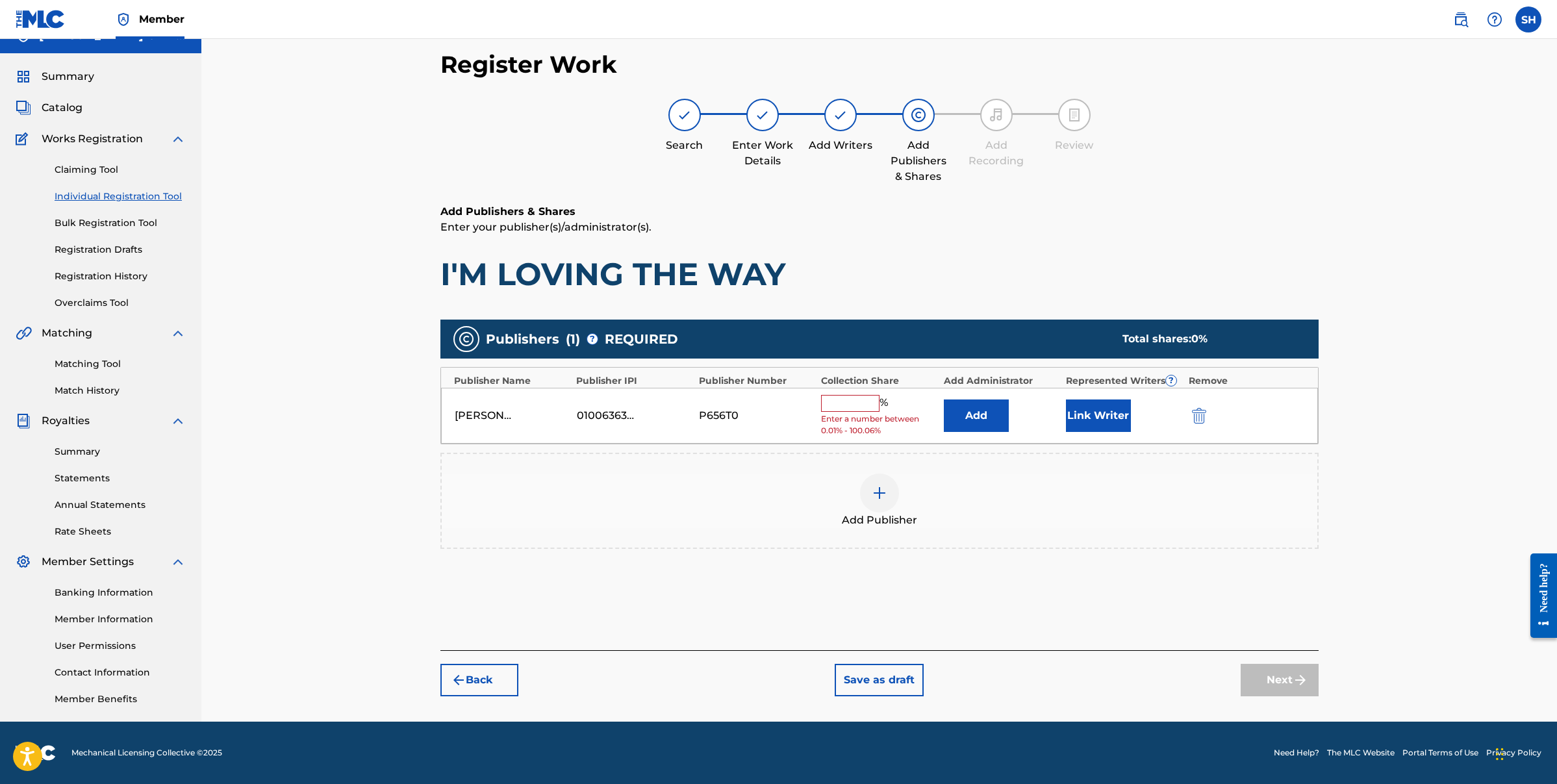
click at [842, 404] on input "text" at bounding box center [850, 404] width 59 height 17
type input "100"
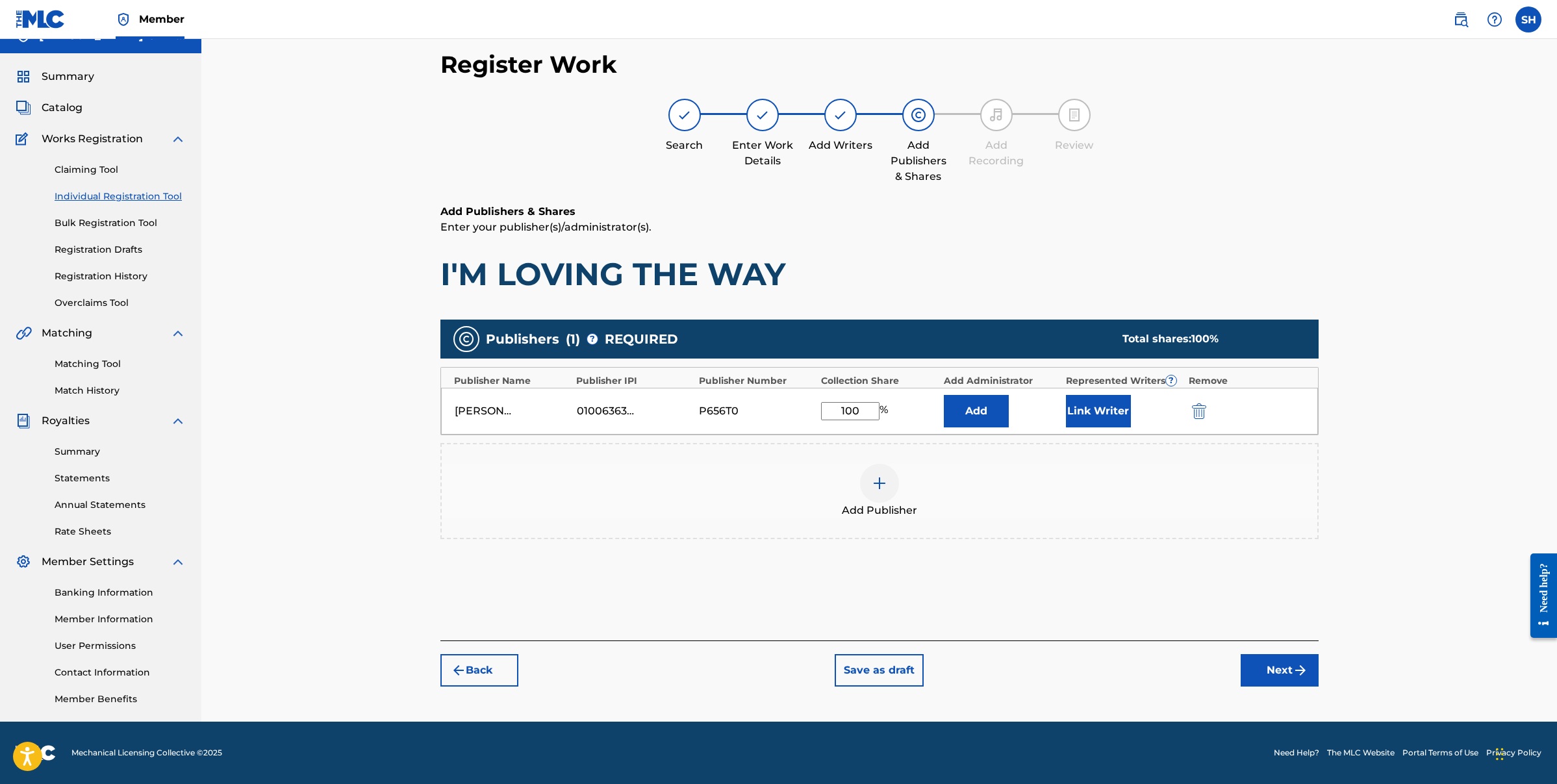
click at [1086, 411] on button "Link Writer" at bounding box center [1099, 412] width 65 height 33
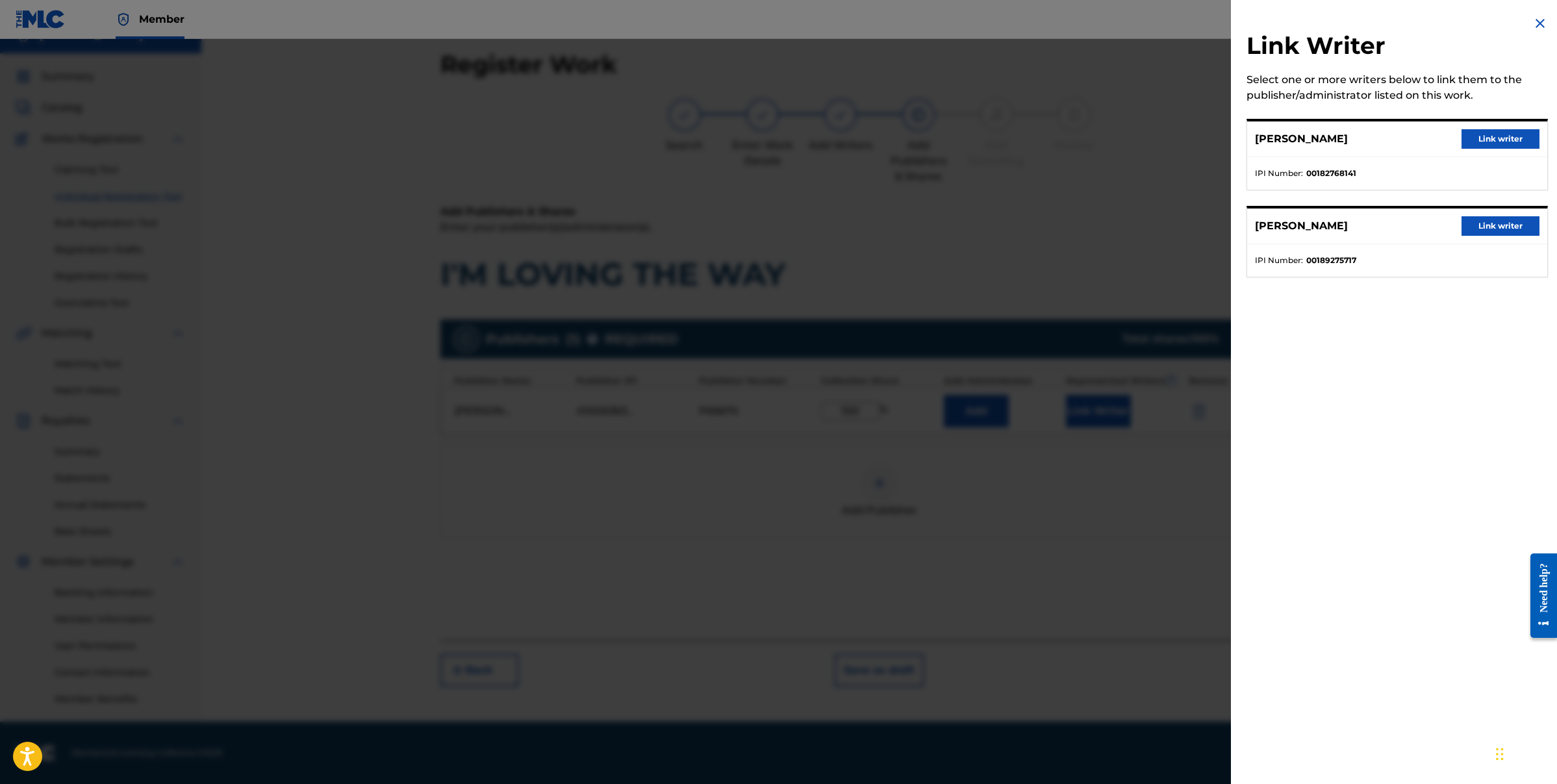
click at [1369, 145] on div "[PERSON_NAME] Link writer" at bounding box center [1397, 139] width 300 height 36
click at [1486, 136] on button "Link writer" at bounding box center [1501, 139] width 78 height 20
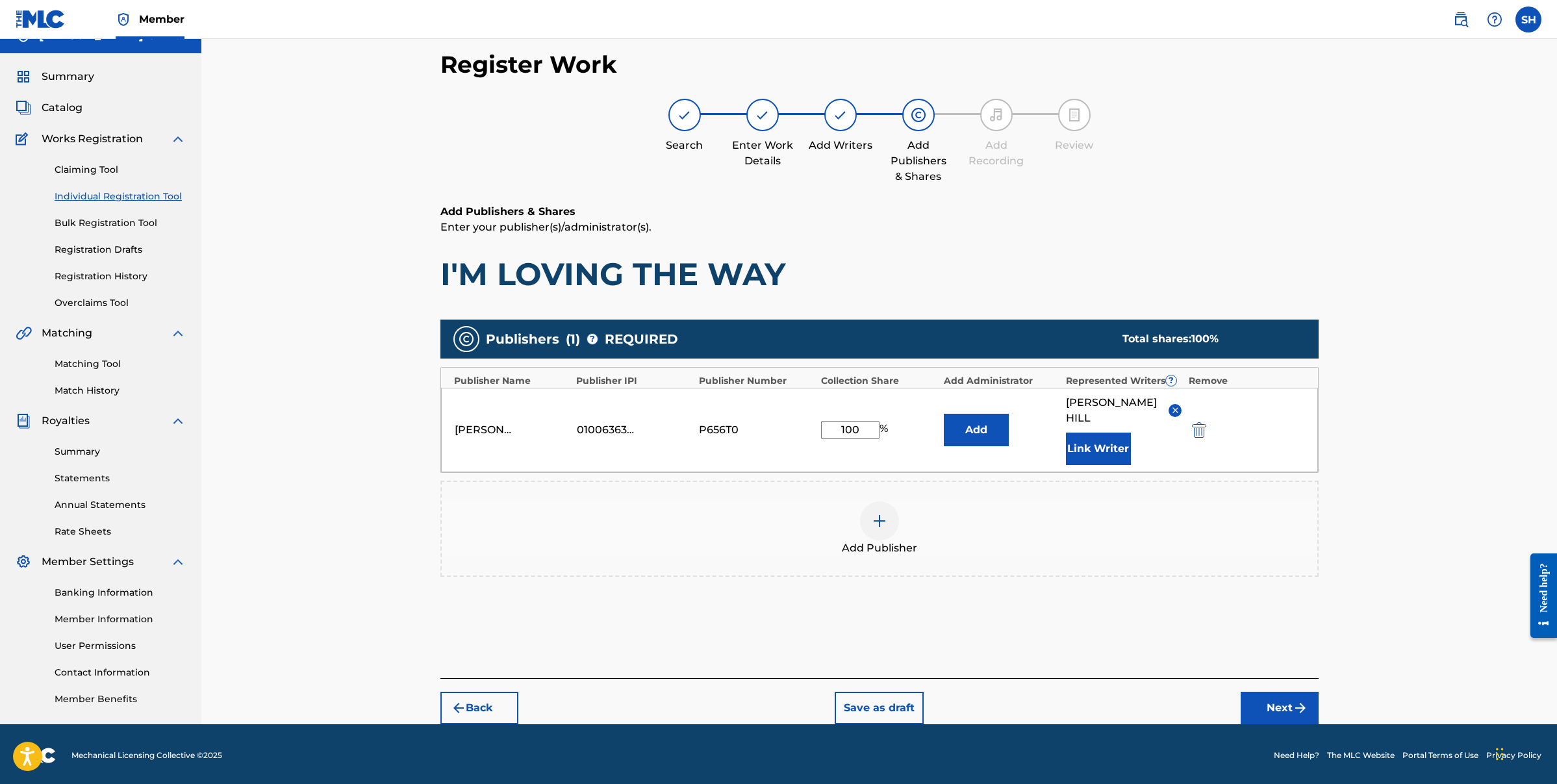
click at [1107, 440] on button "Link Writer" at bounding box center [1099, 449] width 65 height 33
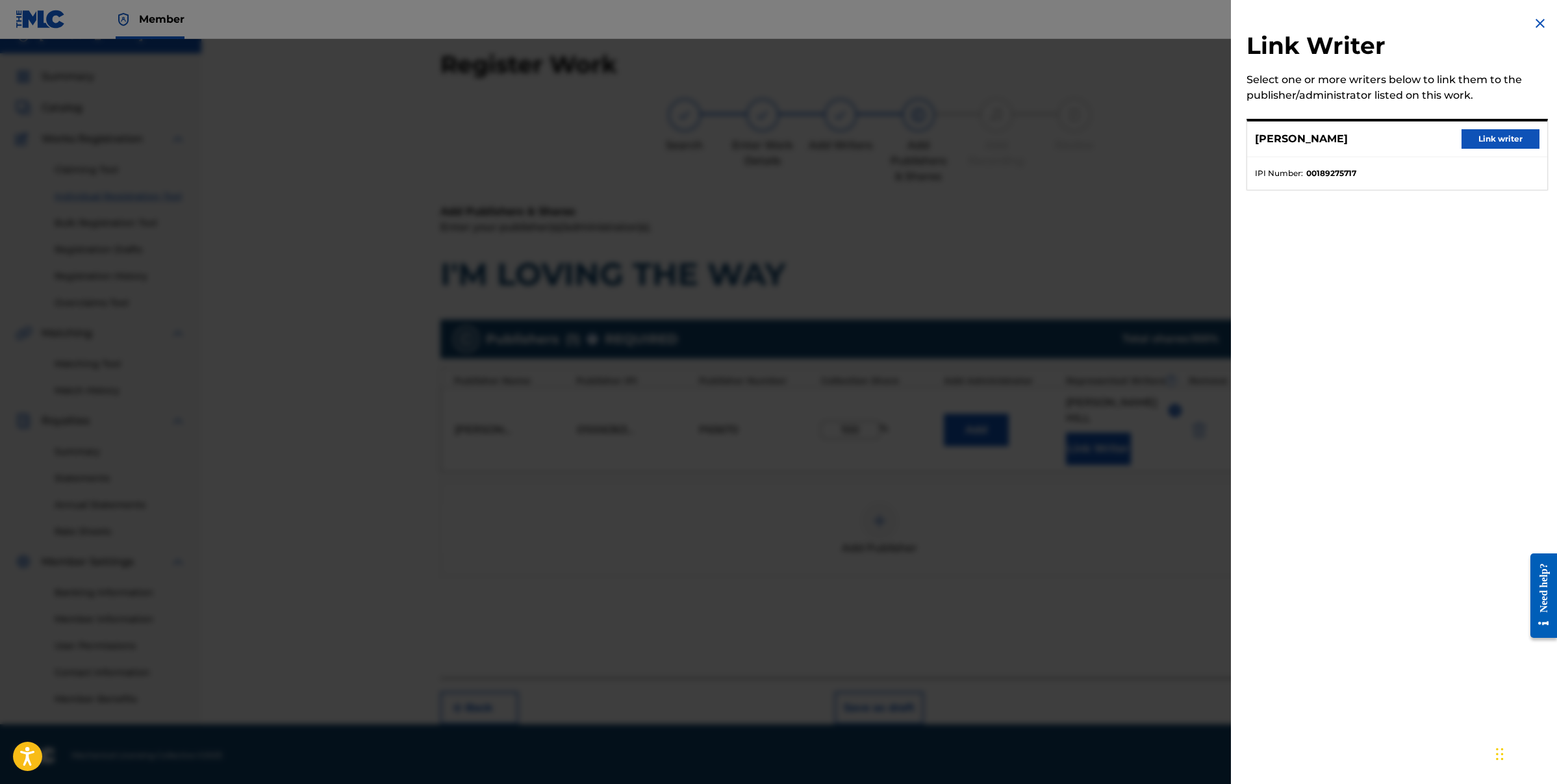
click at [1506, 141] on button "Link writer" at bounding box center [1501, 139] width 78 height 20
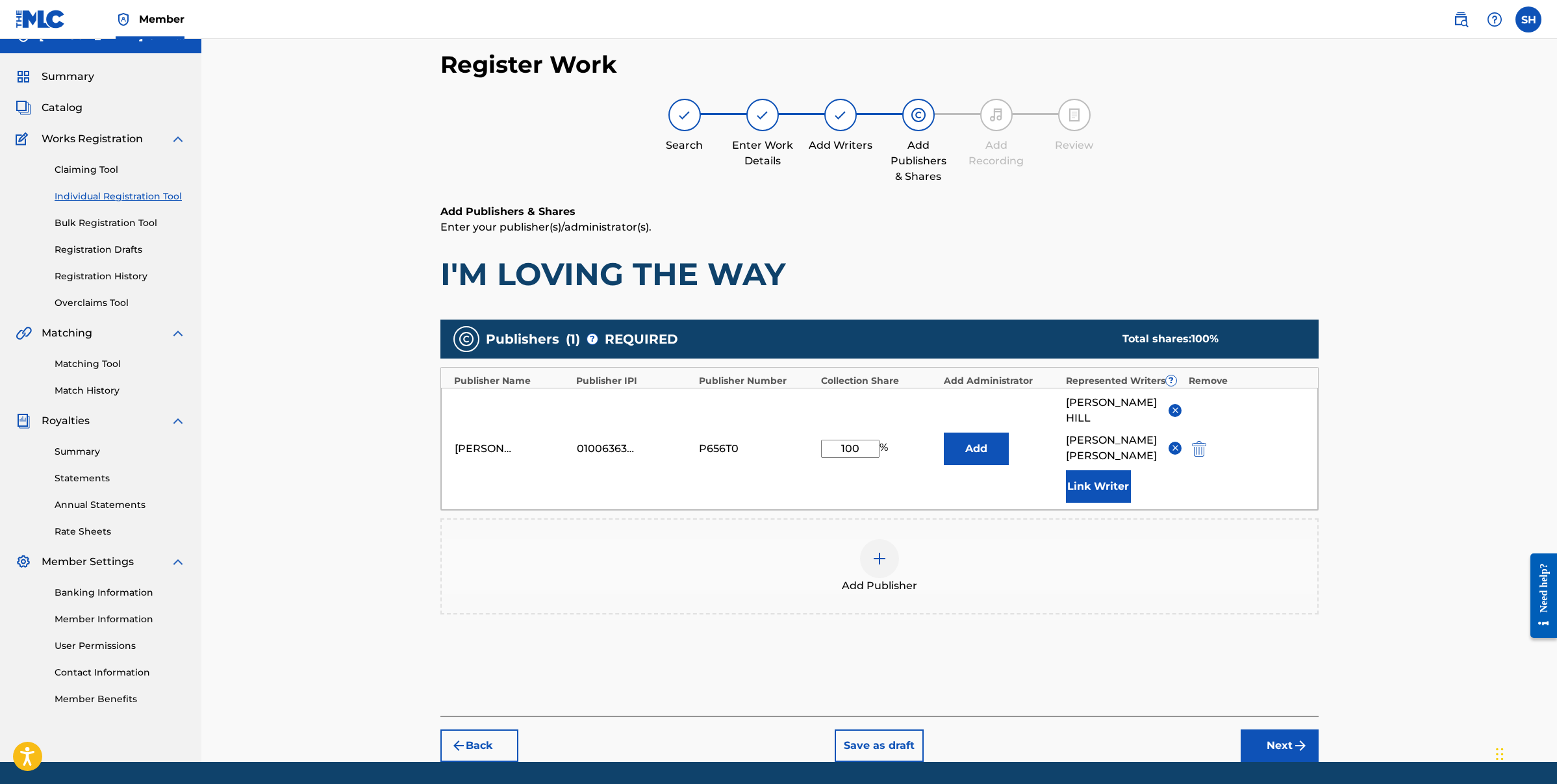
click at [1264, 736] on button "Next" at bounding box center [1280, 746] width 78 height 33
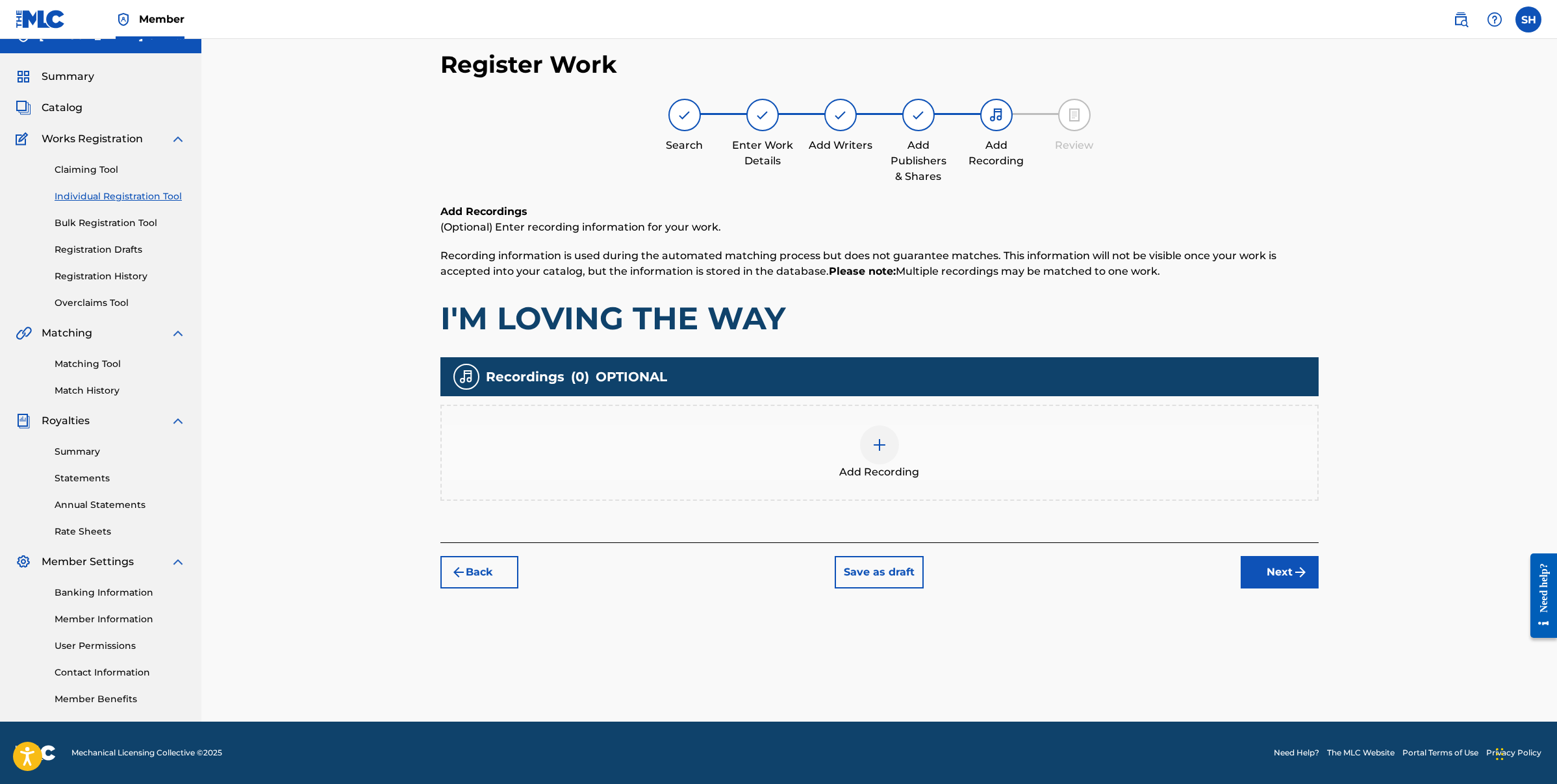
click at [888, 446] on div at bounding box center [880, 445] width 39 height 39
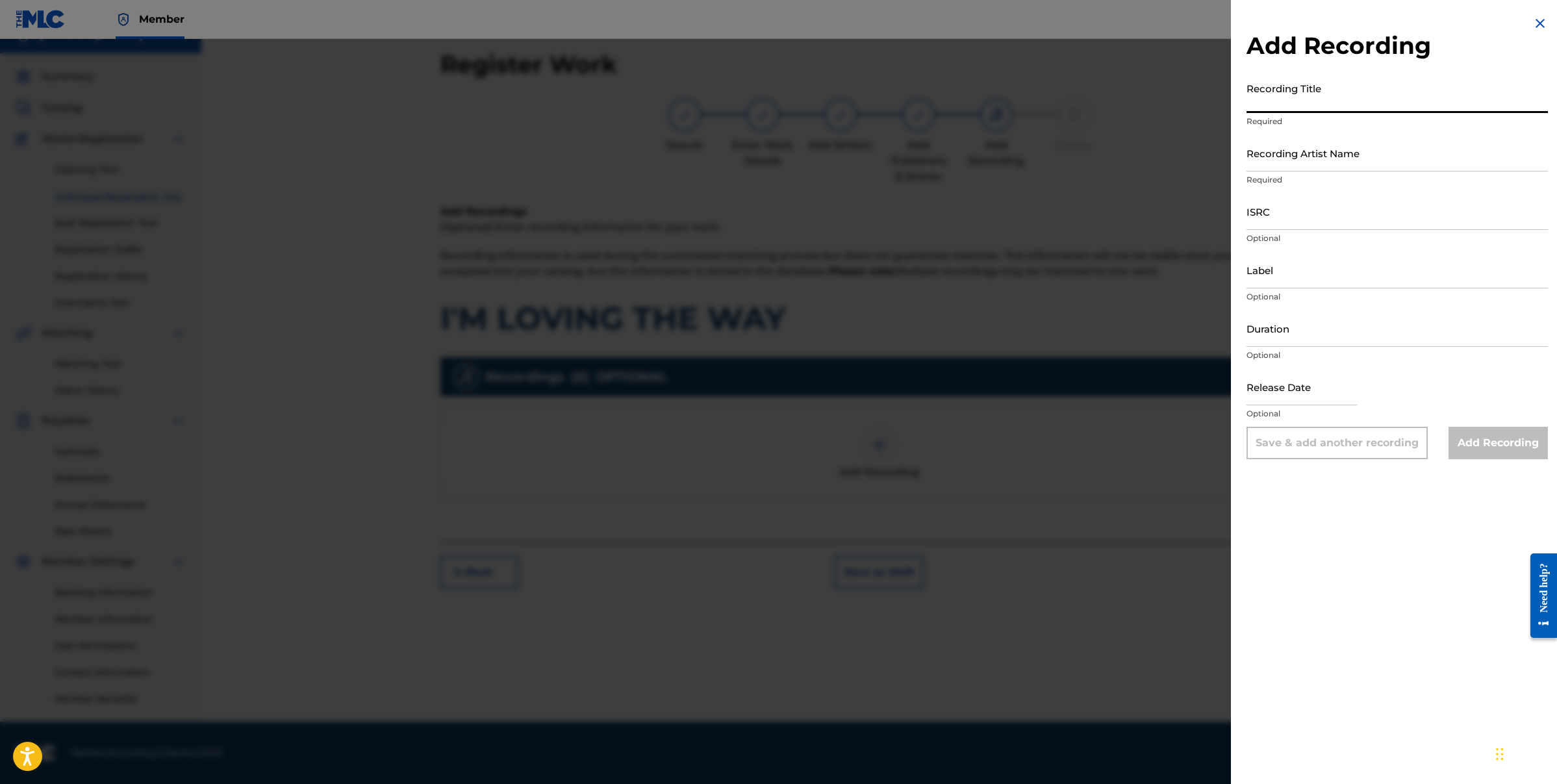
click at [1316, 102] on input "Recording Title" at bounding box center [1397, 94] width 302 height 37
type input "I'M LOVING THE WAY"
click at [1405, 160] on input "Recording Artist Name" at bounding box center [1397, 152] width 302 height 37
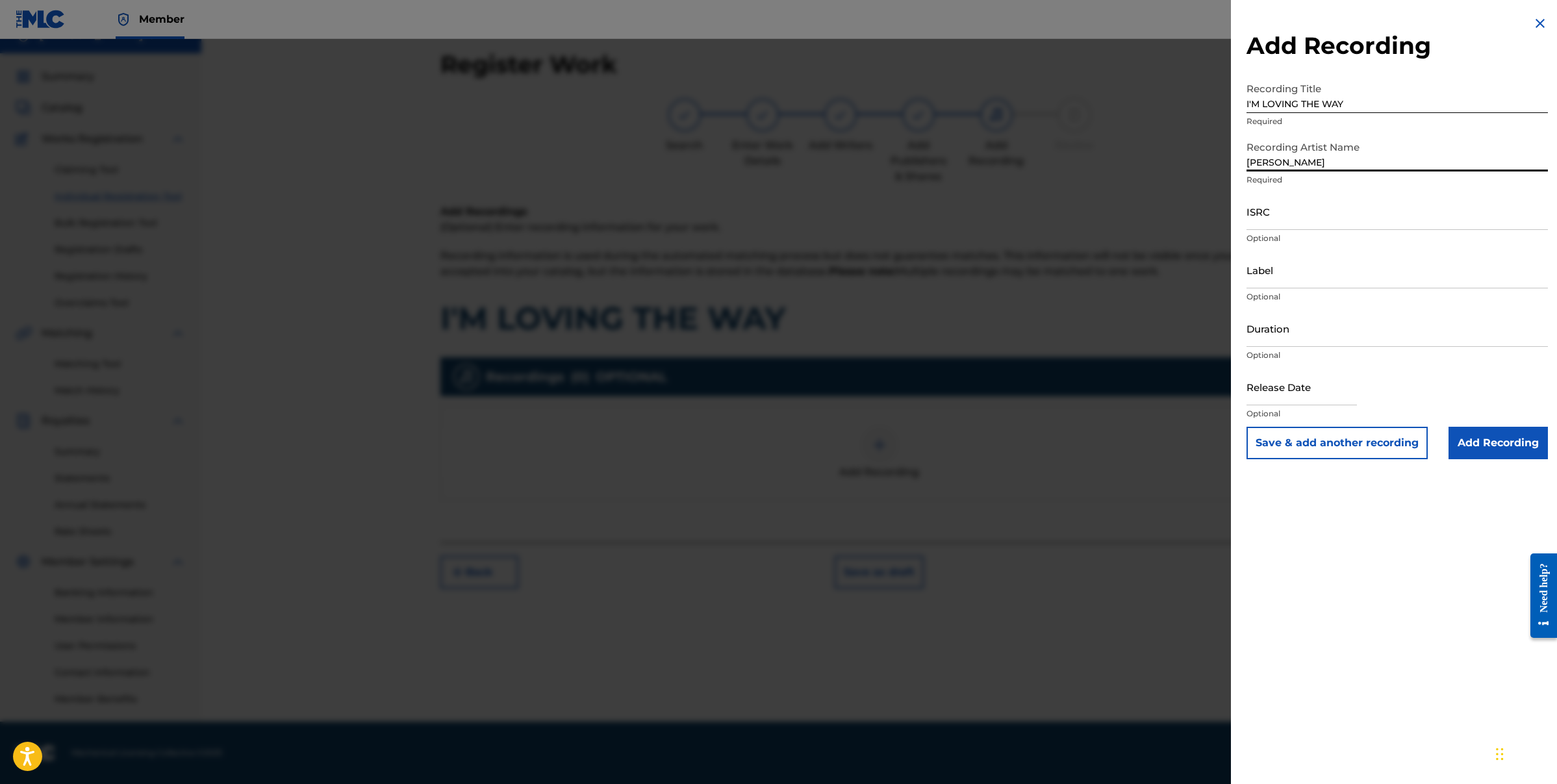
click at [1369, 158] on input "[PERSON_NAME]" at bounding box center [1397, 152] width 302 height 37
type input "[PERSON_NAME]"
click at [1347, 227] on input "ISRC" at bounding box center [1397, 211] width 302 height 37
click at [1277, 223] on input "ISRC" at bounding box center [1397, 211] width 302 height 37
paste input "USCAC1000040"
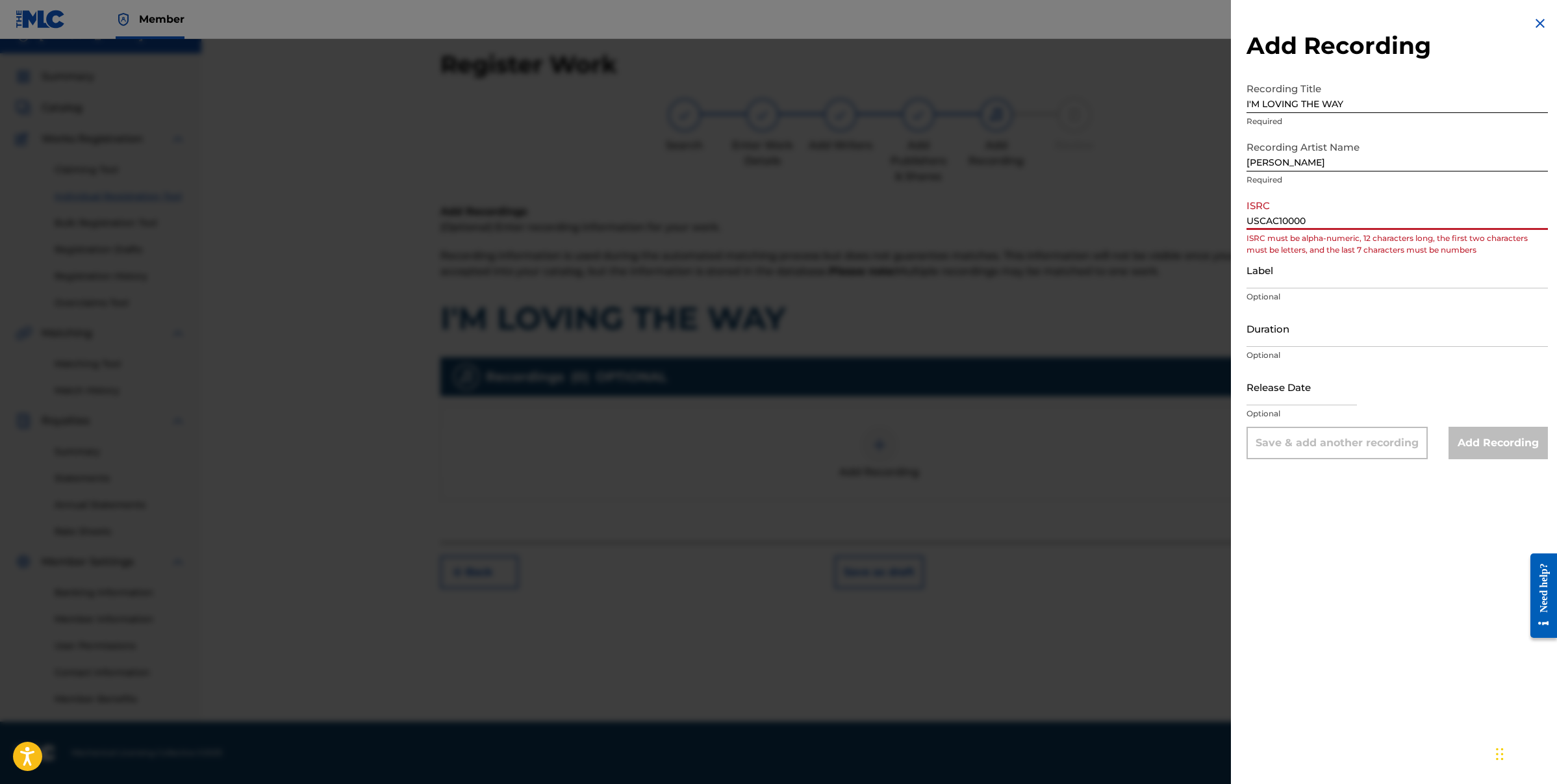
paste input "40"
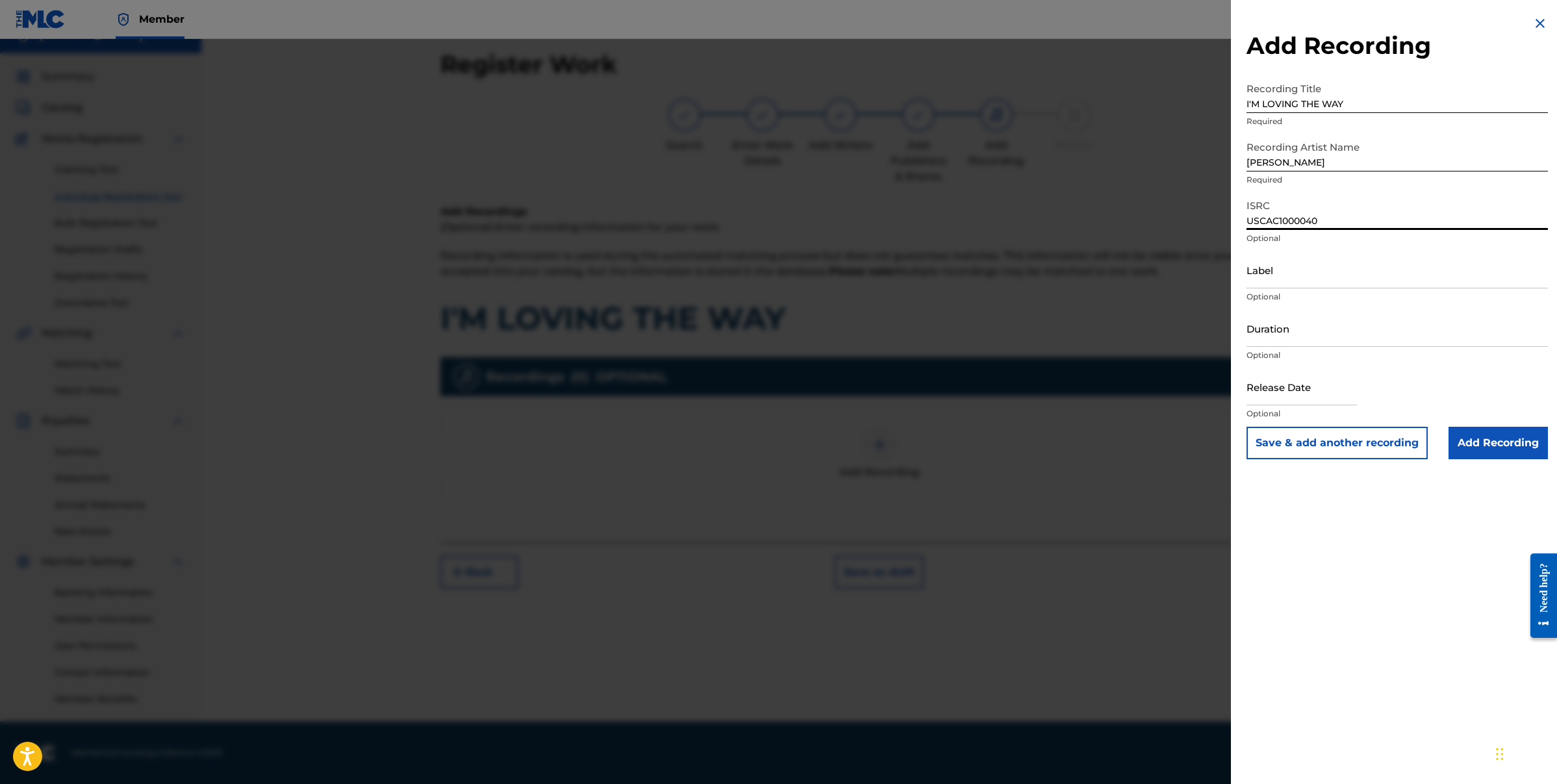
type input "USCAC1000040"
click at [1369, 277] on input "Label" at bounding box center [1397, 270] width 302 height 37
type input "DIVINE SOURCE ENT"
click at [1332, 337] on input "Duration" at bounding box center [1397, 328] width 302 height 37
type input "03:22"
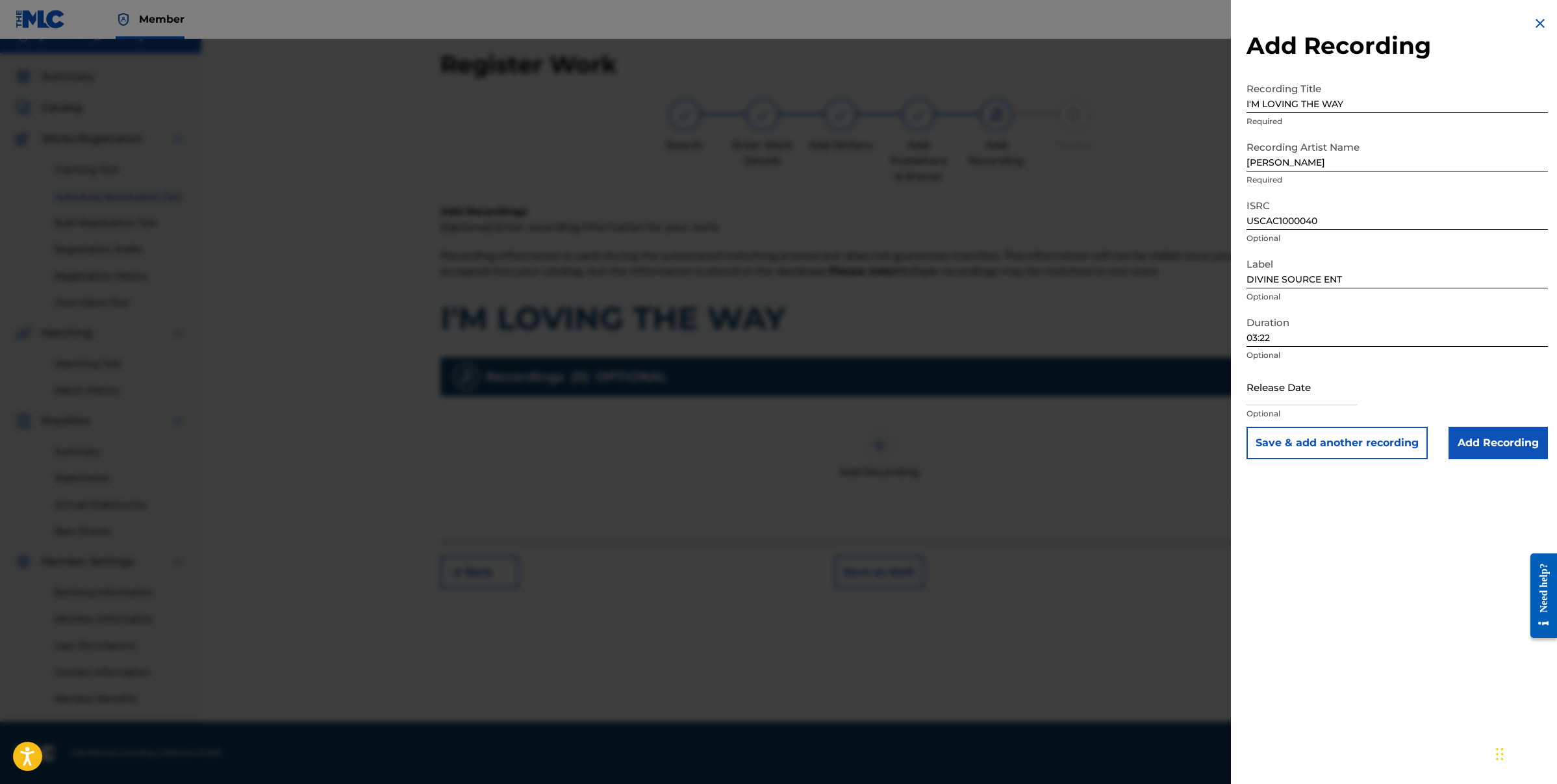
click at [1314, 395] on input "text" at bounding box center [1302, 387] width 111 height 37
select select "7"
select select "2025"
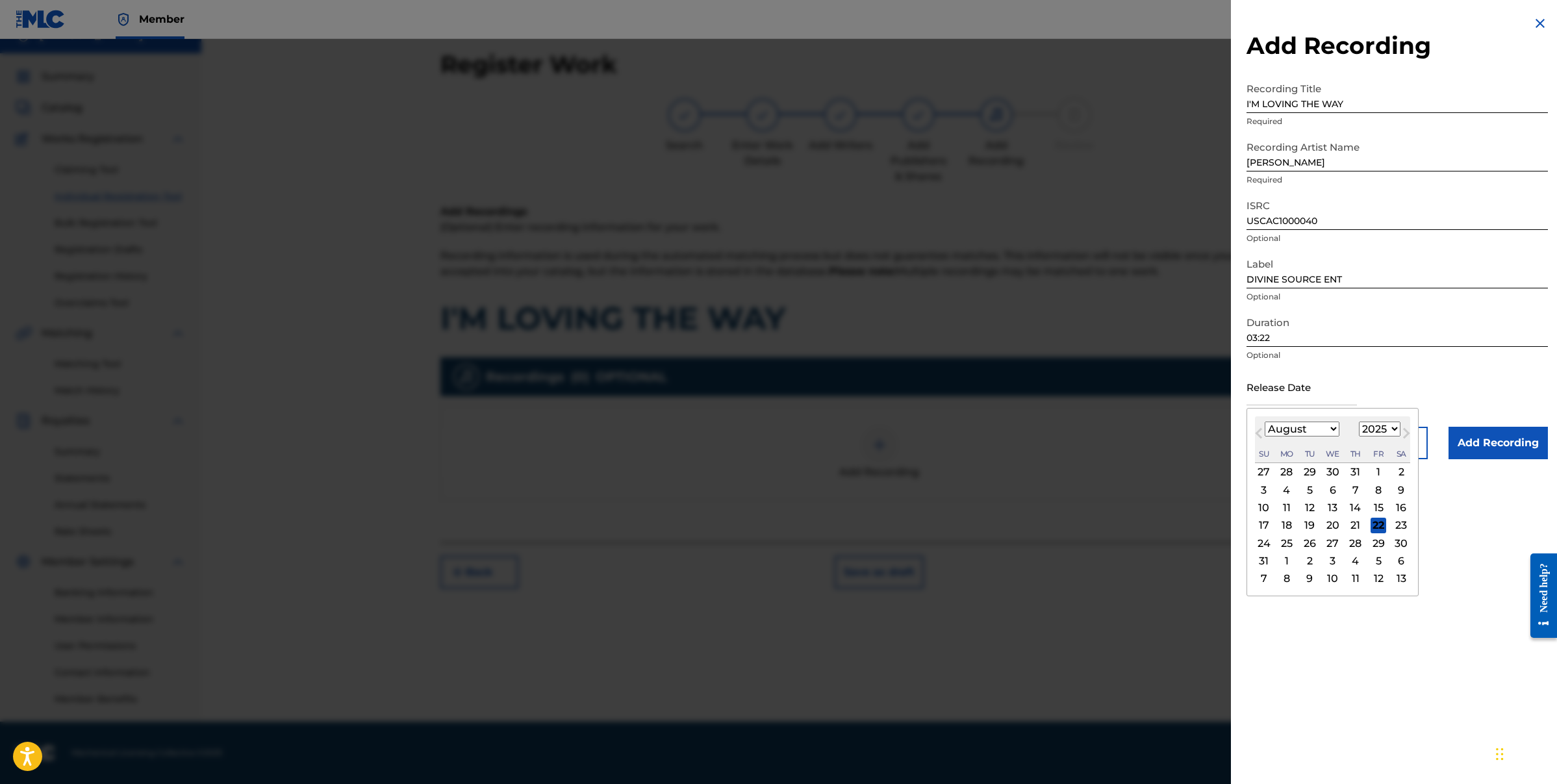
click at [1272, 427] on select "January February March April May June July August September October November De…" at bounding box center [1302, 428] width 75 height 15
select select "1"
click at [1379, 425] on select "1899 1900 1901 1902 1903 1904 1905 1906 1907 1908 1909 1910 1911 1912 1913 1914…" at bounding box center [1380, 428] width 42 height 15
select select "2021"
click at [1381, 527] on div "26" at bounding box center [1379, 525] width 16 height 16
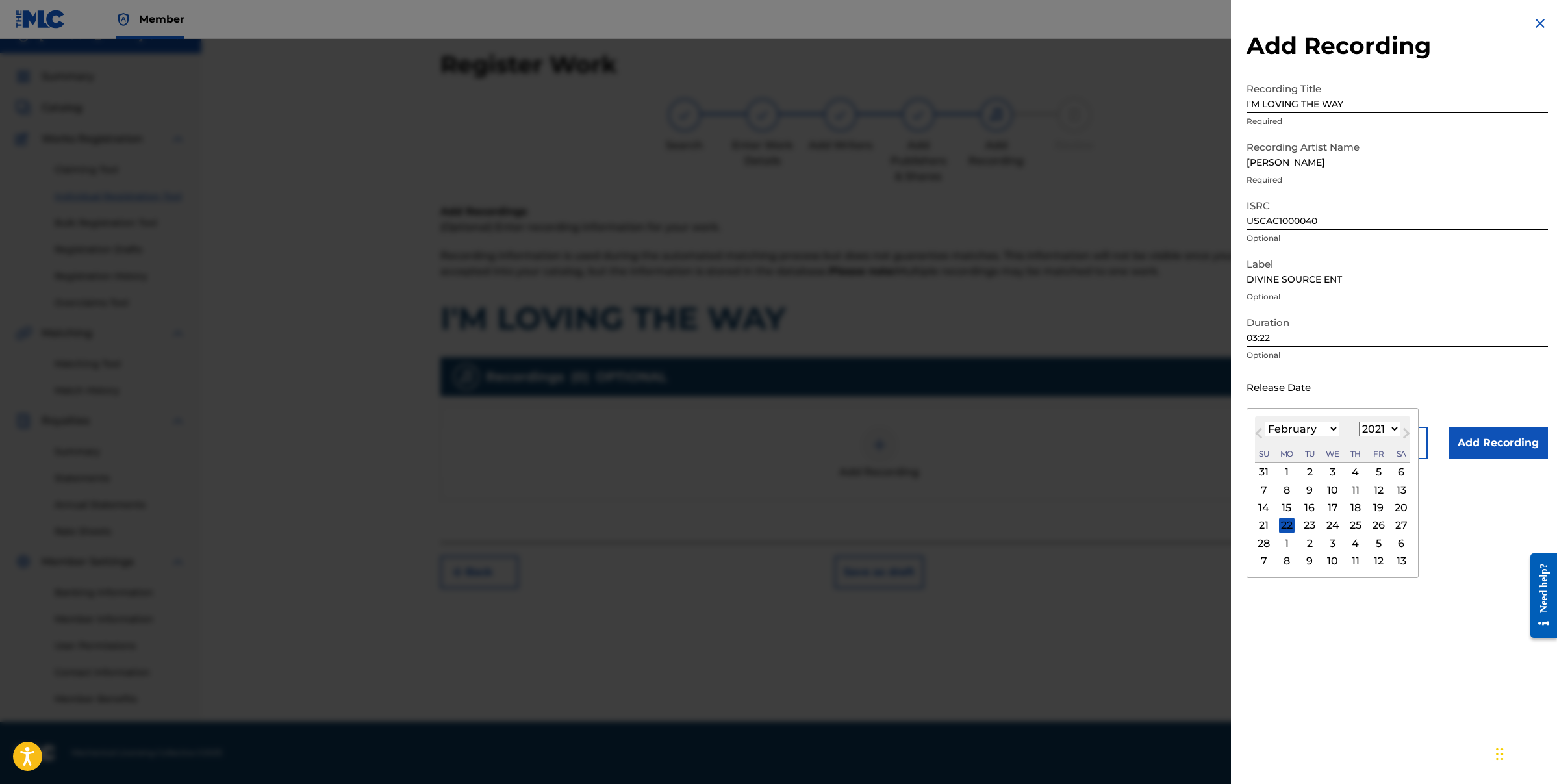
type input "[DATE]"
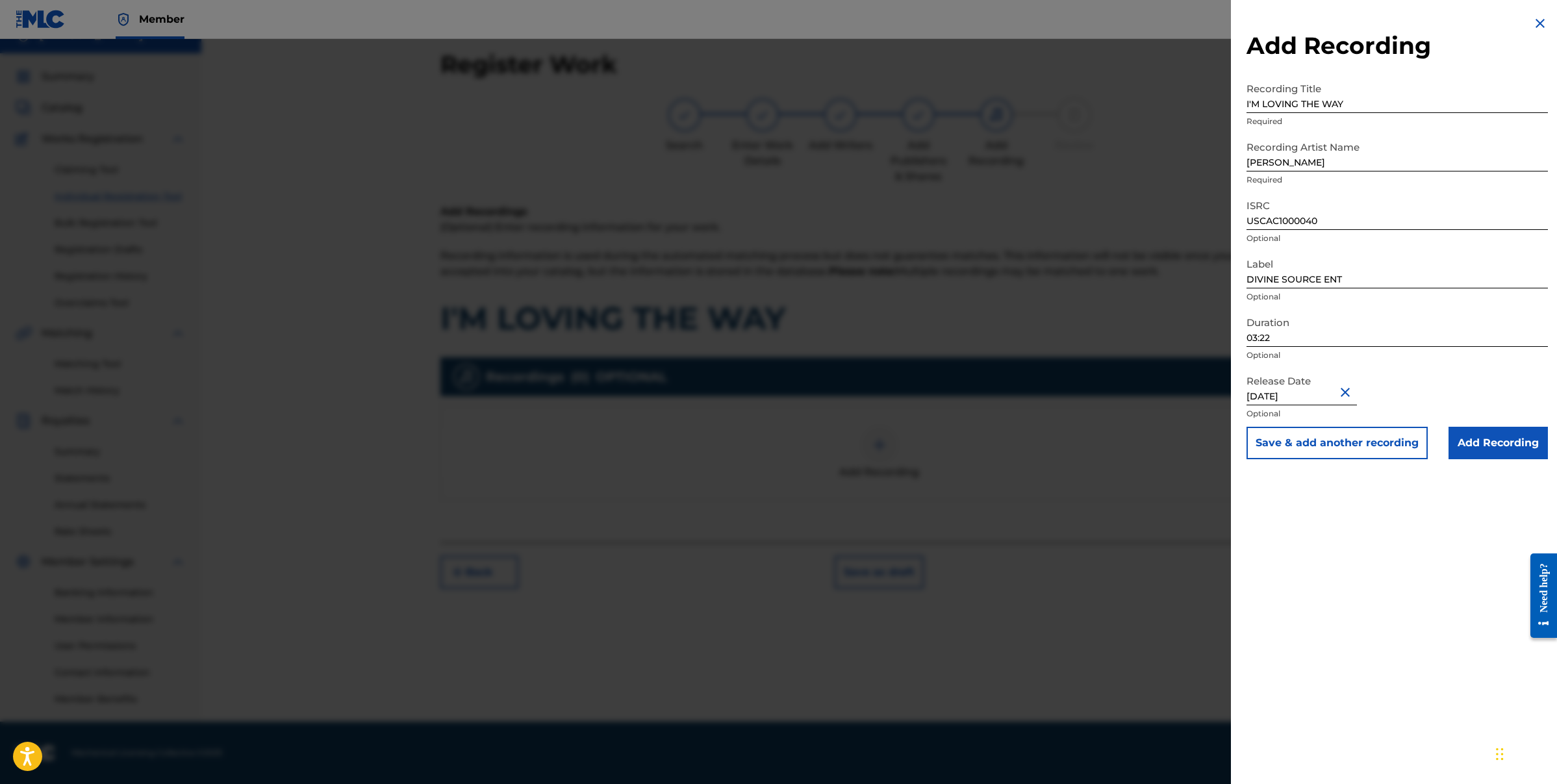
click at [1511, 448] on input "Add Recording" at bounding box center [1498, 443] width 100 height 33
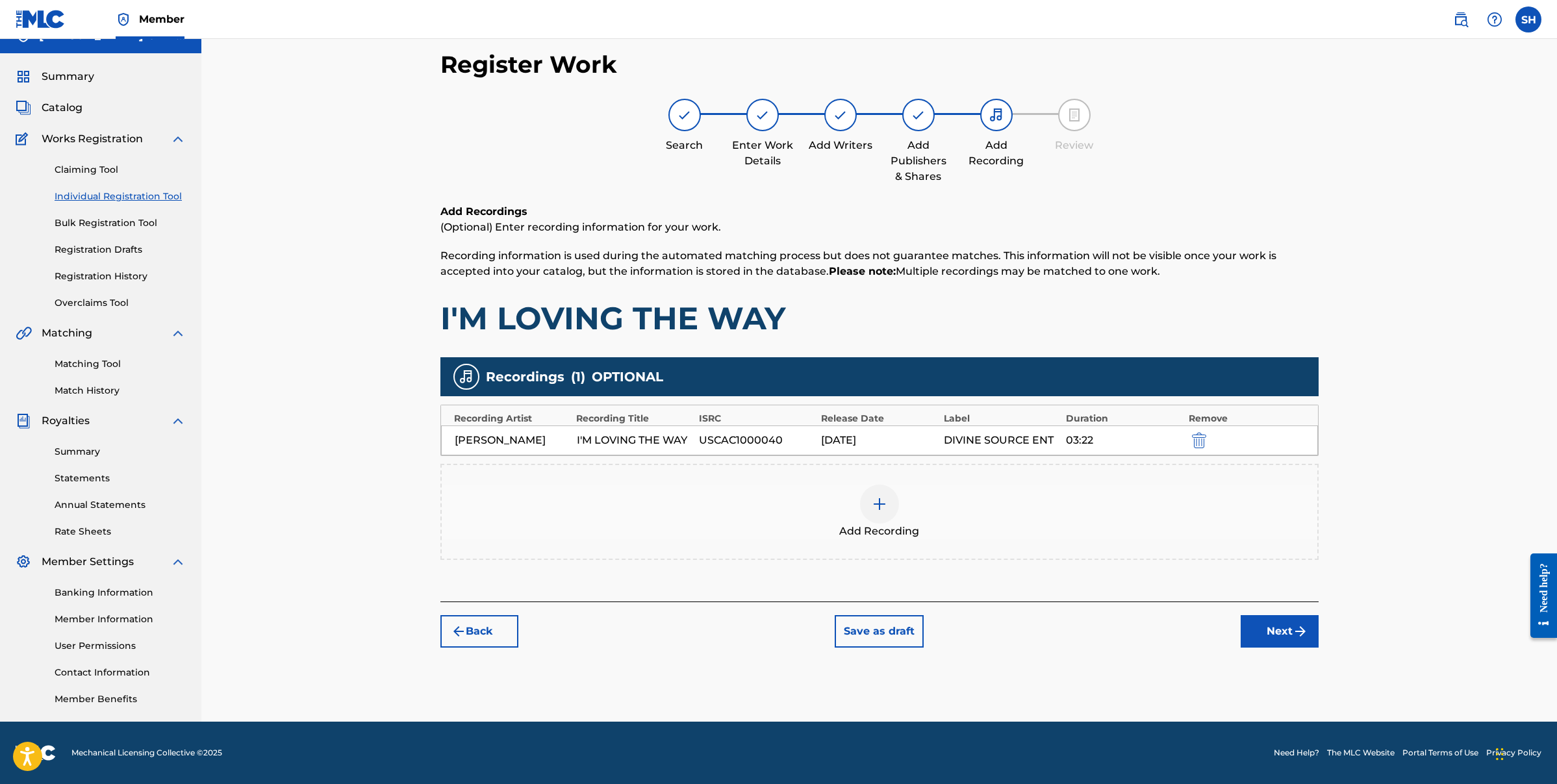
click at [1275, 638] on button "Next" at bounding box center [1280, 632] width 78 height 33
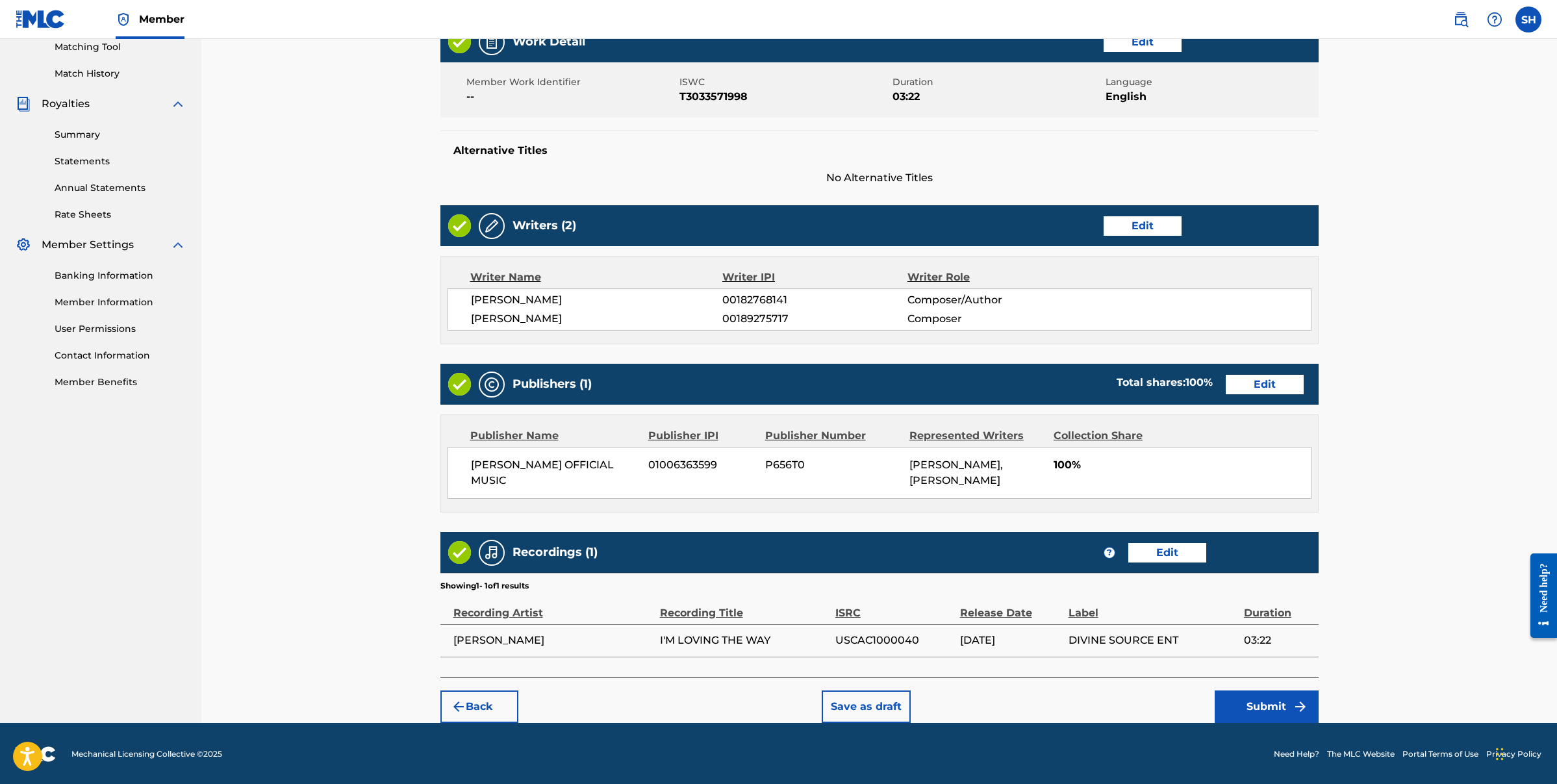
scroll to position [340, 0]
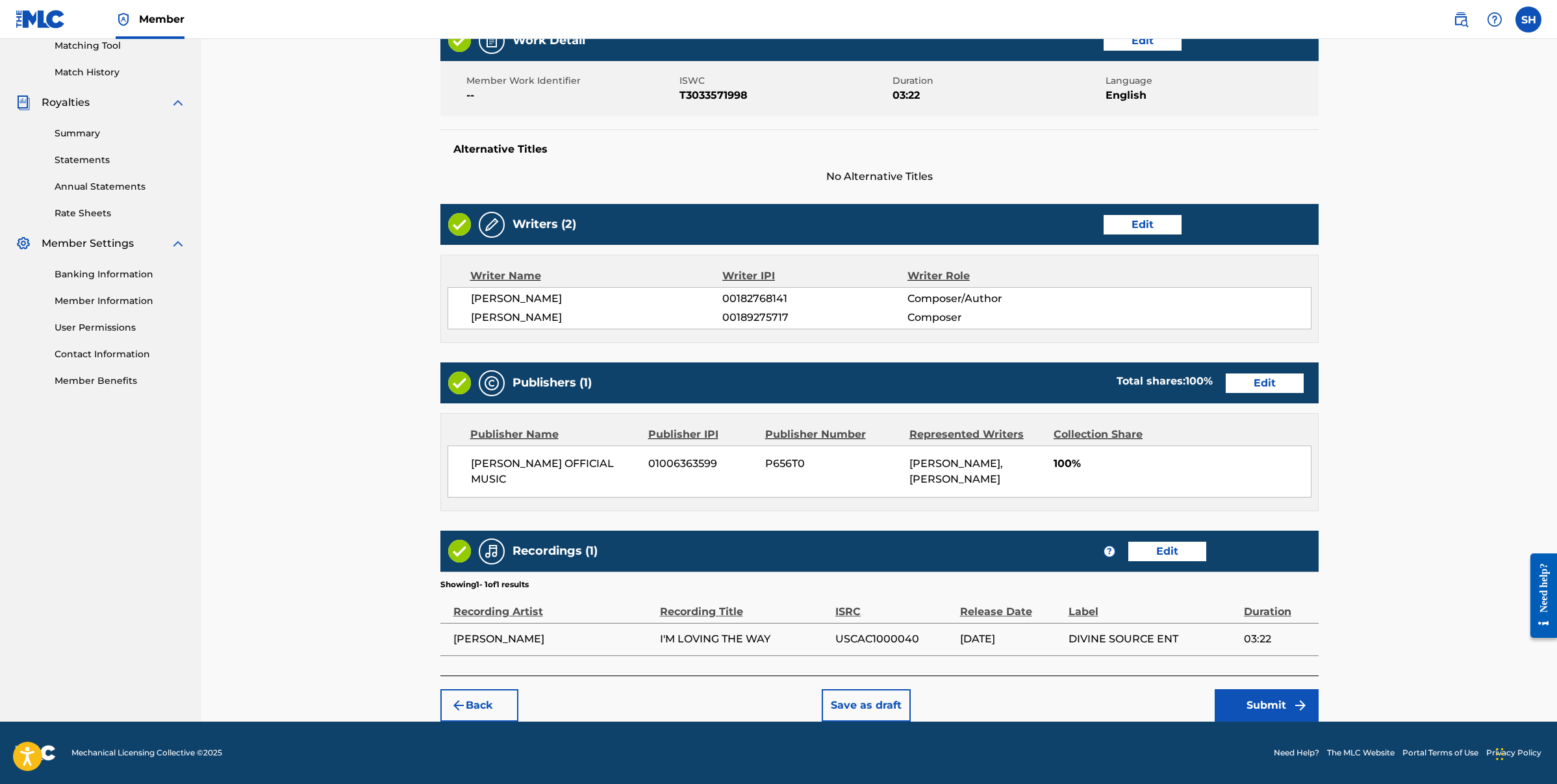
click at [1283, 707] on button "Submit" at bounding box center [1267, 705] width 104 height 33
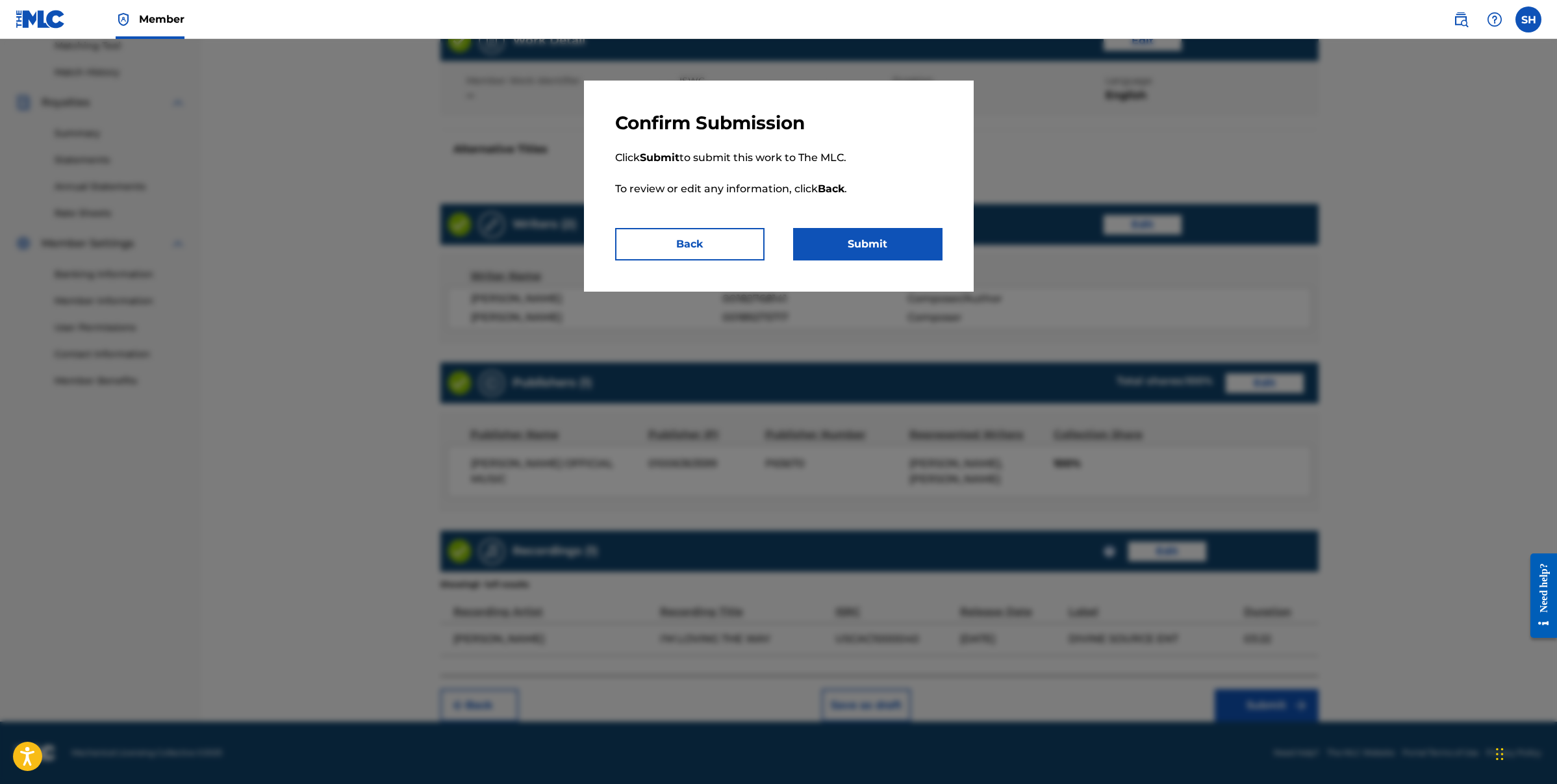
click at [914, 253] on button "Submit" at bounding box center [867, 244] width 149 height 33
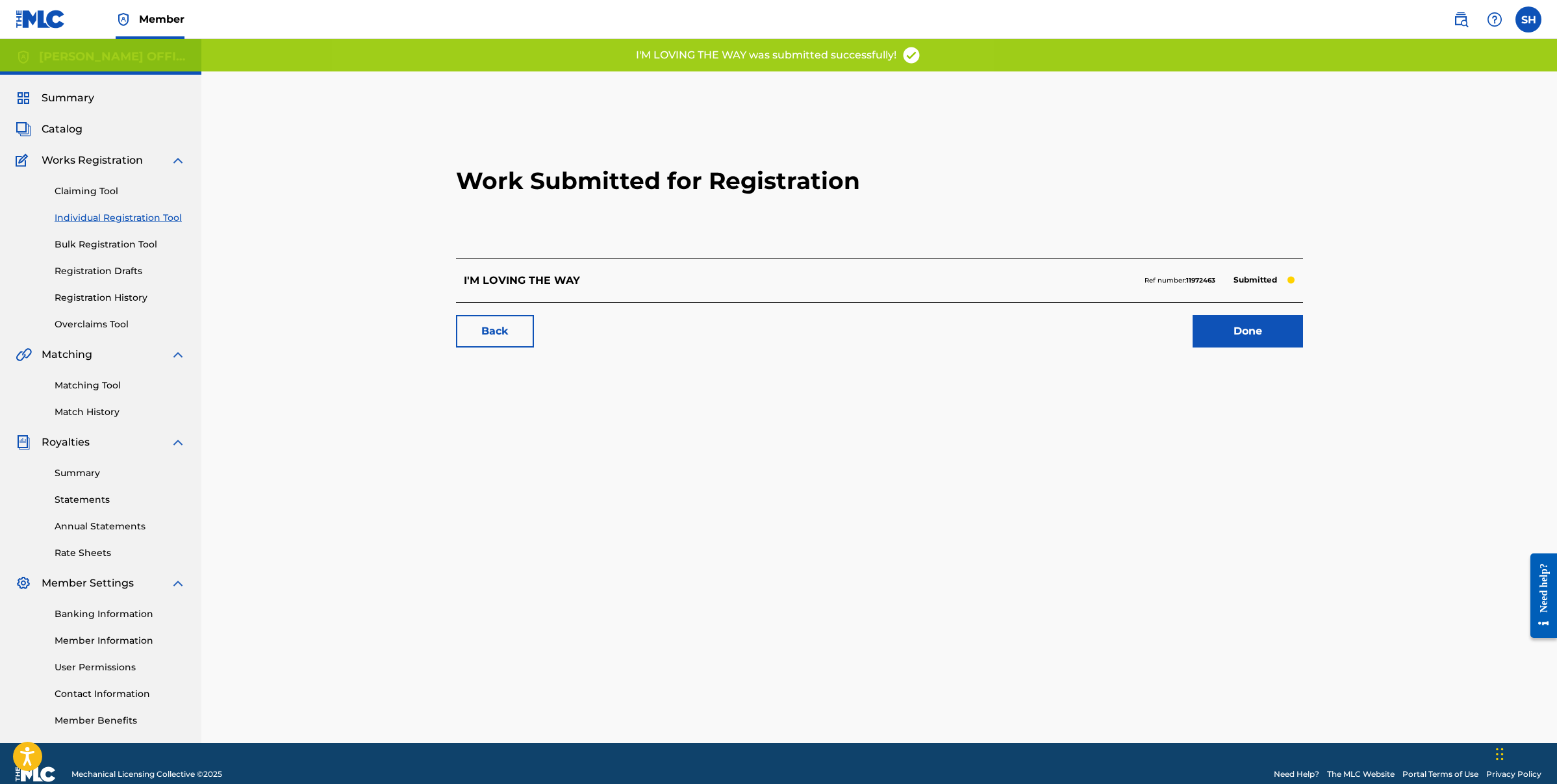
click at [1278, 337] on link "Done" at bounding box center [1248, 331] width 111 height 33
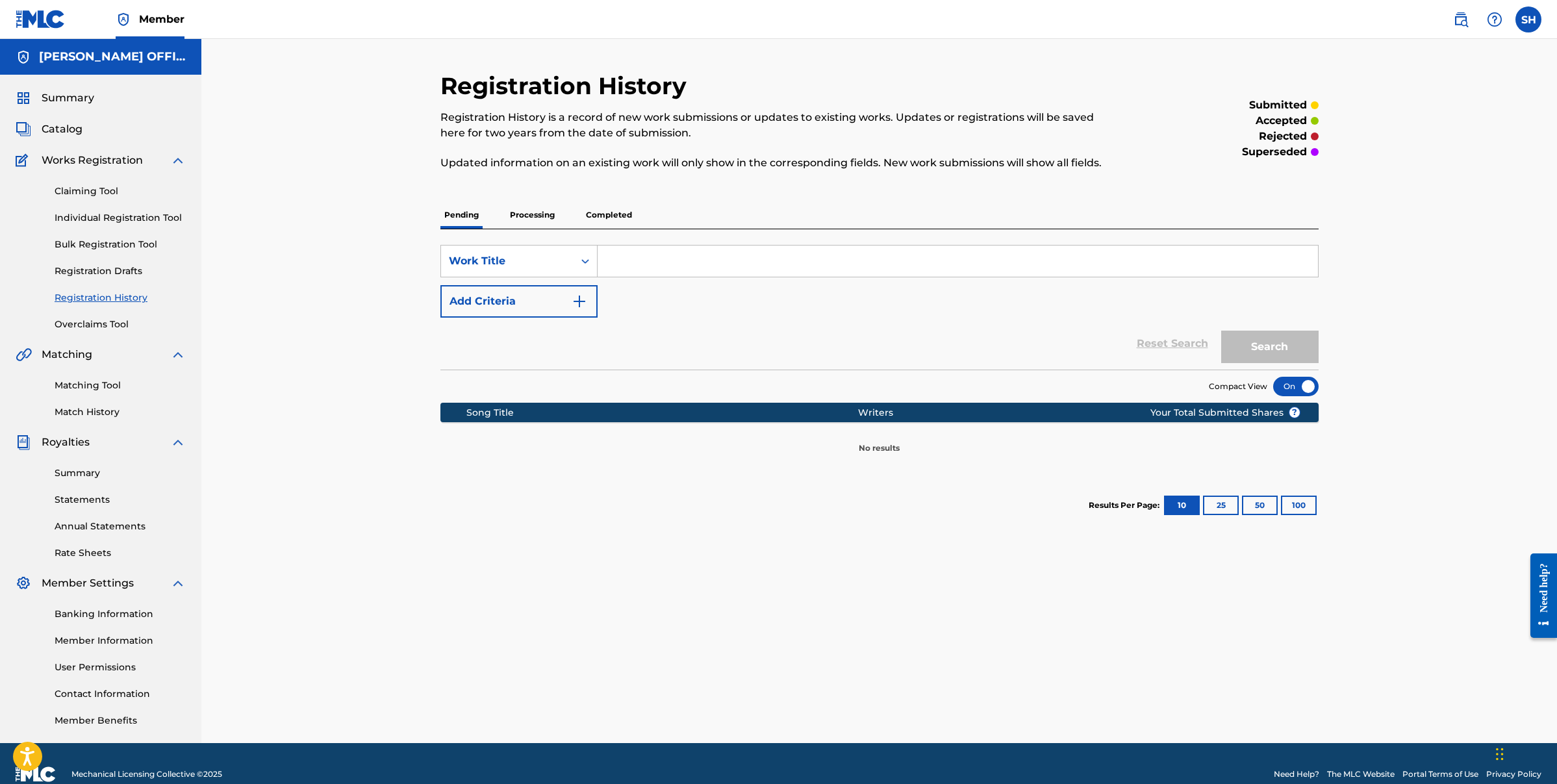
click at [104, 267] on link "Registration Drafts" at bounding box center [120, 271] width 132 height 14
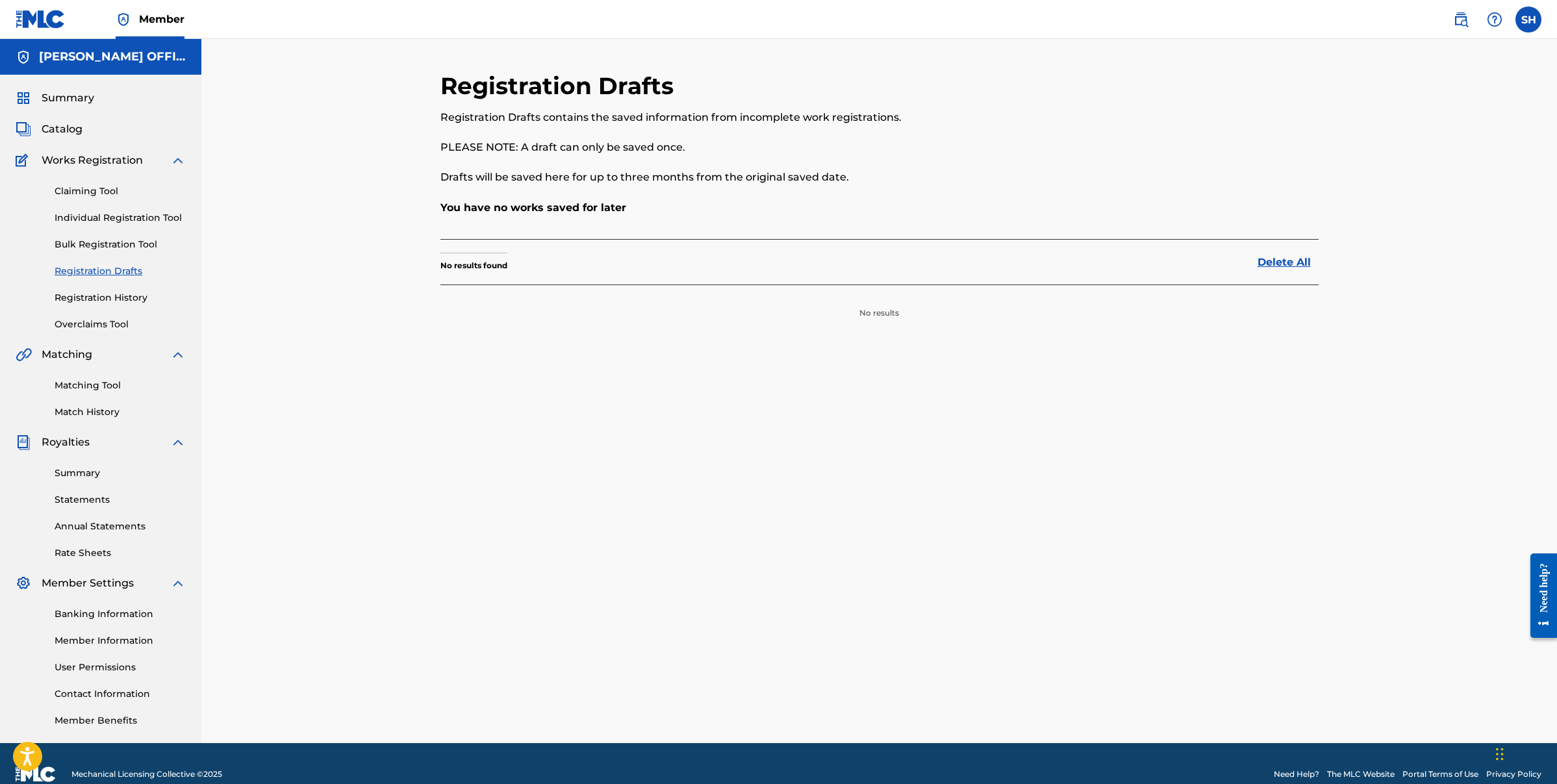
click at [113, 300] on link "Registration History" at bounding box center [120, 298] width 132 height 14
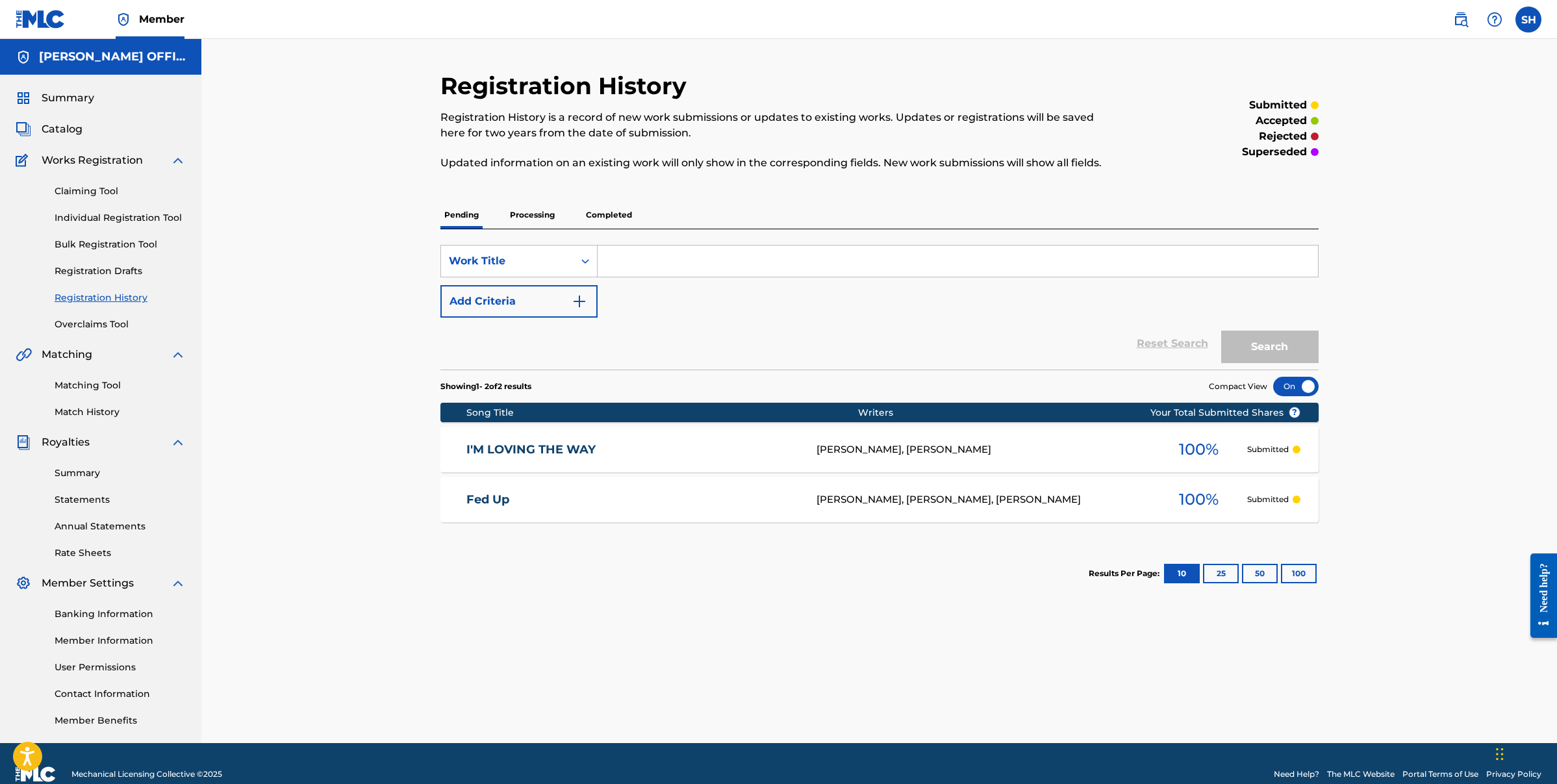
click at [540, 216] on p "Processing" at bounding box center [532, 215] width 53 height 27
click at [452, 216] on p "Pending" at bounding box center [461, 215] width 42 height 27
click at [529, 217] on p "Processing" at bounding box center [532, 215] width 53 height 27
click at [455, 214] on p "Pending" at bounding box center [461, 215] width 42 height 27
click at [87, 191] on link "Claiming Tool" at bounding box center [120, 191] width 132 height 14
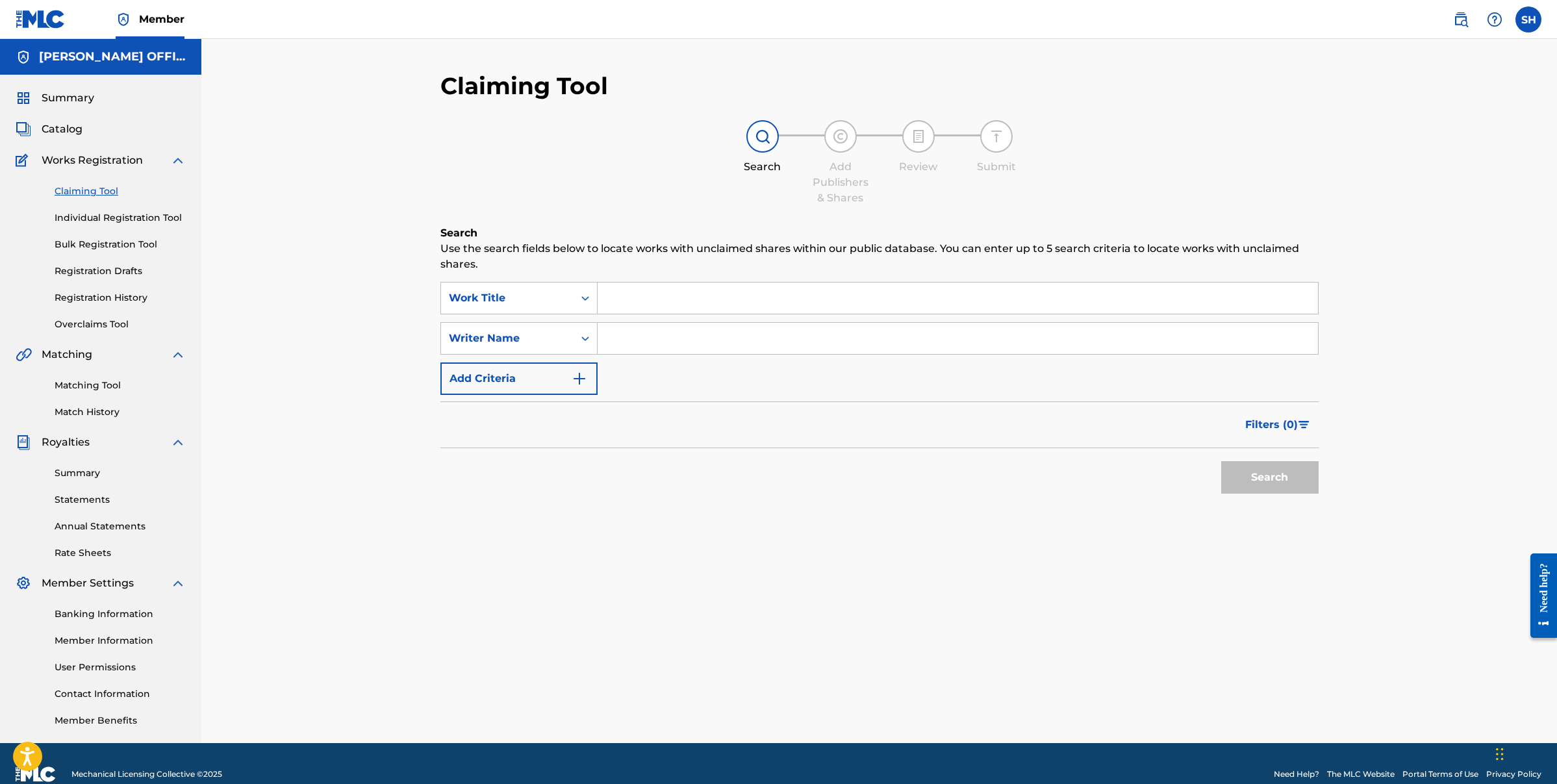
click at [75, 133] on span "Catalog" at bounding box center [62, 130] width 41 height 16
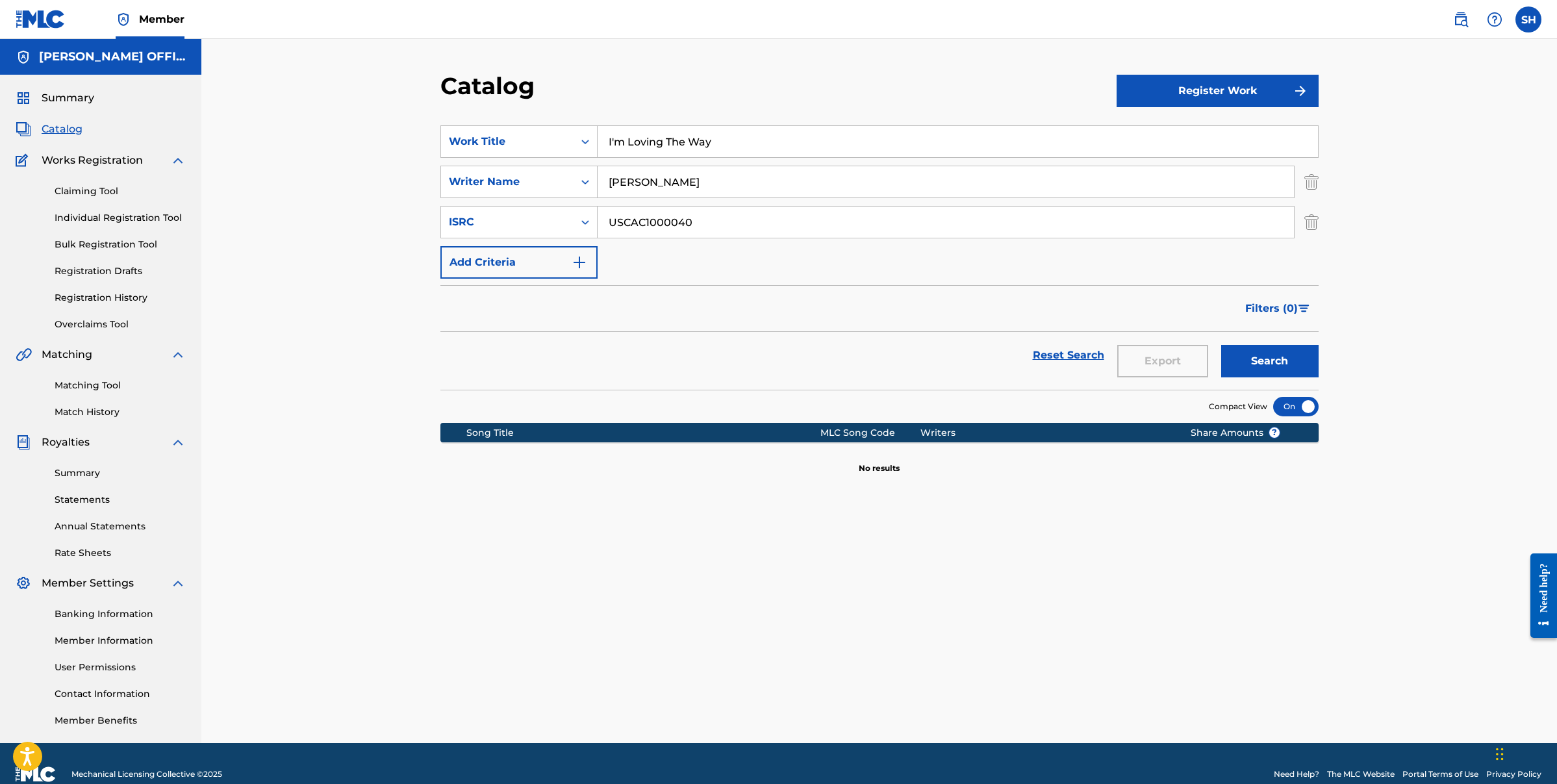
click at [80, 189] on link "Claiming Tool" at bounding box center [120, 191] width 132 height 14
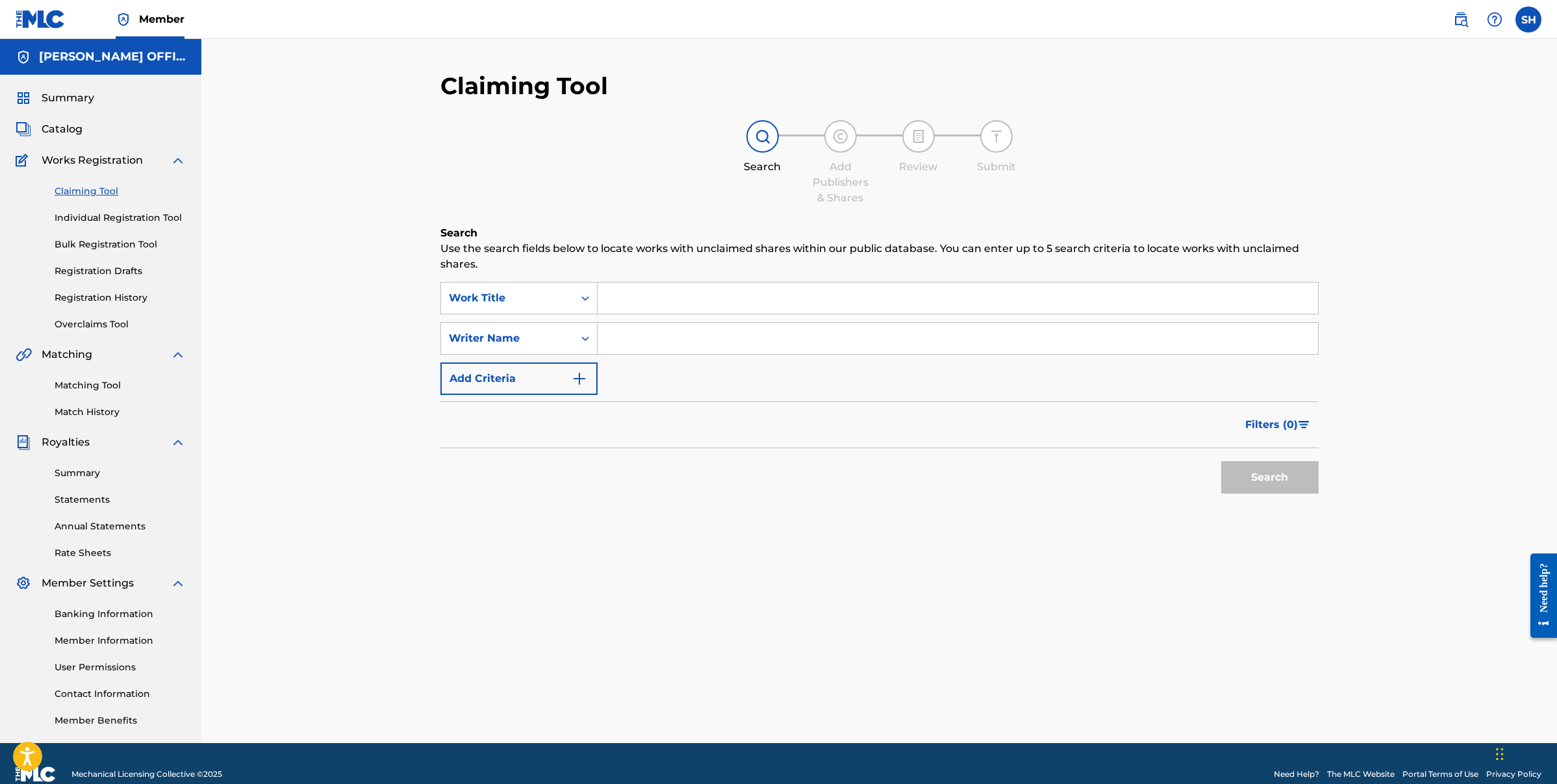
click at [681, 301] on input "Search Form" at bounding box center [958, 298] width 720 height 31
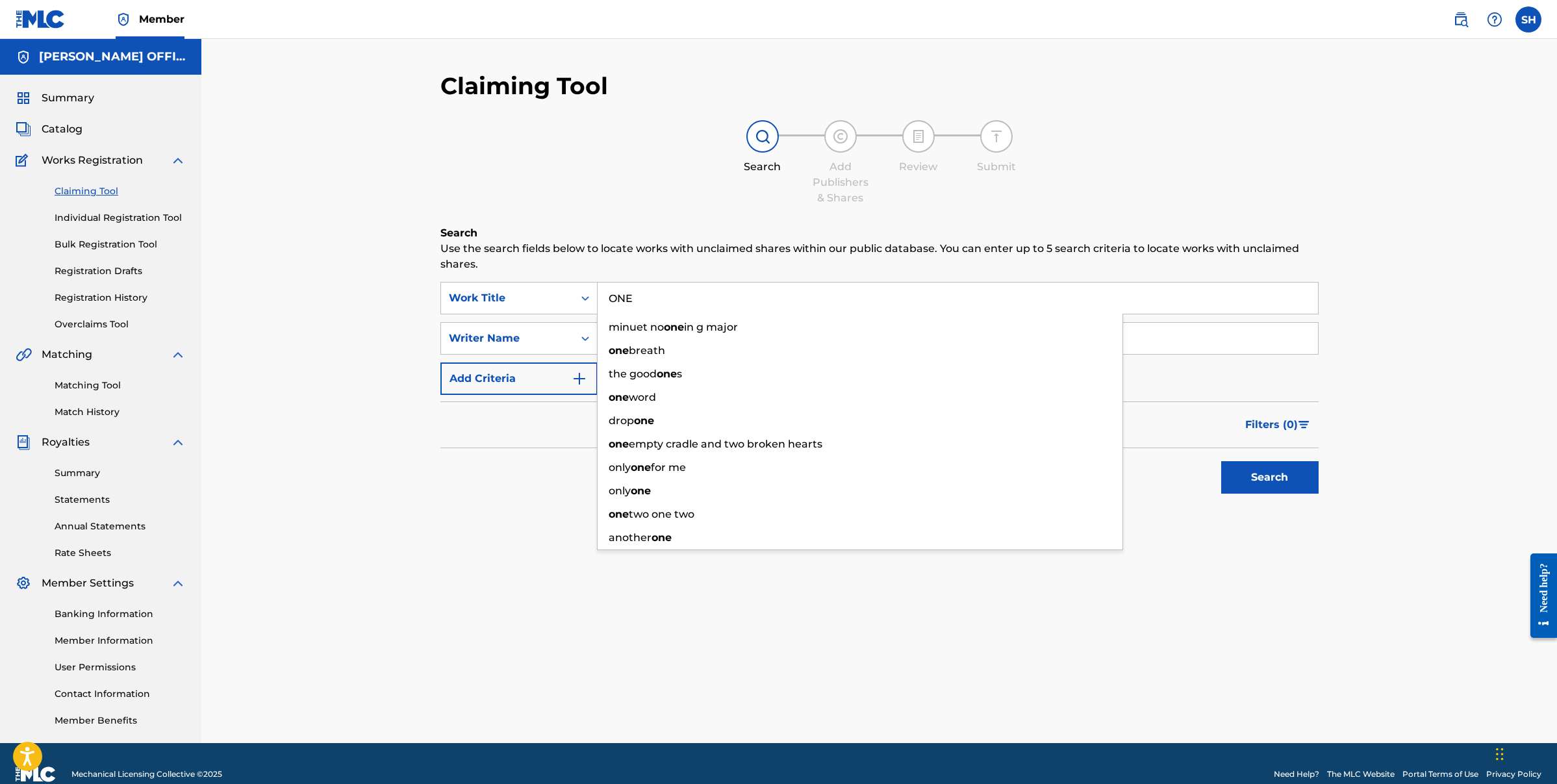
type input "ONE"
drag, startPoint x: 502, startPoint y: 557, endPoint x: 509, endPoint y: 479, distance: 78.3
click at [503, 553] on div "Search Use the search fields below to locate works with unclaimed shares within…" at bounding box center [879, 395] width 878 height 340
click at [641, 339] on input "Search Form" at bounding box center [958, 339] width 720 height 31
type input "[PERSON_NAME]"
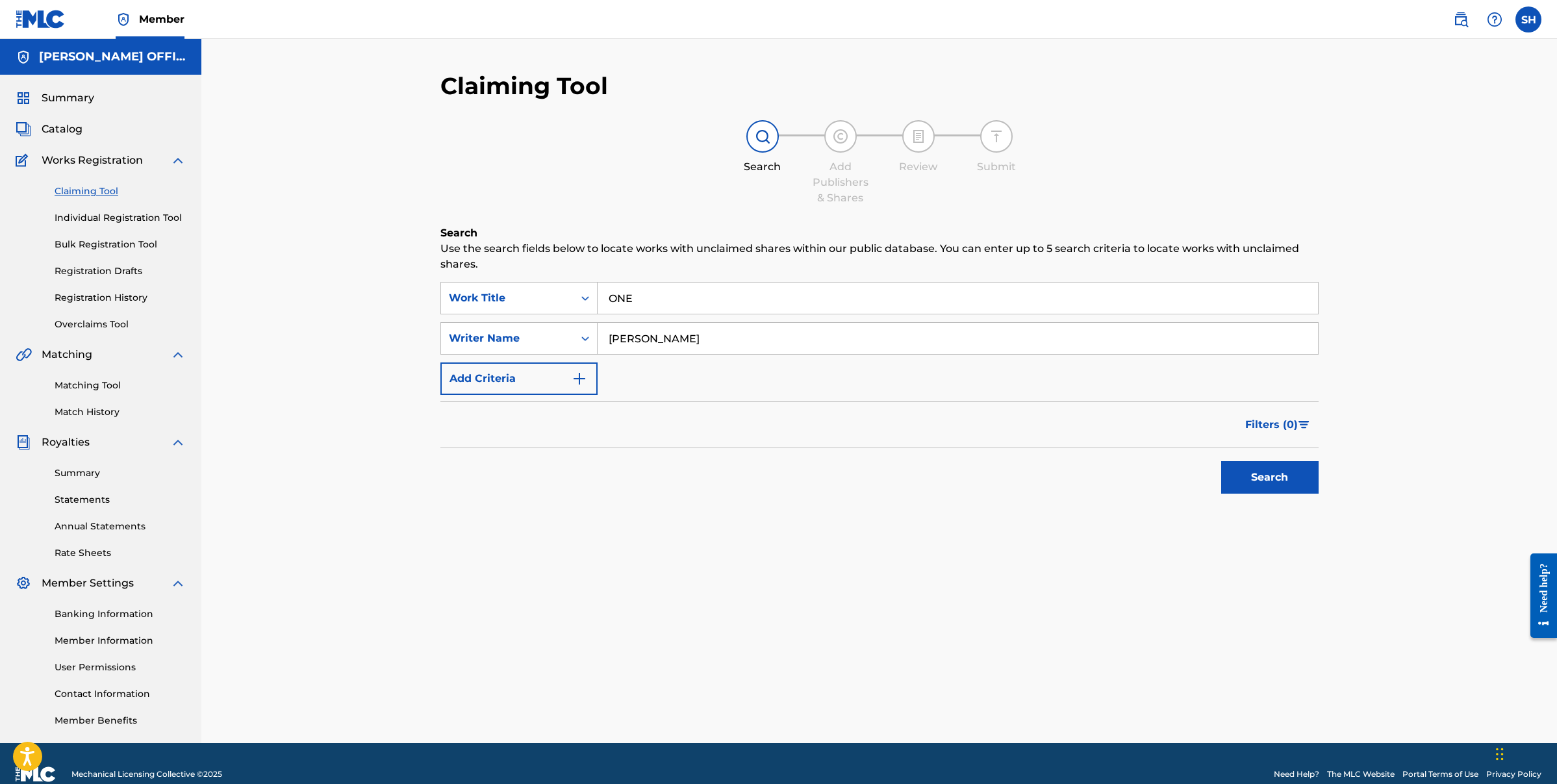
click at [1258, 466] on button "Search" at bounding box center [1270, 477] width 98 height 33
click at [579, 369] on button "Add Criteria" at bounding box center [518, 379] width 157 height 33
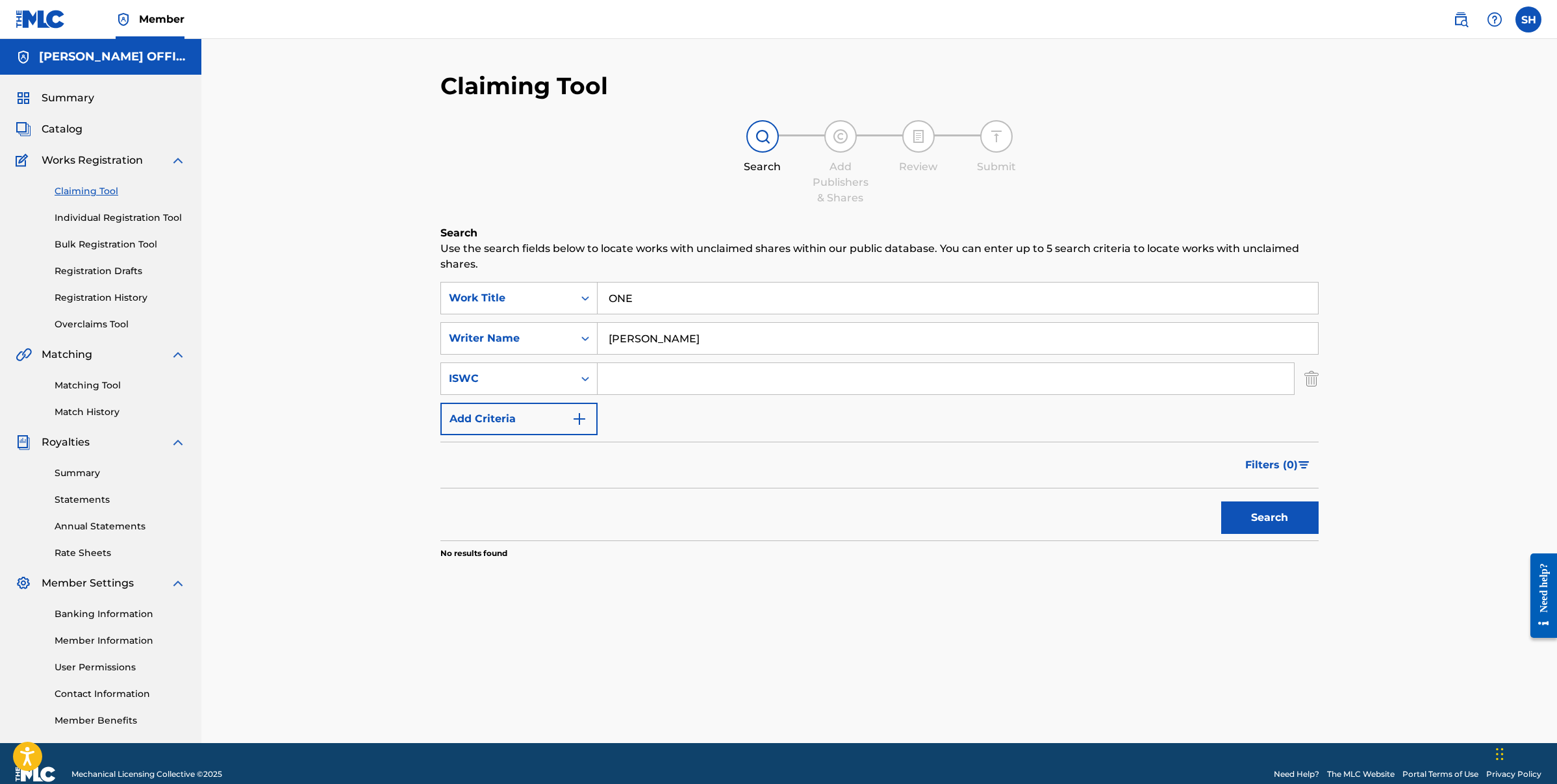
click at [674, 380] on input "Search Form" at bounding box center [946, 379] width 696 height 31
click at [76, 132] on span "Catalog" at bounding box center [62, 130] width 41 height 16
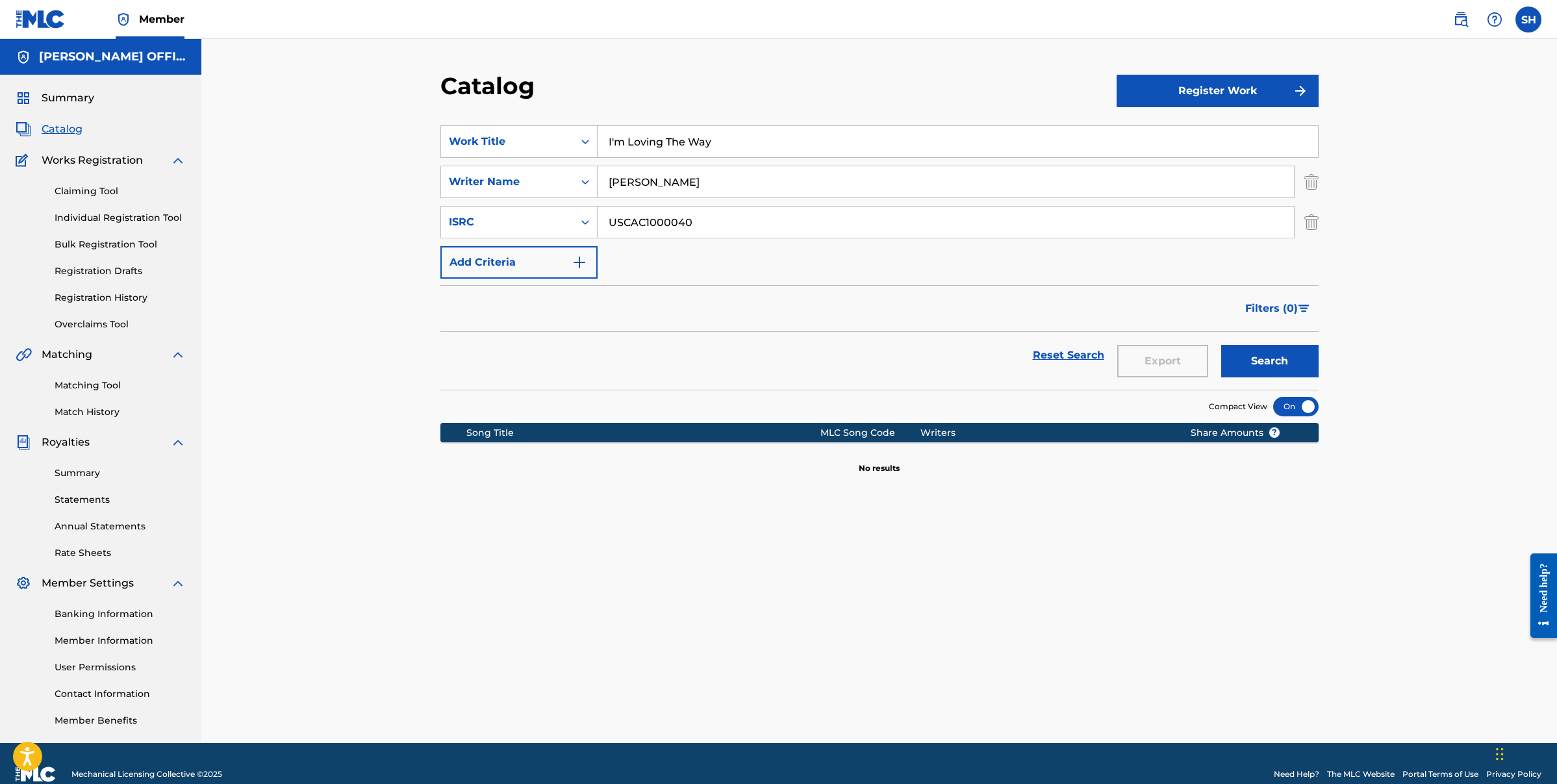
click at [733, 154] on input "I'm Loving The Way" at bounding box center [958, 142] width 720 height 31
drag, startPoint x: 733, startPoint y: 153, endPoint x: 572, endPoint y: 144, distance: 161.3
click at [572, 144] on div "SearchWithCriteria26e43cdd-4361-46bc-b6e7-4053cfe7e707 Work Title I'm Loving Th…" at bounding box center [879, 142] width 878 height 33
type input "ONE"
click at [714, 225] on input "USCAC1000040" at bounding box center [946, 222] width 696 height 31
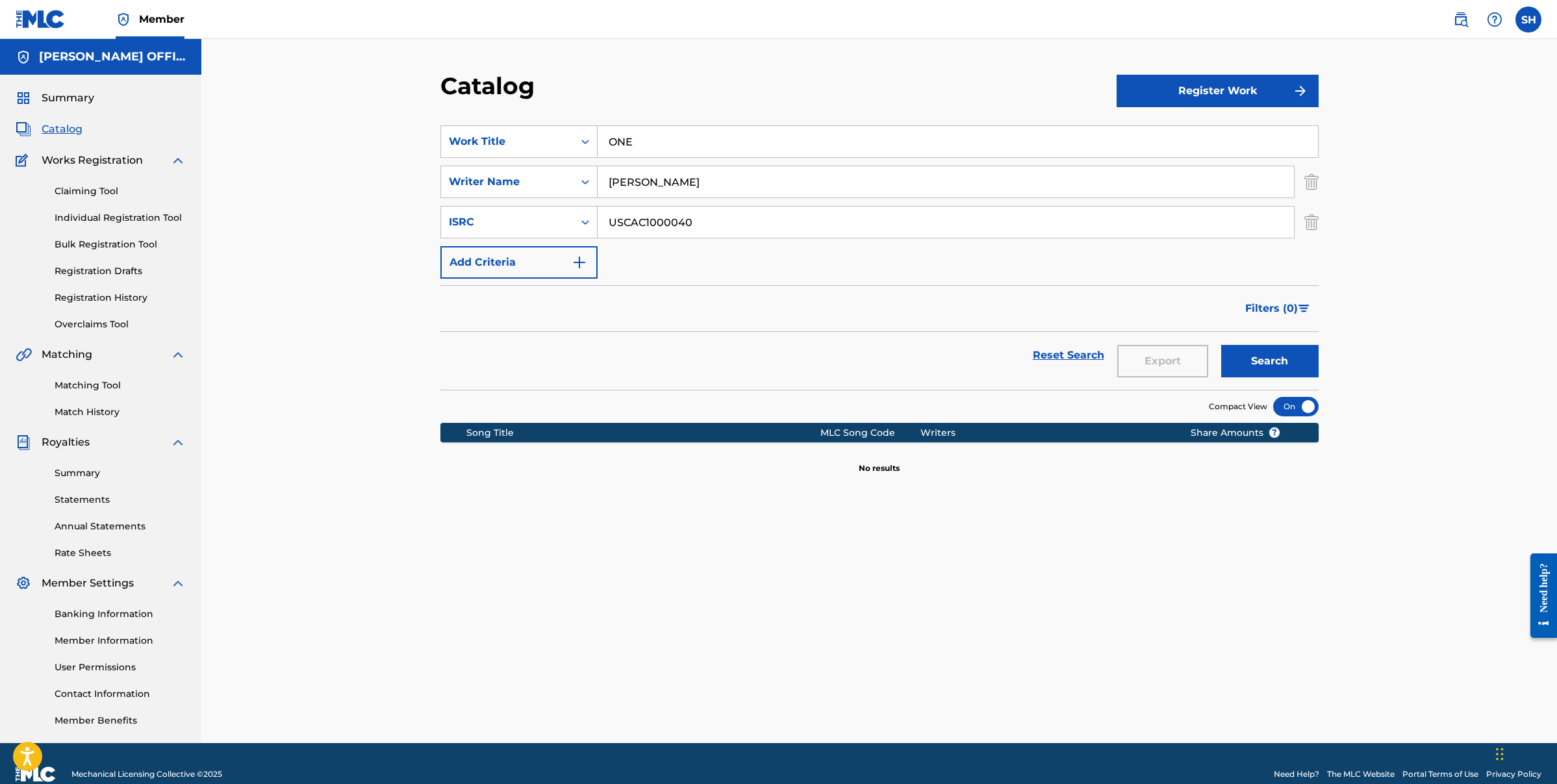
click at [1321, 221] on div "Catalog Register Work SearchWithCriteria26e43cdd-4361-46bc-b6e7-4053cfe7e707 Wo…" at bounding box center [879, 407] width 910 height 671
click at [1320, 221] on div "Catalog Register Work SearchWithCriteria26e43cdd-4361-46bc-b6e7-4053cfe7e707 Wo…" at bounding box center [879, 407] width 910 height 671
click at [1314, 221] on img "Search Form" at bounding box center [1312, 222] width 14 height 33
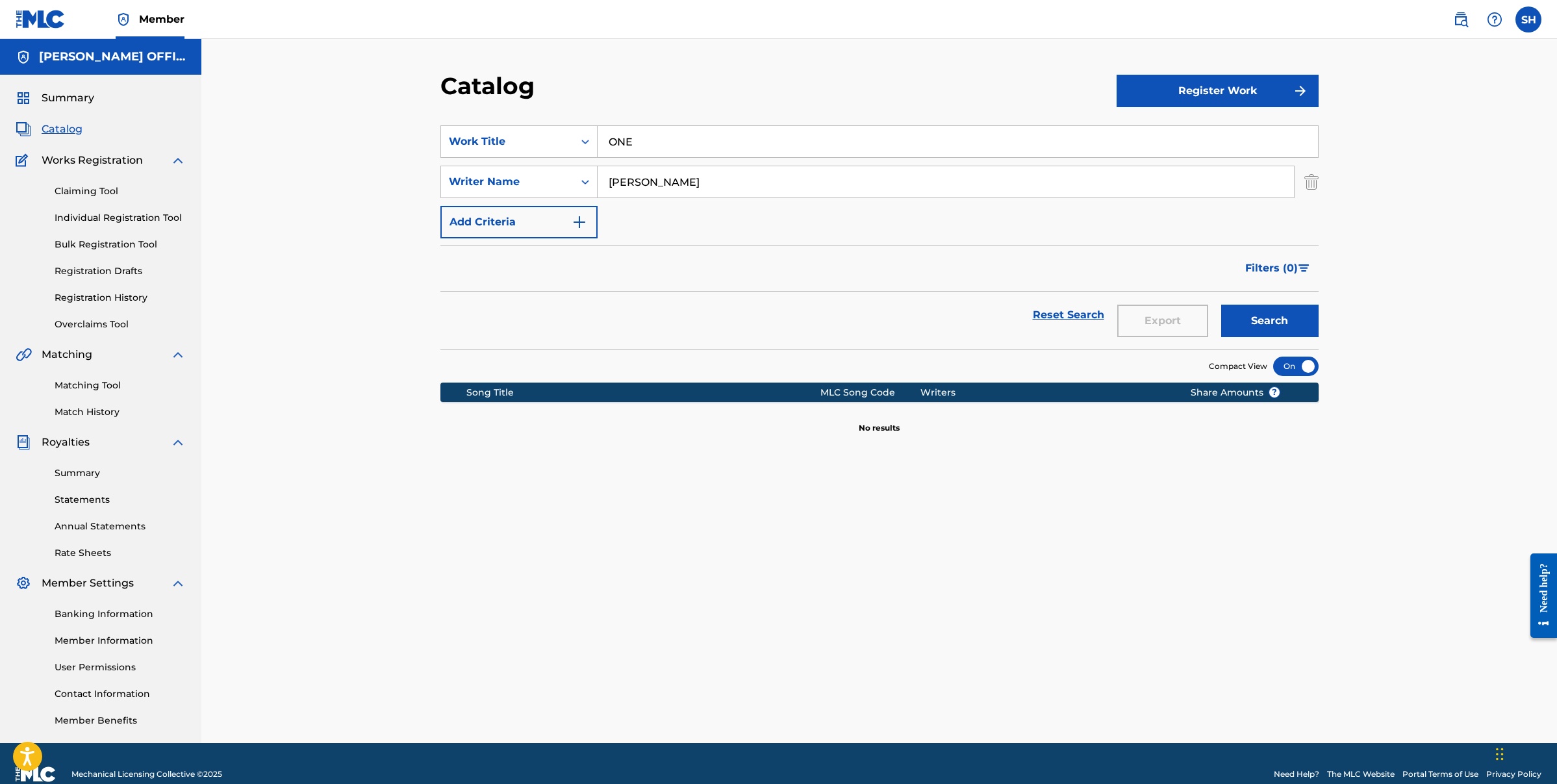
click at [1246, 329] on button "Search" at bounding box center [1270, 321] width 98 height 33
click at [105, 214] on link "Individual Registration Tool" at bounding box center [120, 217] width 132 height 14
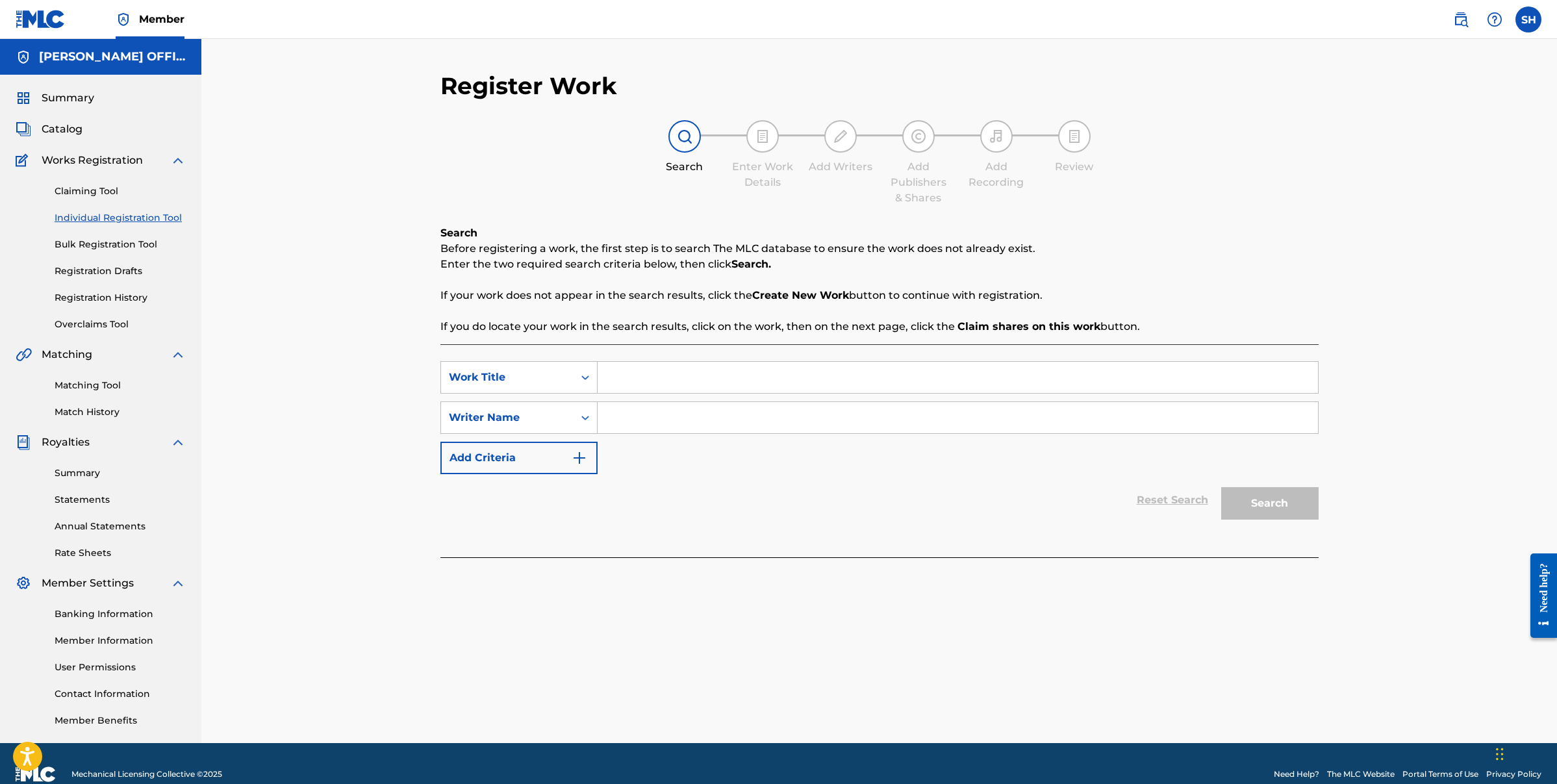
click at [669, 379] on input "Search Form" at bounding box center [958, 378] width 720 height 31
type input "ONE"
click at [656, 406] on input "Search Form" at bounding box center [958, 417] width 720 height 31
type input "[PERSON_NAME]"
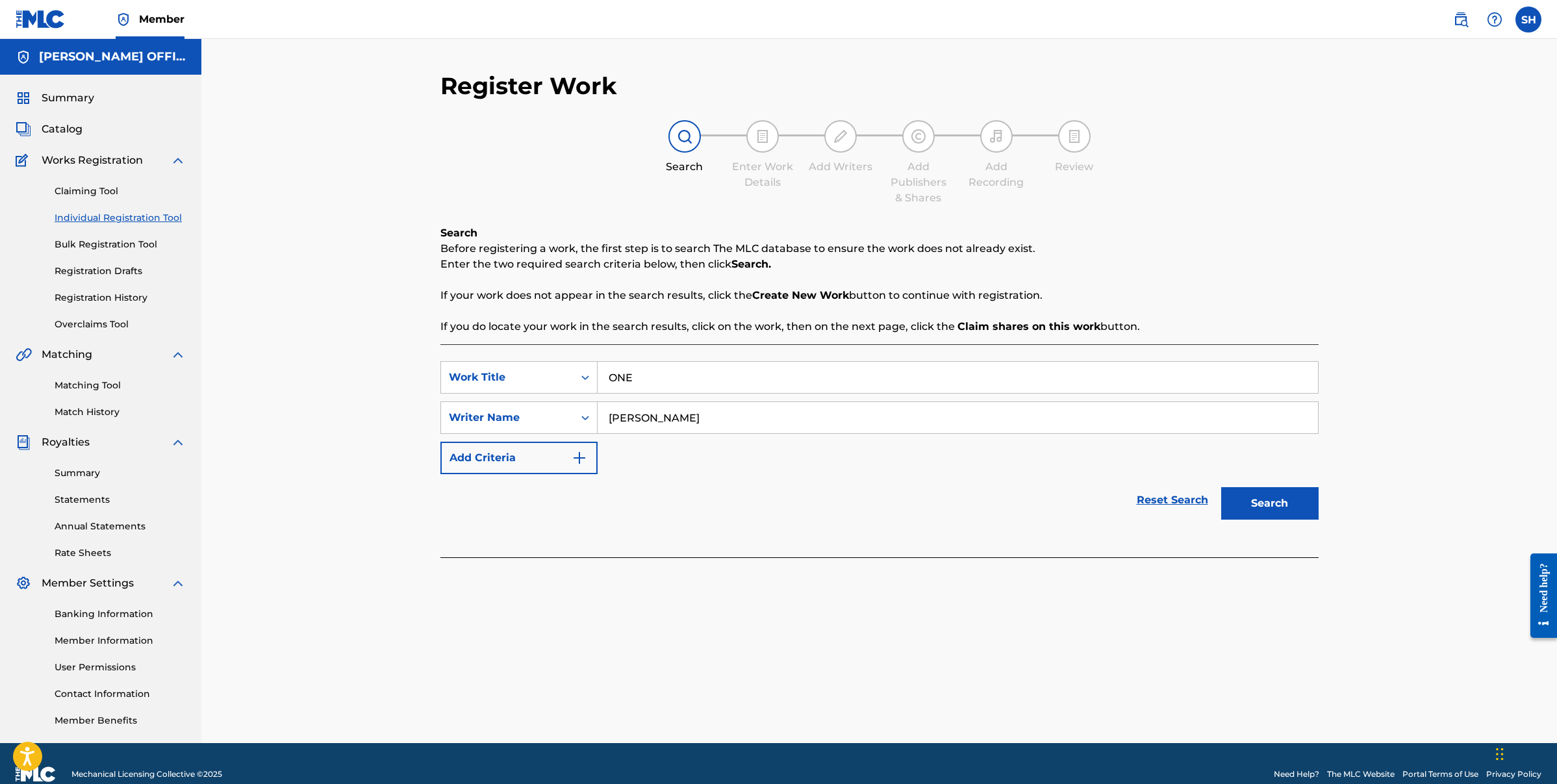
click at [1291, 499] on button "Search" at bounding box center [1270, 503] width 98 height 33
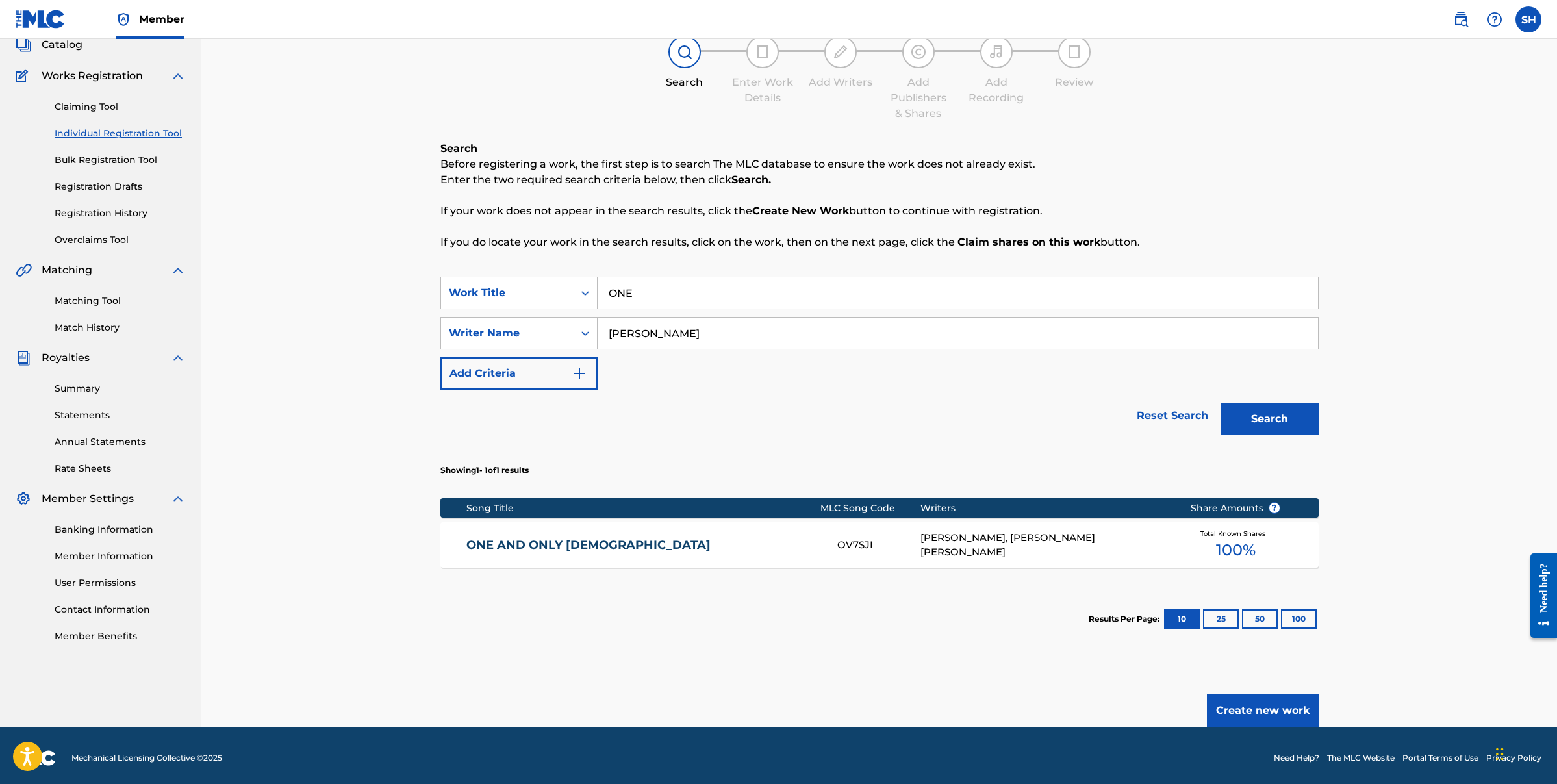
scroll to position [90, 0]
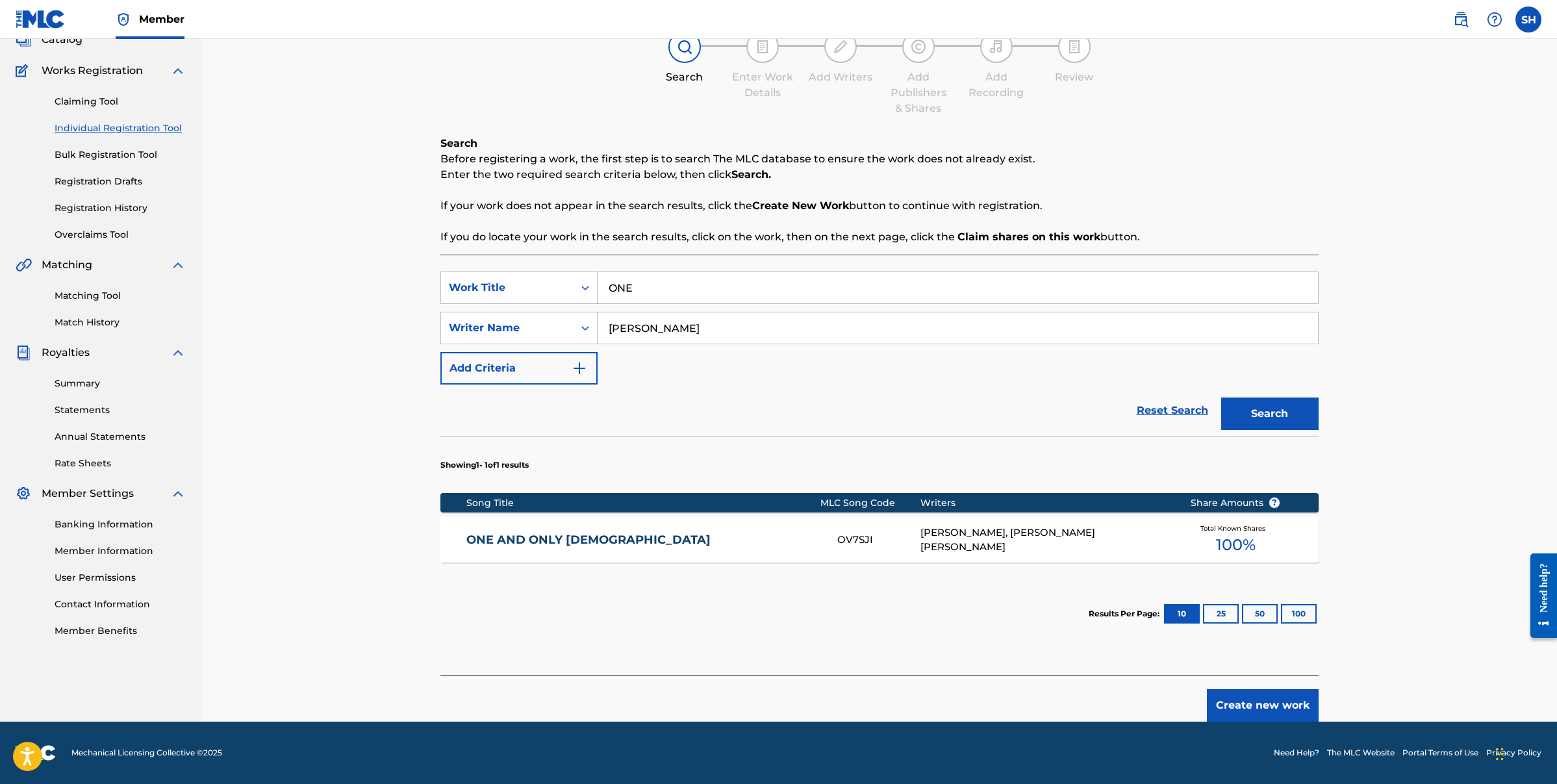
click at [1272, 700] on button "Create new work" at bounding box center [1263, 705] width 112 height 33
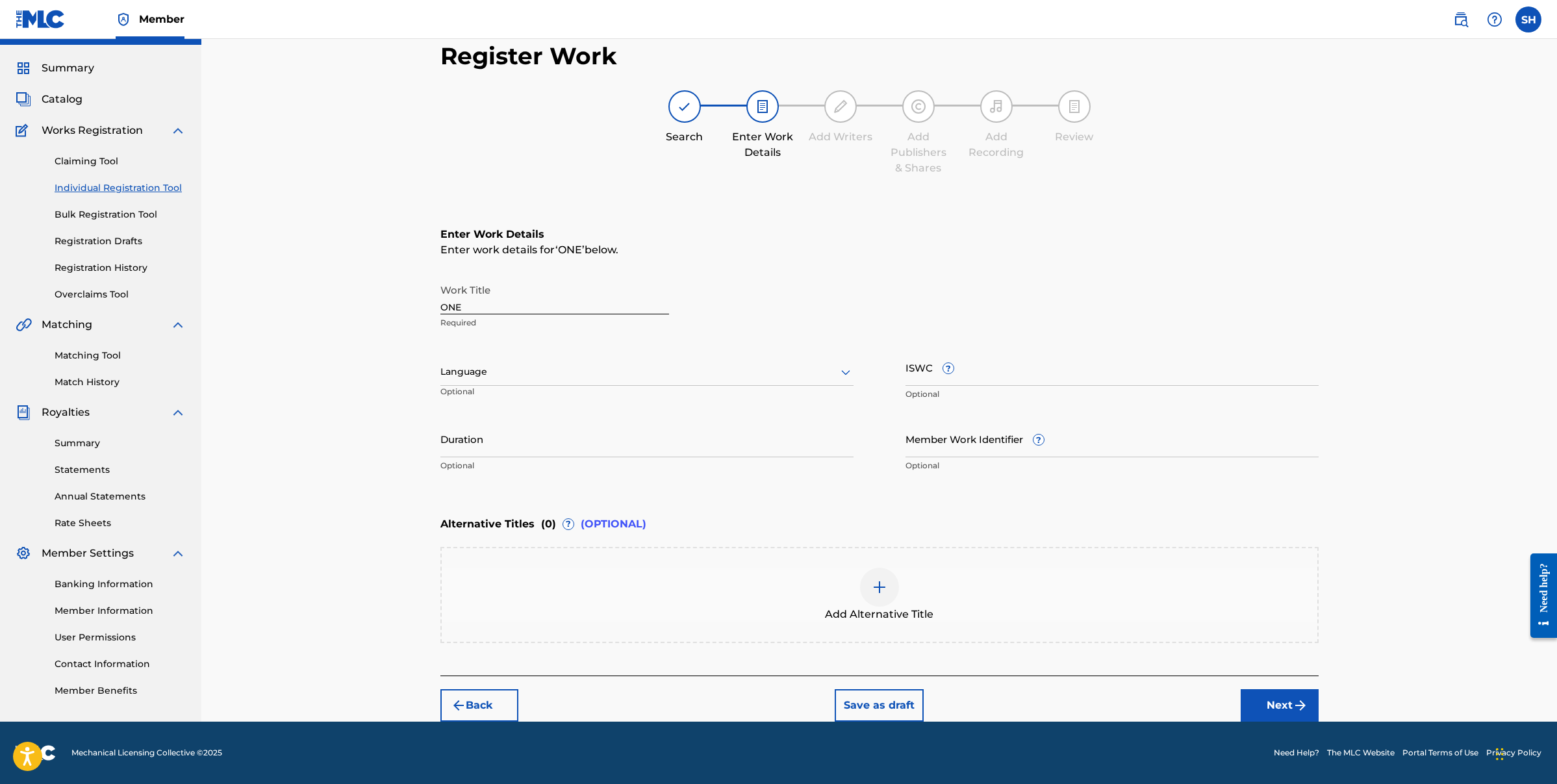
click at [515, 378] on div at bounding box center [647, 372] width 413 height 16
click at [510, 395] on div "English" at bounding box center [647, 400] width 412 height 29
click at [503, 441] on input "Duration" at bounding box center [647, 438] width 413 height 37
click at [519, 449] on input "Duration" at bounding box center [647, 438] width 413 height 37
type input "03:58"
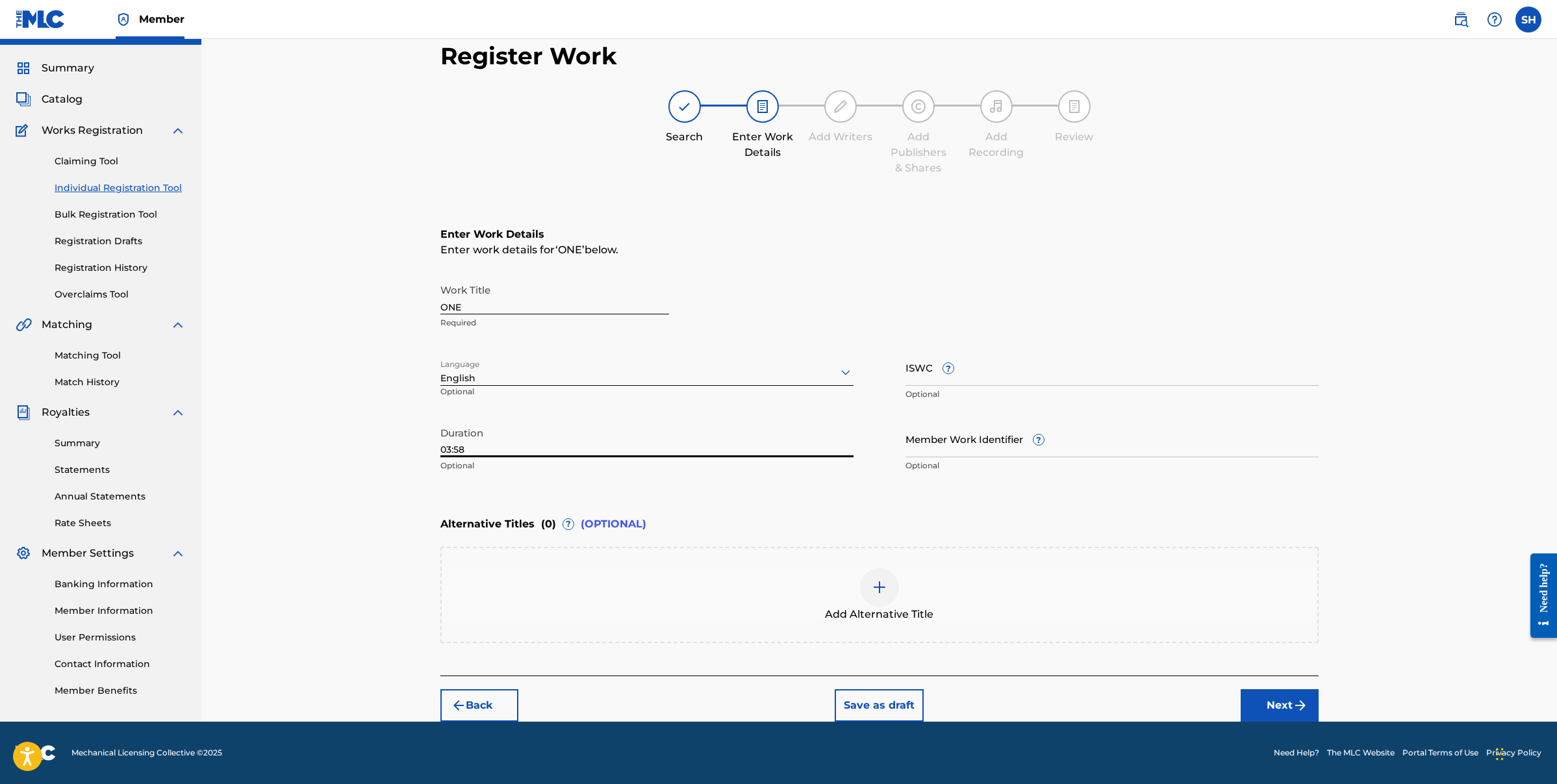
click at [880, 591] on img at bounding box center [880, 587] width 16 height 16
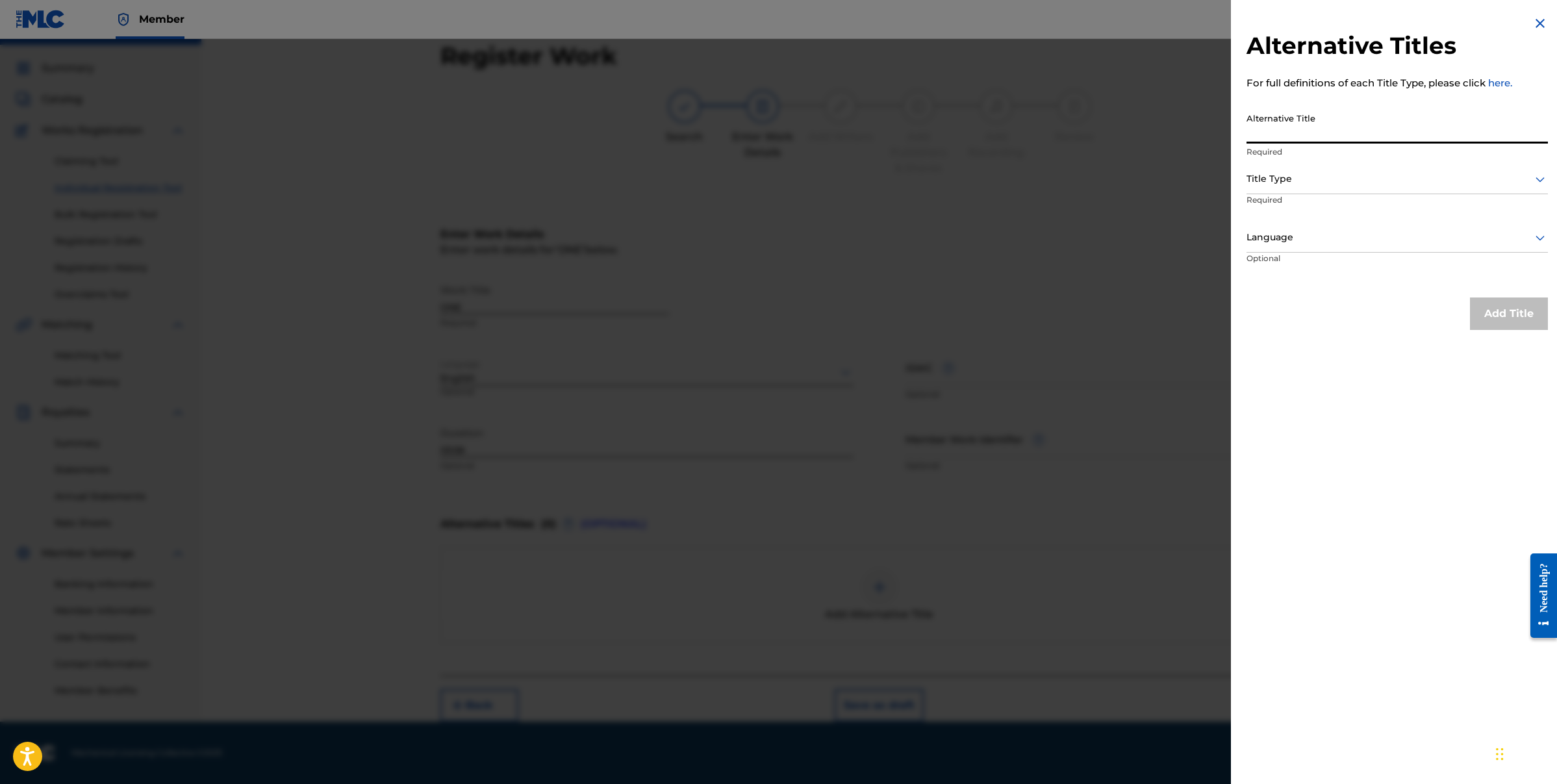
click at [1407, 136] on input "Alternative Title" at bounding box center [1397, 125] width 302 height 37
click at [1533, 27] on img at bounding box center [1540, 23] width 16 height 16
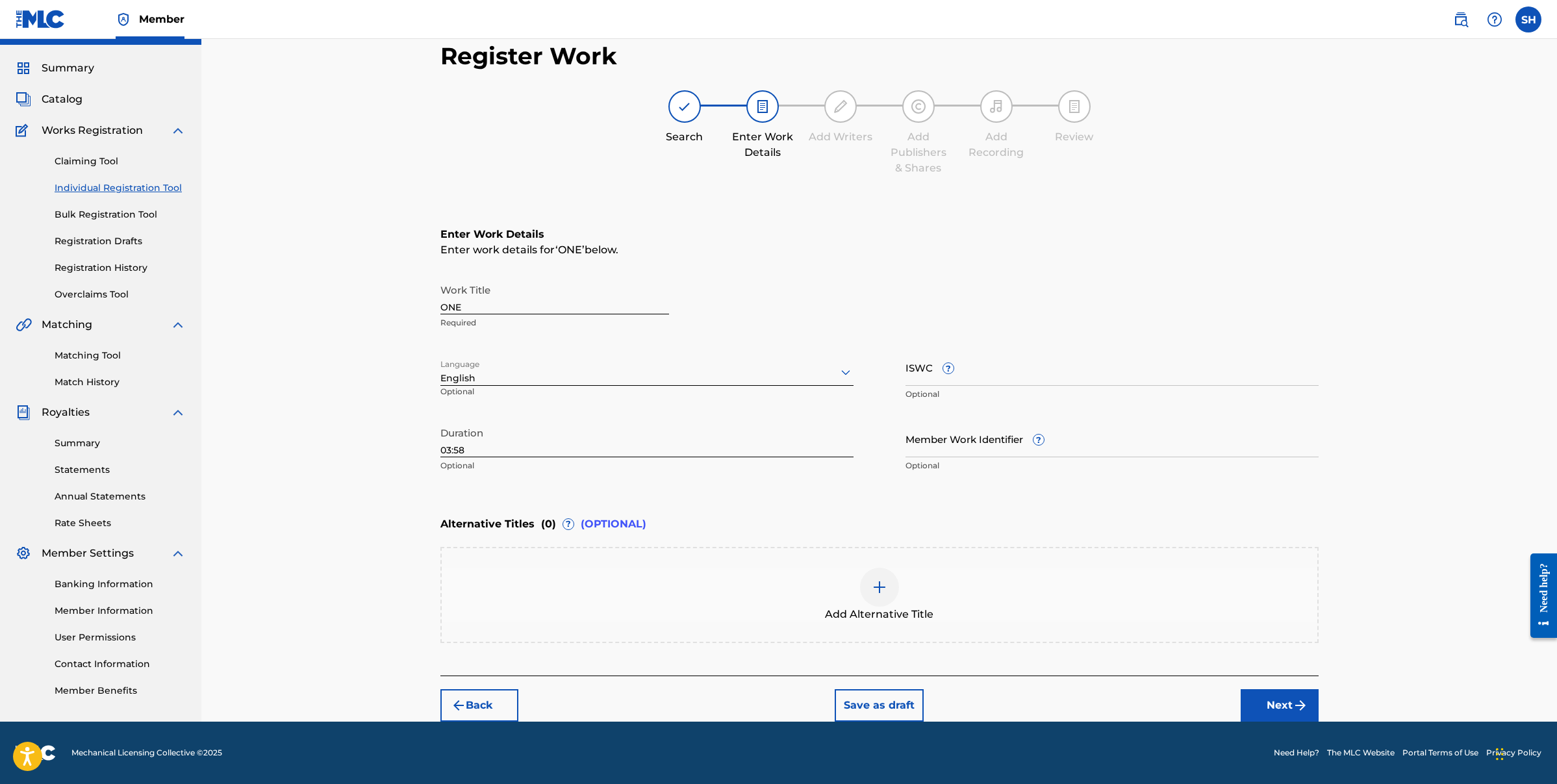
click at [1291, 705] on button "Next" at bounding box center [1280, 705] width 78 height 33
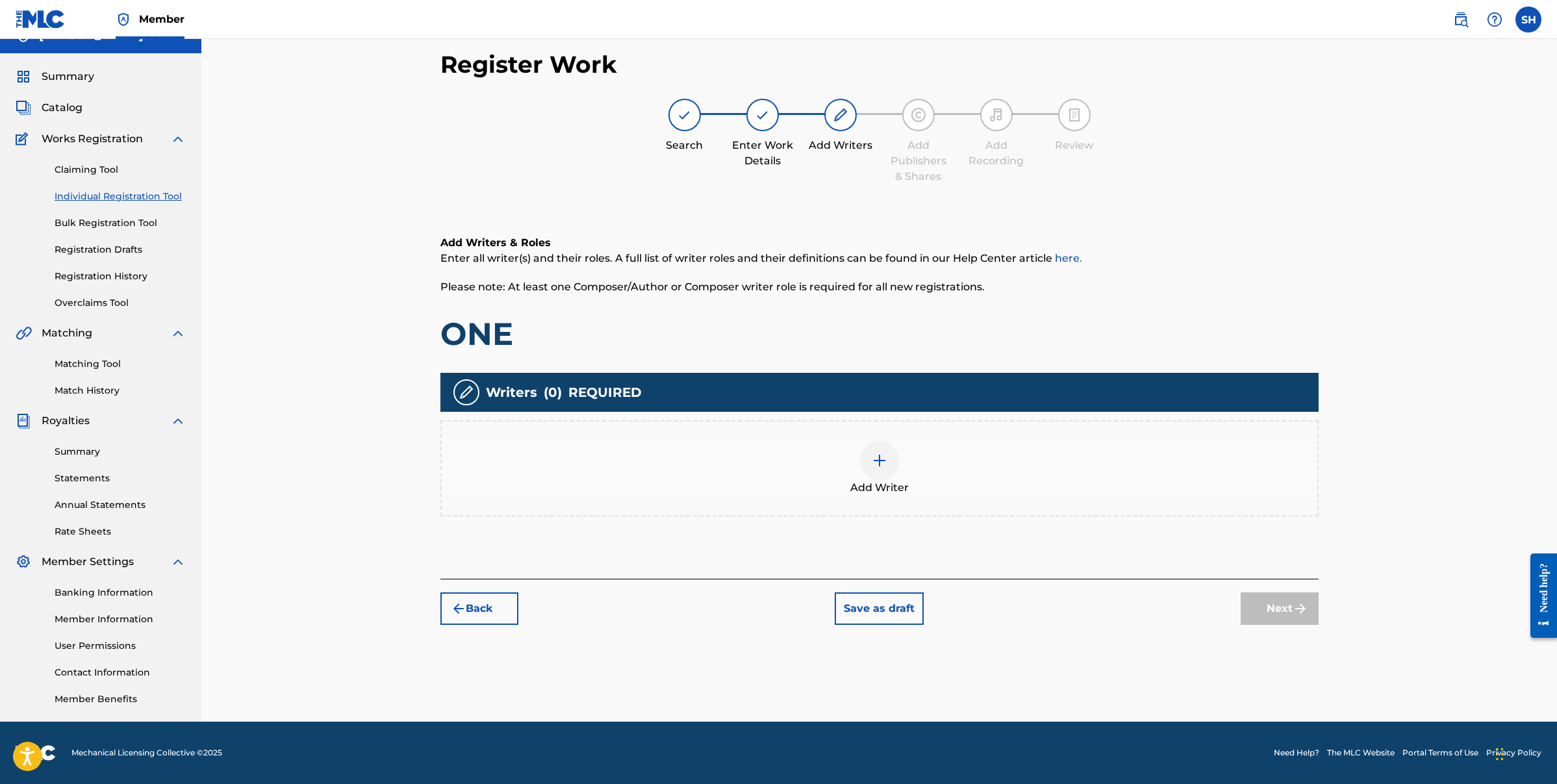
scroll to position [21, 0]
click at [882, 469] on div at bounding box center [880, 460] width 39 height 39
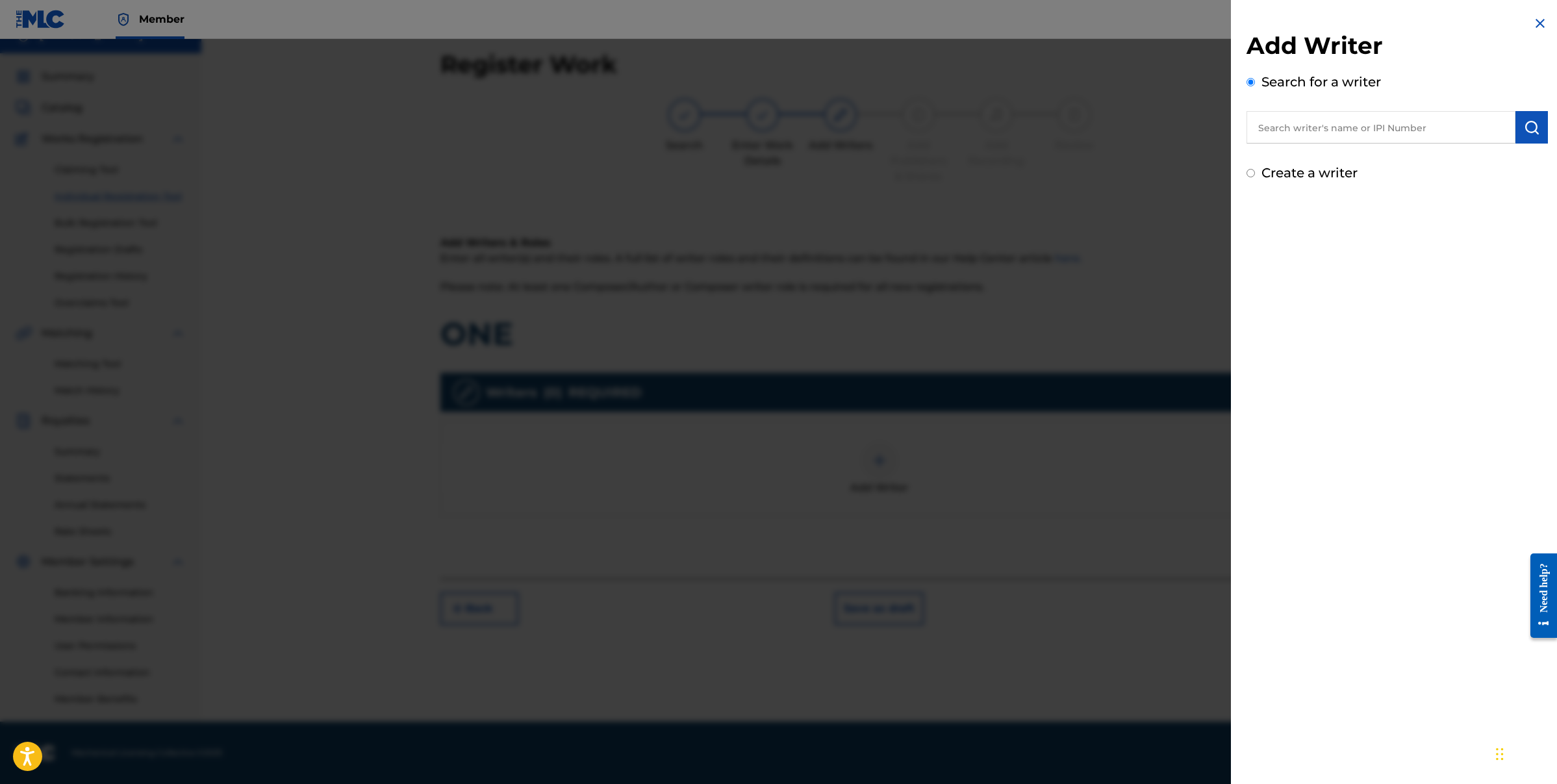
click at [1248, 170] on input "Create a writer" at bounding box center [1250, 173] width 8 height 8
radio input "false"
radio input "true"
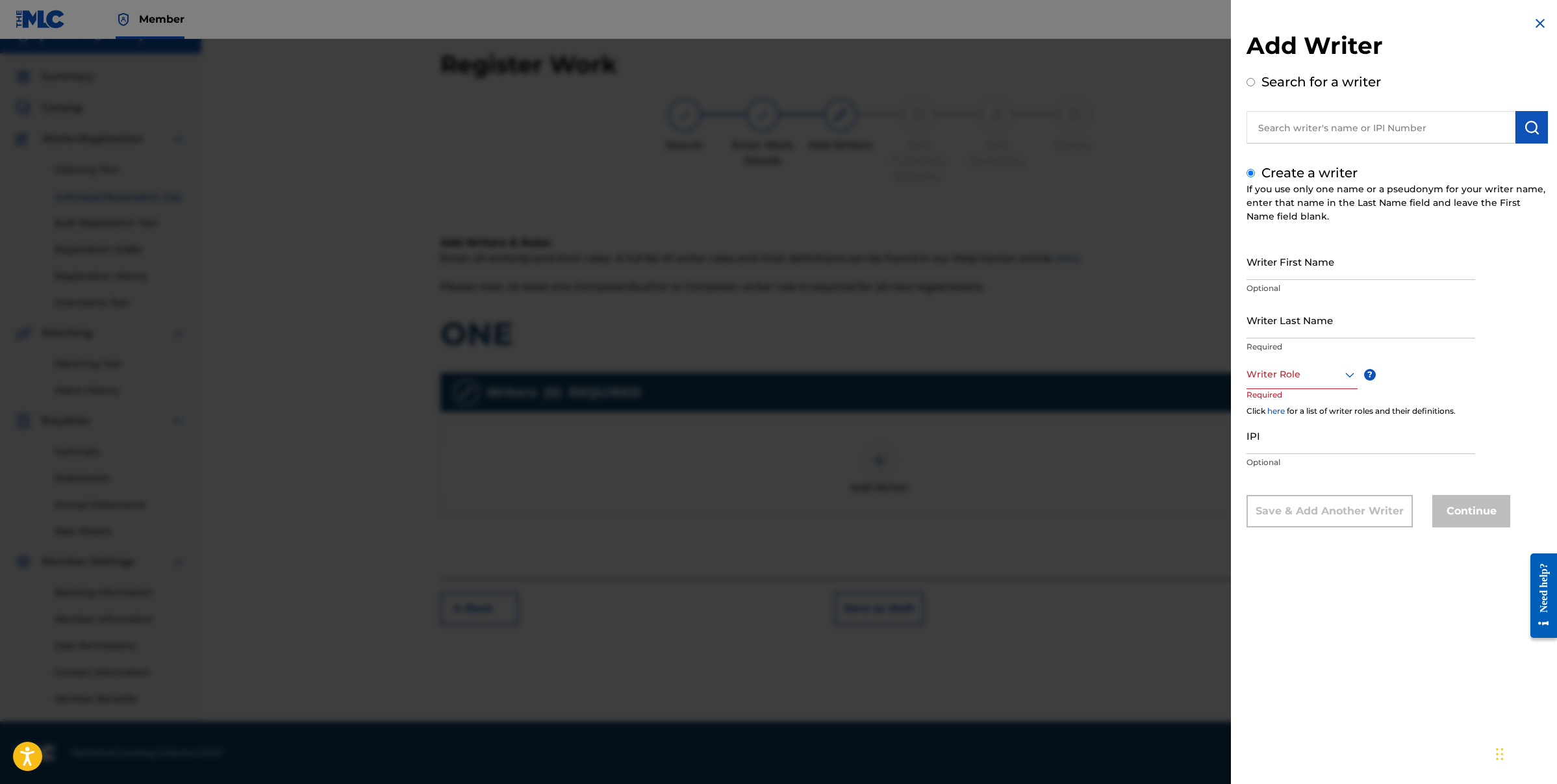
click at [1289, 273] on input "Writer First Name" at bounding box center [1360, 261] width 229 height 37
type input "[PERSON_NAME]"
type input "HILL"
click at [1347, 384] on div "Writer Role" at bounding box center [1302, 374] width 111 height 29
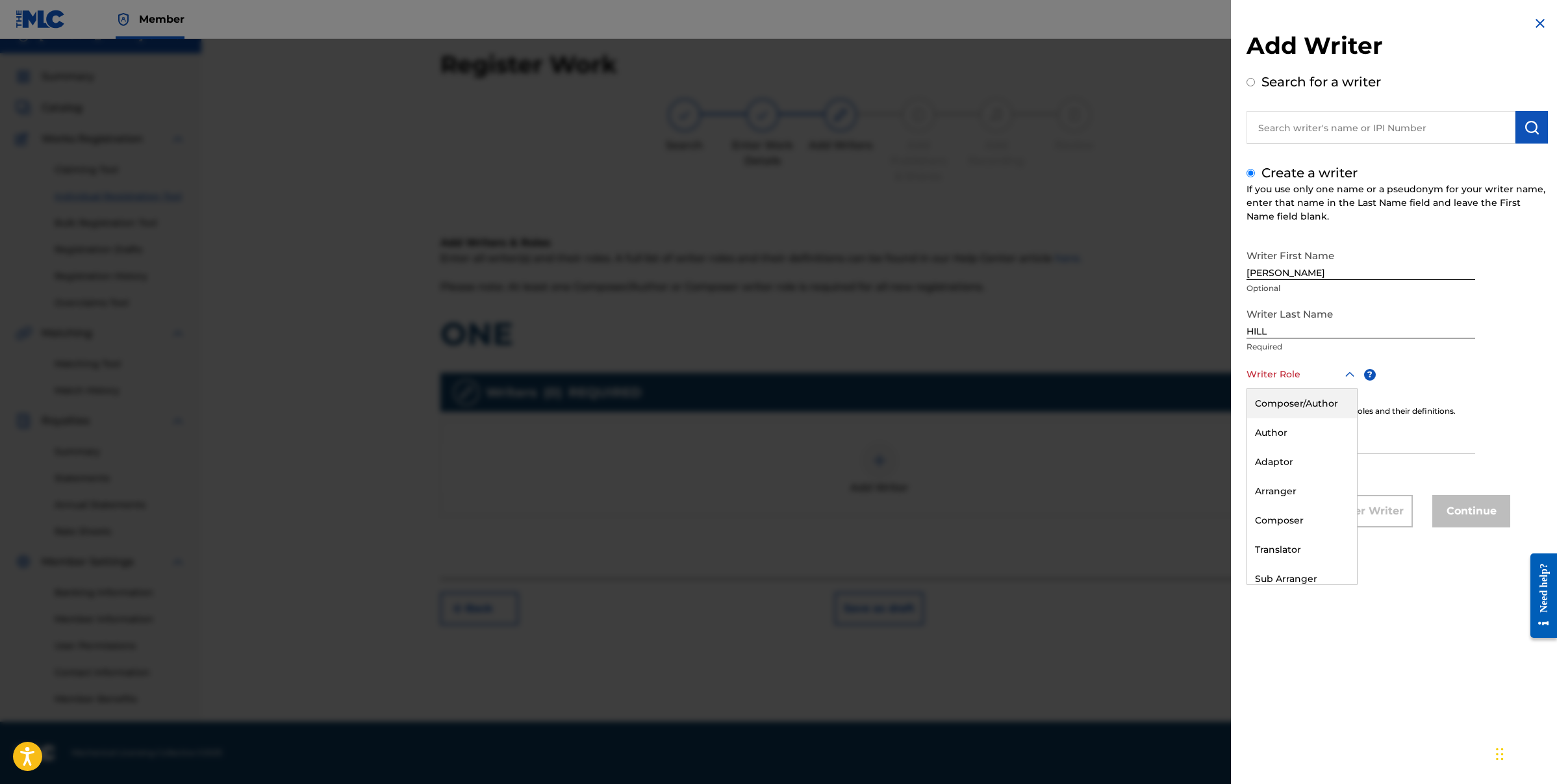
click at [1302, 412] on div "Composer/Author" at bounding box center [1302, 404] width 110 height 29
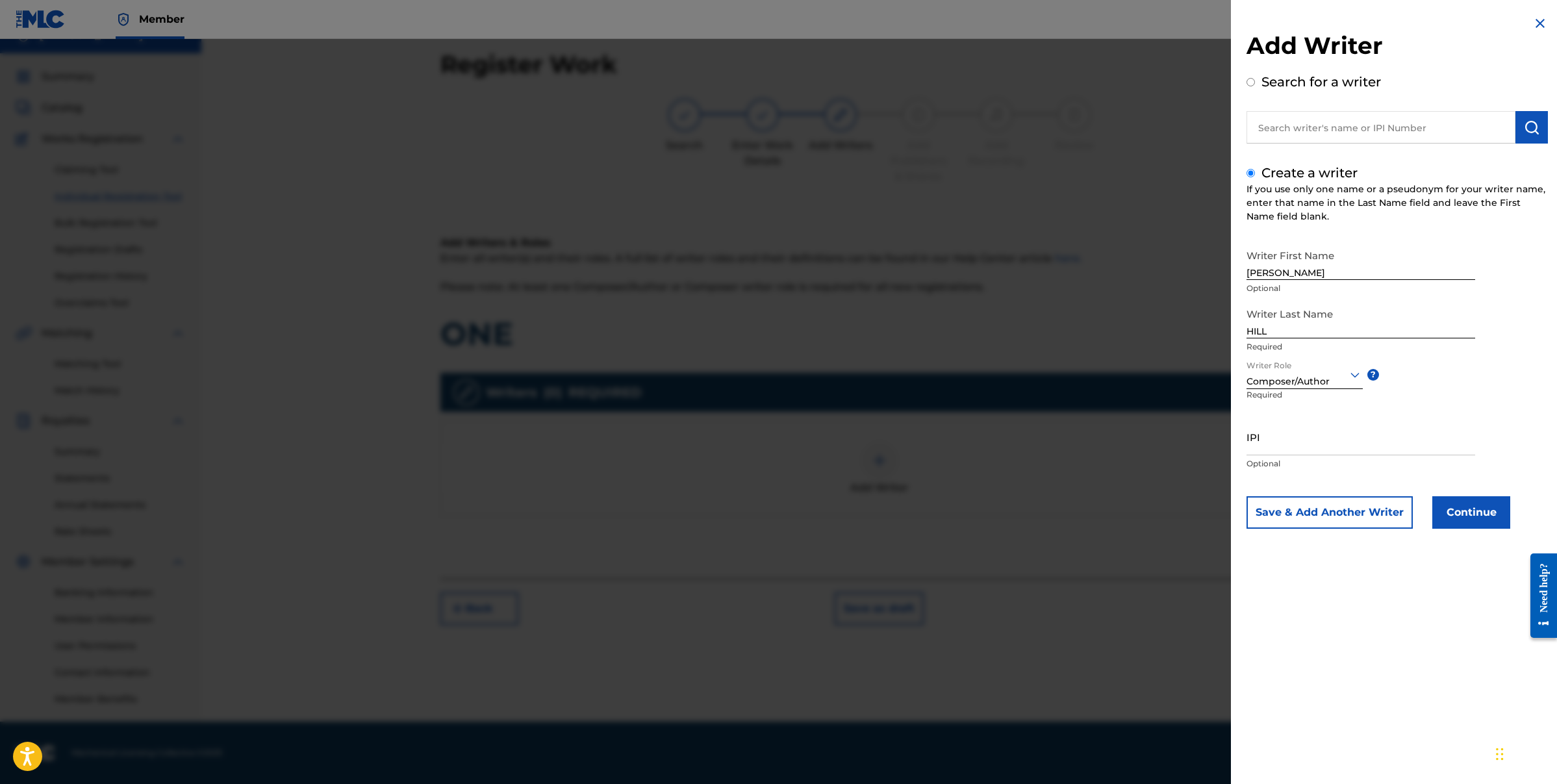
click at [1276, 442] on input "IPI" at bounding box center [1360, 436] width 229 height 37
paste input "00182768141"
type input "00182768141"
click at [1483, 497] on button "Continue" at bounding box center [1472, 512] width 78 height 33
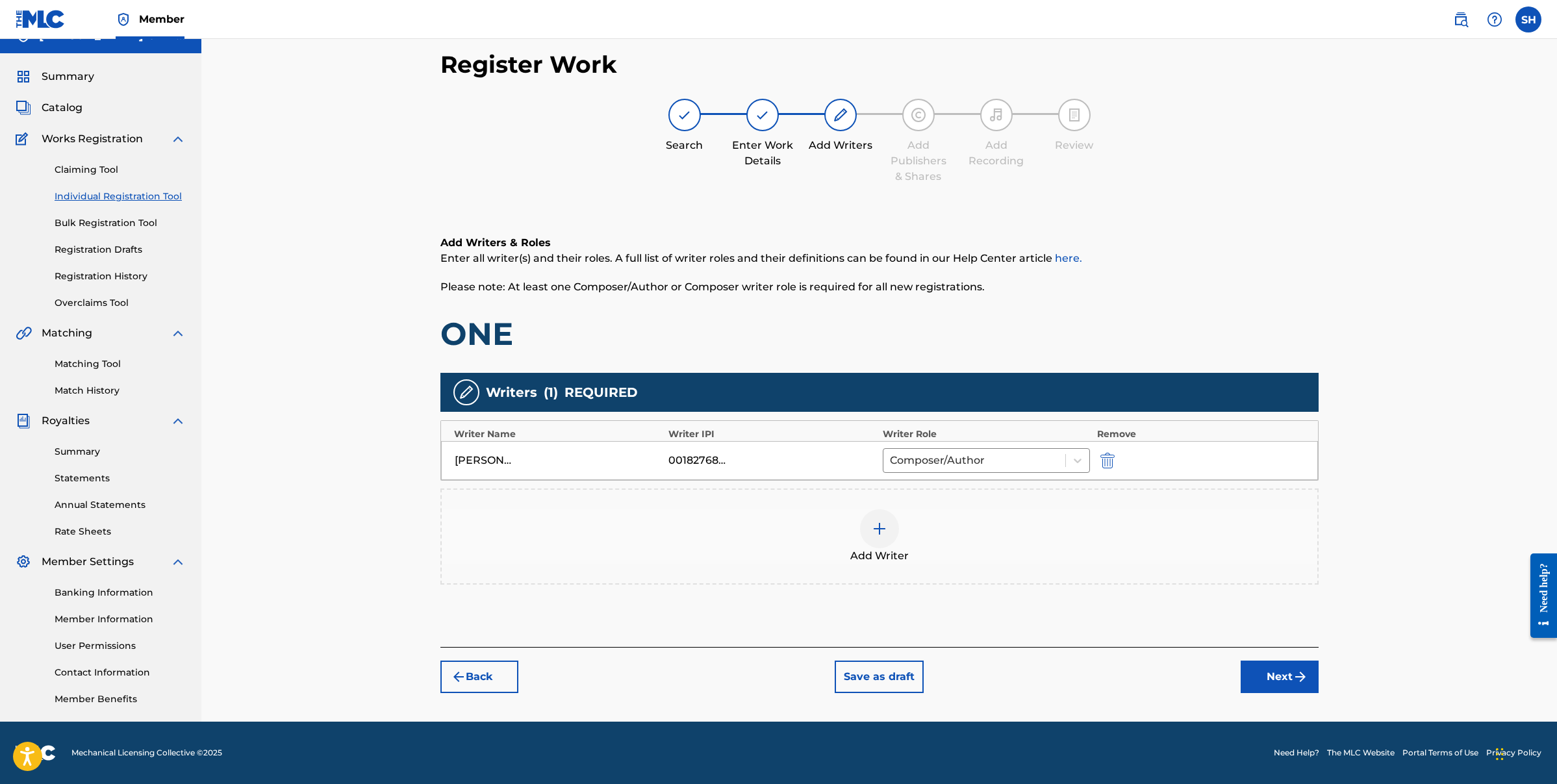
click at [1113, 464] on img "submit" at bounding box center [1108, 460] width 14 height 16
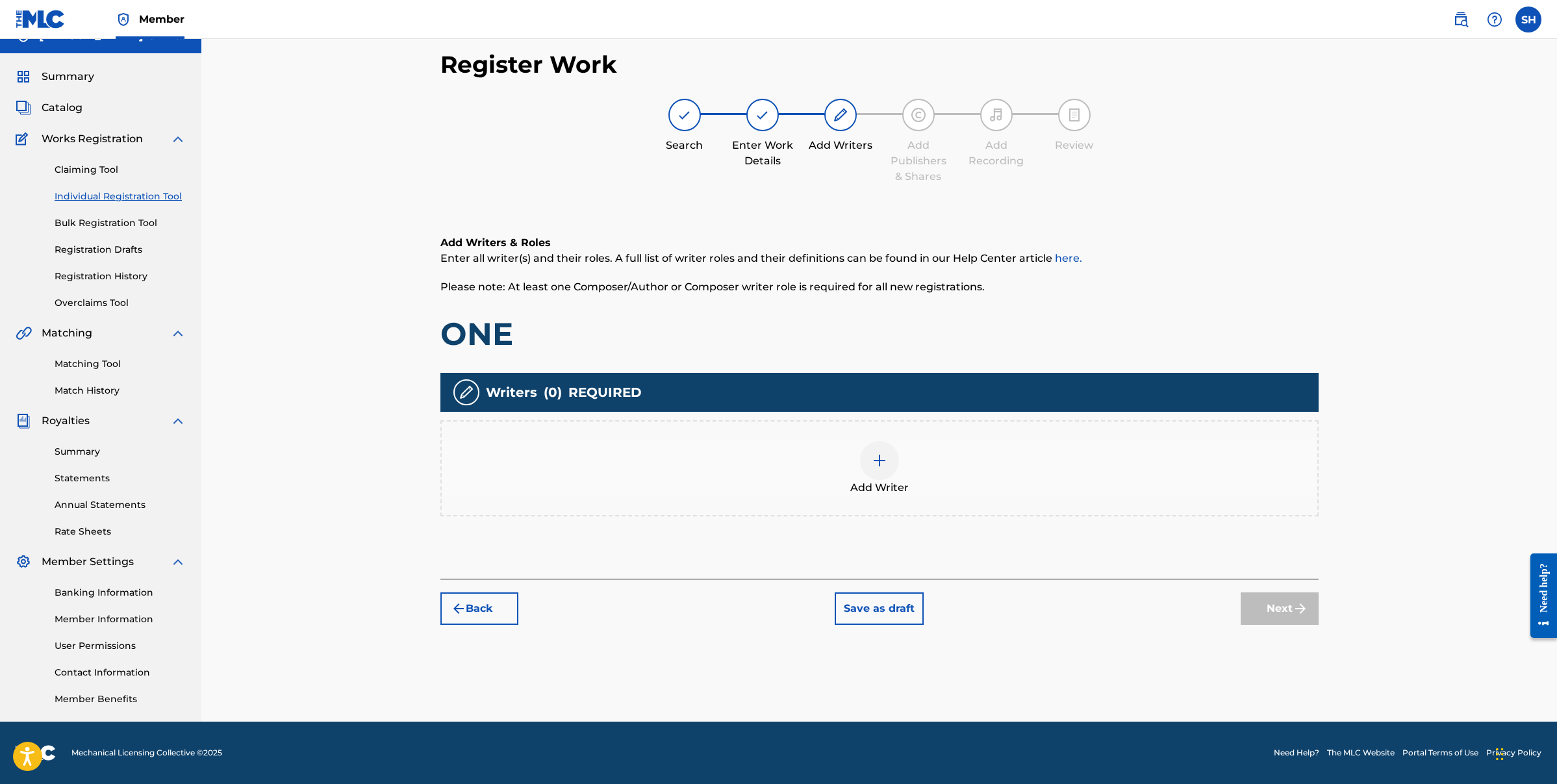
click at [863, 460] on div at bounding box center [880, 460] width 39 height 39
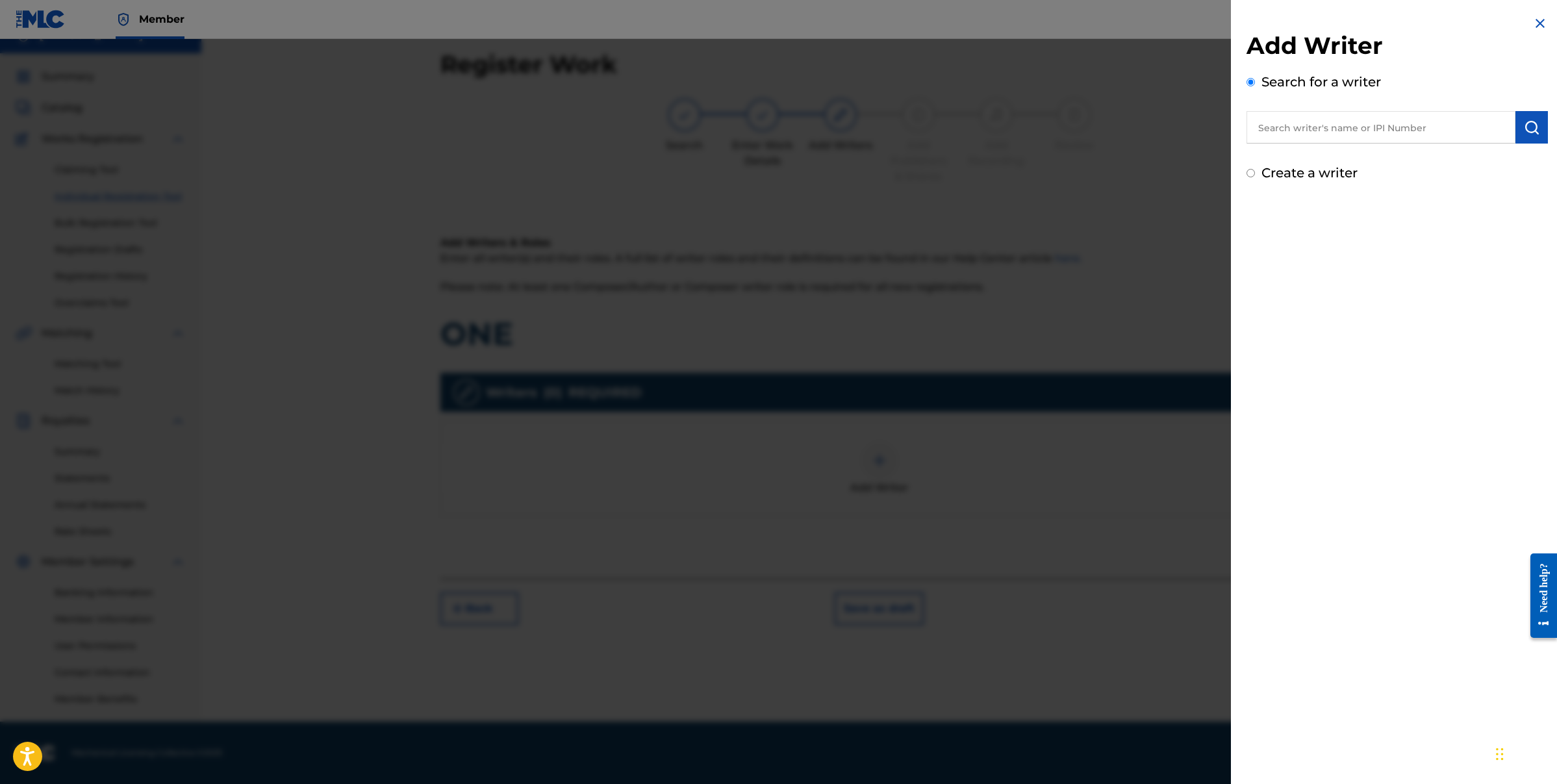
click at [1256, 177] on div "Create a writer" at bounding box center [1397, 173] width 302 height 20
click at [1251, 173] on input "Create a writer" at bounding box center [1250, 173] width 8 height 8
radio input "false"
radio input "true"
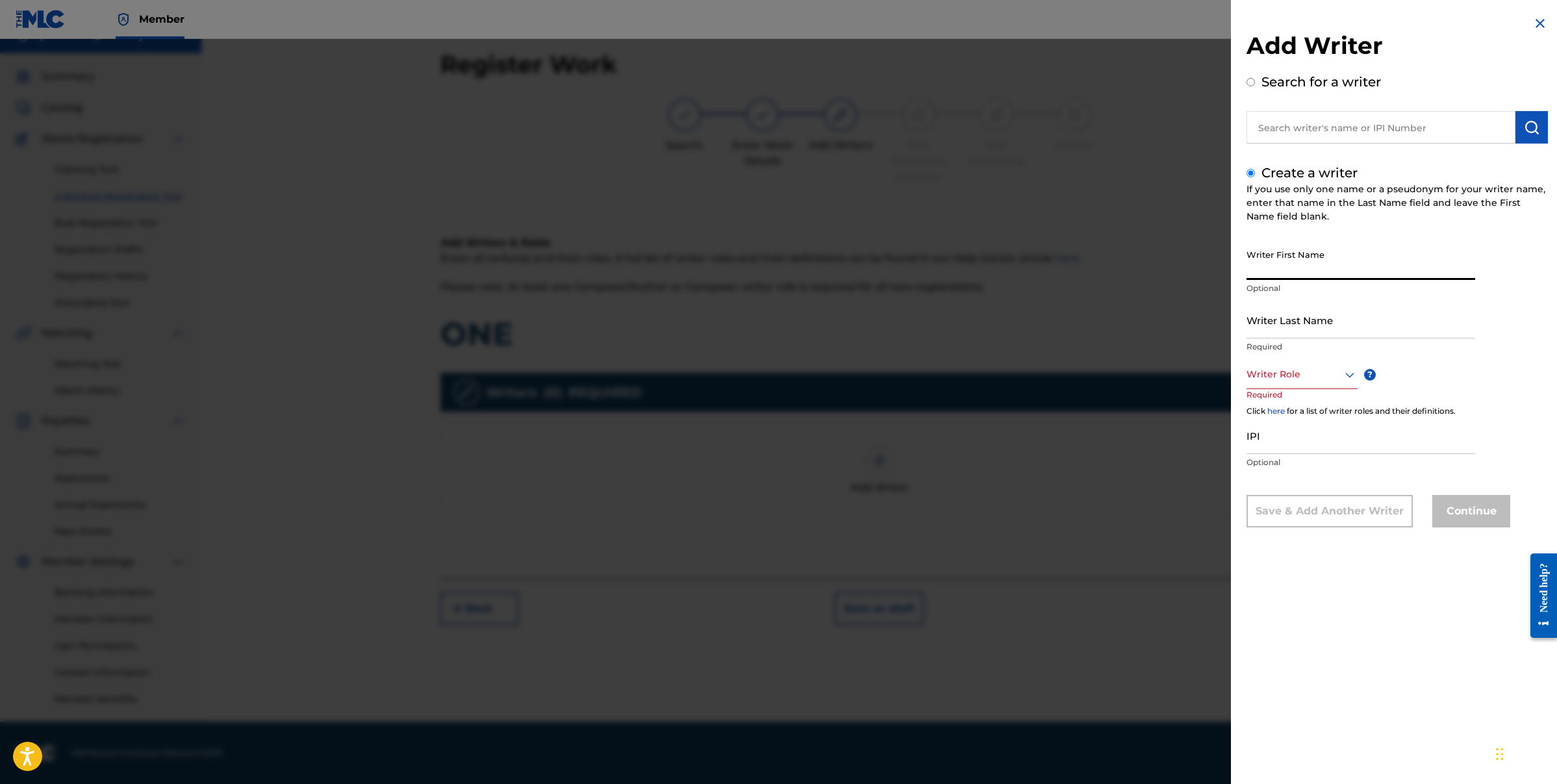
click at [1317, 262] on input "Writer First Name" at bounding box center [1360, 261] width 229 height 37
type input "[PERSON_NAME]"
type input "HILL"
click at [1331, 371] on div at bounding box center [1302, 374] width 111 height 16
click at [1303, 401] on div "Composer/Author" at bounding box center [1302, 404] width 110 height 29
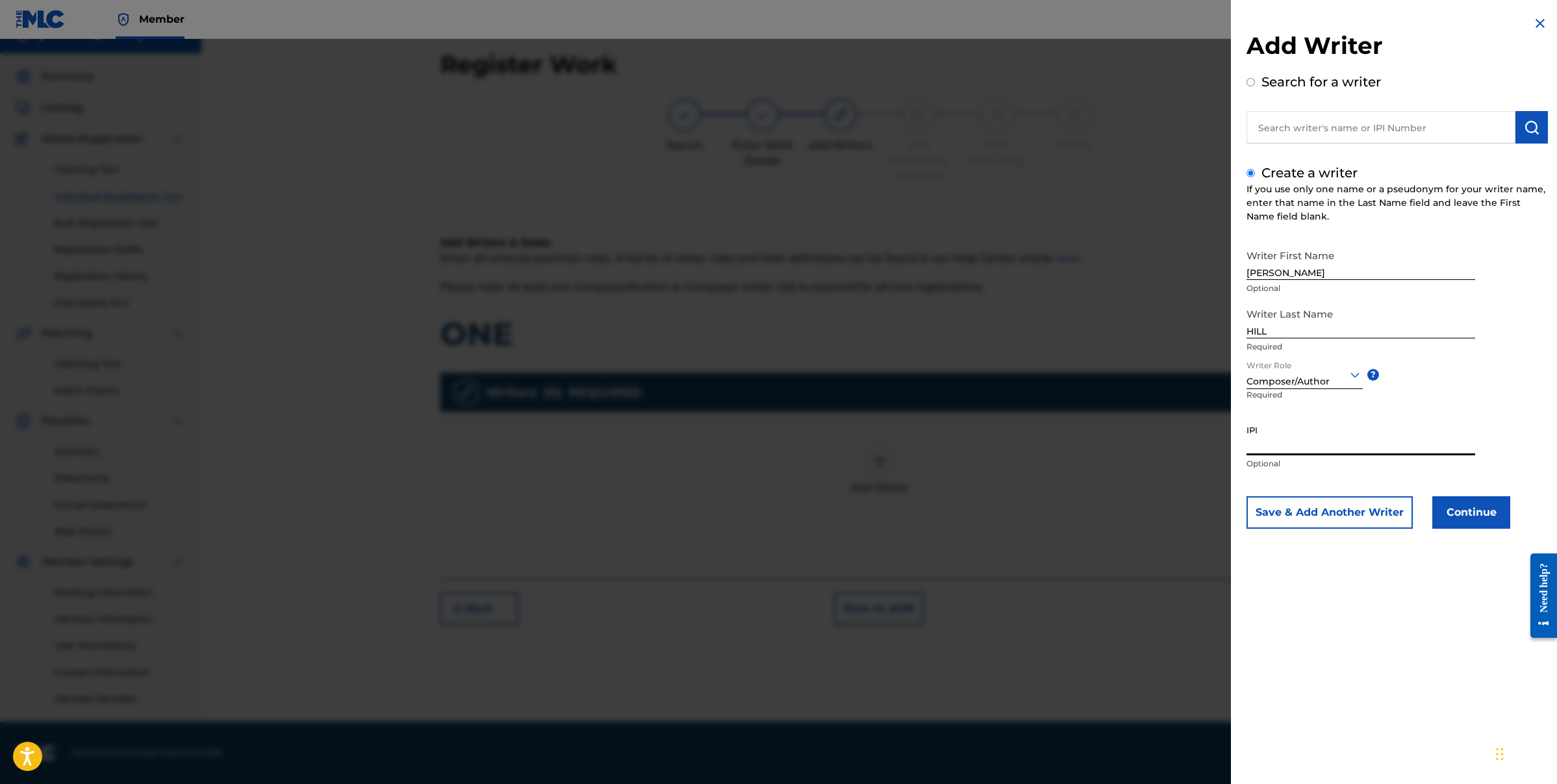
click at [1295, 439] on input "IPI" at bounding box center [1360, 436] width 229 height 37
paste input "00182768141"
type input "00182768141"
click at [1476, 518] on button "Continue" at bounding box center [1472, 512] width 78 height 33
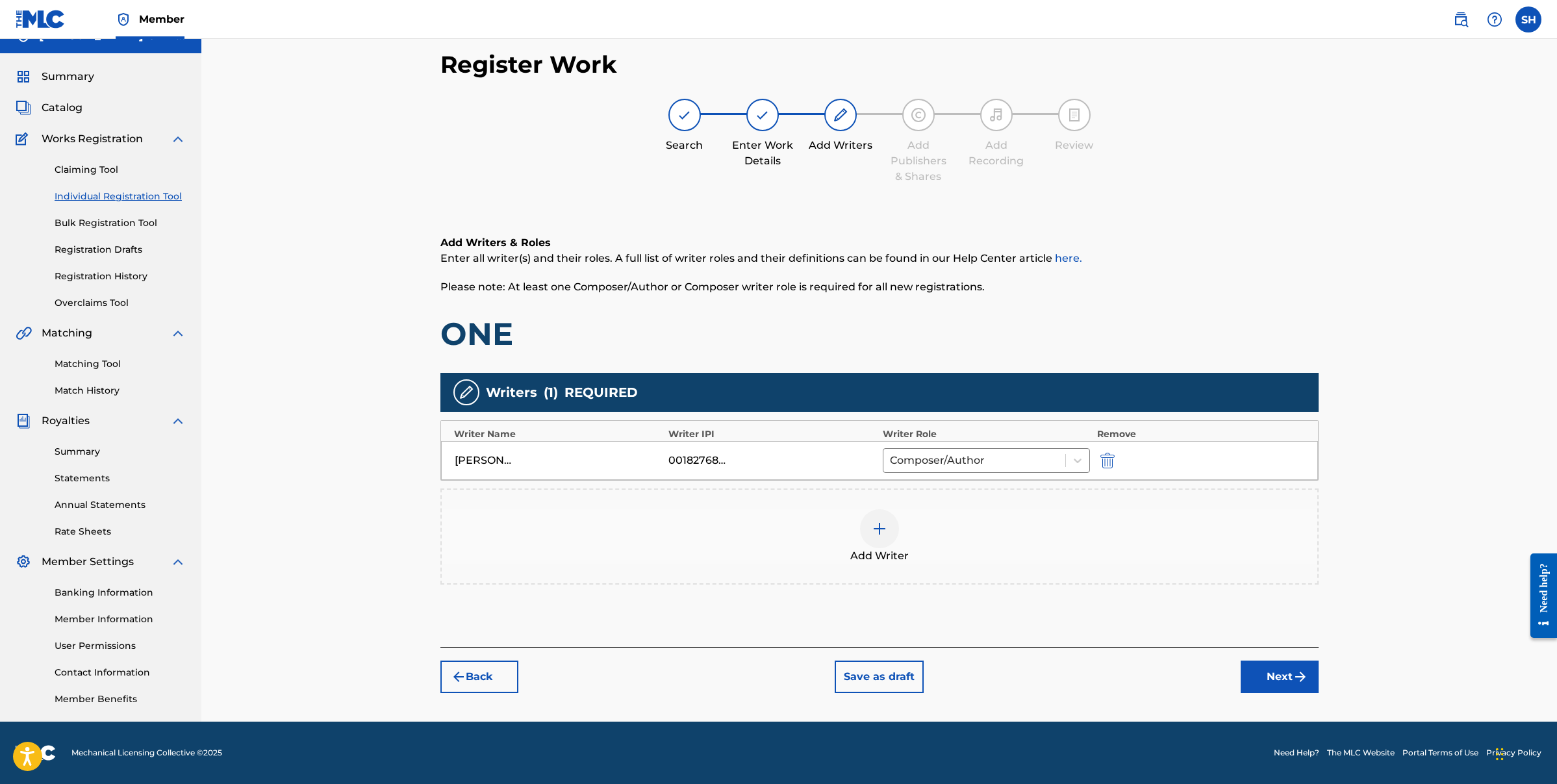
click at [882, 529] on img at bounding box center [880, 529] width 16 height 16
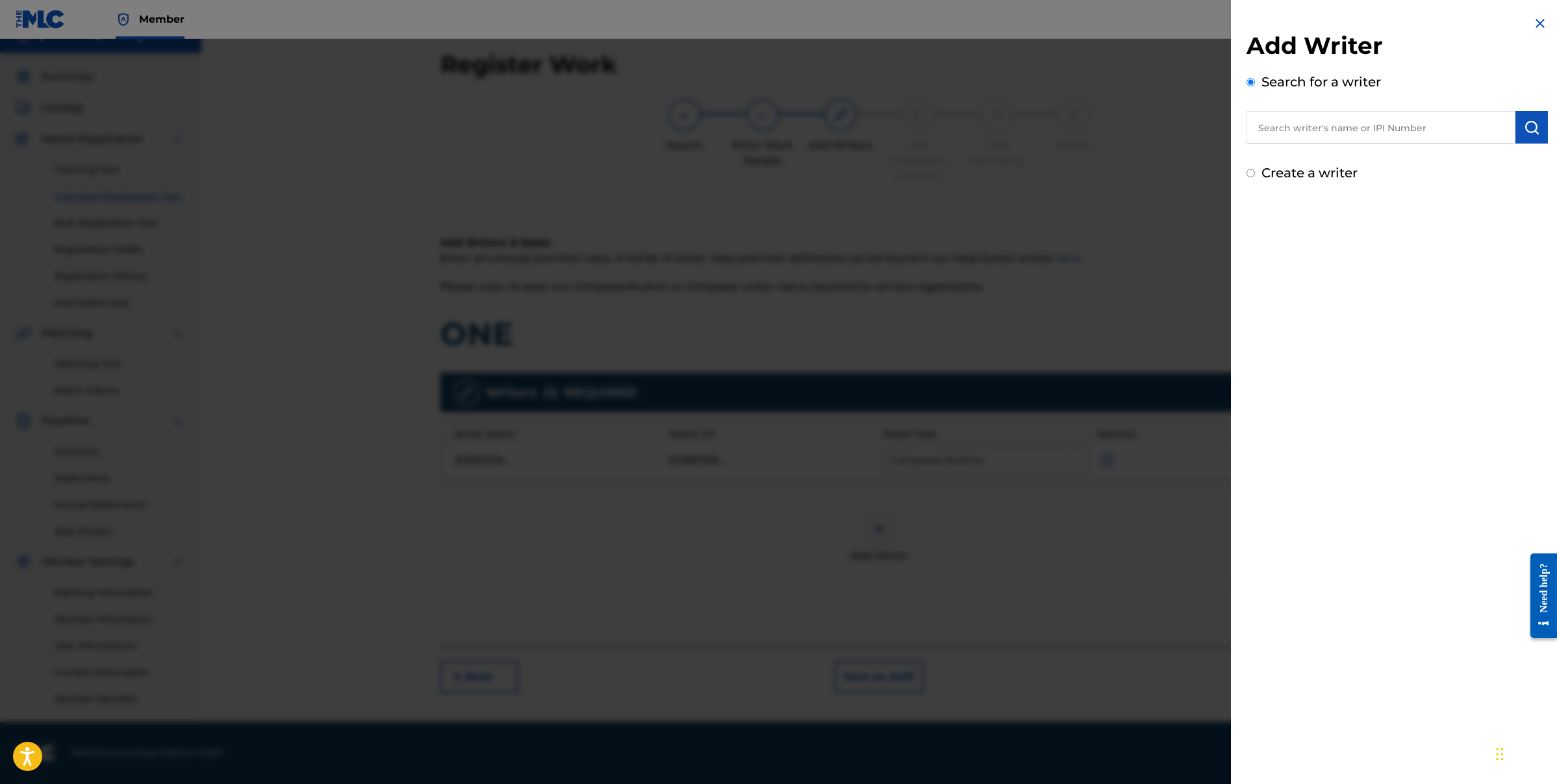
click at [1247, 172] on input "Create a writer" at bounding box center [1250, 173] width 8 height 8
radio input "false"
radio input "true"
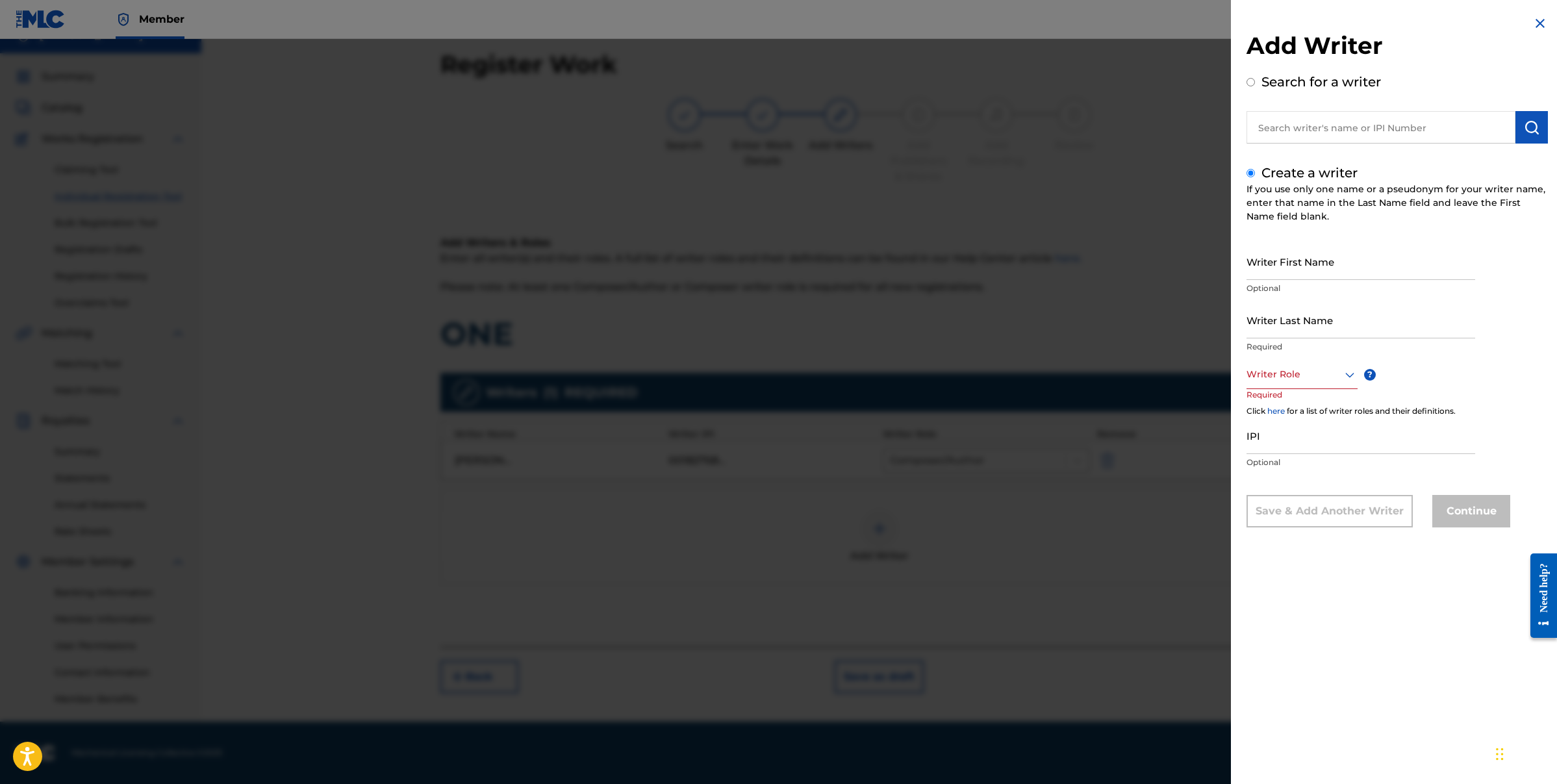
click at [1340, 273] on input "Writer First Name" at bounding box center [1360, 261] width 229 height 37
type input "[PERSON_NAME]"
click at [1314, 332] on input "Writer Last Name" at bounding box center [1360, 320] width 229 height 37
type input "[PERSON_NAME]"
click at [1353, 388] on div "Writer Role" at bounding box center [1302, 374] width 111 height 29
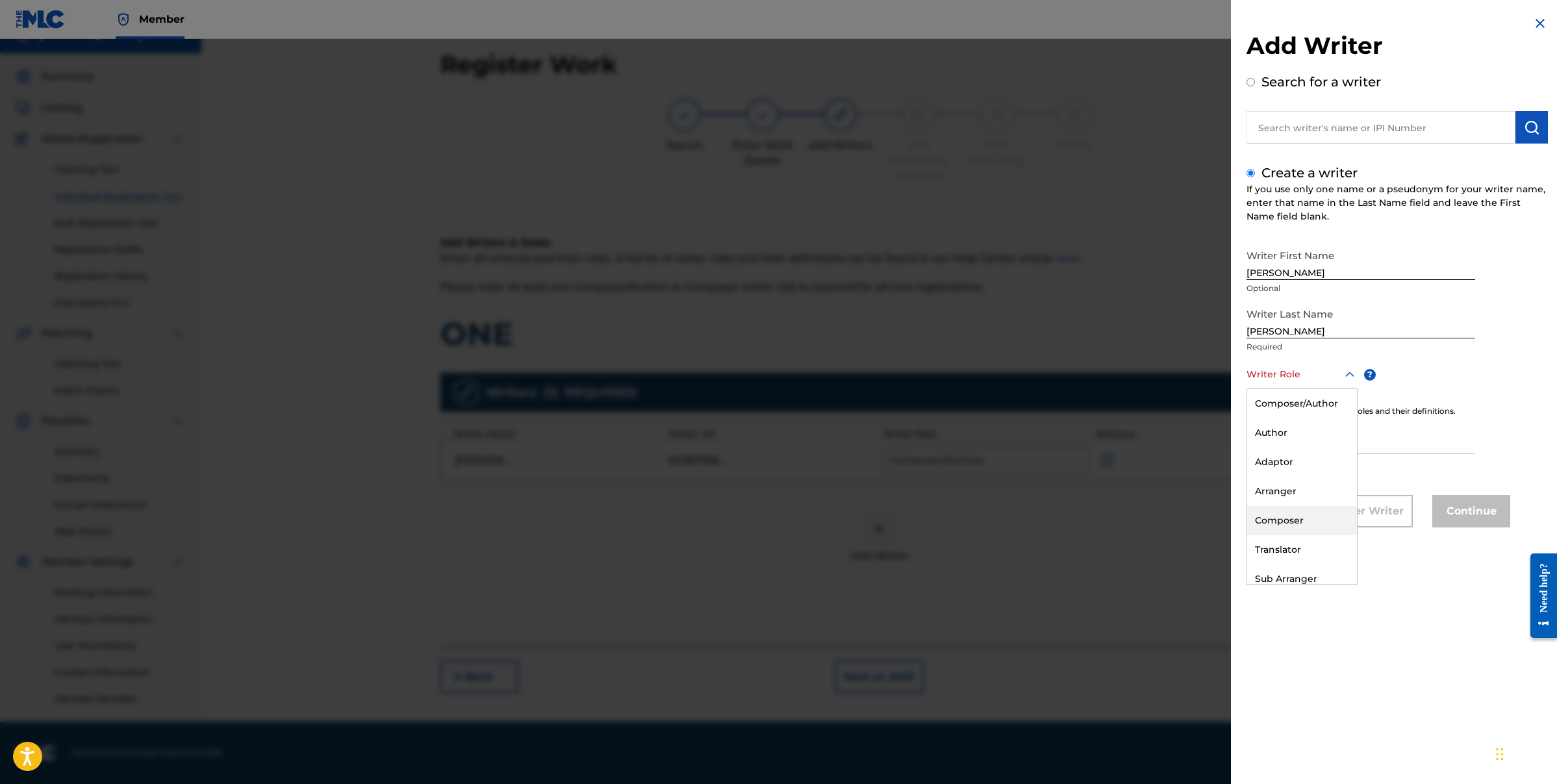
click at [1291, 519] on div "Composer" at bounding box center [1302, 520] width 110 height 29
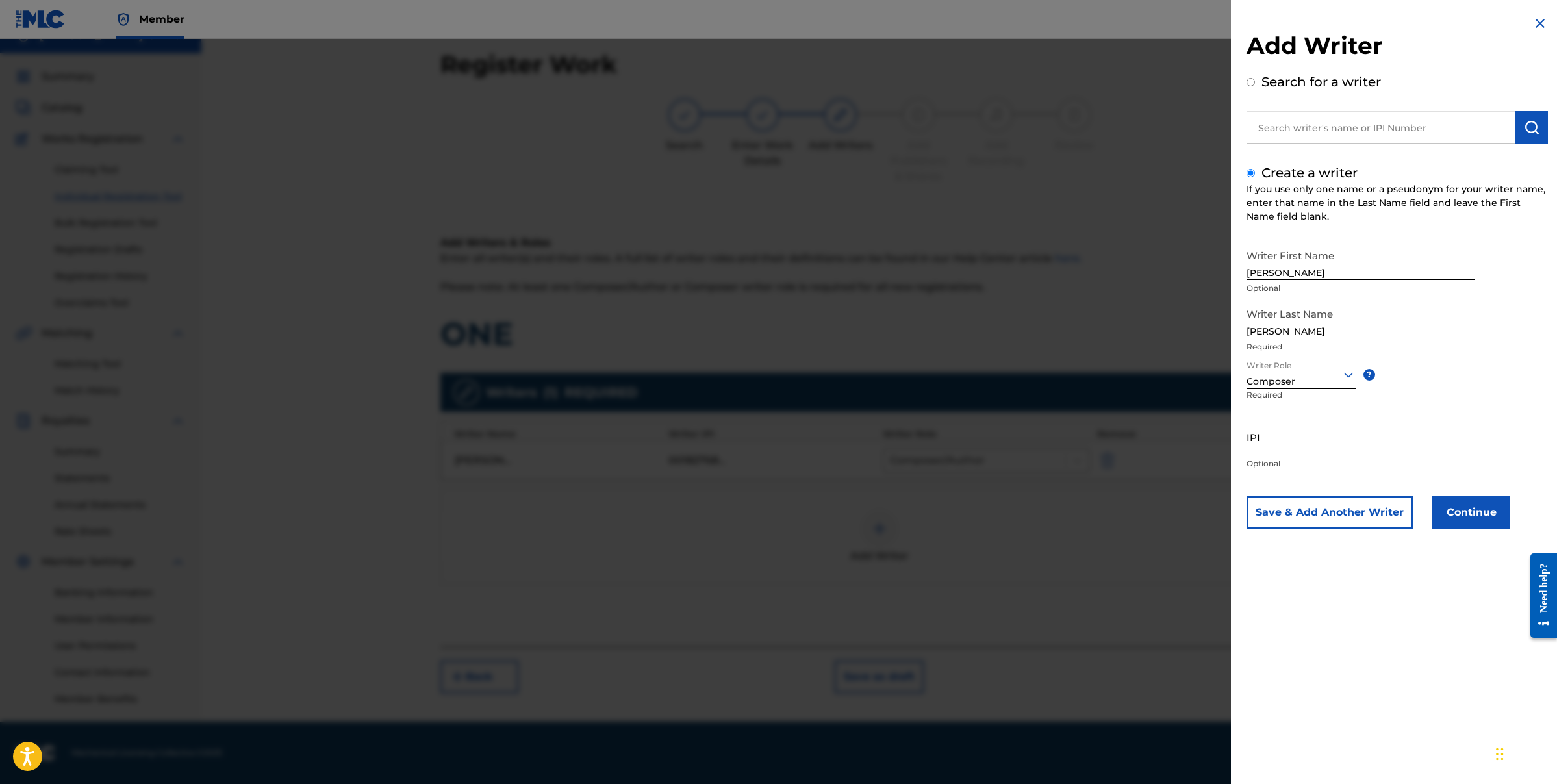
click at [1487, 511] on button "Continue" at bounding box center [1472, 512] width 78 height 33
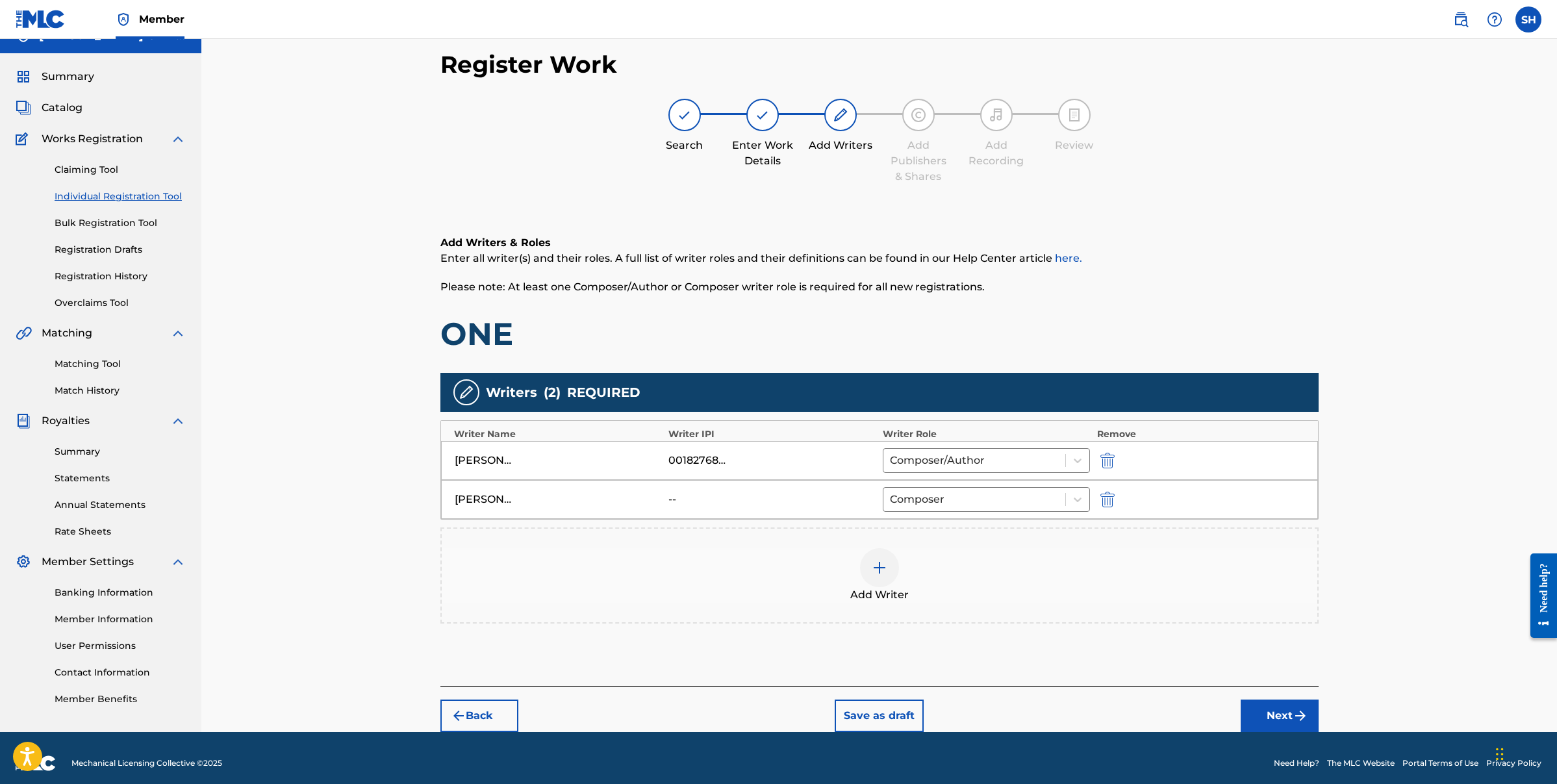
click at [1108, 504] on img "submit" at bounding box center [1108, 499] width 14 height 16
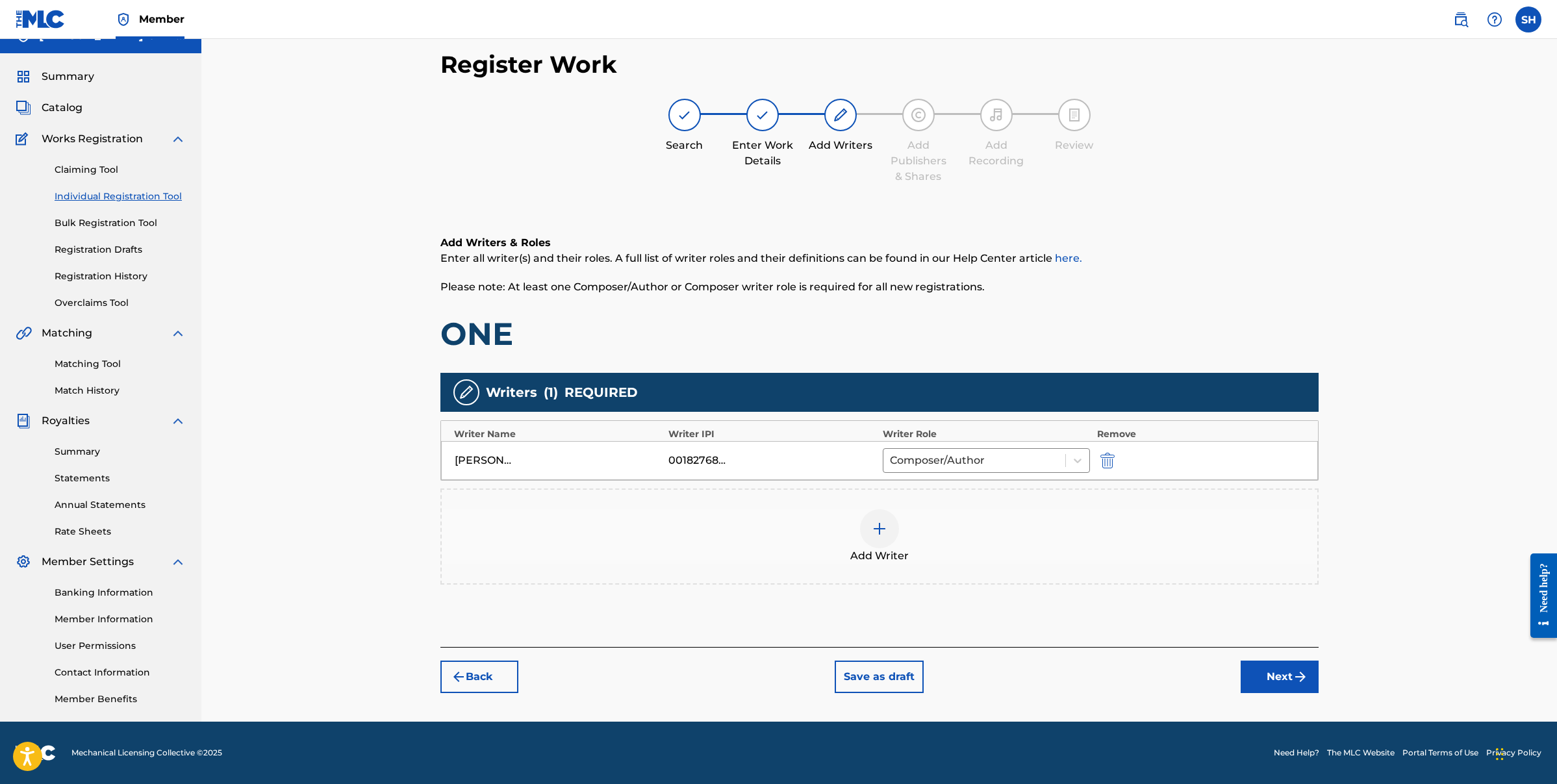
click at [880, 526] on img at bounding box center [880, 529] width 16 height 16
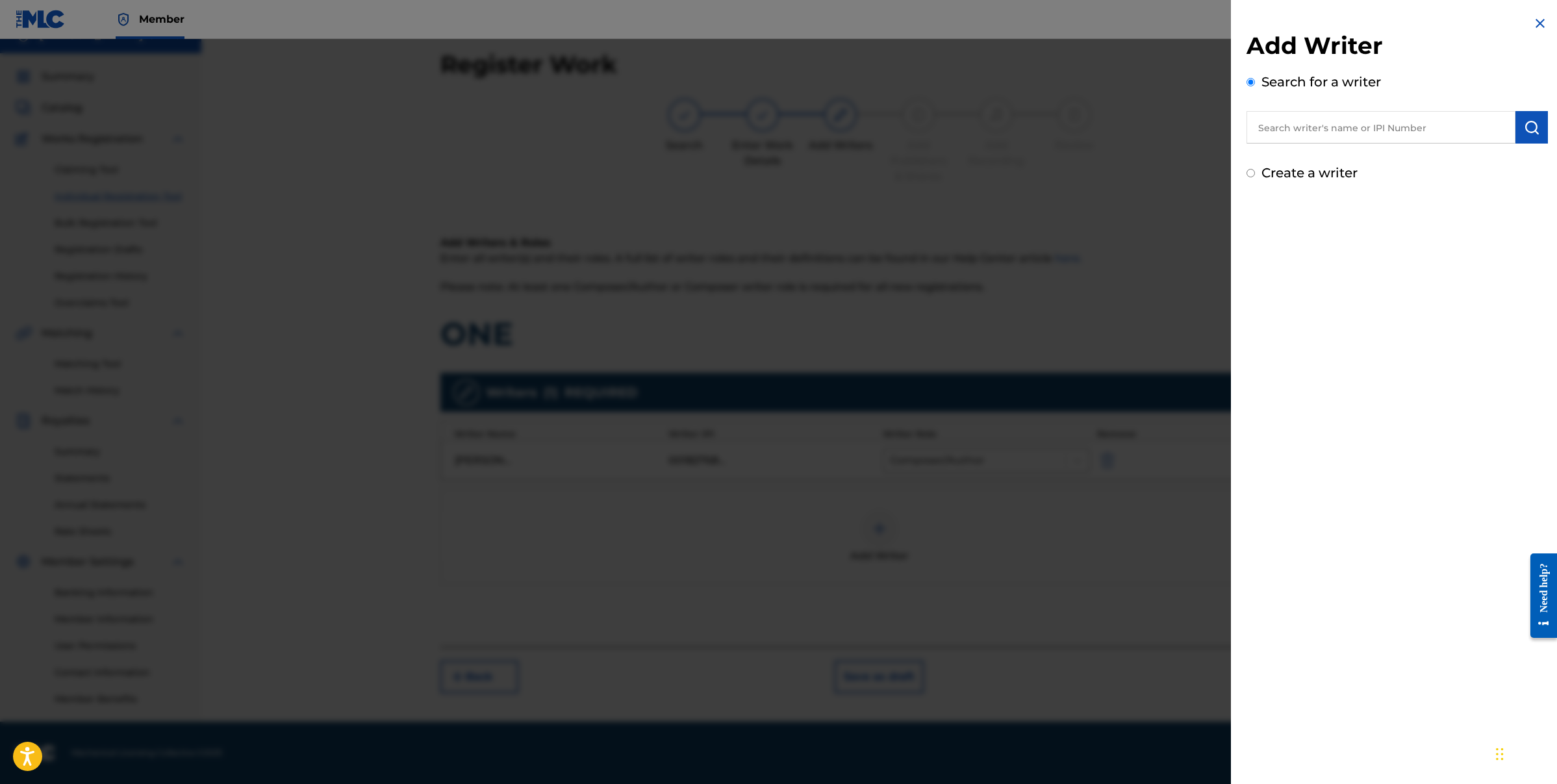
click at [1254, 176] on input "Create a writer" at bounding box center [1250, 173] width 8 height 8
radio input "false"
radio input "true"
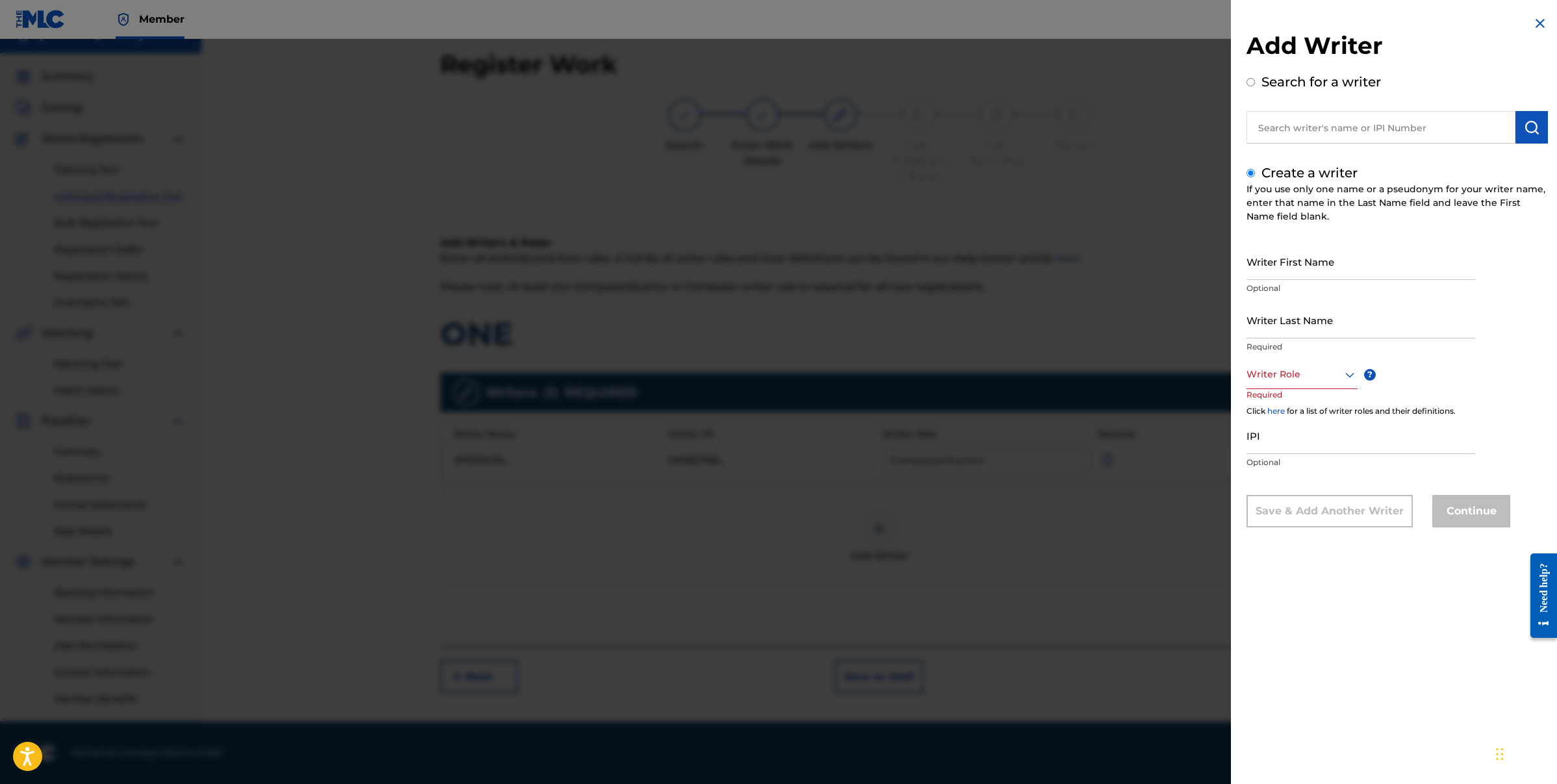
click at [1382, 132] on input "text" at bounding box center [1381, 128] width 269 height 33
radio input "true"
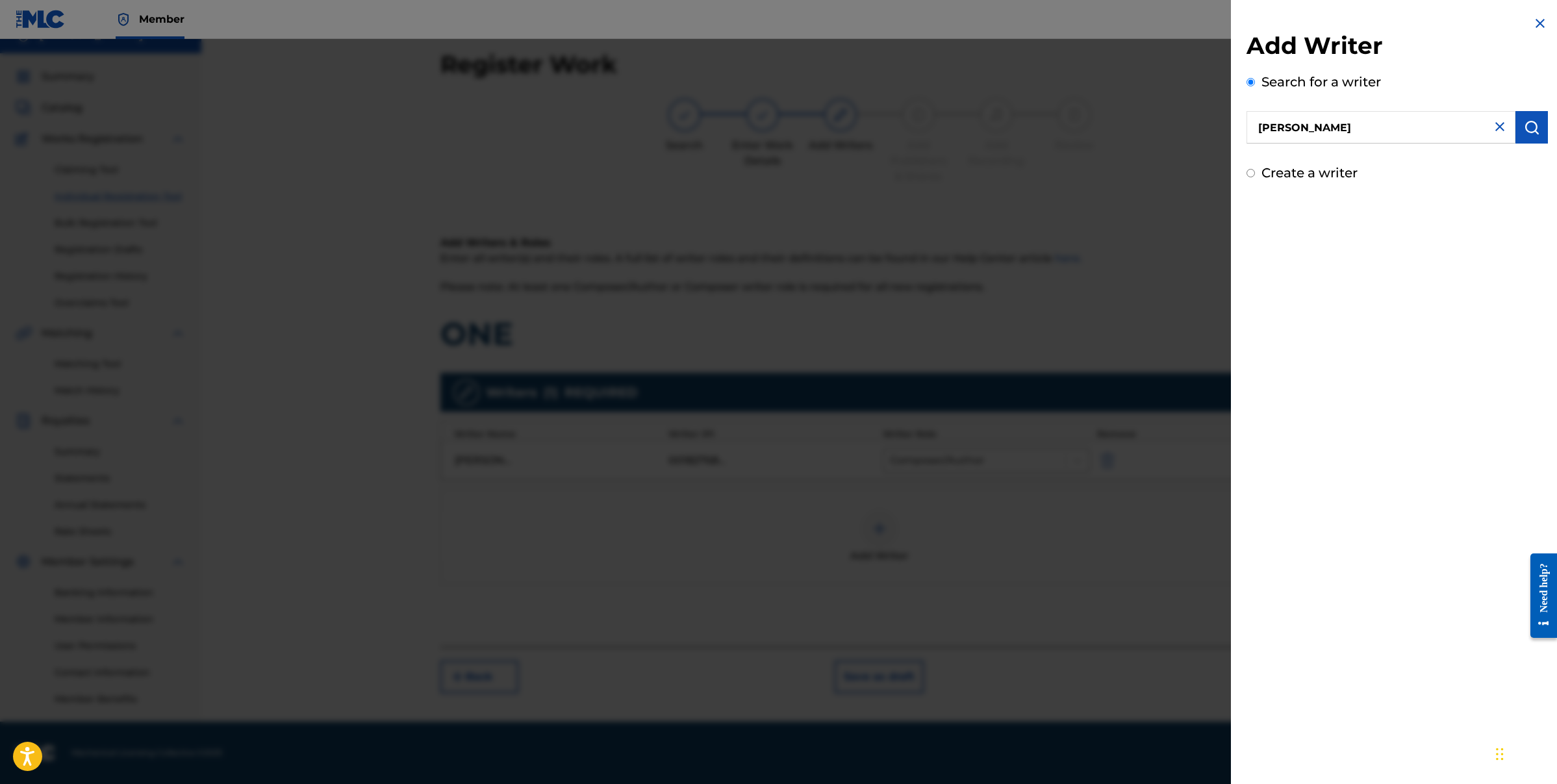
type input "[PERSON_NAME]"
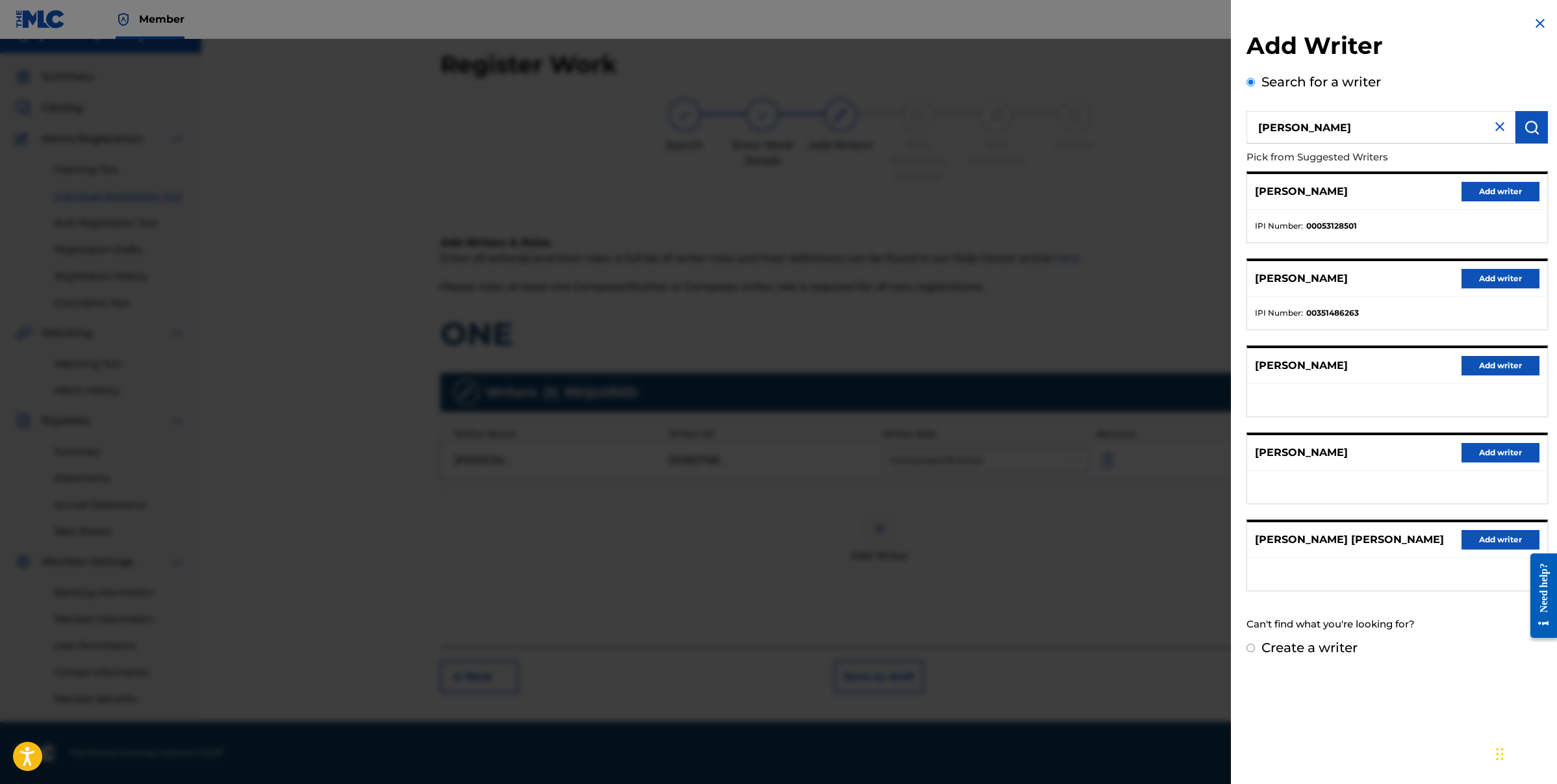
click at [1496, 132] on img at bounding box center [1500, 127] width 16 height 16
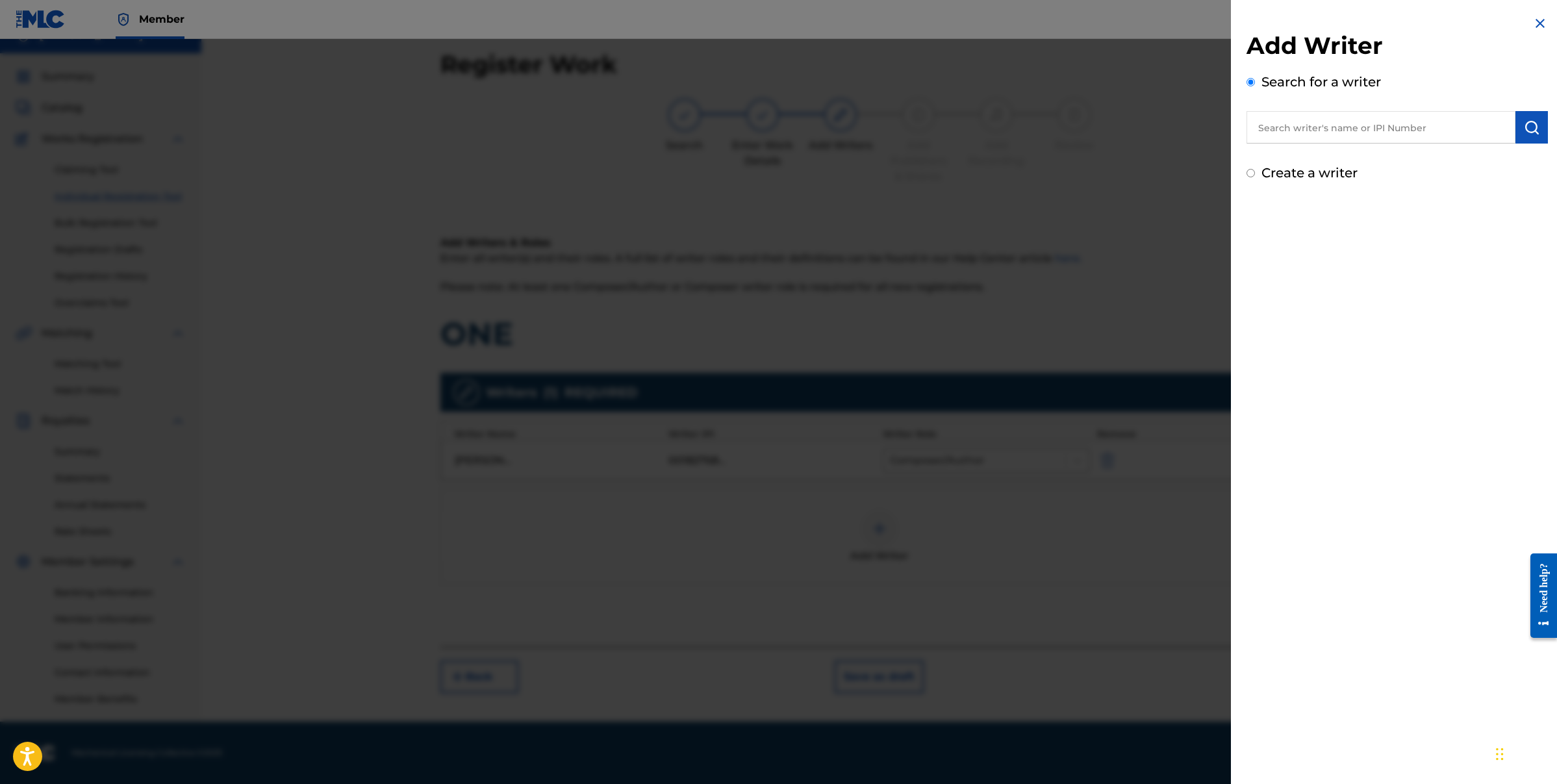
click at [1270, 178] on label "Create a writer" at bounding box center [1310, 173] width 96 height 16
radio input "true"
click at [1255, 177] on input "Create a writer" at bounding box center [1250, 173] width 8 height 8
radio input "false"
radio input "true"
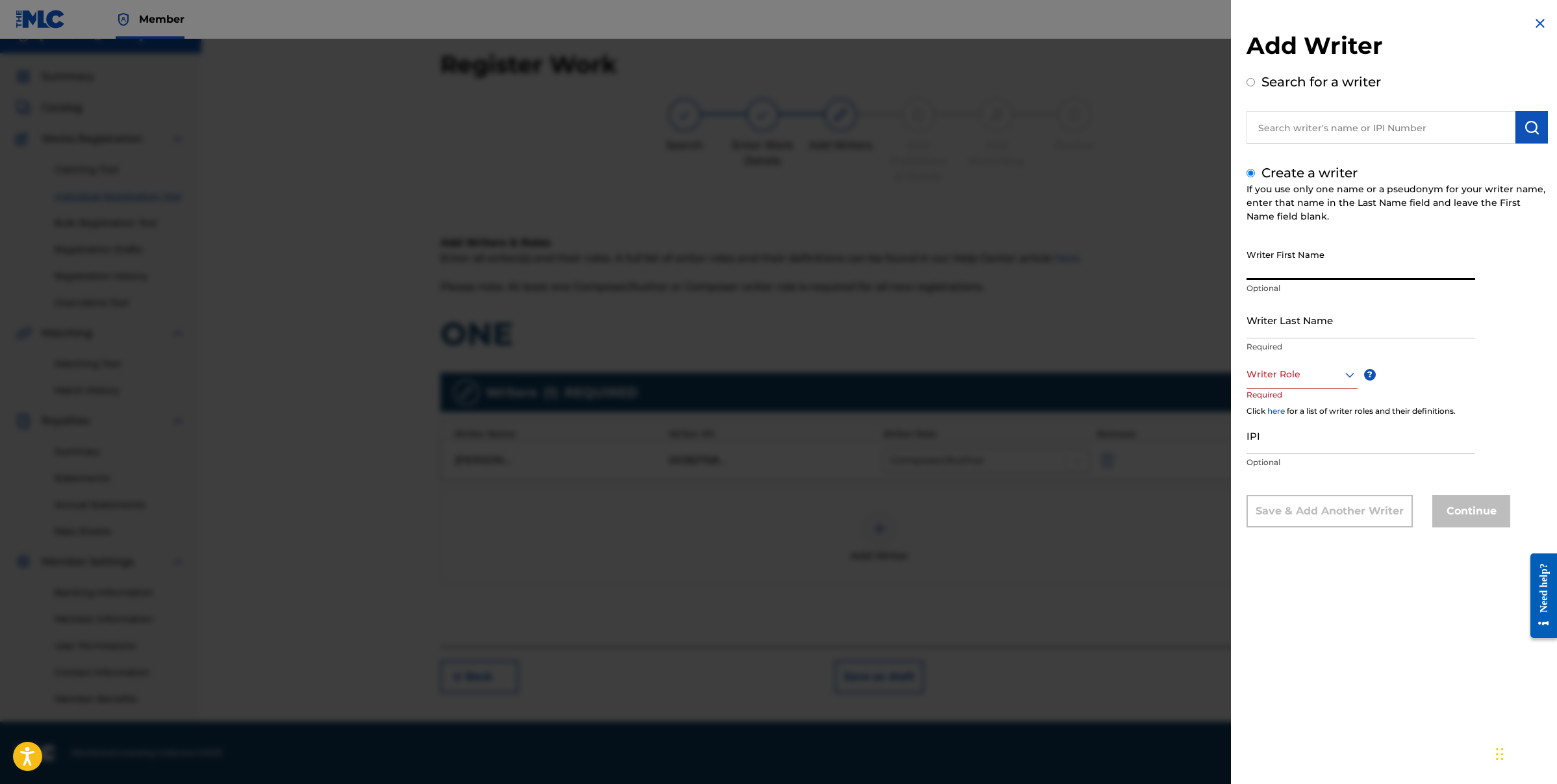
click at [1339, 276] on input "Writer First Name" at bounding box center [1360, 261] width 229 height 37
type input "[PERSON_NAME]"
click at [1342, 377] on icon at bounding box center [1350, 375] width 16 height 16
click at [1273, 515] on div "Composer" at bounding box center [1302, 520] width 110 height 29
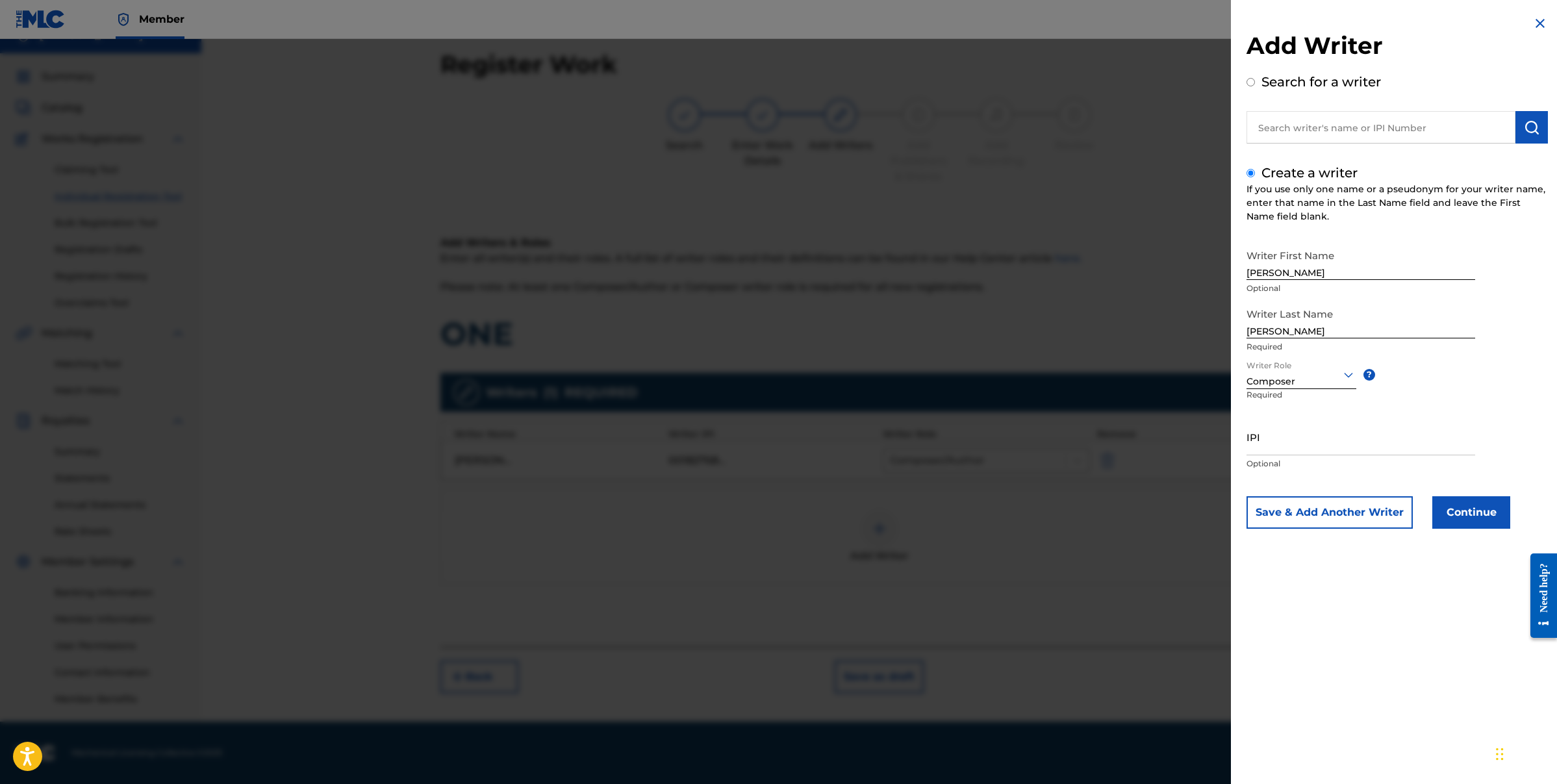
click at [1274, 447] on input "IPI" at bounding box center [1360, 436] width 229 height 37
paste input "00194259246"
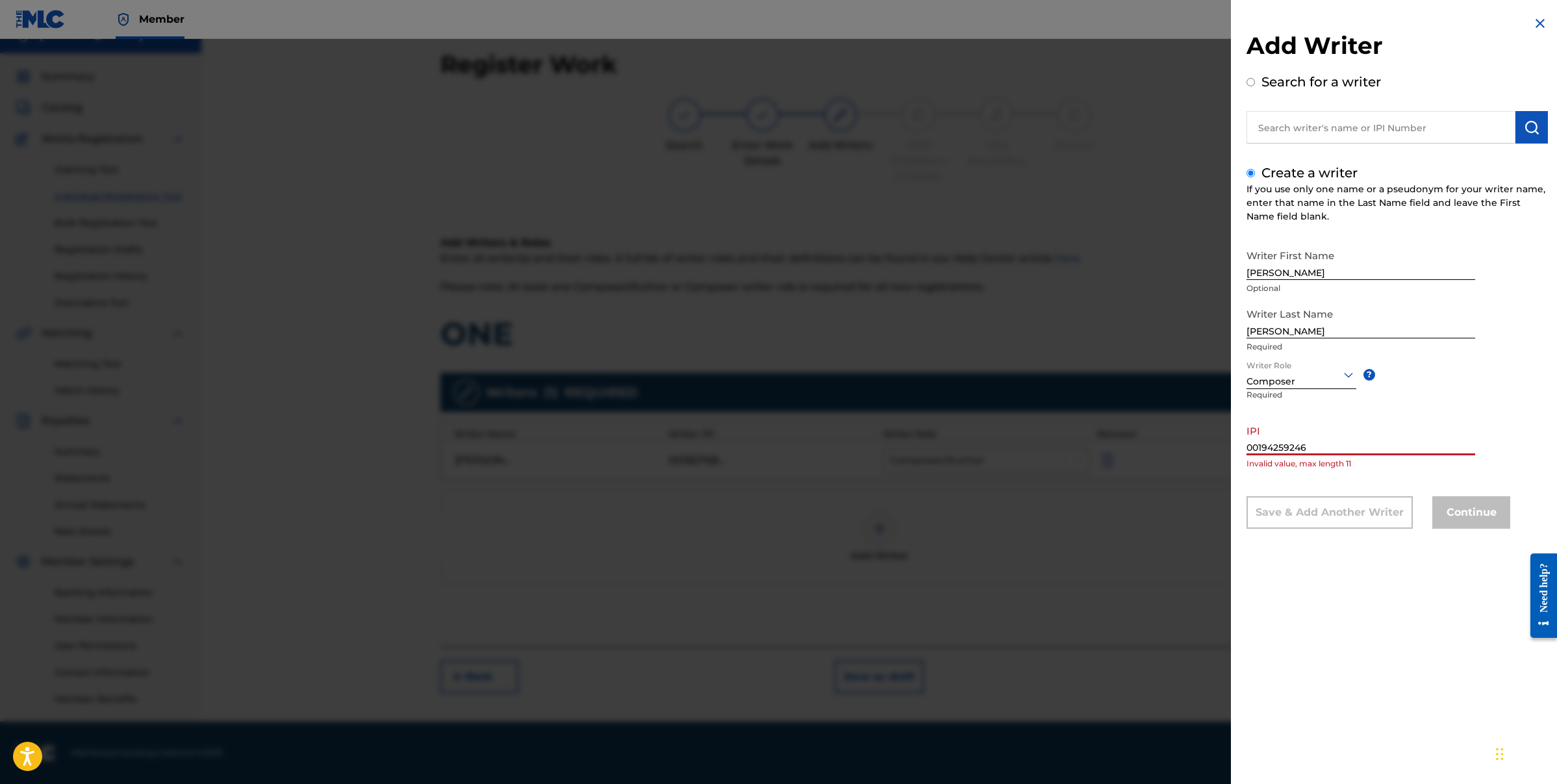
drag, startPoint x: 1310, startPoint y: 449, endPoint x: 1236, endPoint y: 443, distance: 74.2
click at [1236, 443] on div "Add Writer Search for a writer Create a writer If you use only one name or a ps…" at bounding box center [1397, 282] width 333 height 564
paste input "text"
click at [1266, 449] on input "00194259246" at bounding box center [1360, 436] width 229 height 37
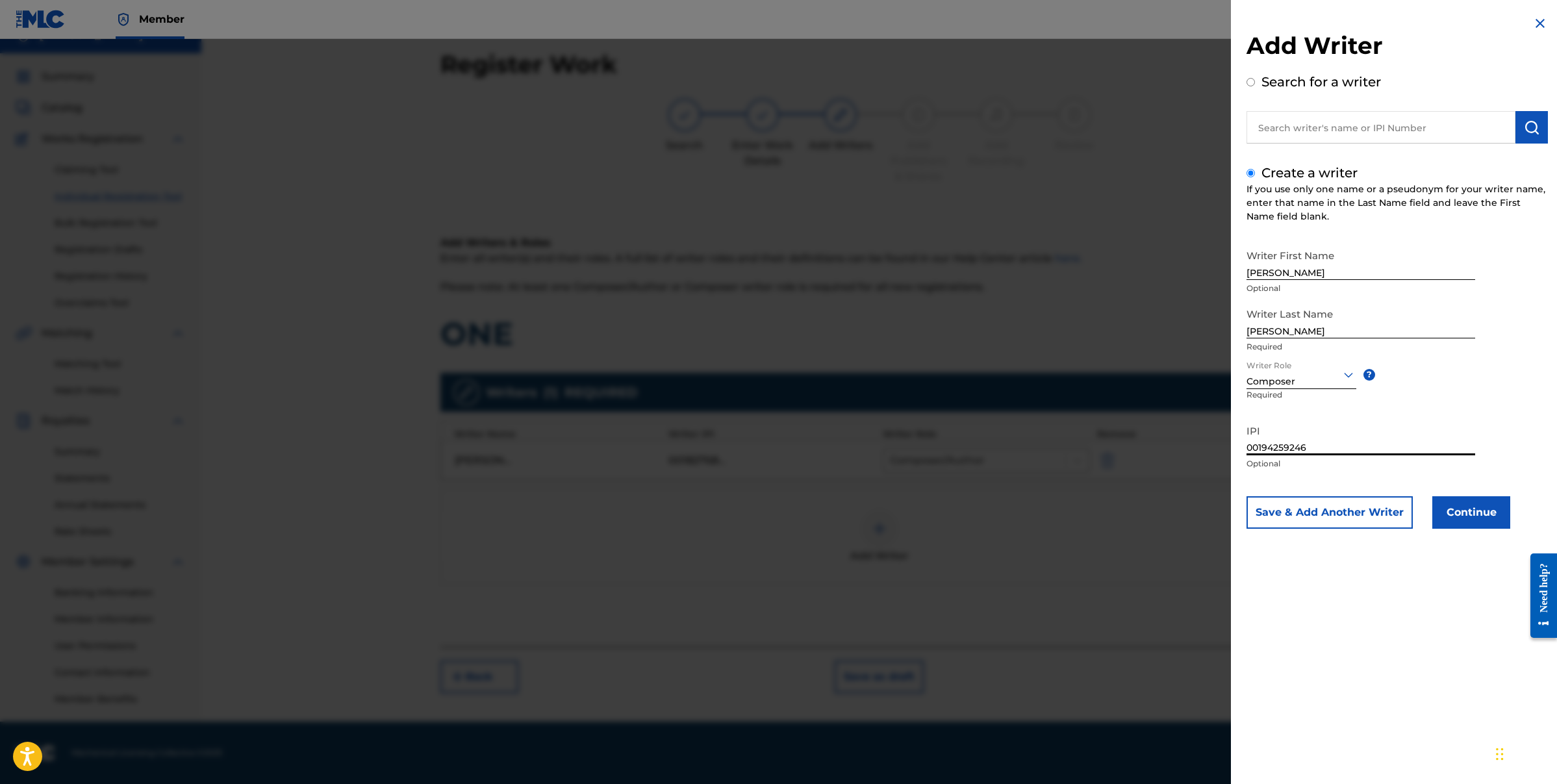
type input "00194259246"
click at [1463, 523] on button "Continue" at bounding box center [1472, 512] width 78 height 33
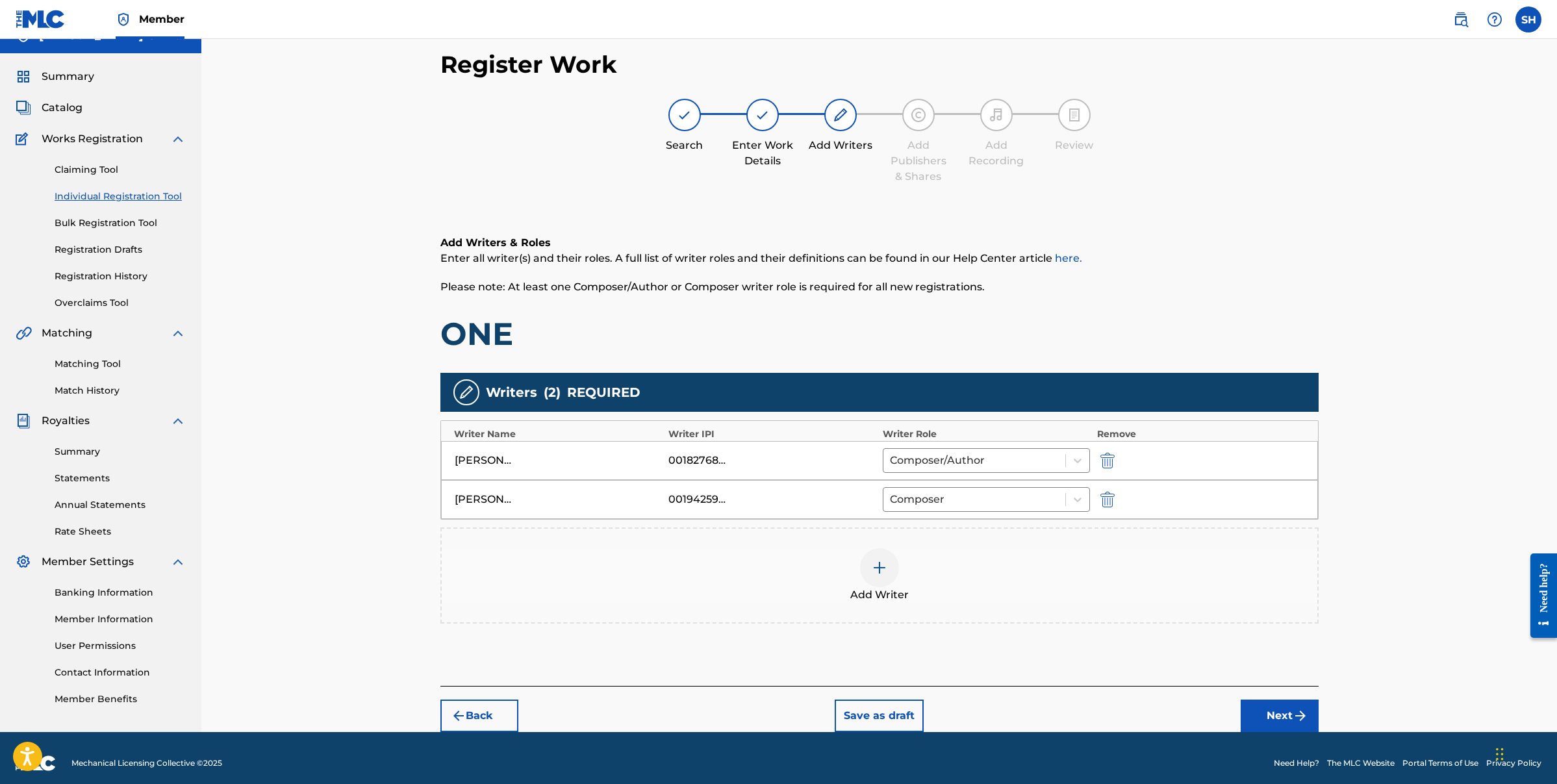
click at [1274, 716] on button "Next" at bounding box center [1280, 716] width 78 height 33
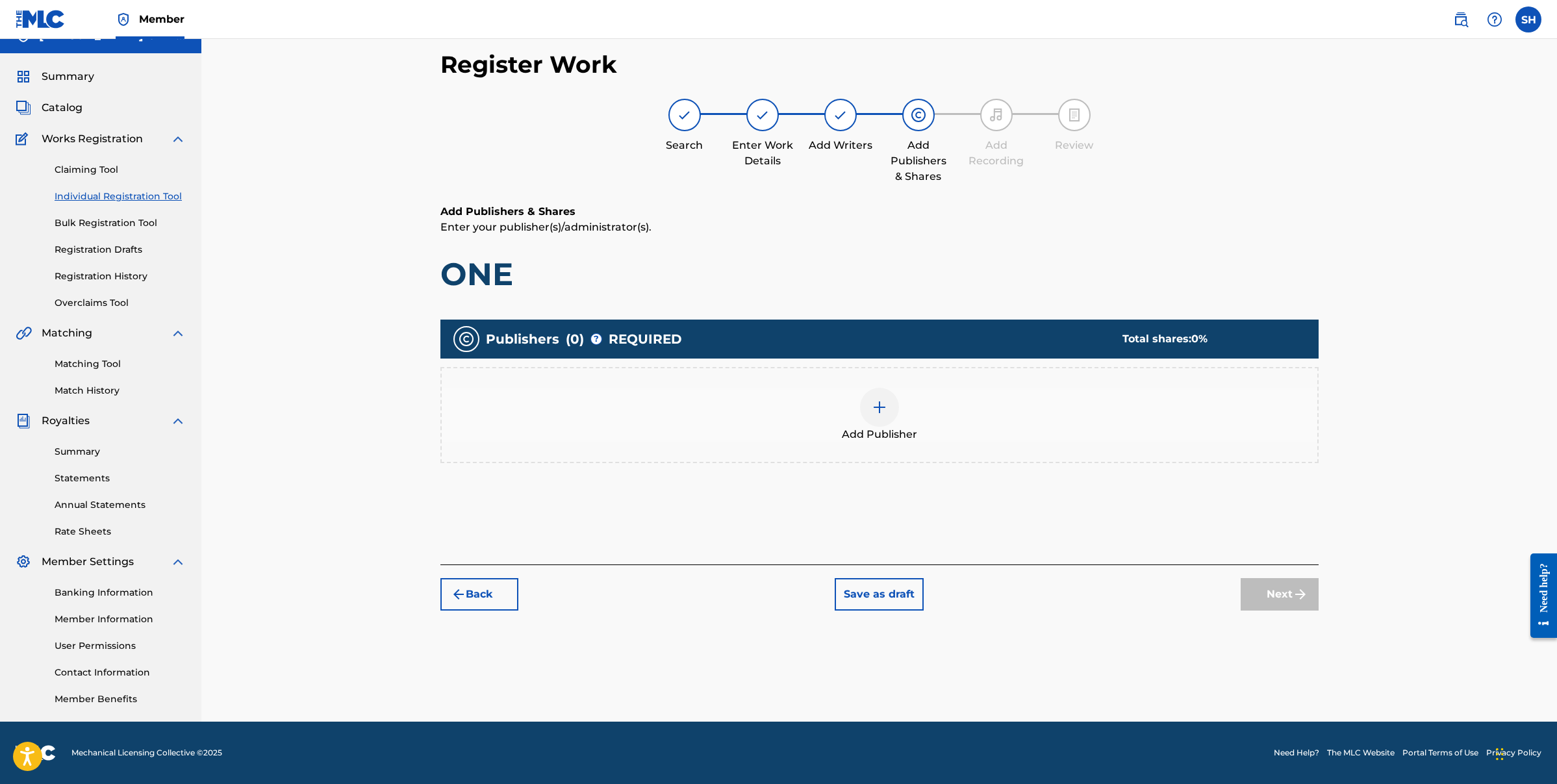
click at [880, 415] on div at bounding box center [880, 408] width 39 height 39
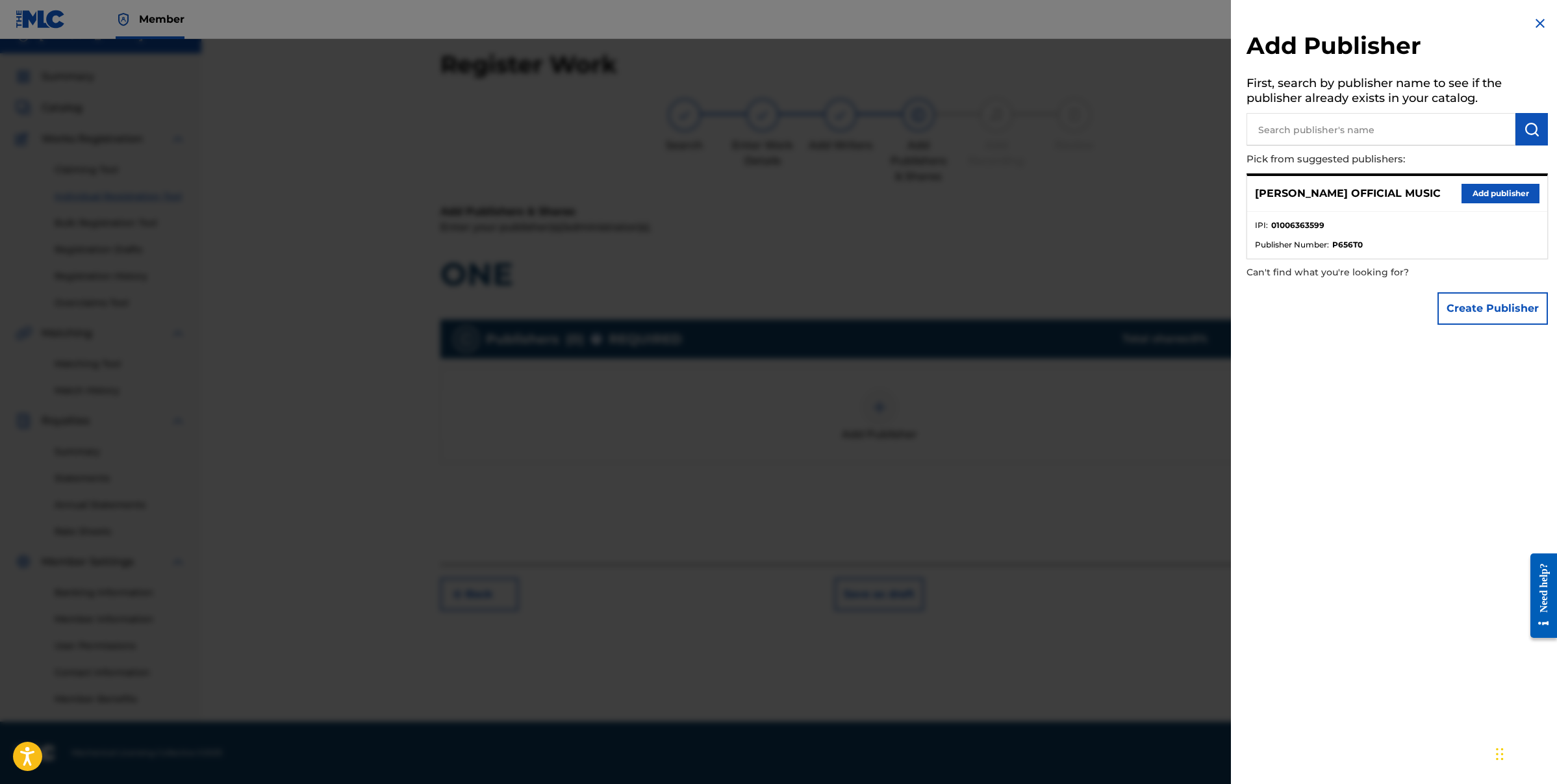
click at [1538, 26] on img at bounding box center [1540, 23] width 16 height 16
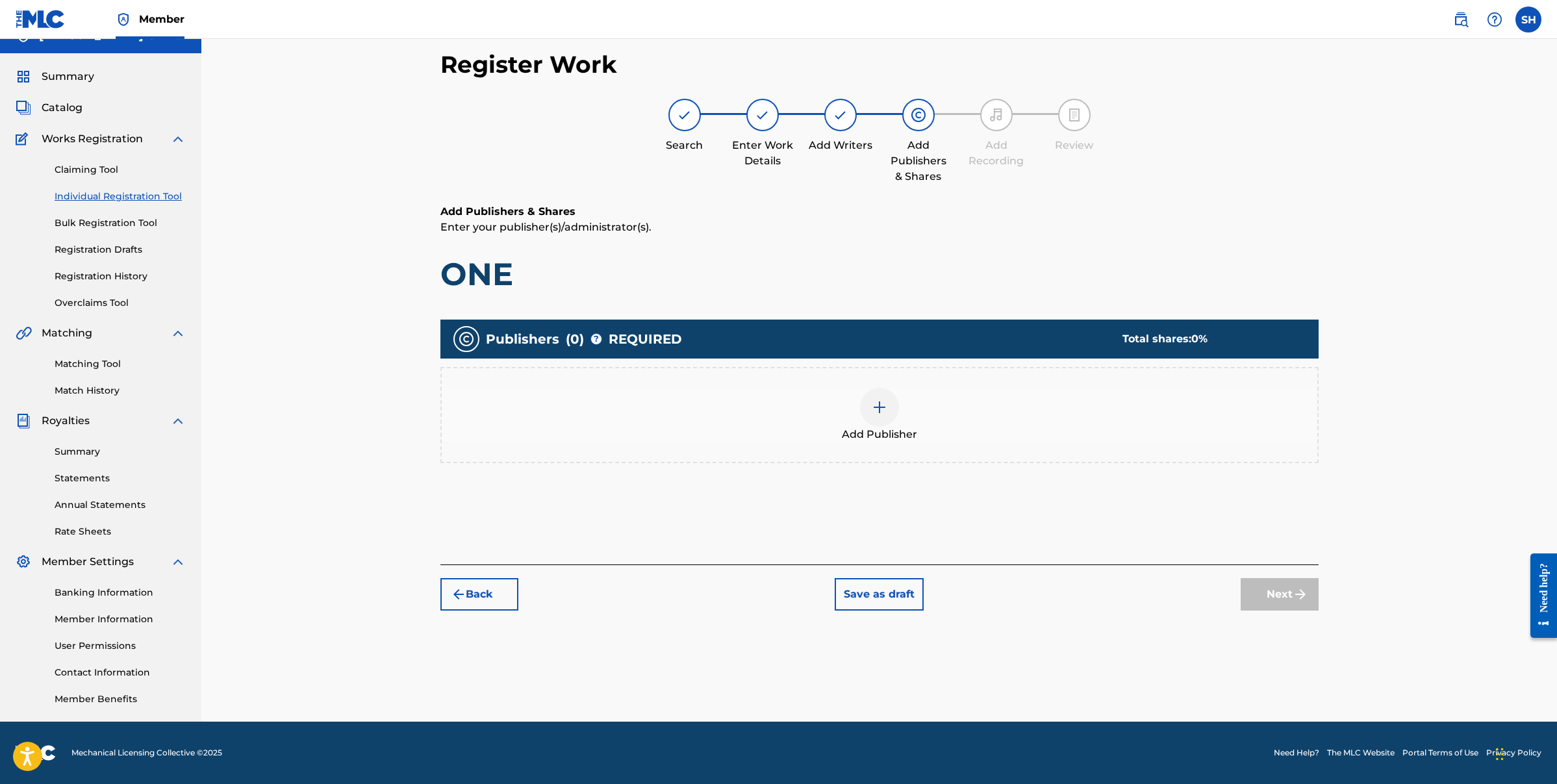
click at [880, 407] on img at bounding box center [880, 408] width 16 height 16
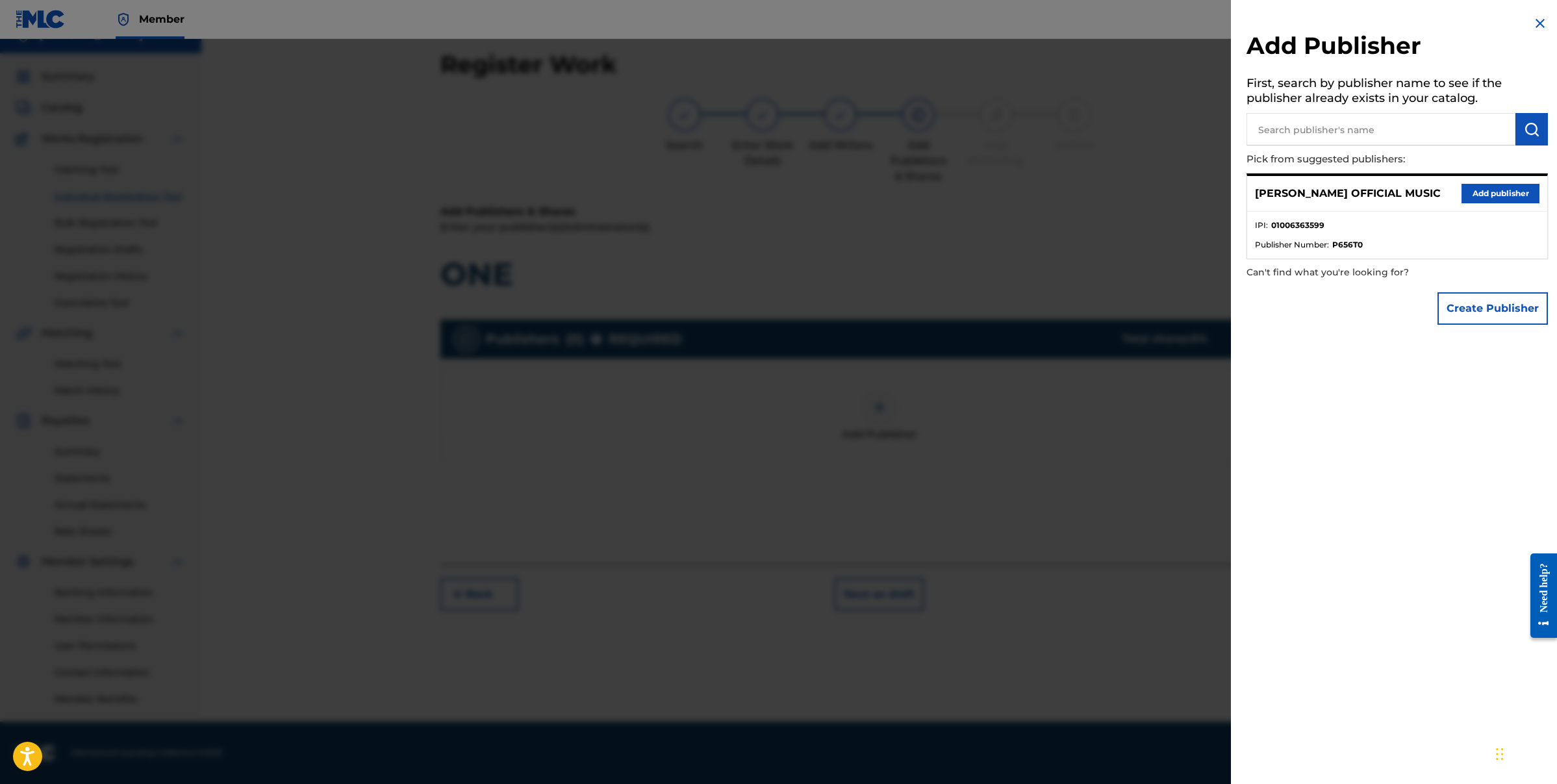
click at [1537, 21] on img at bounding box center [1540, 23] width 16 height 16
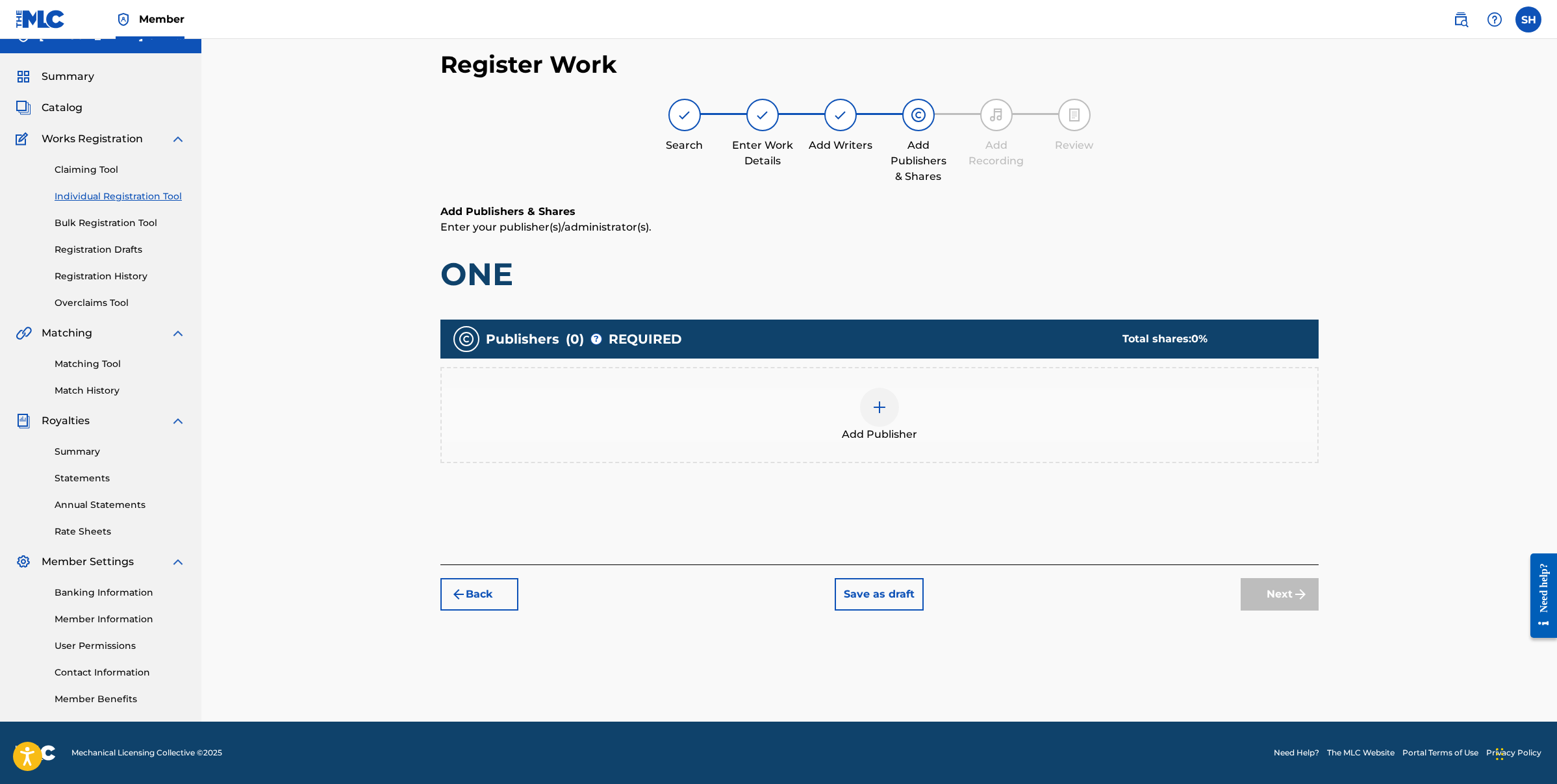
click at [878, 405] on img at bounding box center [880, 408] width 16 height 16
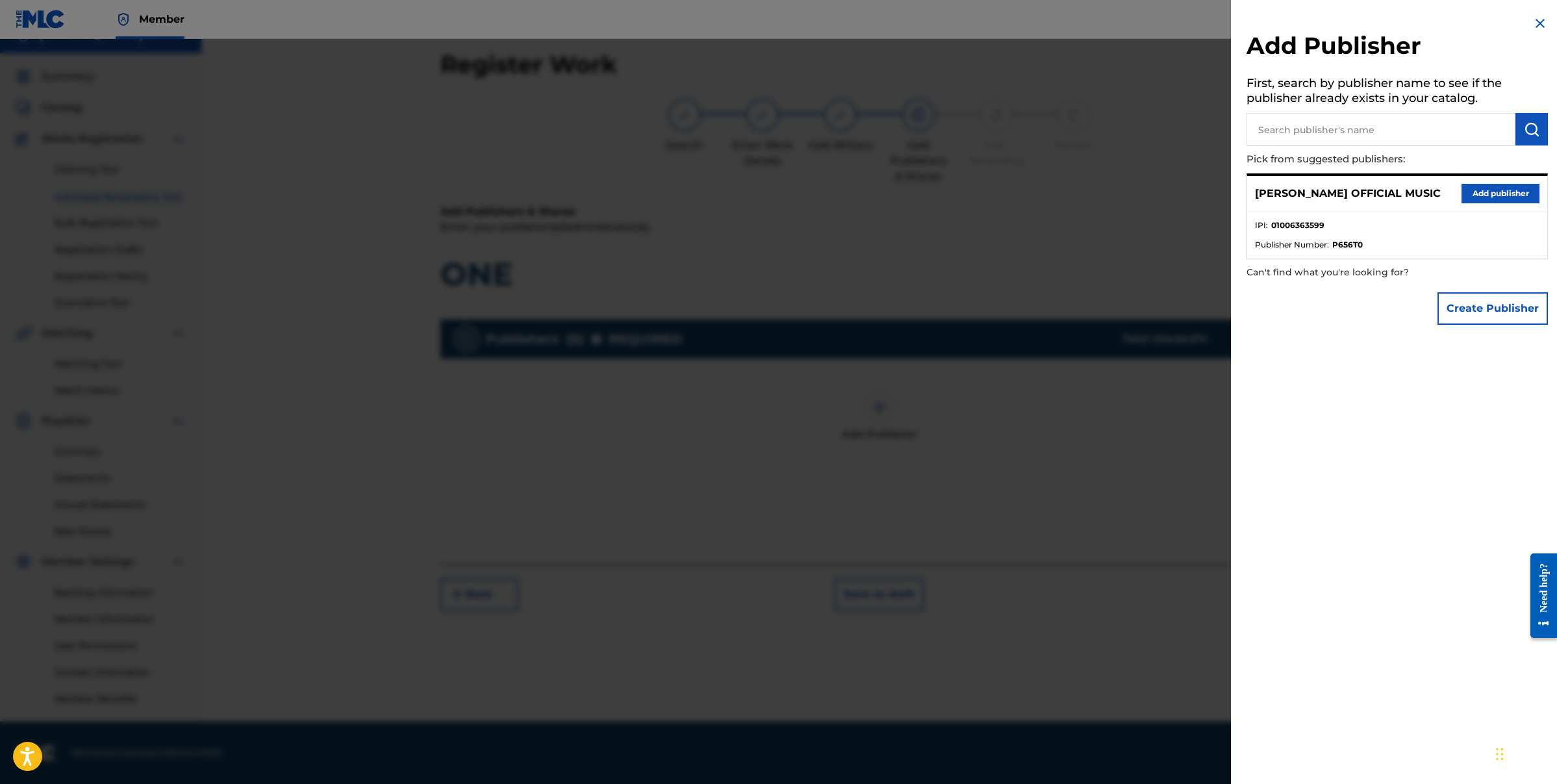
click at [1494, 195] on button "Add publisher" at bounding box center [1501, 193] width 78 height 20
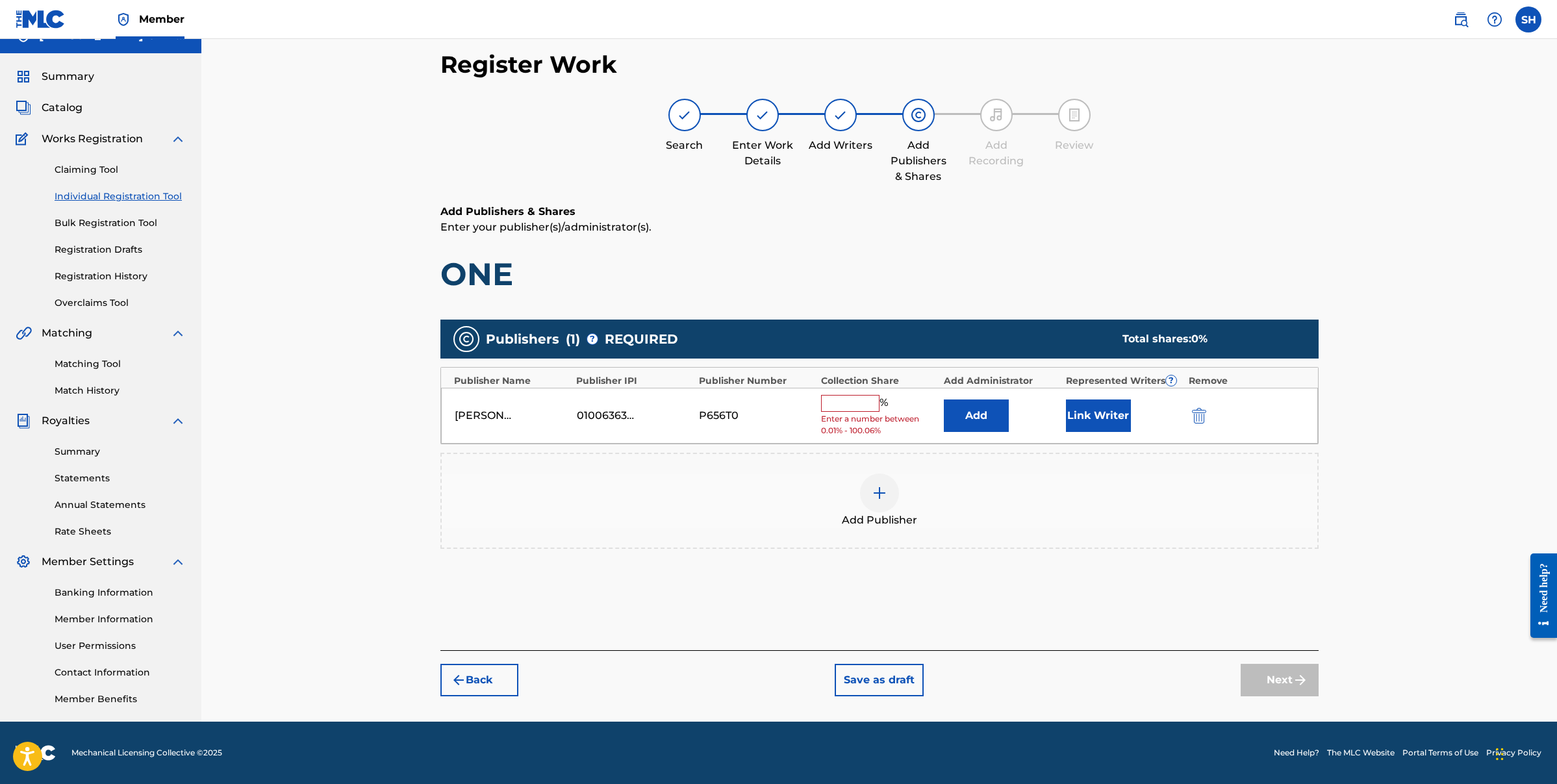
click at [832, 404] on input "text" at bounding box center [850, 404] width 59 height 17
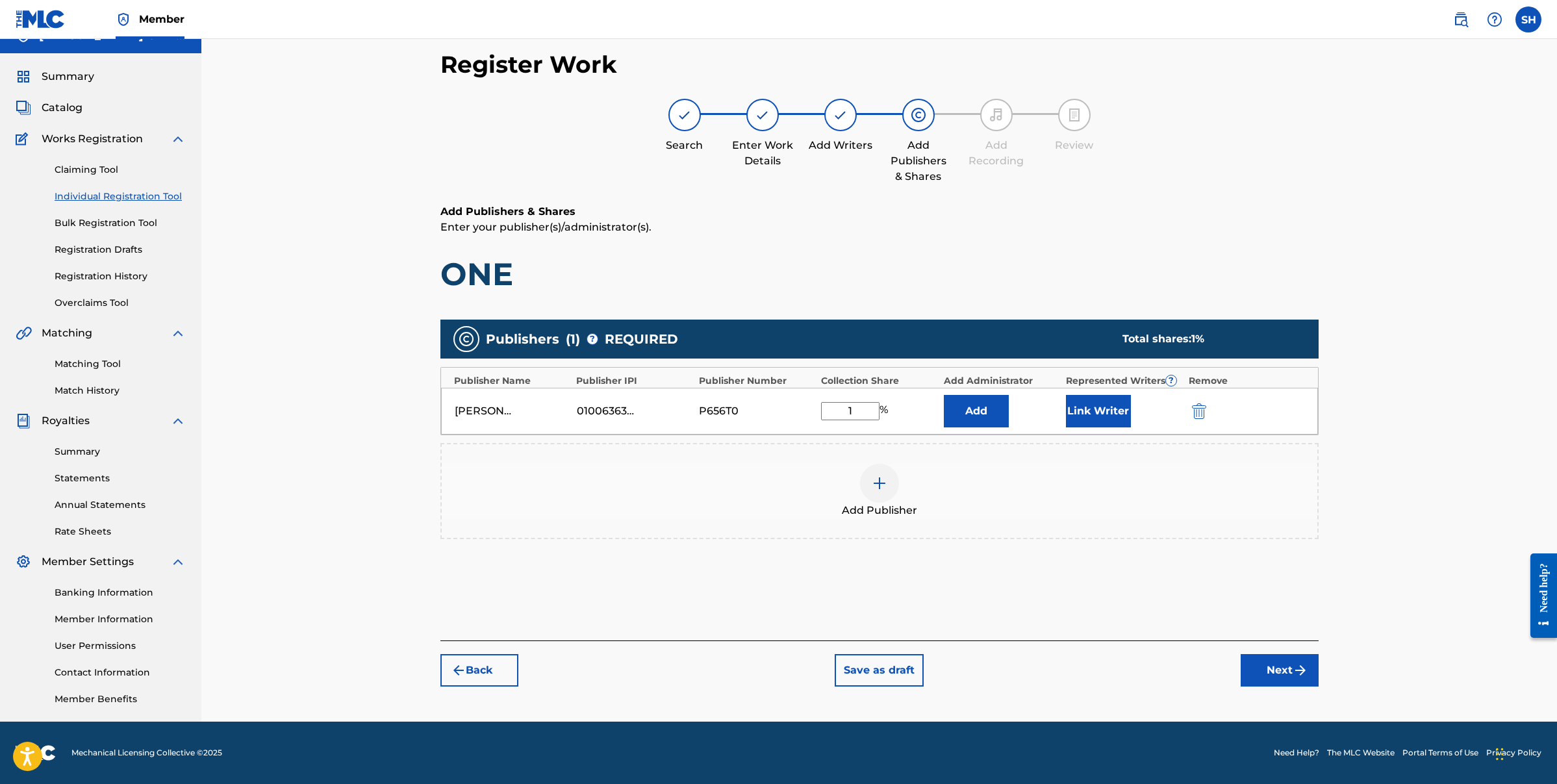
type input "100"
click at [1104, 412] on button "Link Writer" at bounding box center [1099, 412] width 65 height 33
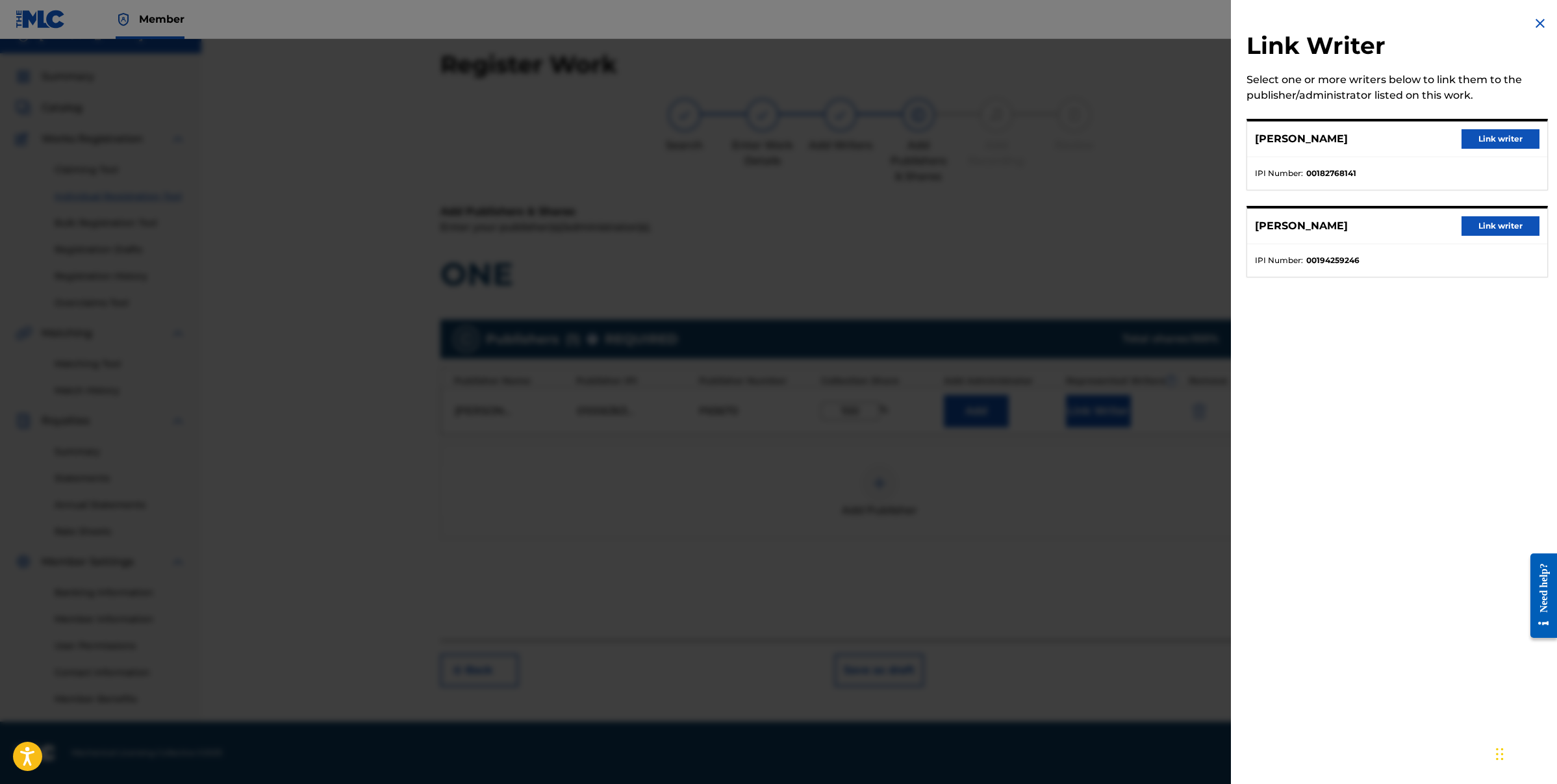
click at [1528, 143] on button "Link writer" at bounding box center [1501, 139] width 78 height 20
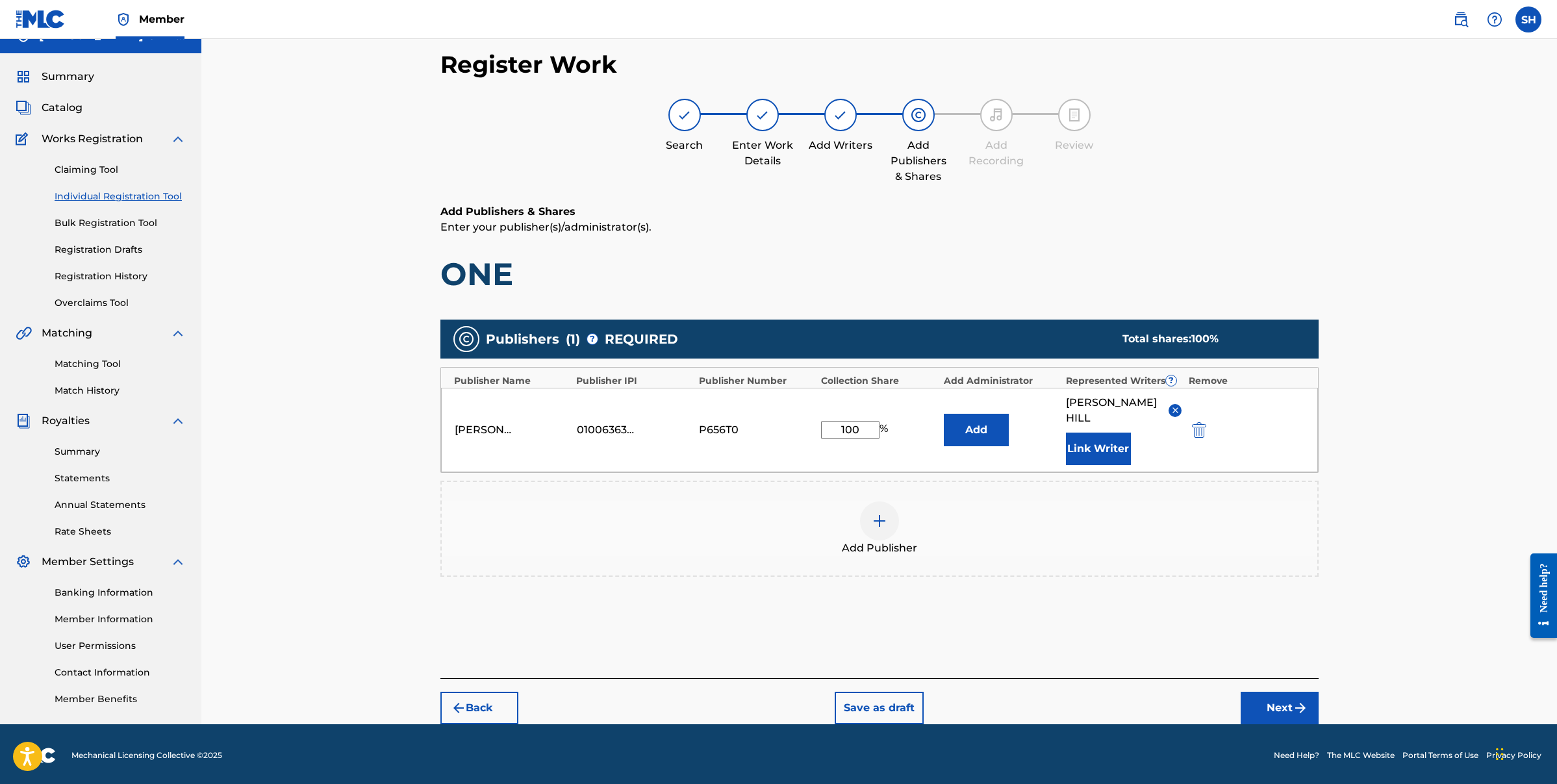
click at [1102, 432] on button "Link Writer" at bounding box center [1099, 449] width 65 height 33
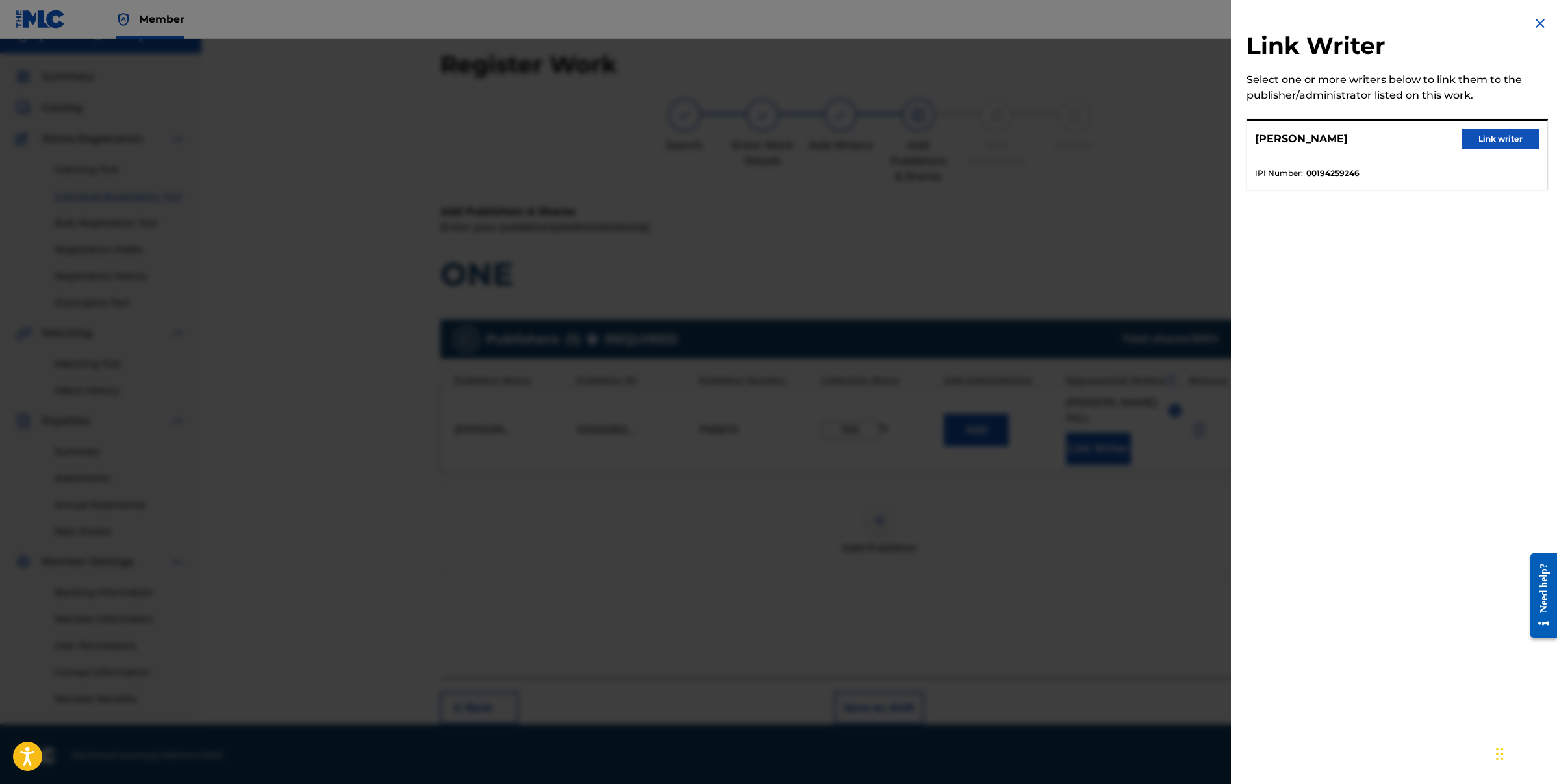
click at [1484, 133] on button "Link writer" at bounding box center [1501, 139] width 78 height 20
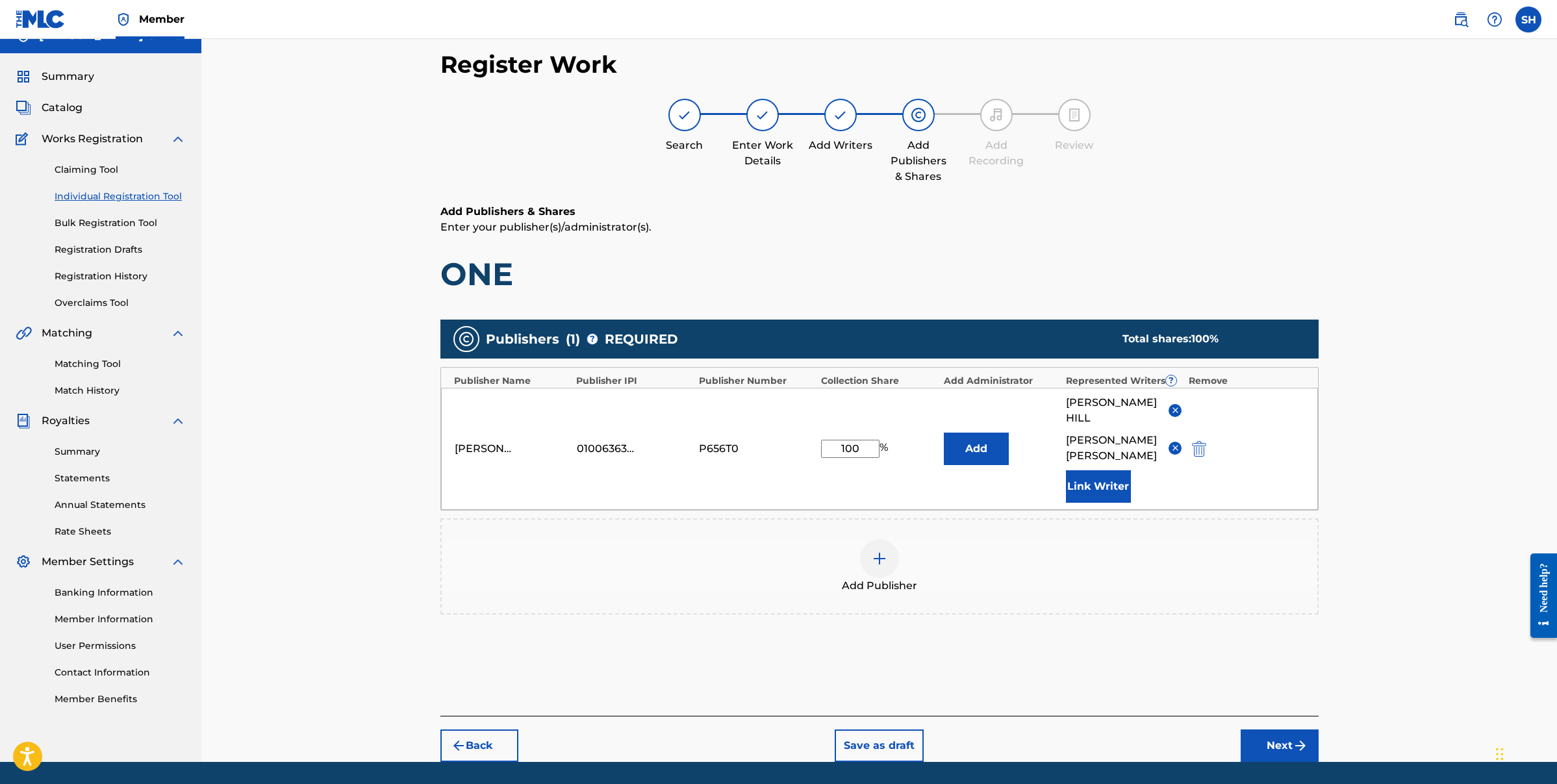
click at [1277, 729] on button "Next" at bounding box center [1280, 746] width 78 height 33
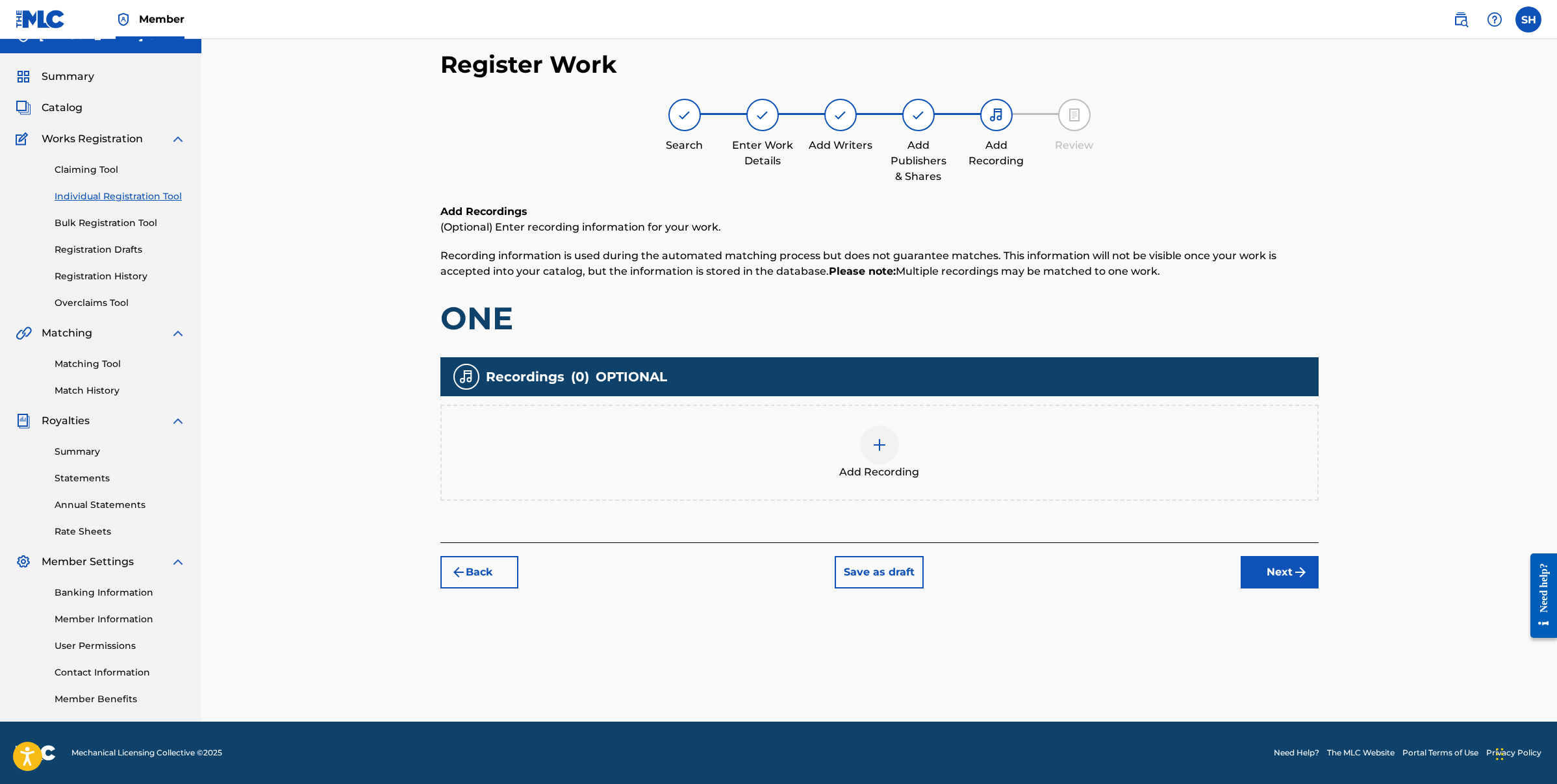
click at [880, 447] on img at bounding box center [880, 445] width 16 height 16
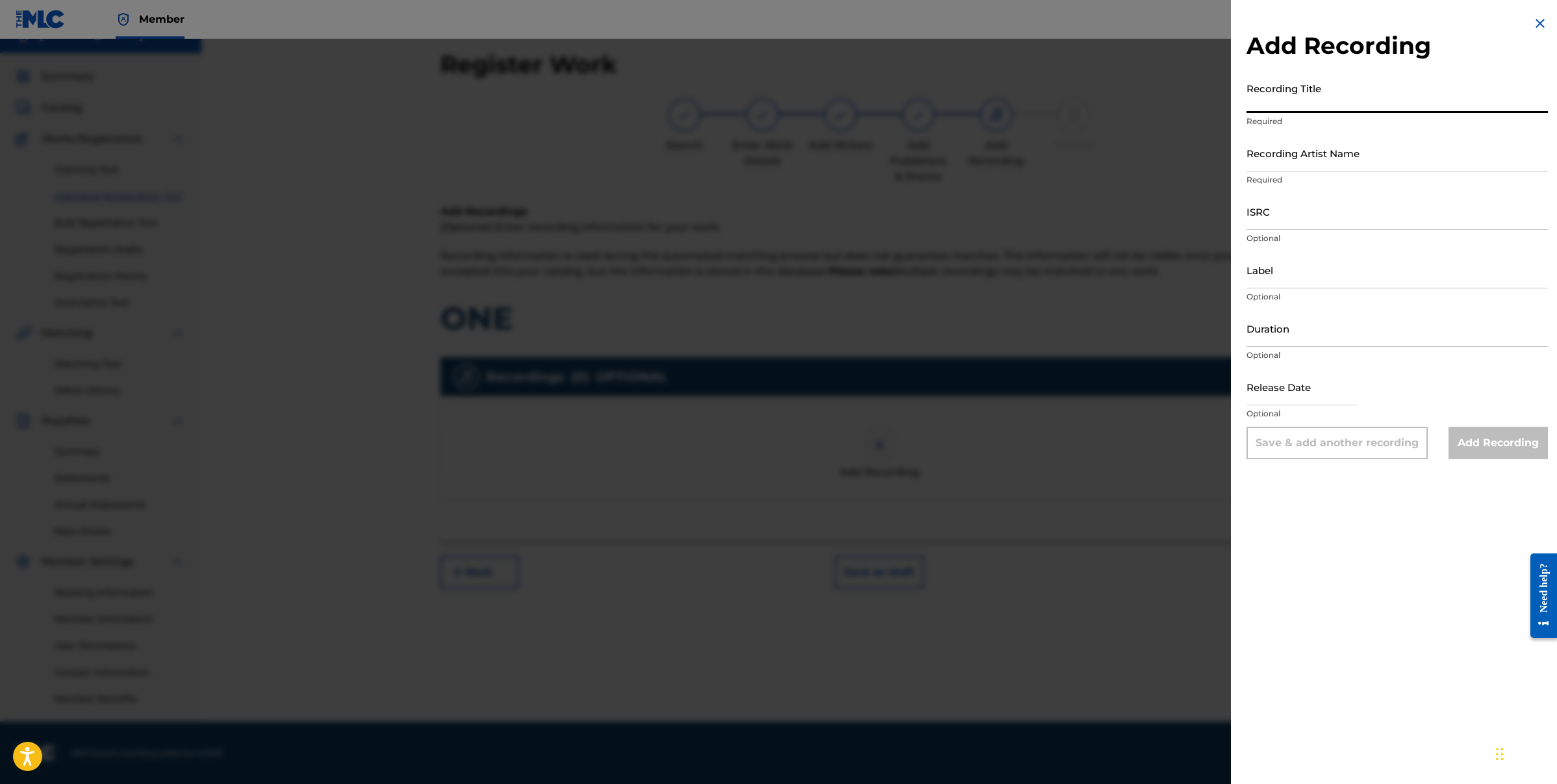
click at [1345, 89] on input "Recording Title" at bounding box center [1397, 94] width 302 height 37
type input "ONE"
click at [1349, 167] on input "Recording Artist Name" at bounding box center [1397, 152] width 302 height 37
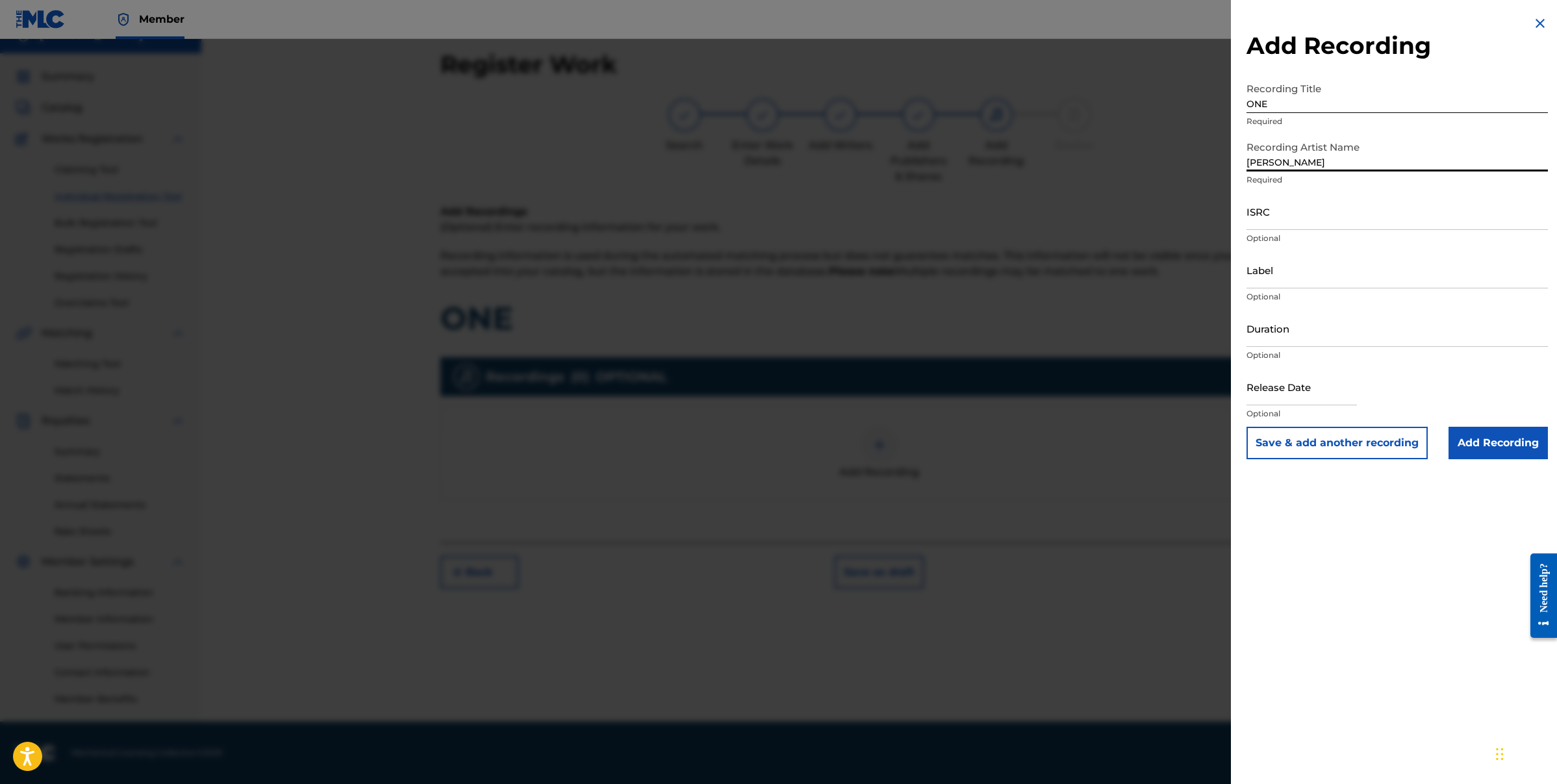
type input "[PERSON_NAME]"
click at [1318, 224] on input "ISRC" at bounding box center [1397, 211] width 302 height 37
paste input "USCAC1000026"
type input "USCAC1000026"
click at [1288, 279] on input "Label" at bounding box center [1397, 270] width 302 height 37
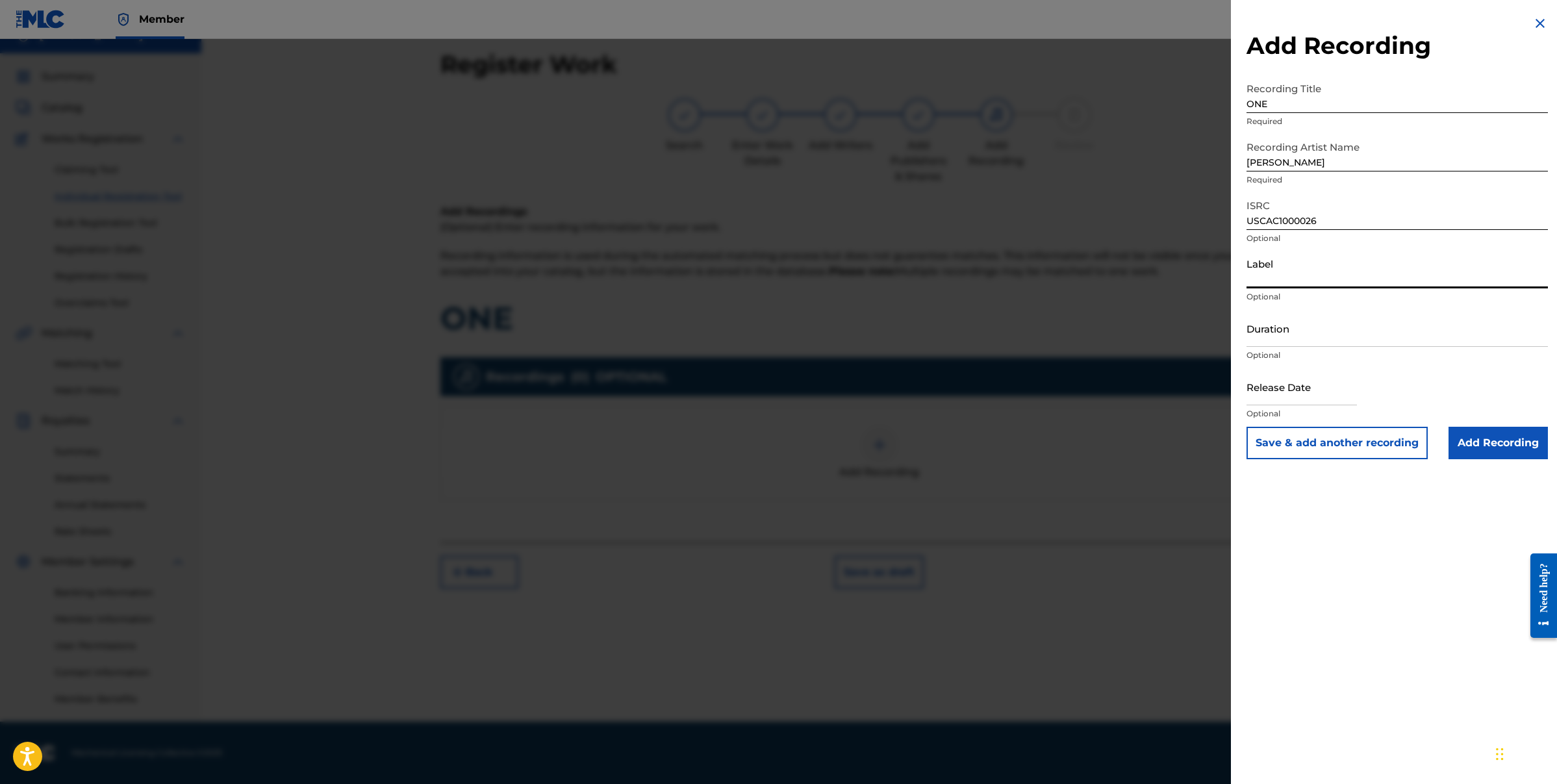
type input "DIVINE SOURCE ENT"
click at [1312, 337] on input "Duration" at bounding box center [1397, 328] width 302 height 37
type input "03:58"
click at [1307, 392] on input "text" at bounding box center [1302, 387] width 111 height 37
select select "7"
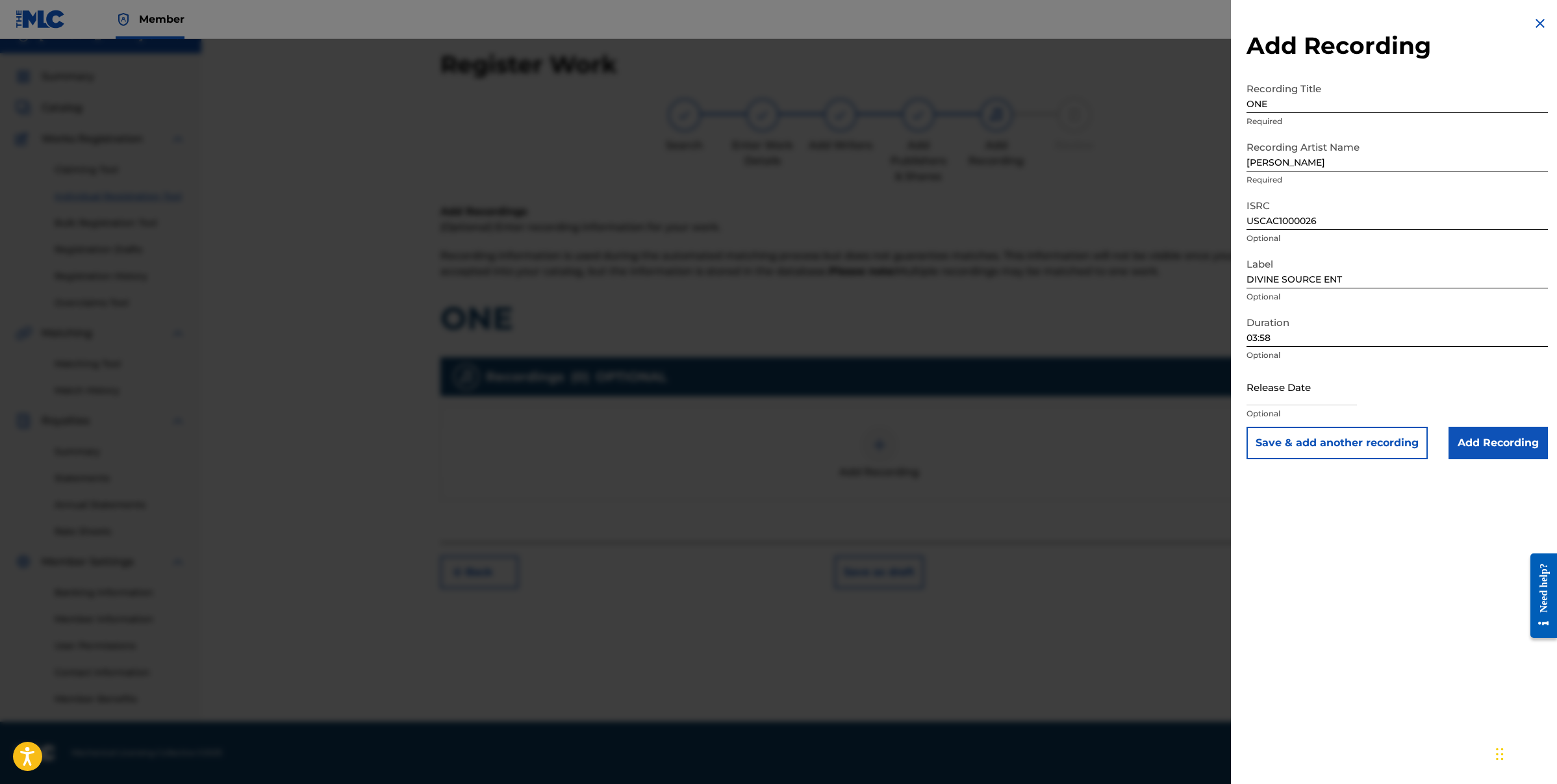
select select "2025"
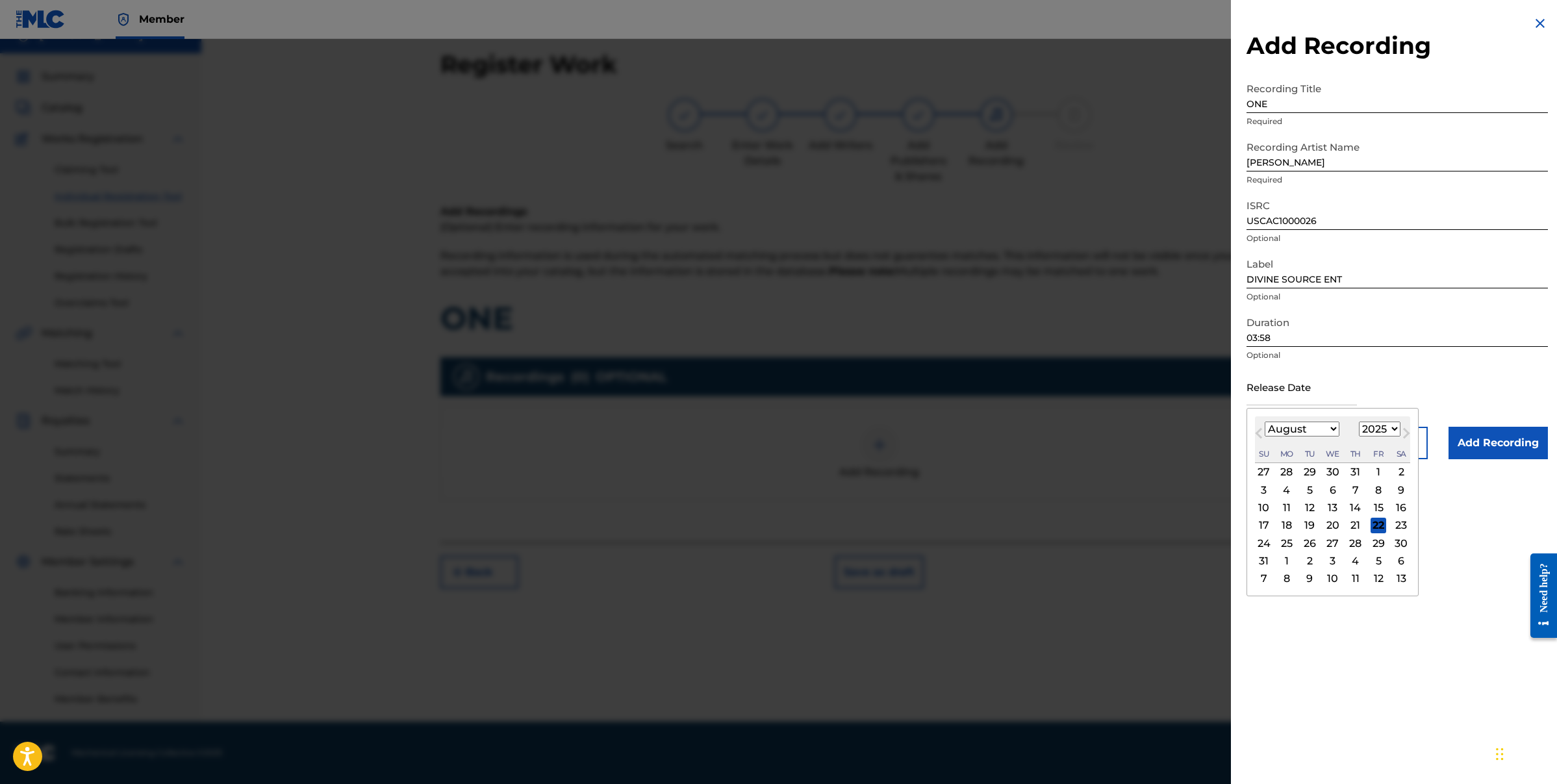
click at [1335, 432] on select "January February March April May June July August September October November De…" at bounding box center [1302, 428] width 75 height 15
select select "11"
click at [1390, 430] on select "1899 1900 1901 1902 1903 1904 1905 1906 1907 1908 1909 1910 1911 1912 1913 1914…" at bounding box center [1380, 428] width 42 height 15
select select "2010"
click at [1289, 508] on div "13" at bounding box center [1287, 508] width 16 height 16
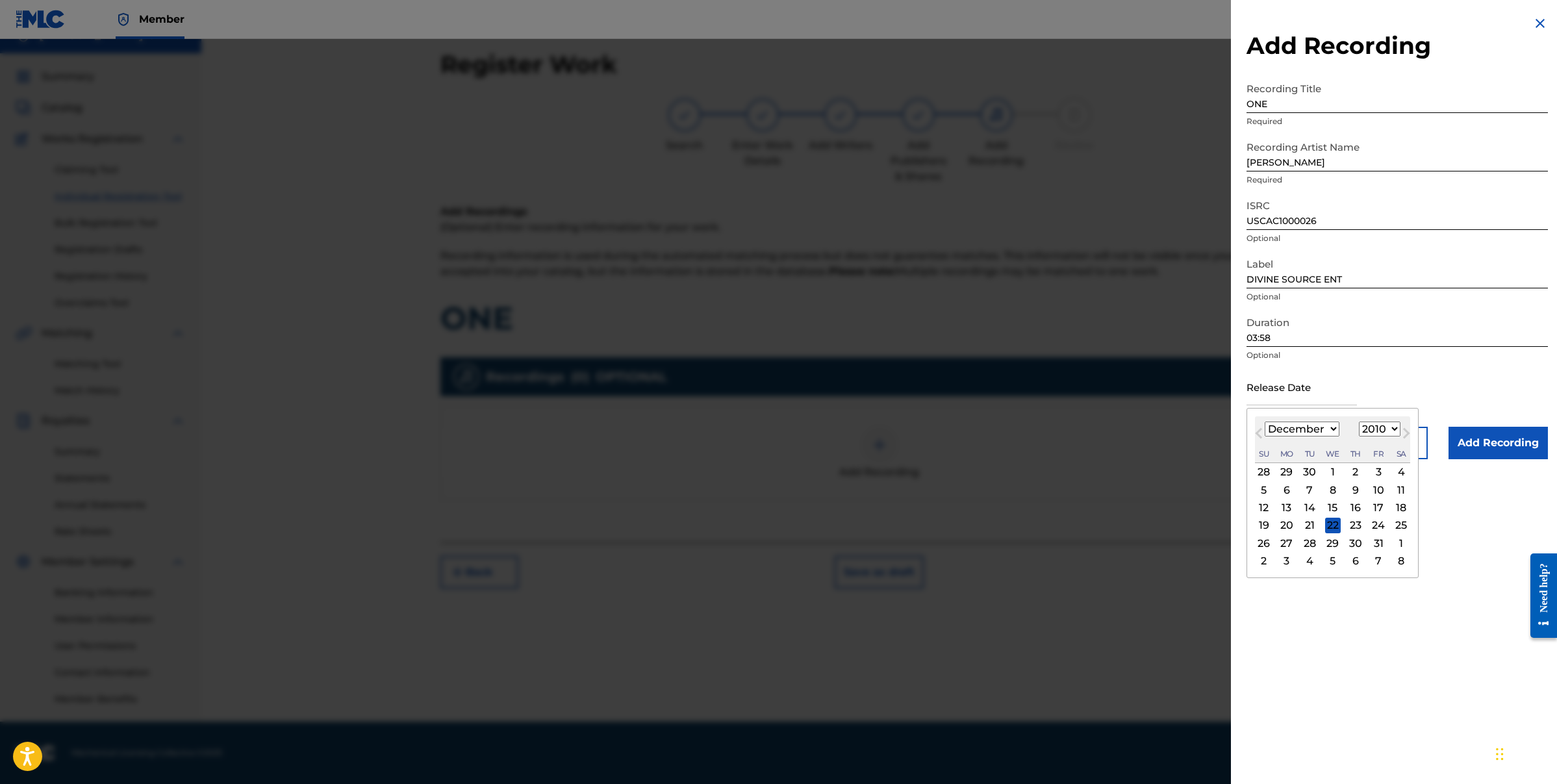
type input "[DATE]"
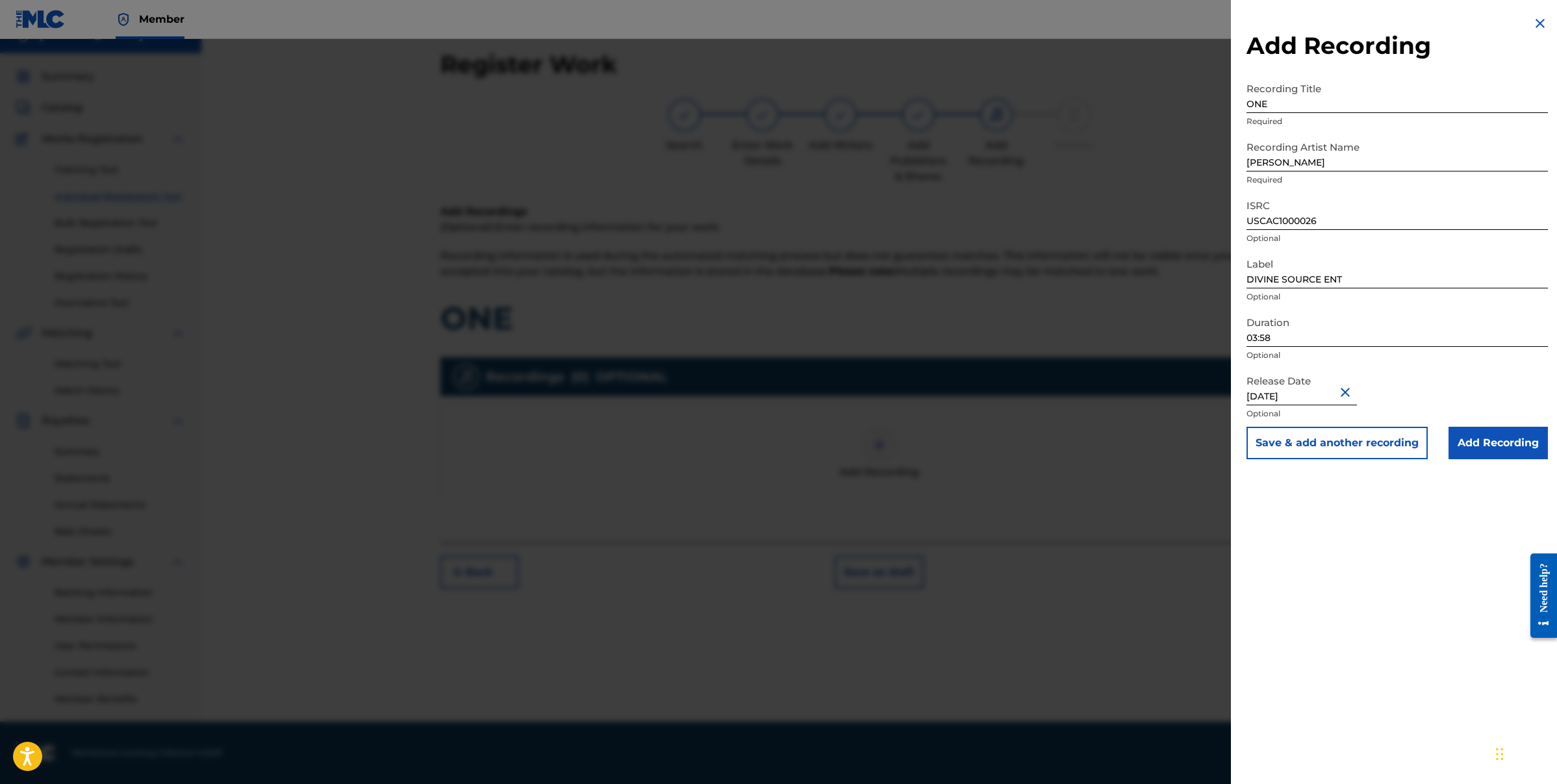
click at [1508, 440] on input "Add Recording" at bounding box center [1498, 443] width 100 height 33
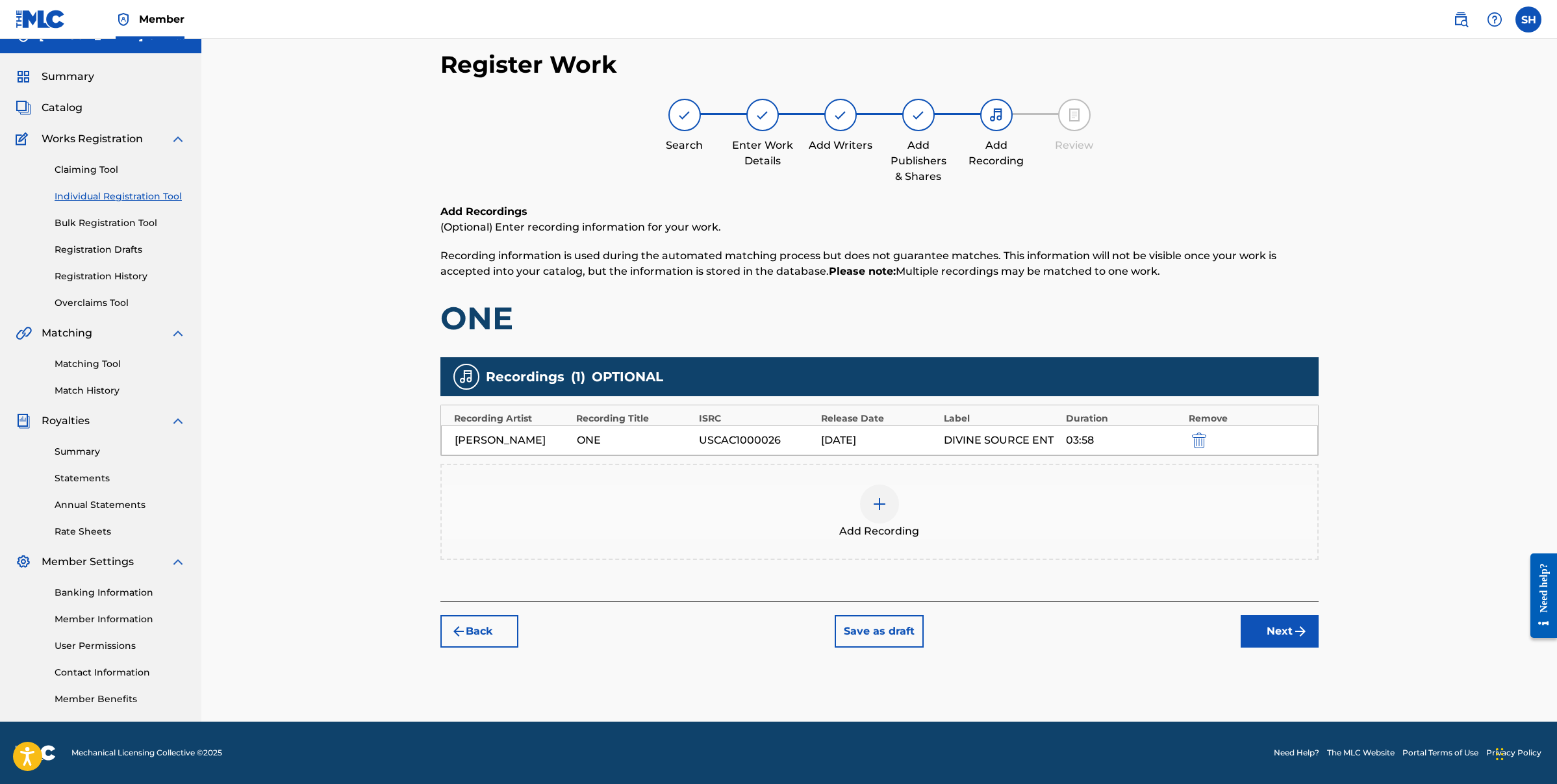
click at [1301, 634] on img "submit" at bounding box center [1300, 632] width 16 height 16
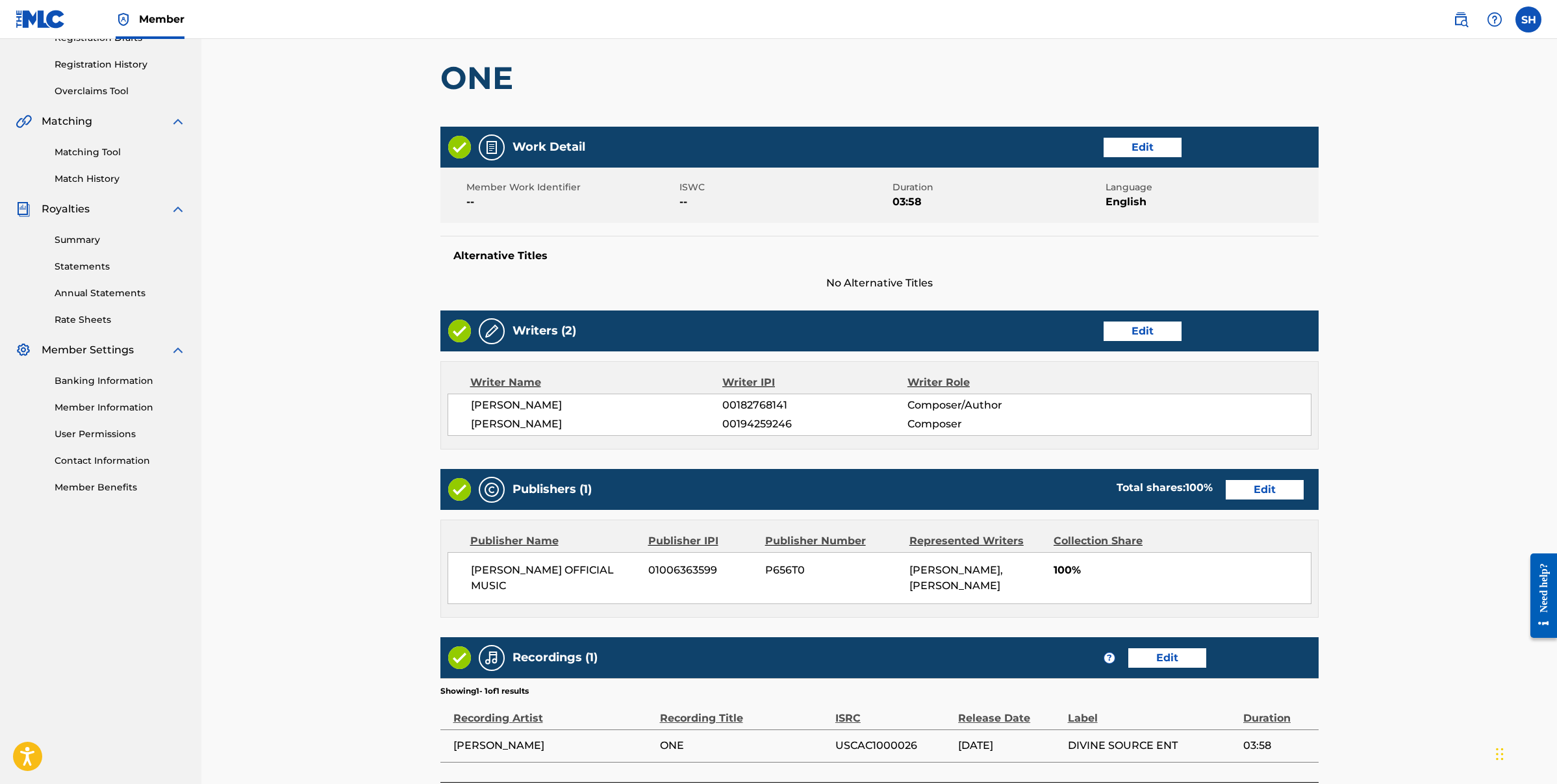
scroll to position [340, 0]
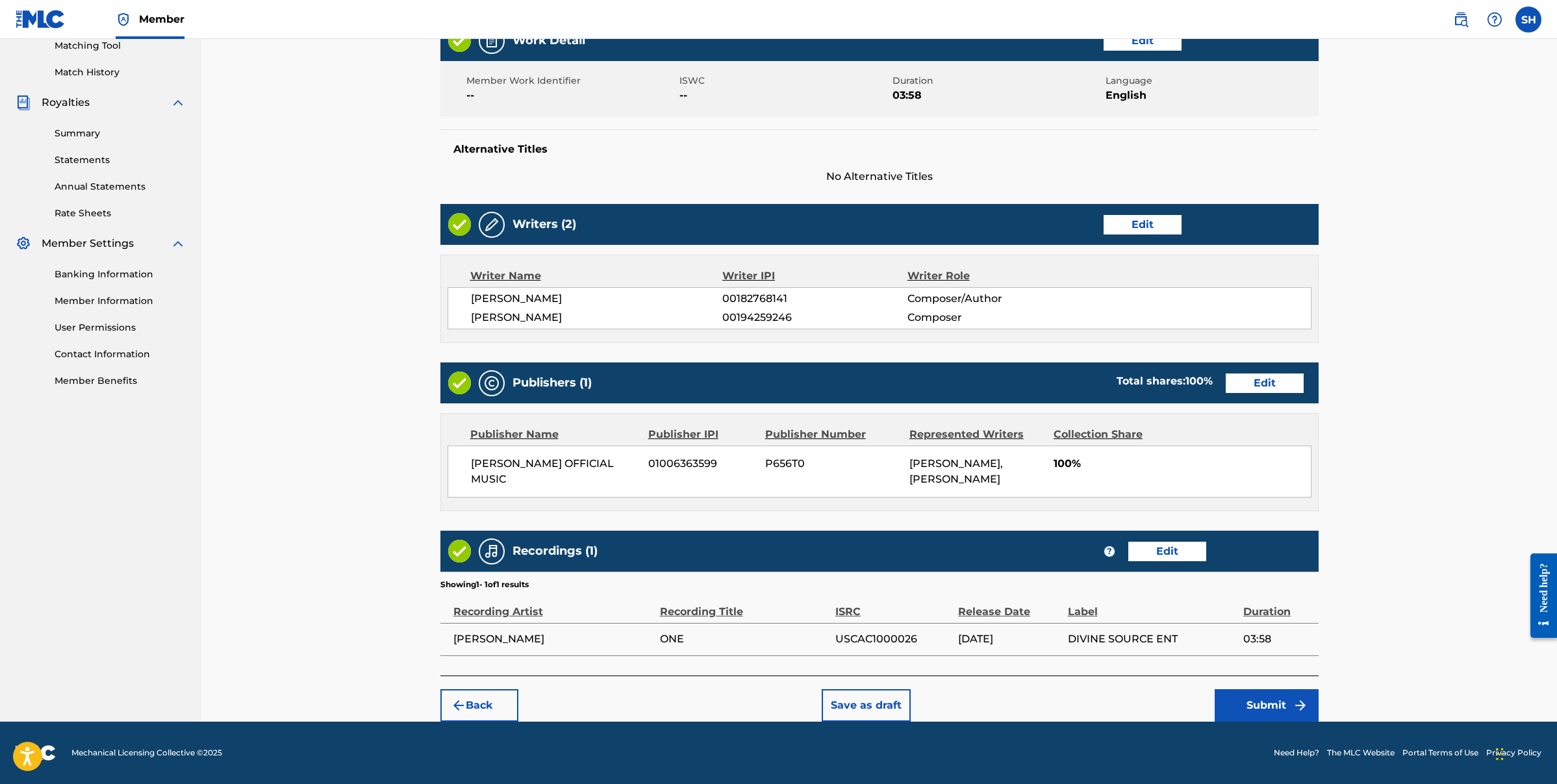
click at [1289, 703] on button "Submit" at bounding box center [1267, 705] width 104 height 33
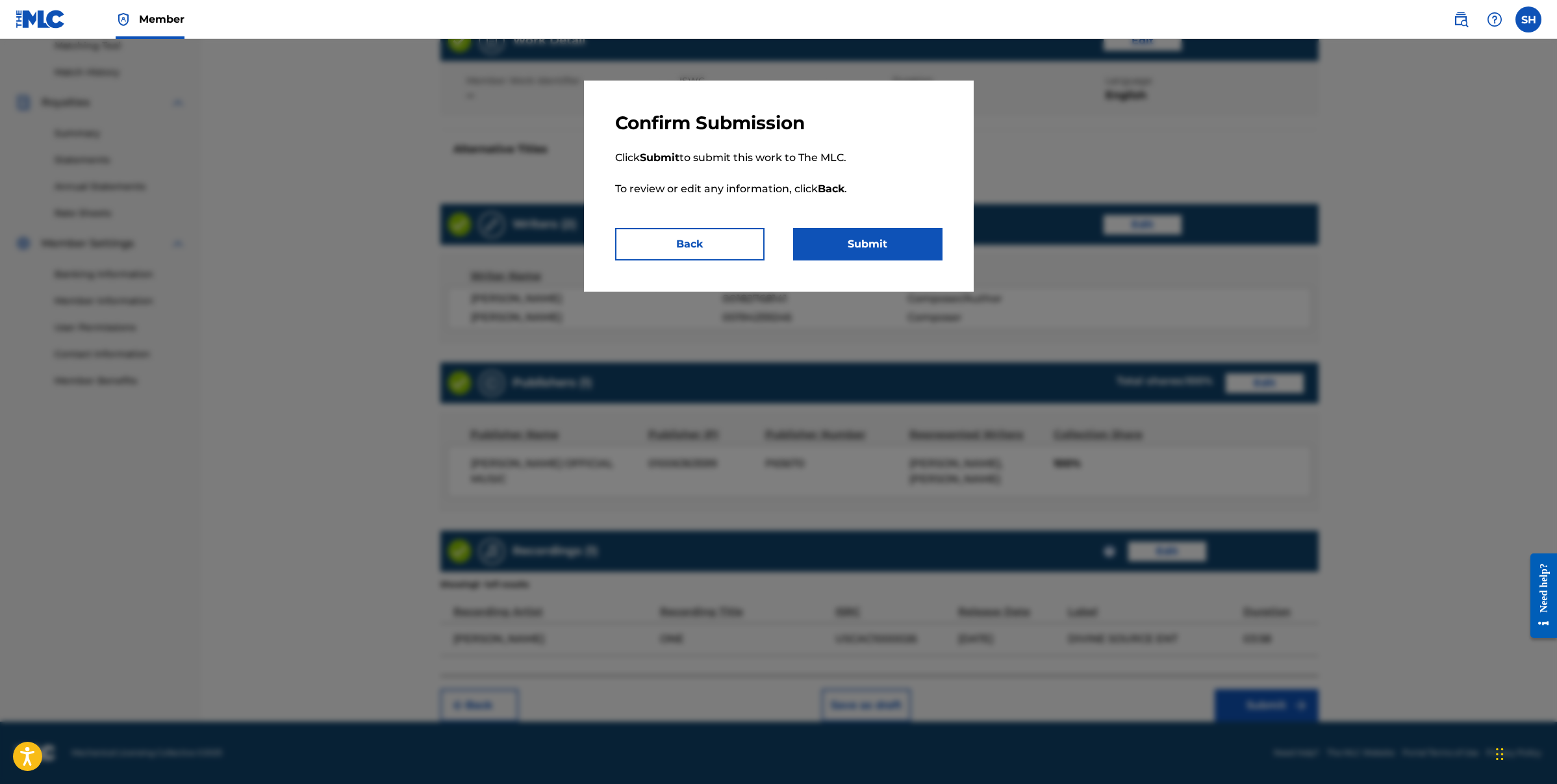
click at [701, 242] on button "Back" at bounding box center [690, 244] width 149 height 33
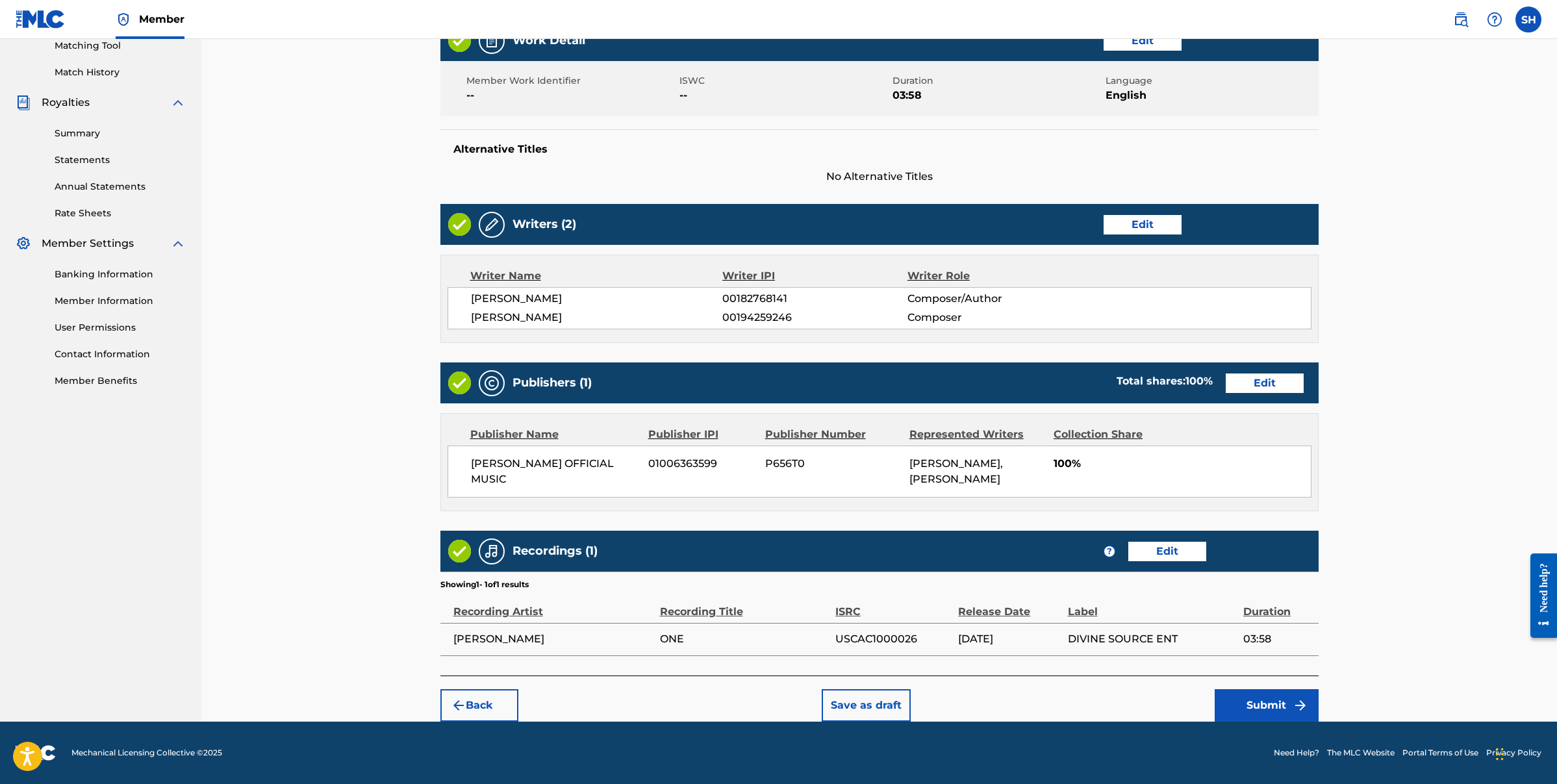
click at [1275, 708] on button "Submit" at bounding box center [1267, 705] width 104 height 33
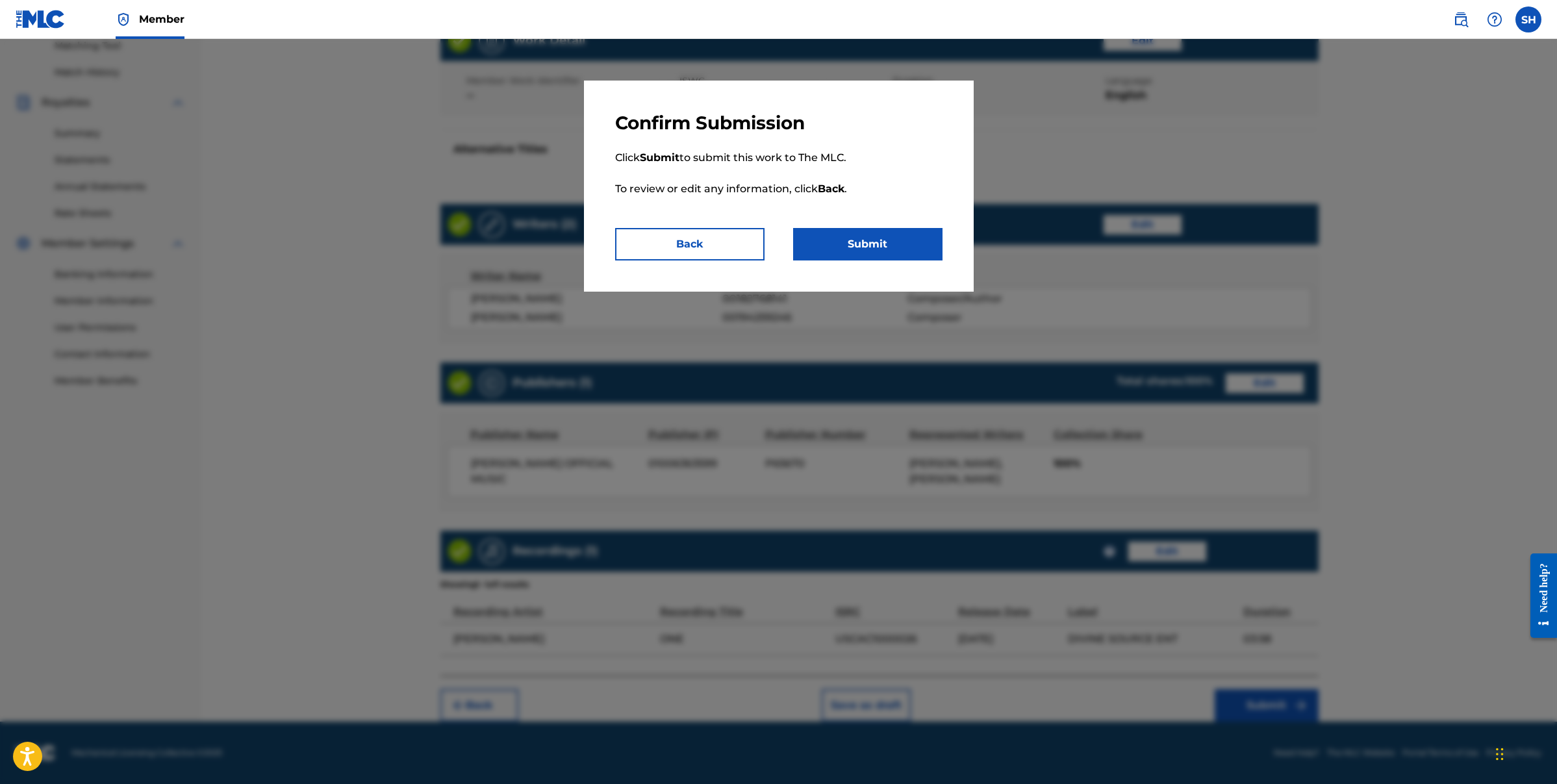
click at [893, 247] on button "Submit" at bounding box center [867, 244] width 149 height 33
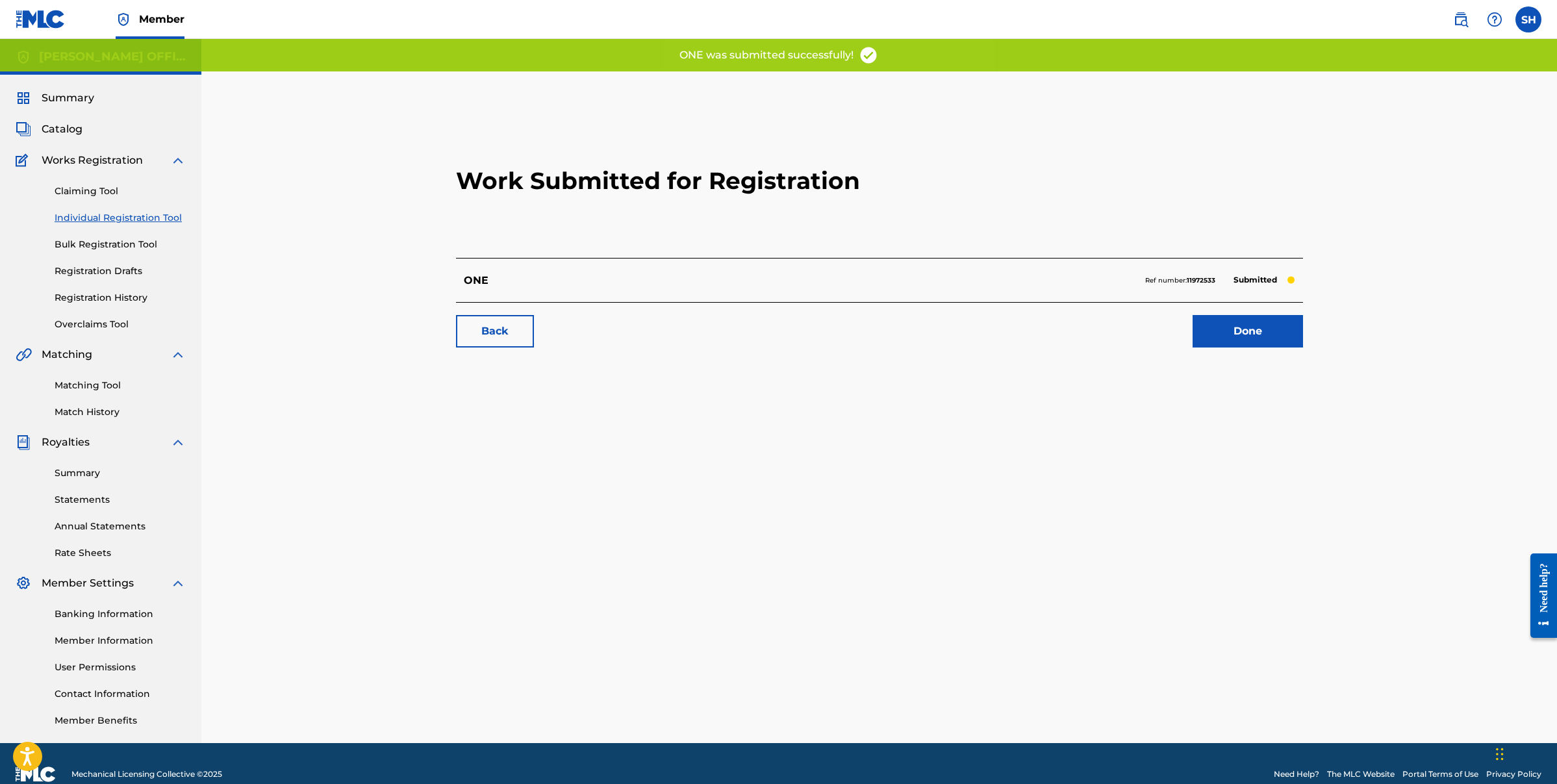
click at [1265, 335] on link "Done" at bounding box center [1248, 331] width 111 height 33
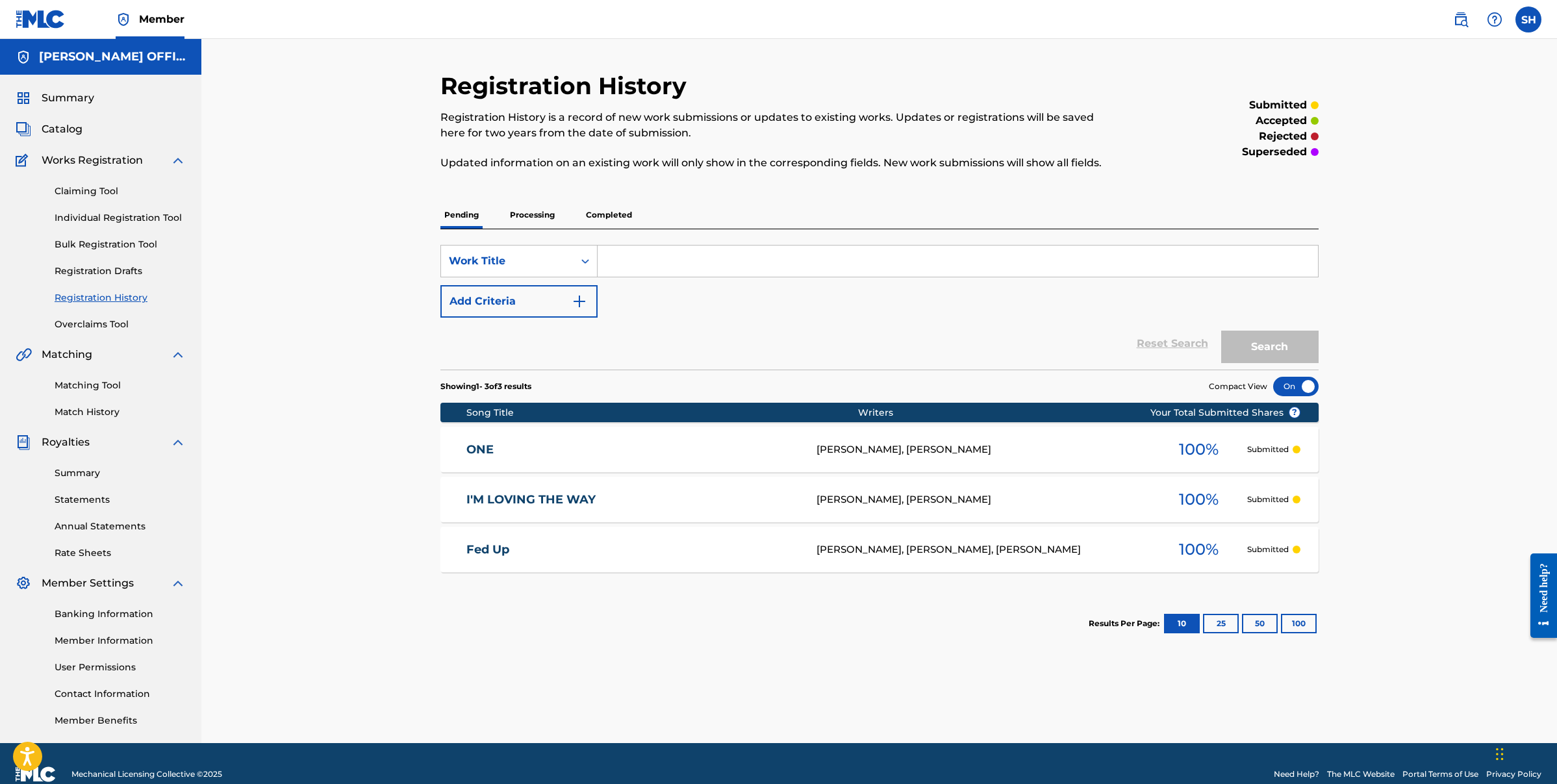
click at [532, 216] on p "Processing" at bounding box center [532, 215] width 53 height 27
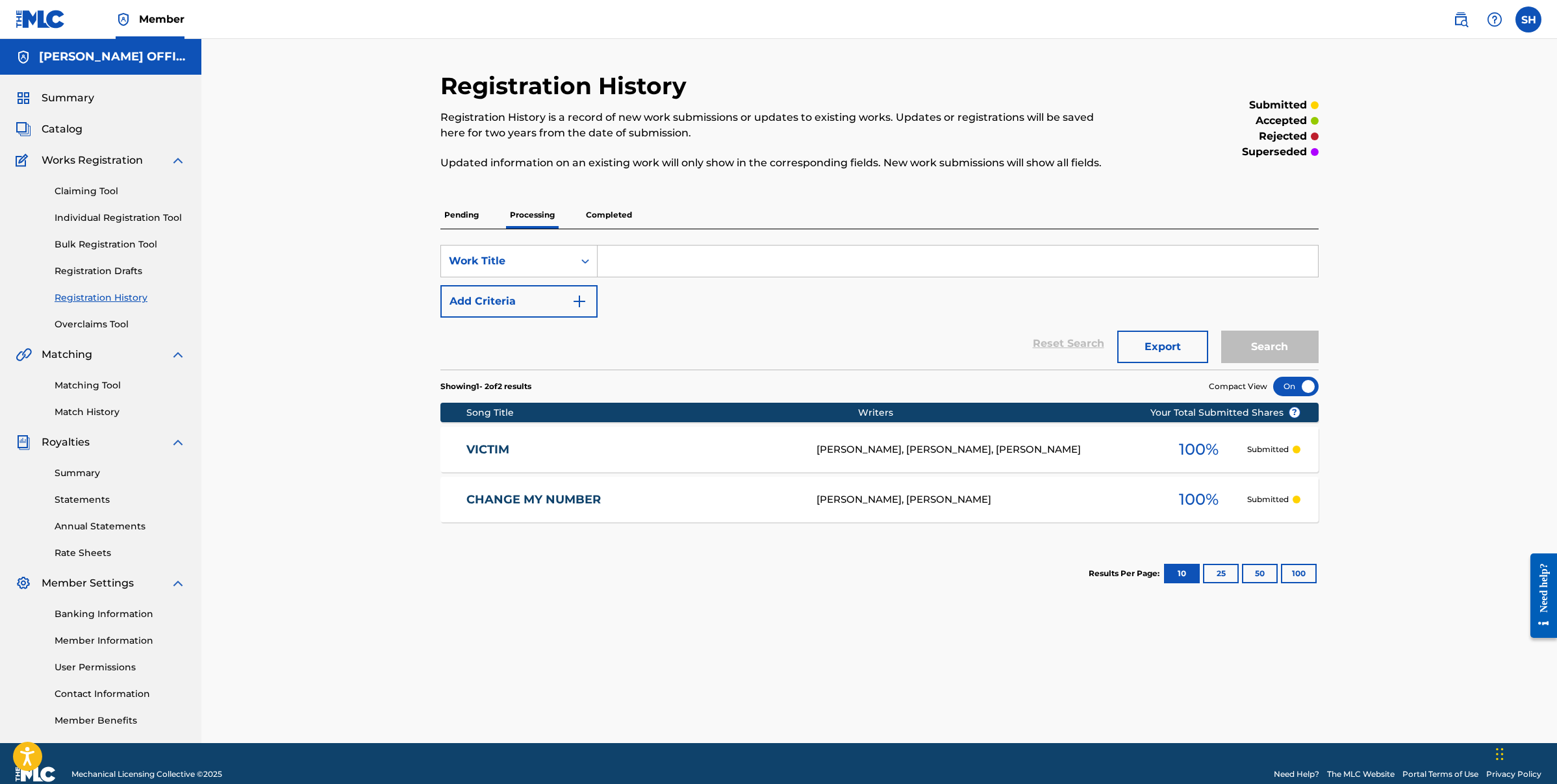
click at [461, 216] on p "Pending" at bounding box center [461, 215] width 42 height 27
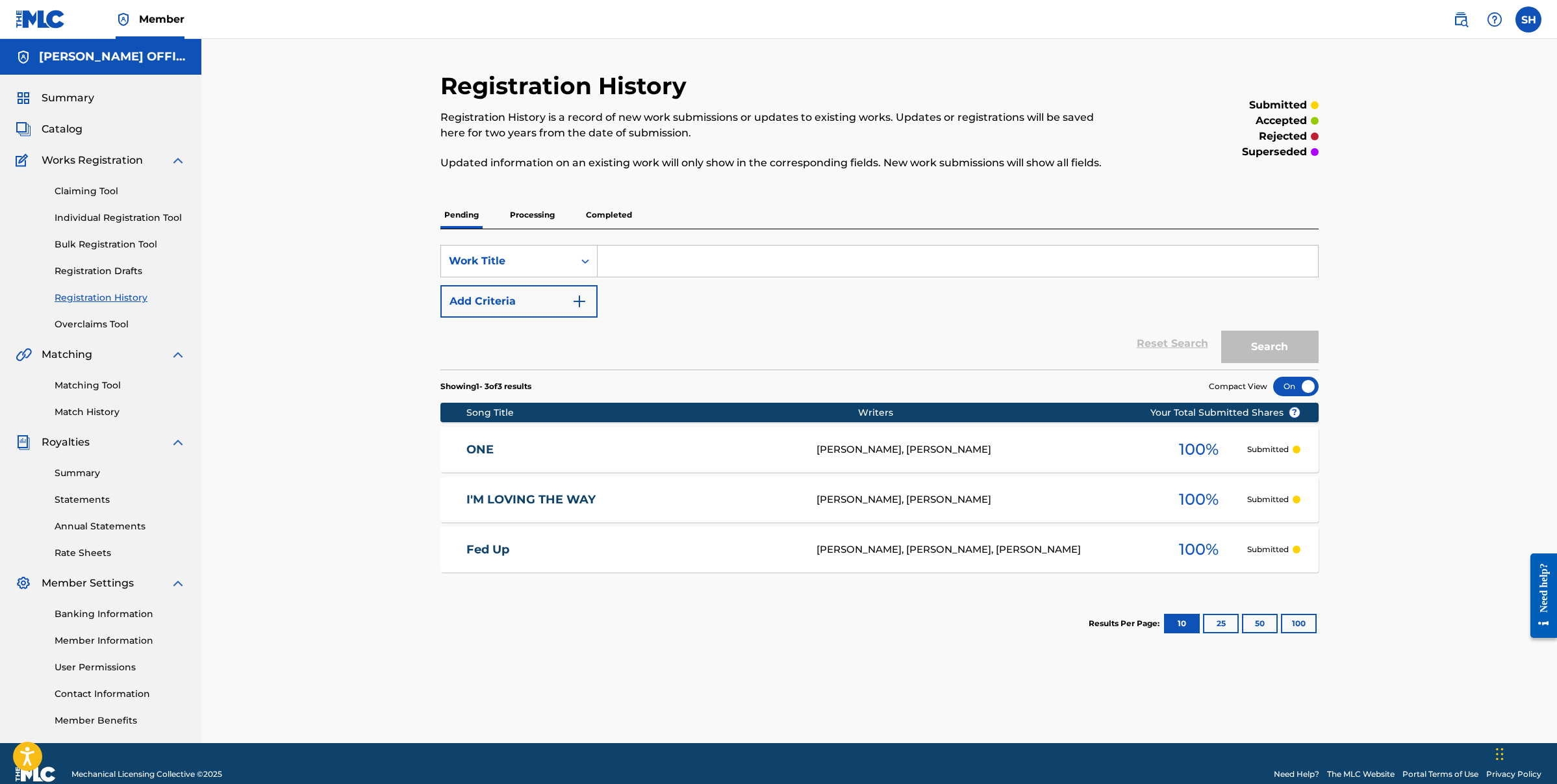
click at [558, 212] on p "Processing" at bounding box center [532, 215] width 53 height 27
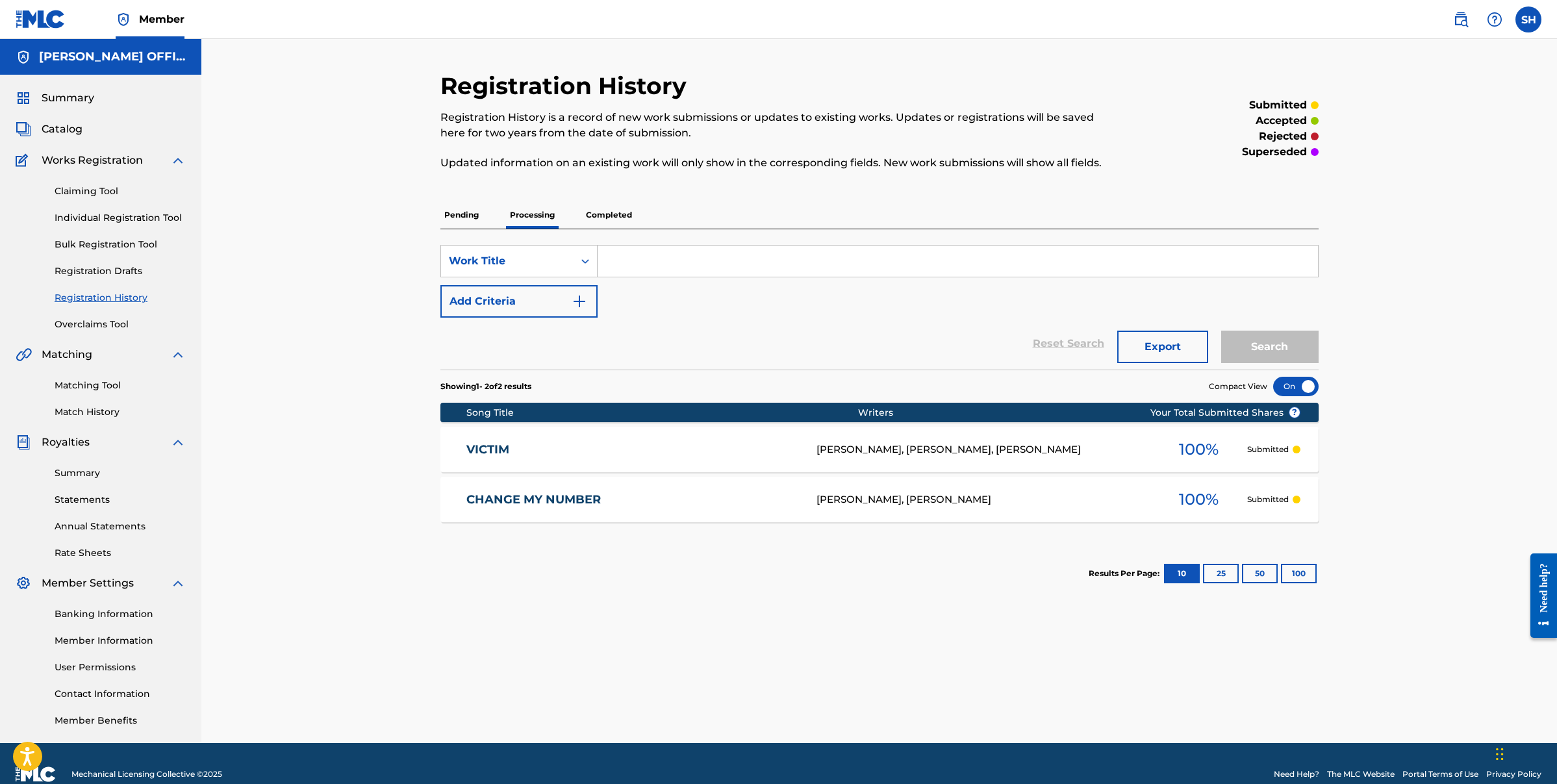
click at [595, 217] on p "Completed" at bounding box center [609, 215] width 54 height 27
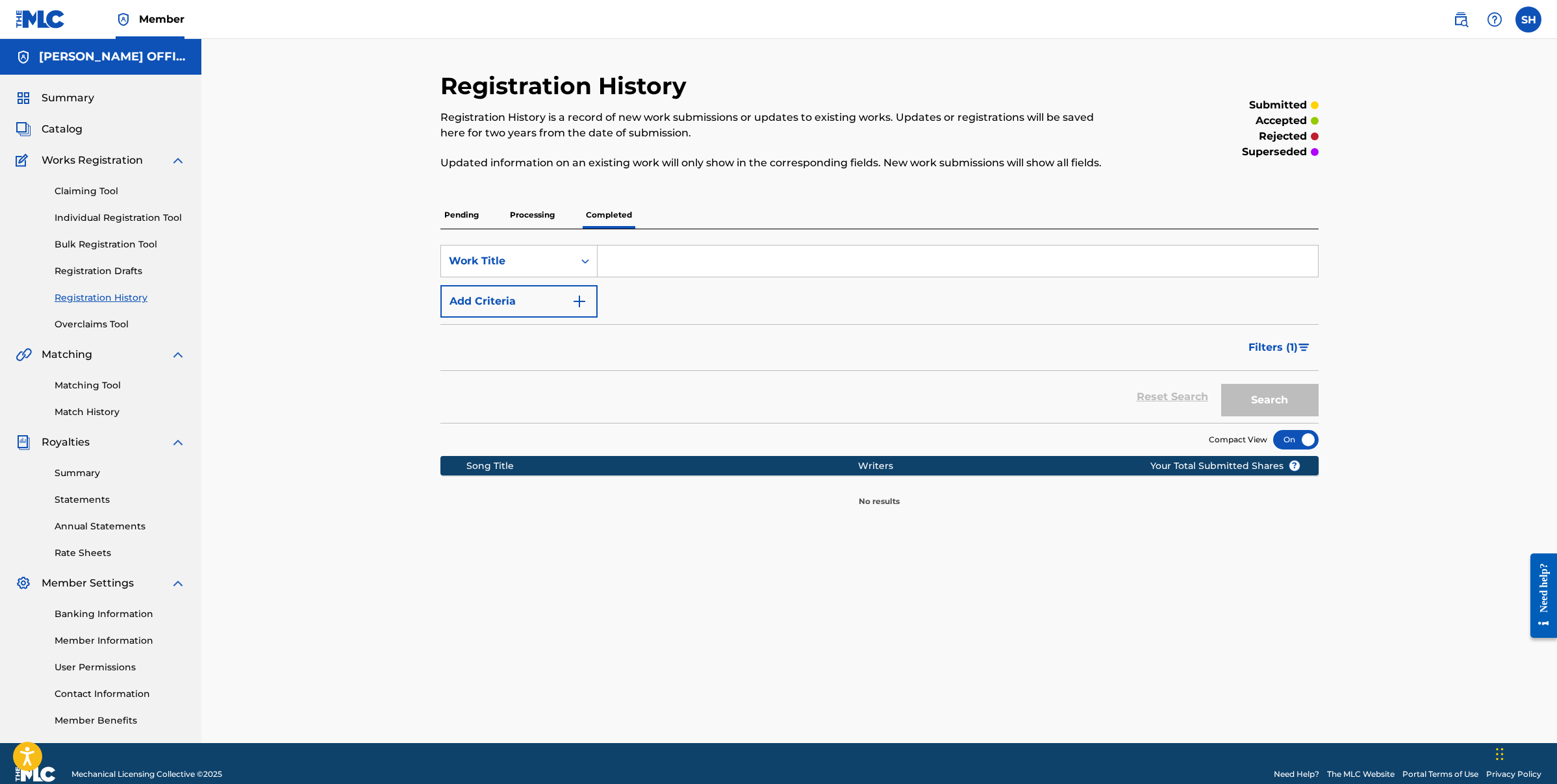
click at [444, 214] on p "Pending" at bounding box center [461, 215] width 42 height 27
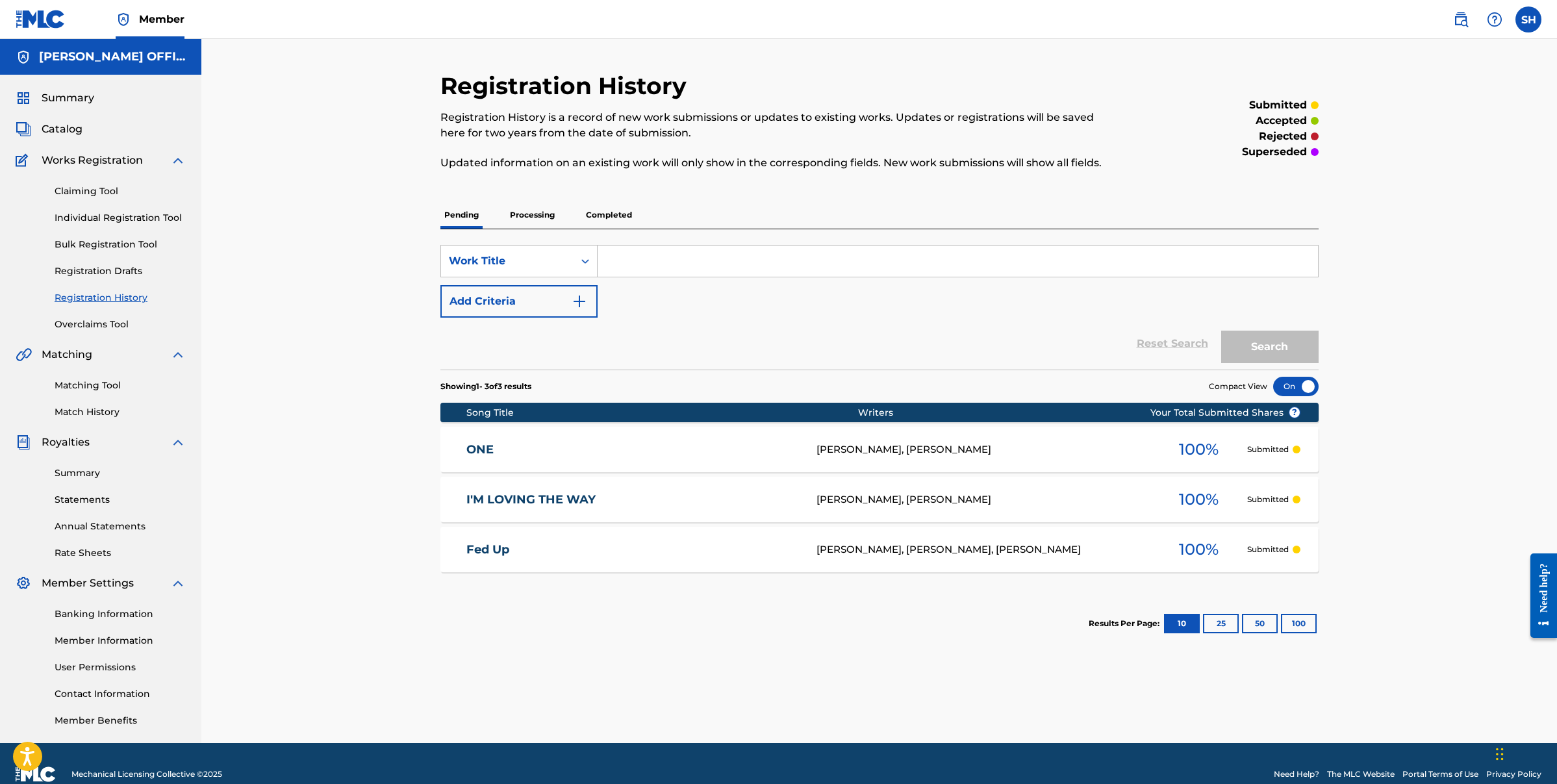
click at [97, 273] on link "Registration Drafts" at bounding box center [120, 271] width 132 height 14
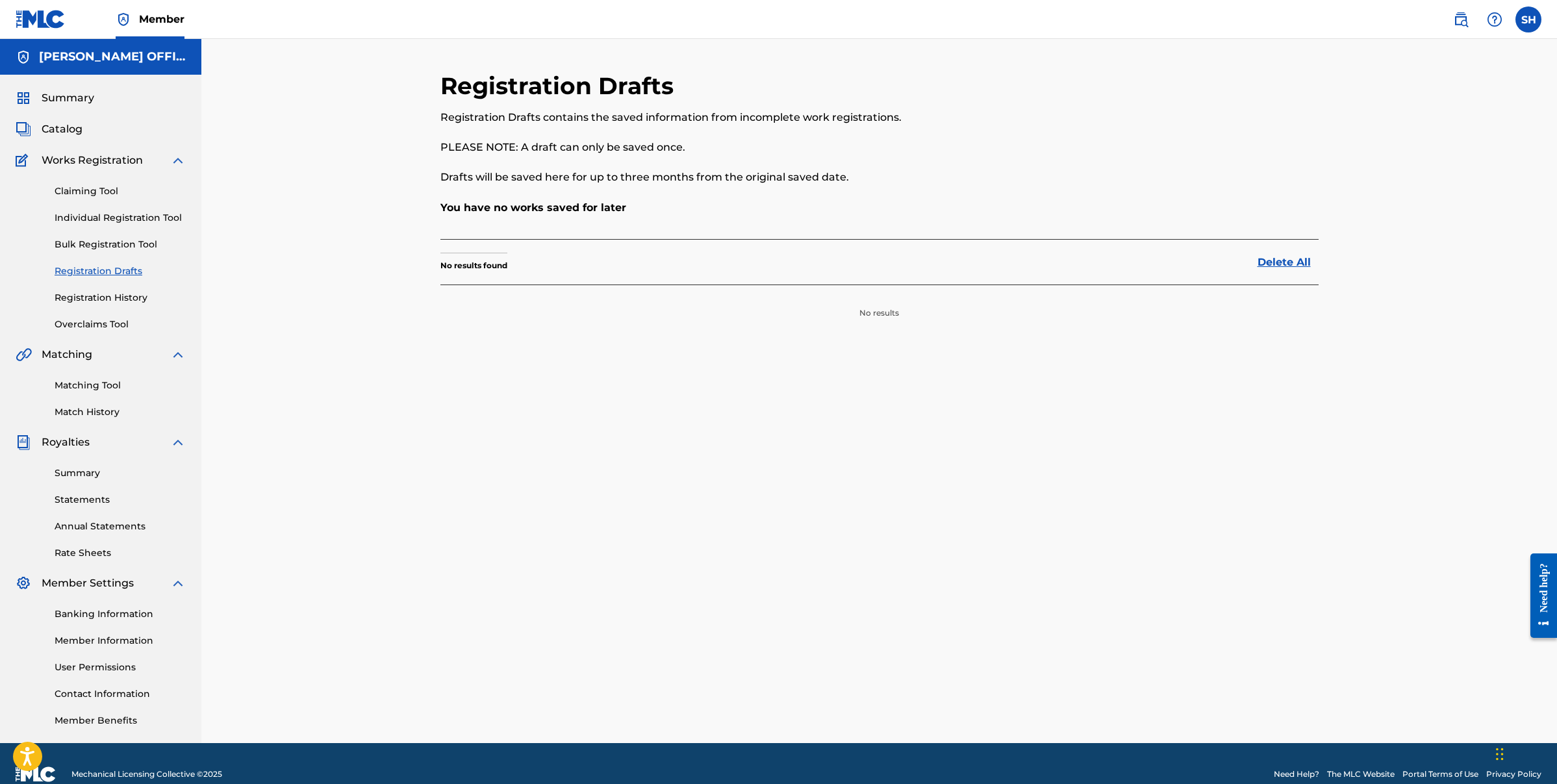
click at [104, 245] on link "Bulk Registration Tool" at bounding box center [120, 244] width 132 height 14
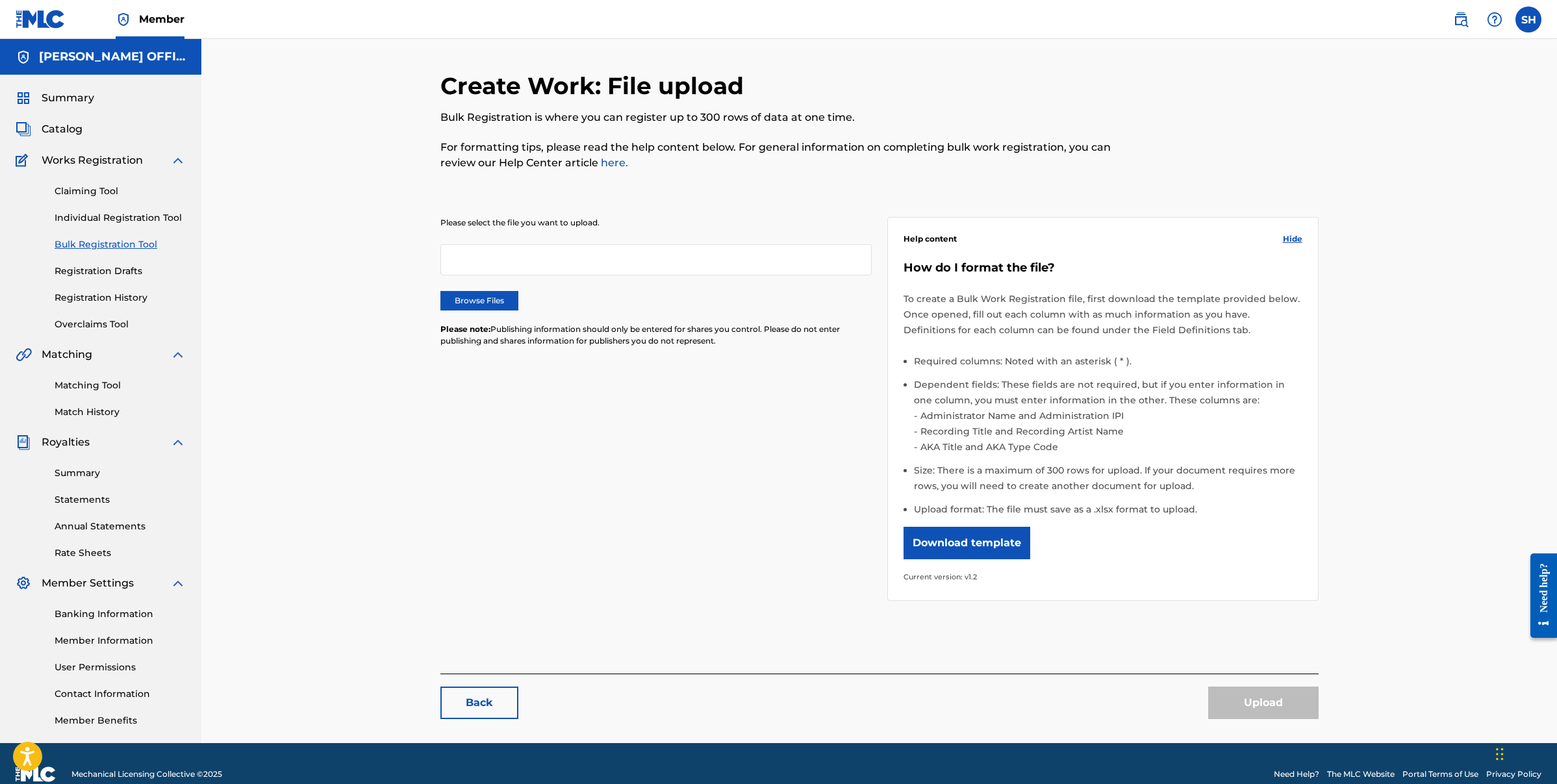
click at [107, 219] on link "Individual Registration Tool" at bounding box center [120, 217] width 132 height 14
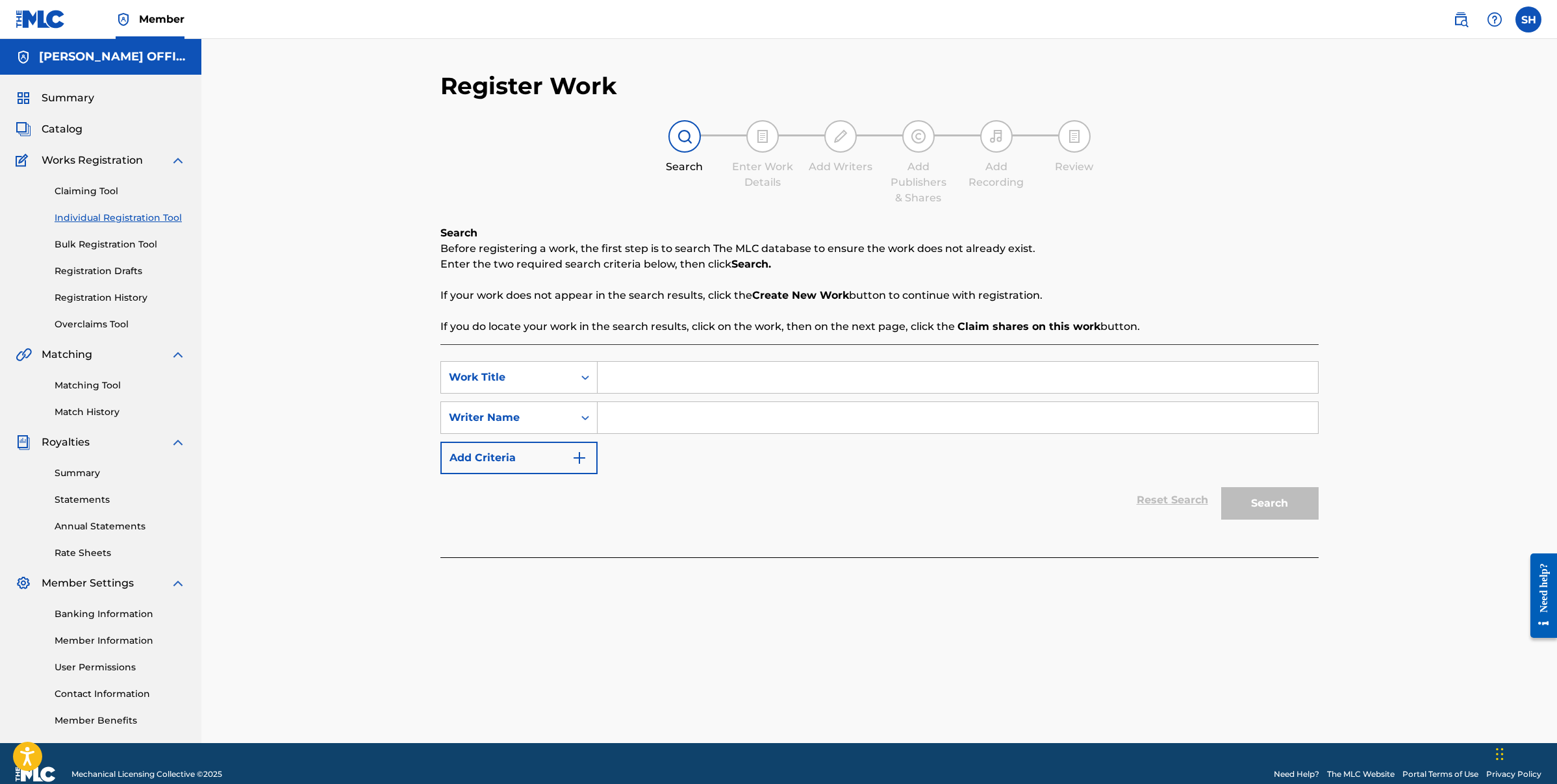
click at [654, 383] on input "Search Form" at bounding box center [958, 378] width 720 height 31
type input "RECONCILE REMIX"
click at [591, 423] on icon "Search Form" at bounding box center [585, 417] width 13 height 13
click at [534, 477] on div "Publisher Name" at bounding box center [518, 483] width 156 height 33
click at [661, 421] on input "Search Form" at bounding box center [958, 417] width 720 height 31
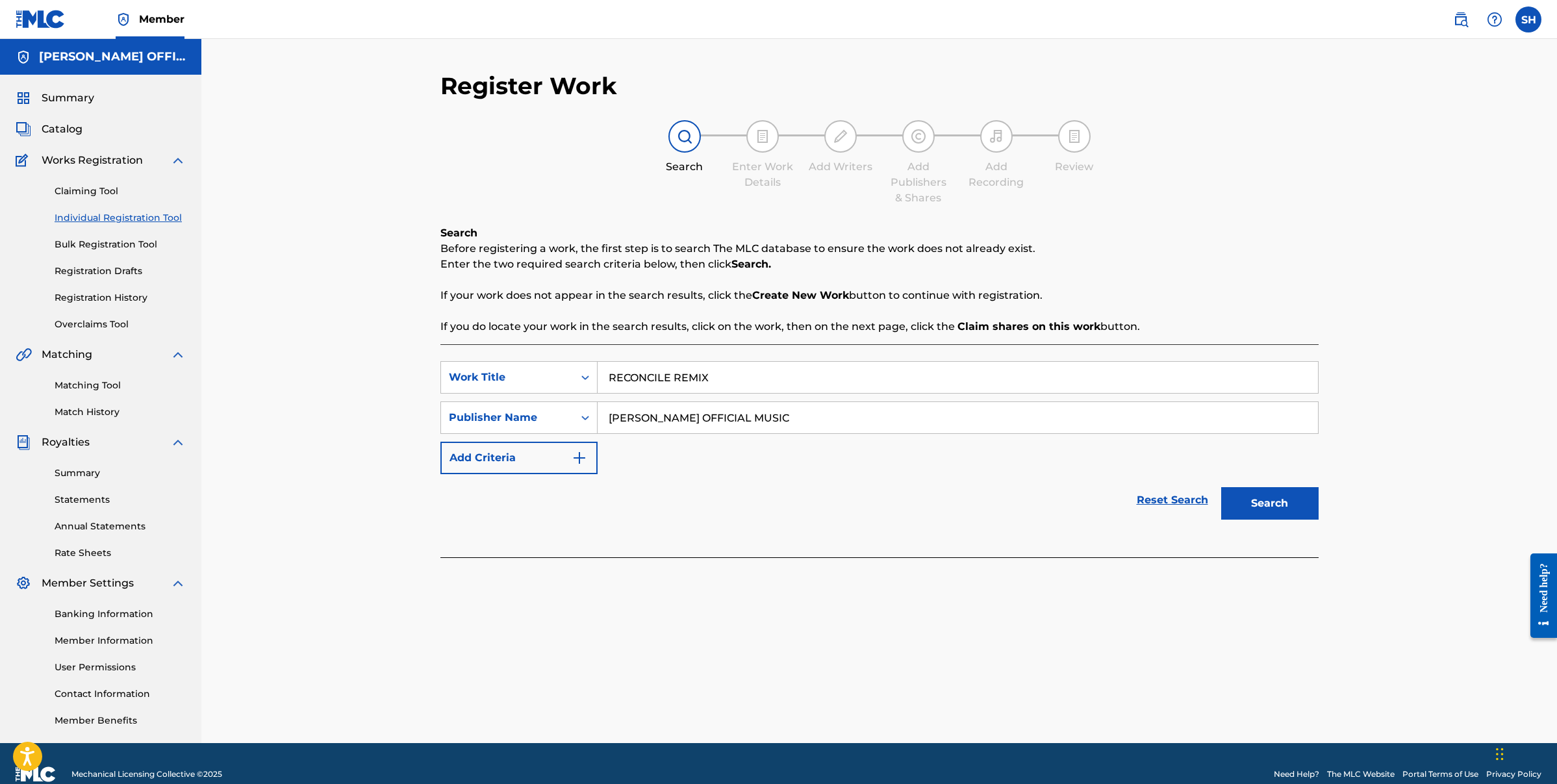
type input "[PERSON_NAME] OFFICIAL MUSIC"
click at [1221, 487] on button "Search" at bounding box center [1270, 503] width 98 height 33
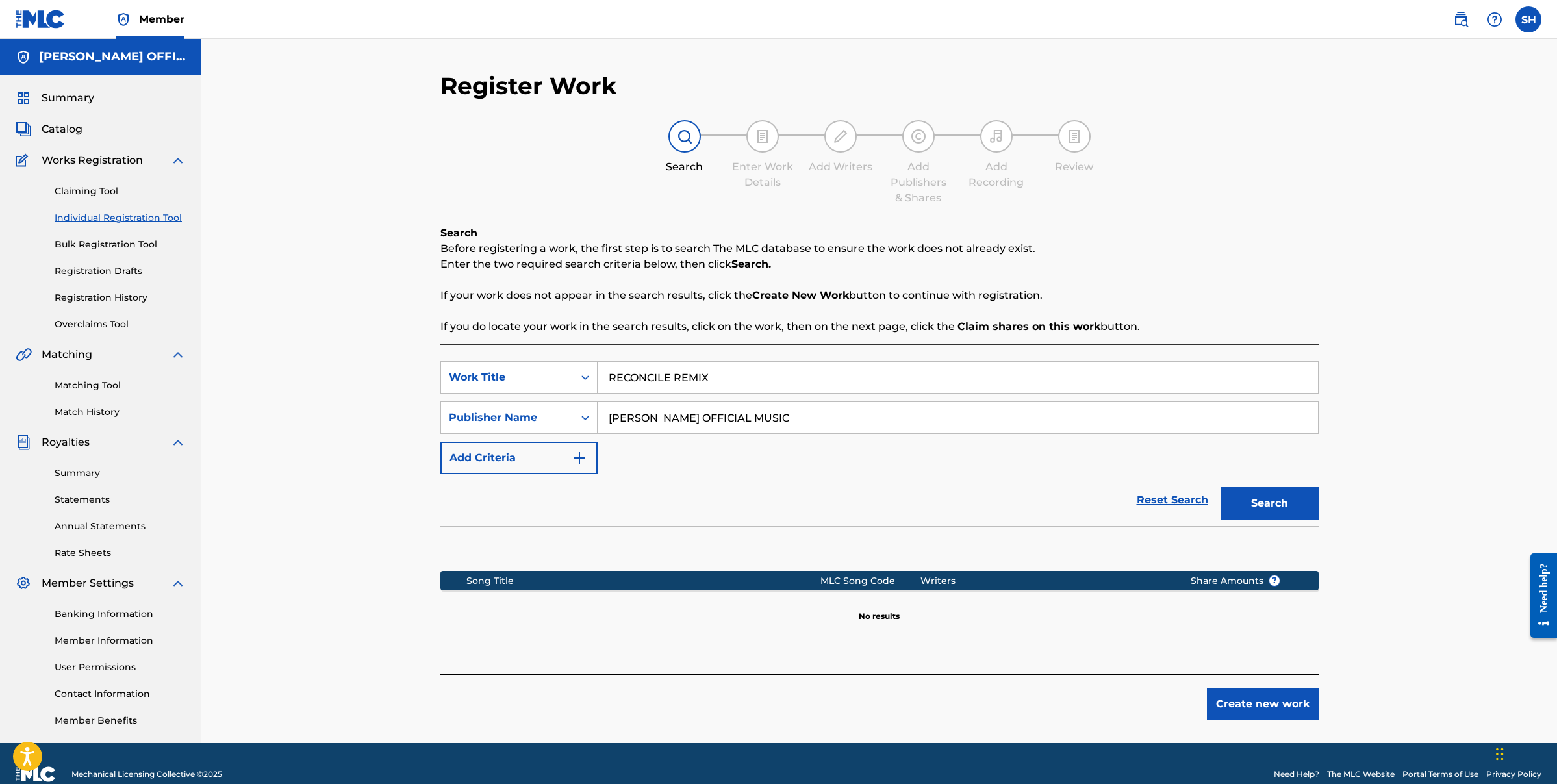
click at [1276, 707] on button "Create new work" at bounding box center [1263, 704] width 112 height 33
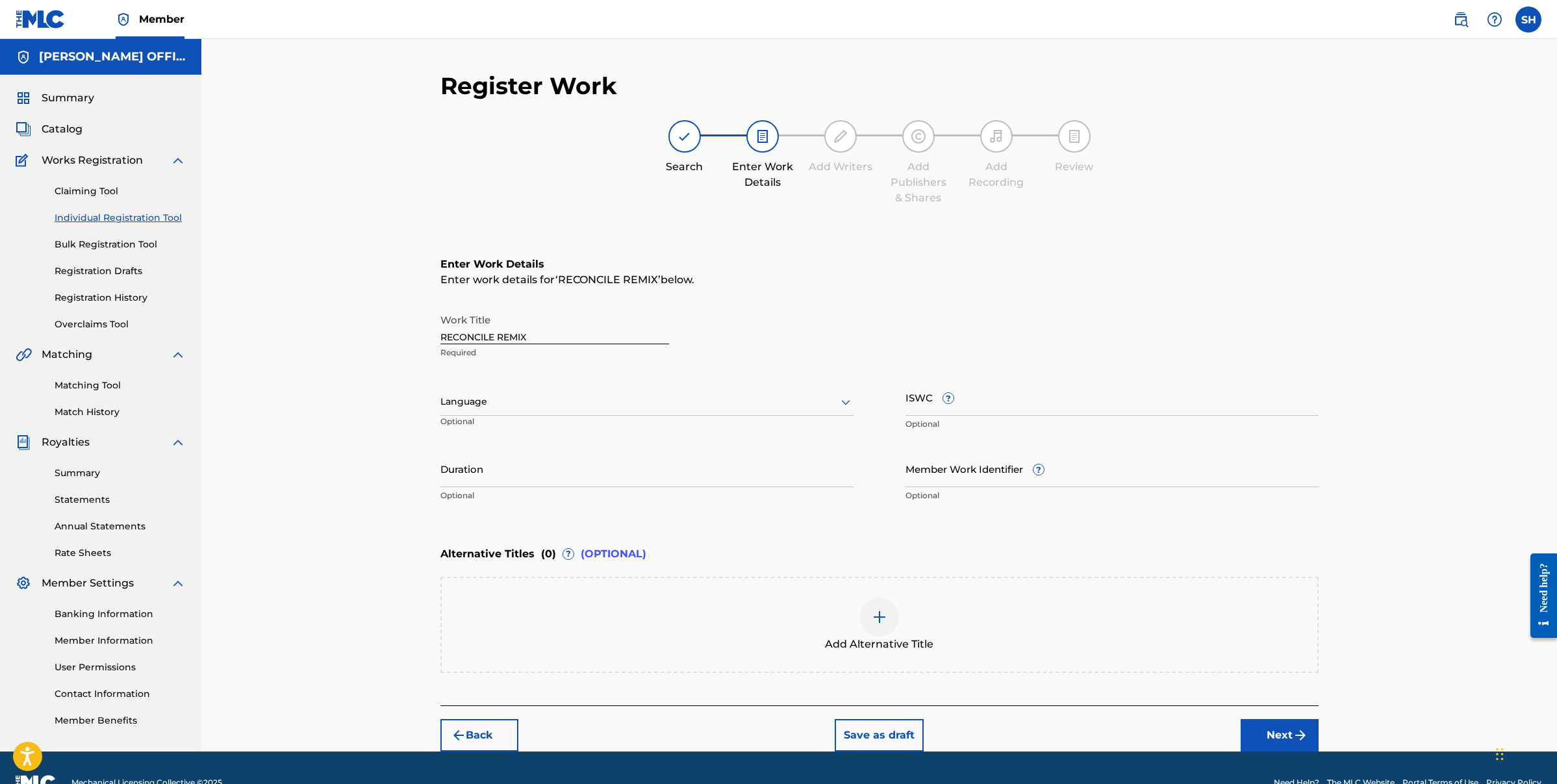
click at [520, 409] on div at bounding box center [647, 402] width 413 height 16
click at [504, 433] on div "English" at bounding box center [647, 430] width 412 height 29
click at [1016, 405] on input "ISWC ?" at bounding box center [1112, 397] width 413 height 37
paste input "T-311.745.142-6"
type input "T-311.745.142-6"
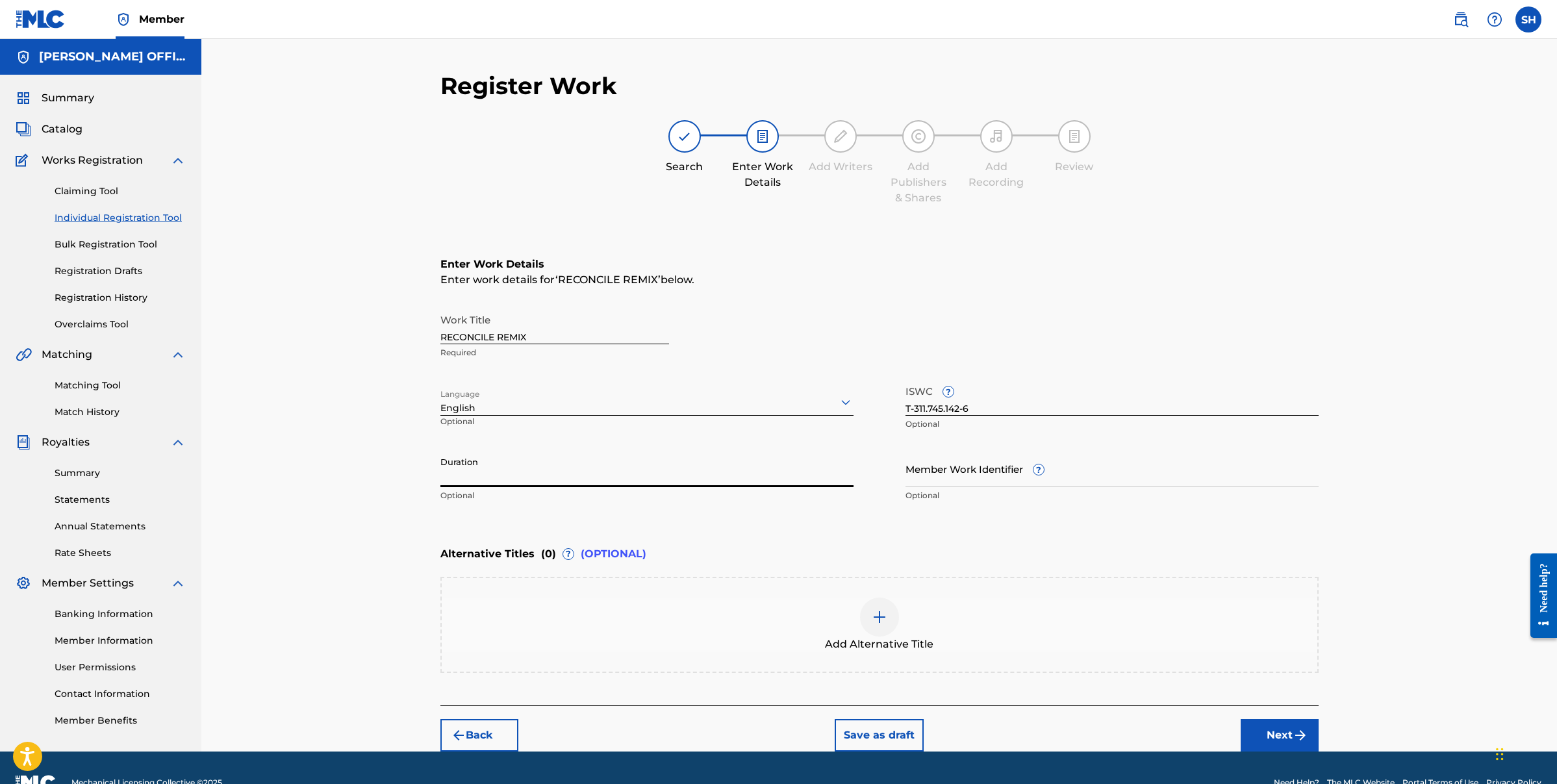
click at [520, 476] on input "Duration" at bounding box center [647, 468] width 413 height 37
type input "04:46"
click at [1272, 731] on button "Next" at bounding box center [1280, 735] width 78 height 33
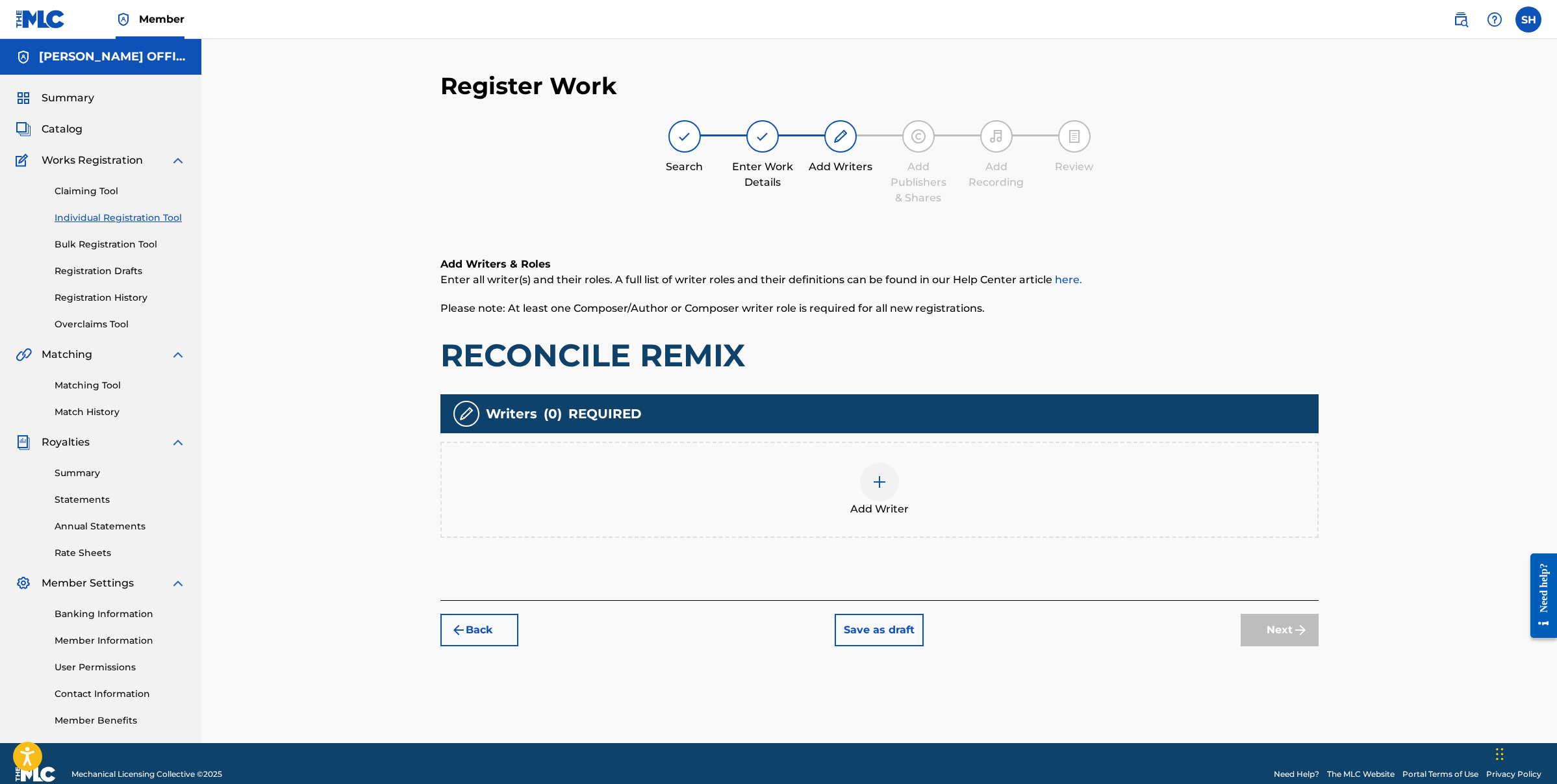
scroll to position [21, 0]
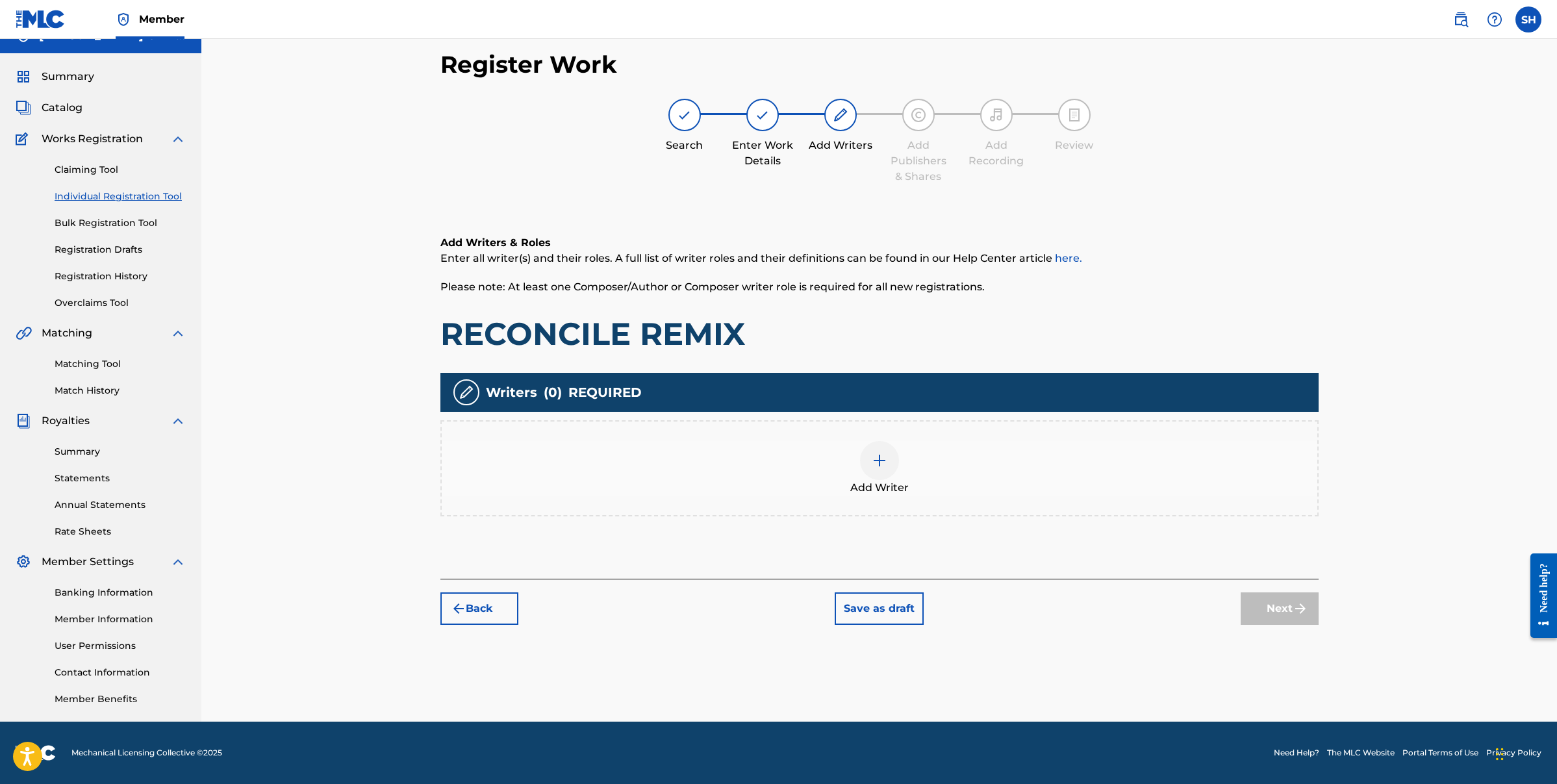
click at [881, 460] on img at bounding box center [880, 460] width 16 height 16
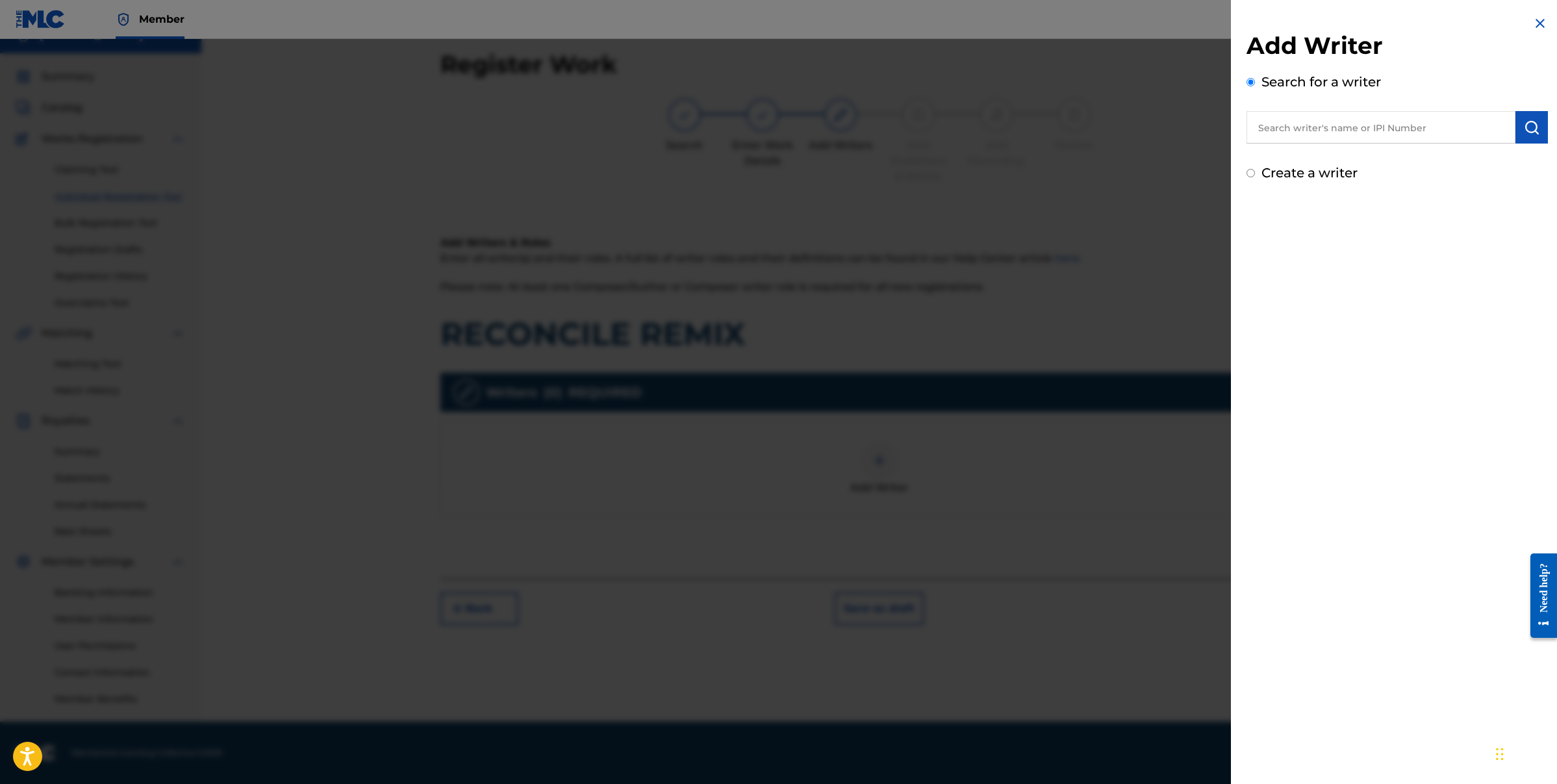
click at [1320, 137] on input "text" at bounding box center [1381, 128] width 269 height 33
click at [1248, 175] on input "Create a writer" at bounding box center [1250, 173] width 8 height 8
radio input "false"
radio input "true"
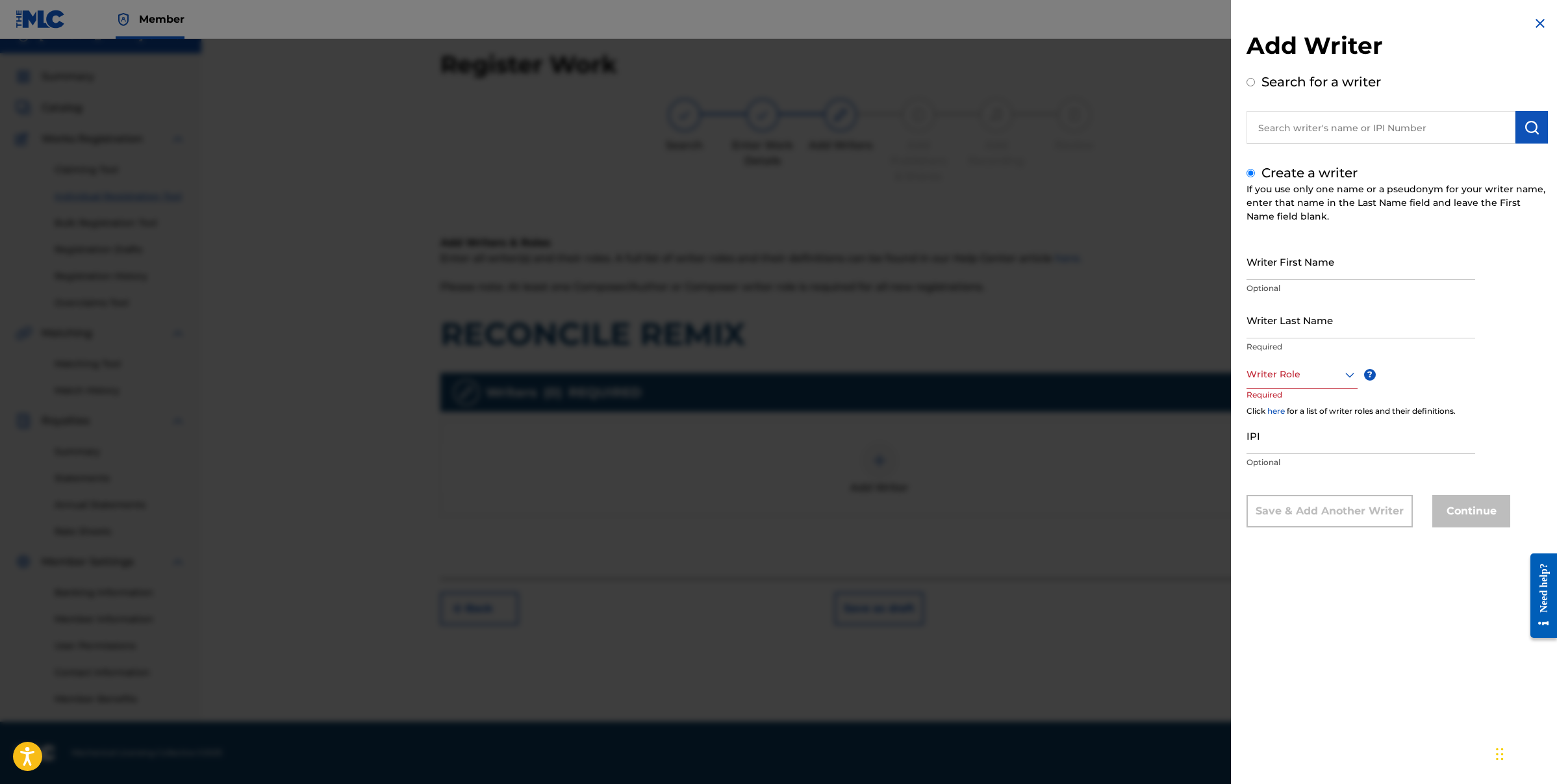
click at [1341, 279] on div "Writer First Name Optional" at bounding box center [1360, 272] width 229 height 59
click at [1341, 279] on input "Writer First Name" at bounding box center [1360, 261] width 229 height 37
type input "[PERSON_NAME]"
type input "hill"
drag, startPoint x: 1248, startPoint y: 270, endPoint x: 1174, endPoint y: 250, distance: 76.7
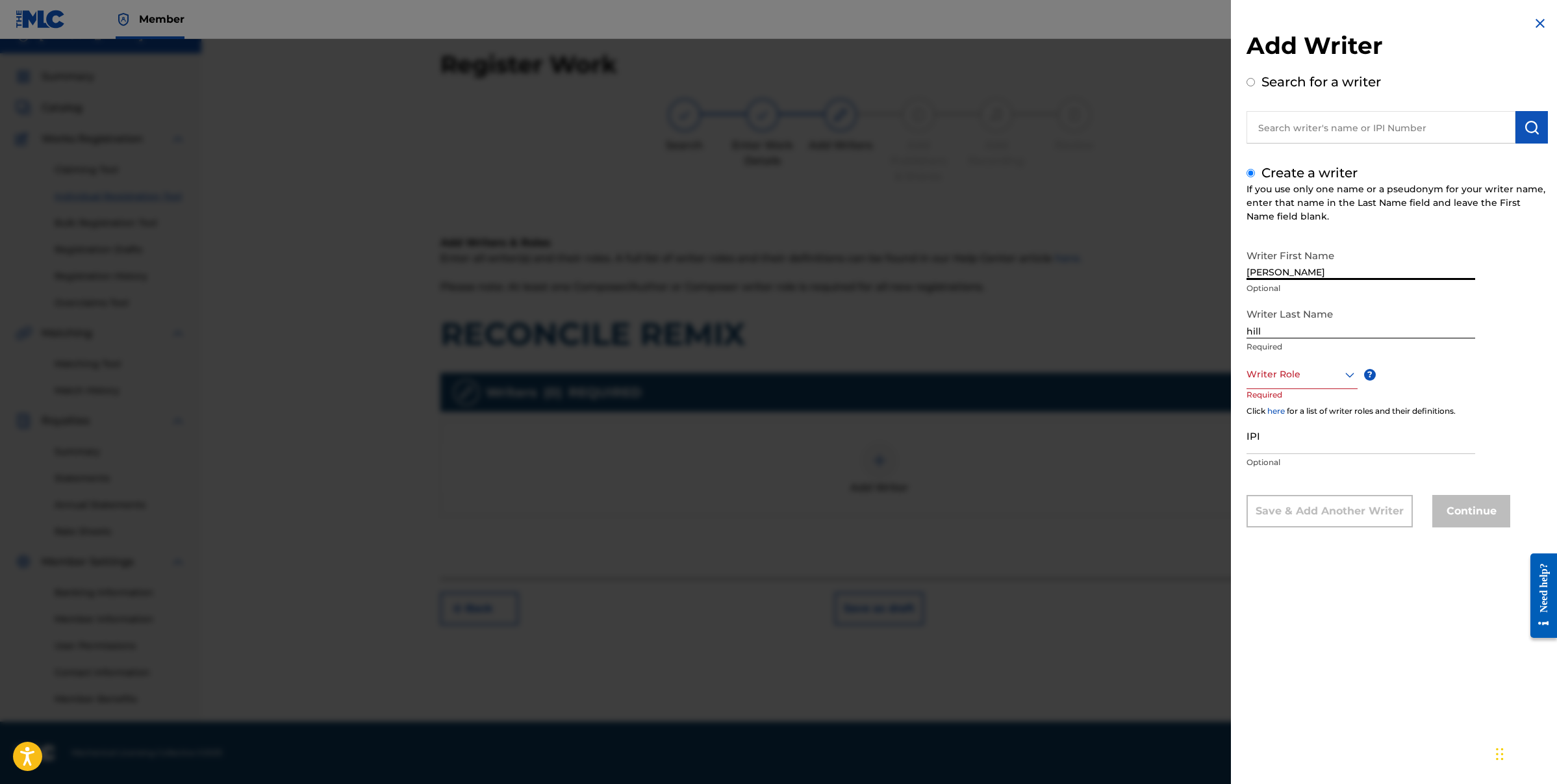
click at [1174, 250] on div "Add Writer Search for a writer Create a writer If you use only one name or a ps…" at bounding box center [778, 412] width 1557 height 745
type input "[PERSON_NAME]"
drag, startPoint x: 1277, startPoint y: 332, endPoint x: 1145, endPoint y: 312, distance: 133.5
click at [1145, 312] on div "Add Writer Search for a writer Create a writer If you use only one name or a ps…" at bounding box center [778, 412] width 1557 height 745
type input "Hill"
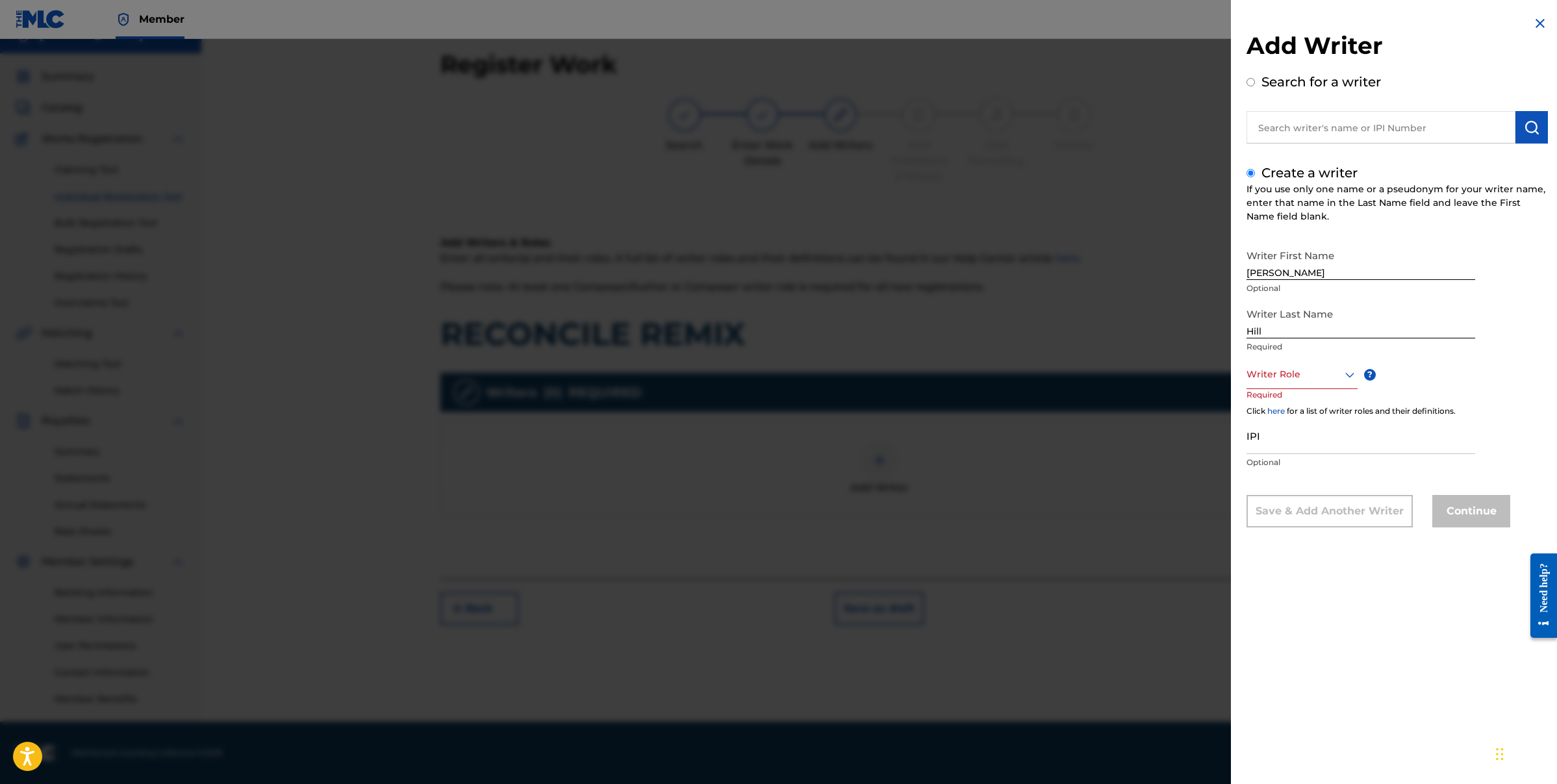
click at [1312, 390] on div "Writer Role ? Required" at bounding box center [1314, 389] width 136 height 59
click at [1315, 385] on div "Writer Role" at bounding box center [1302, 374] width 111 height 29
click at [1305, 406] on div "Composer/Author" at bounding box center [1302, 404] width 110 height 29
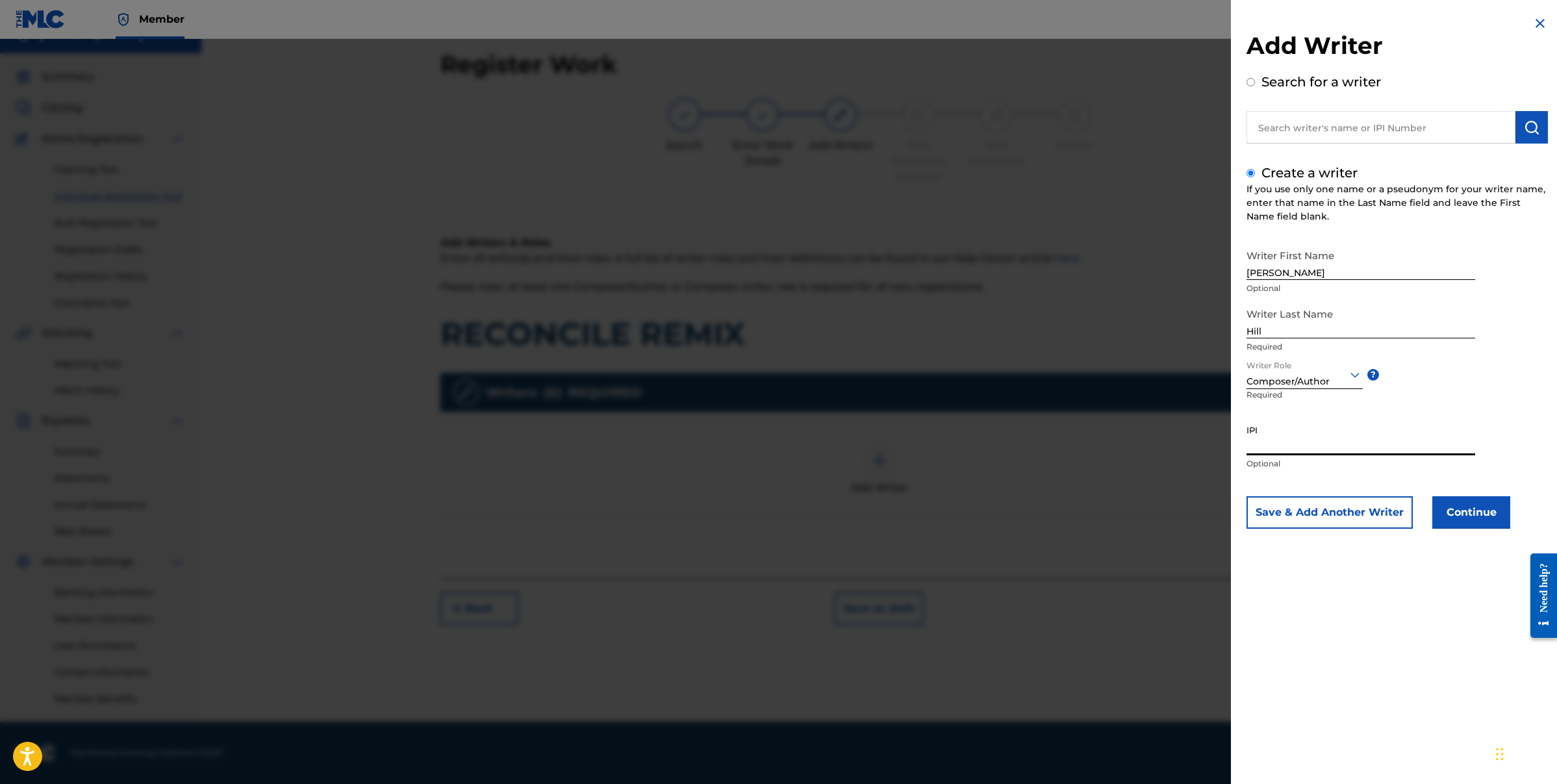
click at [1280, 447] on input "IPI" at bounding box center [1360, 436] width 229 height 37
click at [1287, 447] on input "IPI" at bounding box center [1360, 436] width 229 height 37
paste input "00182768141"
type input "00182768141"
click at [1488, 518] on button "Continue" at bounding box center [1472, 512] width 78 height 33
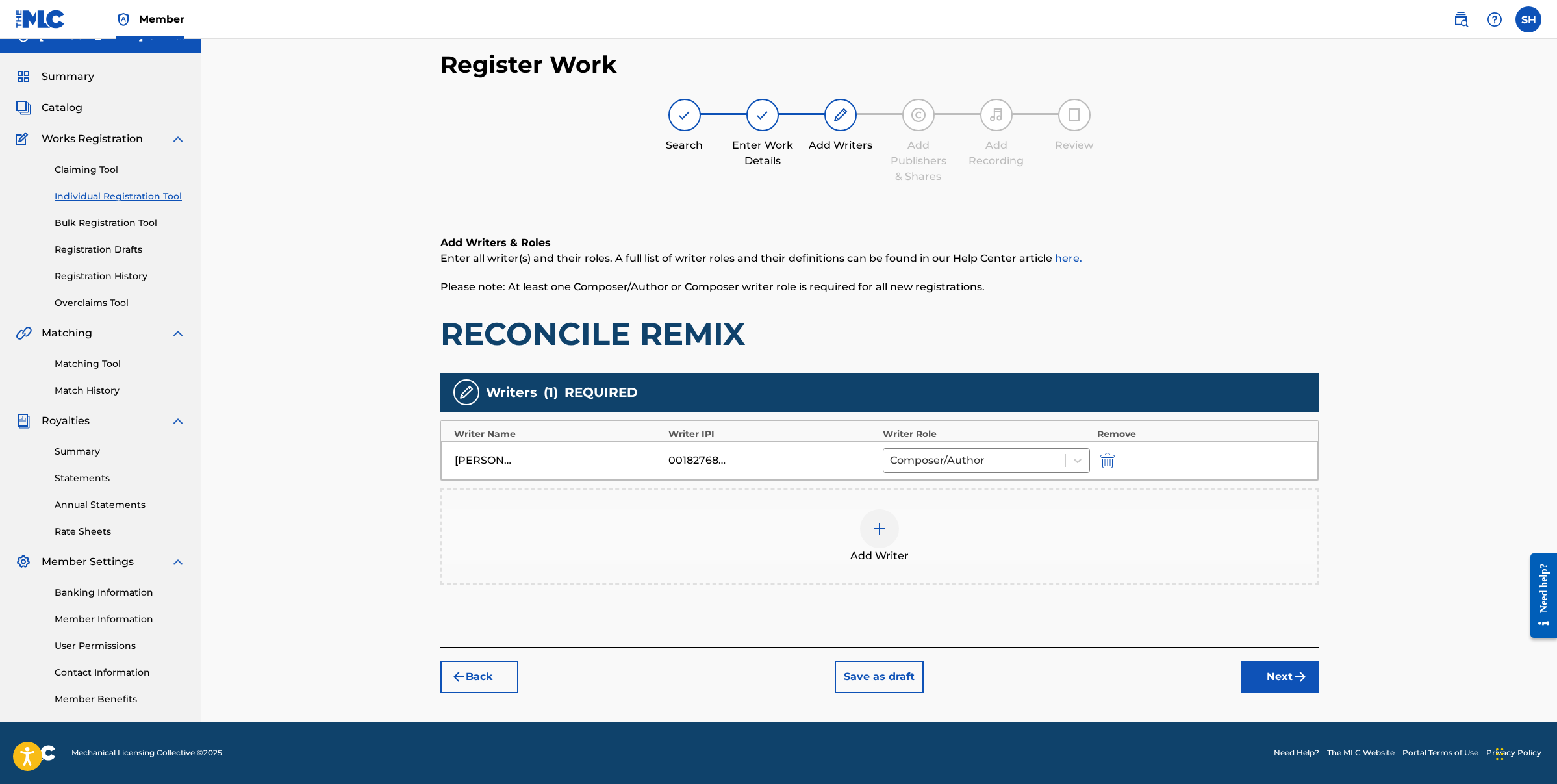
click at [880, 531] on img at bounding box center [880, 529] width 16 height 16
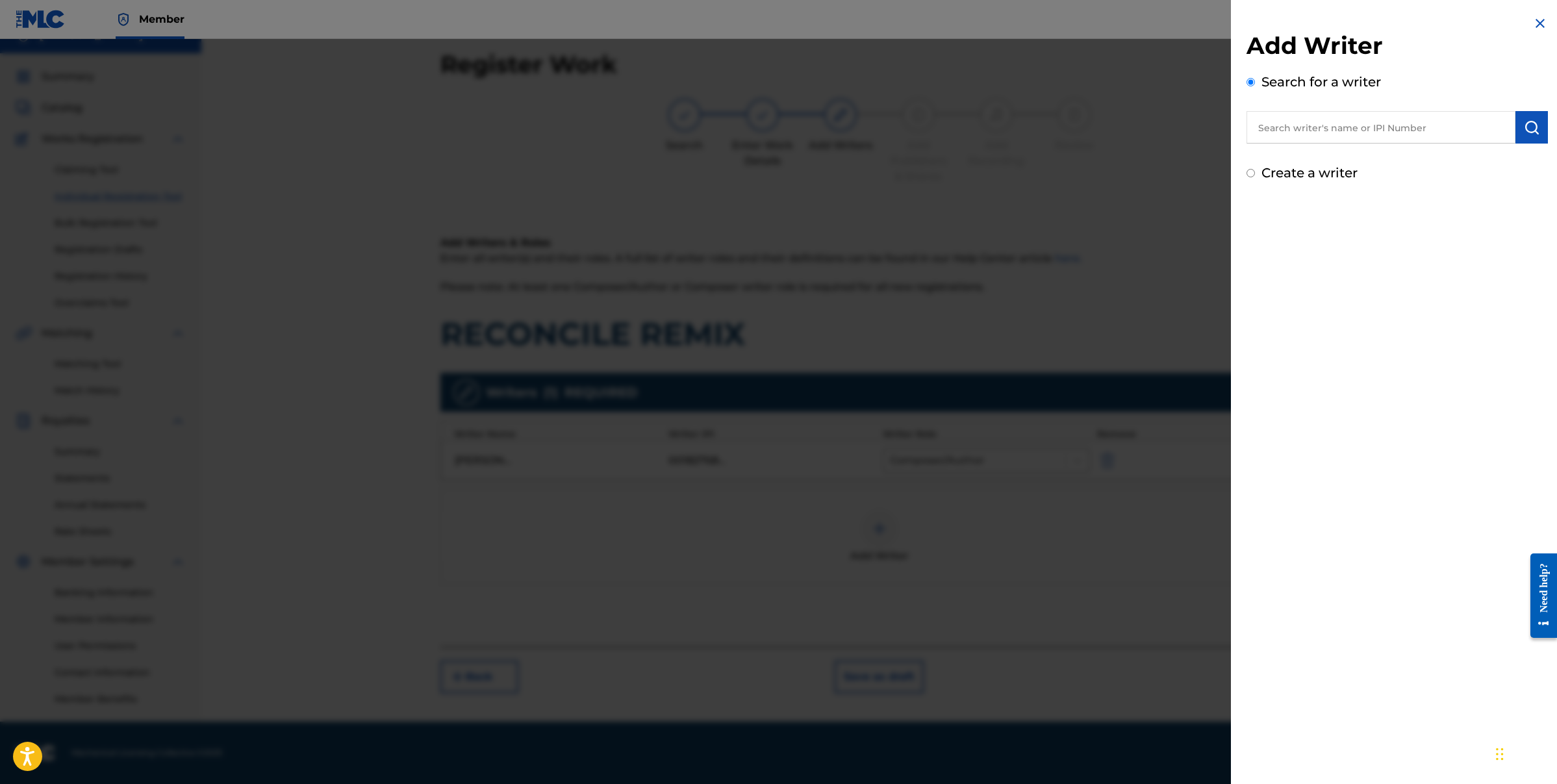
click at [1306, 133] on input "text" at bounding box center [1381, 128] width 269 height 33
click at [1251, 175] on input "Create a writer" at bounding box center [1250, 173] width 8 height 8
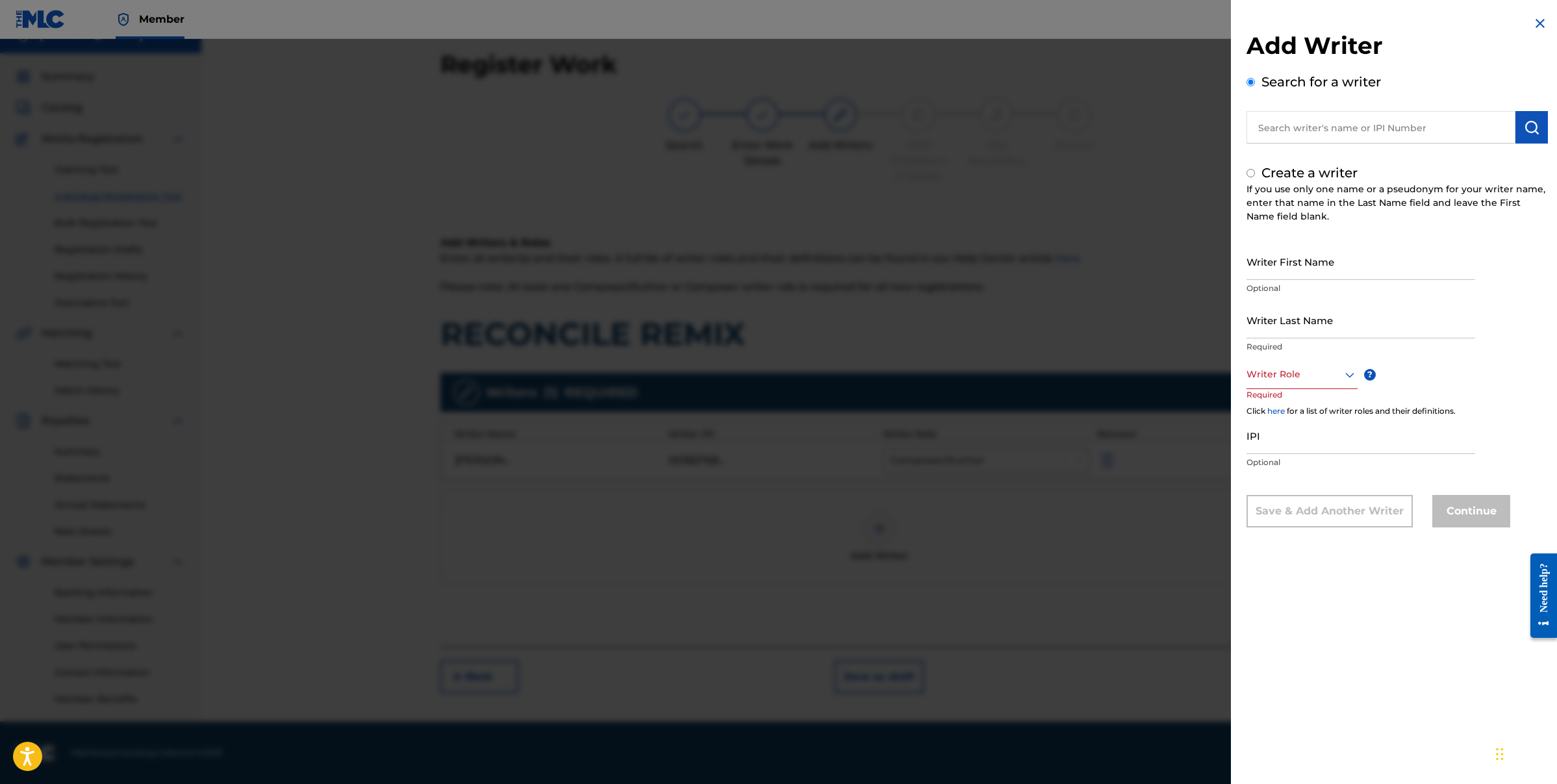
radio input "false"
radio input "true"
click at [1306, 271] on input "Writer First Name" at bounding box center [1360, 261] width 229 height 37
click at [1289, 271] on input "Writer First Name" at bounding box center [1360, 261] width 229 height 37
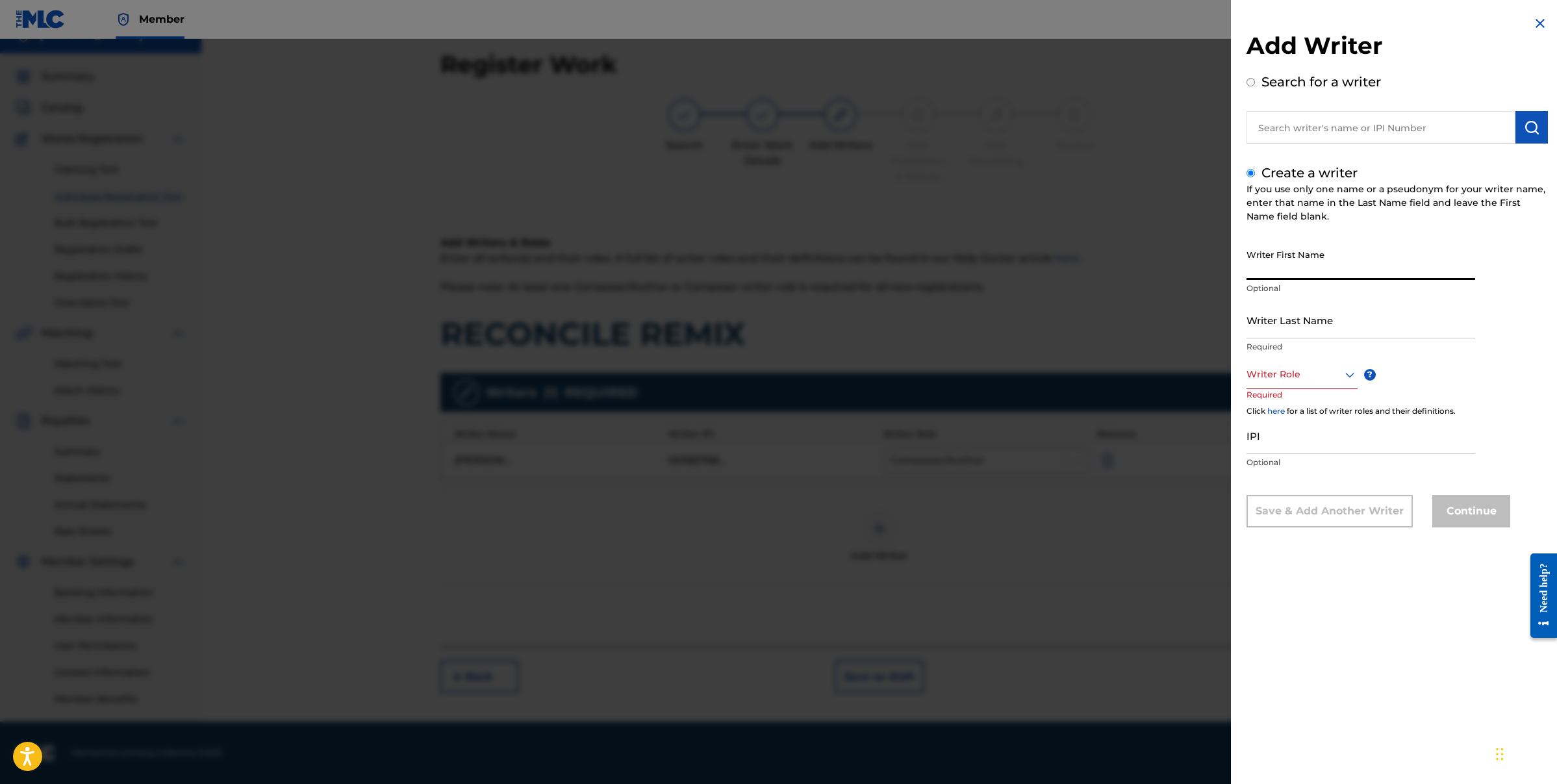
click at [1295, 449] on input "IPI" at bounding box center [1360, 435] width 229 height 37
paste input "00189275717"
click at [1252, 445] on input "00189275717" at bounding box center [1360, 435] width 229 height 37
type input "00189275717"
click at [1282, 363] on div "Writer Role" at bounding box center [1302, 374] width 111 height 29
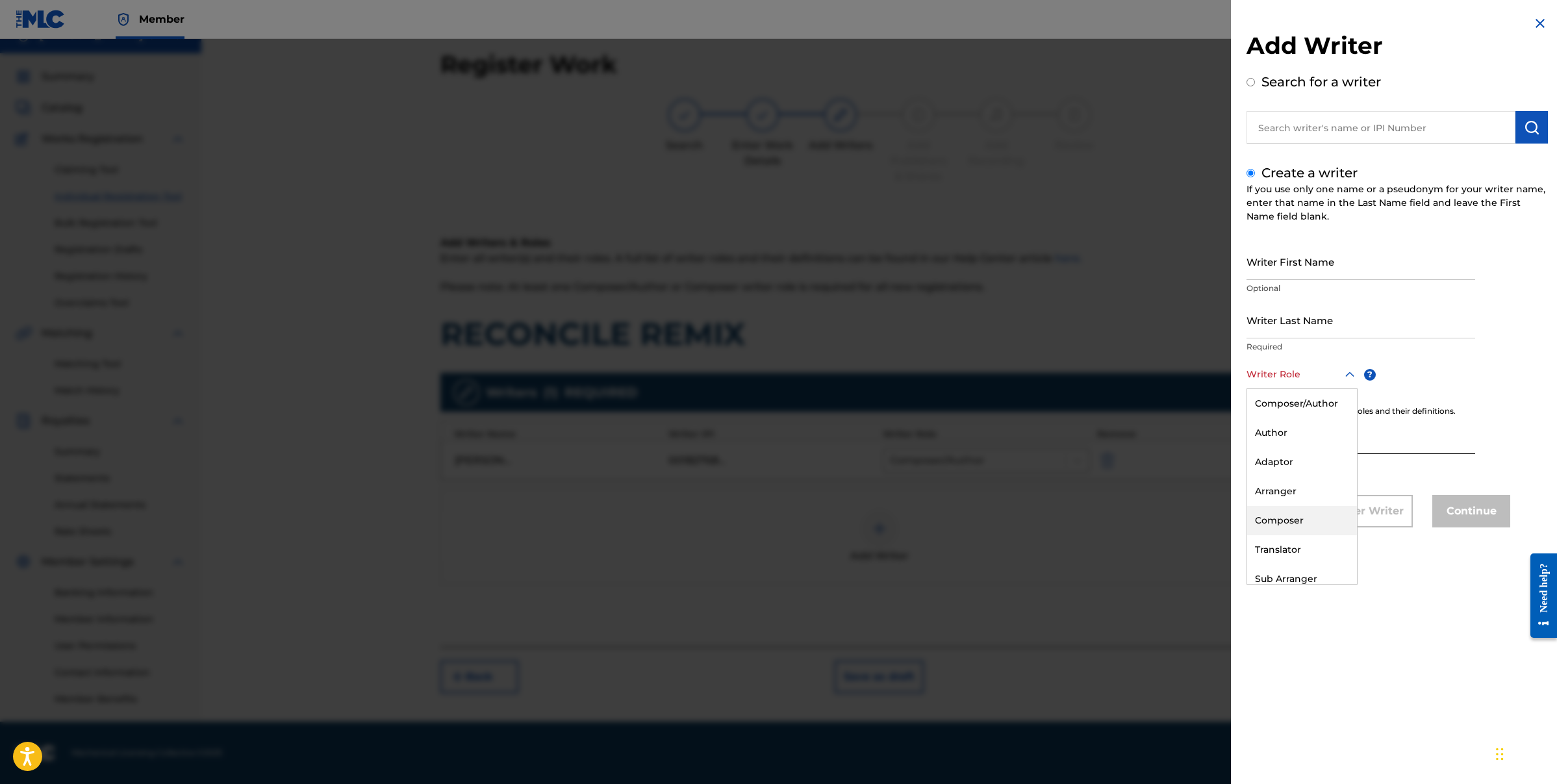
click at [1298, 523] on div "Composer" at bounding box center [1302, 520] width 110 height 29
click at [1332, 332] on input "Writer Last Name" at bounding box center [1360, 320] width 229 height 37
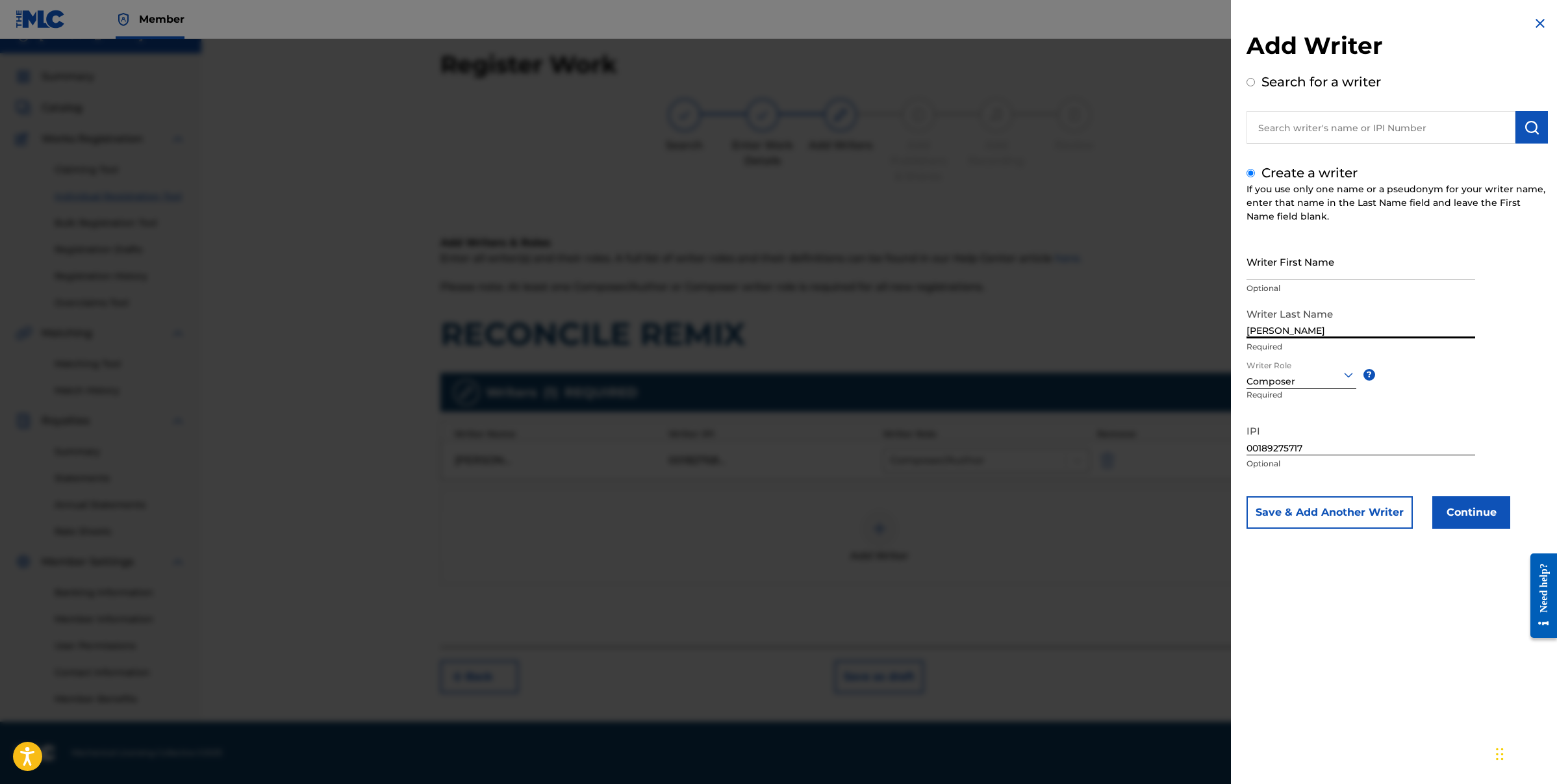
type input "[PERSON_NAME]"
click at [1287, 272] on input "Writer First Name" at bounding box center [1360, 261] width 229 height 37
type input "[PERSON_NAME]"
click at [1473, 514] on button "Continue" at bounding box center [1472, 512] width 78 height 33
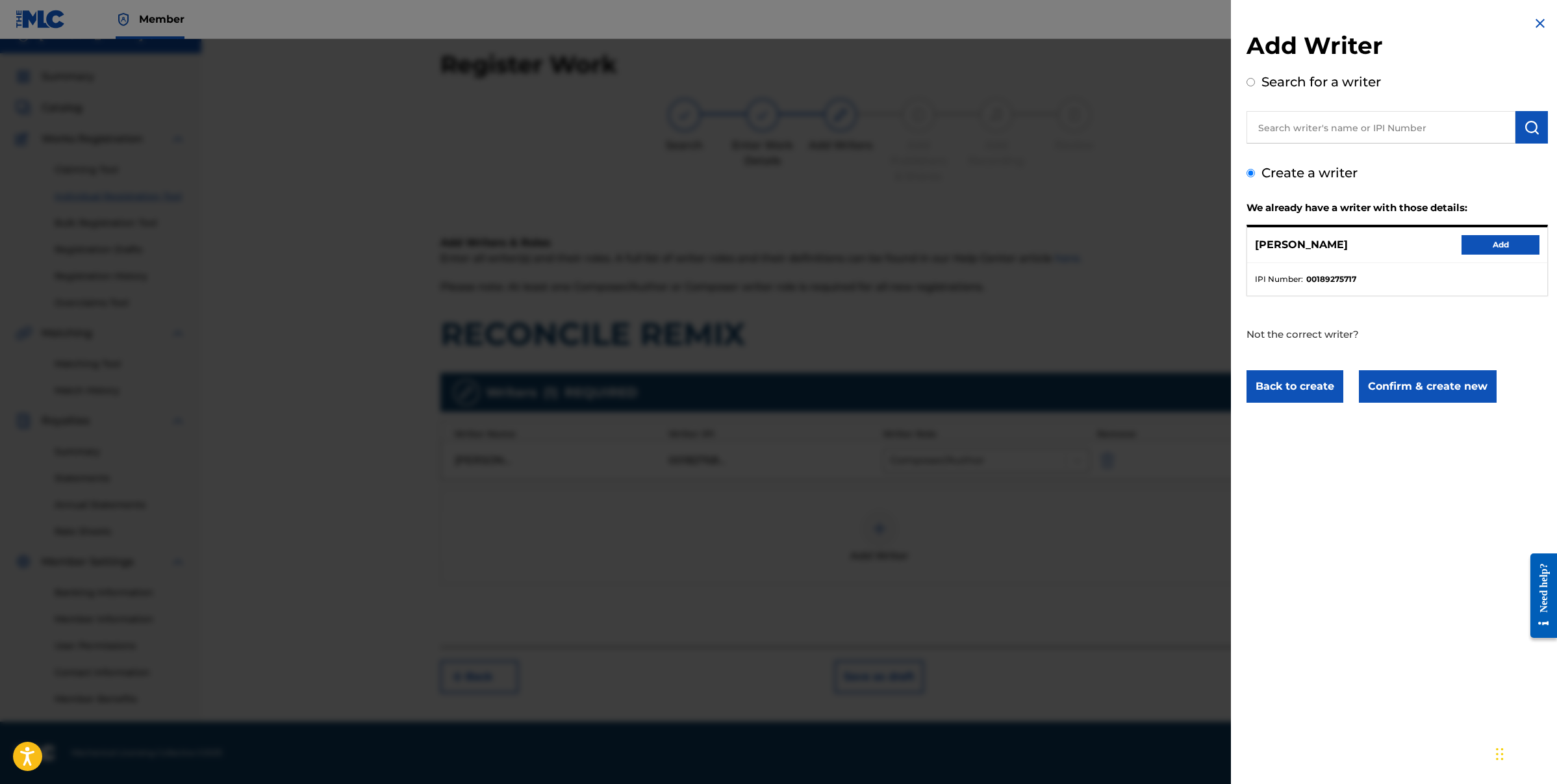
click at [1490, 247] on button "Add" at bounding box center [1501, 245] width 78 height 20
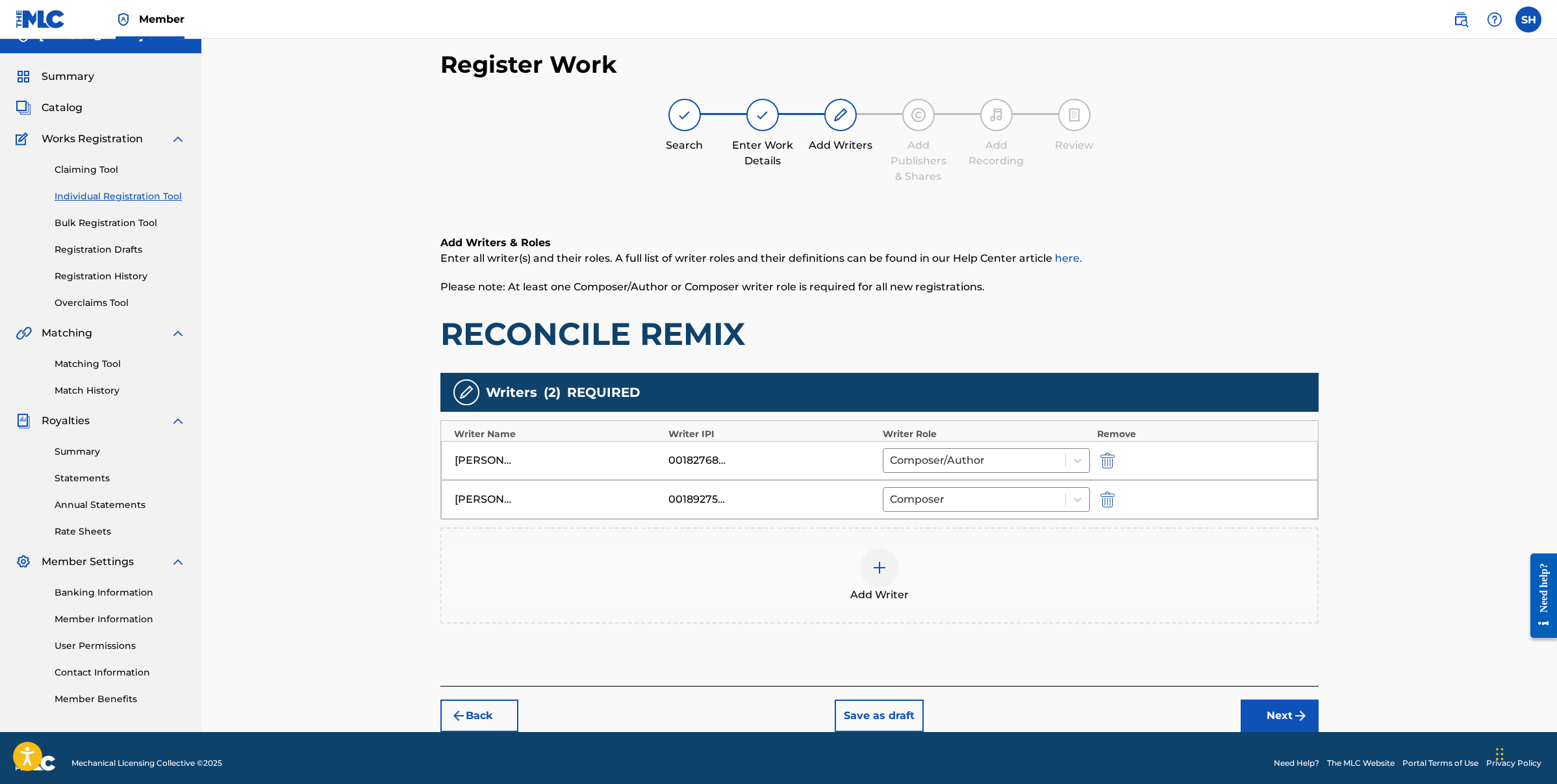
click at [877, 561] on img at bounding box center [880, 568] width 16 height 16
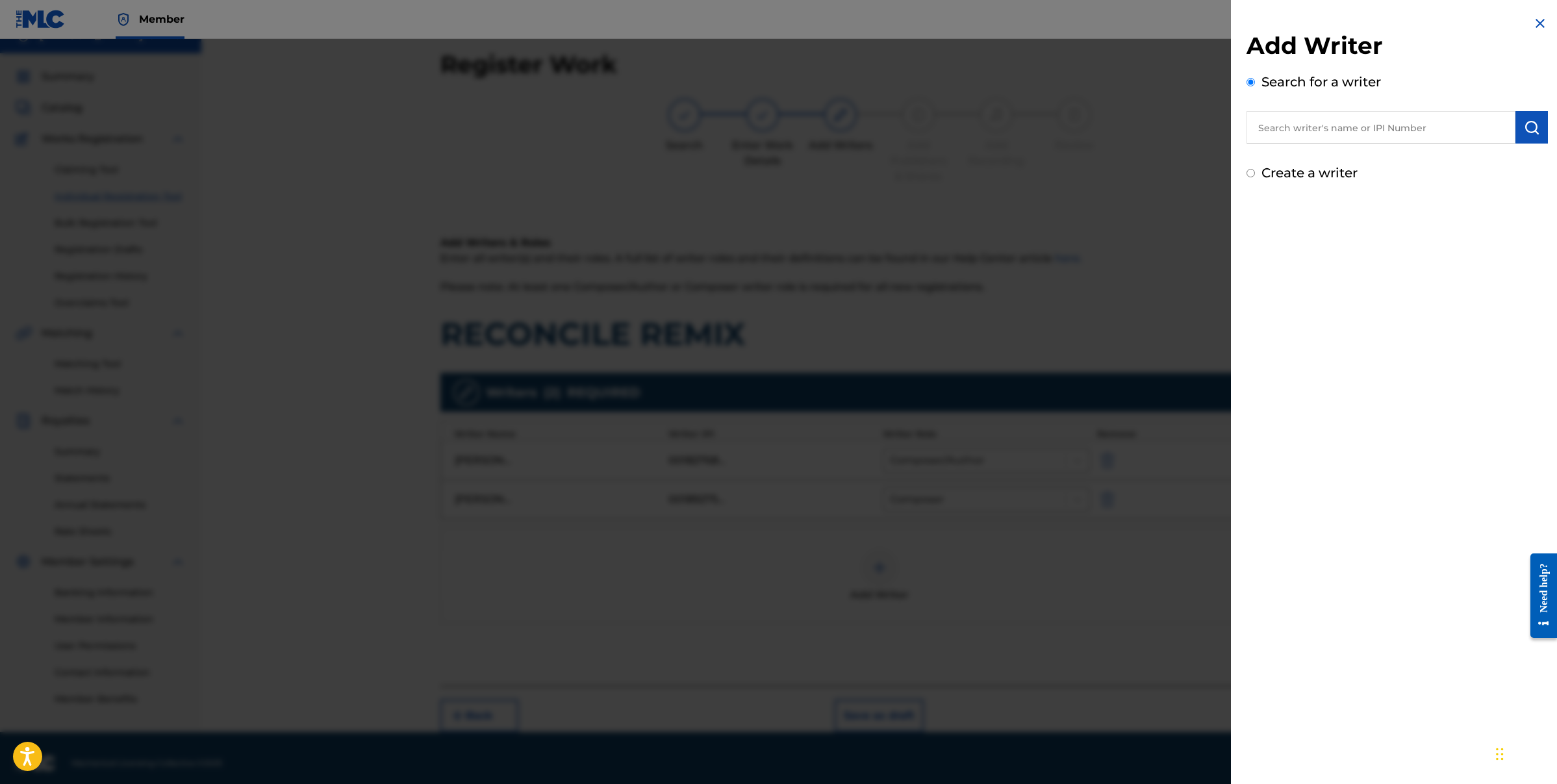
click at [1248, 173] on input "Create a writer" at bounding box center [1250, 173] width 8 height 8
radio input "false"
radio input "true"
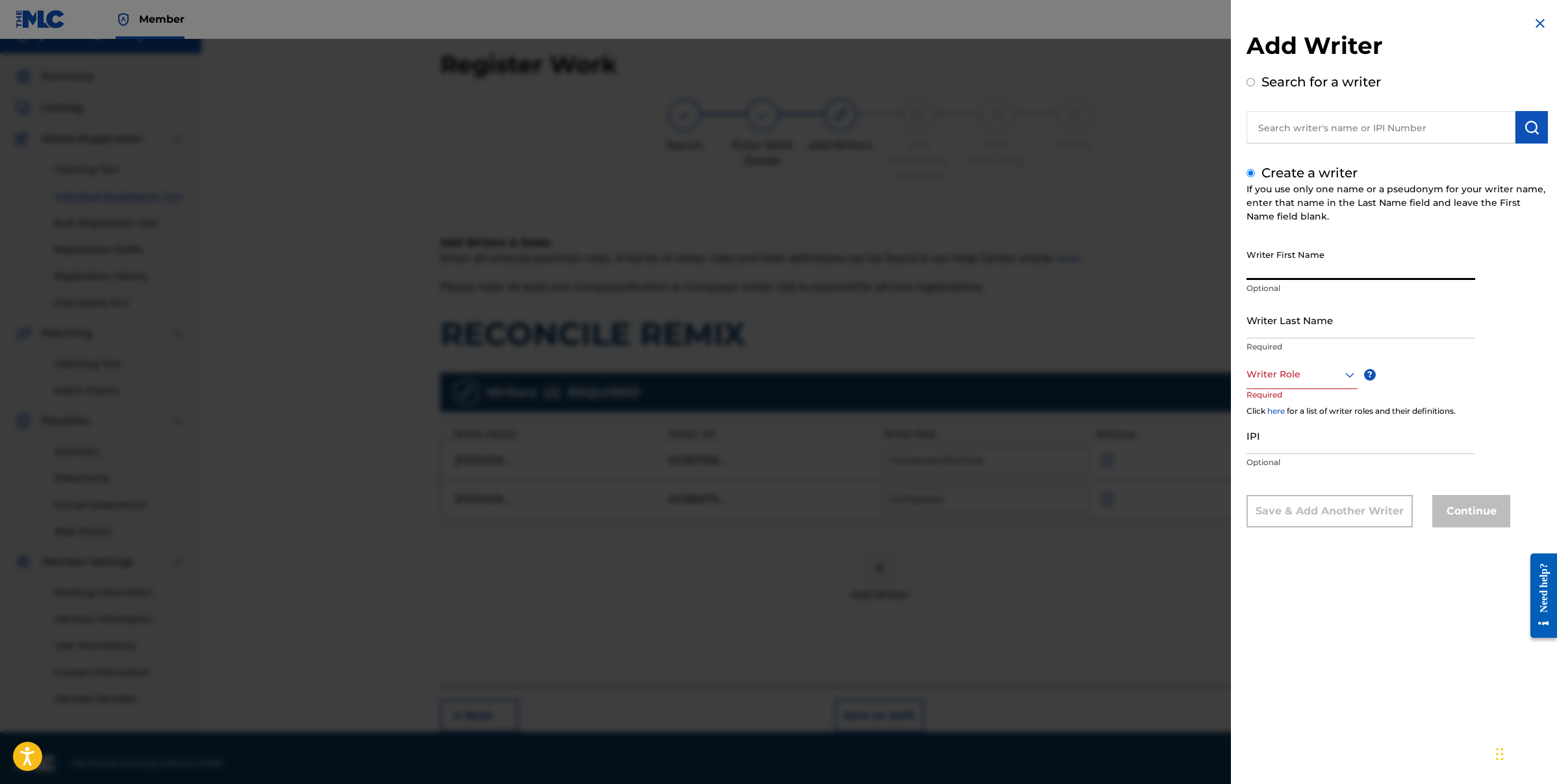
click at [1308, 272] on input "Writer First Name" at bounding box center [1360, 261] width 229 height 37
type input "[PERSON_NAME]"
type input "Holden"
click at [1300, 381] on div at bounding box center [1302, 374] width 111 height 16
click at [1297, 434] on div "Author" at bounding box center [1302, 432] width 110 height 29
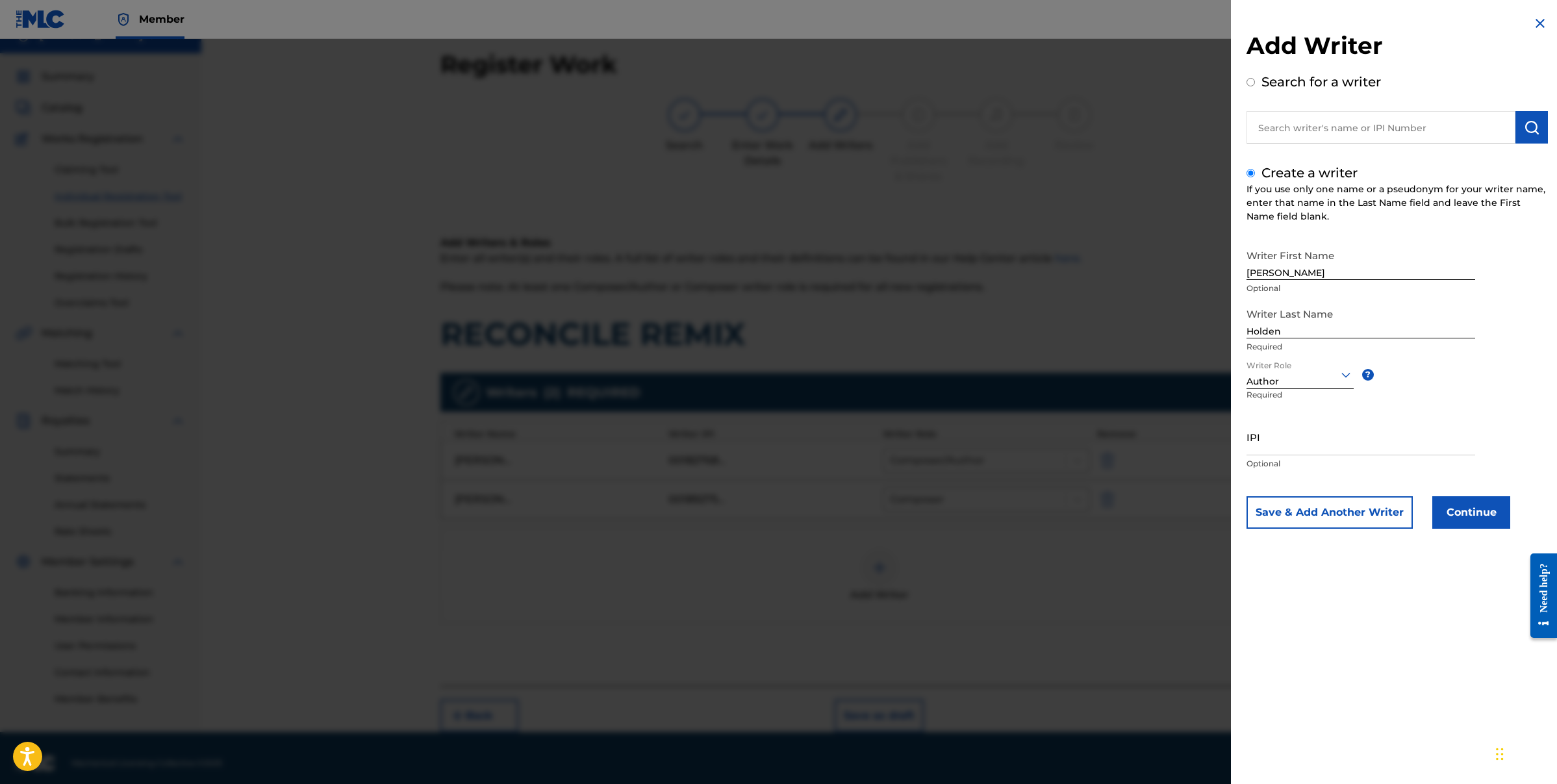
click at [1293, 443] on input "IPI" at bounding box center [1360, 436] width 229 height 37
paste input "00334841172"
type input "00334841172"
click at [1495, 517] on button "Continue" at bounding box center [1472, 512] width 78 height 33
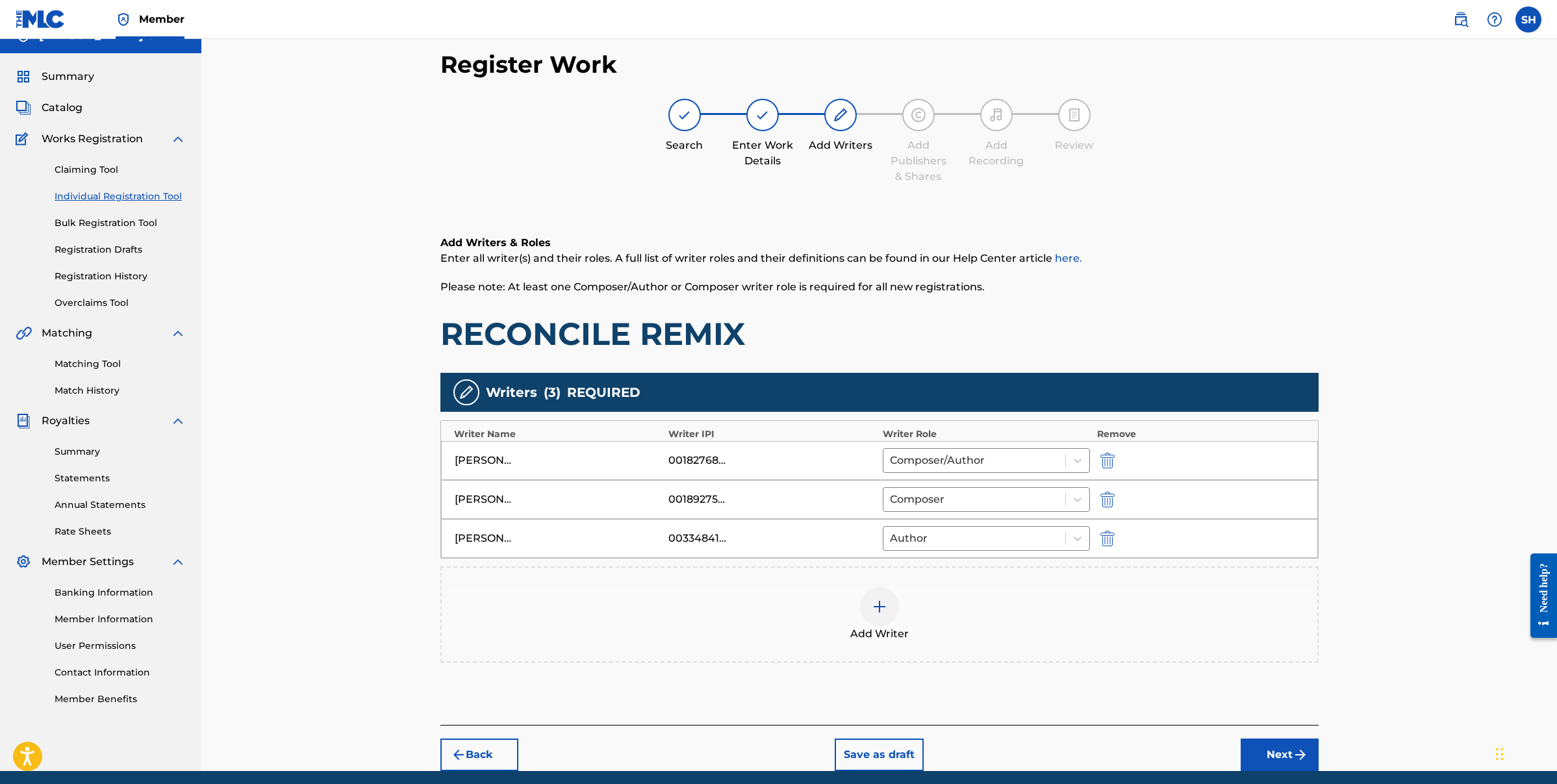
click at [884, 609] on img at bounding box center [880, 607] width 16 height 16
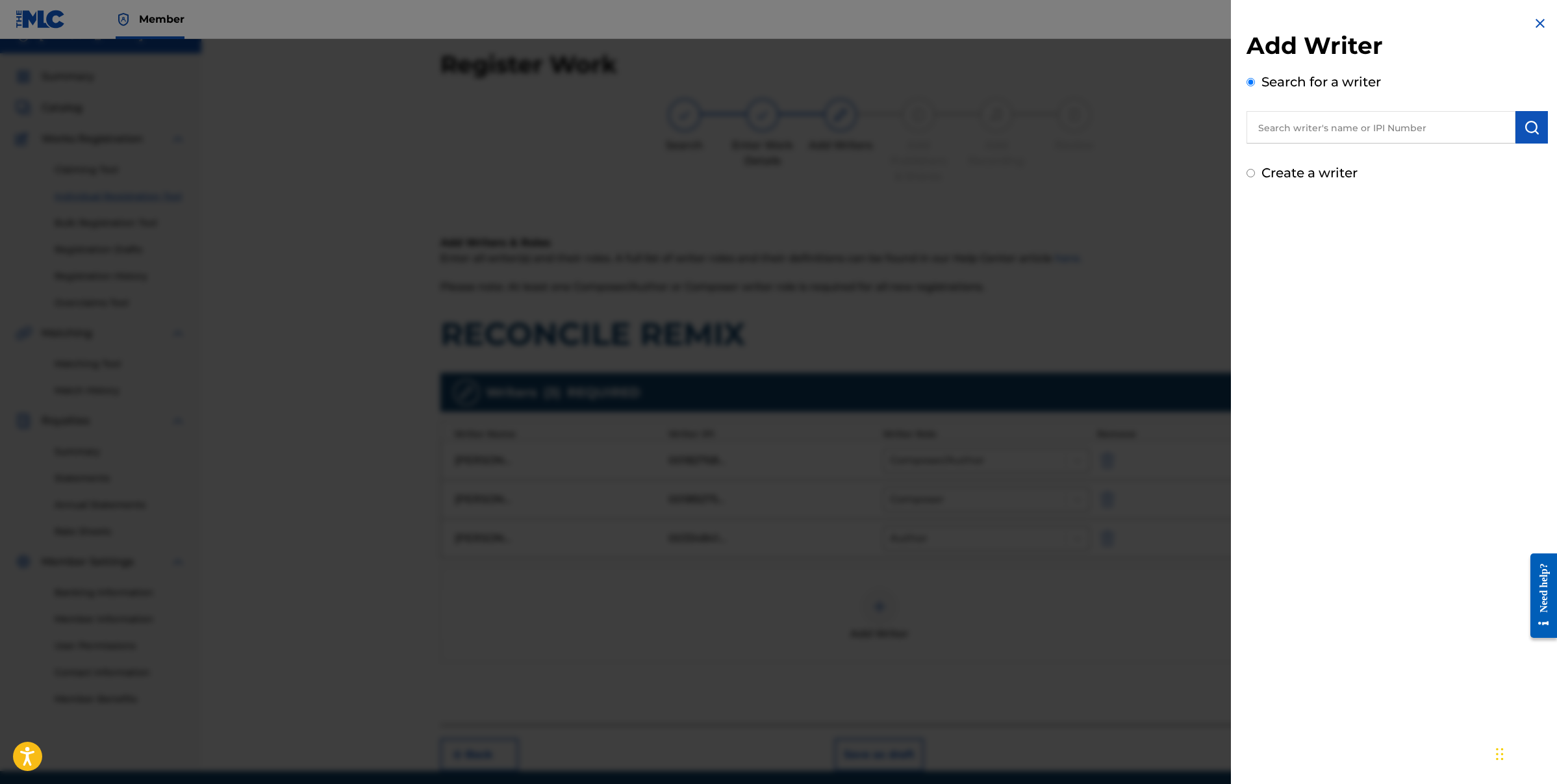
click at [1252, 172] on input "Create a writer" at bounding box center [1250, 173] width 8 height 8
radio input "false"
radio input "true"
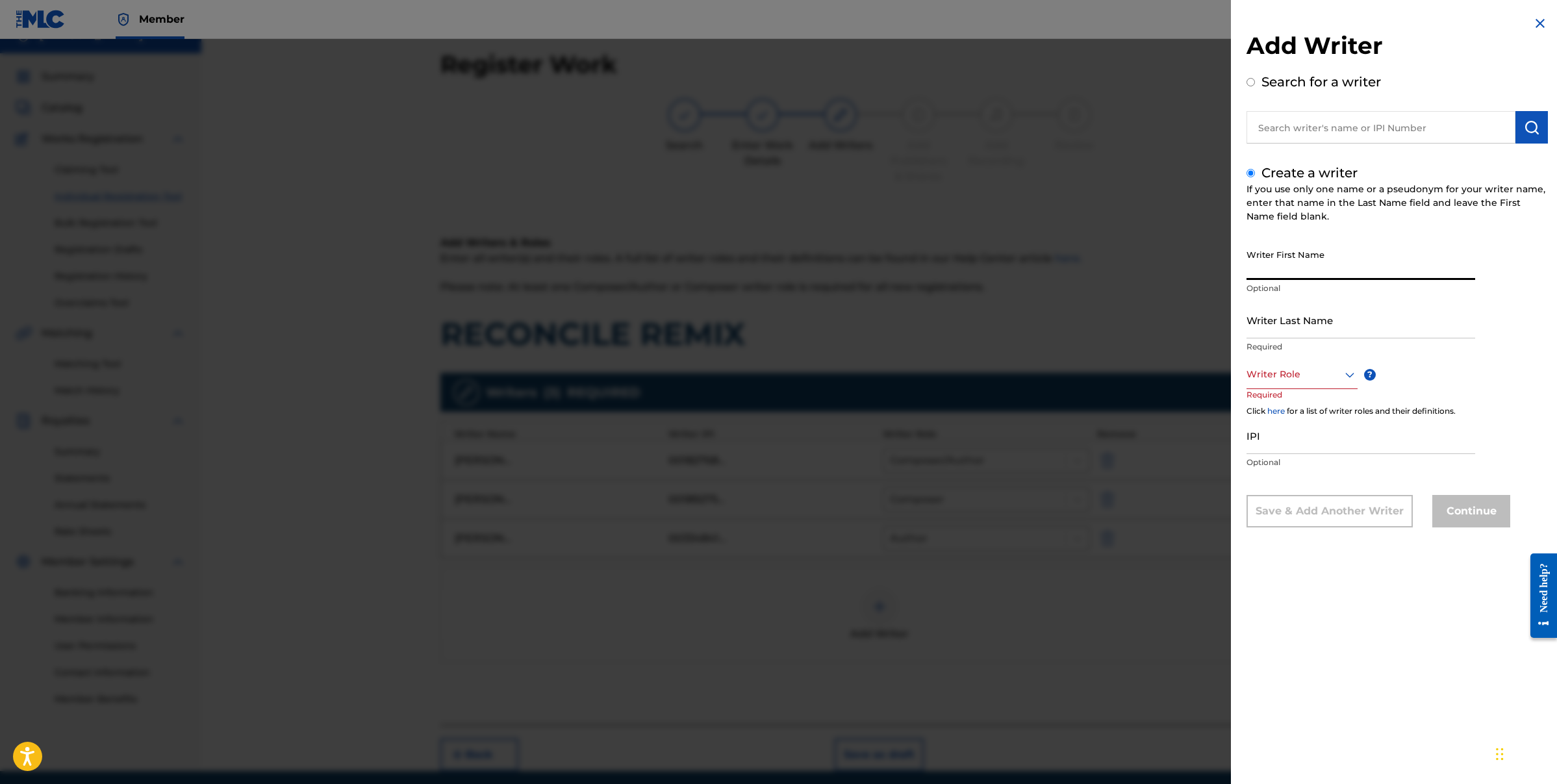
click at [1305, 262] on input "Writer First Name" at bounding box center [1360, 261] width 229 height 37
type input "[PERSON_NAME]"
click at [1310, 343] on p "Required" at bounding box center [1360, 347] width 229 height 12
click at [1312, 336] on input "Writer Last Name" at bounding box center [1360, 320] width 229 height 37
type input "[PERSON_NAME]"
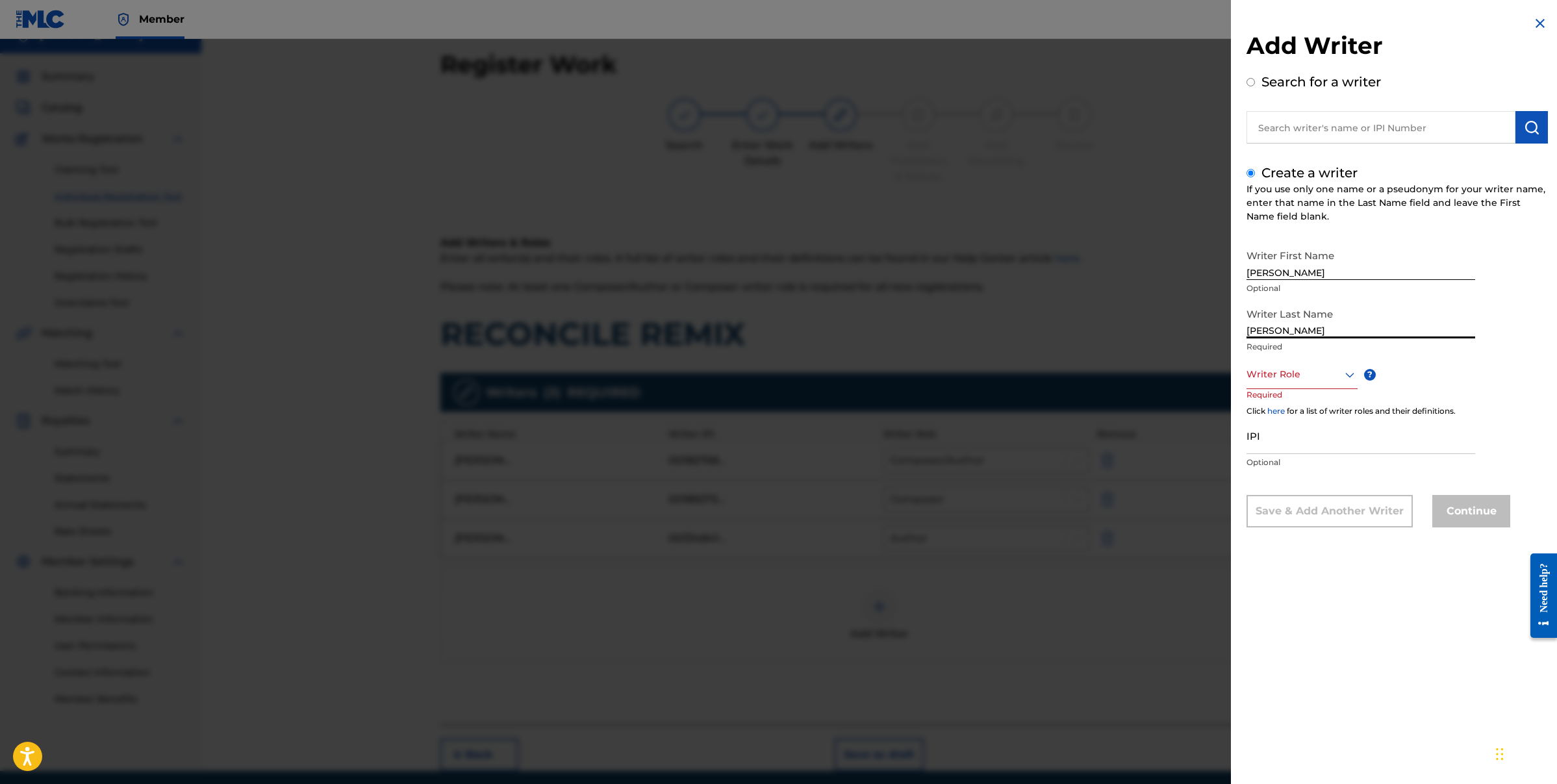
click at [1315, 384] on div "Writer Role" at bounding box center [1302, 374] width 111 height 29
click at [1304, 426] on div "Author" at bounding box center [1302, 432] width 110 height 29
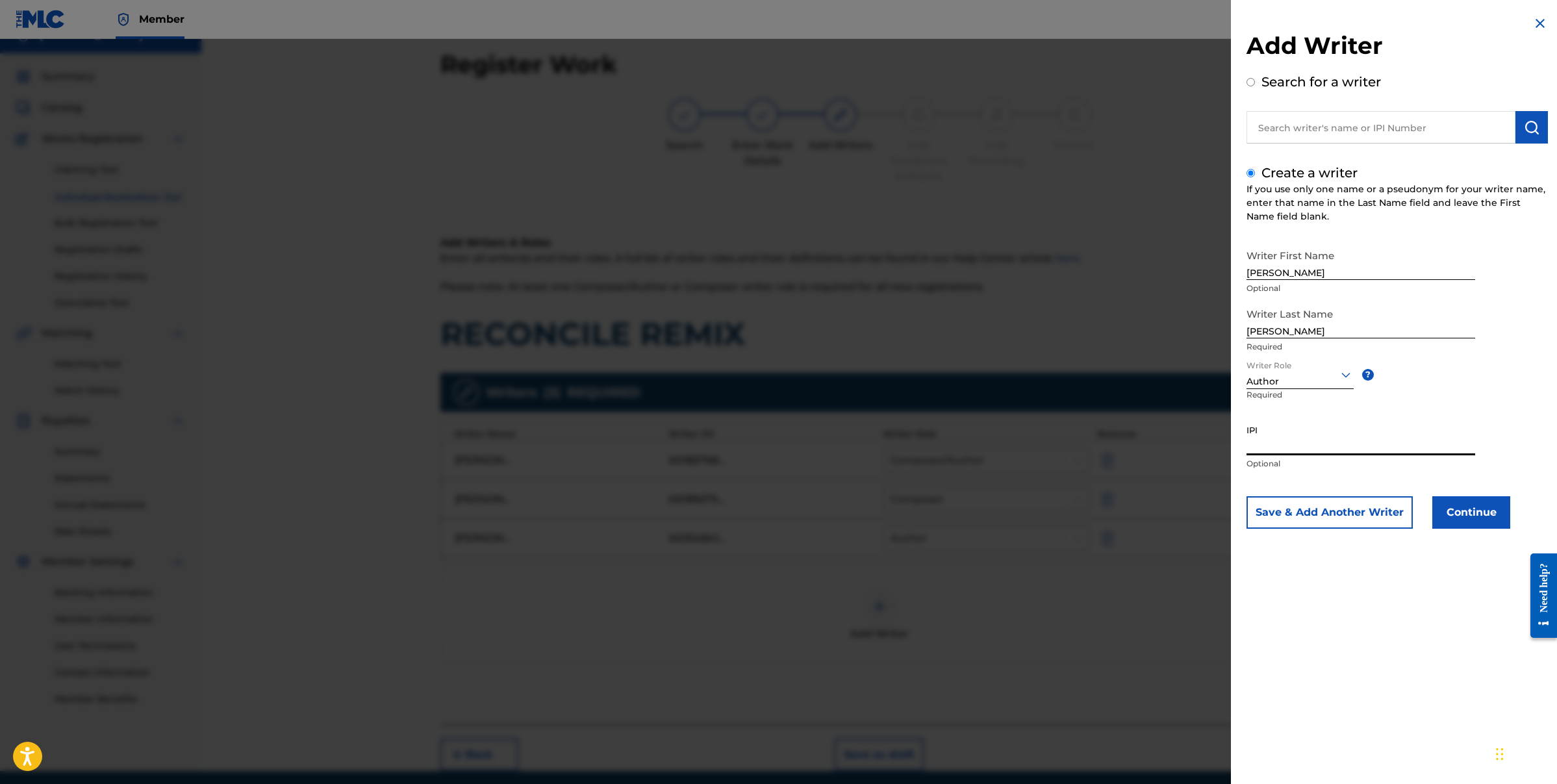
click at [1293, 451] on input "IPI" at bounding box center [1360, 436] width 229 height 37
paste input "00481596029"
type input "00481596029"
drag, startPoint x: 1293, startPoint y: 334, endPoint x: 1132, endPoint y: 320, distance: 161.6
click at [1132, 320] on div "Add Writer Search for a writer Create a writer If you use only one name or a ps…" at bounding box center [778, 412] width 1557 height 745
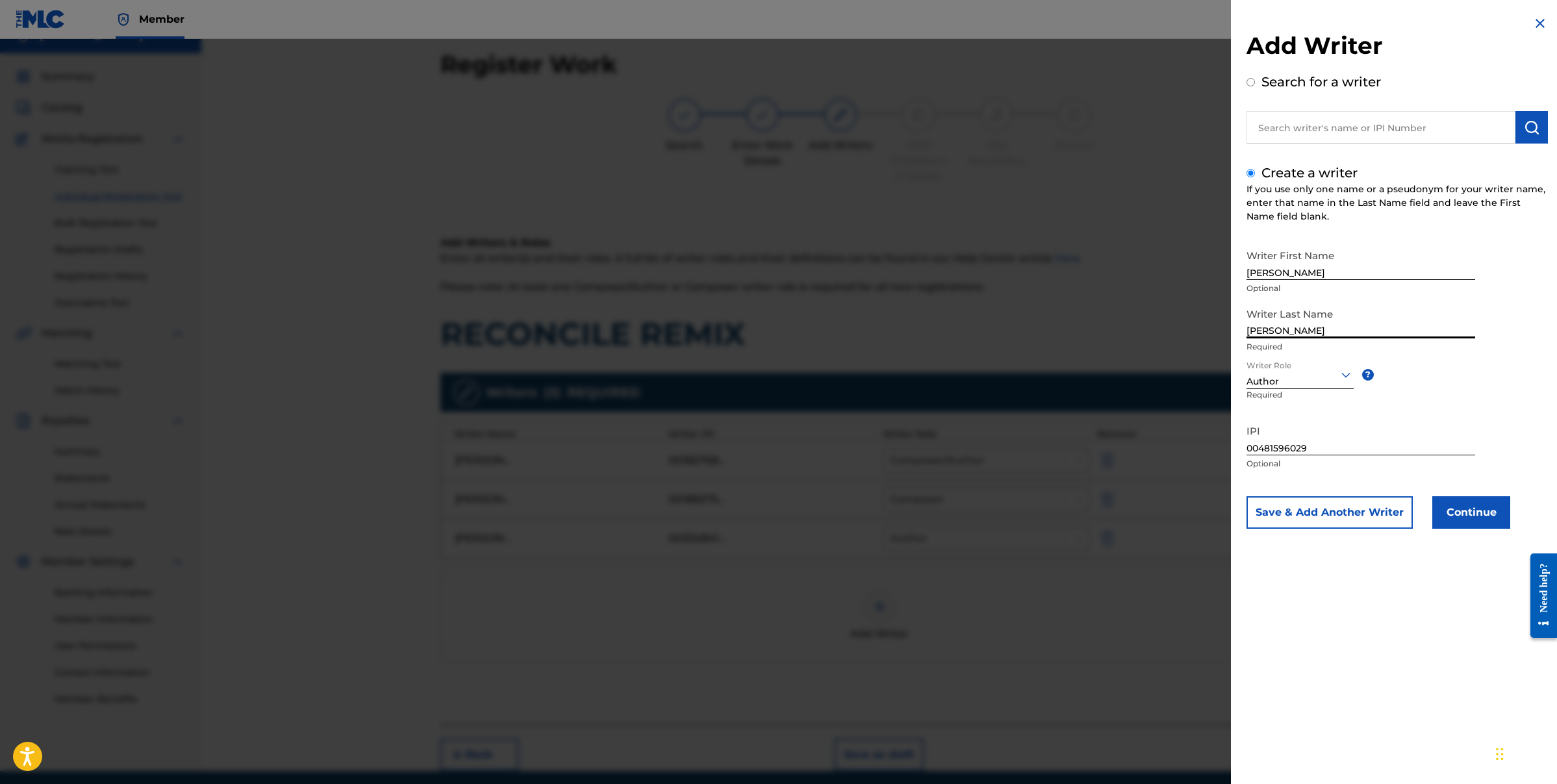
paste input "[PERSON_NAME]"
drag, startPoint x: 1289, startPoint y: 329, endPoint x: 1216, endPoint y: 321, distance: 73.4
click at [1216, 321] on div "Add Writer Search for a writer Create a writer If you use only one name or a ps…" at bounding box center [778, 412] width 1557 height 745
type input "[PERSON_NAME]"
click at [1485, 509] on button "Continue" at bounding box center [1472, 512] width 78 height 33
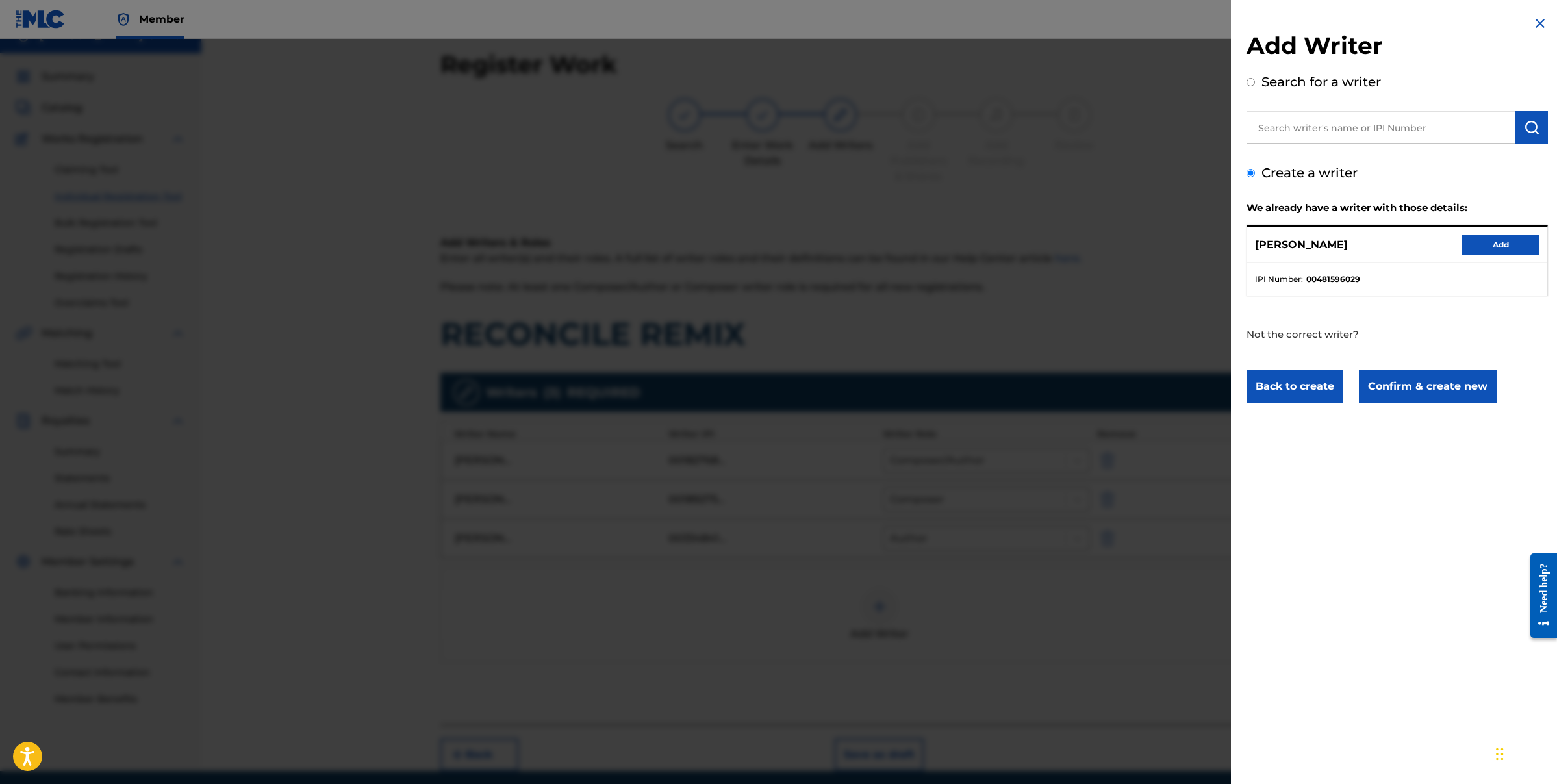
click at [1496, 244] on button "Add" at bounding box center [1501, 245] width 78 height 20
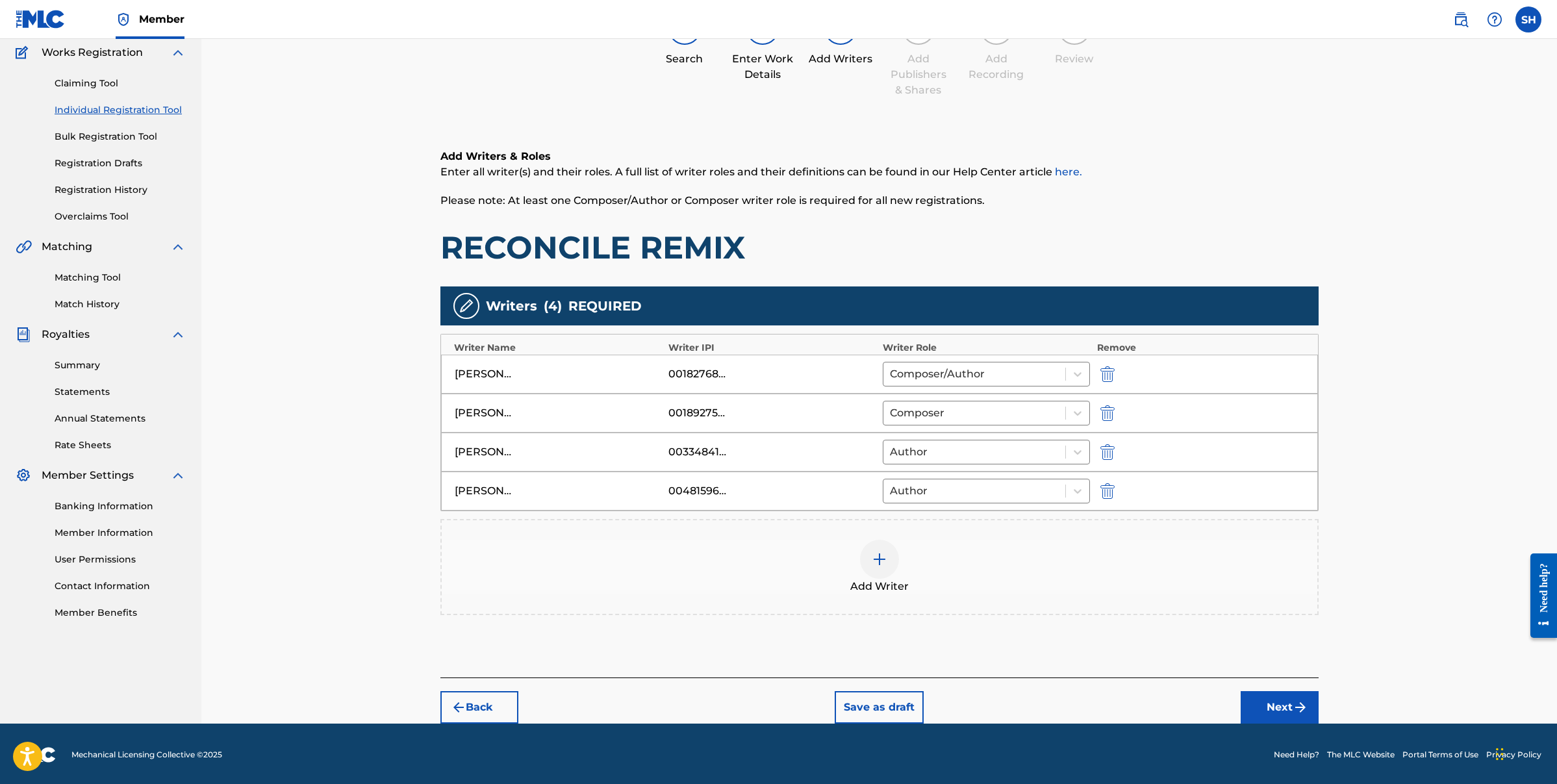
scroll to position [110, 0]
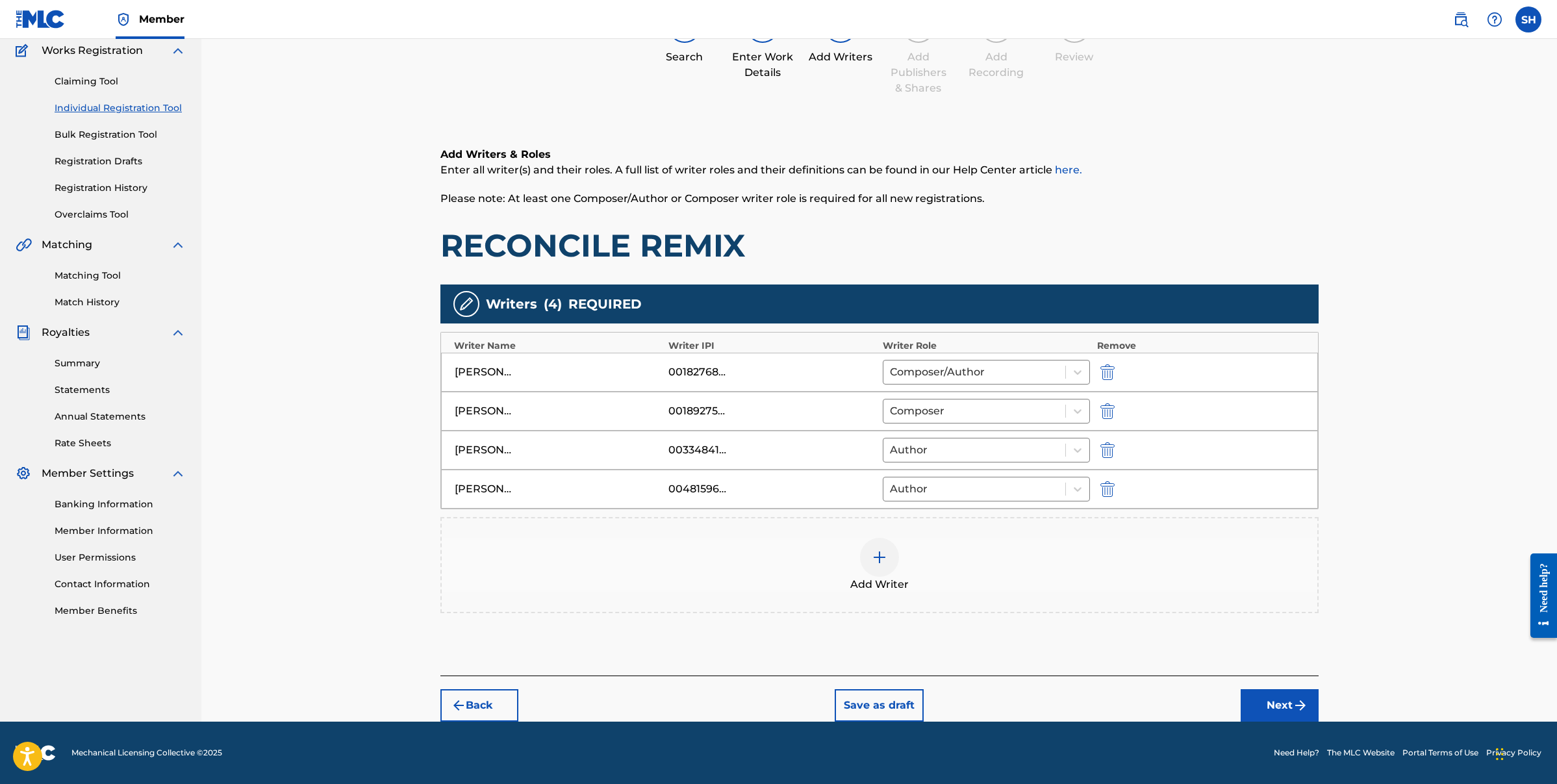
click at [1286, 702] on button "Next" at bounding box center [1280, 705] width 78 height 33
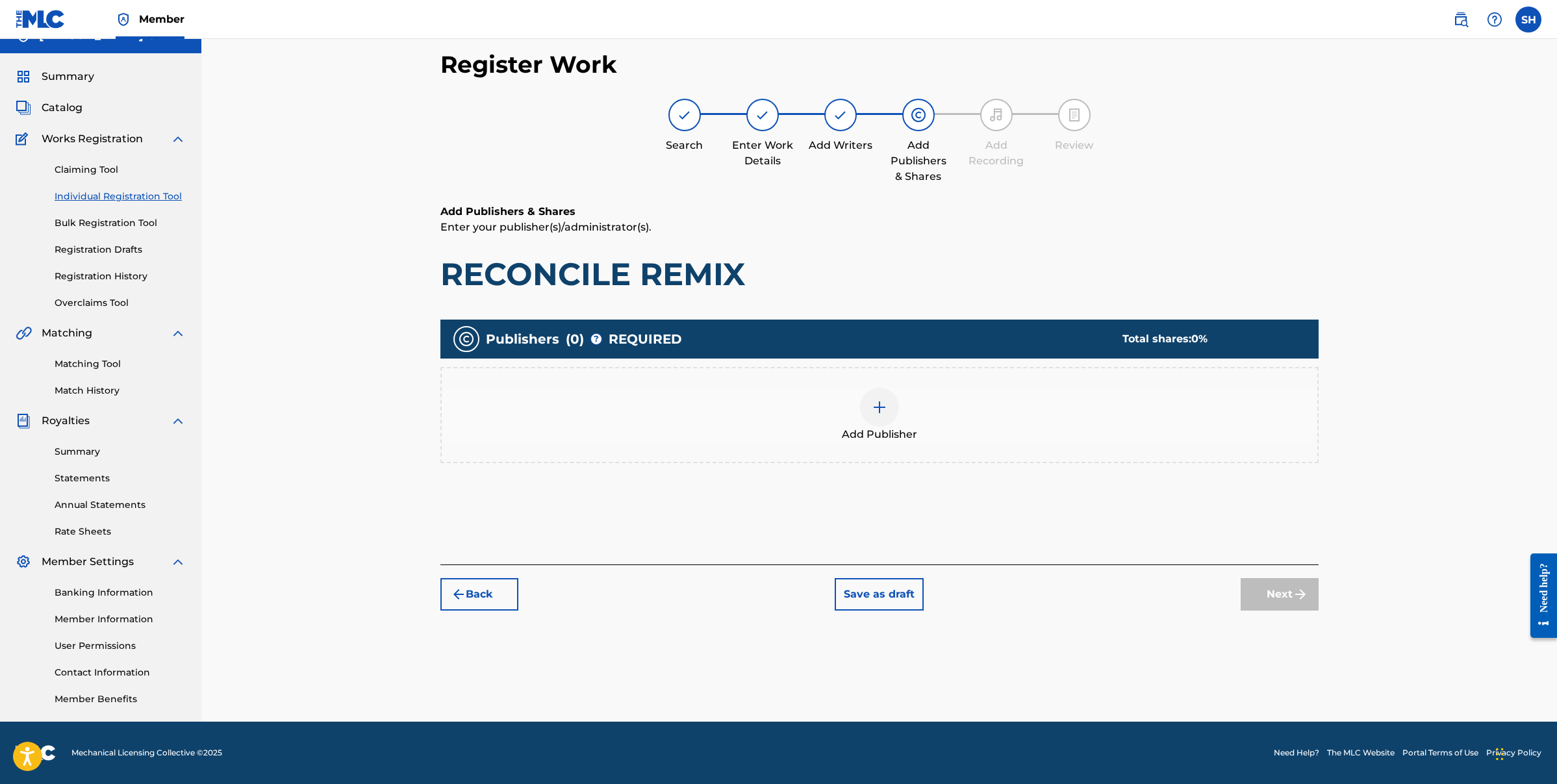
click at [886, 402] on img at bounding box center [880, 408] width 16 height 16
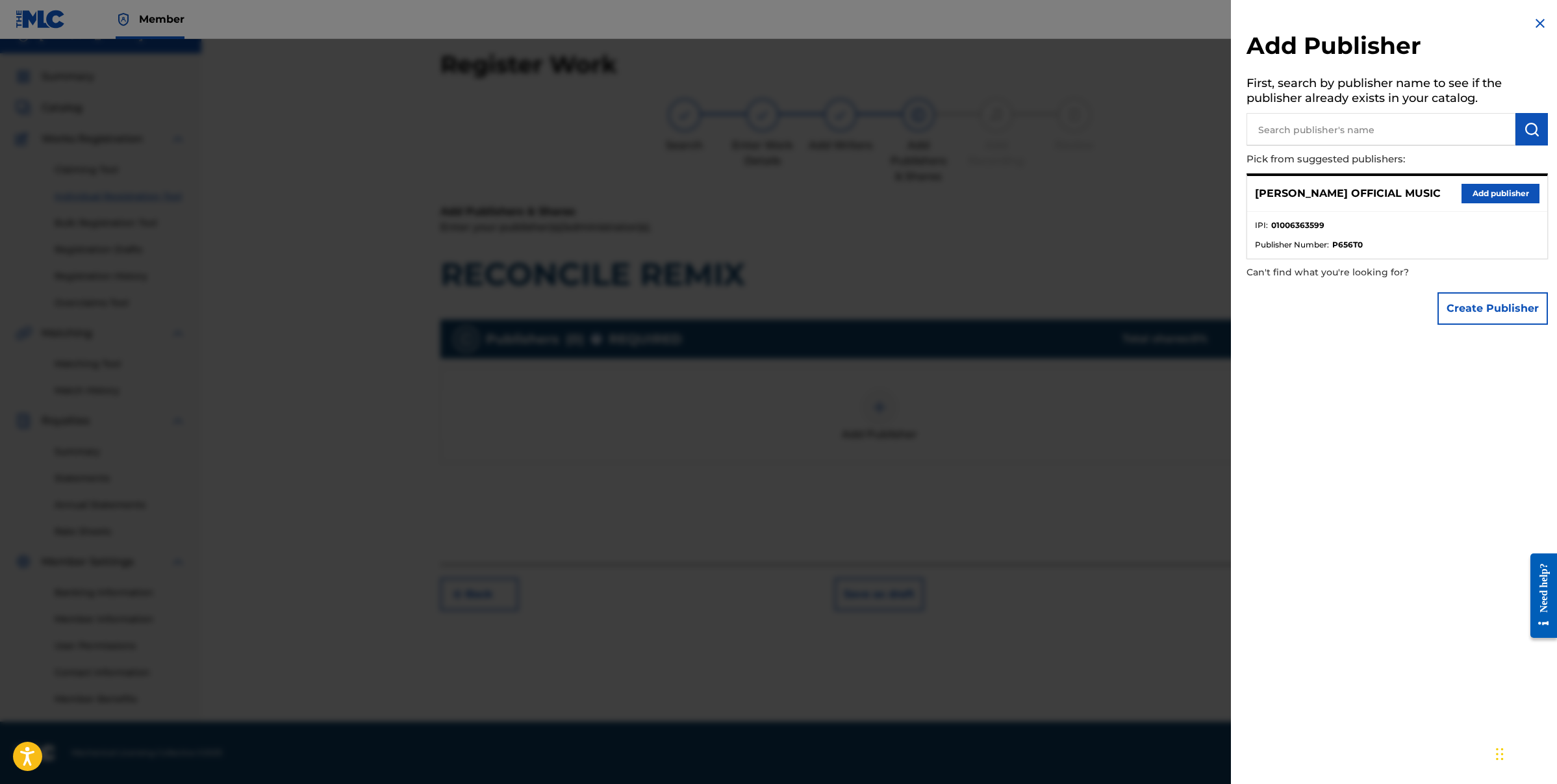
click at [1474, 195] on button "Add publisher" at bounding box center [1501, 193] width 78 height 20
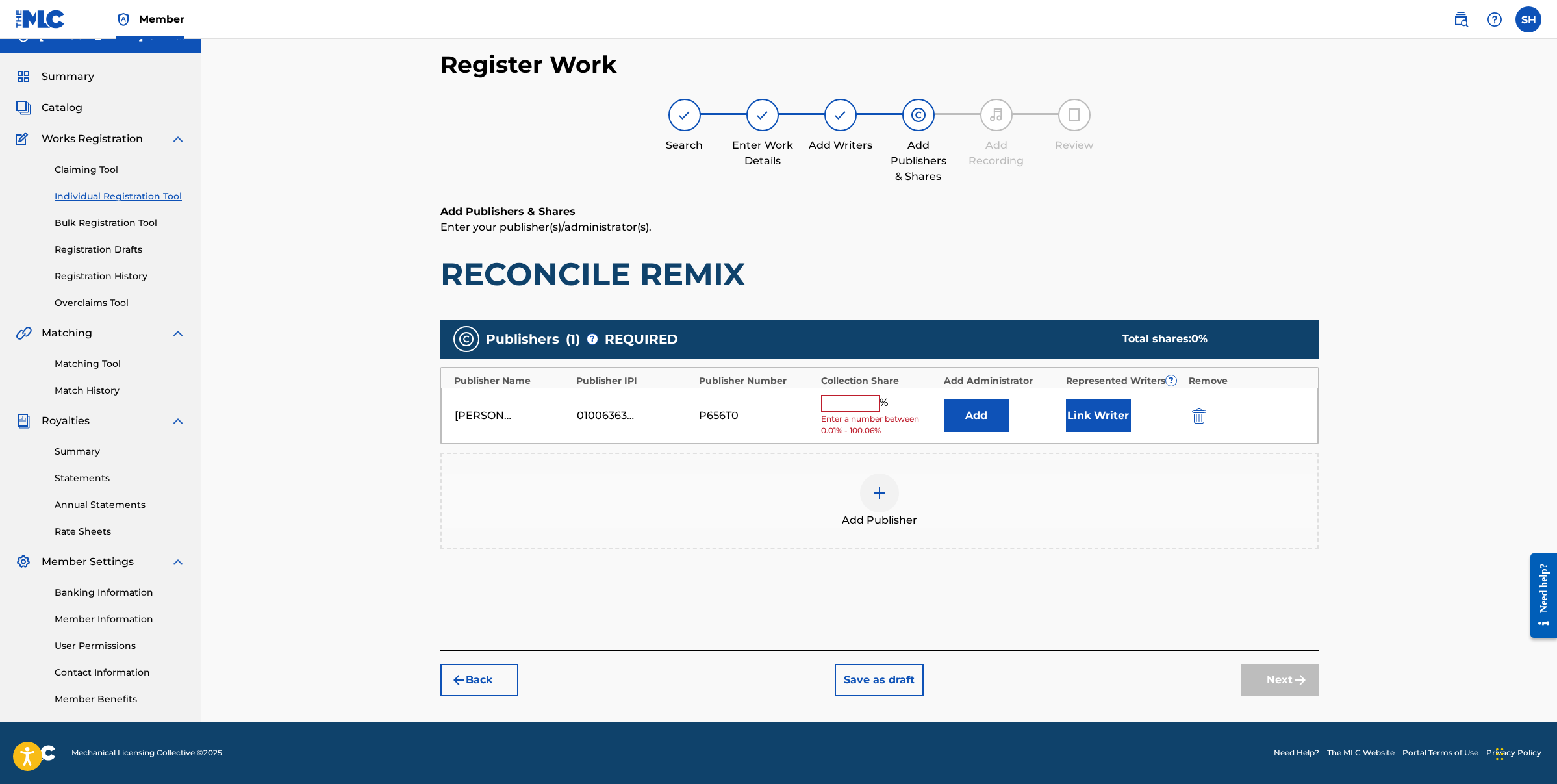
click at [857, 403] on input "text" at bounding box center [850, 404] width 59 height 17
type input "100"
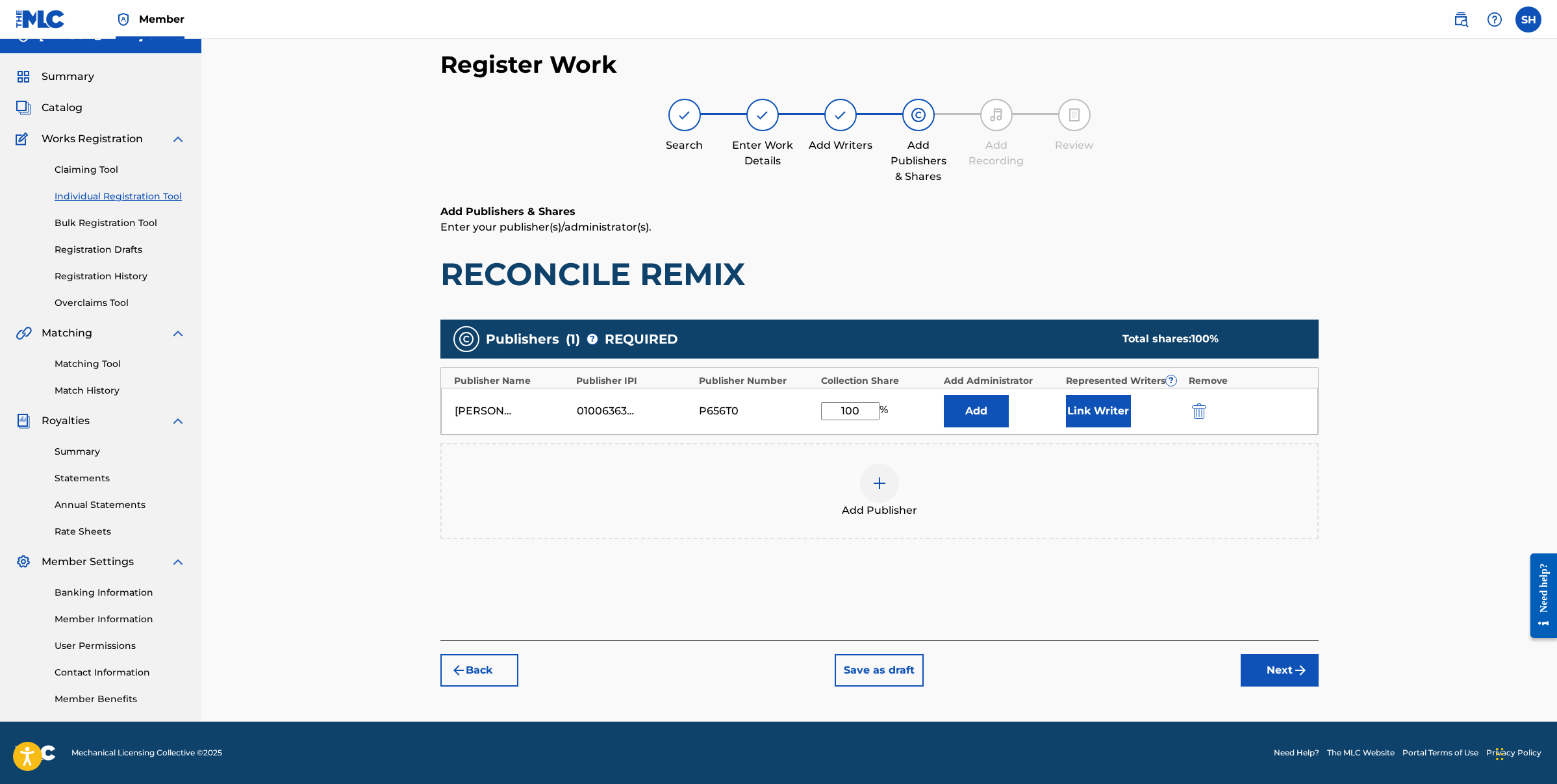
click at [1091, 417] on button "Link Writer" at bounding box center [1099, 412] width 65 height 33
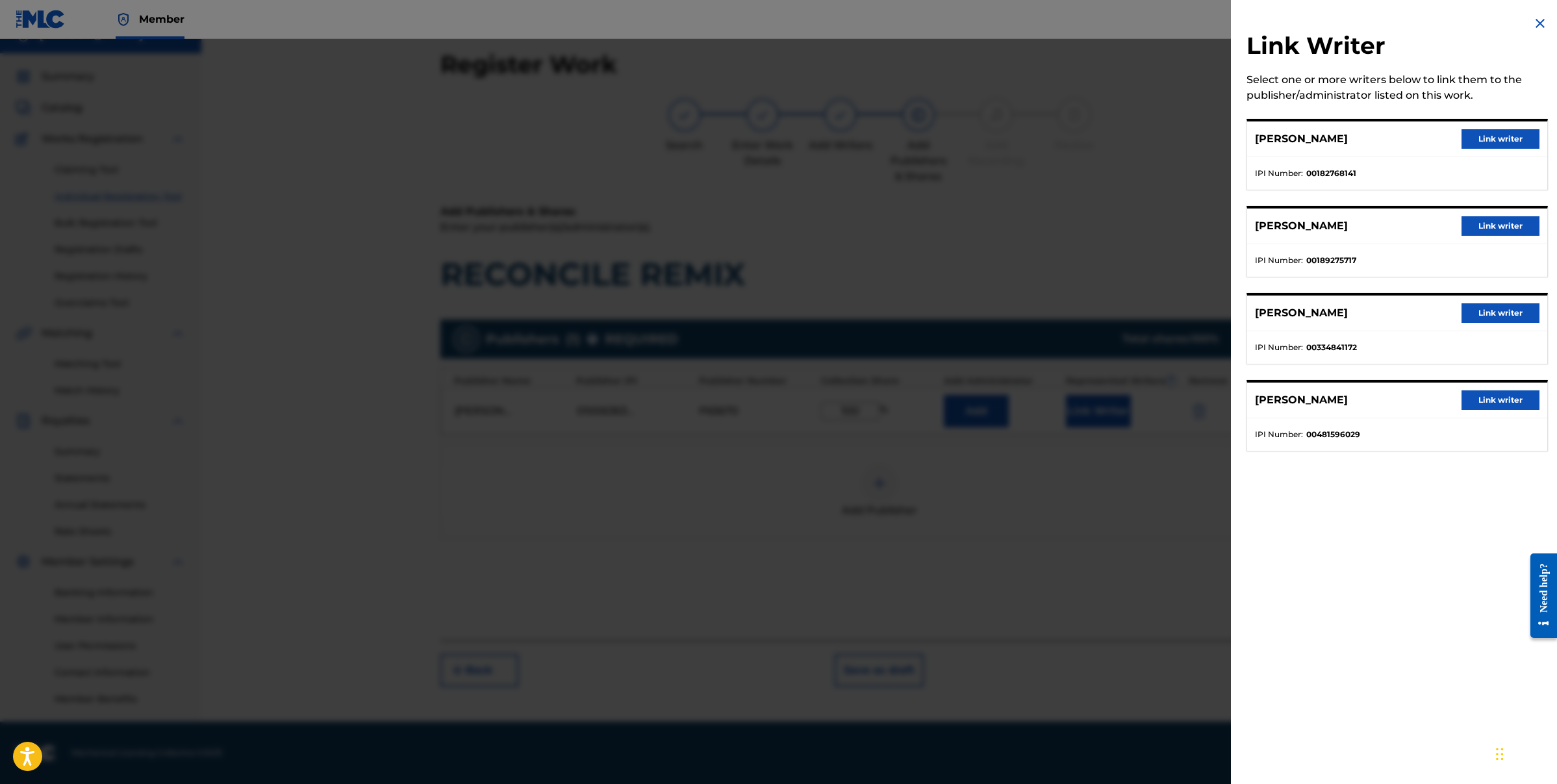
click at [1516, 141] on button "Link writer" at bounding box center [1501, 139] width 78 height 20
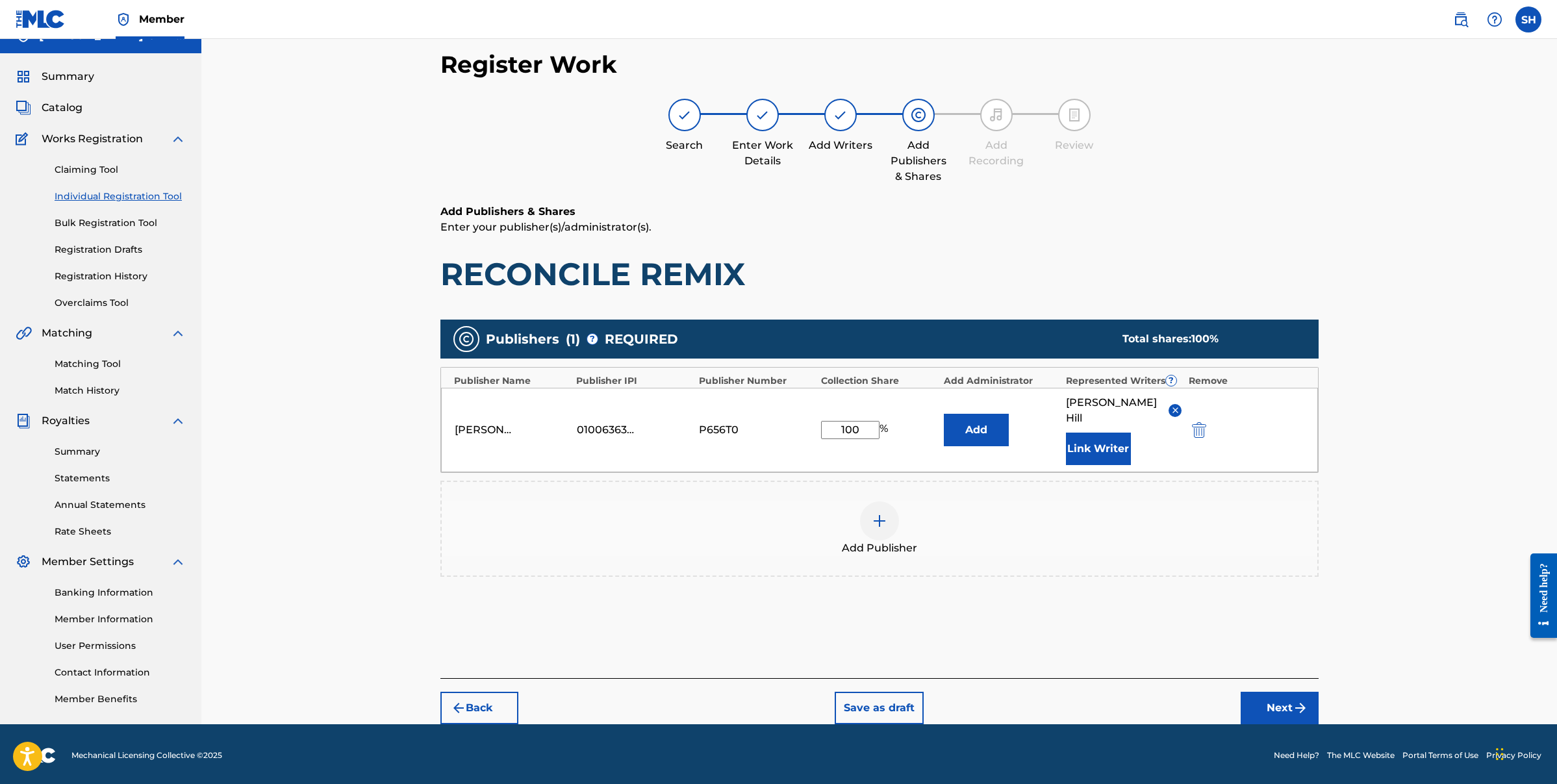
click at [1108, 432] on button "Link Writer" at bounding box center [1099, 449] width 65 height 33
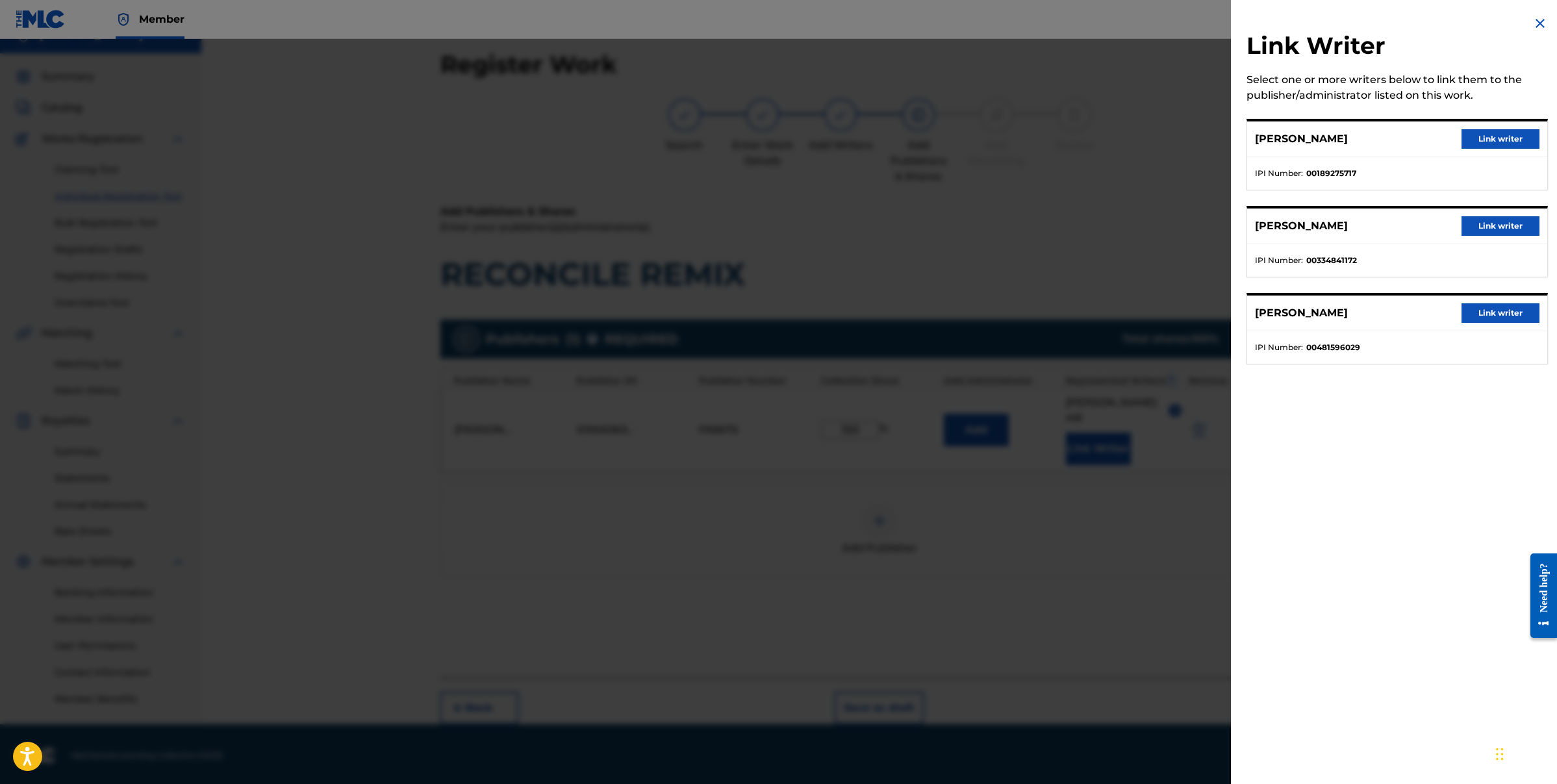
click at [1497, 144] on button "Link writer" at bounding box center [1501, 139] width 78 height 20
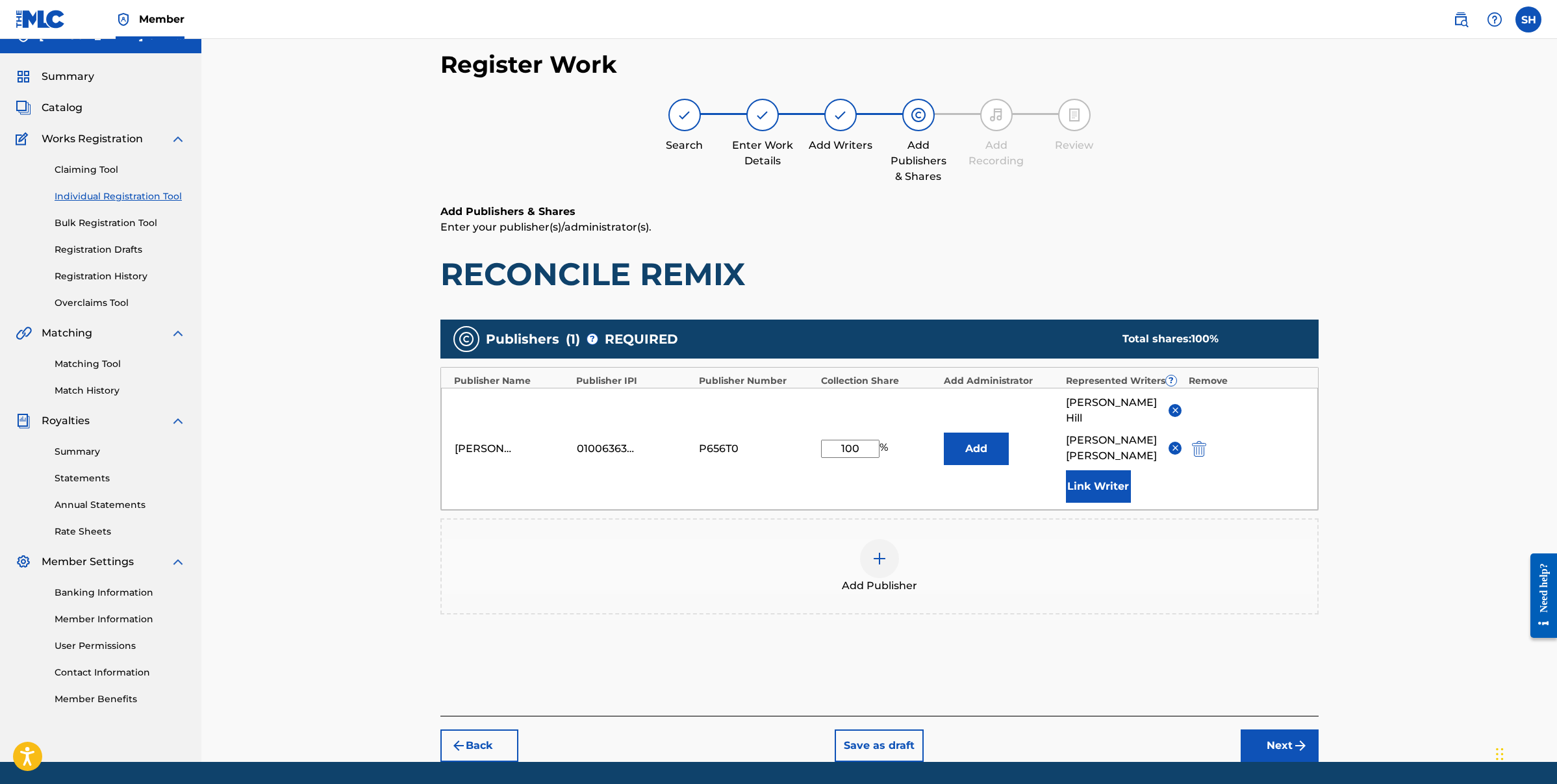
click at [1106, 481] on button "Link Writer" at bounding box center [1099, 486] width 65 height 33
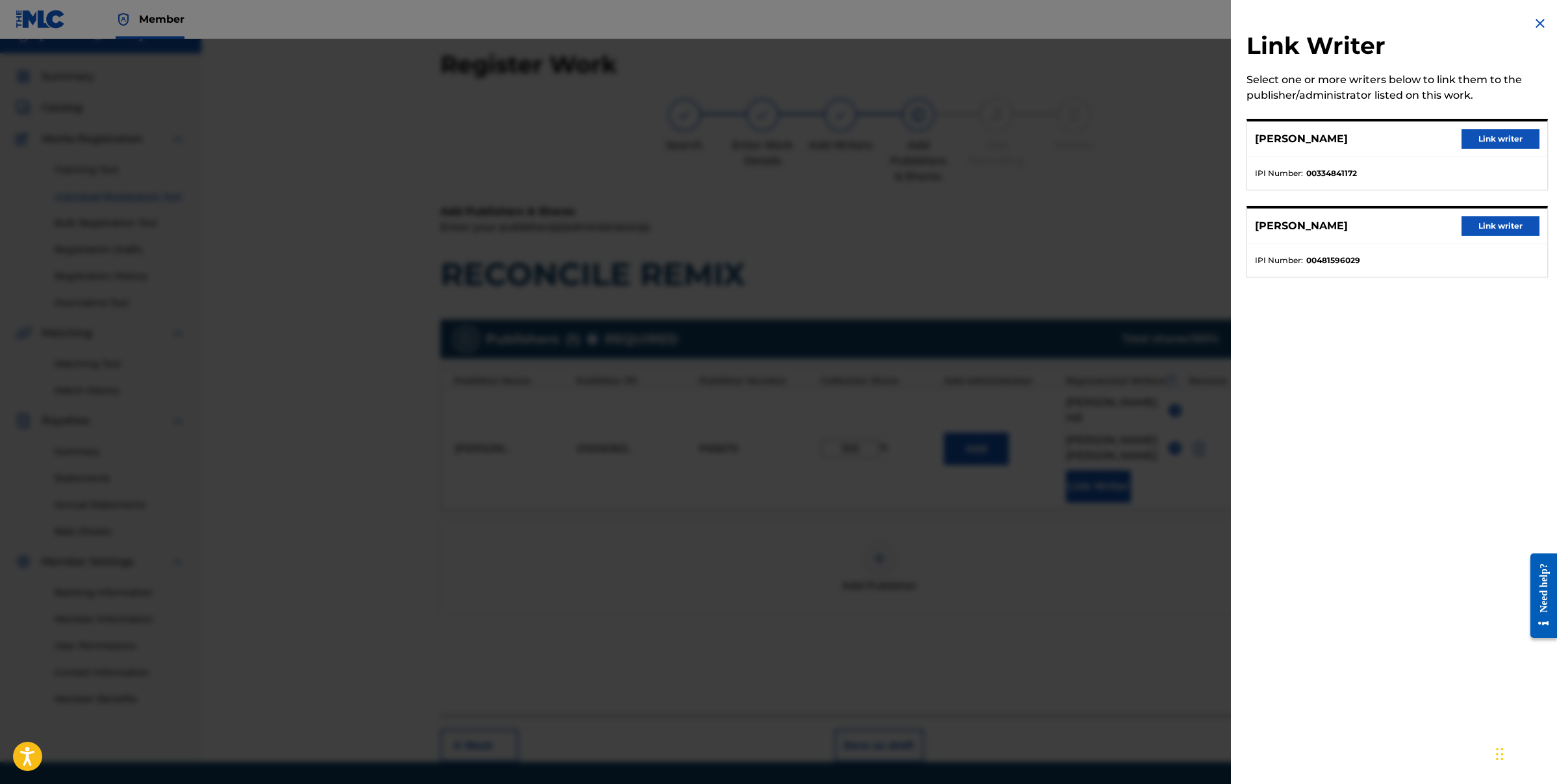
click at [1507, 140] on button "Link writer" at bounding box center [1501, 139] width 78 height 20
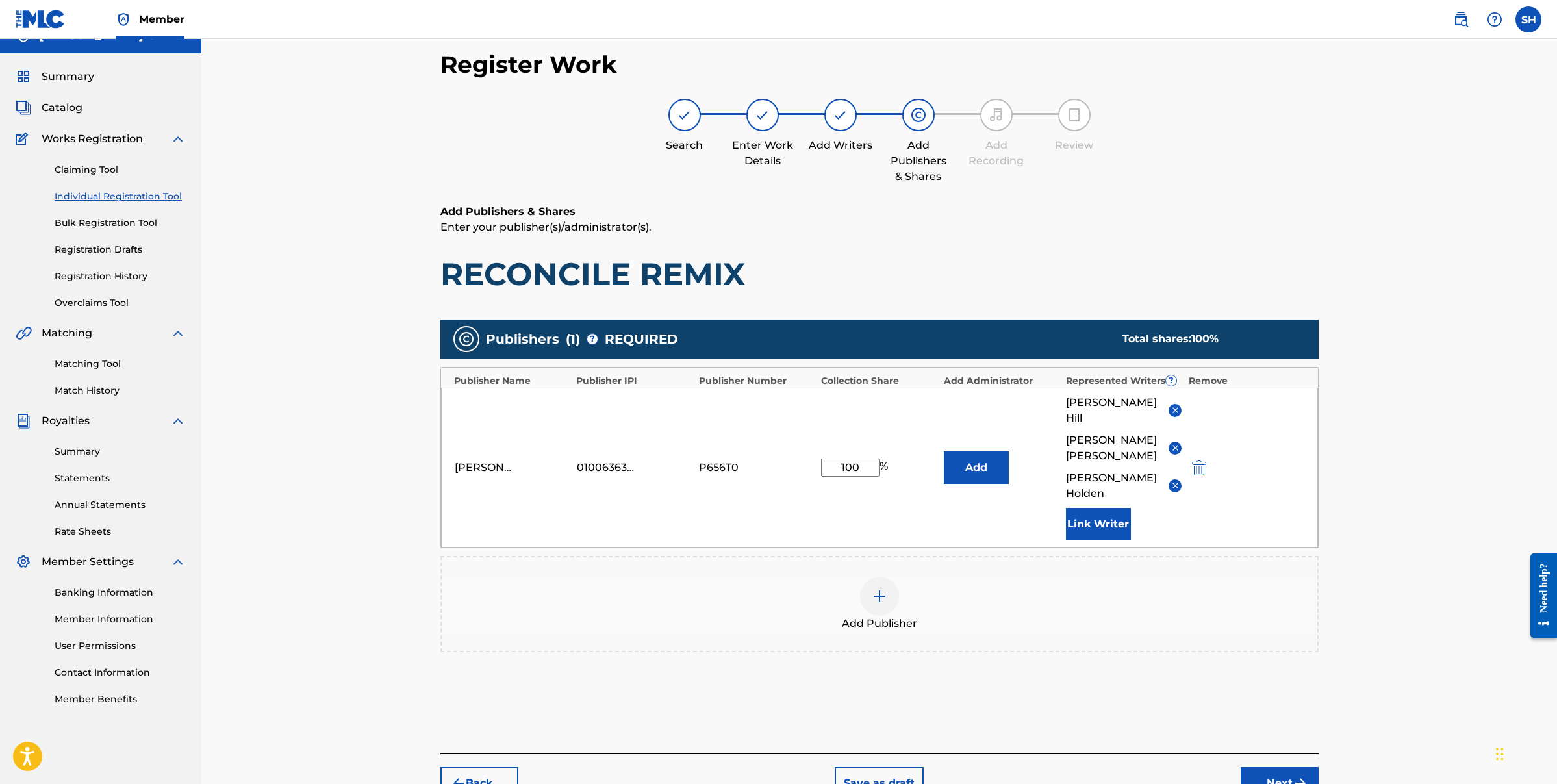
click at [1104, 508] on button "Link Writer" at bounding box center [1099, 524] width 65 height 33
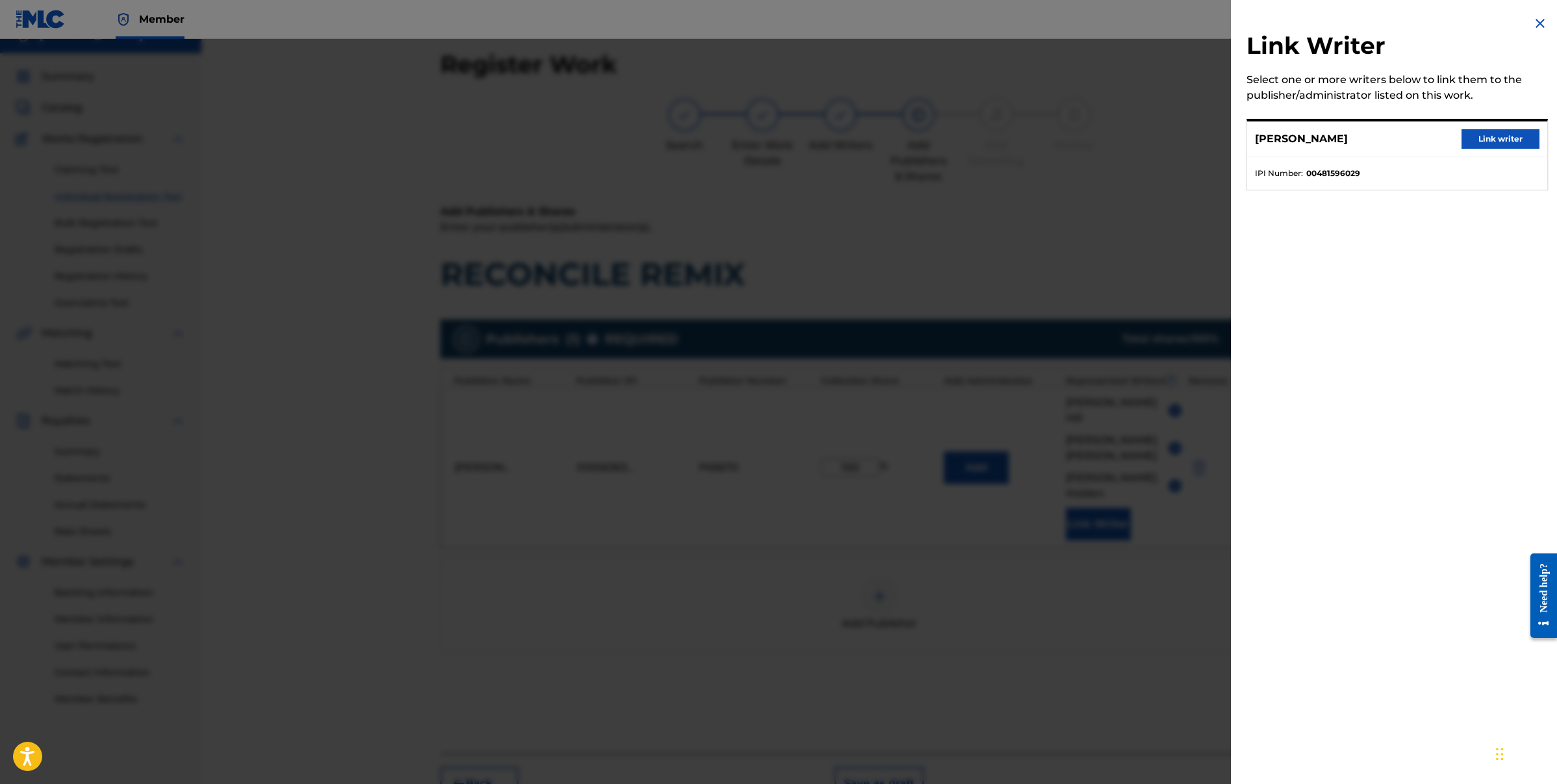
click at [1487, 143] on button "Link writer" at bounding box center [1501, 139] width 78 height 20
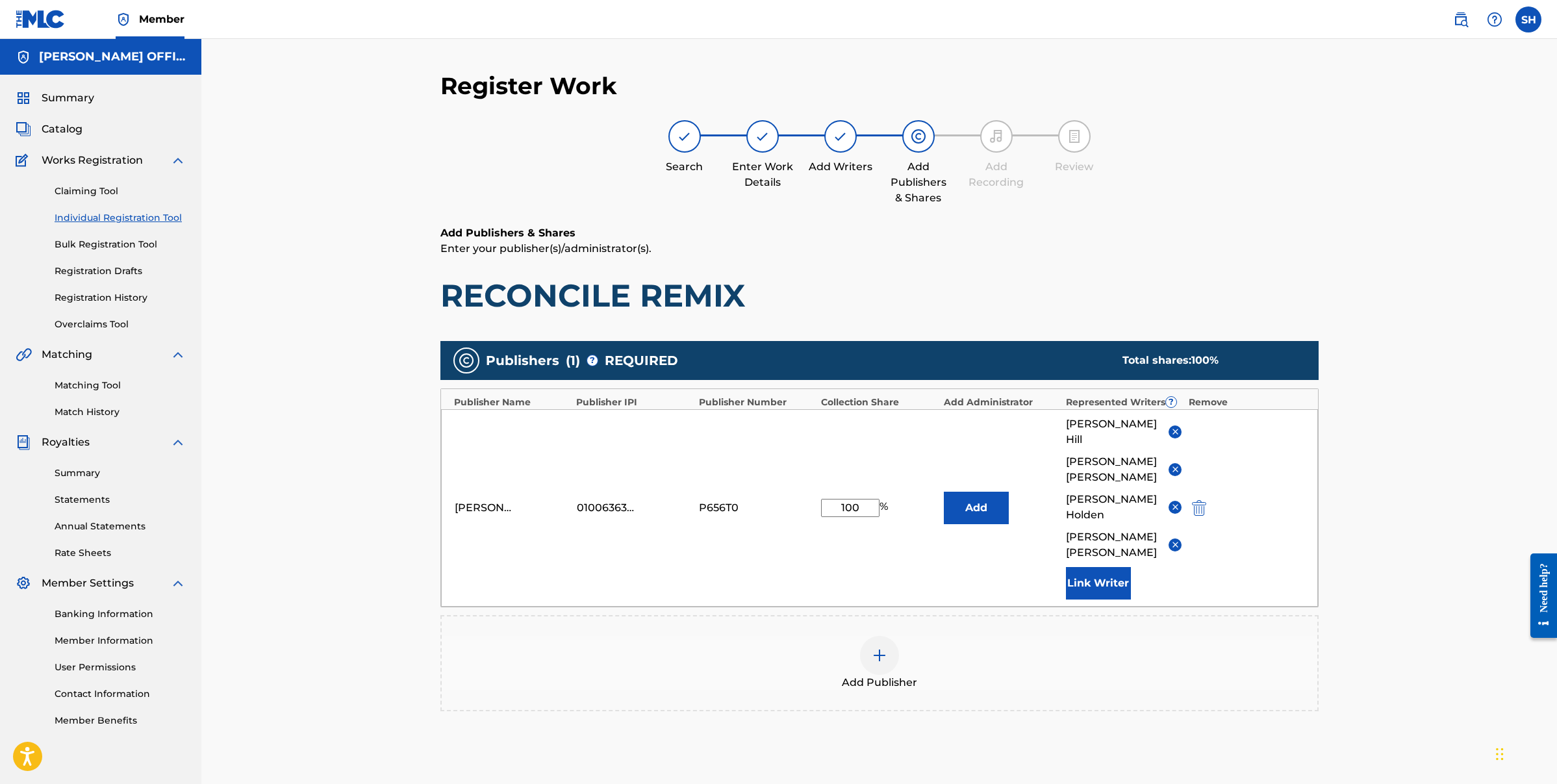
scroll to position [106, 0]
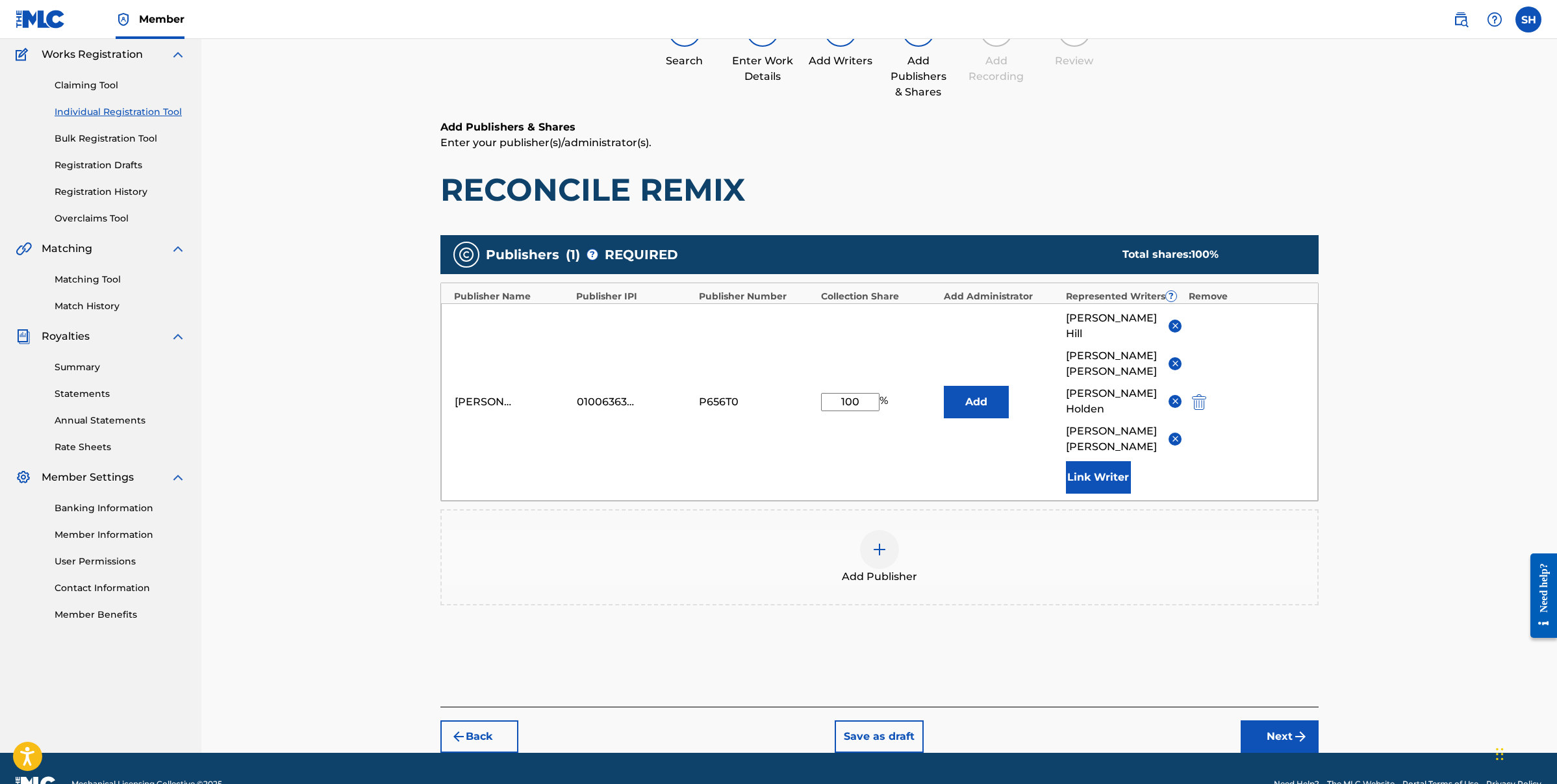
click at [1295, 720] on button "Next" at bounding box center [1280, 736] width 78 height 33
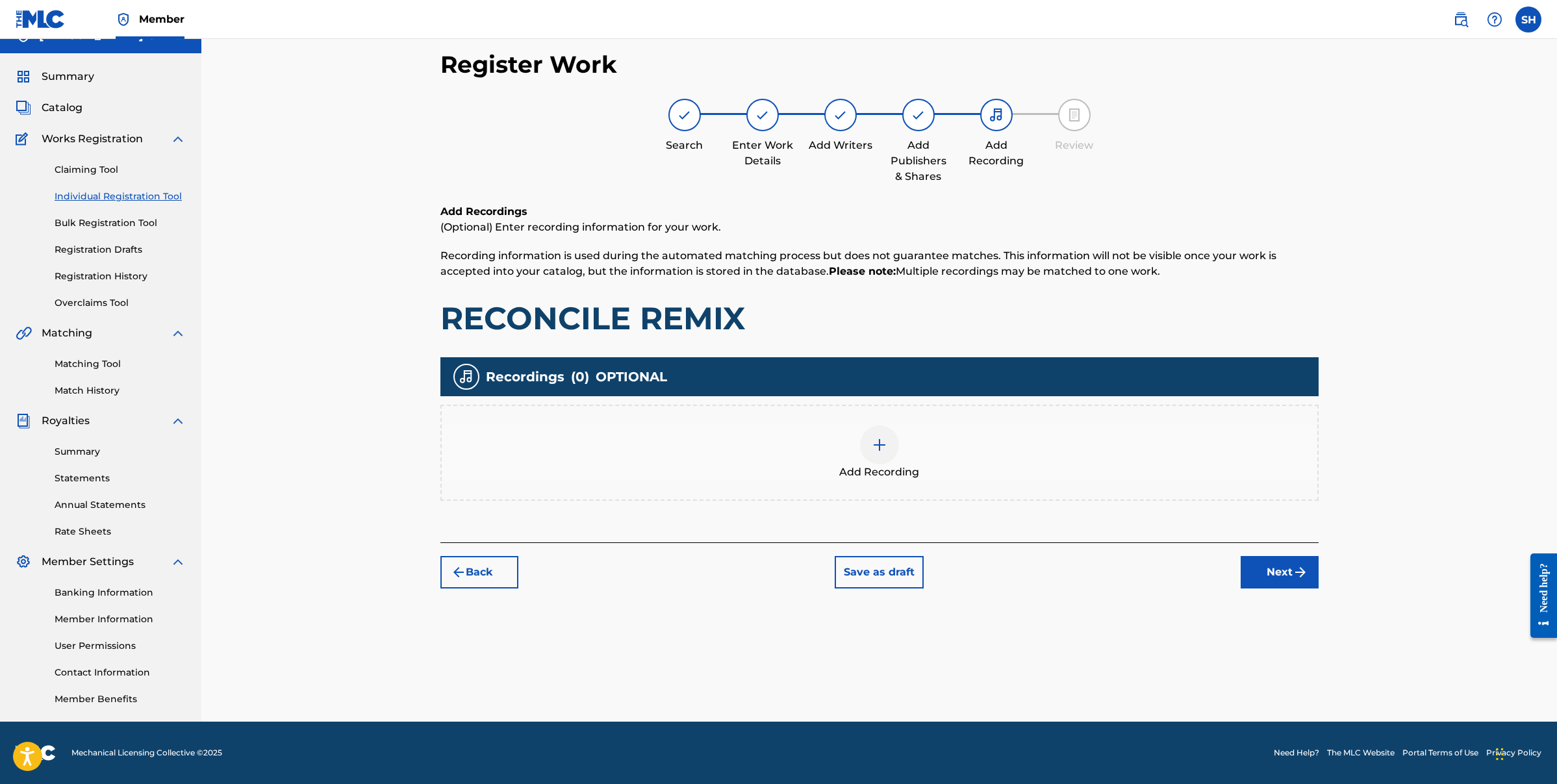
click at [885, 446] on img at bounding box center [880, 445] width 16 height 16
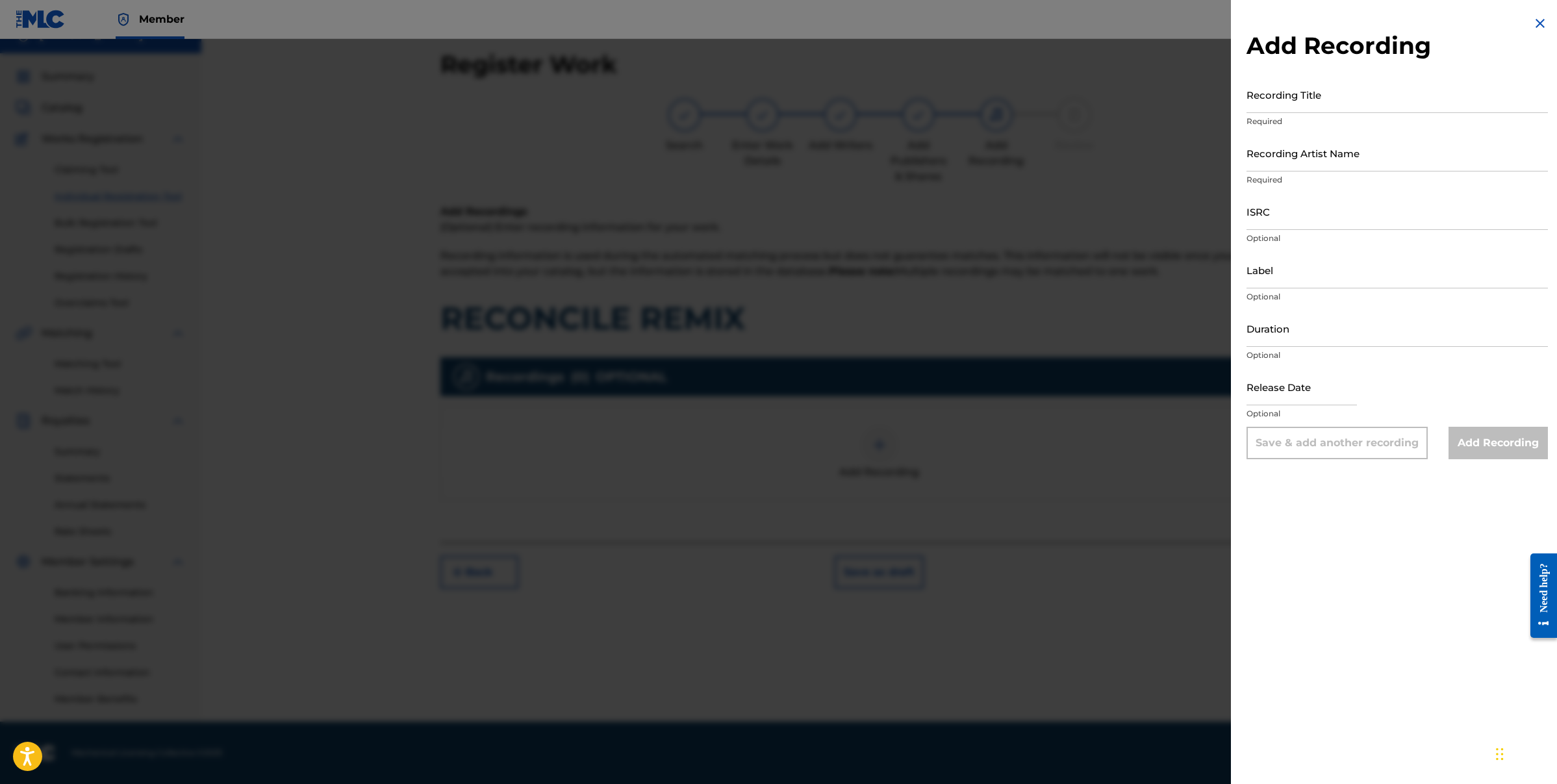
click at [1321, 103] on input "Recording Title" at bounding box center [1397, 94] width 302 height 37
type input "RECONCILE REMIX"
click at [1360, 164] on input "Recording Artist Name" at bounding box center [1397, 152] width 302 height 37
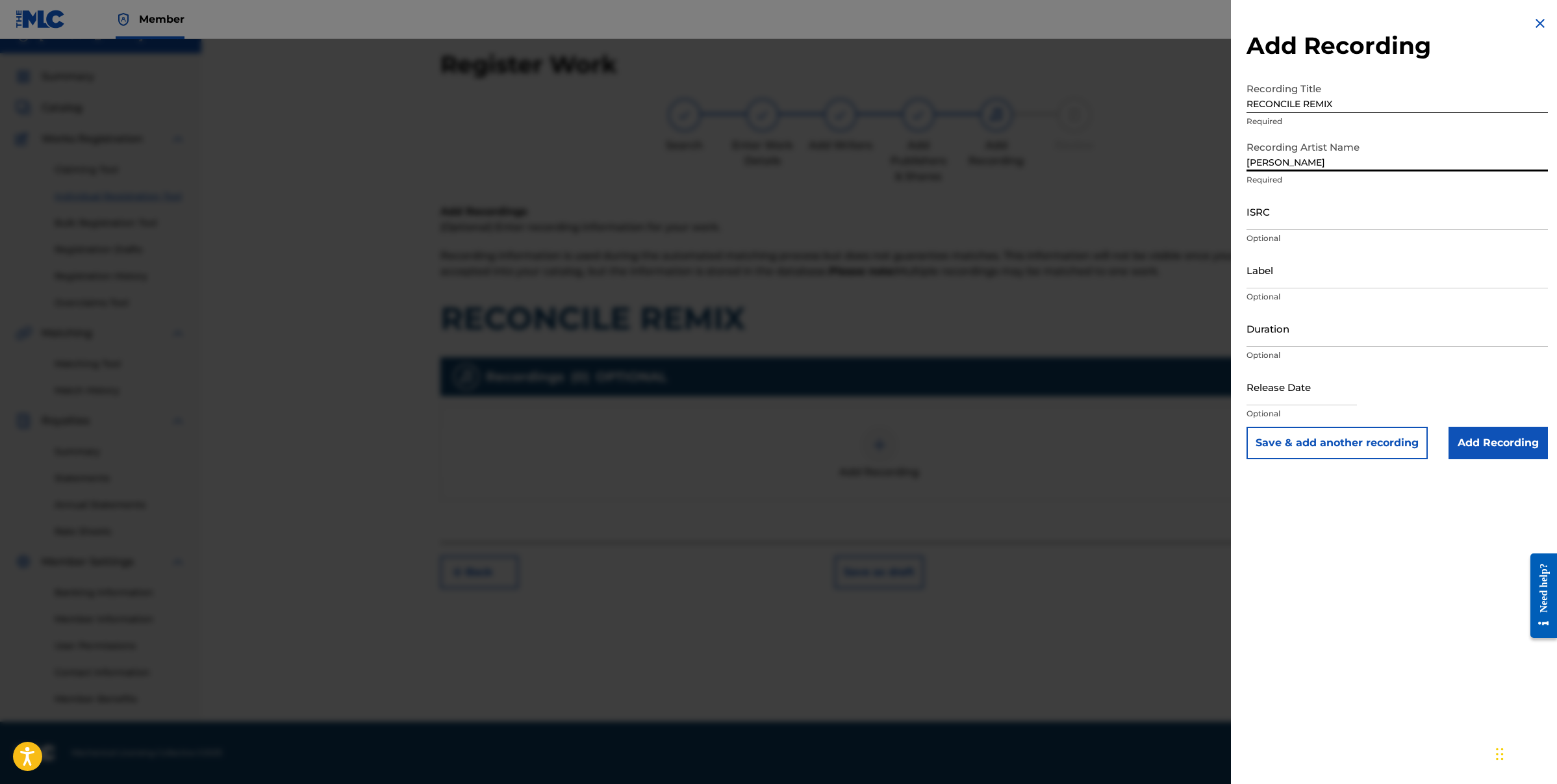
type input "[PERSON_NAME]"
click at [1317, 223] on input "ISRC" at bounding box center [1397, 211] width 302 height 37
paste input "USCAC1000041"
type input "USCAC1000041"
click at [1280, 272] on input "Label" at bounding box center [1397, 270] width 302 height 37
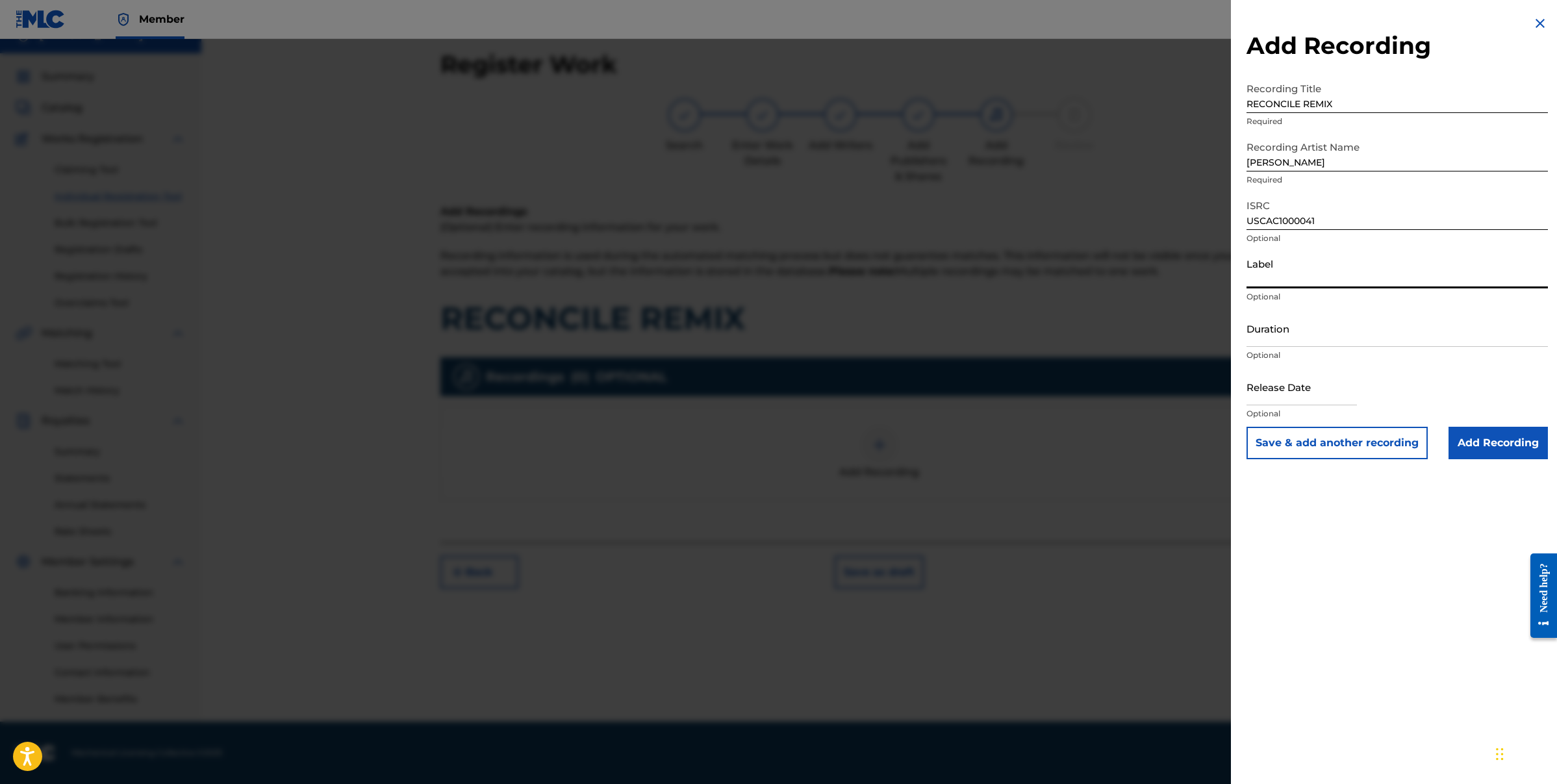
type input "DIVINE SOURCE ENT"
click at [1323, 331] on input "Duration" at bounding box center [1397, 328] width 302 height 37
click at [1275, 338] on input "04:23" at bounding box center [1397, 328] width 302 height 37
type input "04:46"
click at [1291, 391] on input "text" at bounding box center [1302, 387] width 111 height 37
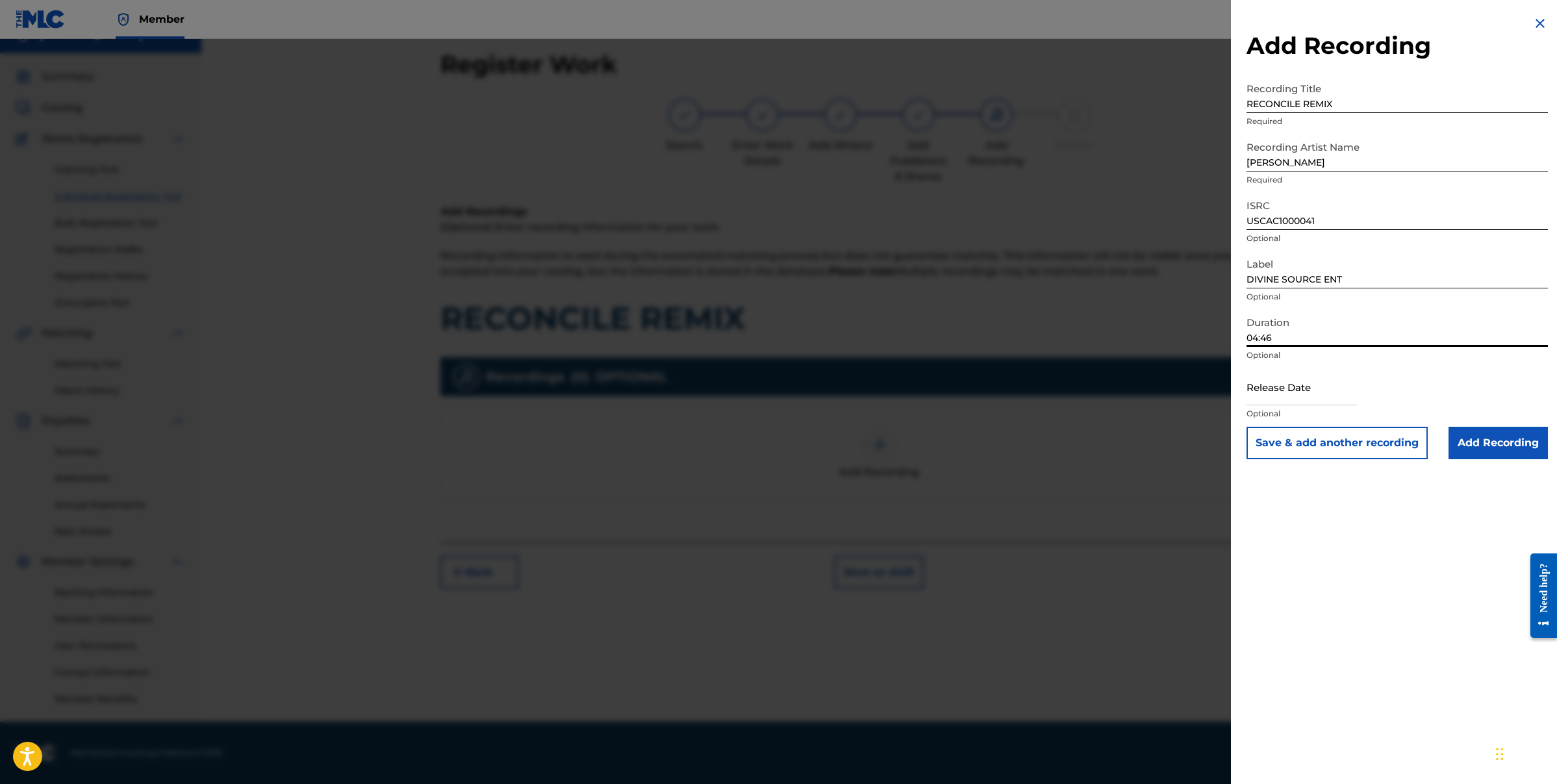
select select "7"
select select "2025"
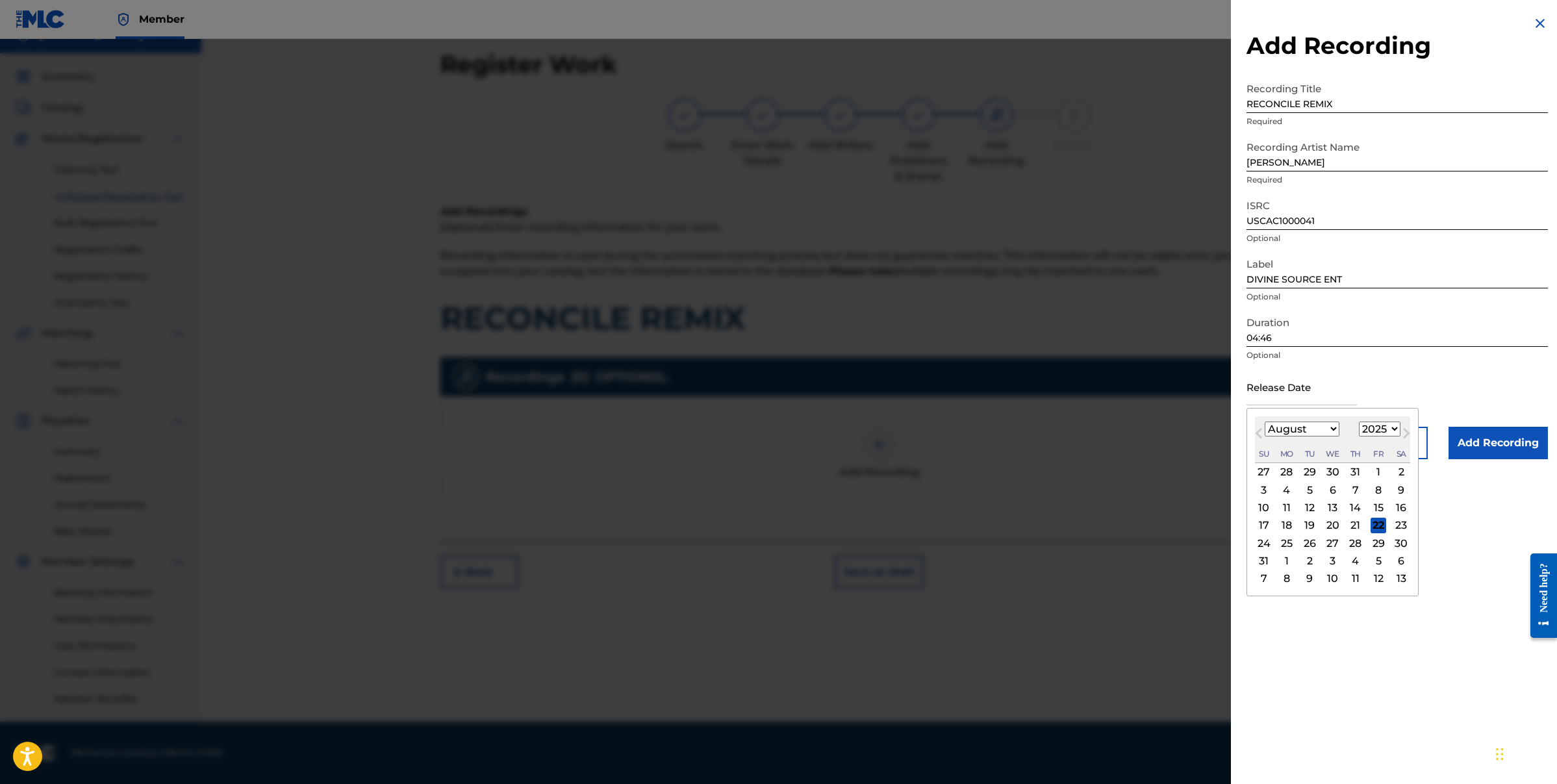
click at [1276, 426] on select "January February March April May June July August September October November De…" at bounding box center [1302, 428] width 75 height 15
select select "6"
click at [1381, 430] on select "1899 1900 1901 1902 1903 1904 1905 1906 1907 1908 1909 1910 1911 1912 1913 1914…" at bounding box center [1380, 428] width 42 height 15
select select "2022"
click at [1378, 544] on div "29" at bounding box center [1379, 543] width 16 height 16
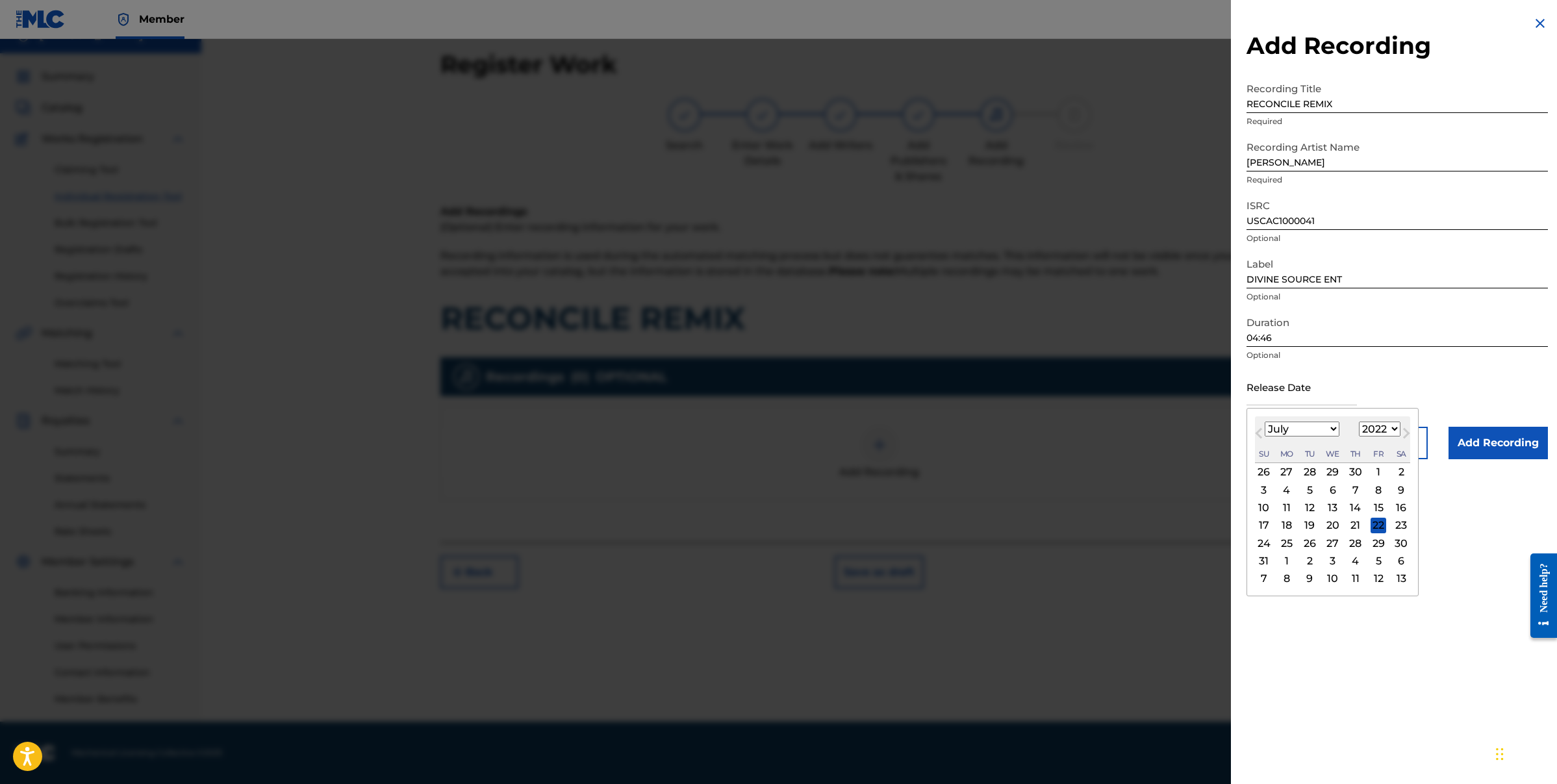
type input "[DATE]"
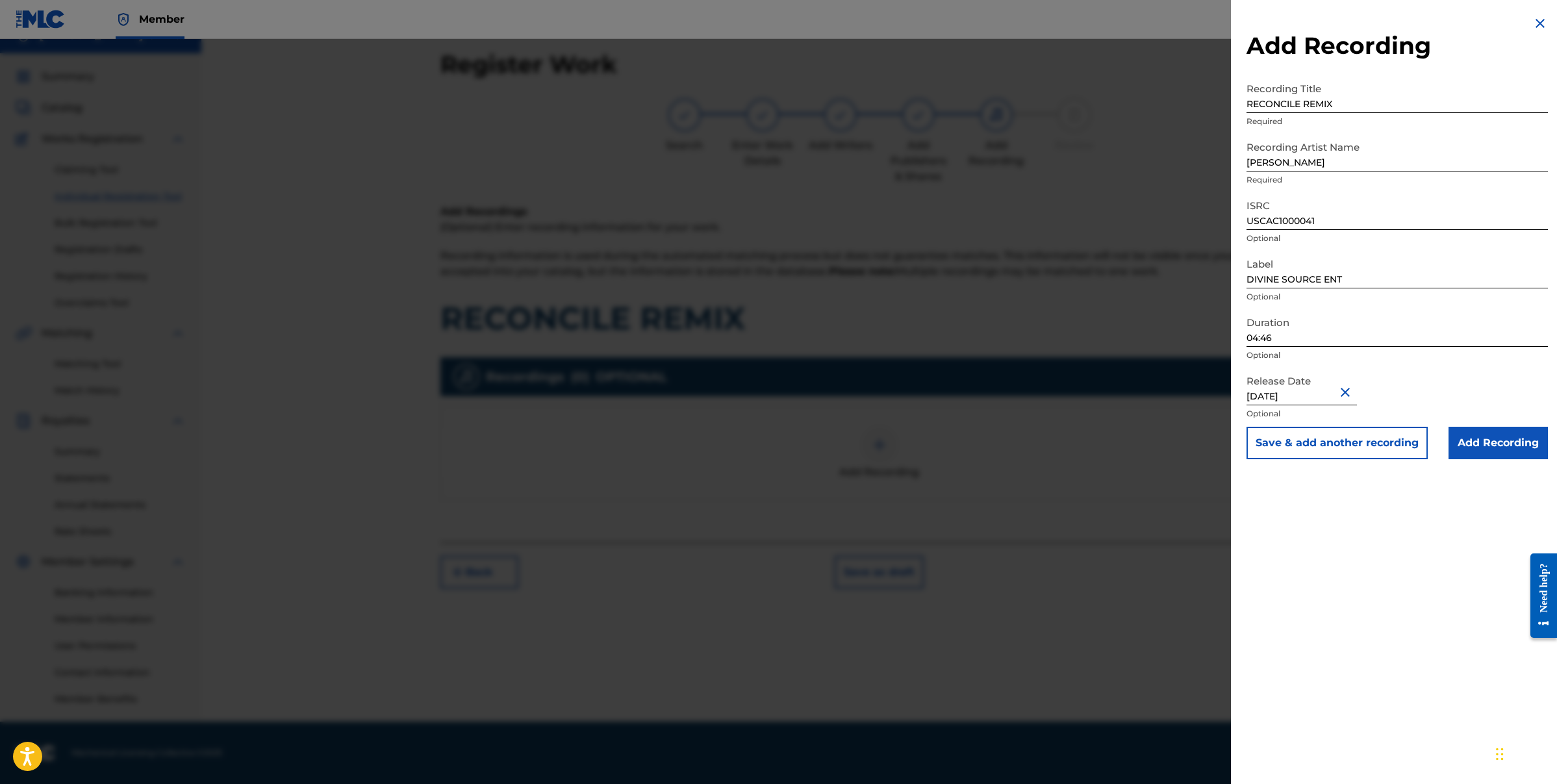
click at [1513, 442] on input "Add Recording" at bounding box center [1498, 443] width 100 height 33
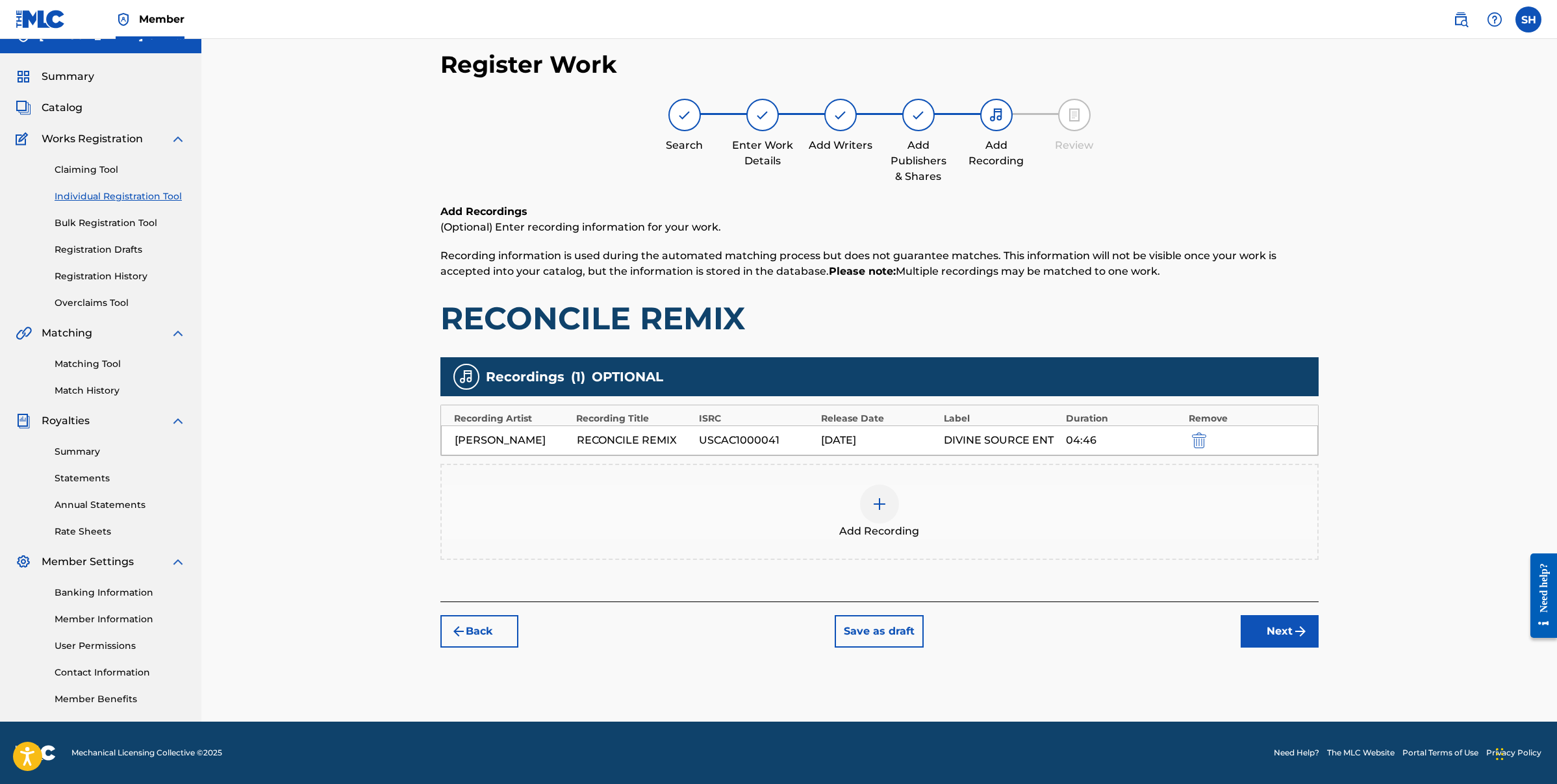
click at [1300, 642] on button "Next" at bounding box center [1280, 632] width 78 height 33
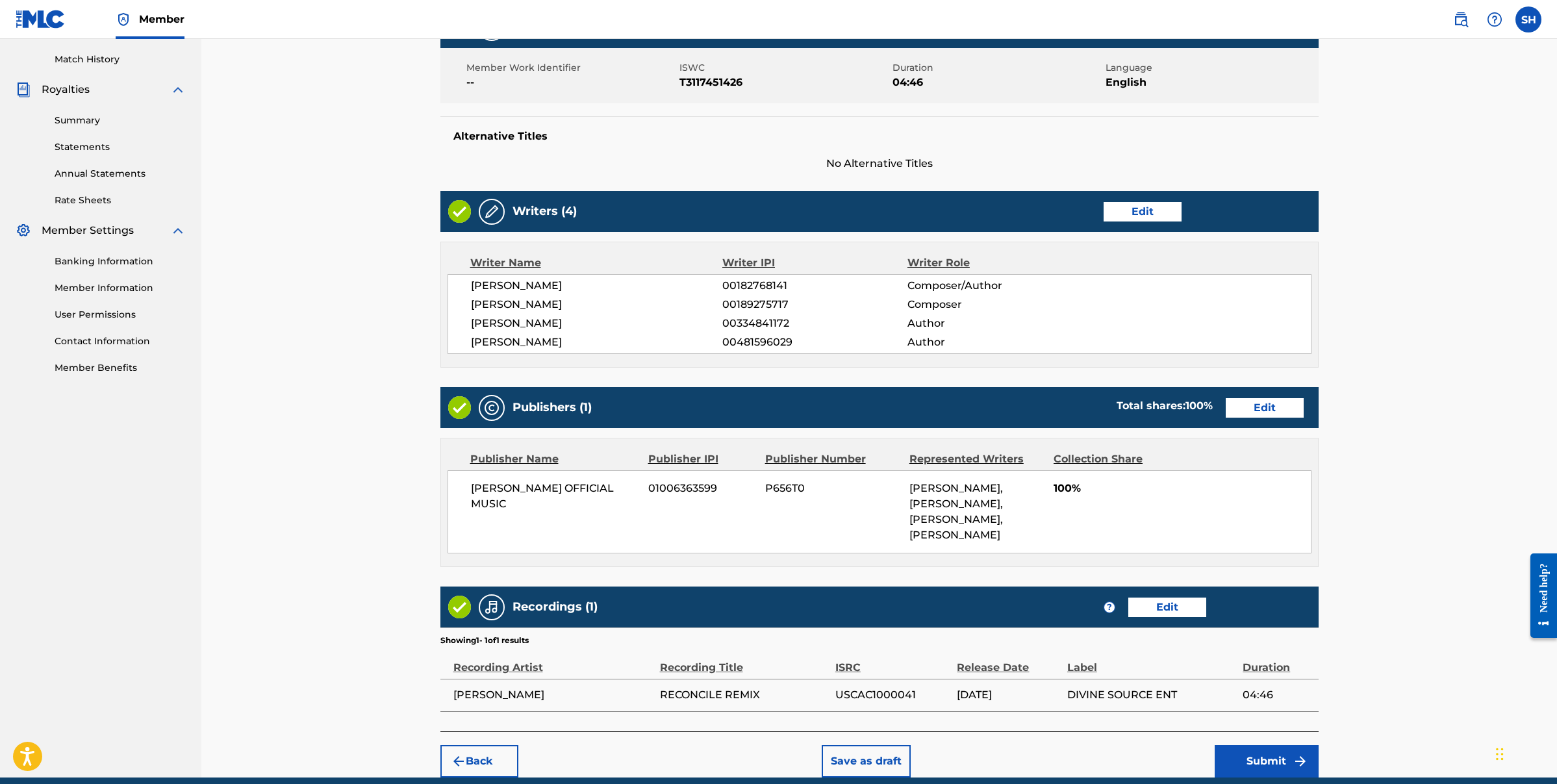
scroll to position [408, 0]
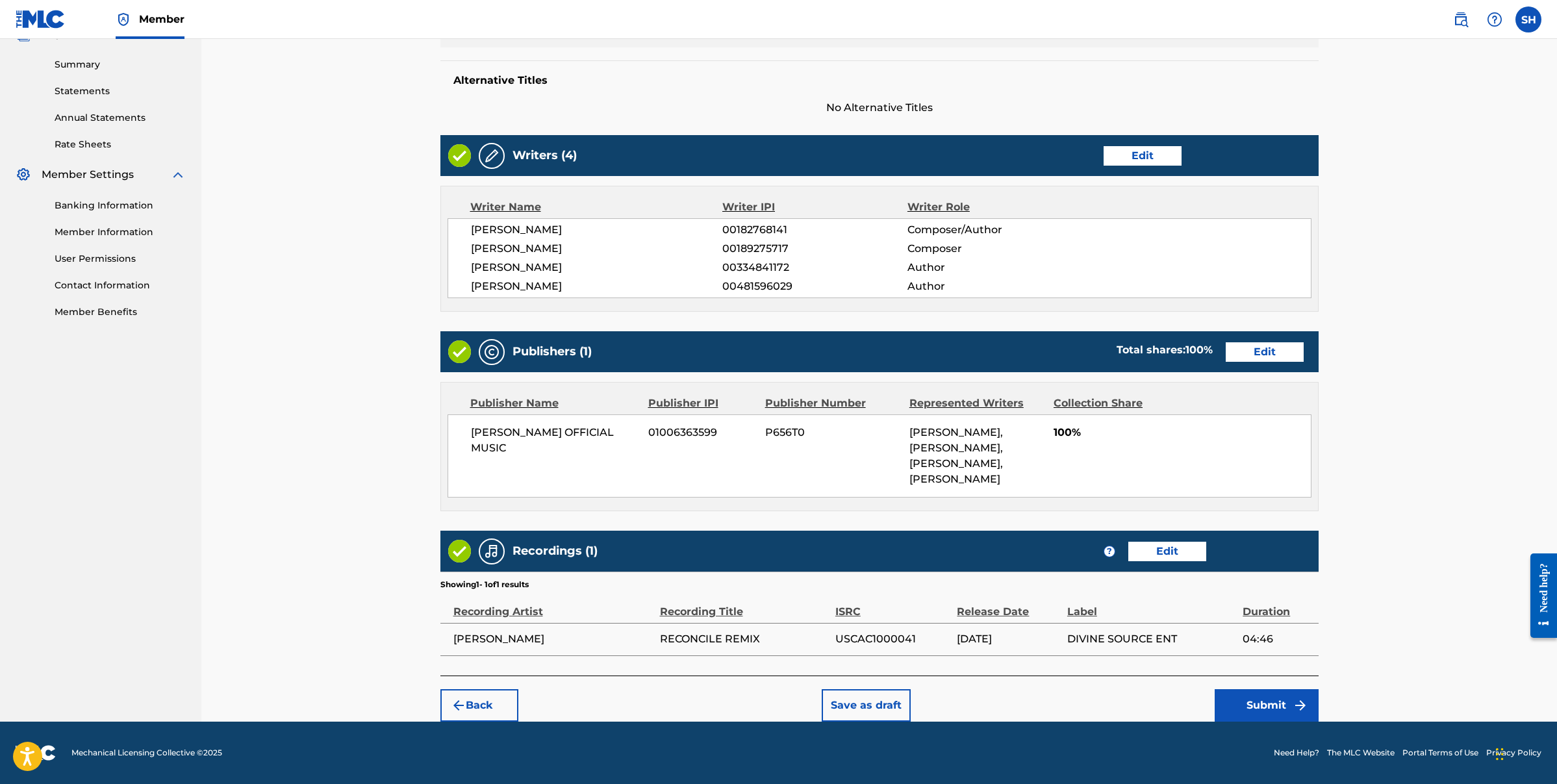
click at [1289, 710] on button "Submit" at bounding box center [1267, 705] width 104 height 33
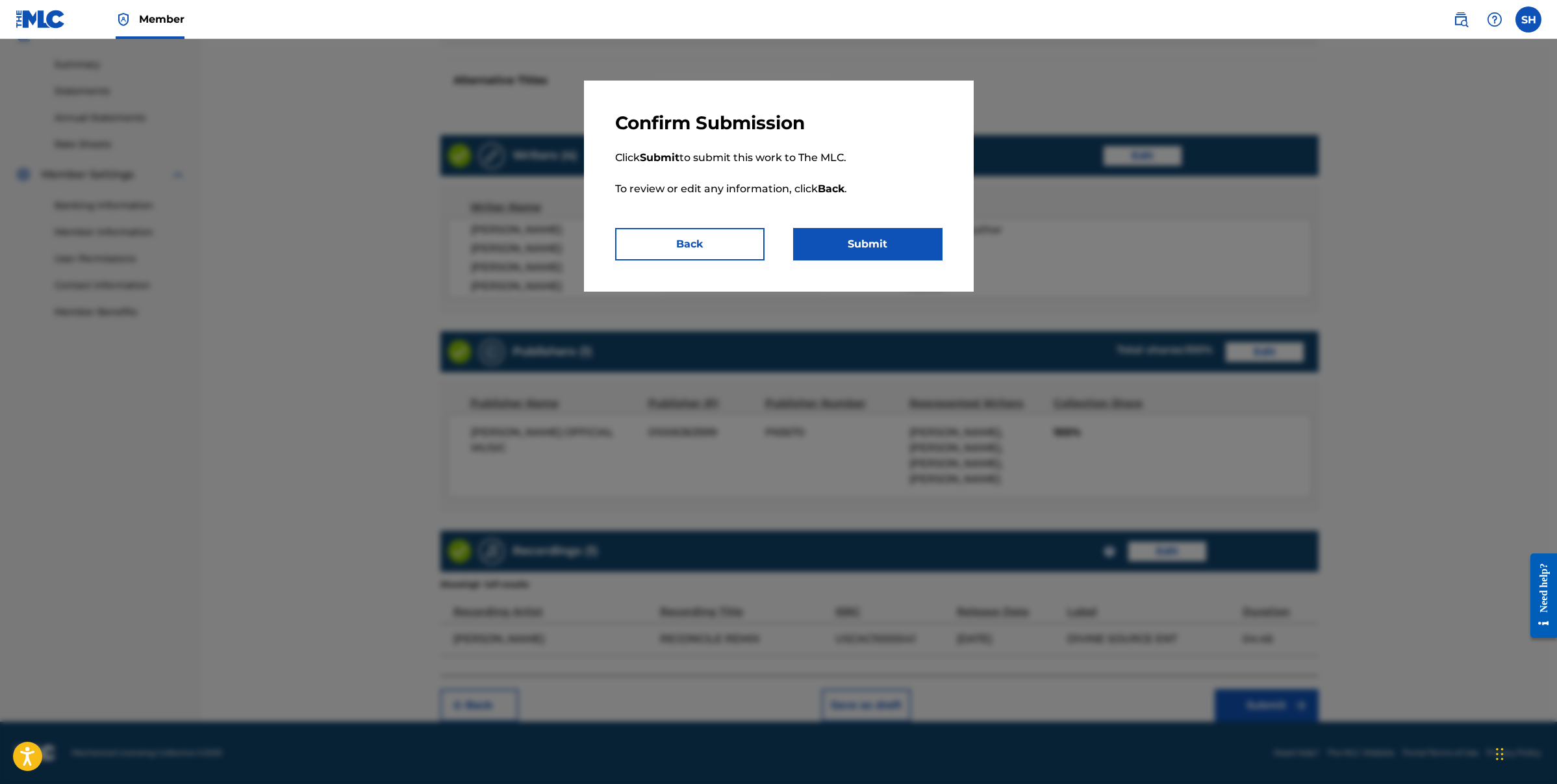
click at [684, 228] on button "Back" at bounding box center [690, 244] width 149 height 33
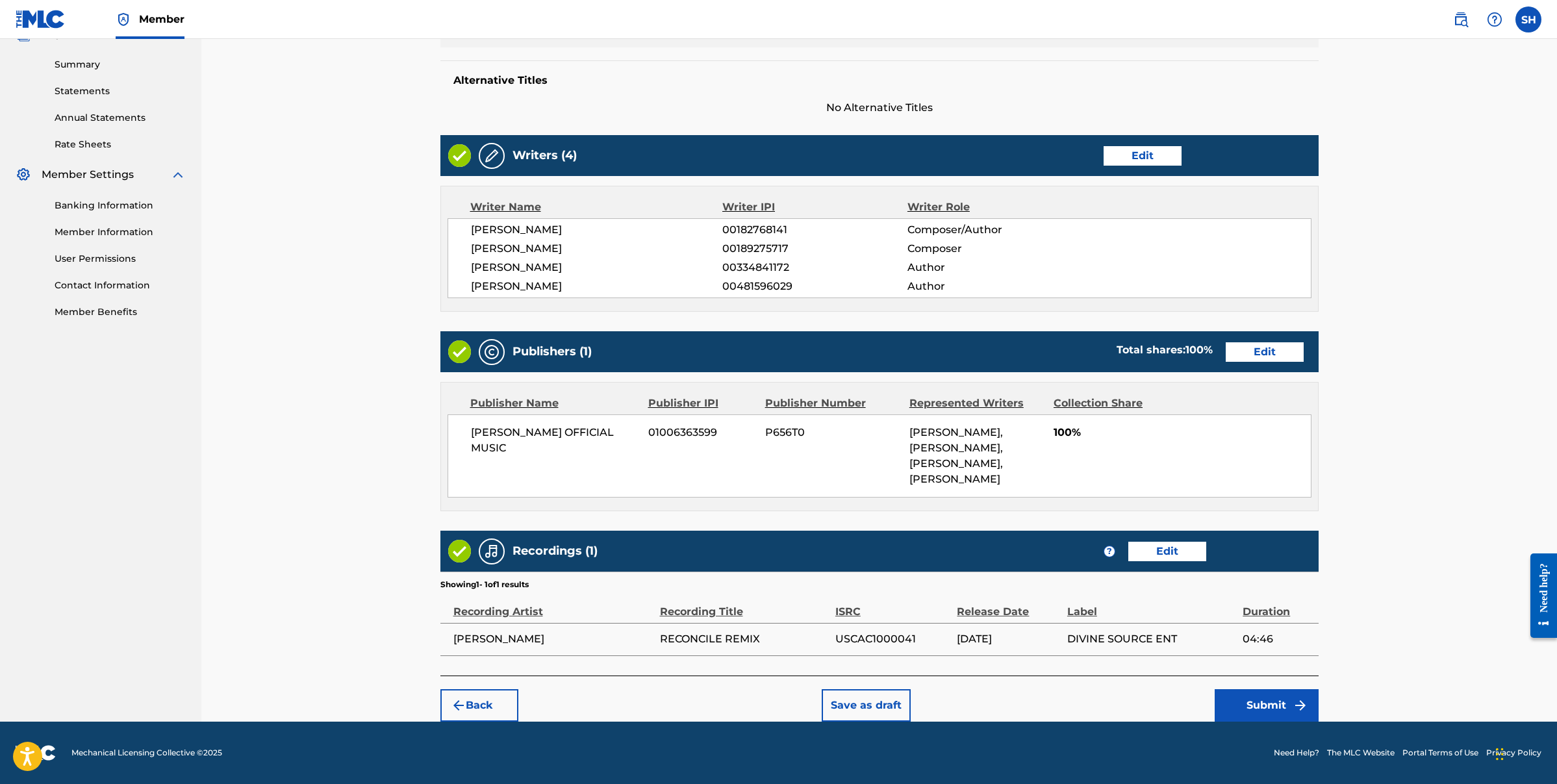
click at [1278, 710] on button "Submit" at bounding box center [1267, 705] width 104 height 33
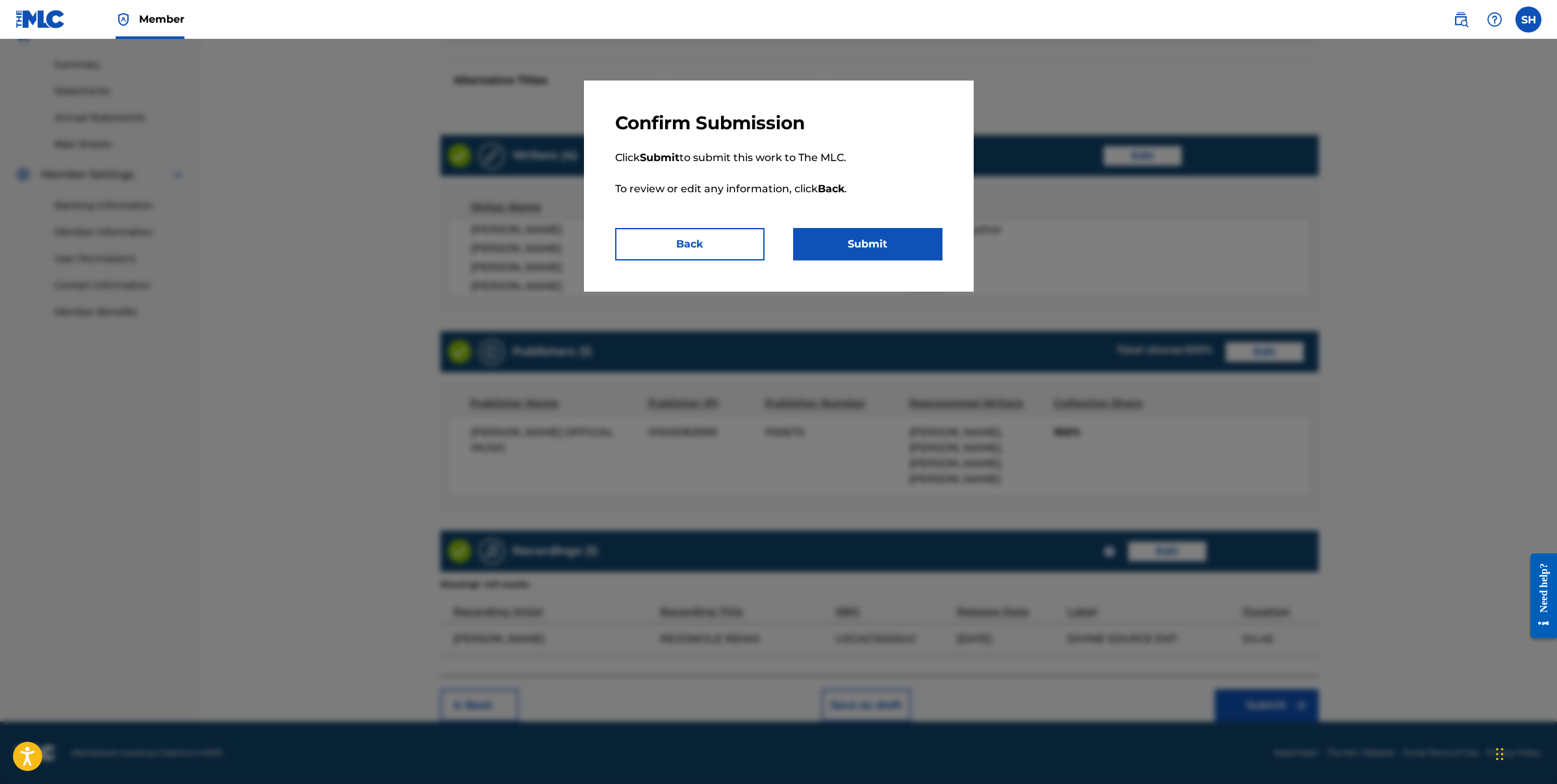
click at [845, 238] on button "Submit" at bounding box center [867, 244] width 149 height 33
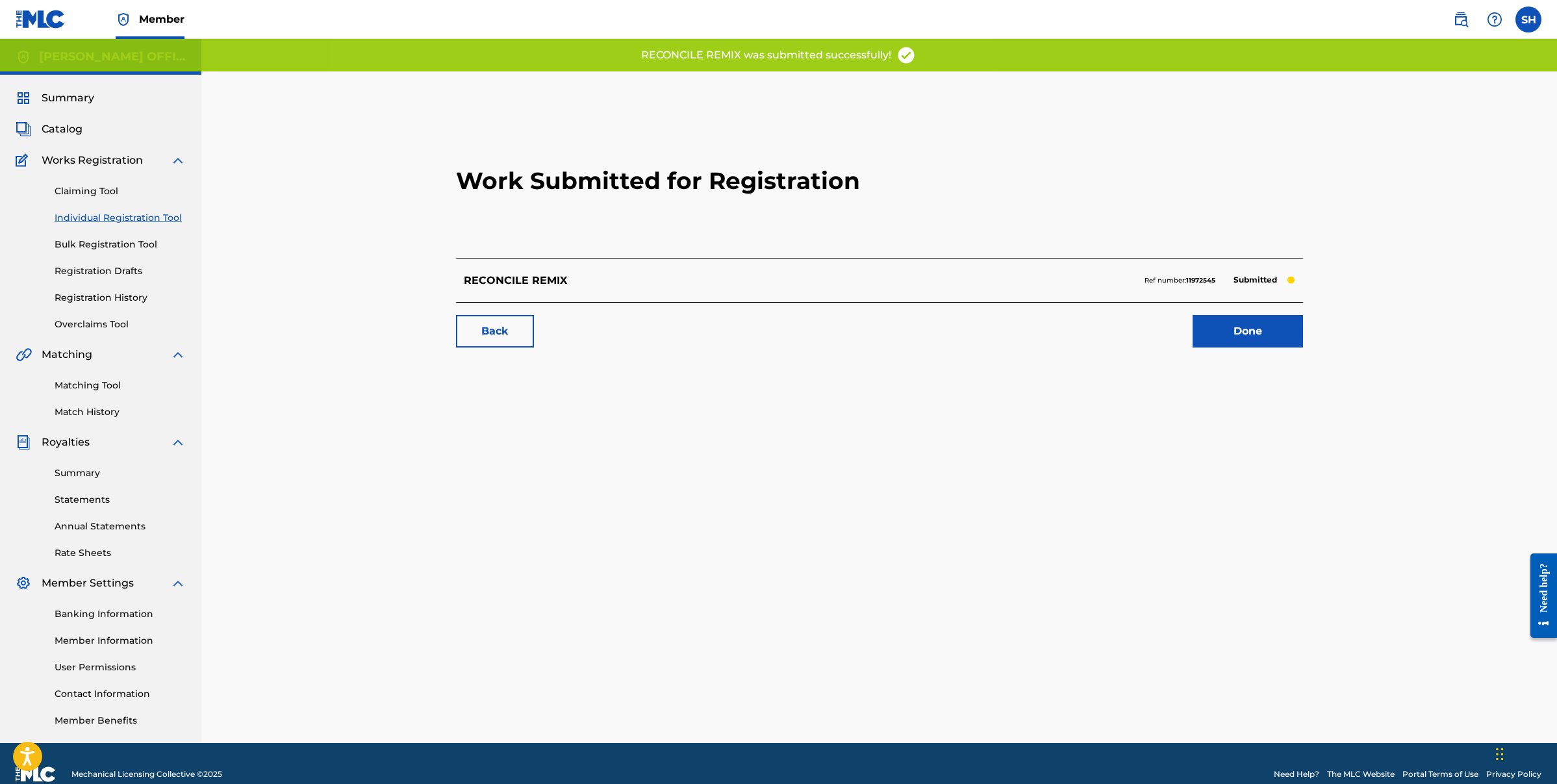
click at [1245, 328] on link "Done" at bounding box center [1248, 331] width 111 height 33
